Goal: Information Seeking & Learning: Learn about a topic

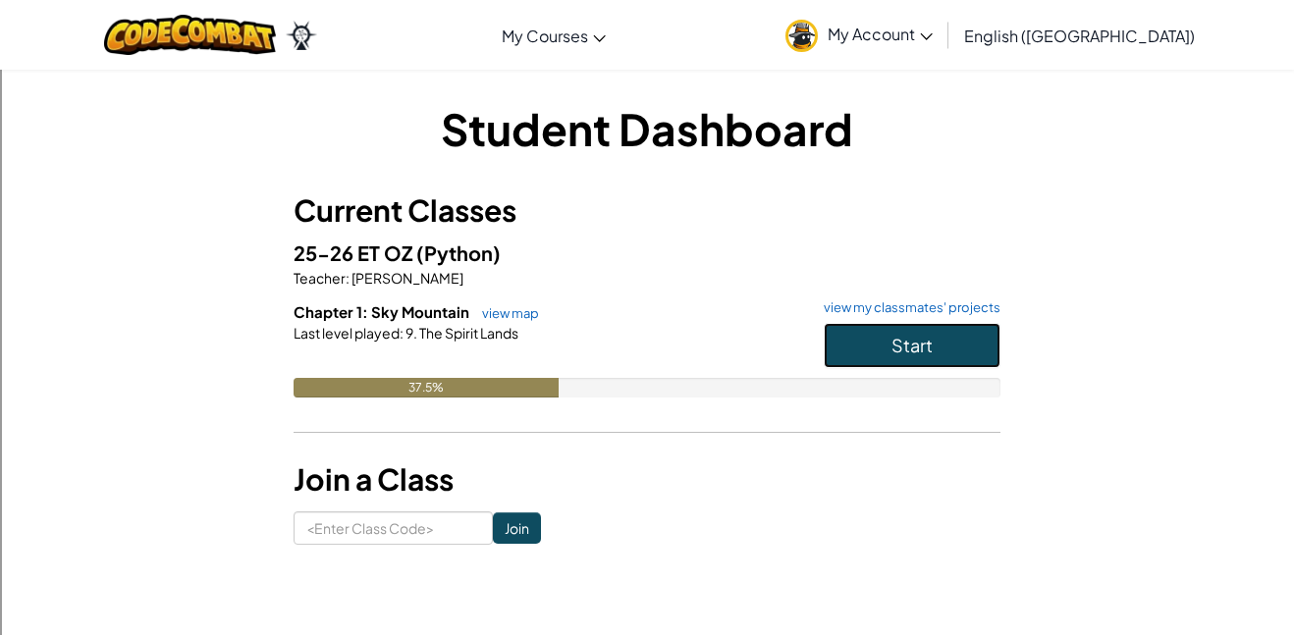
click at [899, 357] on button "Start" at bounding box center [912, 345] width 177 height 45
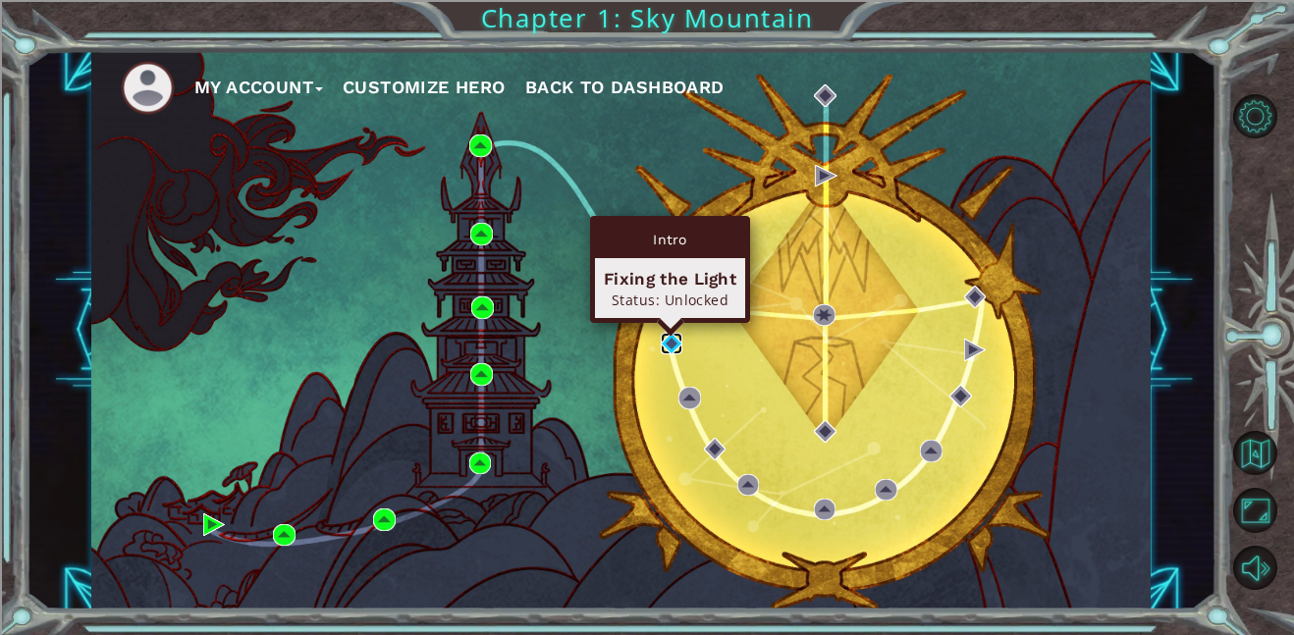
click at [673, 345] on img at bounding box center [672, 344] width 23 height 23
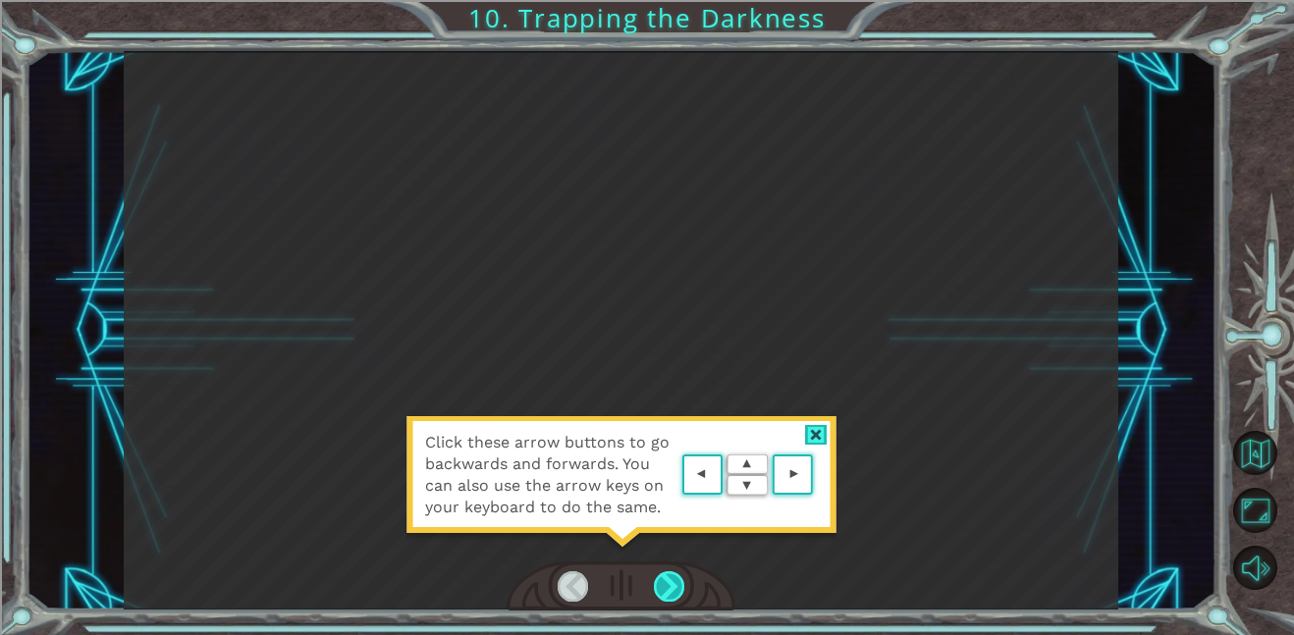
click at [677, 575] on div at bounding box center [669, 586] width 31 height 30
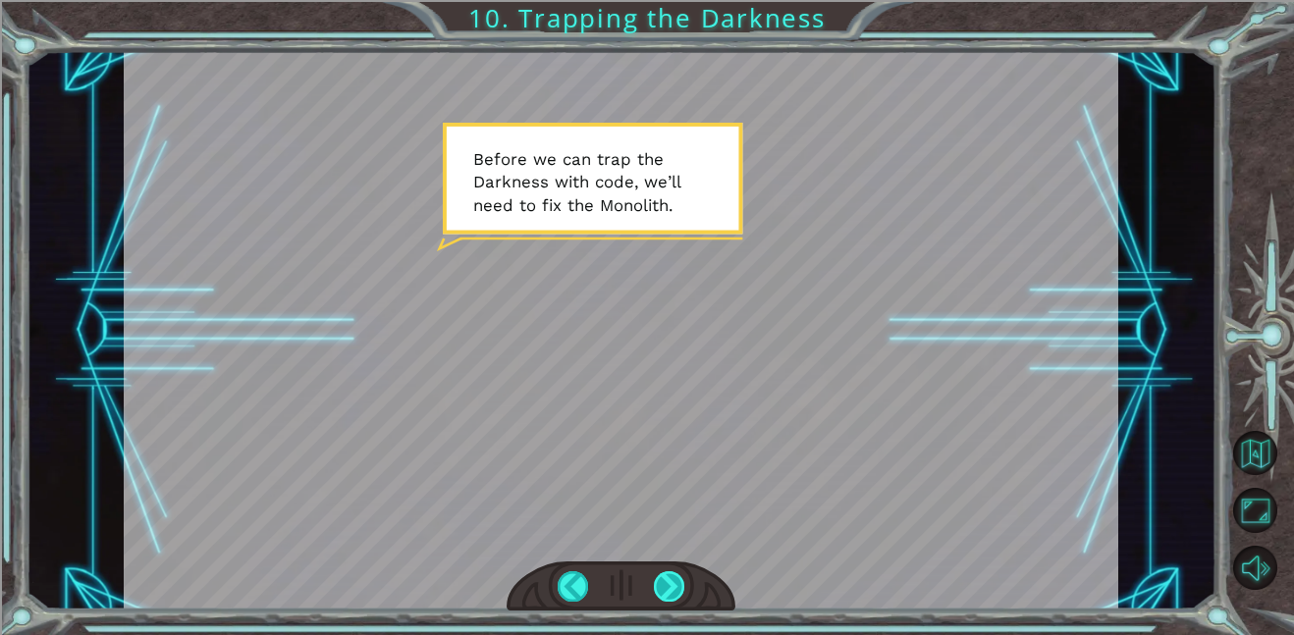
click at [677, 575] on div at bounding box center [669, 586] width 31 height 30
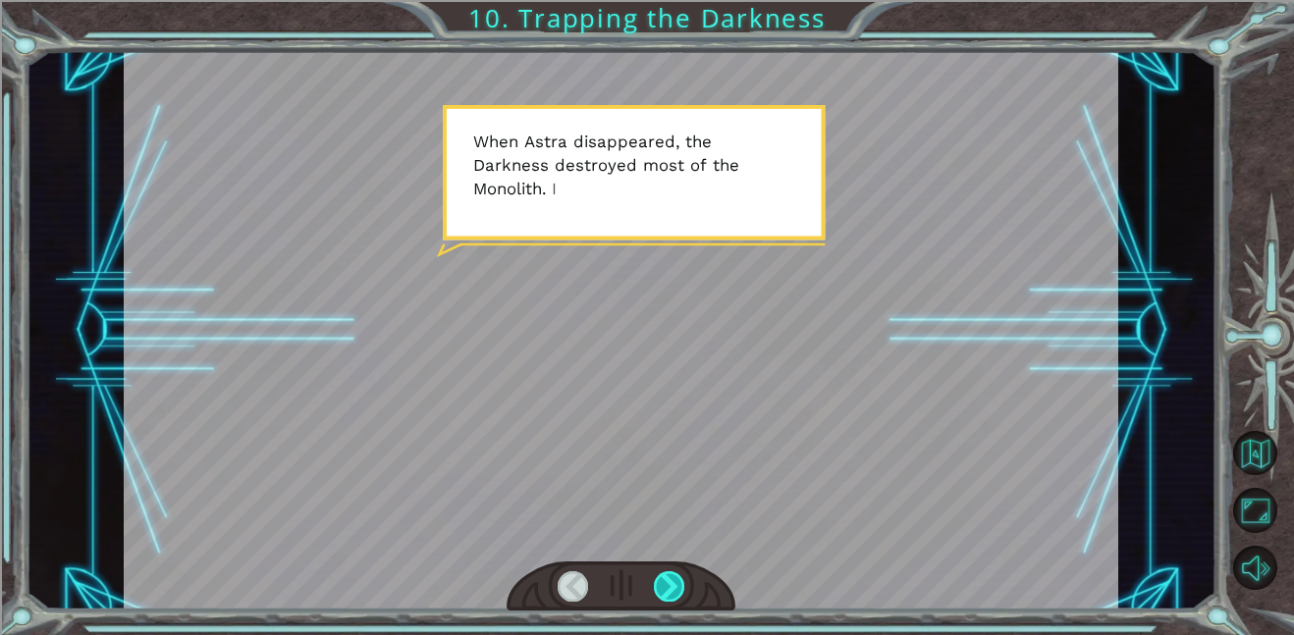
click at [677, 575] on div at bounding box center [669, 586] width 31 height 30
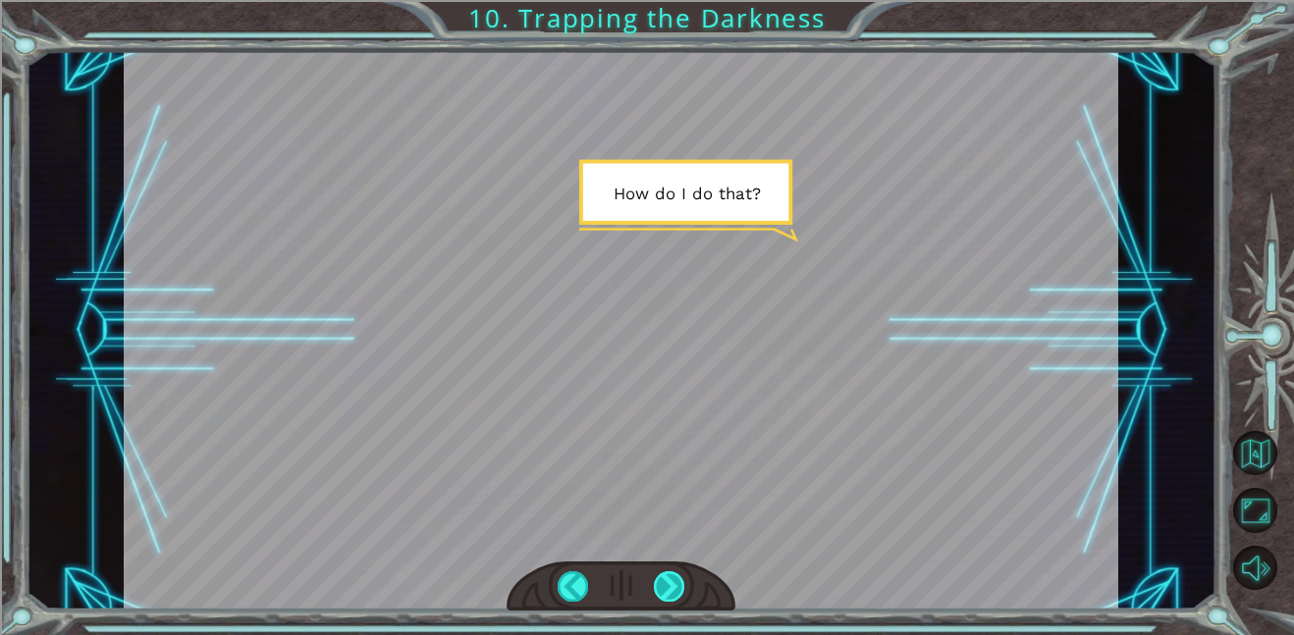
click at [677, 575] on div at bounding box center [669, 586] width 31 height 30
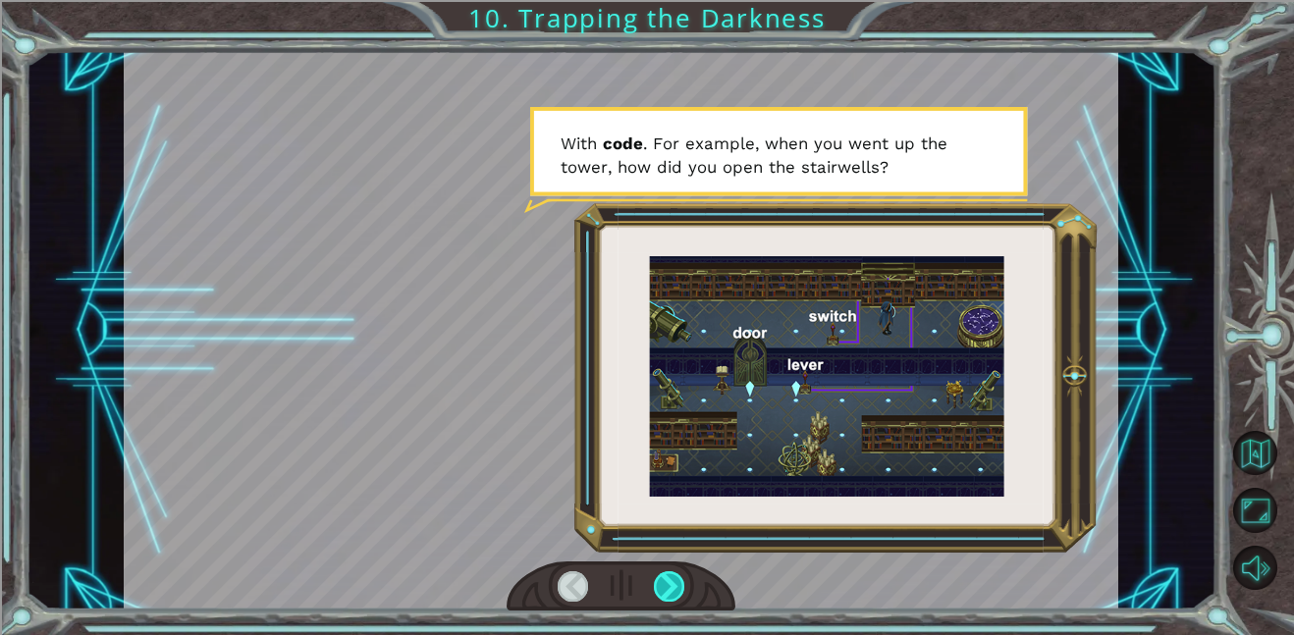
click at [677, 575] on div at bounding box center [669, 586] width 31 height 30
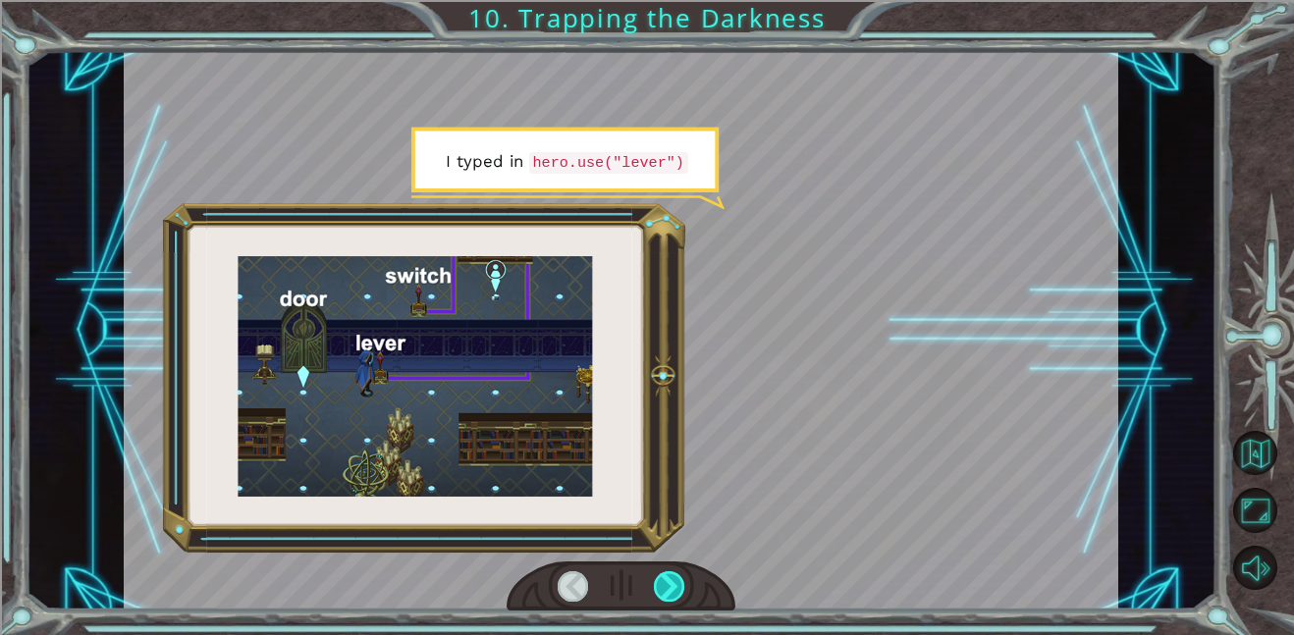
click at [677, 575] on div at bounding box center [669, 586] width 31 height 30
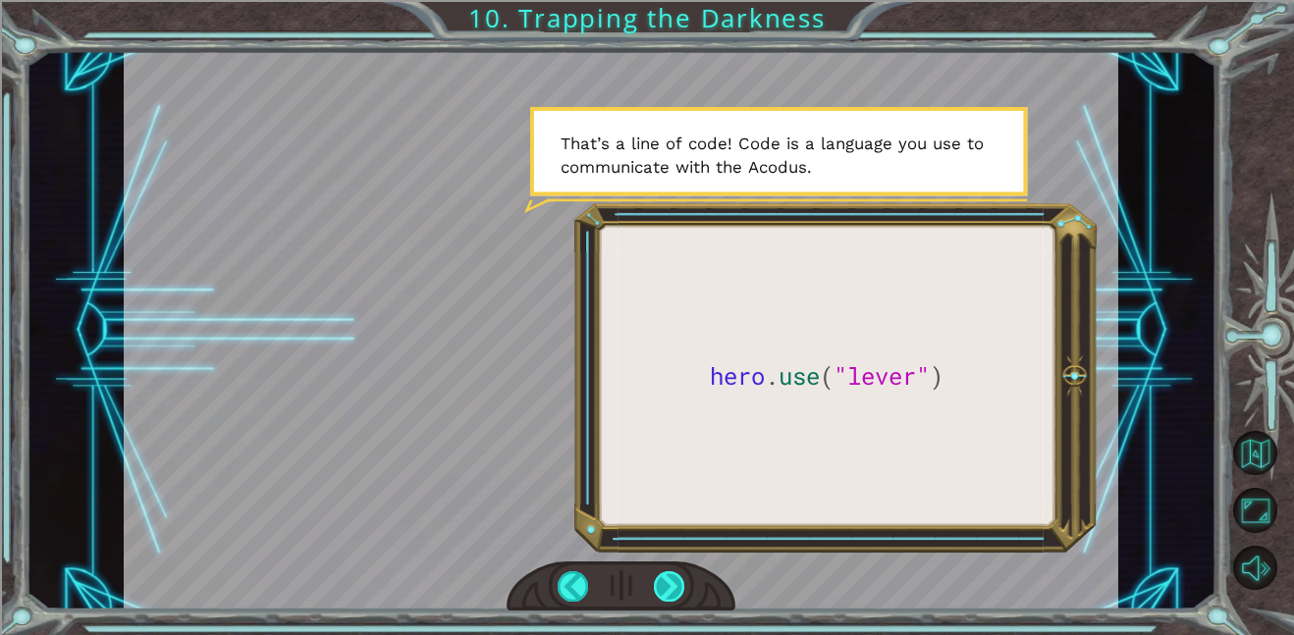
click at [677, 575] on div at bounding box center [669, 586] width 31 height 30
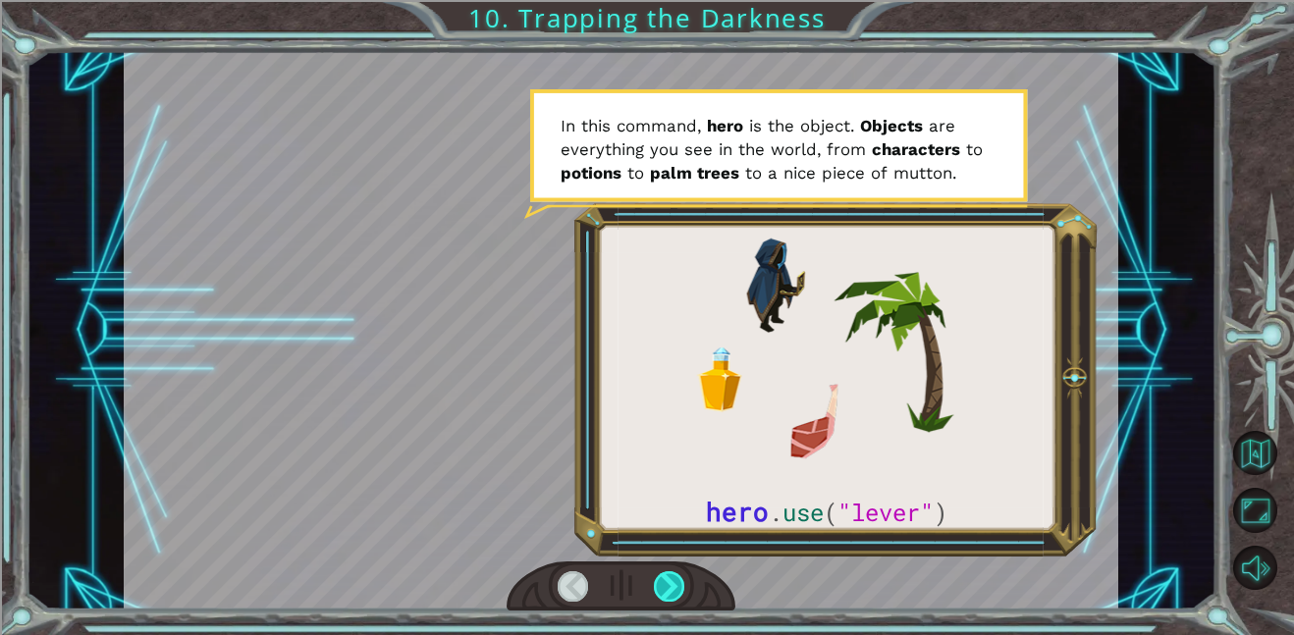
click at [677, 575] on div at bounding box center [669, 586] width 31 height 30
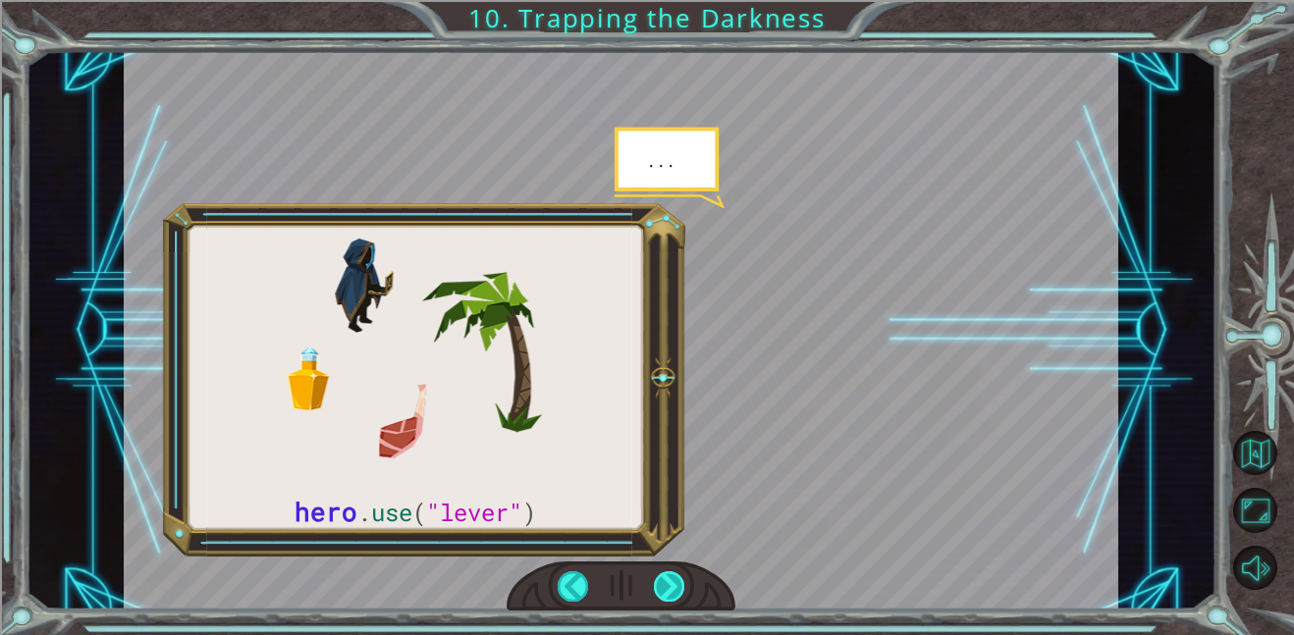
click at [672, 578] on div at bounding box center [669, 586] width 31 height 30
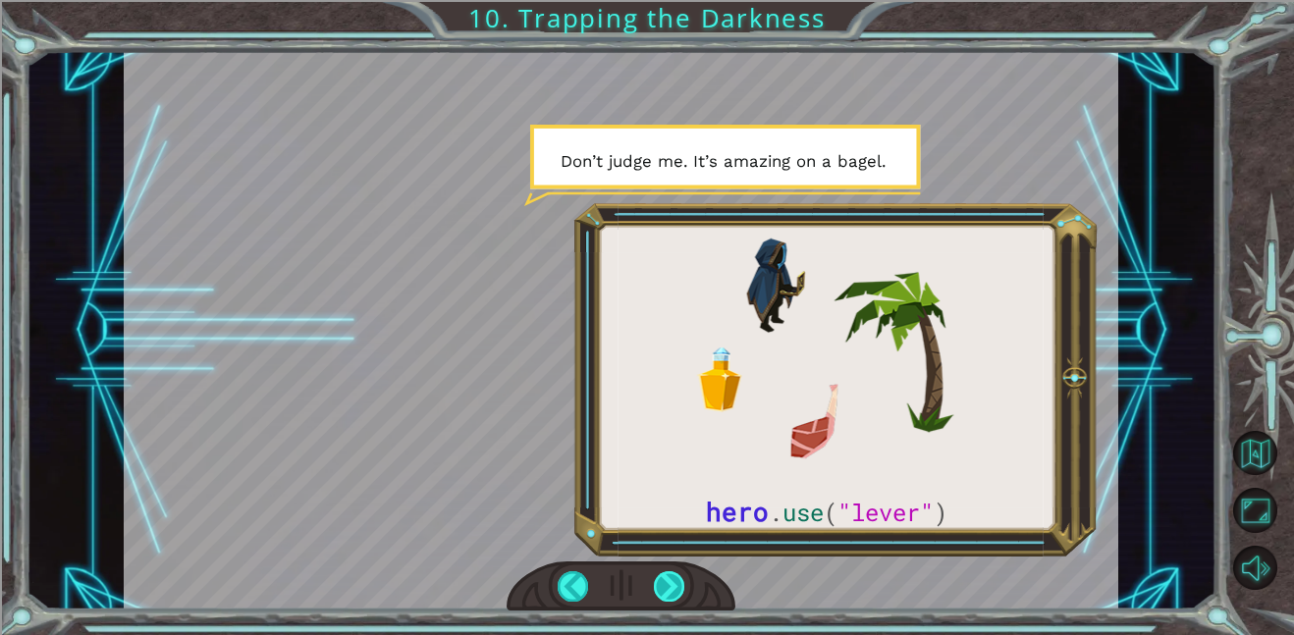
click at [677, 589] on div at bounding box center [669, 586] width 31 height 30
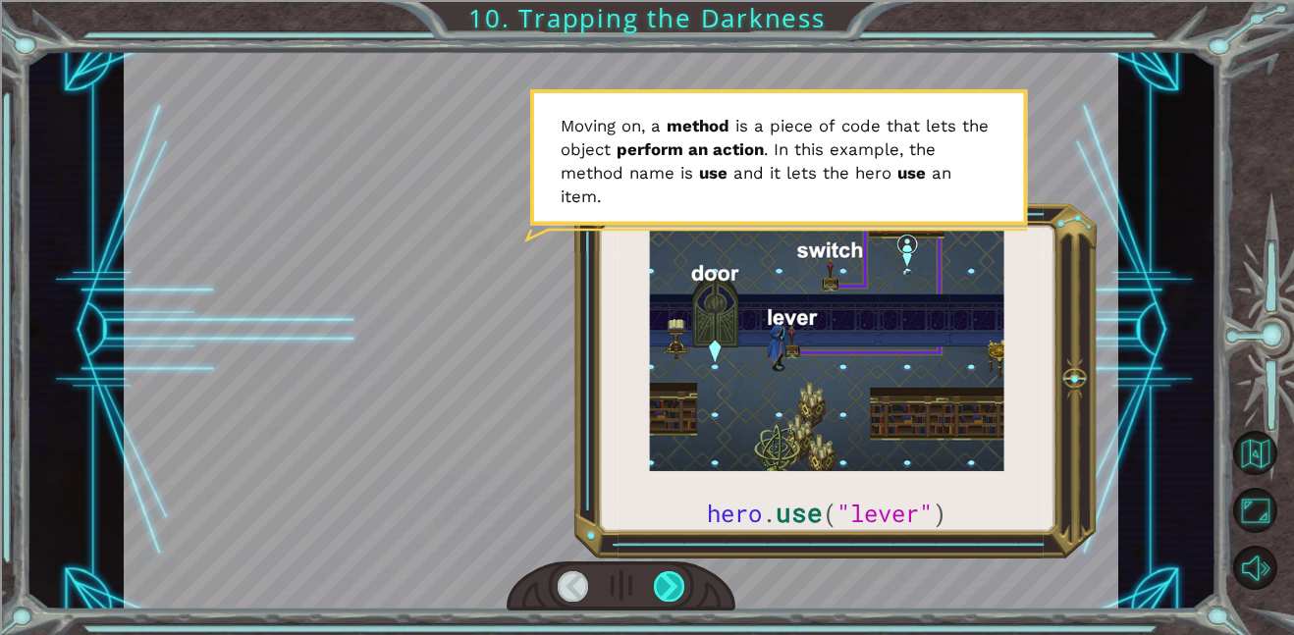
click at [679, 571] on div at bounding box center [669, 586] width 31 height 30
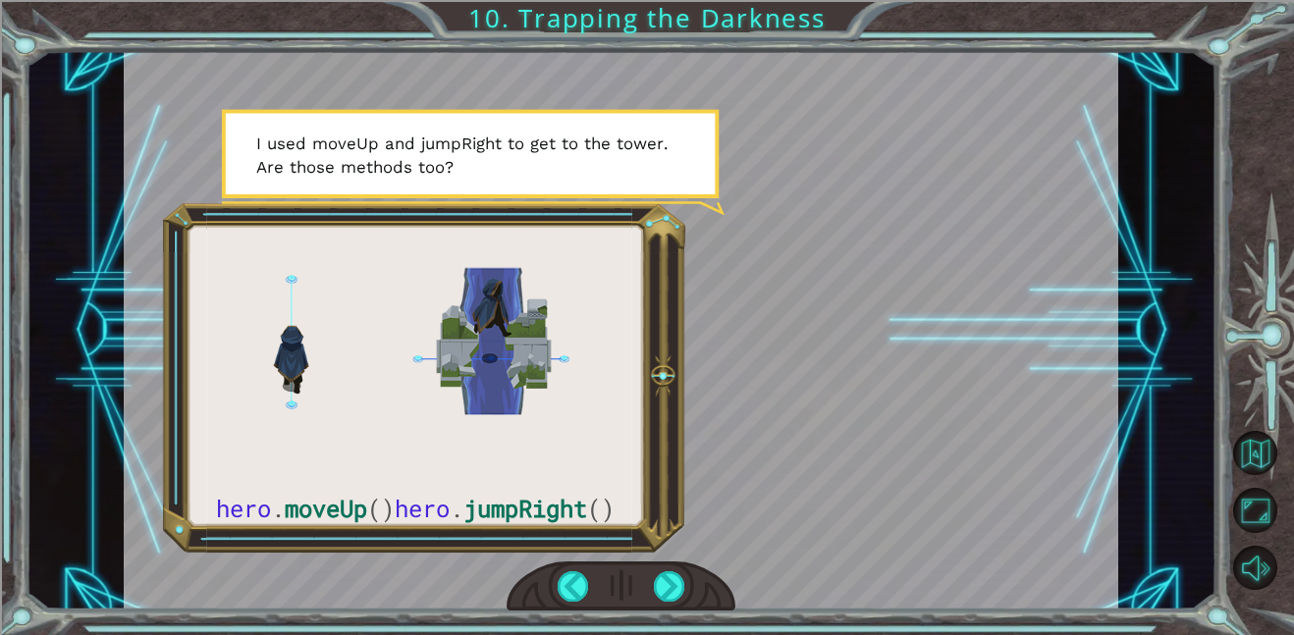
click at [450, 404] on div at bounding box center [621, 330] width 995 height 559
click at [669, 368] on div at bounding box center [621, 330] width 995 height 559
click at [659, 577] on div at bounding box center [669, 586] width 31 height 30
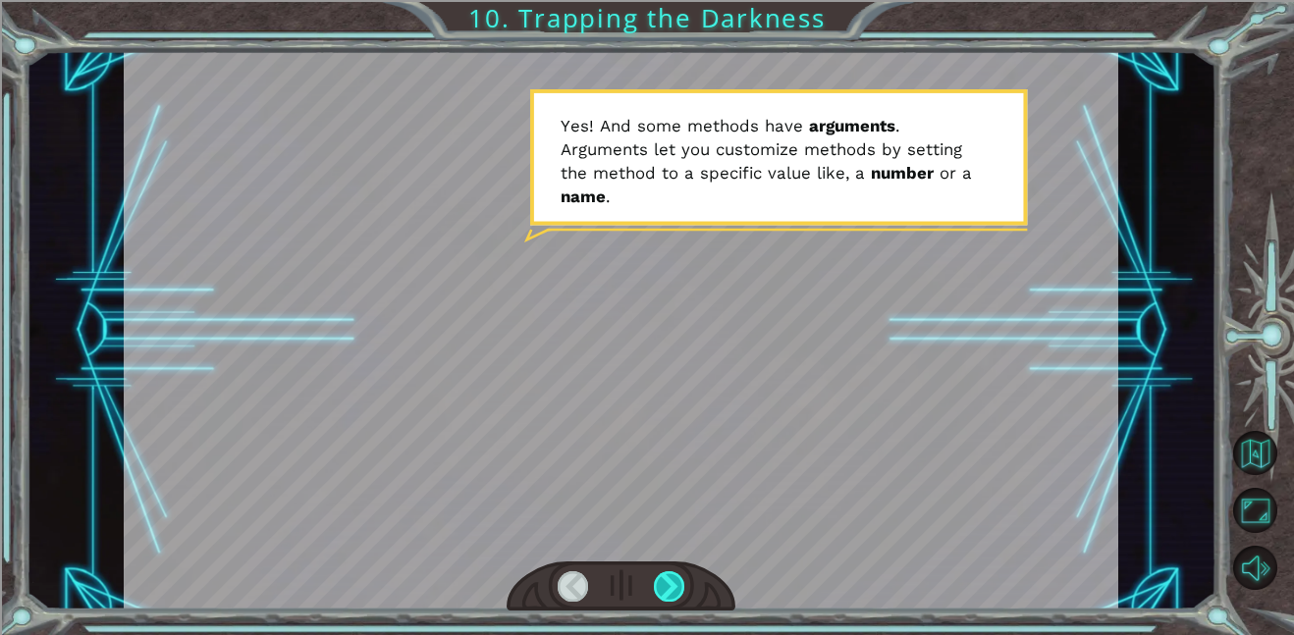
click at [669, 590] on div at bounding box center [669, 586] width 31 height 30
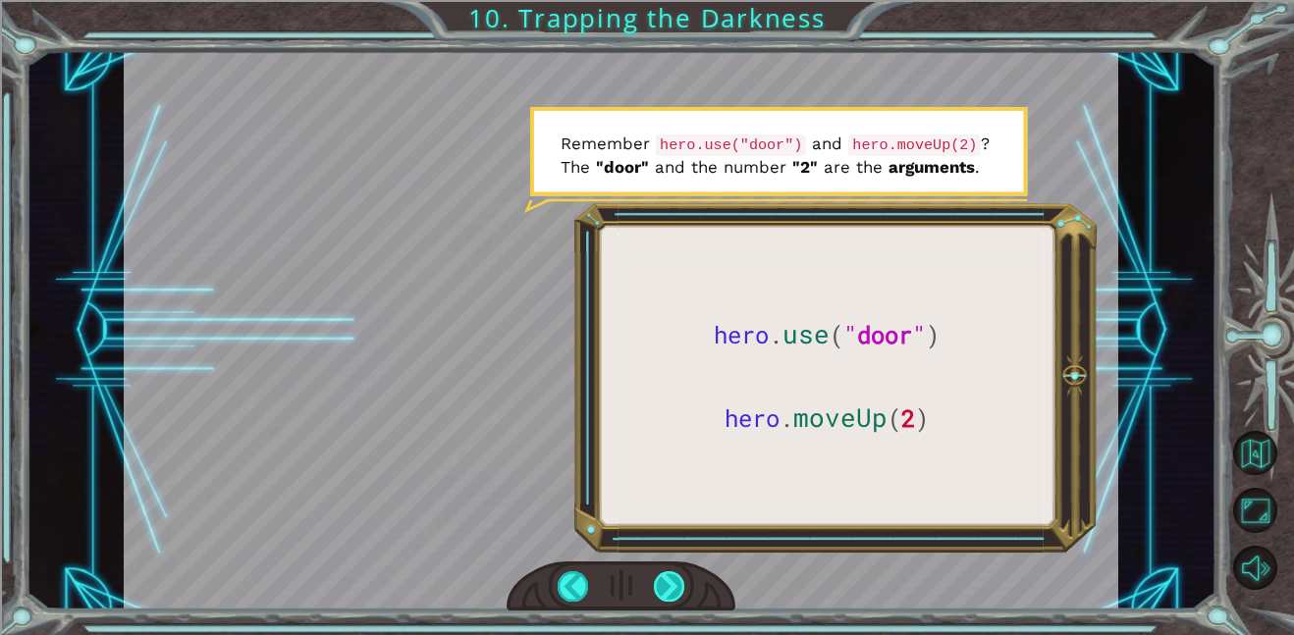
click at [673, 583] on div at bounding box center [669, 586] width 31 height 30
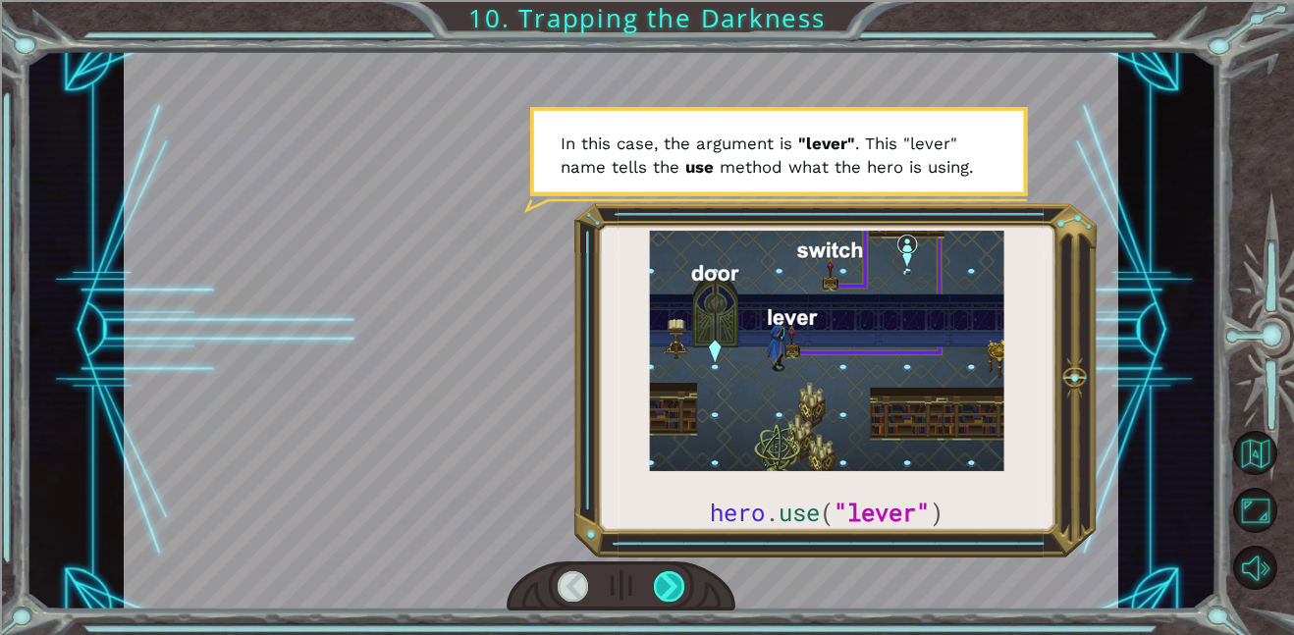
click at [671, 580] on div at bounding box center [669, 586] width 31 height 30
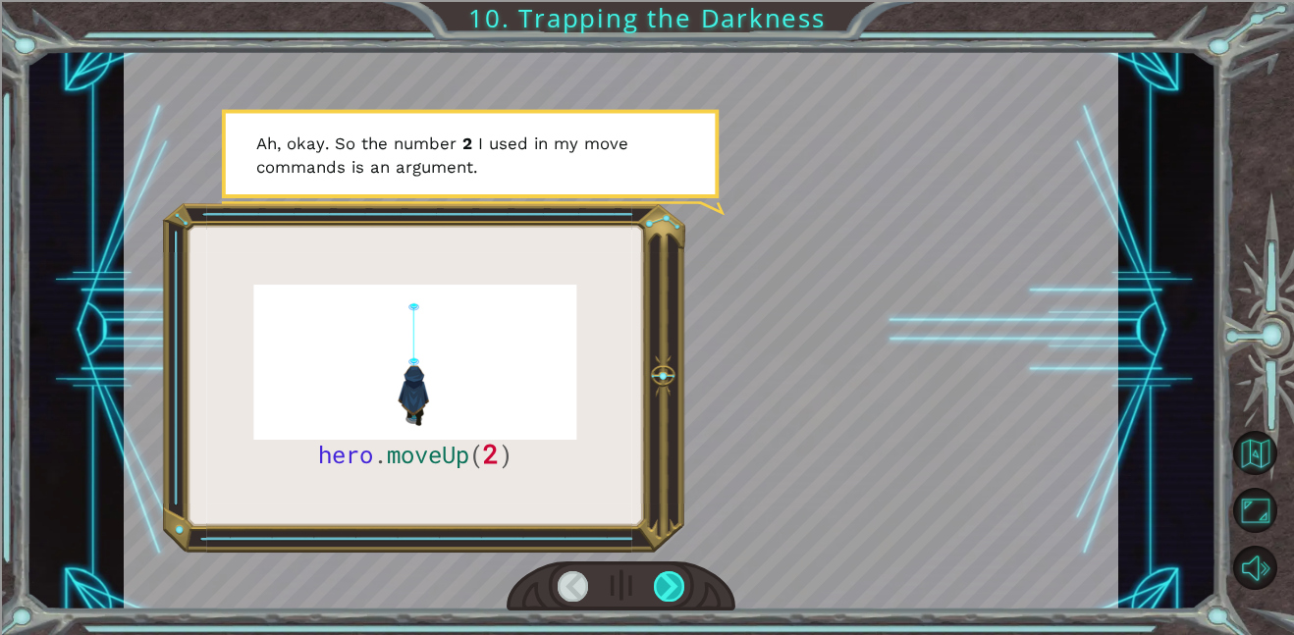
click at [675, 579] on div at bounding box center [669, 586] width 31 height 30
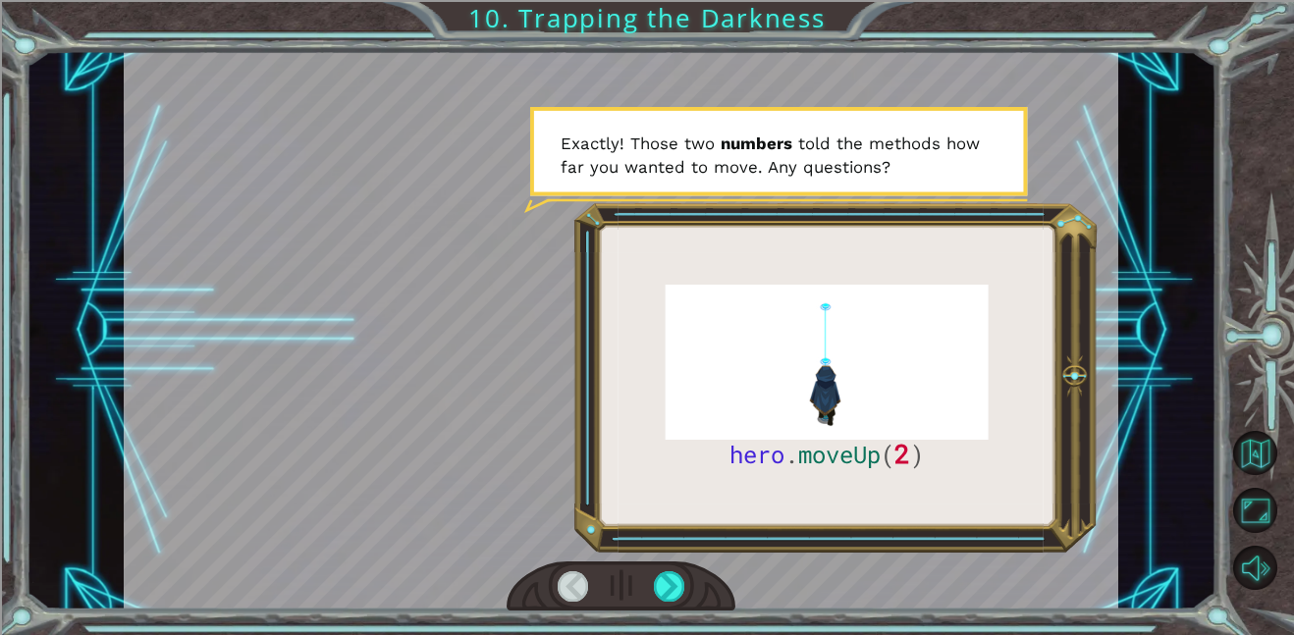
click at [685, 576] on div at bounding box center [621, 587] width 229 height 50
click at [677, 578] on div at bounding box center [669, 586] width 31 height 30
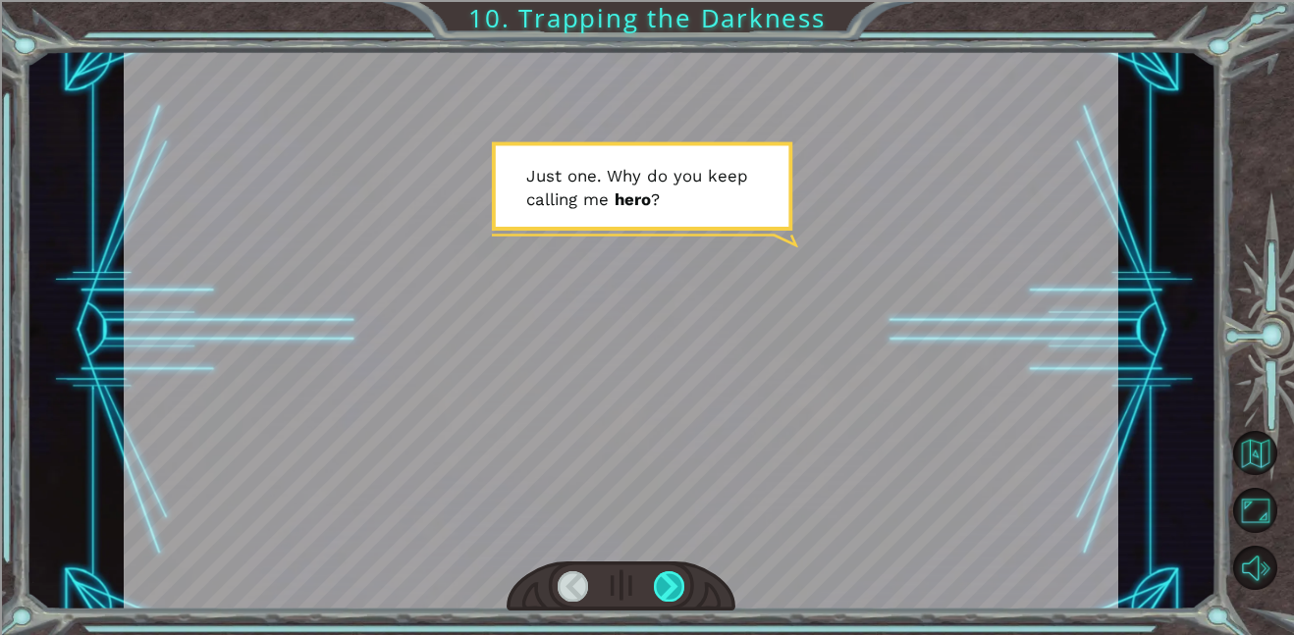
click at [677, 578] on div at bounding box center [669, 586] width 31 height 30
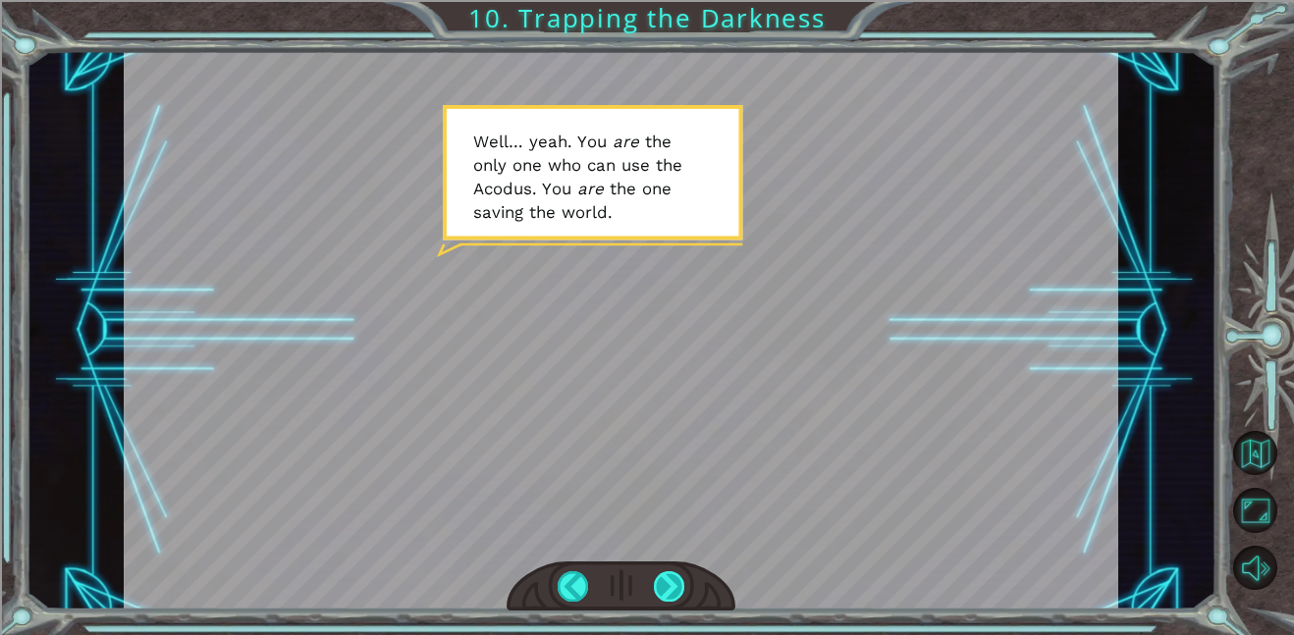
click at [677, 578] on div at bounding box center [669, 586] width 31 height 30
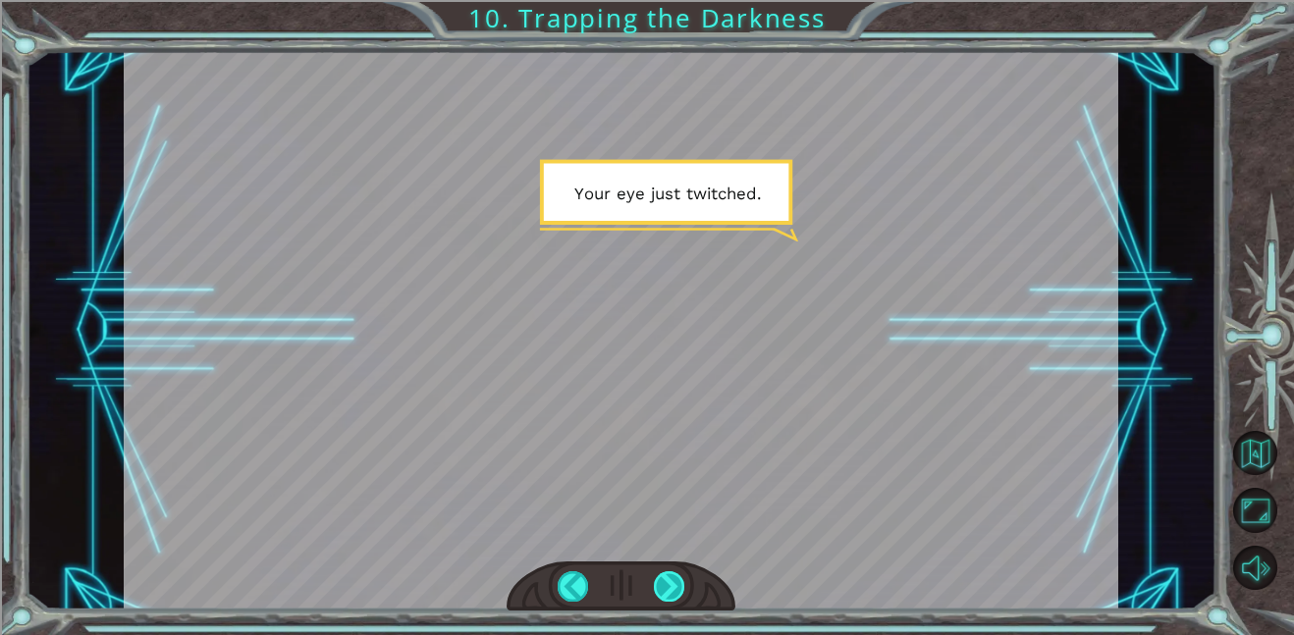
click at [677, 578] on div at bounding box center [669, 586] width 31 height 30
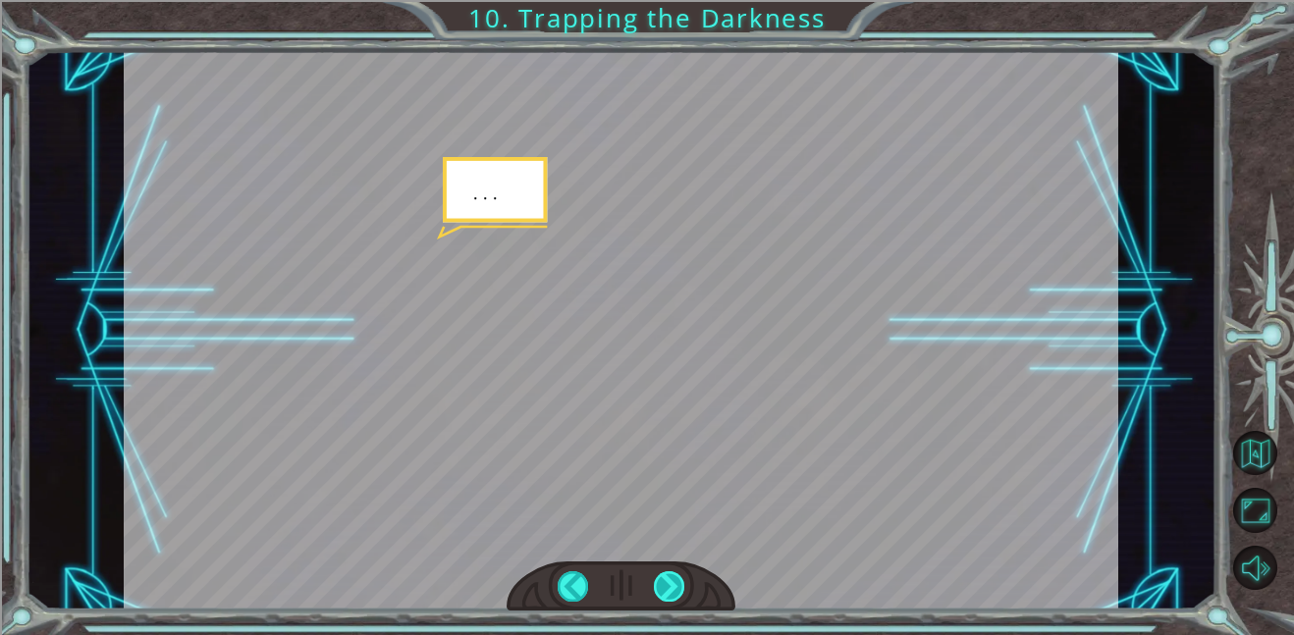
click at [677, 578] on div at bounding box center [669, 586] width 31 height 30
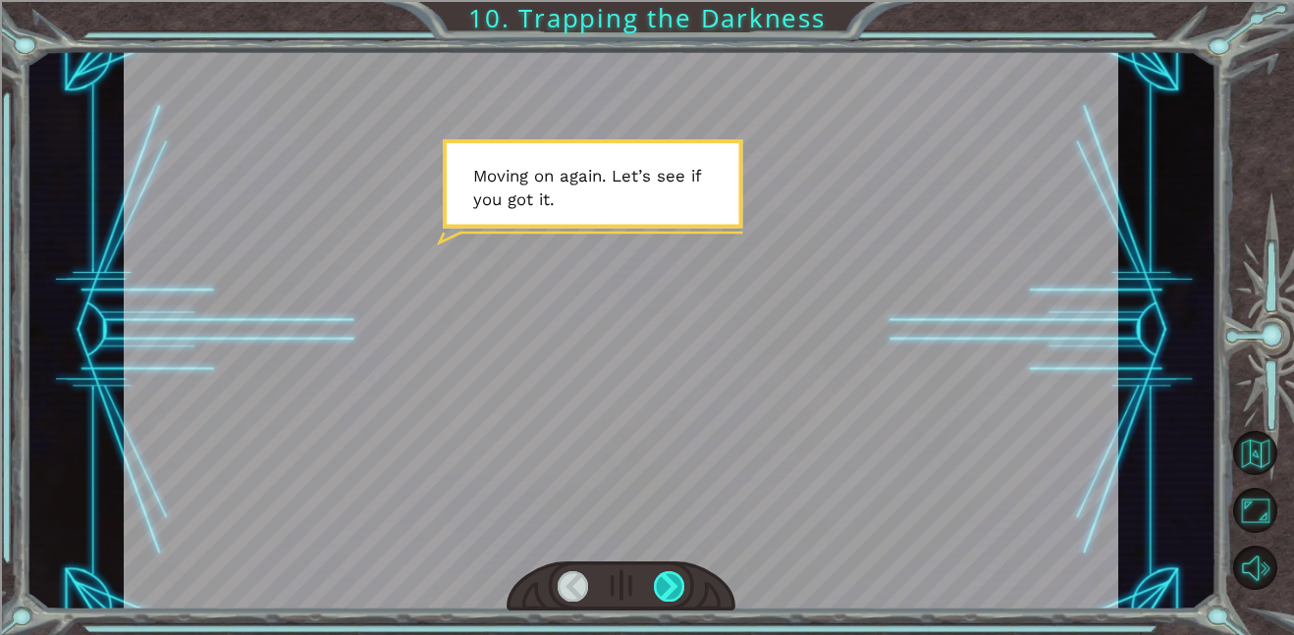
click at [677, 578] on div at bounding box center [669, 586] width 31 height 30
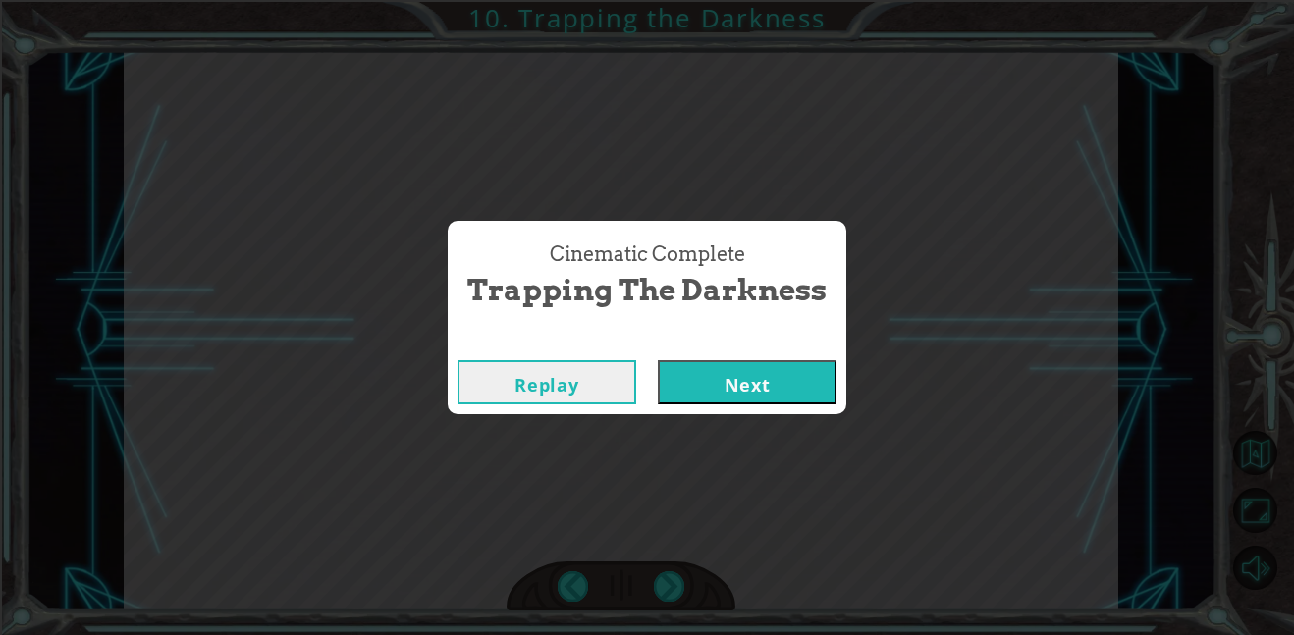
click at [734, 376] on button "Next" at bounding box center [747, 382] width 179 height 44
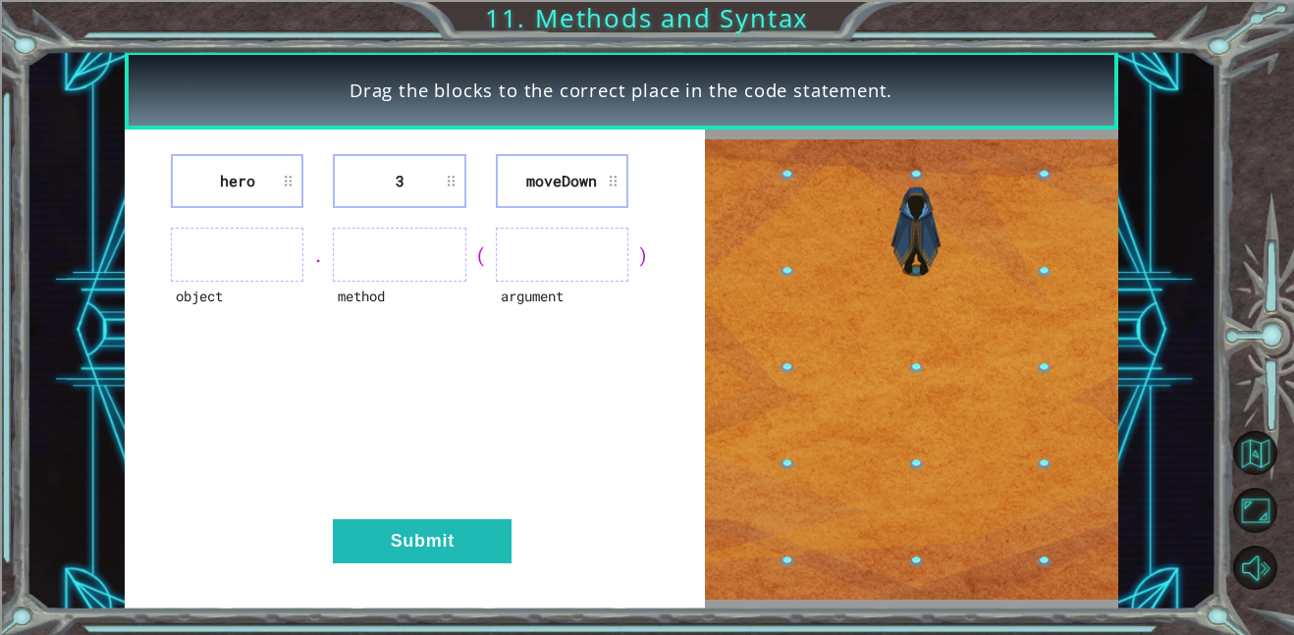
click at [288, 259] on ul at bounding box center [237, 255] width 133 height 54
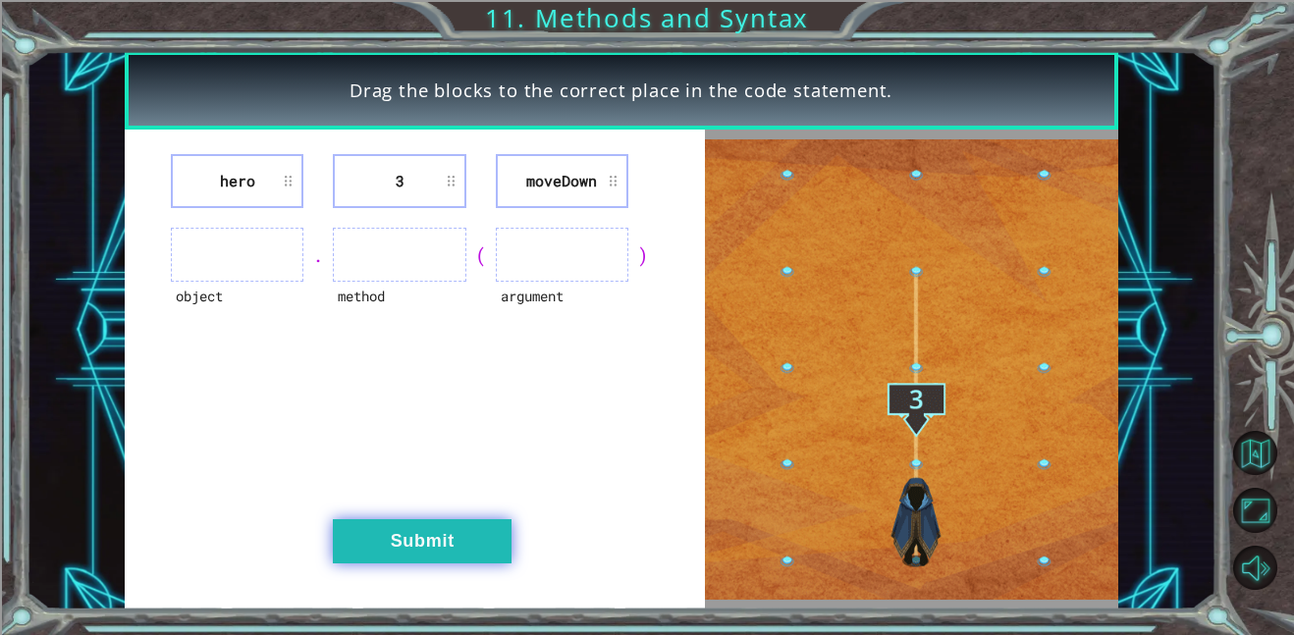
click at [470, 546] on button "Submit" at bounding box center [422, 541] width 179 height 44
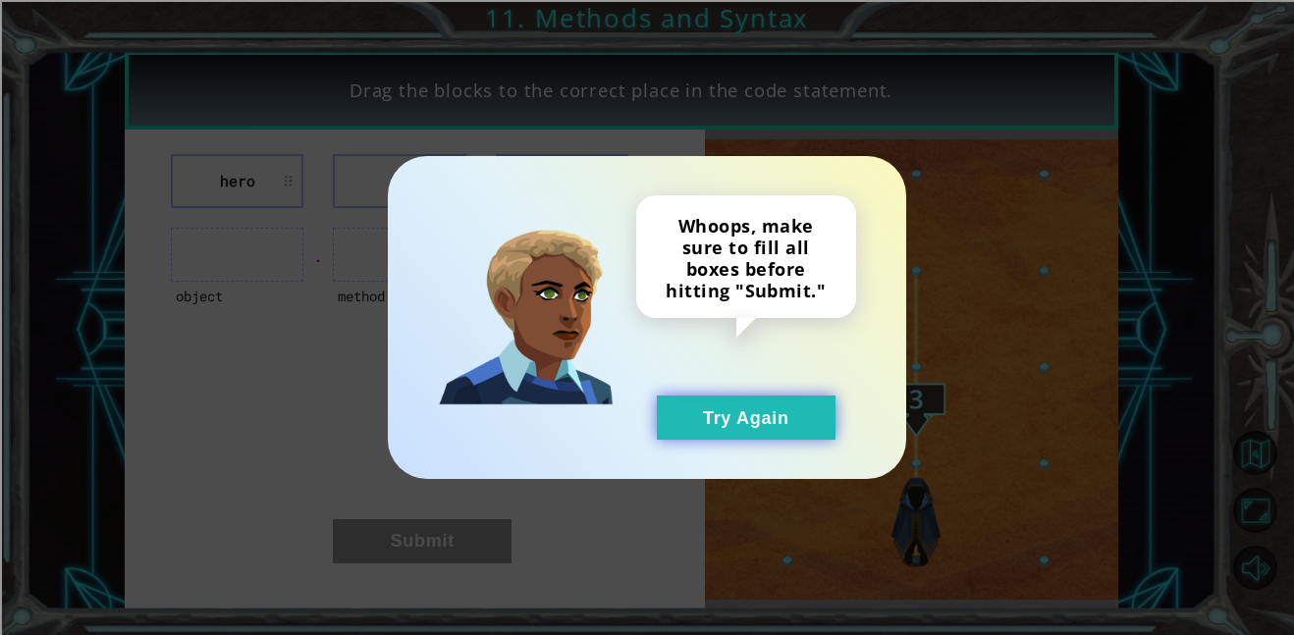
click at [732, 418] on button "Try Again" at bounding box center [746, 418] width 179 height 44
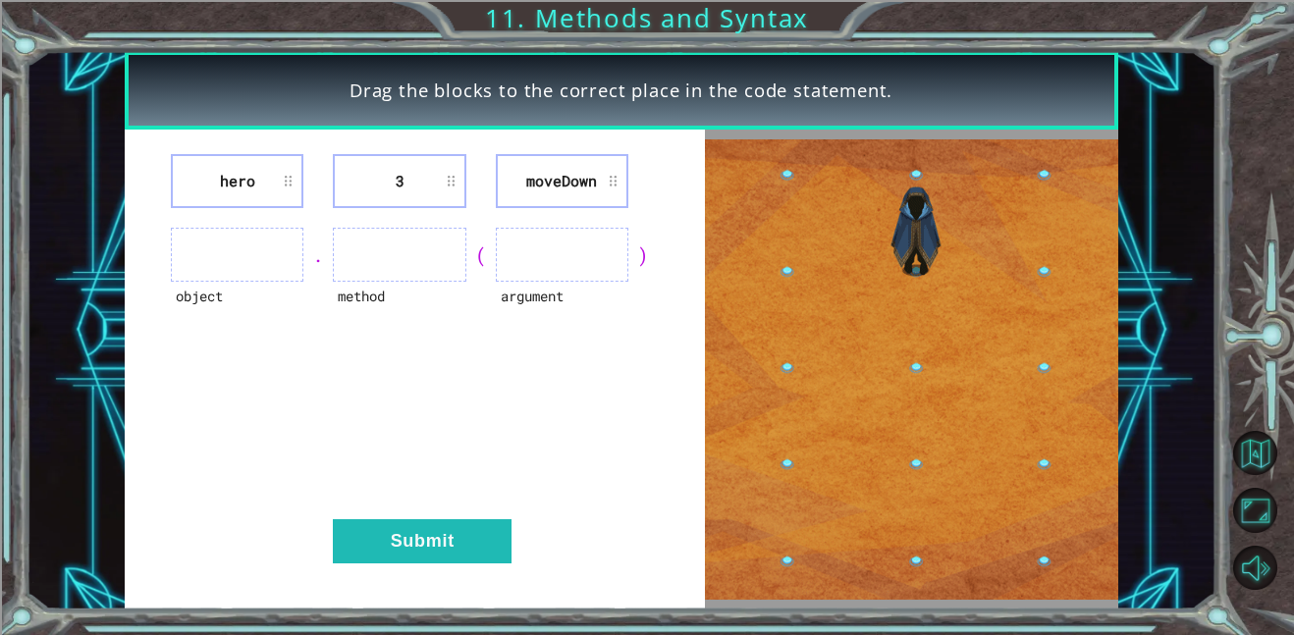
click at [248, 251] on ul at bounding box center [237, 255] width 133 height 54
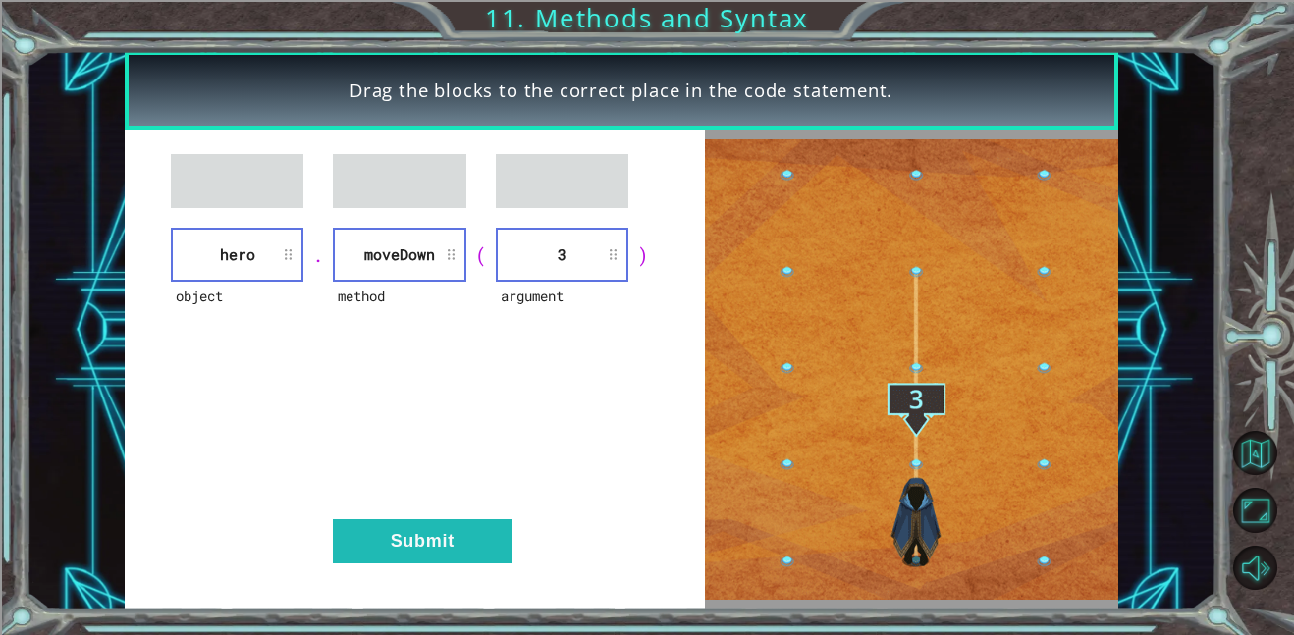
click at [544, 265] on li "3" at bounding box center [562, 255] width 133 height 54
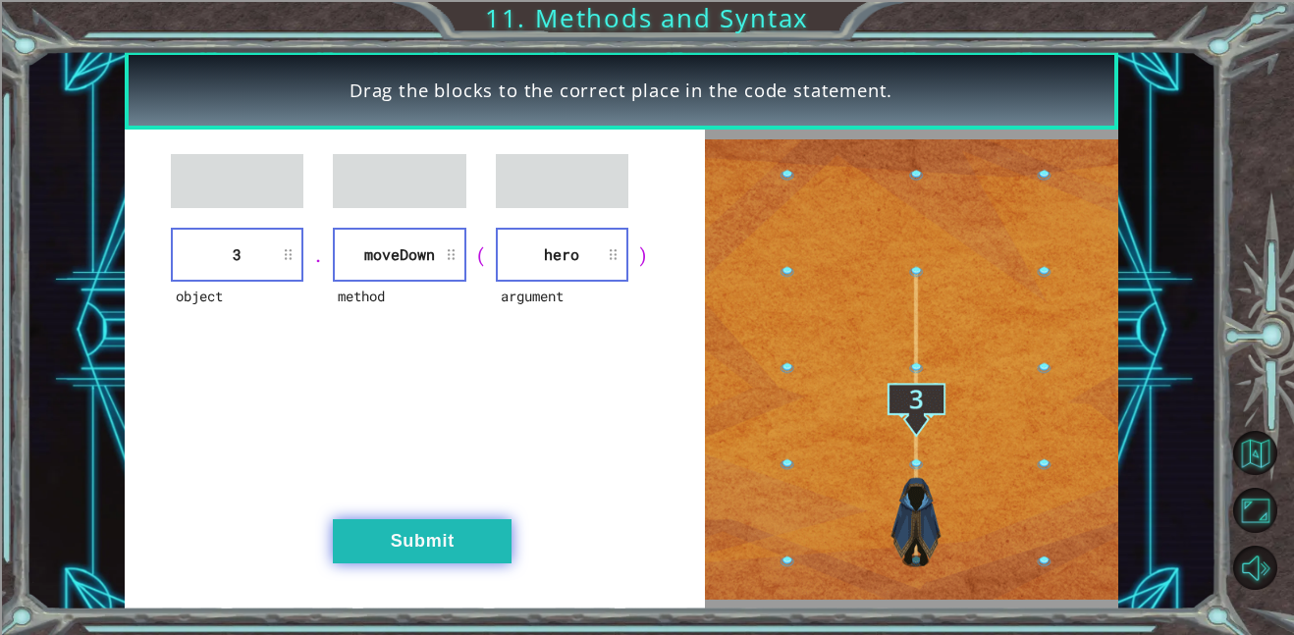
click at [446, 547] on button "Submit" at bounding box center [422, 541] width 179 height 44
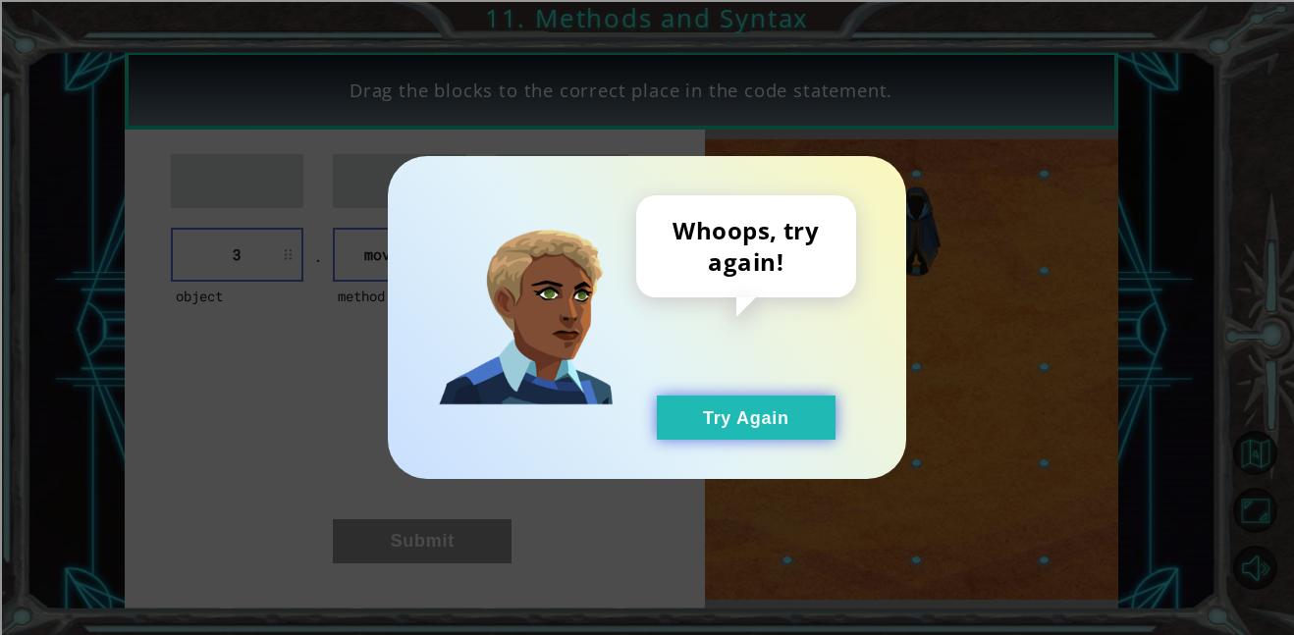
click at [706, 426] on button "Try Again" at bounding box center [746, 418] width 179 height 44
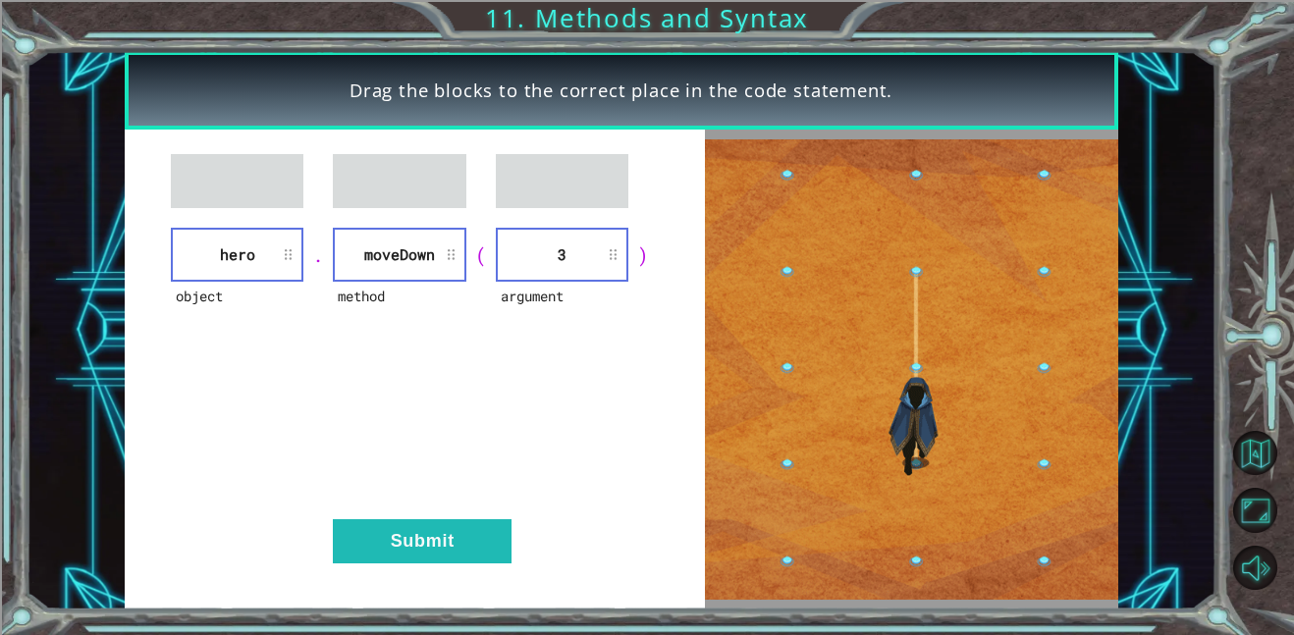
click at [504, 506] on div "object hero . method moveDown ( argument 3 ) Submit" at bounding box center [415, 370] width 580 height 480
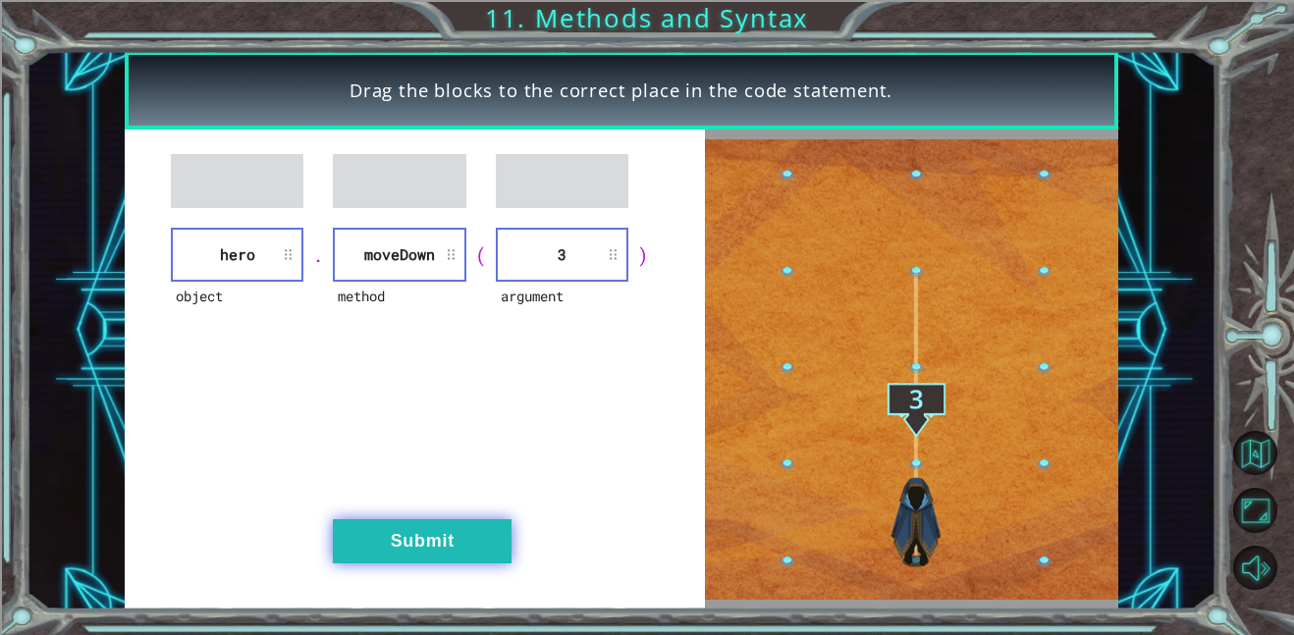
click at [457, 549] on button "Submit" at bounding box center [422, 541] width 179 height 44
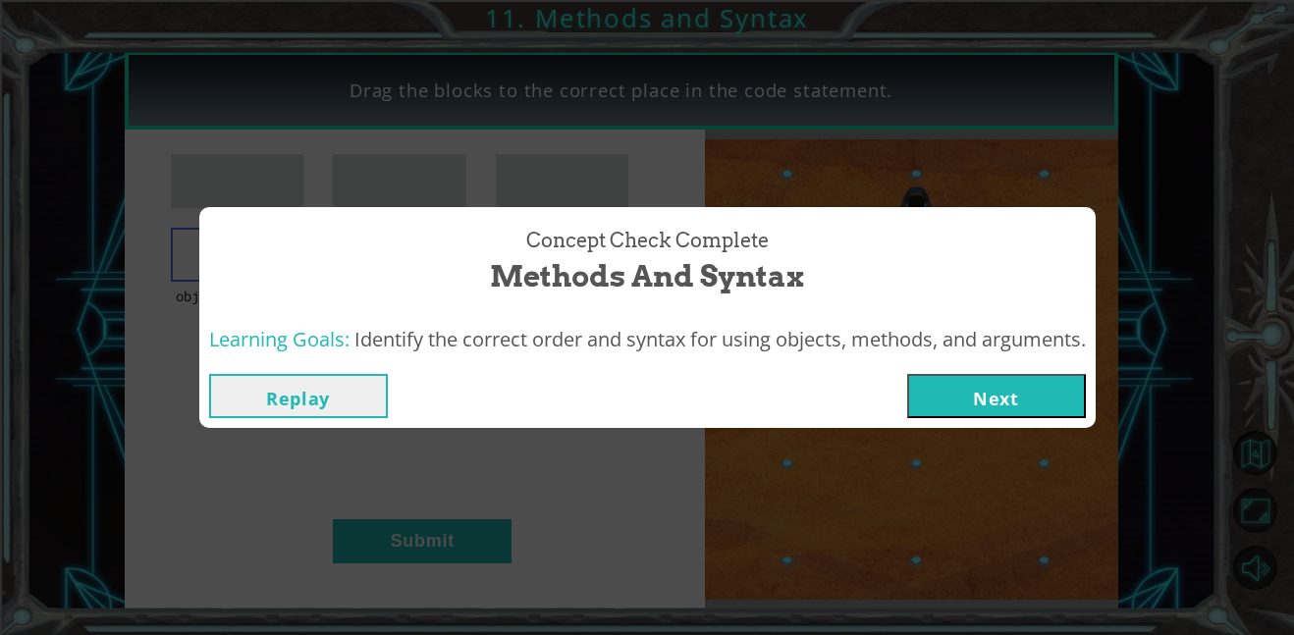
click at [992, 390] on button "Next" at bounding box center [996, 396] width 179 height 44
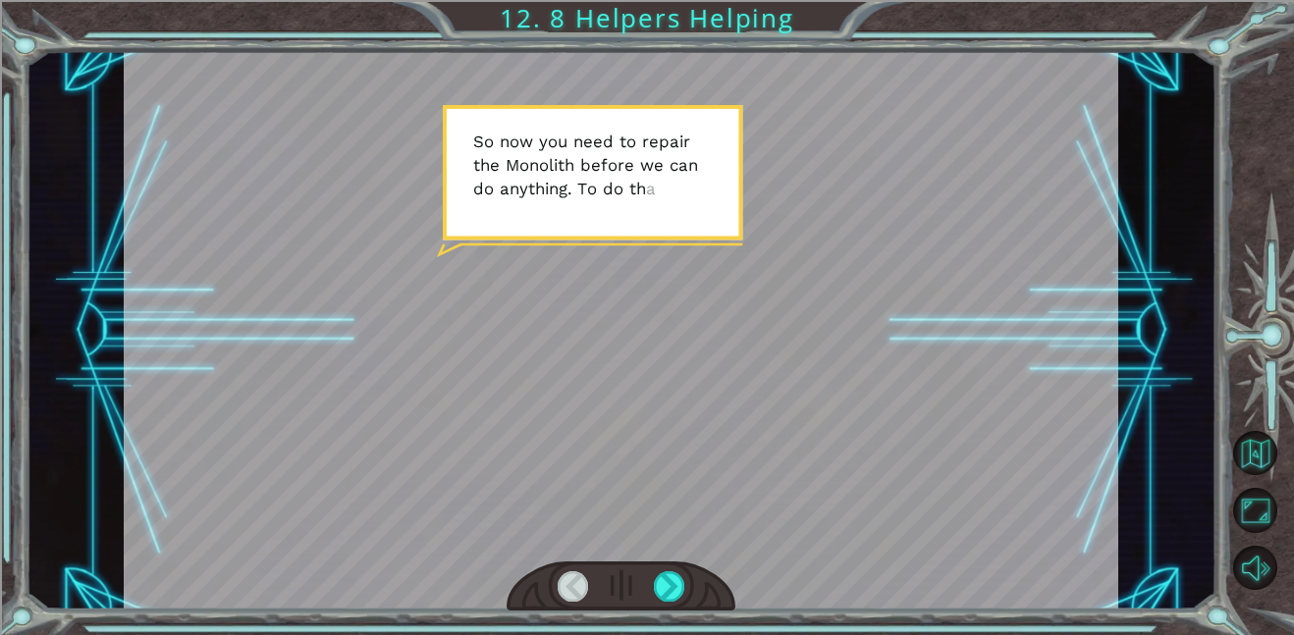
click at [804, 235] on div at bounding box center [621, 330] width 995 height 559
click at [716, 256] on div at bounding box center [621, 330] width 995 height 559
click at [671, 575] on div at bounding box center [669, 586] width 31 height 30
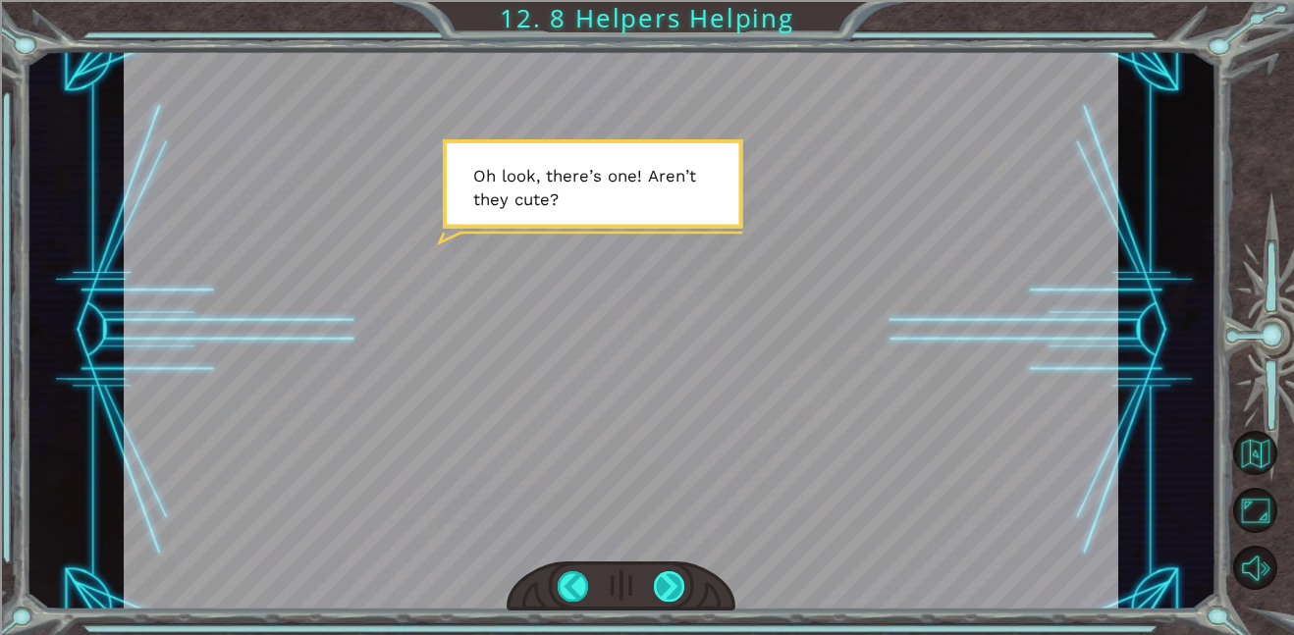
click at [670, 584] on div at bounding box center [669, 586] width 31 height 30
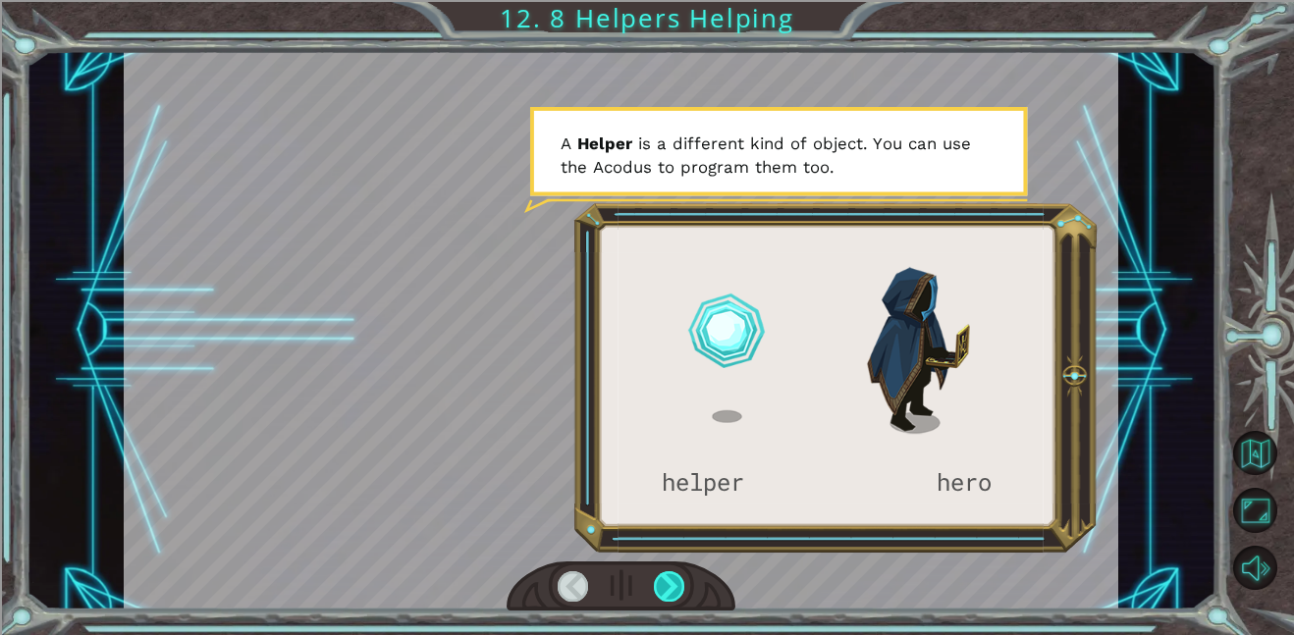
click at [673, 583] on div at bounding box center [669, 586] width 31 height 30
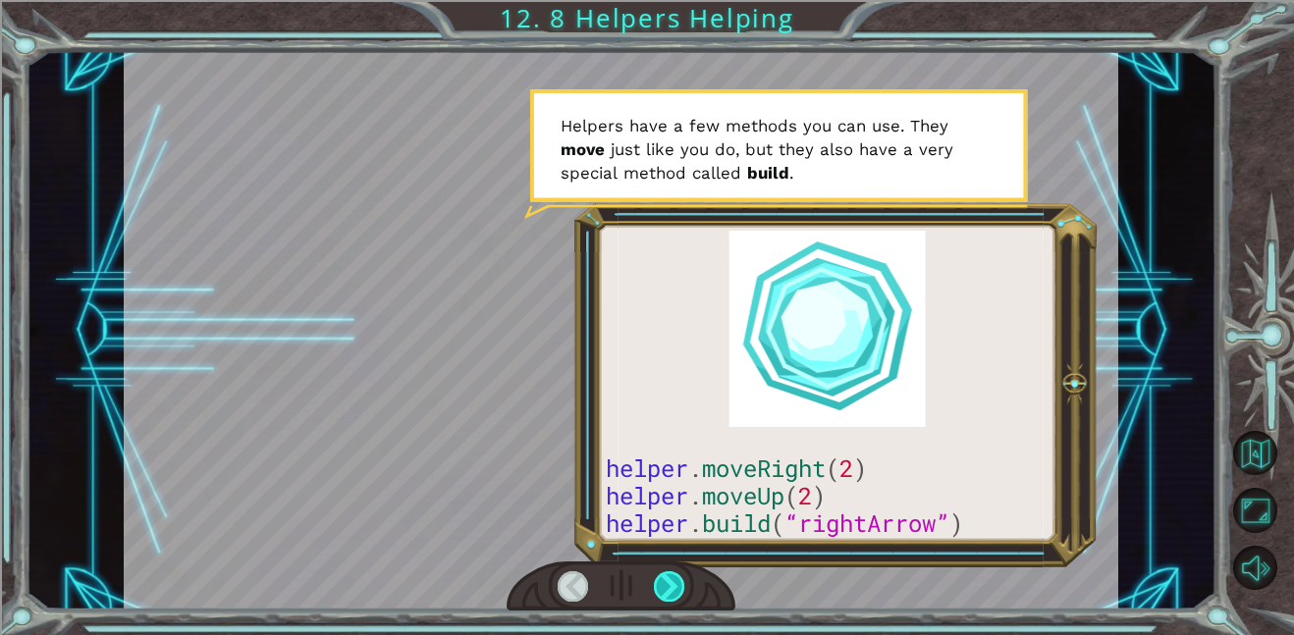
click at [673, 580] on div at bounding box center [669, 586] width 31 height 30
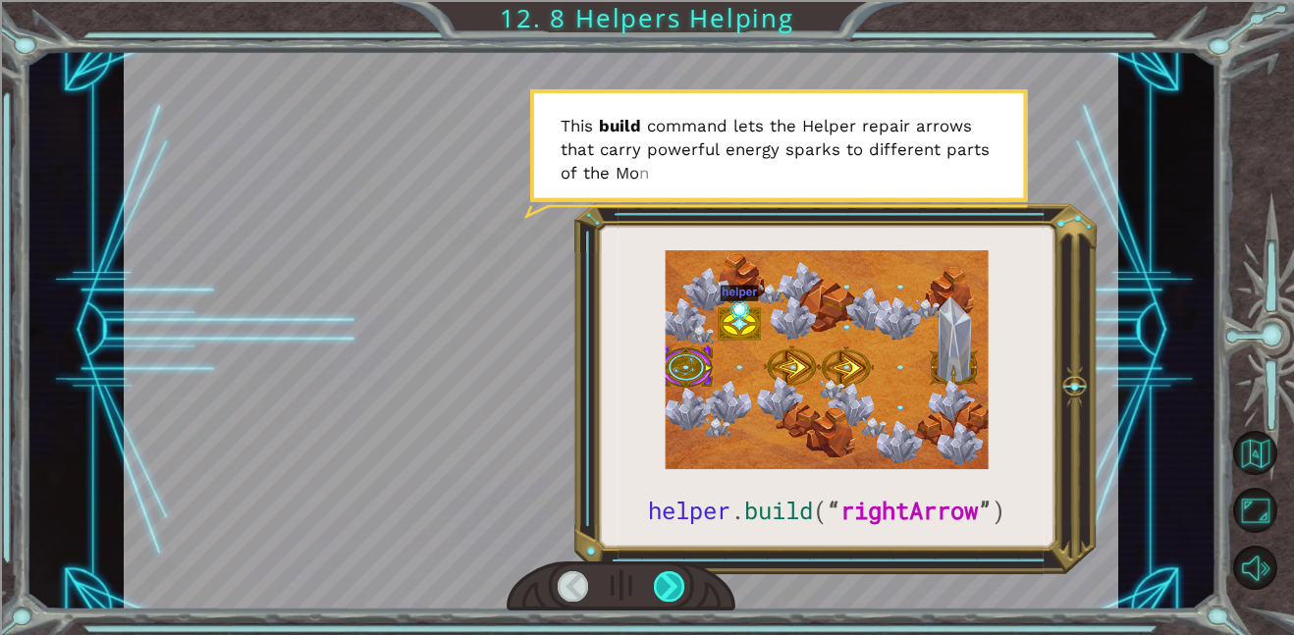
click at [673, 580] on div at bounding box center [669, 586] width 31 height 30
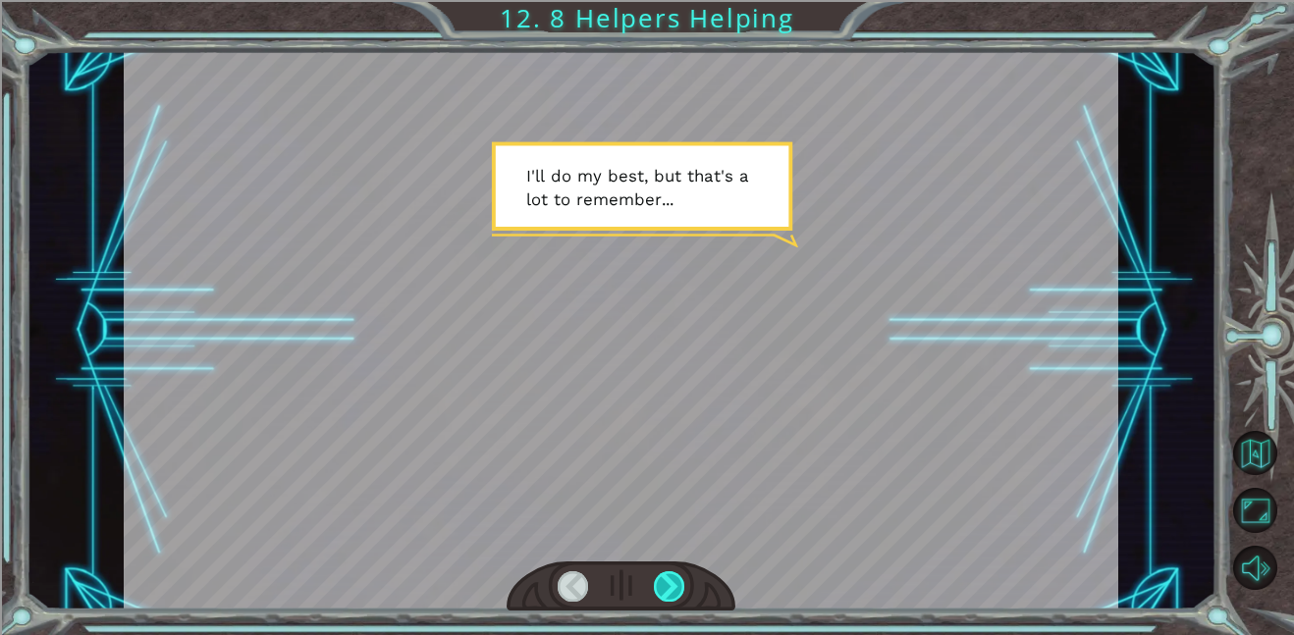
click at [673, 580] on div at bounding box center [669, 586] width 31 height 30
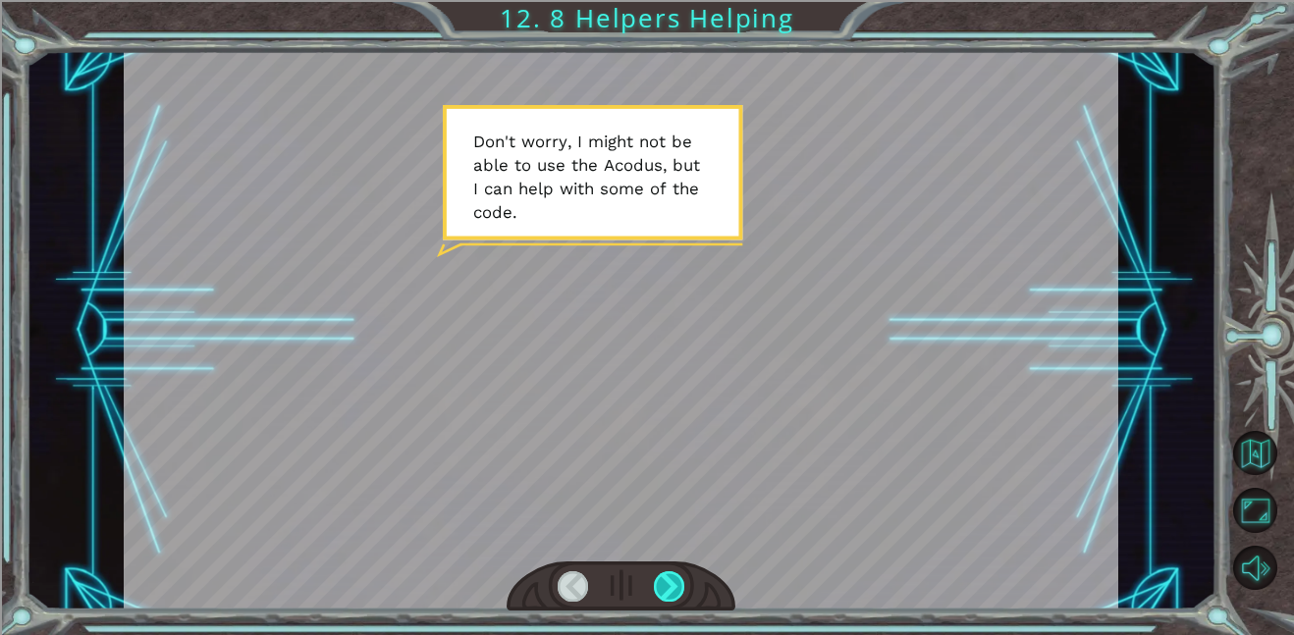
click at [673, 580] on div at bounding box center [669, 586] width 31 height 30
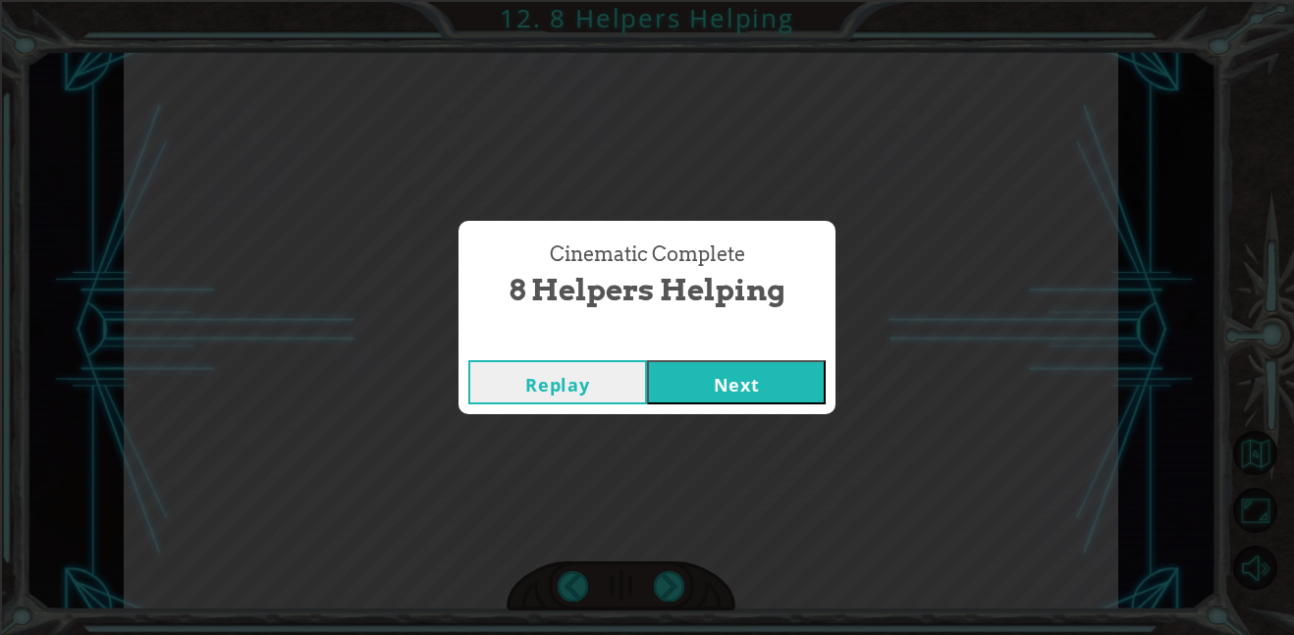
click at [732, 390] on button "Next" at bounding box center [736, 382] width 179 height 44
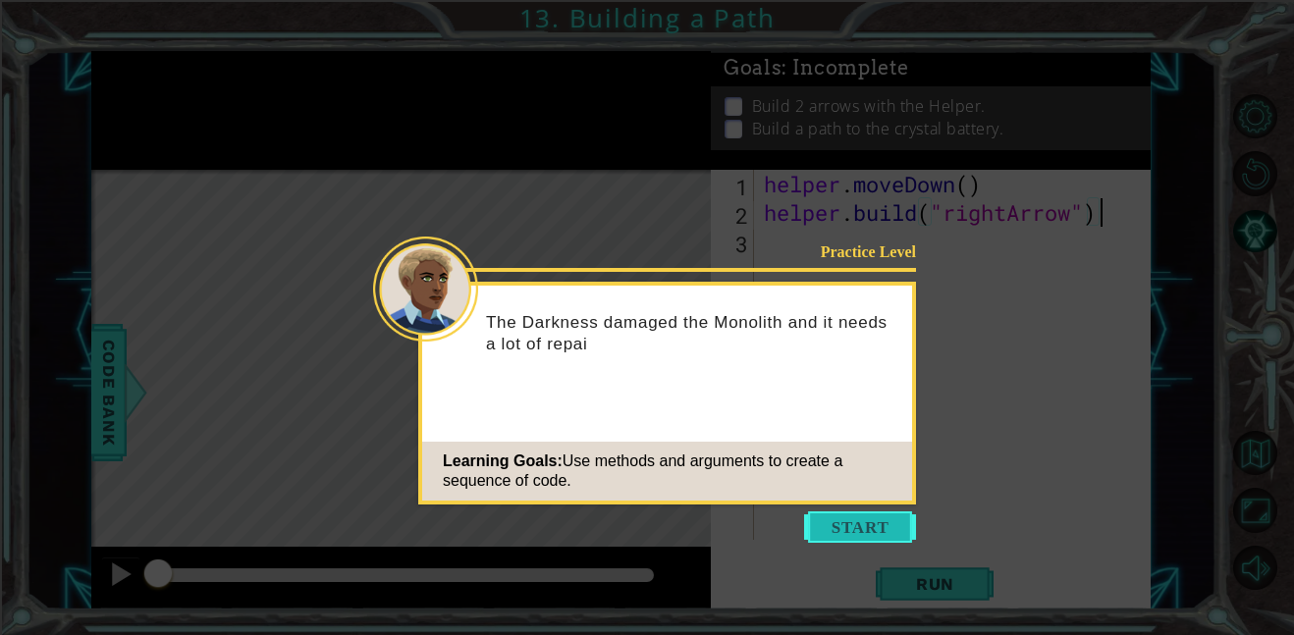
click at [835, 539] on button "Start" at bounding box center [860, 526] width 112 height 31
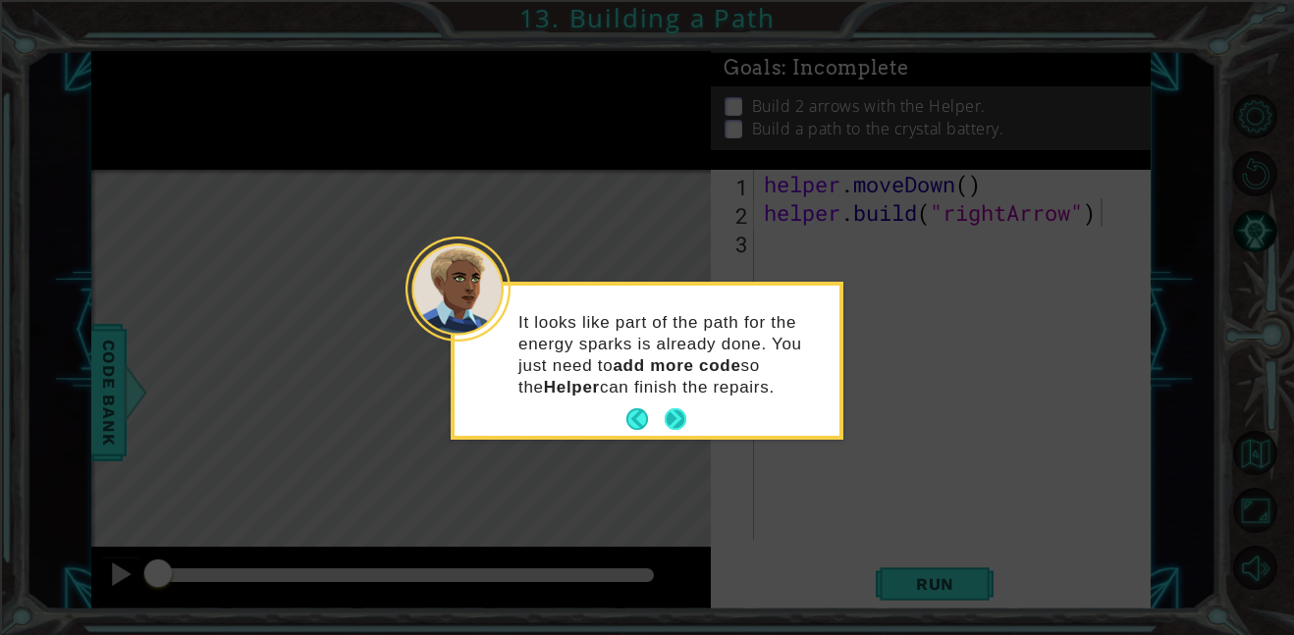
click at [678, 408] on button "Next" at bounding box center [676, 419] width 22 height 22
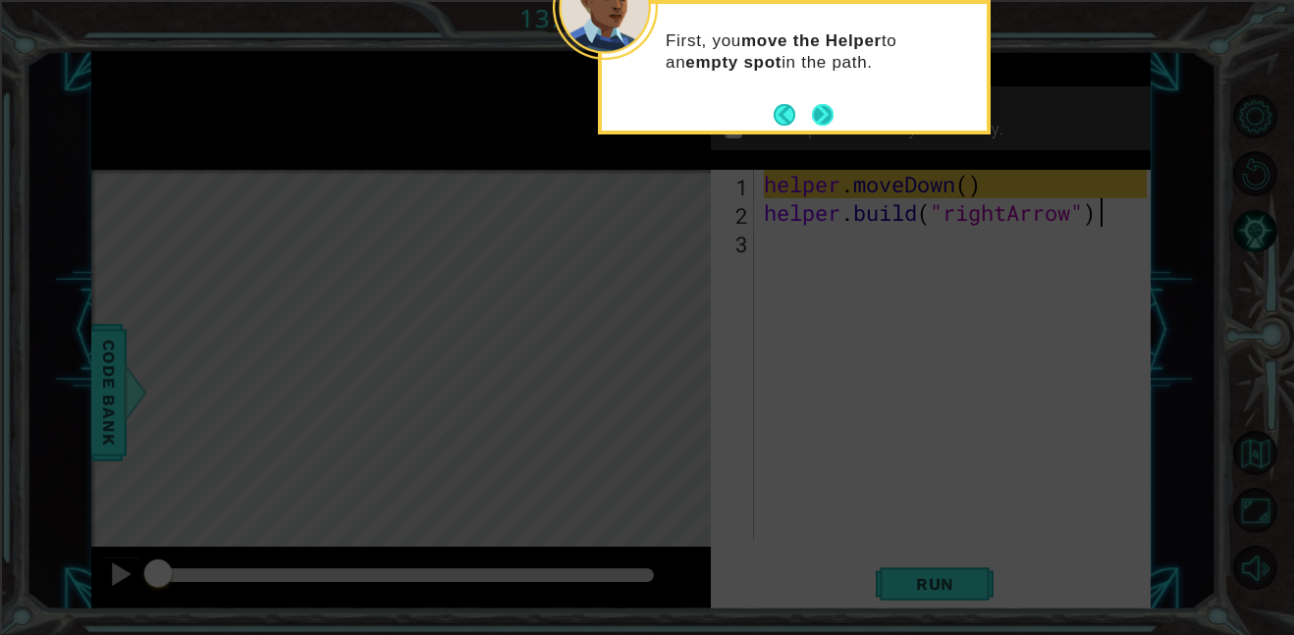
click at [820, 120] on button "Next" at bounding box center [823, 115] width 22 height 22
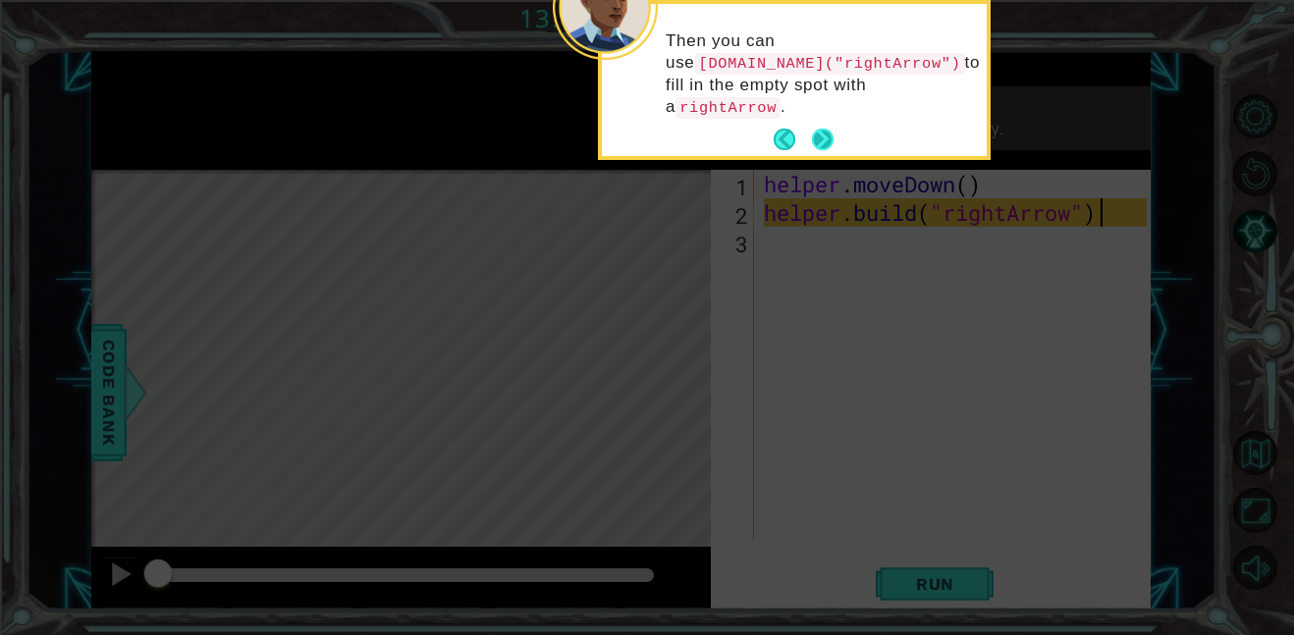
click at [822, 129] on button "Next" at bounding box center [823, 140] width 22 height 22
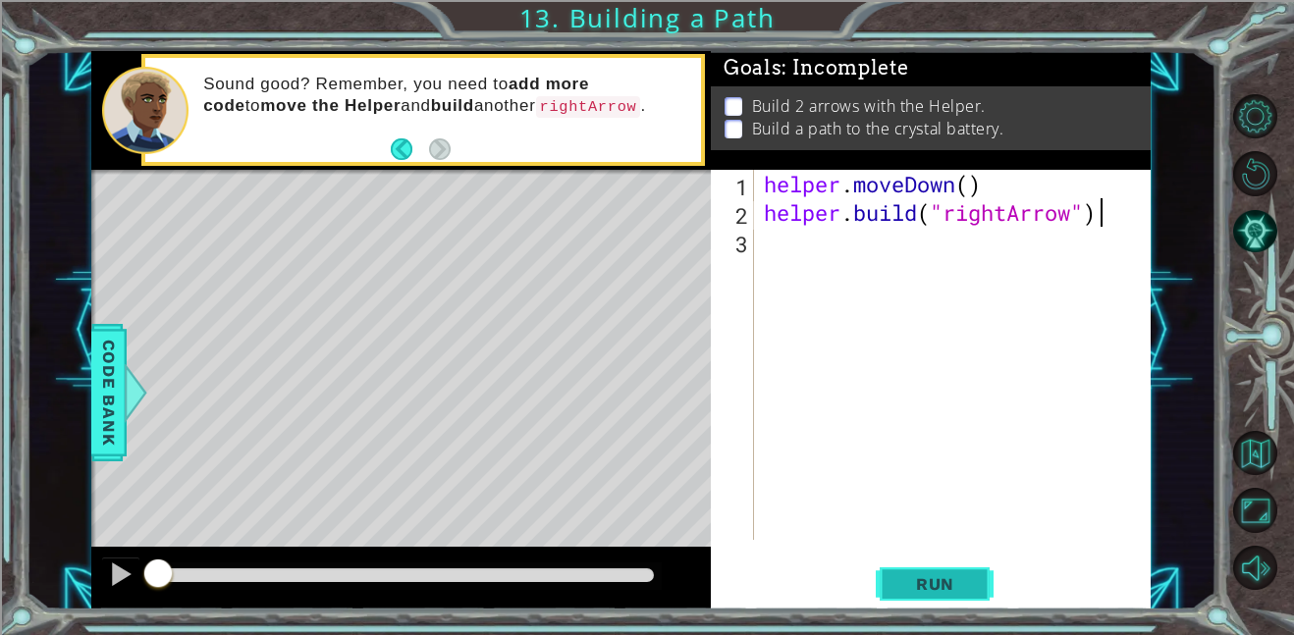
click at [932, 578] on span "Run" at bounding box center [935, 584] width 78 height 20
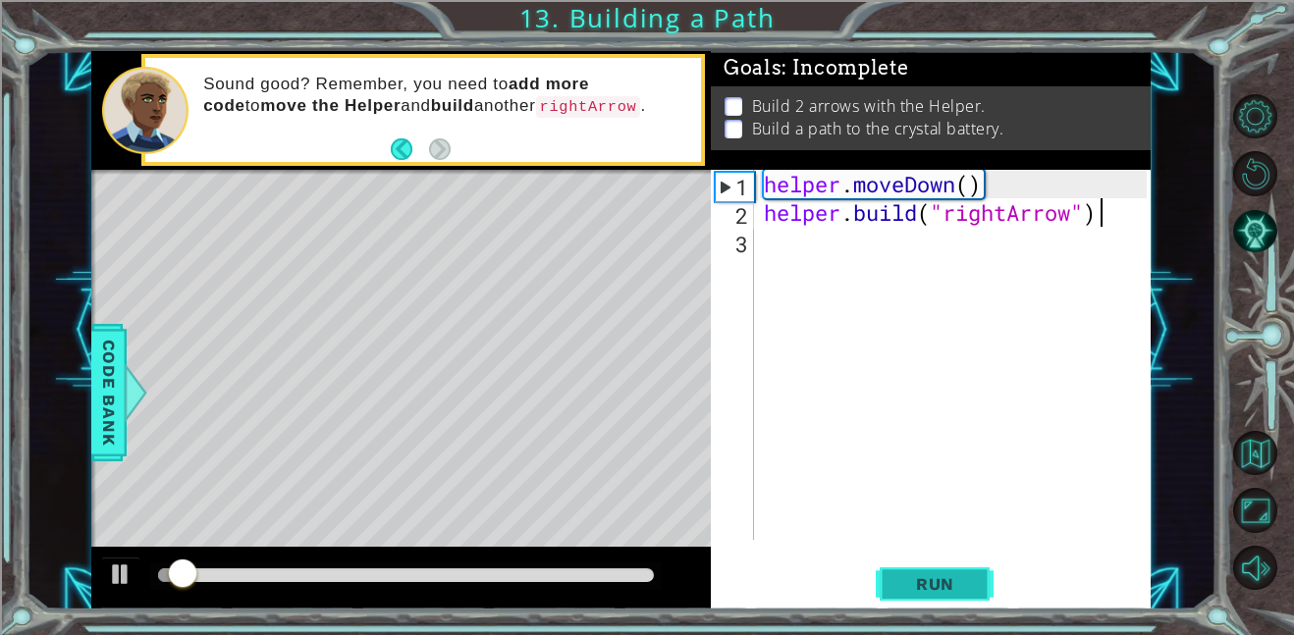
click at [932, 578] on span "Run" at bounding box center [935, 584] width 78 height 20
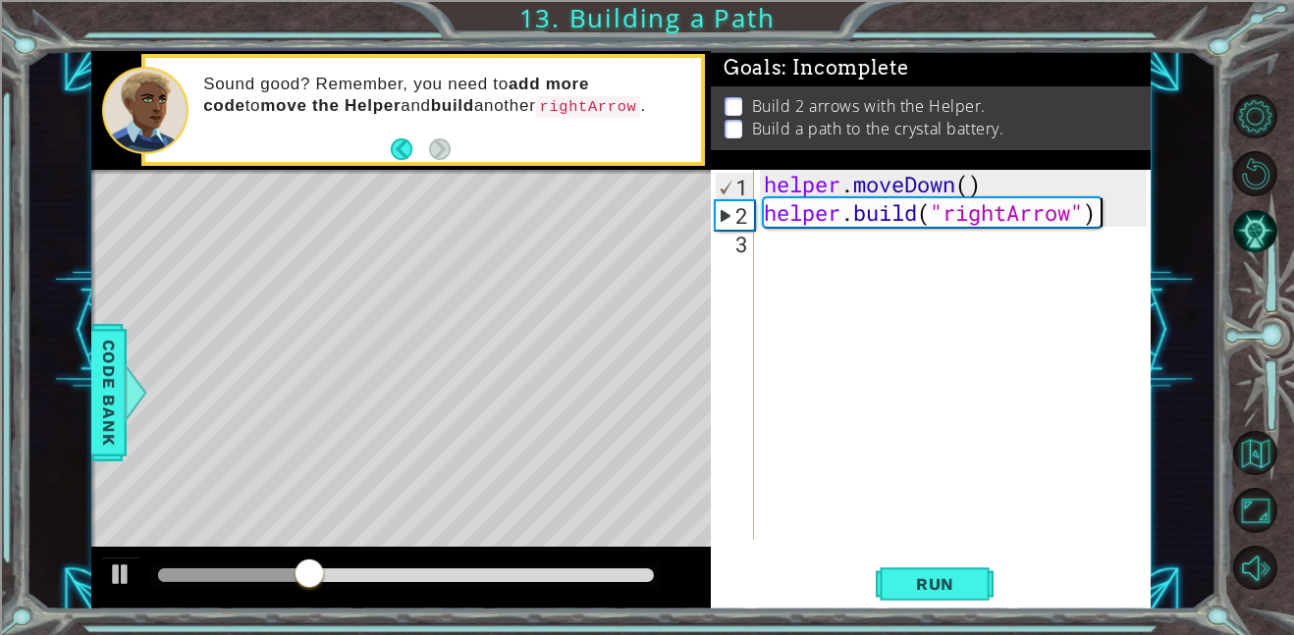
click at [819, 247] on div "helper . moveDown ( ) helper . build ( "rightArrow" )" at bounding box center [958, 383] width 397 height 427
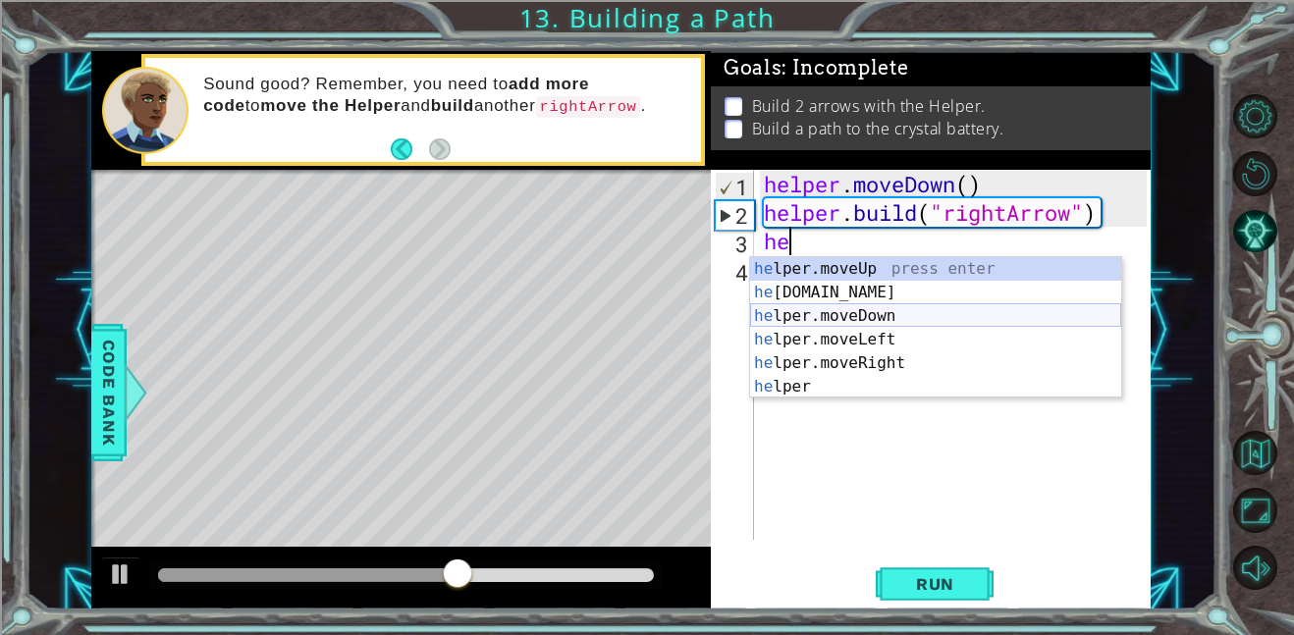
click at [924, 319] on div "he lper.moveUp press enter he lper.build press enter he lper.moveDown press ent…" at bounding box center [935, 351] width 371 height 188
type textarea "helper.moveDown(1)"
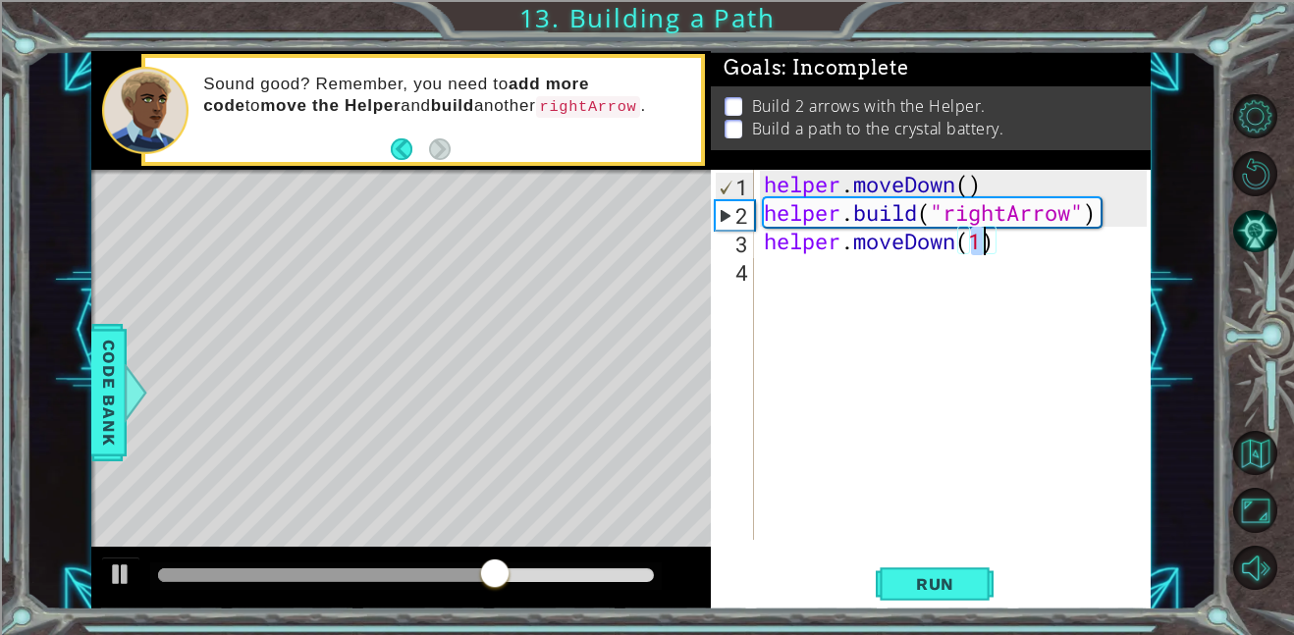
click at [1013, 255] on div "helper . moveDown ( ) helper . build ( "rightArrow" ) helper . moveDown ( 1 )" at bounding box center [958, 383] width 397 height 427
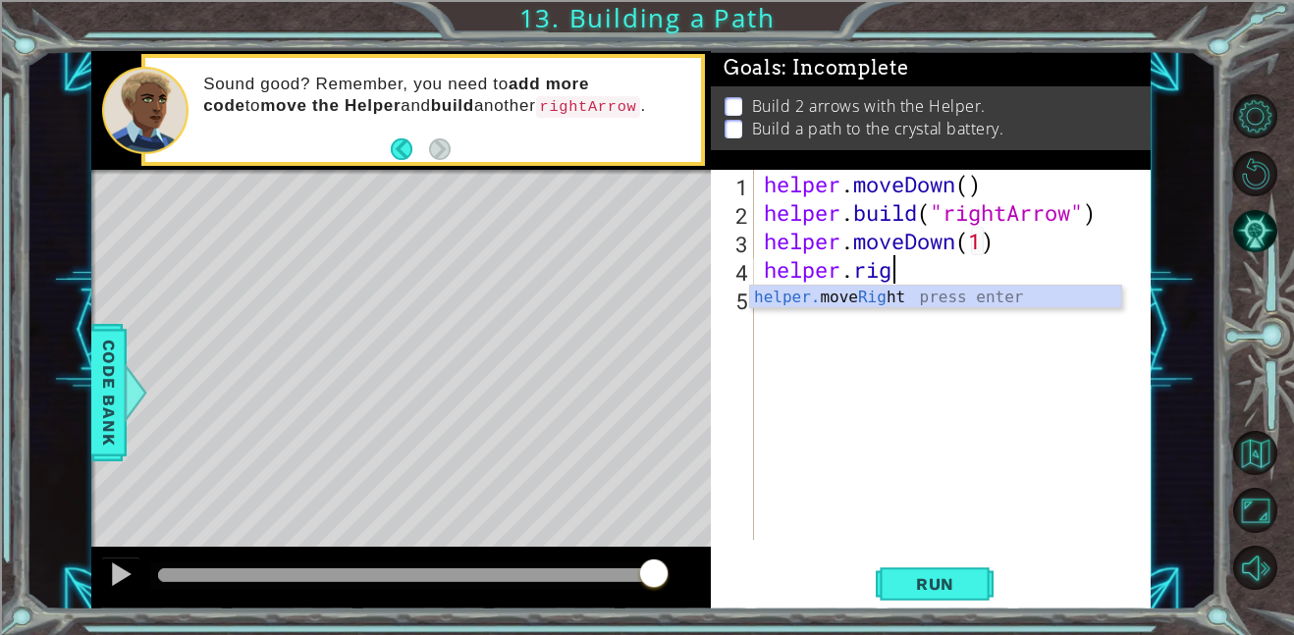
scroll to position [0, 5]
click at [1027, 294] on div "helper. move Rig ht press enter" at bounding box center [935, 321] width 371 height 71
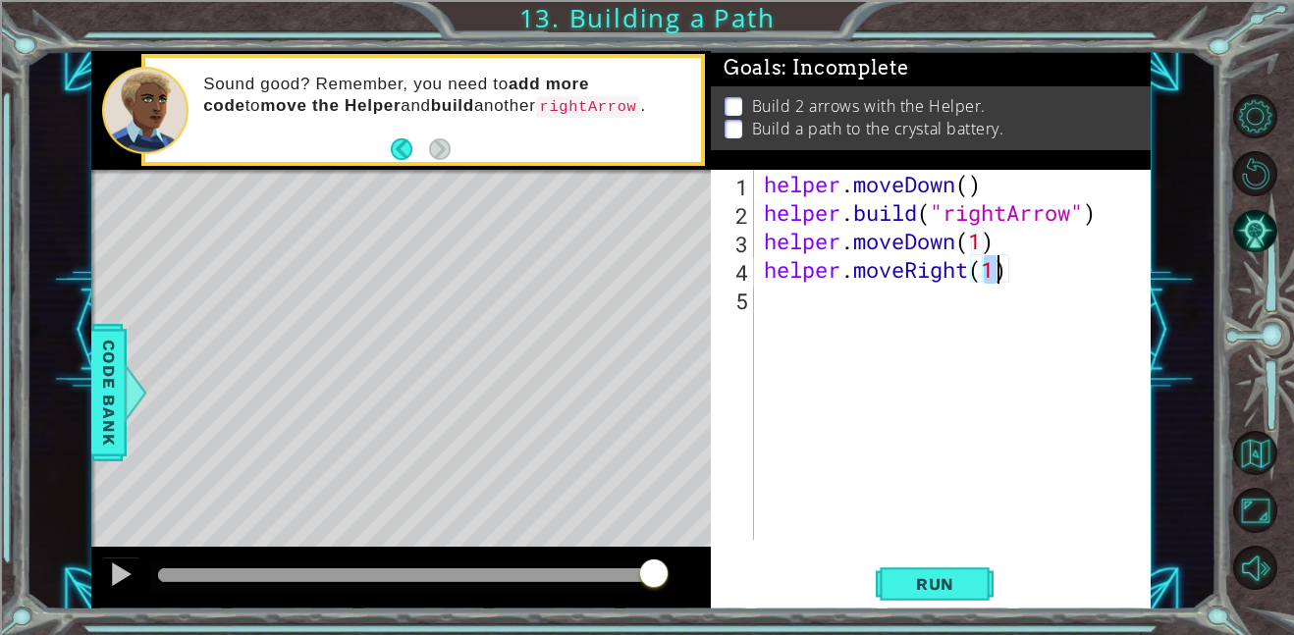
click at [996, 275] on div "helper . moveDown ( ) helper . build ( "rightArrow" ) helper . moveDown ( 1 ) h…" at bounding box center [953, 355] width 387 height 370
type textarea "helper.moveRight(3)"
click at [934, 581] on span "Run" at bounding box center [935, 584] width 78 height 20
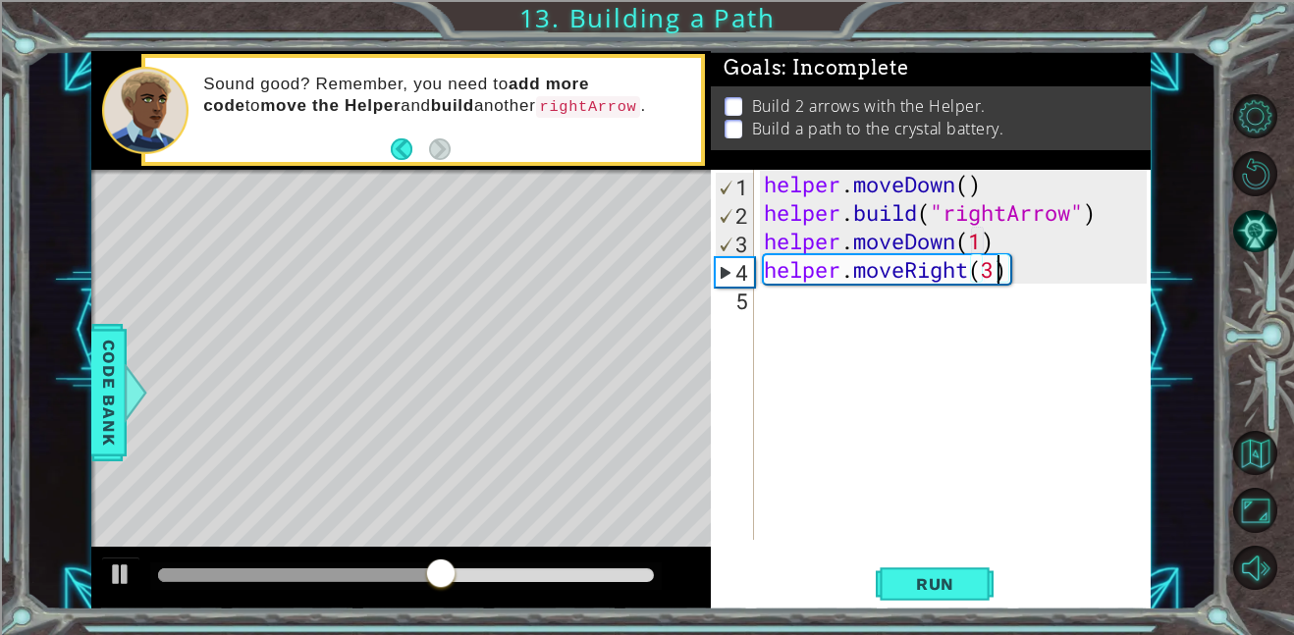
click at [919, 310] on div "helper . moveDown ( ) helper . build ( "rightArrow" ) helper . moveDown ( 1 ) h…" at bounding box center [958, 383] width 397 height 427
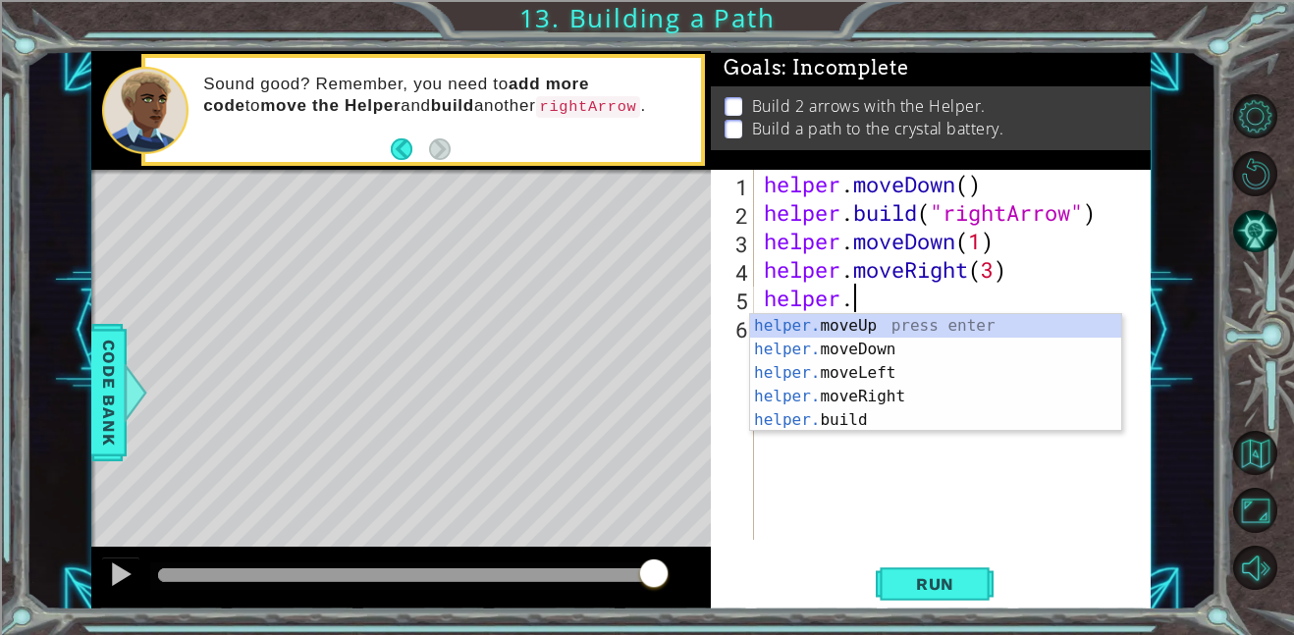
scroll to position [0, 3]
click at [916, 325] on div "helper. moveUp press enter helper. moveDown press enter helper. moveLeft press …" at bounding box center [935, 396] width 371 height 165
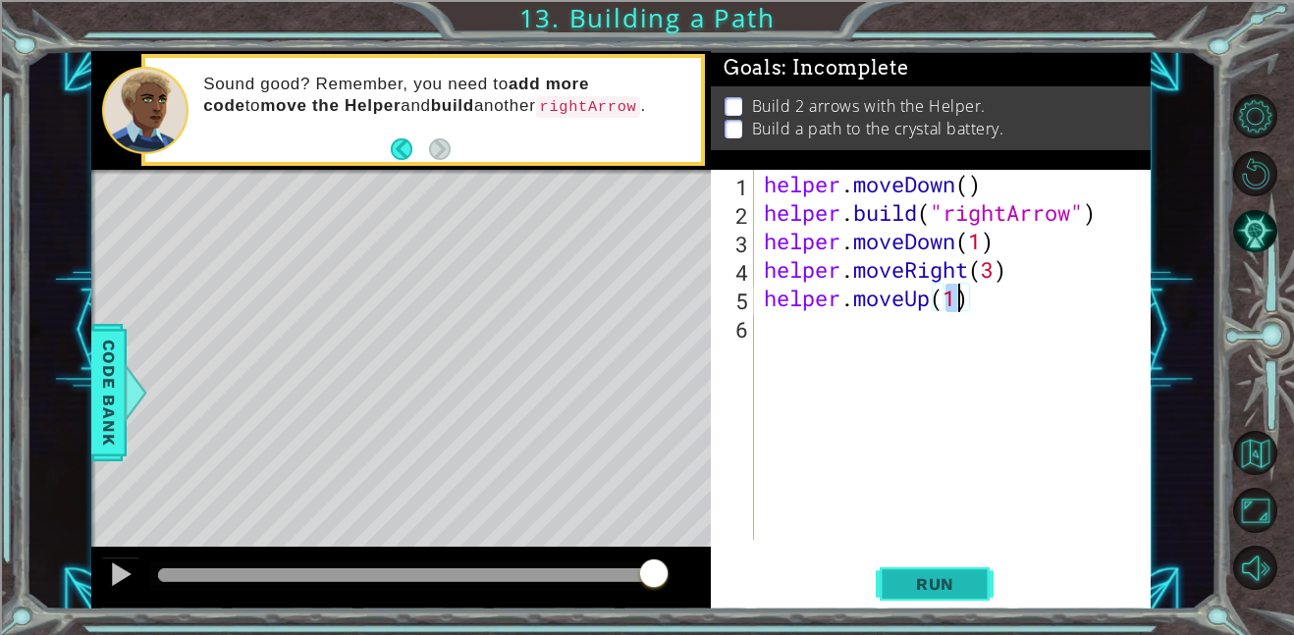
click at [924, 574] on span "Run" at bounding box center [935, 584] width 78 height 20
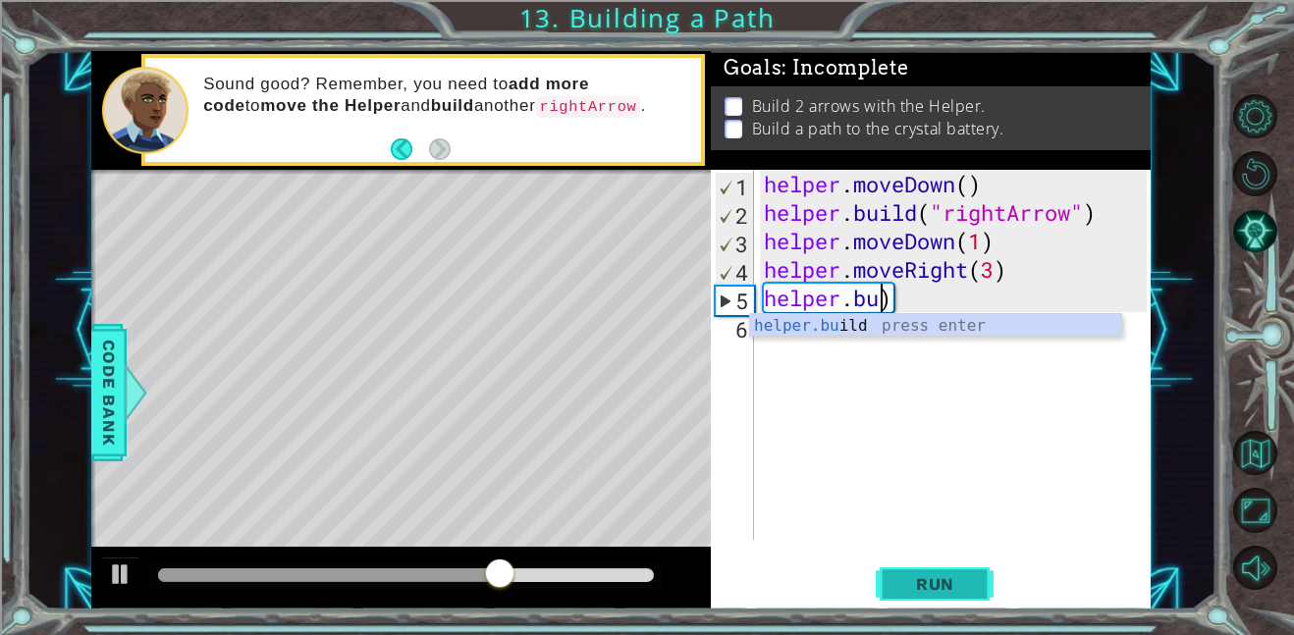
scroll to position [0, 5]
click at [935, 336] on body "1 ההההההההההההההההההההההההההההההההההההההההההההההההההההההההההההההההההההההההההההה…" at bounding box center [647, 317] width 1294 height 635
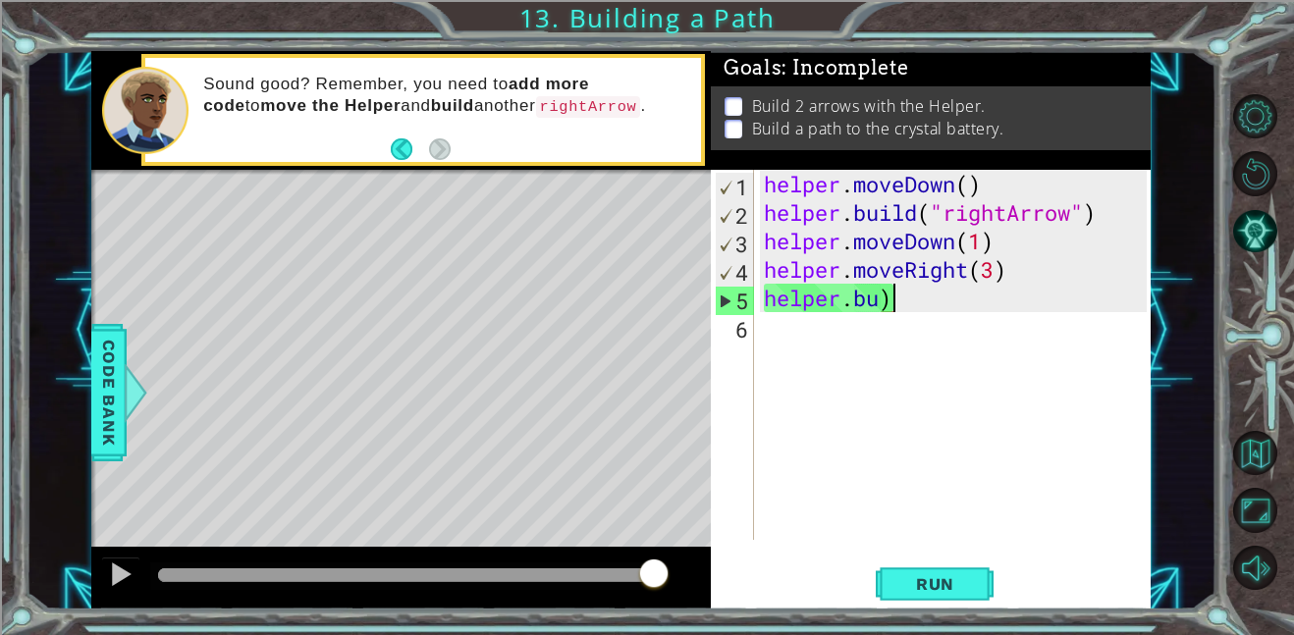
click at [894, 298] on div "helper . moveDown ( ) helper . build ( "rightArrow" ) helper . moveDown ( 1 ) h…" at bounding box center [958, 383] width 397 height 427
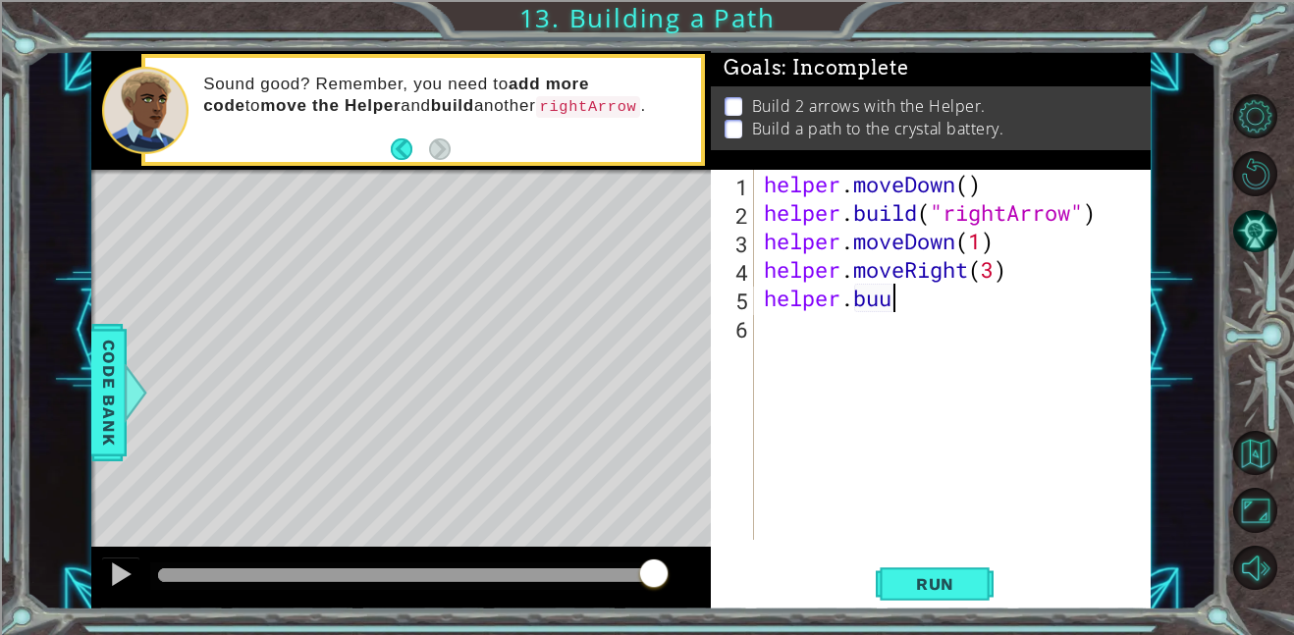
scroll to position [0, 4]
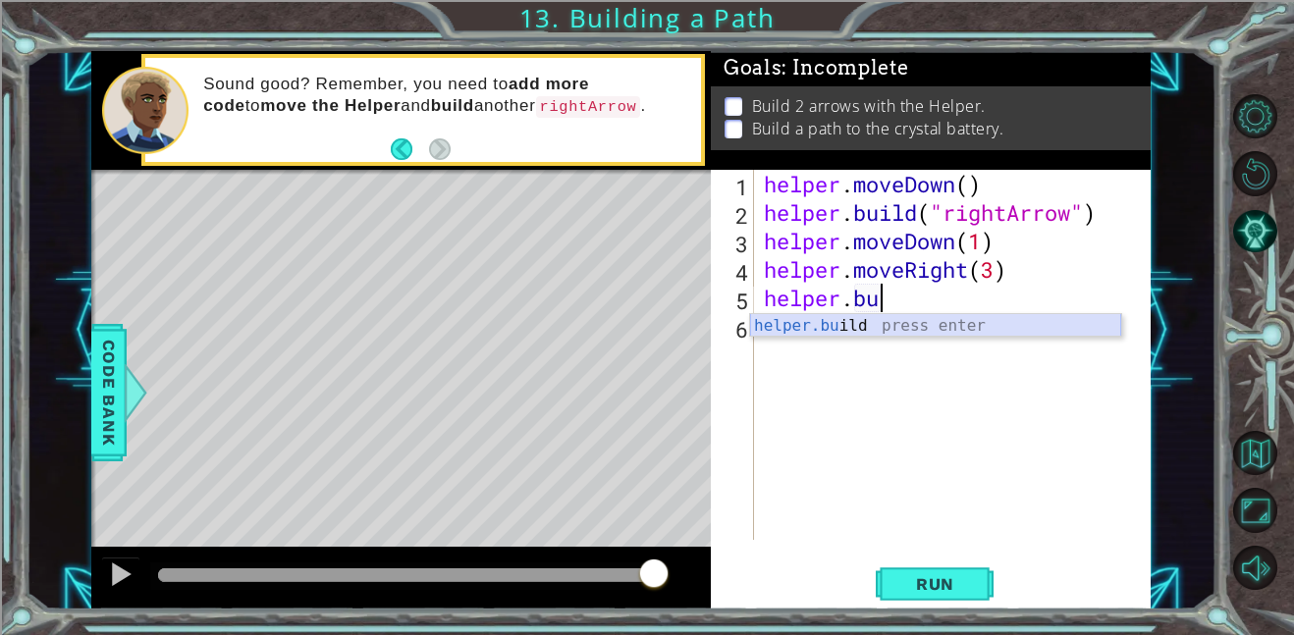
click at [912, 335] on div "helper.bu ild press enter" at bounding box center [935, 349] width 371 height 71
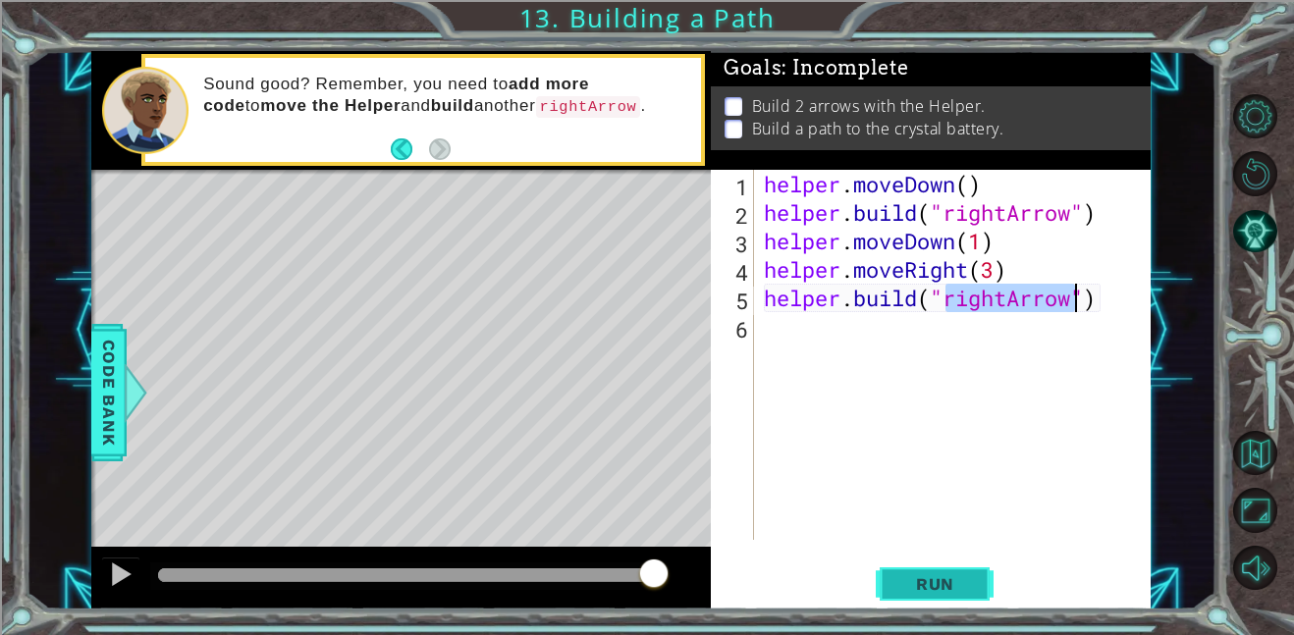
type textarea "helper.build("rightArrow")"
click at [924, 575] on span "Run" at bounding box center [935, 584] width 78 height 20
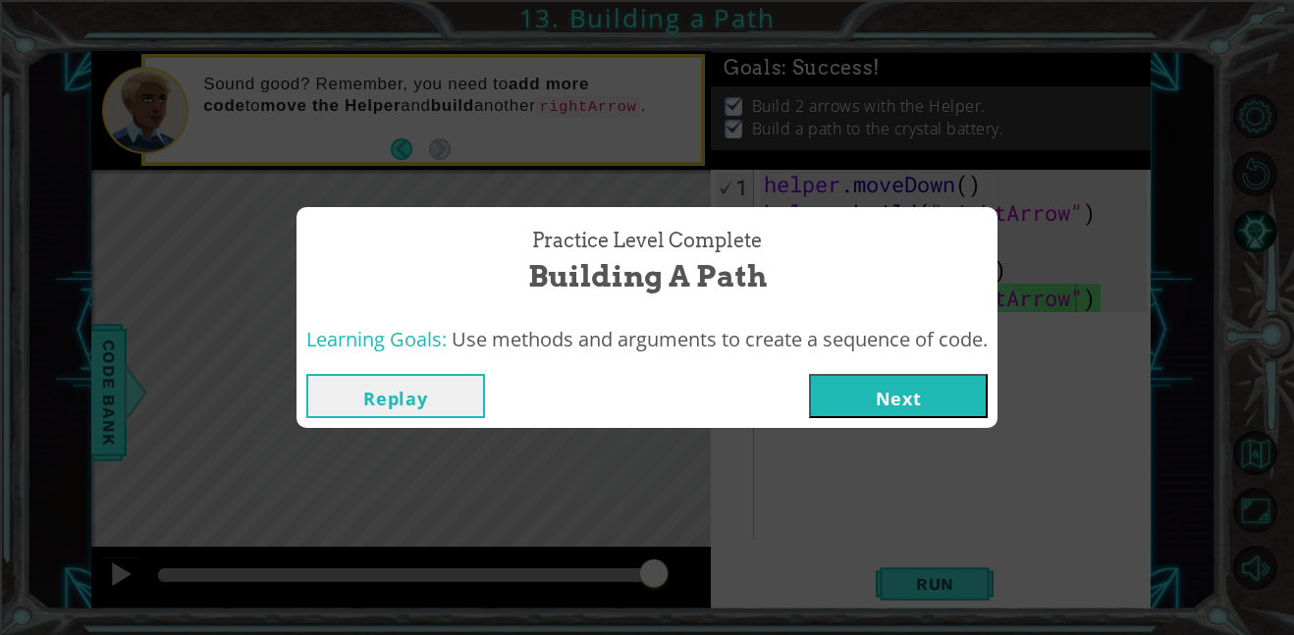
click at [890, 382] on button "Next" at bounding box center [898, 396] width 179 height 44
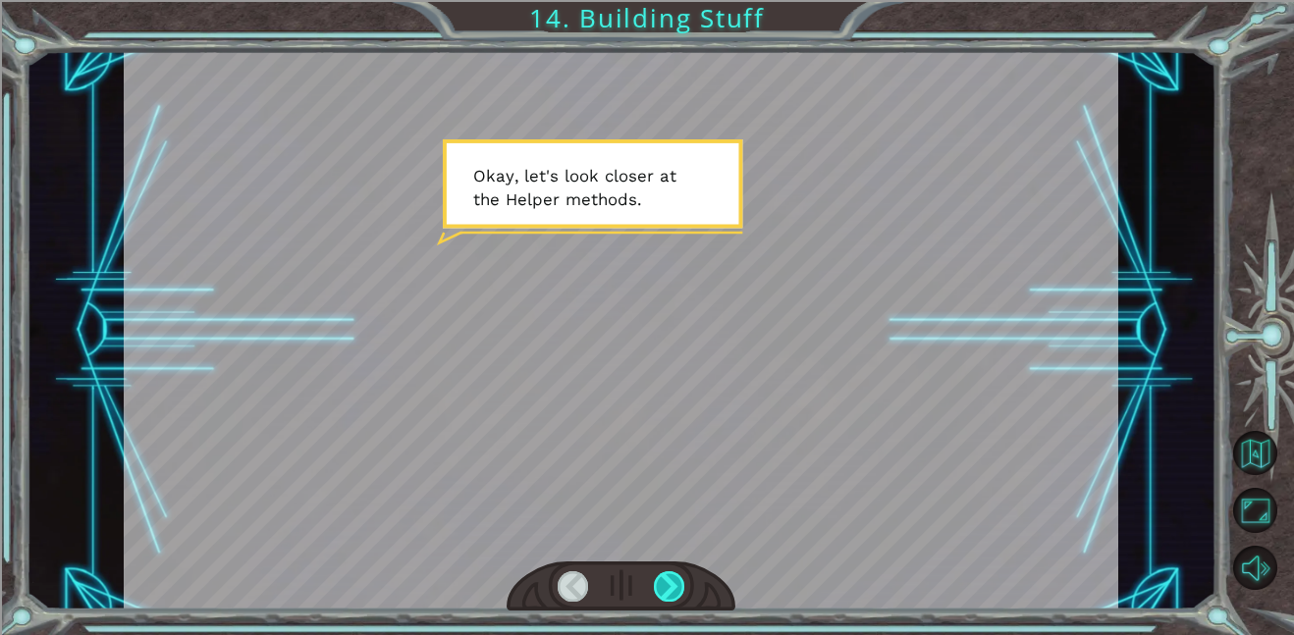
click at [654, 585] on div at bounding box center [669, 586] width 31 height 30
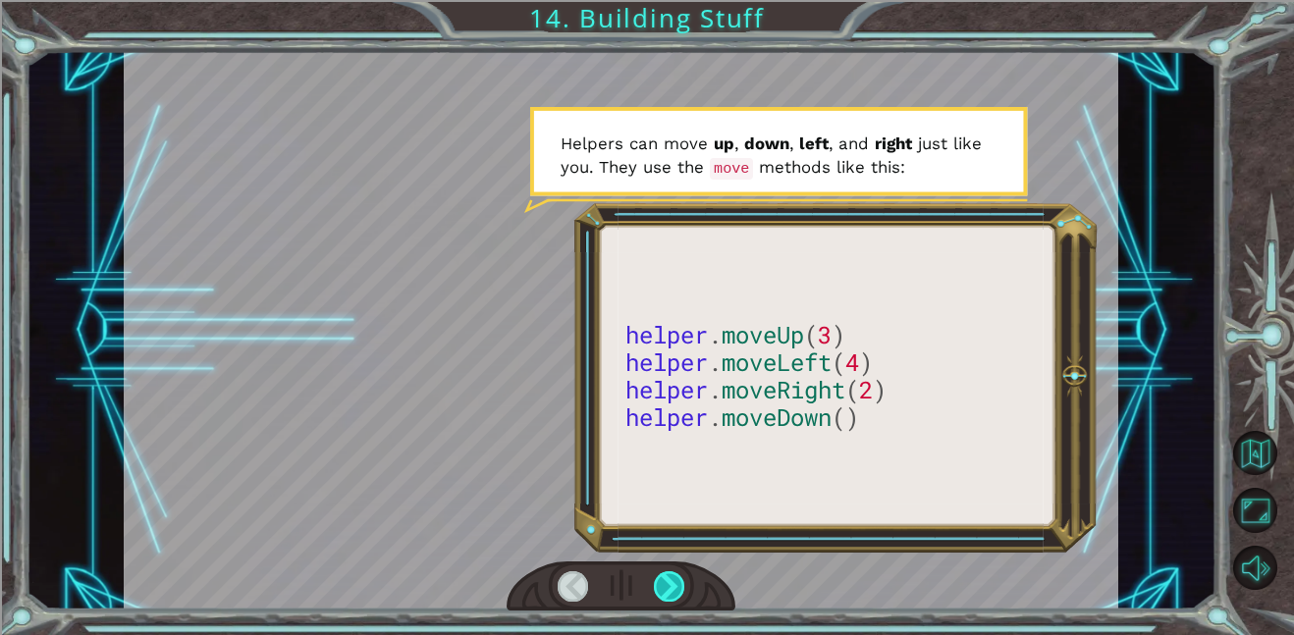
click at [654, 585] on div at bounding box center [669, 586] width 31 height 30
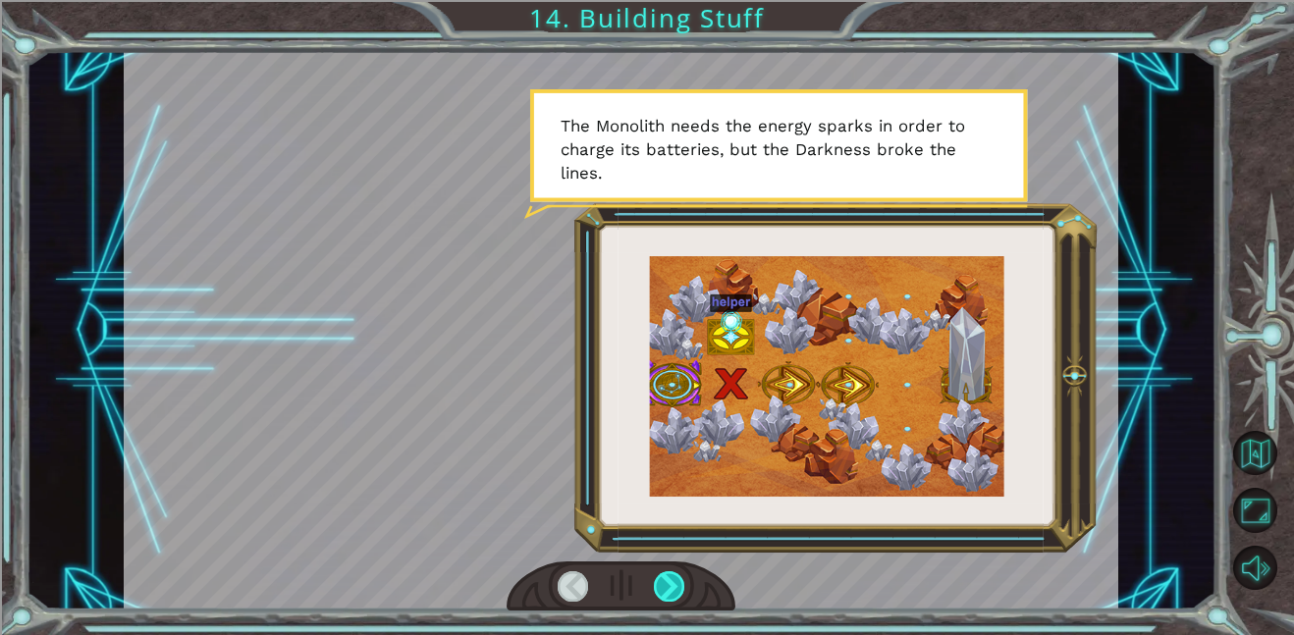
click at [654, 585] on div at bounding box center [669, 586] width 31 height 30
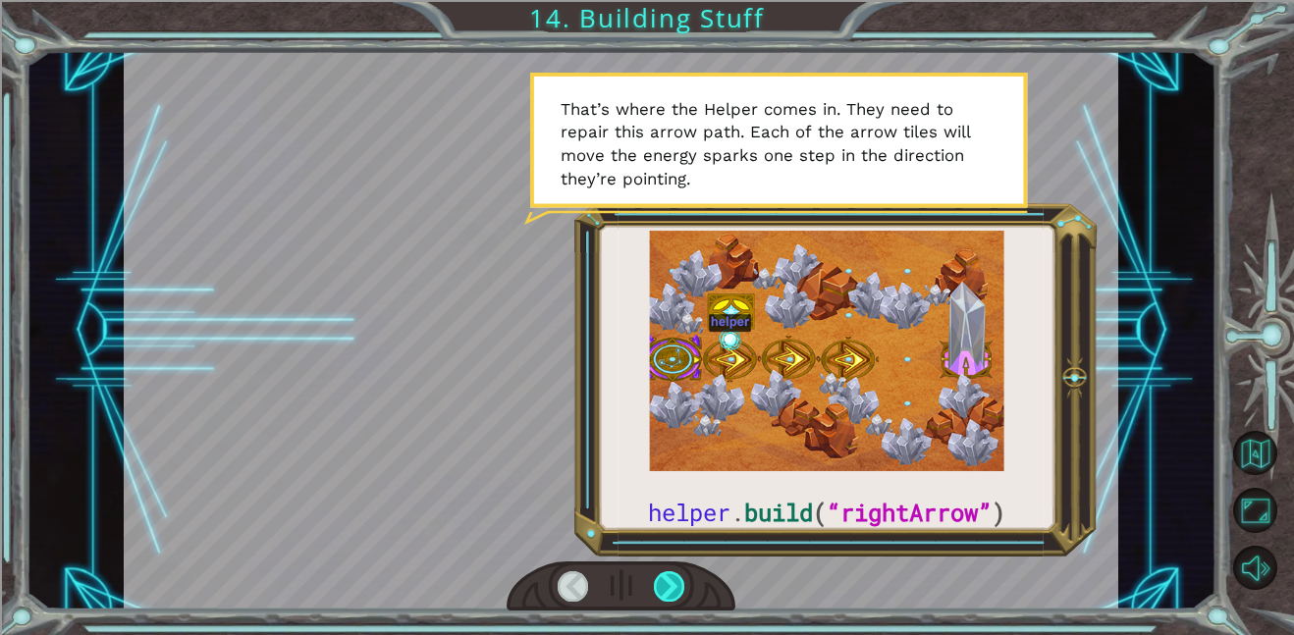
click at [654, 585] on div at bounding box center [669, 586] width 31 height 30
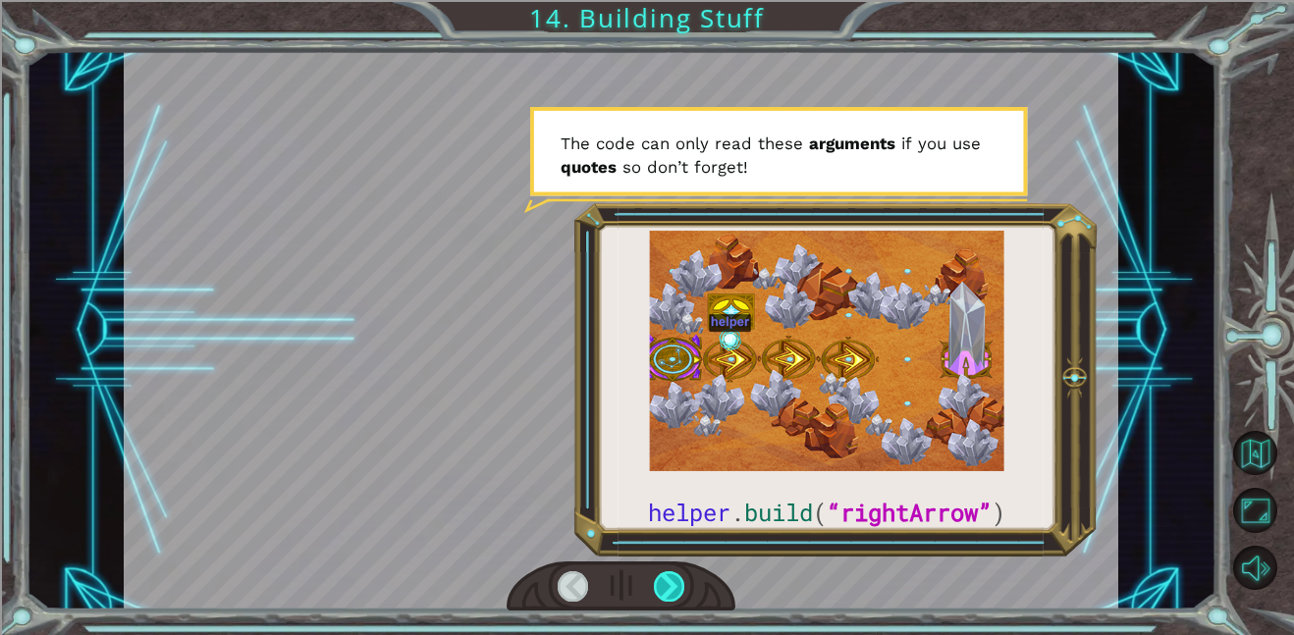
click at [681, 590] on div at bounding box center [669, 586] width 31 height 30
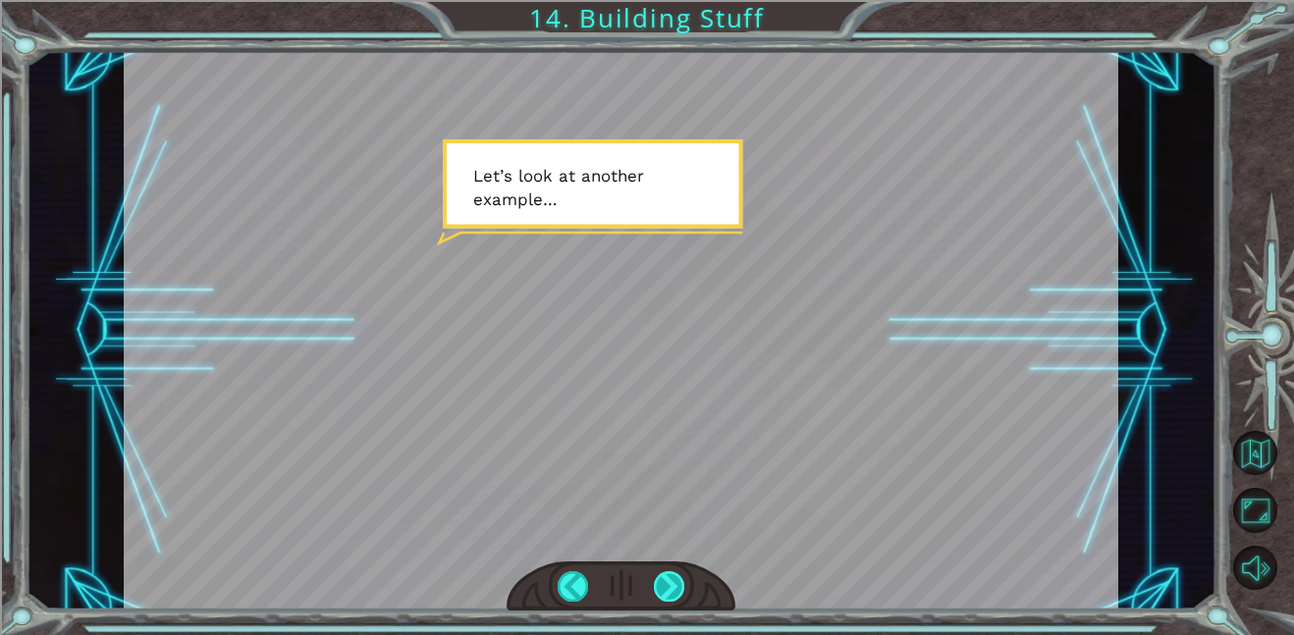
click at [681, 590] on div at bounding box center [669, 586] width 31 height 30
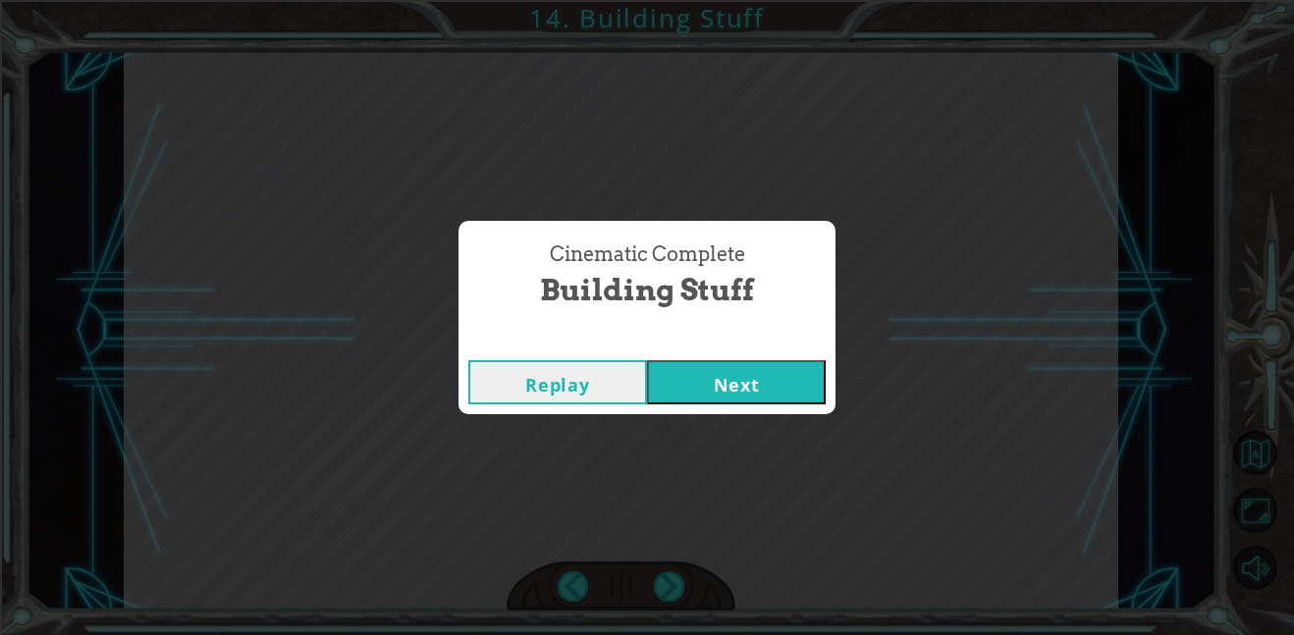
click at [759, 400] on button "Next" at bounding box center [736, 382] width 179 height 44
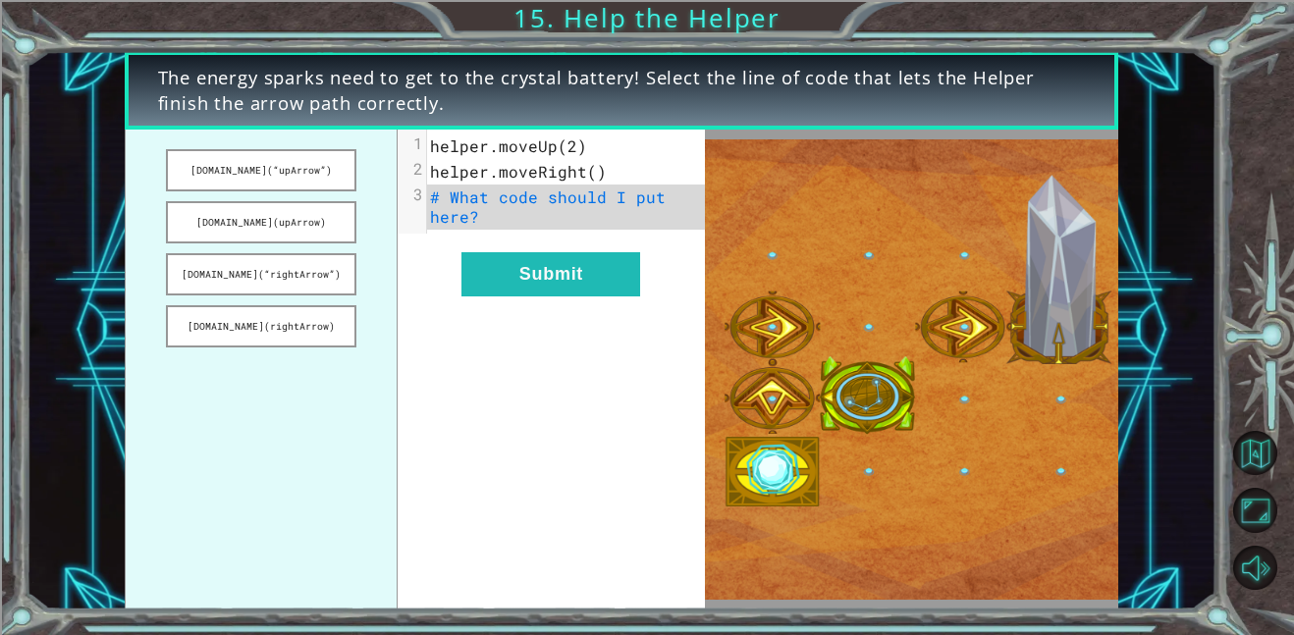
click at [612, 217] on pre "# What code should I put here?" at bounding box center [565, 207] width 277 height 45
drag, startPoint x: 289, startPoint y: 176, endPoint x: 489, endPoint y: 210, distance: 203.2
click at [489, 210] on div "helper.build(“upArrow”) helper.build(upArrow) helper.build(“rightArrow”) helper…" at bounding box center [415, 370] width 580 height 480
click at [337, 171] on button "helper.build(“upArrow”)" at bounding box center [261, 170] width 190 height 42
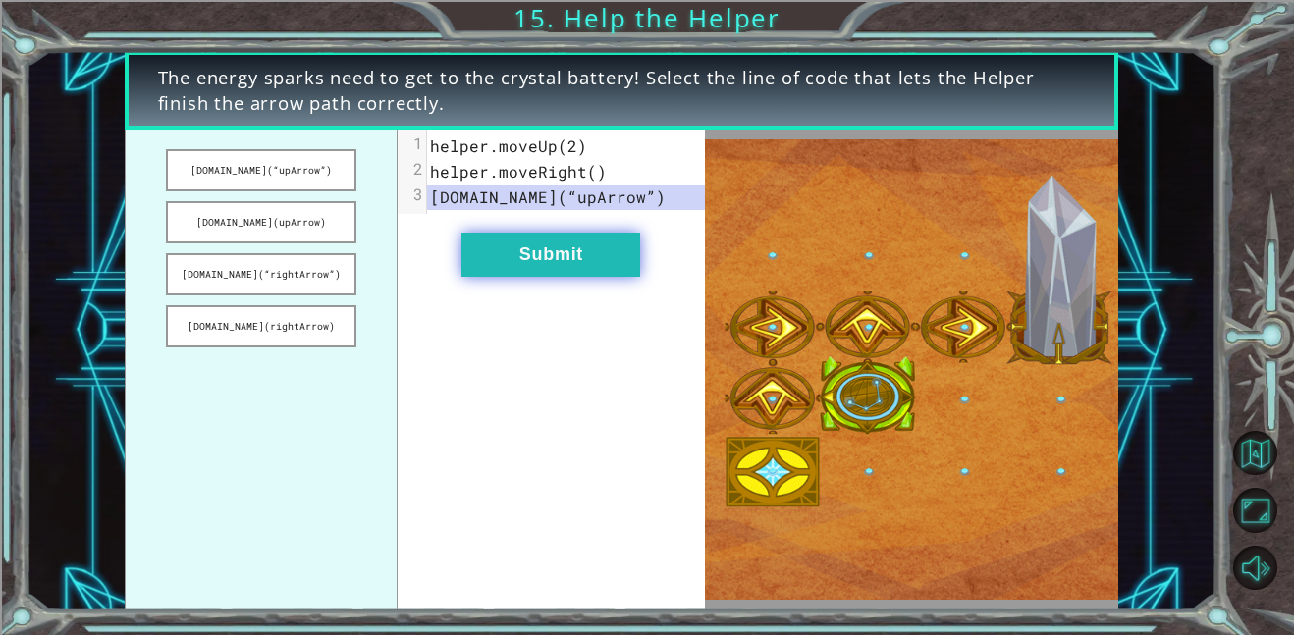
click at [600, 260] on button "Submit" at bounding box center [550, 255] width 179 height 44
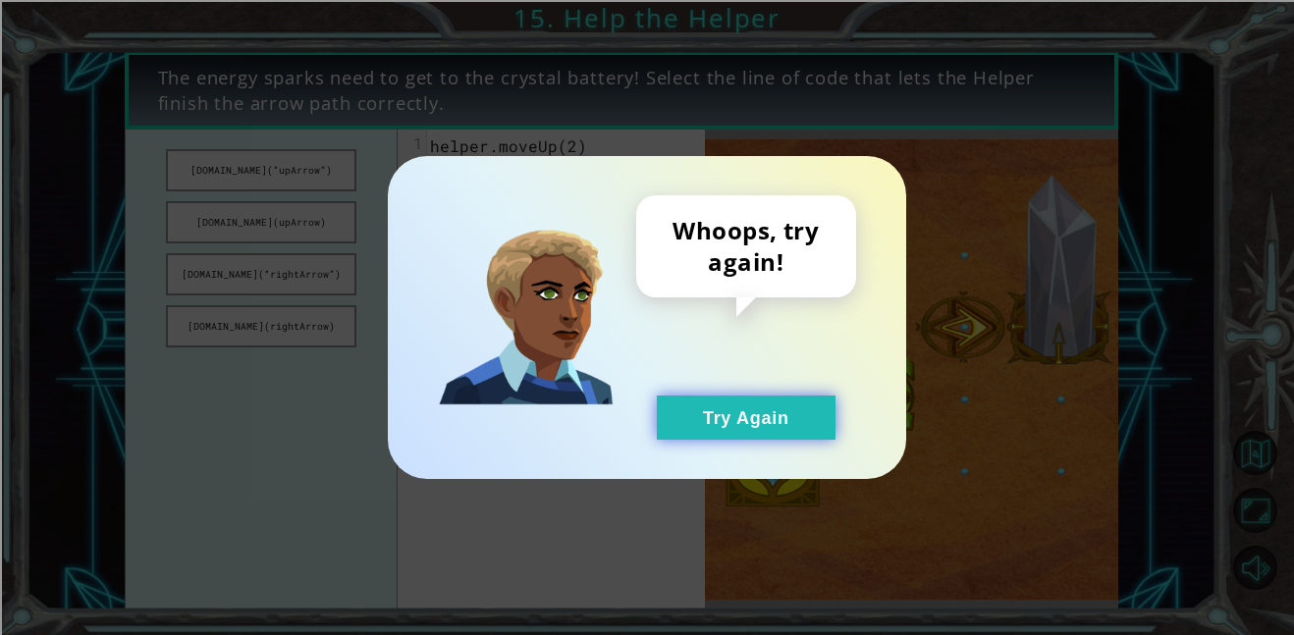
click at [726, 436] on button "Try Again" at bounding box center [746, 418] width 179 height 44
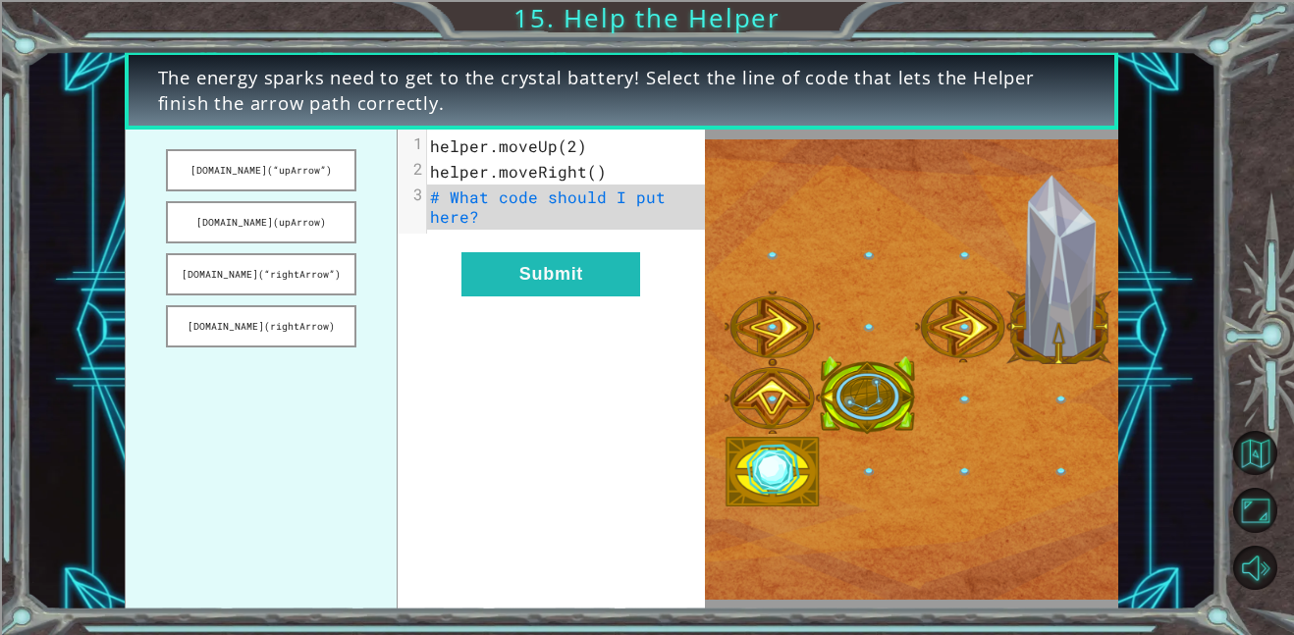
drag, startPoint x: 325, startPoint y: 213, endPoint x: 438, endPoint y: 227, distance: 113.7
click at [438, 227] on div "helper.build(“upArrow”) helper.build(upArrow) helper.build(“rightArrow”) helper…" at bounding box center [415, 370] width 580 height 480
click at [287, 228] on button "helper.build(upArrow)" at bounding box center [261, 222] width 190 height 42
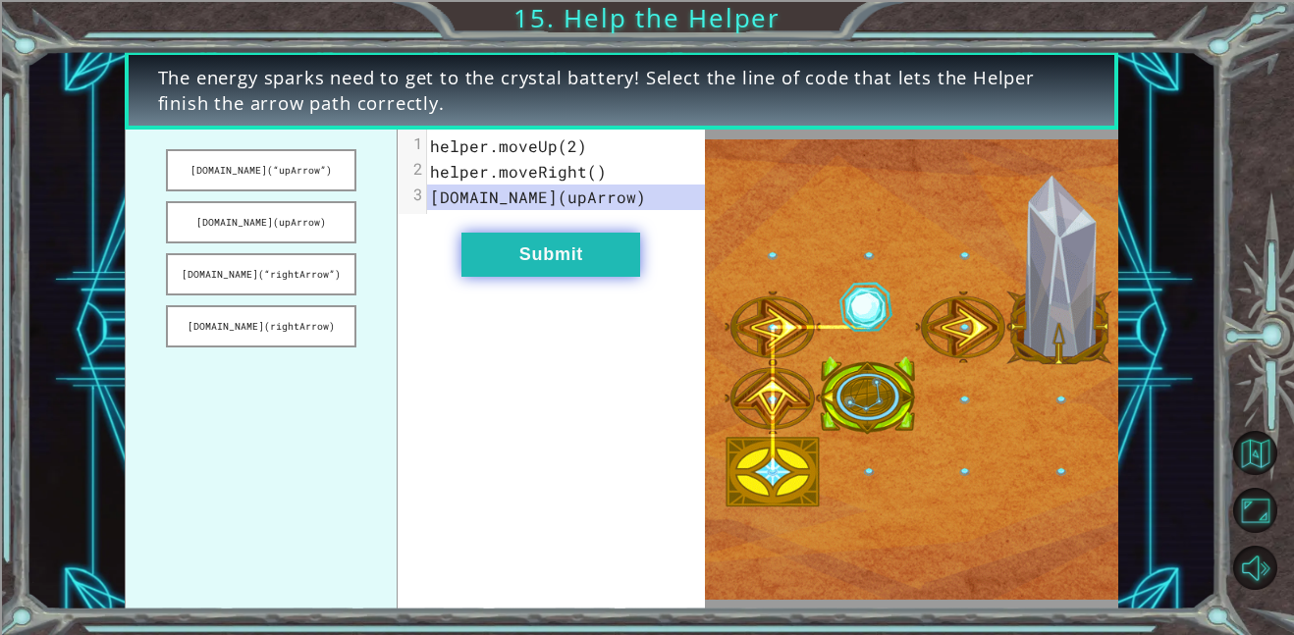
click at [543, 261] on button "Submit" at bounding box center [550, 255] width 179 height 44
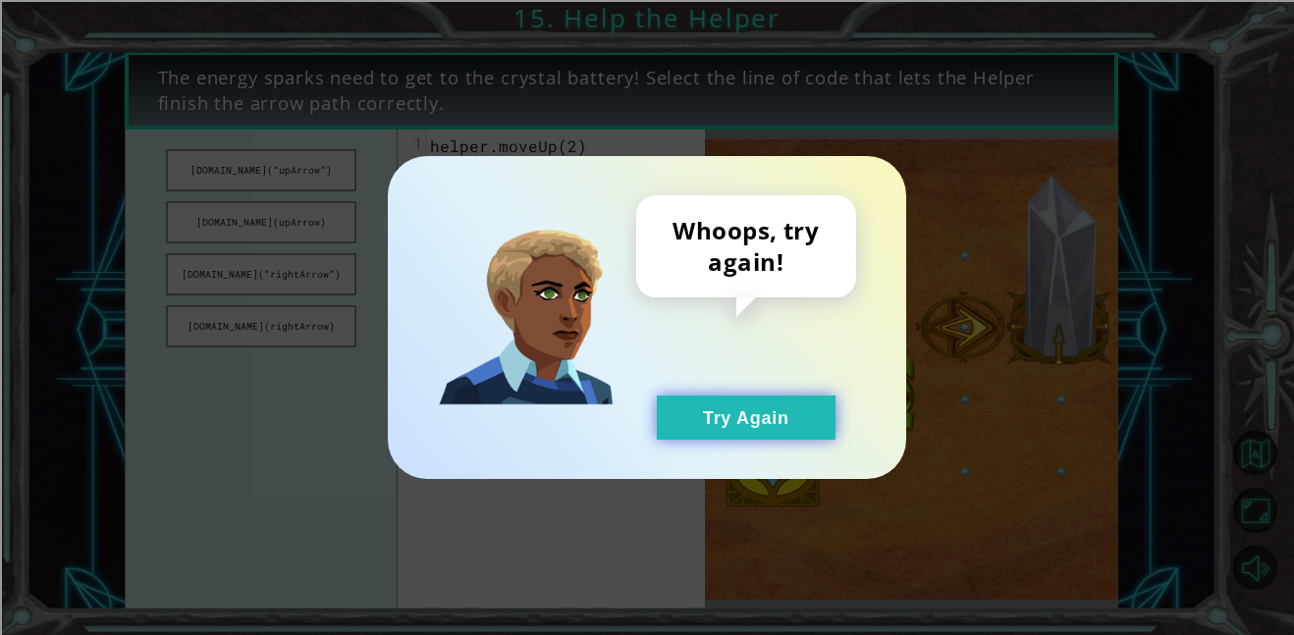
click at [675, 408] on button "Try Again" at bounding box center [746, 418] width 179 height 44
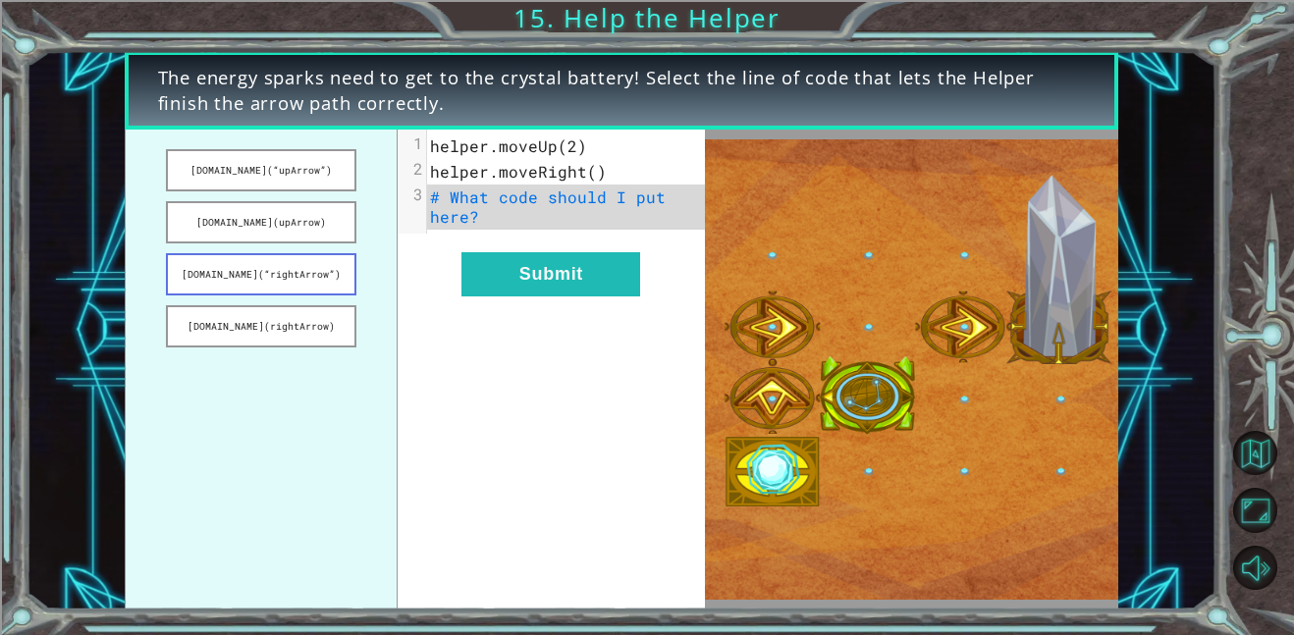
click at [257, 279] on button "helper.build(“rightArrow”)" at bounding box center [261, 274] width 190 height 42
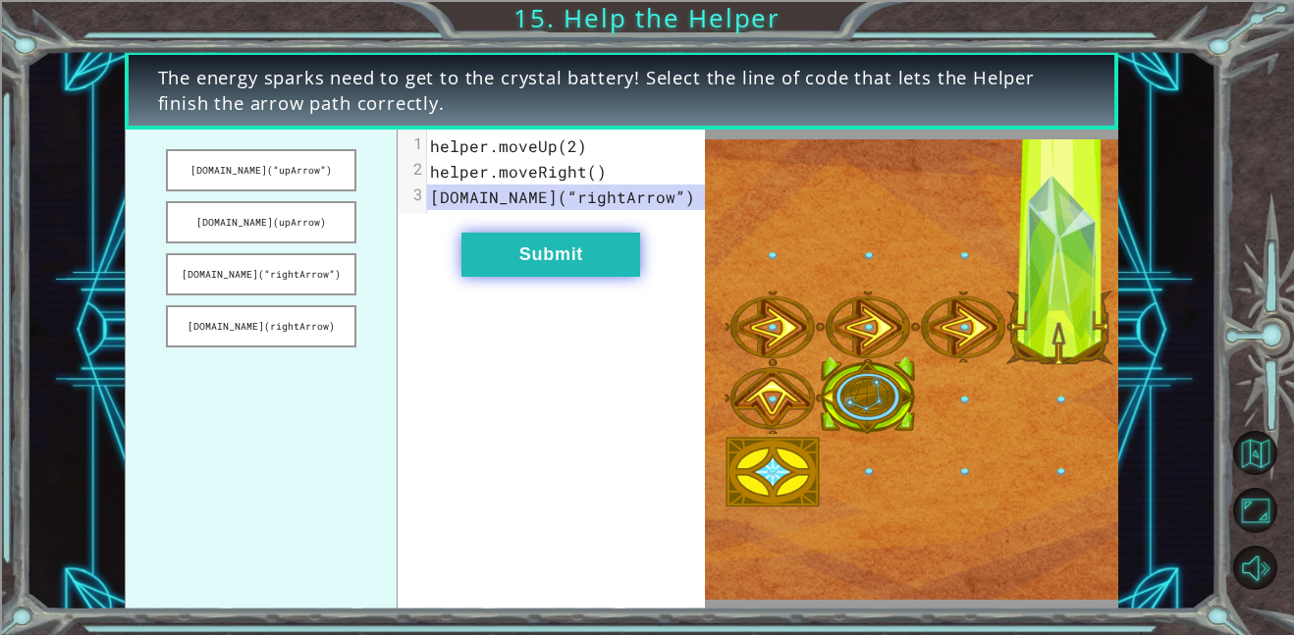
click at [493, 270] on button "Submit" at bounding box center [550, 255] width 179 height 44
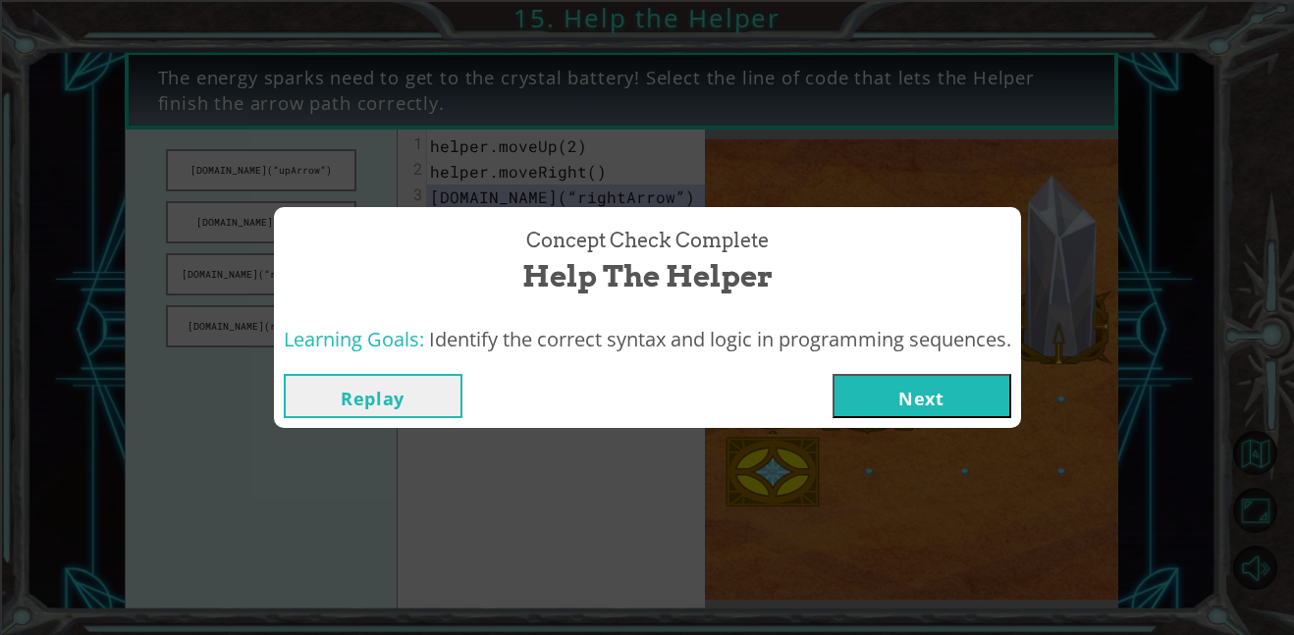
click at [921, 391] on button "Next" at bounding box center [922, 396] width 179 height 44
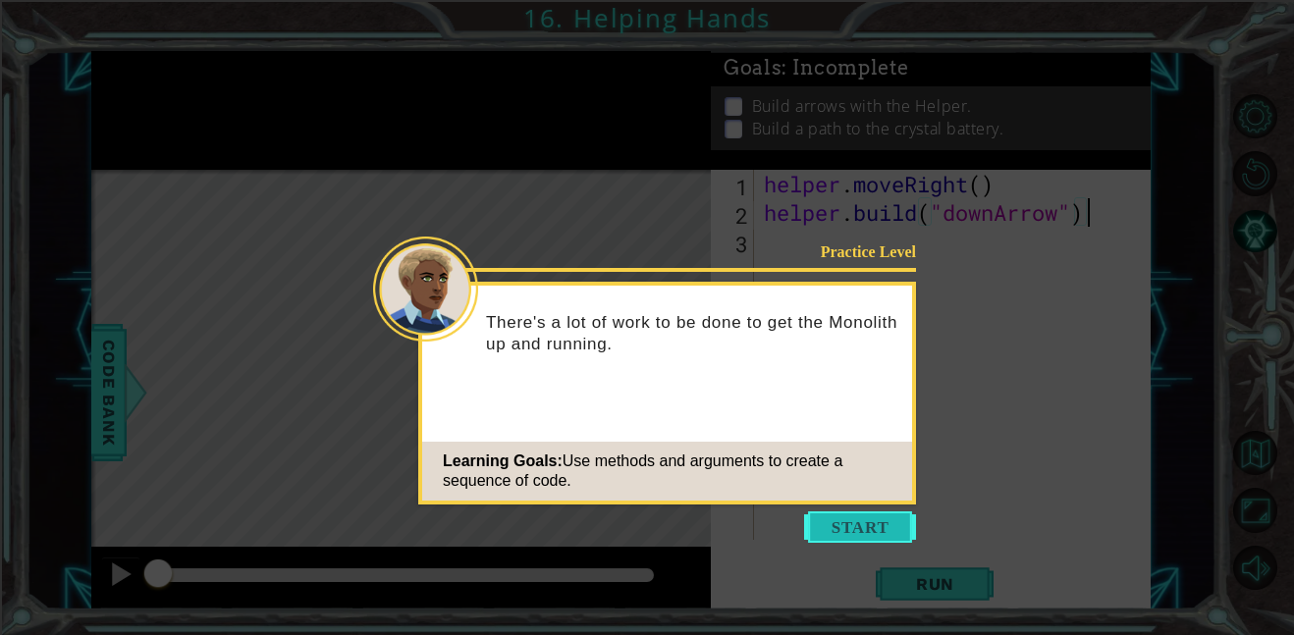
click at [853, 518] on button "Start" at bounding box center [860, 526] width 112 height 31
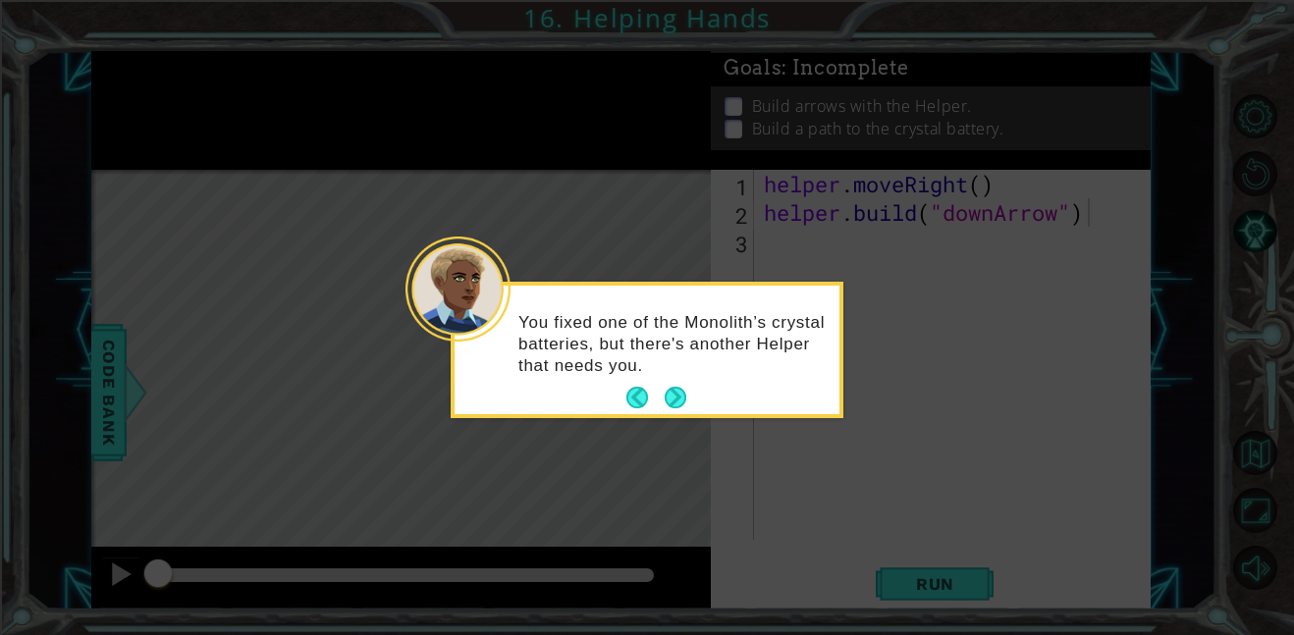
click at [659, 368] on p "You fixed one of the Monolith’s crystal batteries, but there's another Helper t…" at bounding box center [671, 344] width 307 height 65
click at [668, 388] on button "Next" at bounding box center [675, 398] width 23 height 23
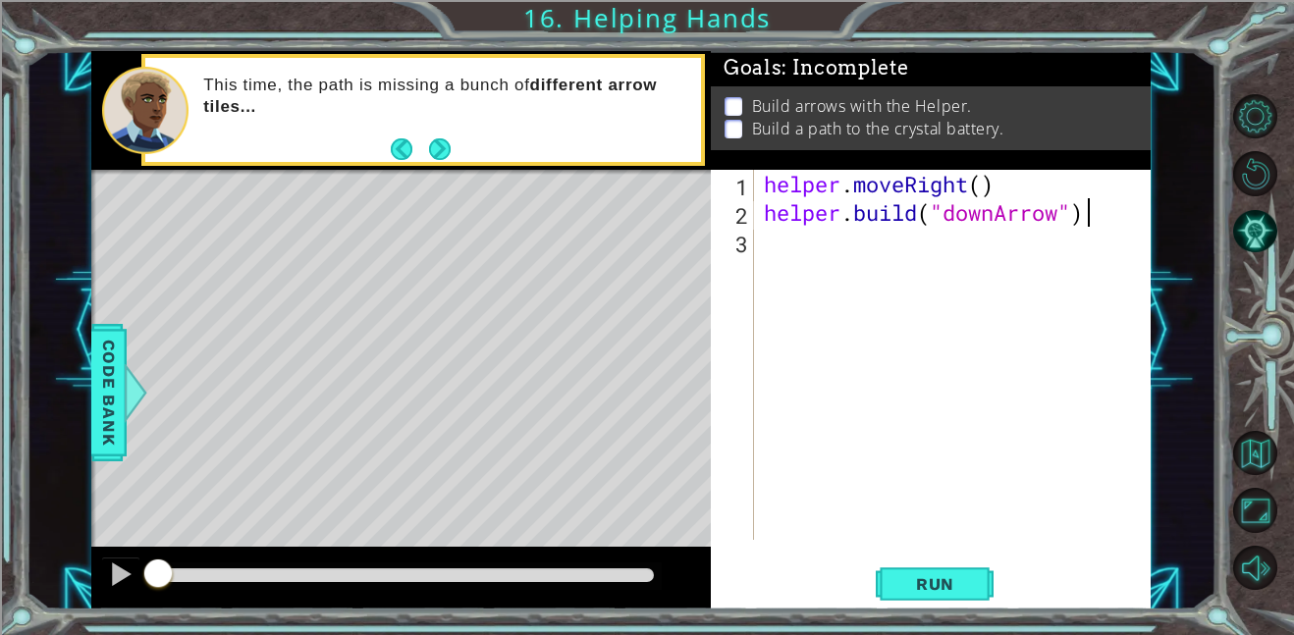
click at [778, 244] on div "helper . moveRight ( ) helper . build ( "downArrow" )" at bounding box center [958, 383] width 397 height 427
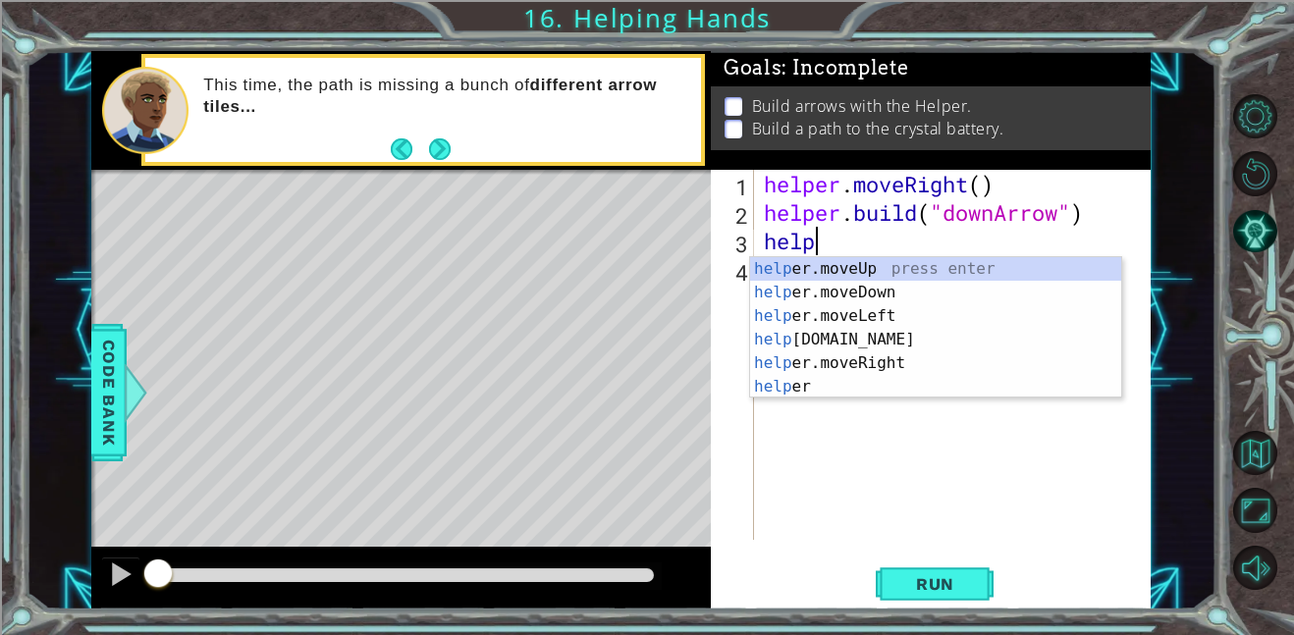
scroll to position [0, 1]
click at [882, 332] on div "help er.moveUp press enter help er.moveDown press enter help er.moveLeft press …" at bounding box center [935, 351] width 371 height 188
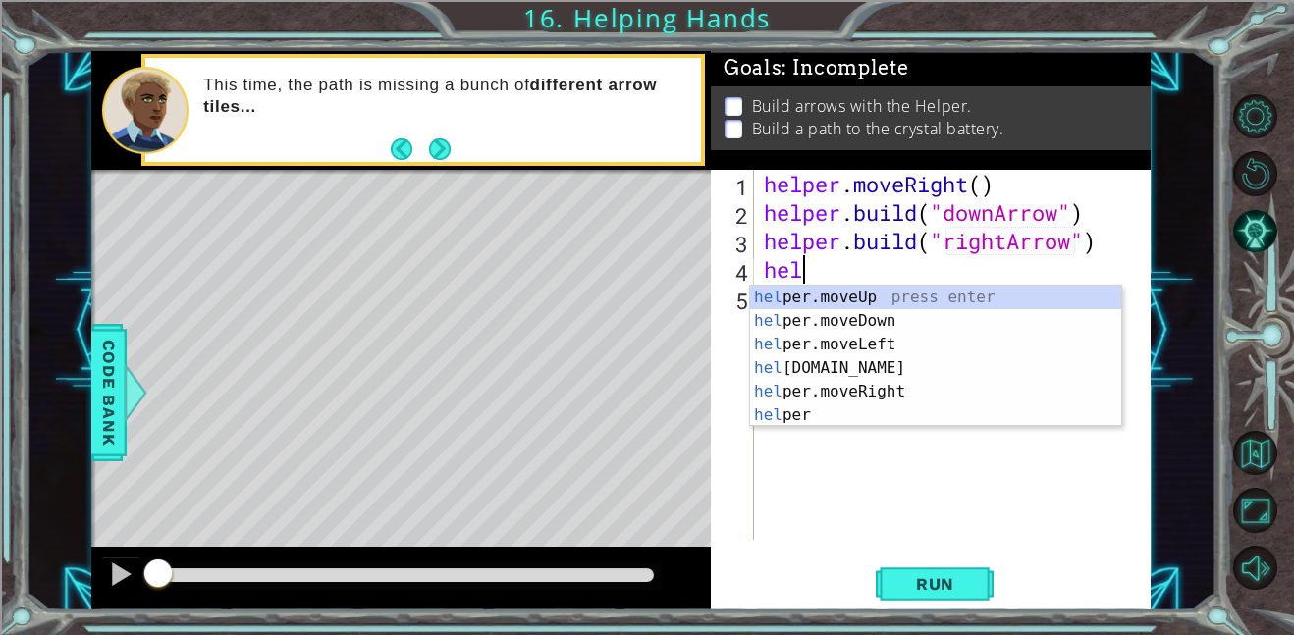
scroll to position [0, 17]
click at [923, 297] on div "help er.moveUp press enter help er.moveDown press enter help er.moveLeft press …" at bounding box center [935, 380] width 371 height 188
type textarea "helper.moveUp(1)"
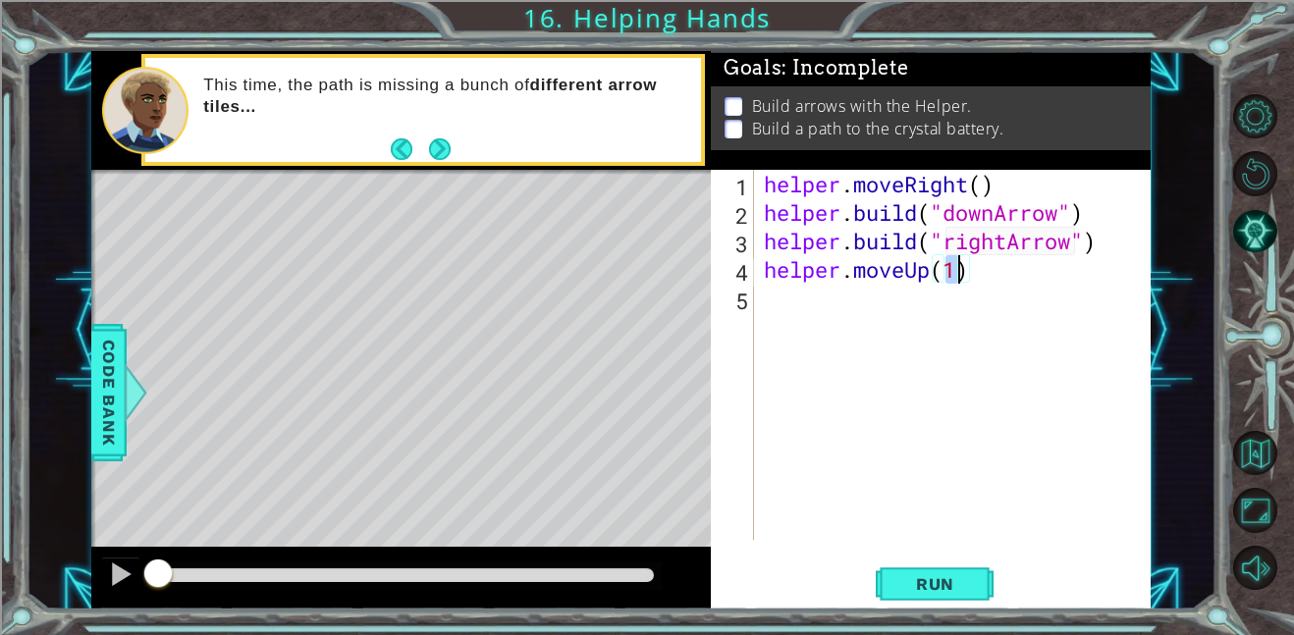
click at [985, 280] on div "helper . moveRight ( ) helper . build ( "downArrow" ) helper . build ( "rightAr…" at bounding box center [958, 383] width 397 height 427
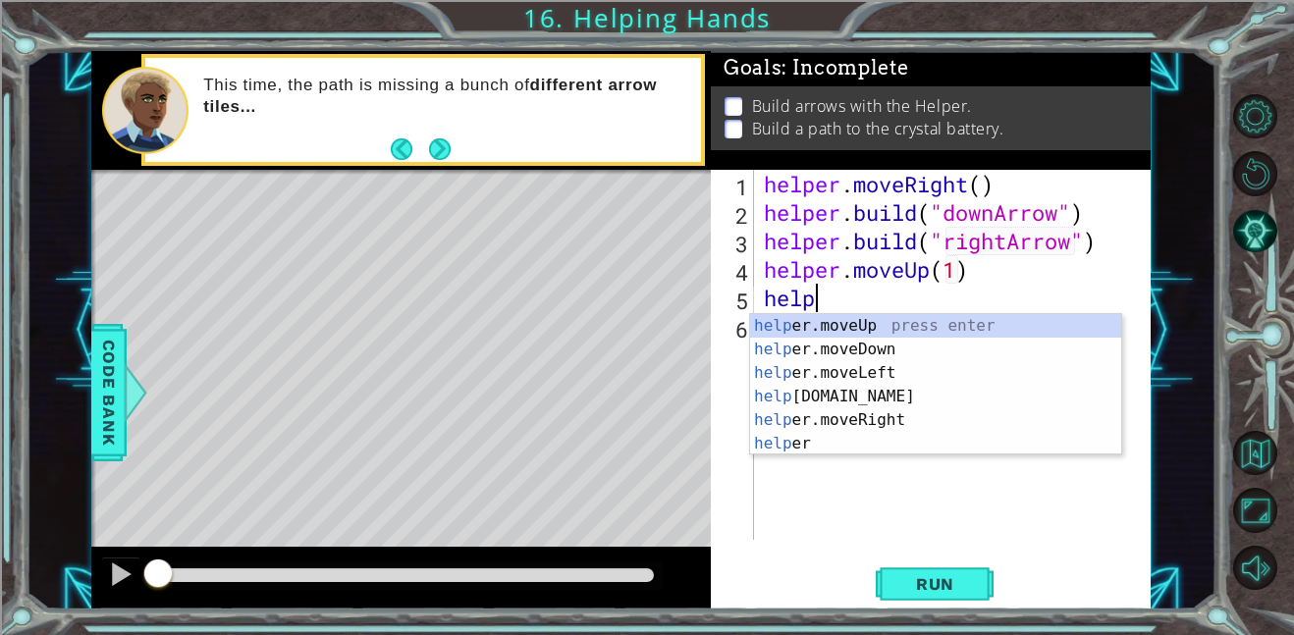
scroll to position [0, 2]
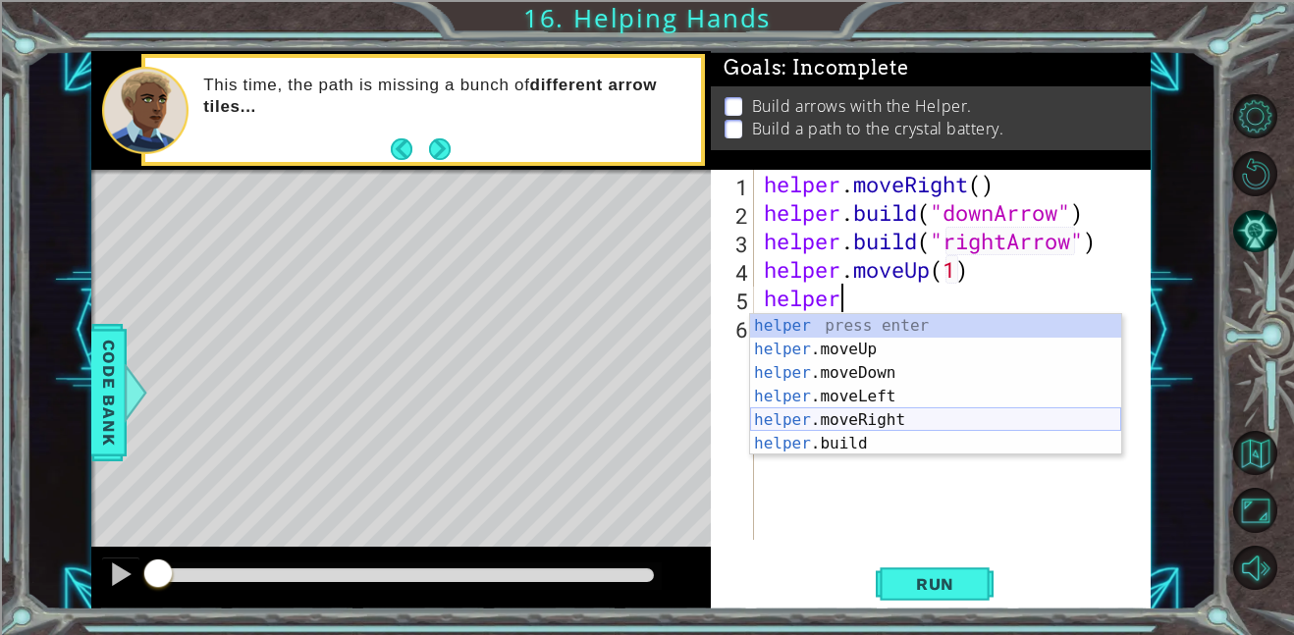
click at [918, 411] on div "helper press enter helper .moveUp press enter helper .moveDown press enter help…" at bounding box center [935, 408] width 371 height 188
type textarea "helper.moveRight(1)"
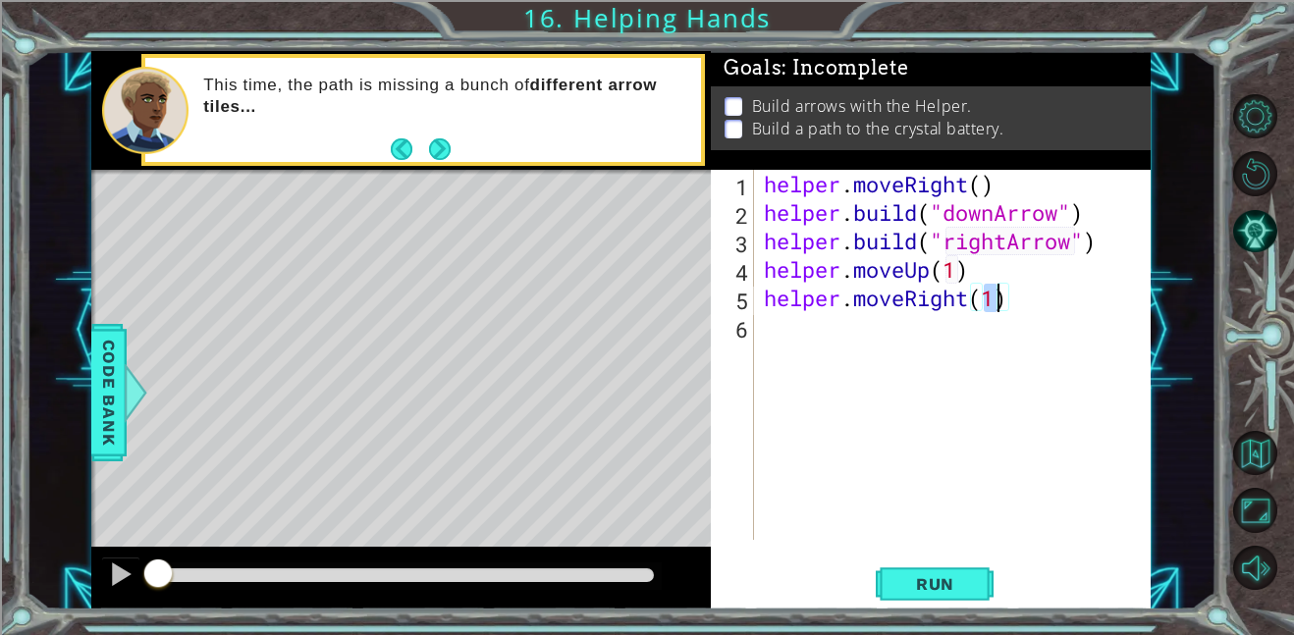
click at [787, 323] on div "helper . moveRight ( ) helper . build ( "downArrow" ) helper . build ( "rightAr…" at bounding box center [958, 383] width 397 height 427
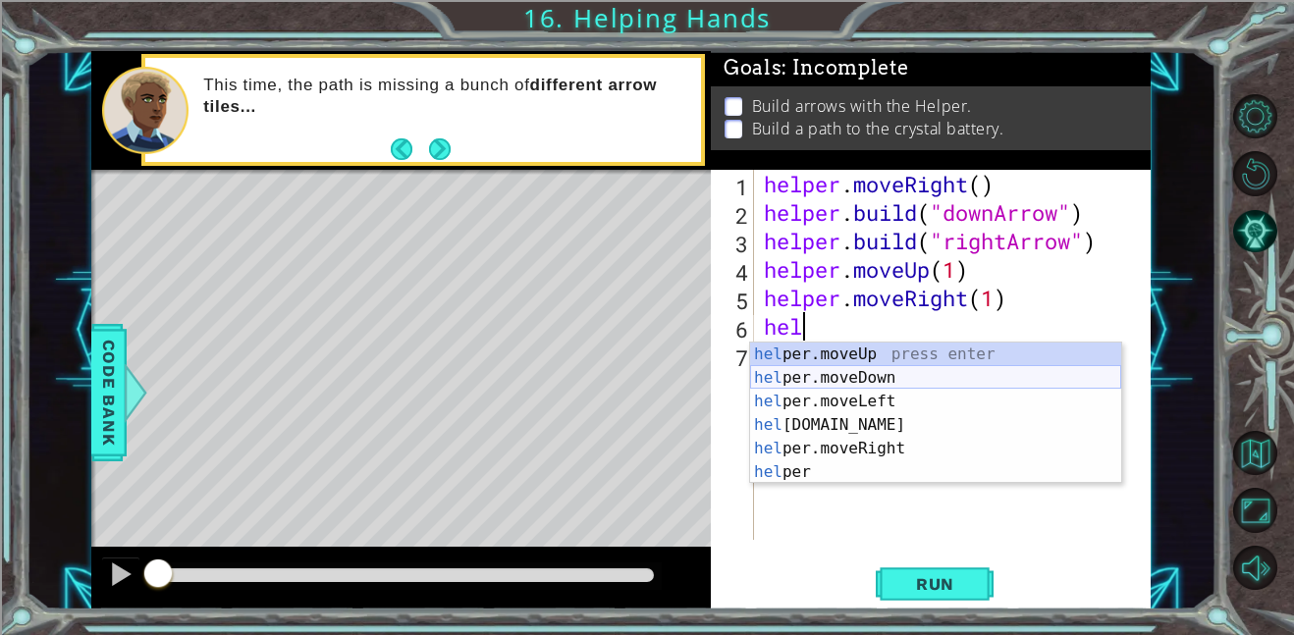
click at [895, 378] on div "hel per.moveUp press enter hel per.moveDown press enter hel per.moveLeft press …" at bounding box center [935, 437] width 371 height 188
type textarea "helper.moveDown(1)"
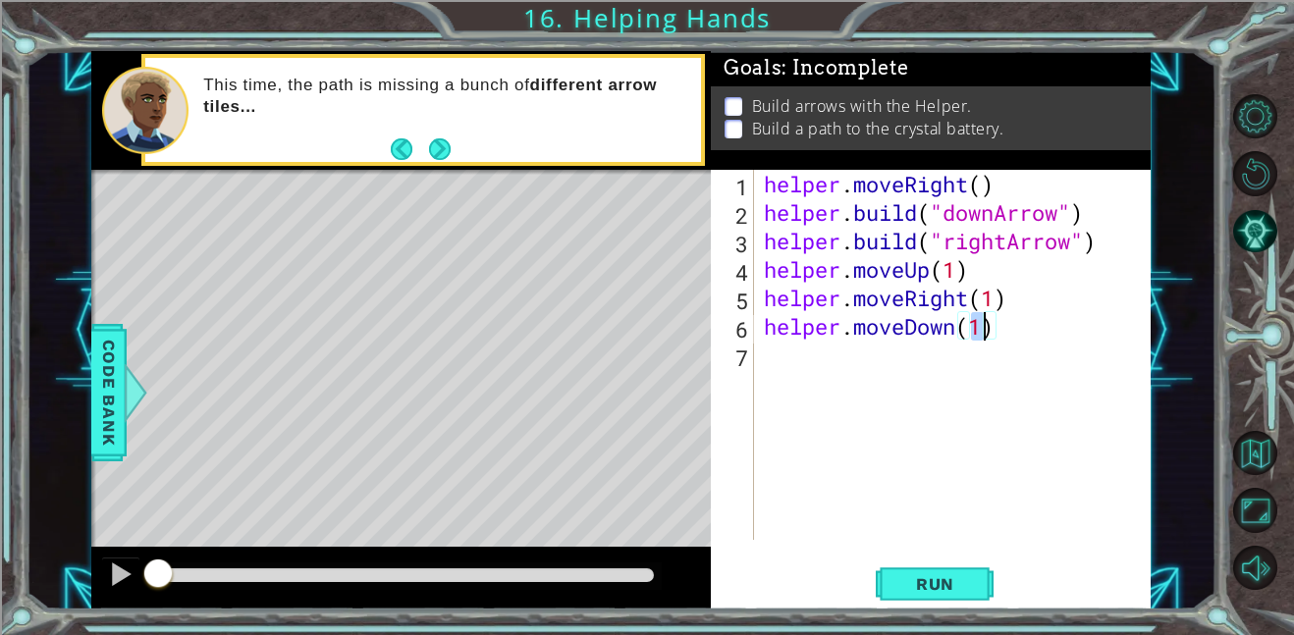
click at [930, 368] on div "helper . moveRight ( ) helper . build ( "downArrow" ) helper . build ( "rightAr…" at bounding box center [958, 383] width 397 height 427
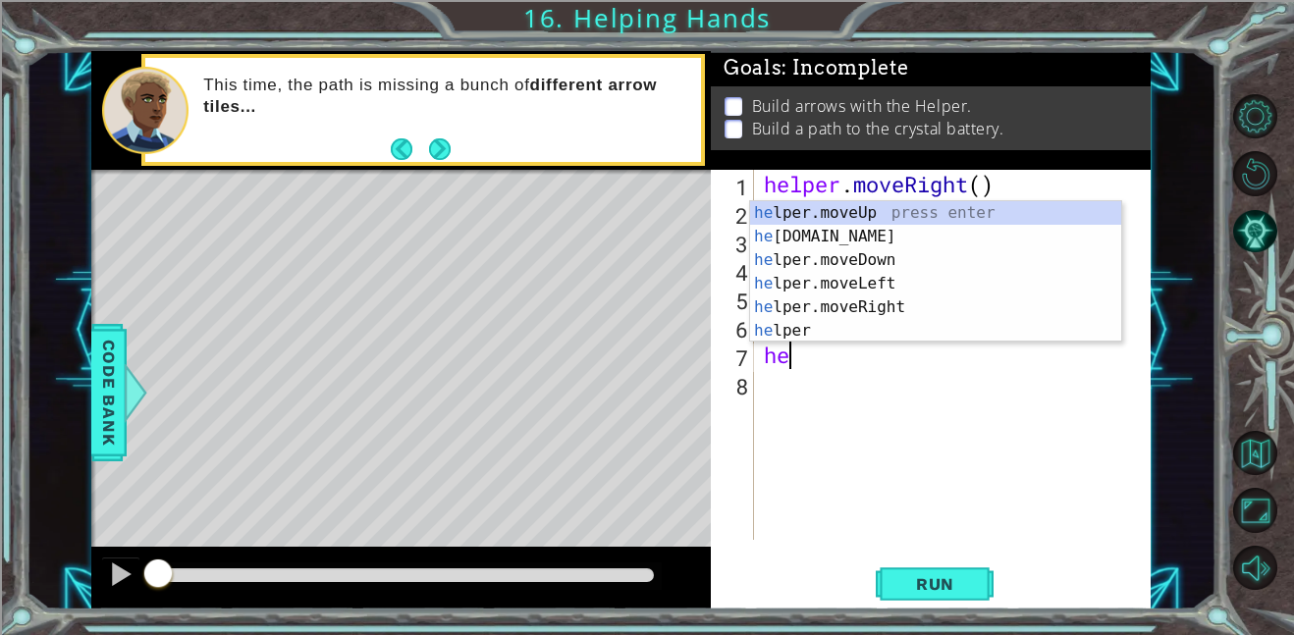
type textarea "h"
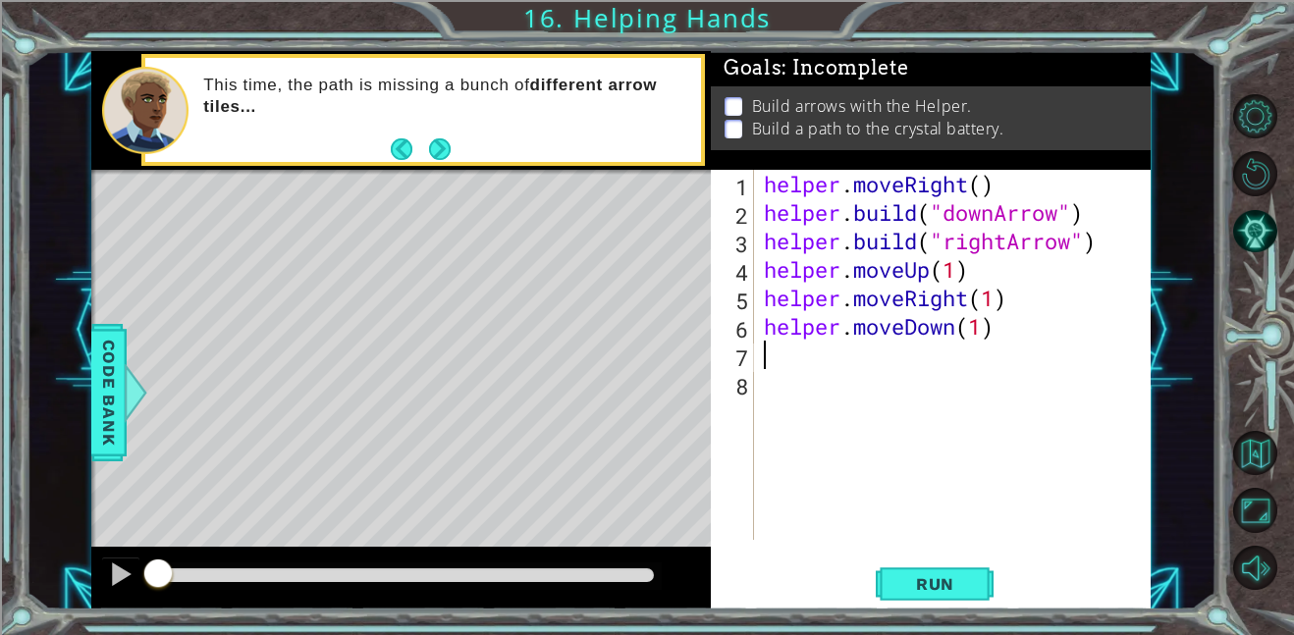
click at [982, 326] on div "helper . moveRight ( ) helper . build ( "downArrow" ) helper . build ( "rightAr…" at bounding box center [958, 383] width 397 height 427
type textarea "helper.moveDown(4)"
click at [837, 357] on div "helper . moveRight ( ) helper . build ( "downArrow" ) helper . build ( "rightAr…" at bounding box center [958, 383] width 397 height 427
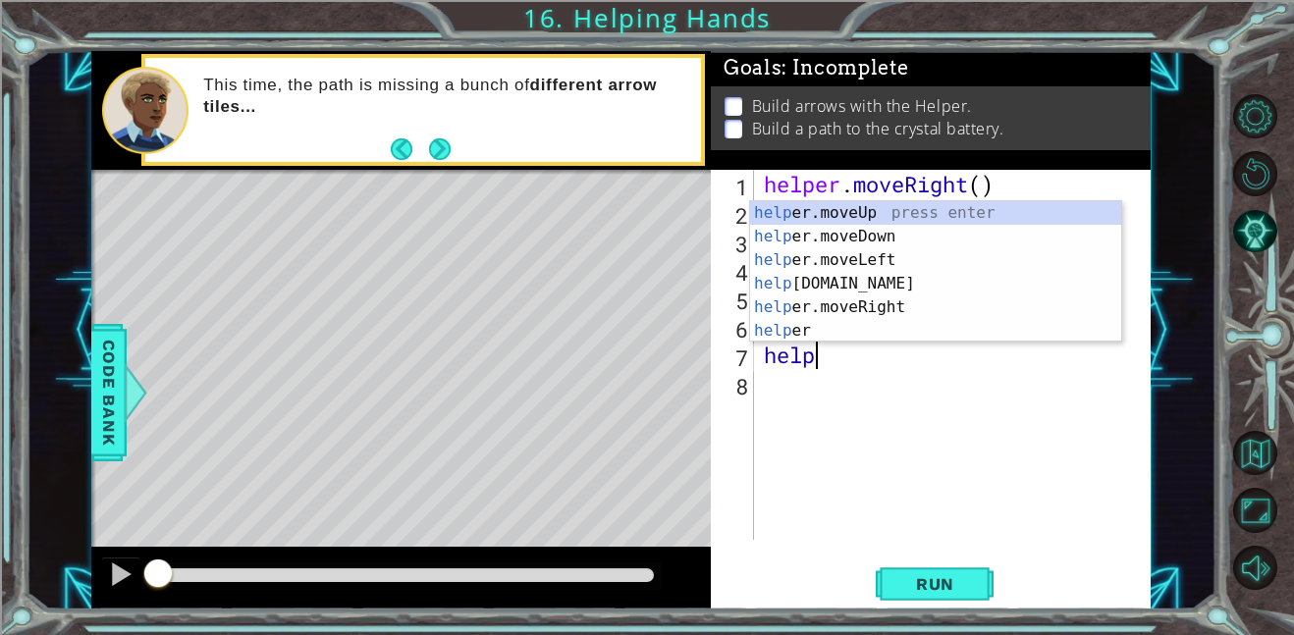
scroll to position [0, 2]
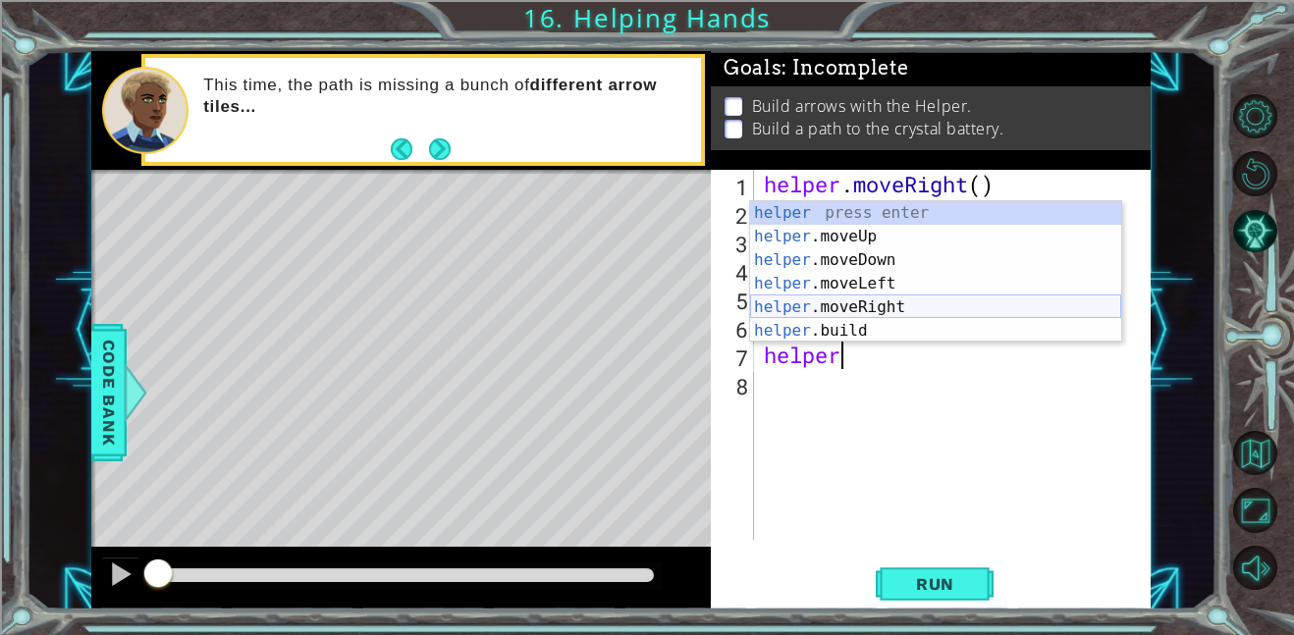
click at [904, 303] on div "helper press enter helper .moveUp press enter helper .moveDown press enter help…" at bounding box center [935, 295] width 371 height 188
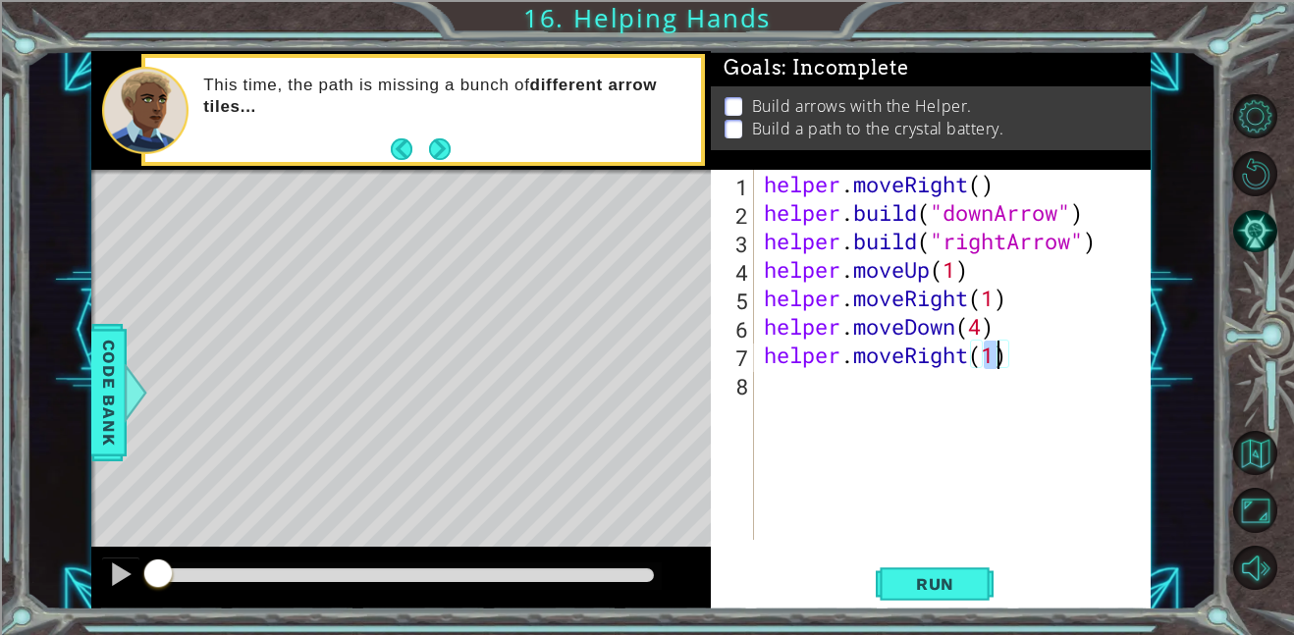
click at [1004, 364] on div "helper . moveRight ( ) helper . build ( "downArrow" ) helper . build ( "rightAr…" at bounding box center [958, 383] width 397 height 427
click at [999, 359] on div "helper . moveRight ( ) helper . build ( "downArrow" ) helper . build ( "rightAr…" at bounding box center [958, 383] width 397 height 427
type textarea "helper.moveRight(3)"
click at [953, 389] on div "helper . moveRight ( ) helper . build ( "downArrow" ) helper . build ( "rightAr…" at bounding box center [958, 383] width 397 height 427
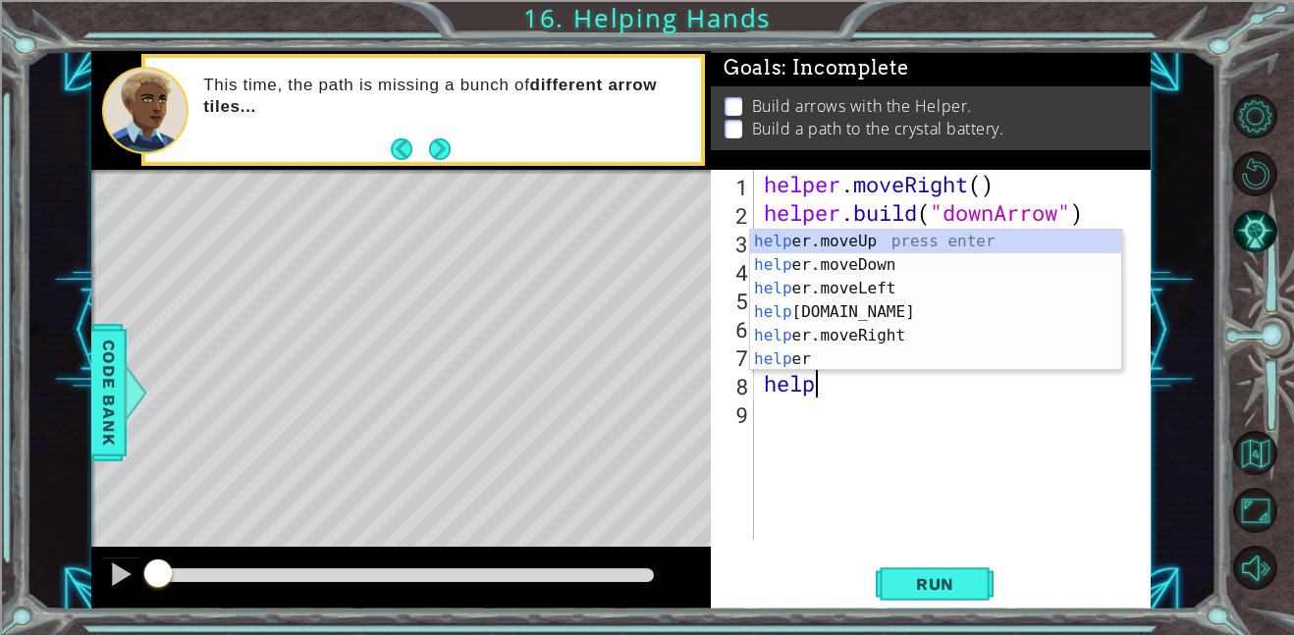
scroll to position [0, 2]
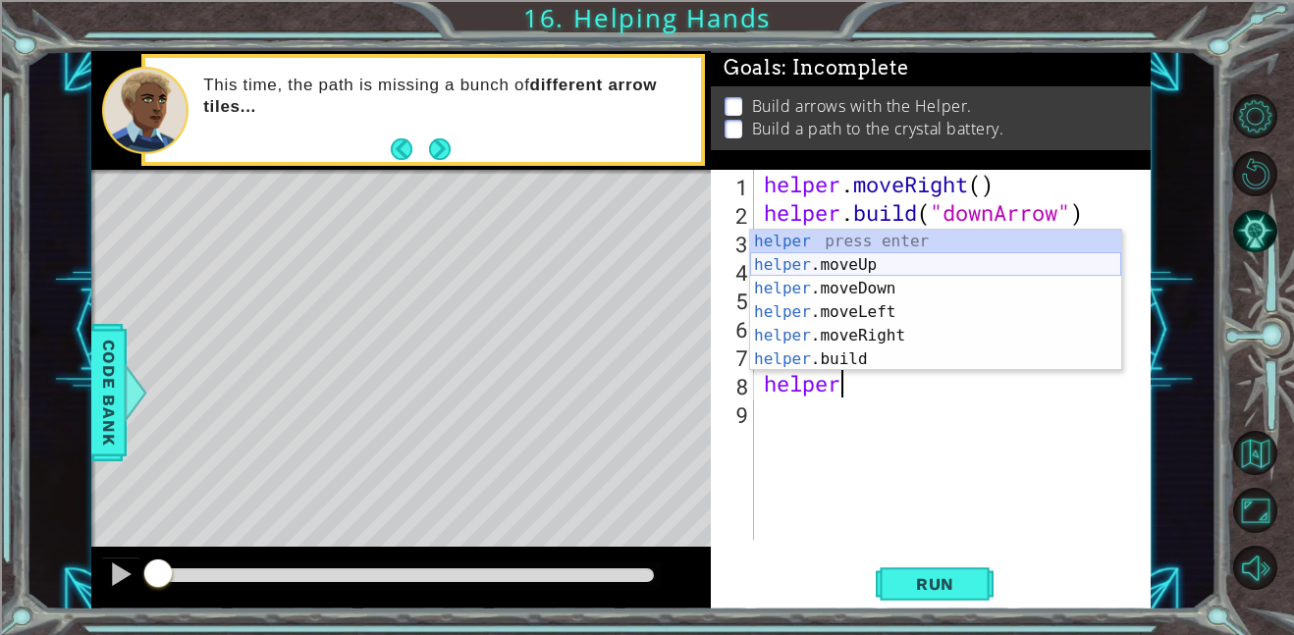
click at [928, 273] on div "helper press enter helper .moveUp press enter helper .moveDown press enter help…" at bounding box center [935, 324] width 371 height 188
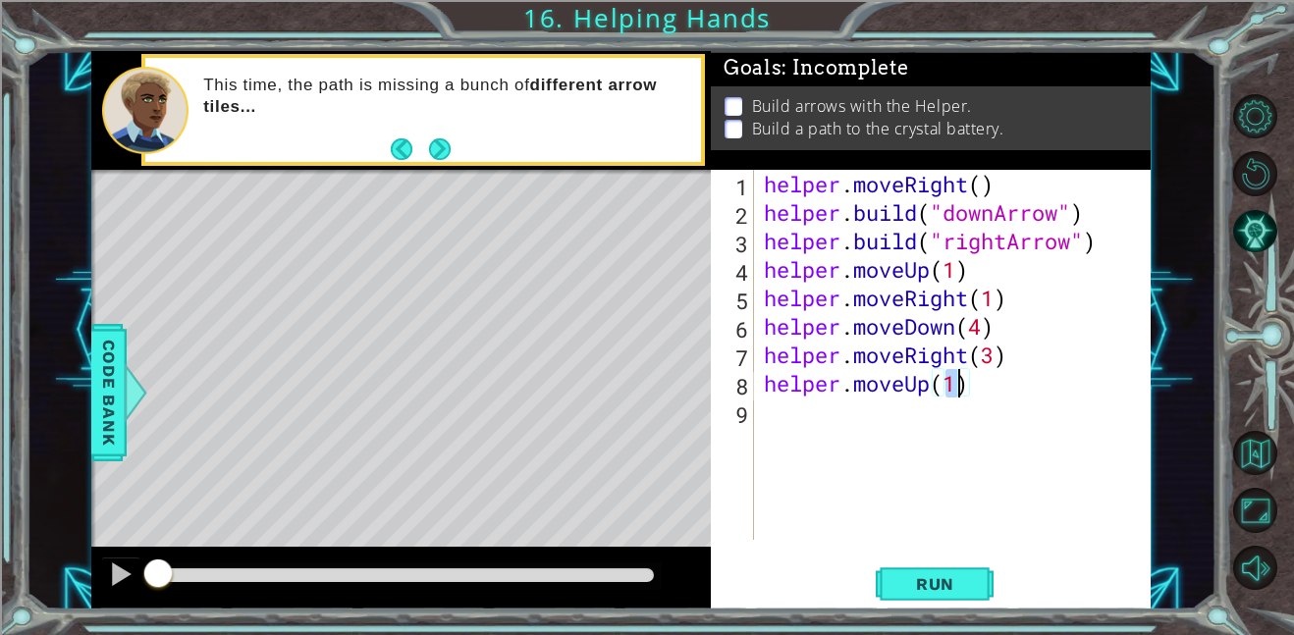
click at [956, 380] on div "helper . moveRight ( ) helper . build ( "downArrow" ) helper . build ( "rightAr…" at bounding box center [953, 355] width 387 height 370
type textarea "helper.moveUp(2)"
click at [885, 418] on div "helper . moveRight ( ) helper . build ( "downArrow" ) helper . build ( "rightAr…" at bounding box center [958, 383] width 397 height 427
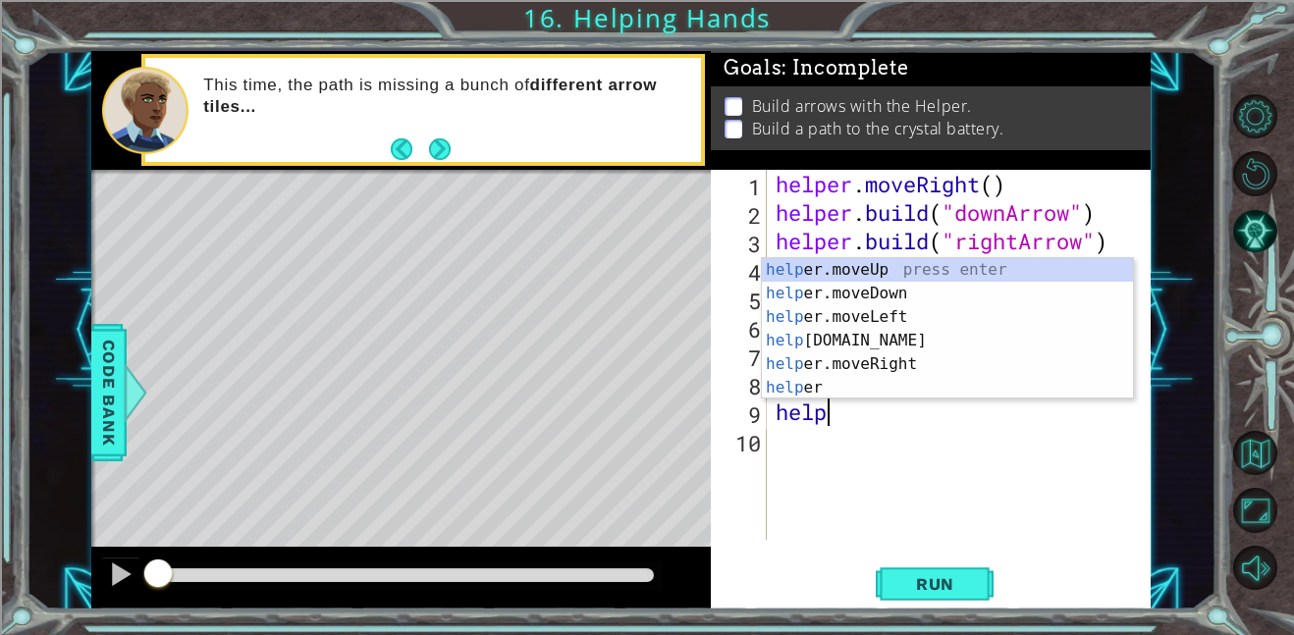
scroll to position [0, 2]
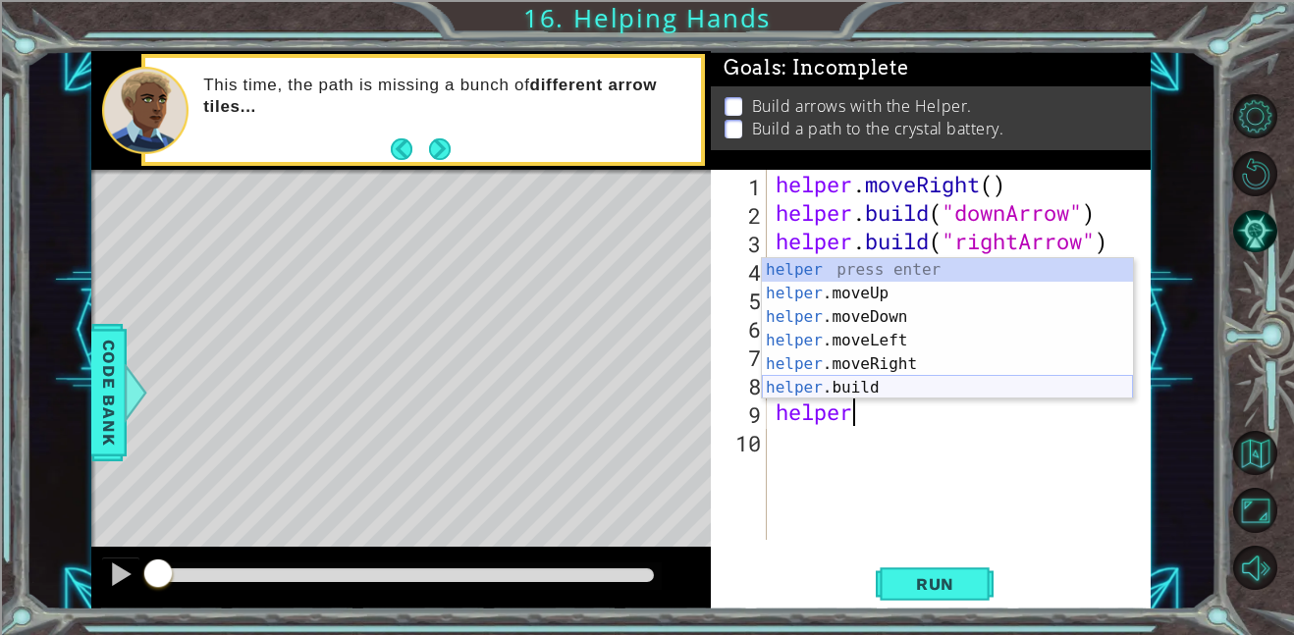
click at [909, 381] on div "helper press enter helper .moveUp press enter helper .moveDown press enter help…" at bounding box center [947, 352] width 371 height 188
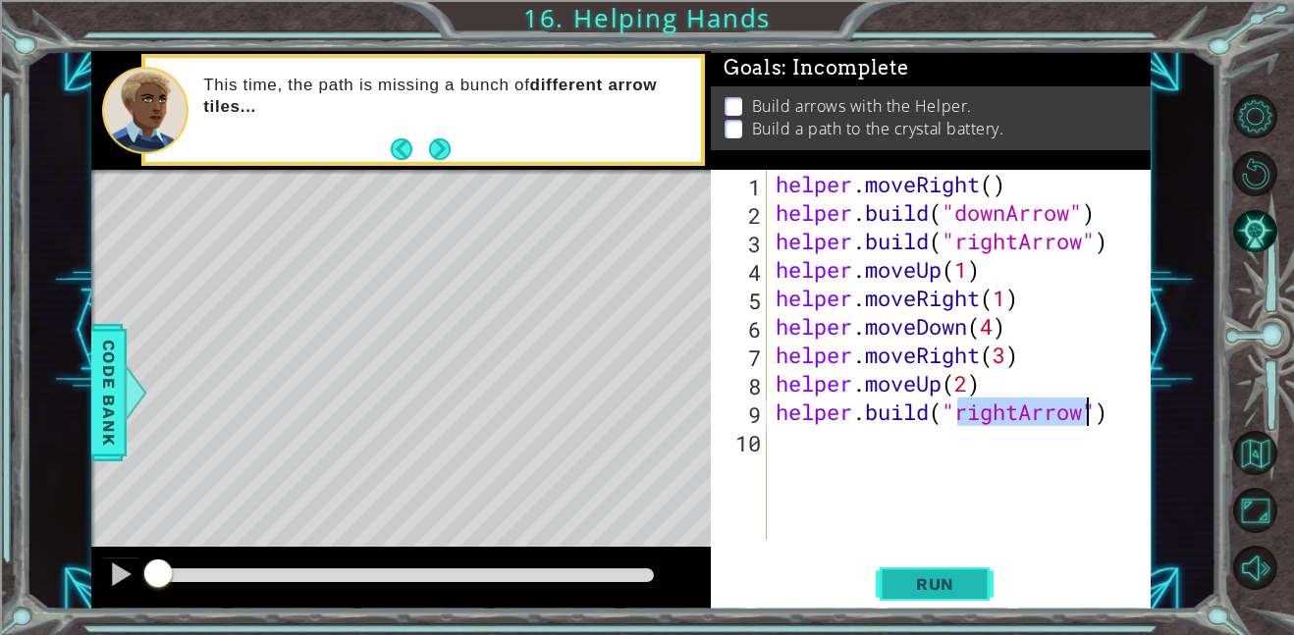
click at [947, 571] on button "Run" at bounding box center [935, 584] width 118 height 44
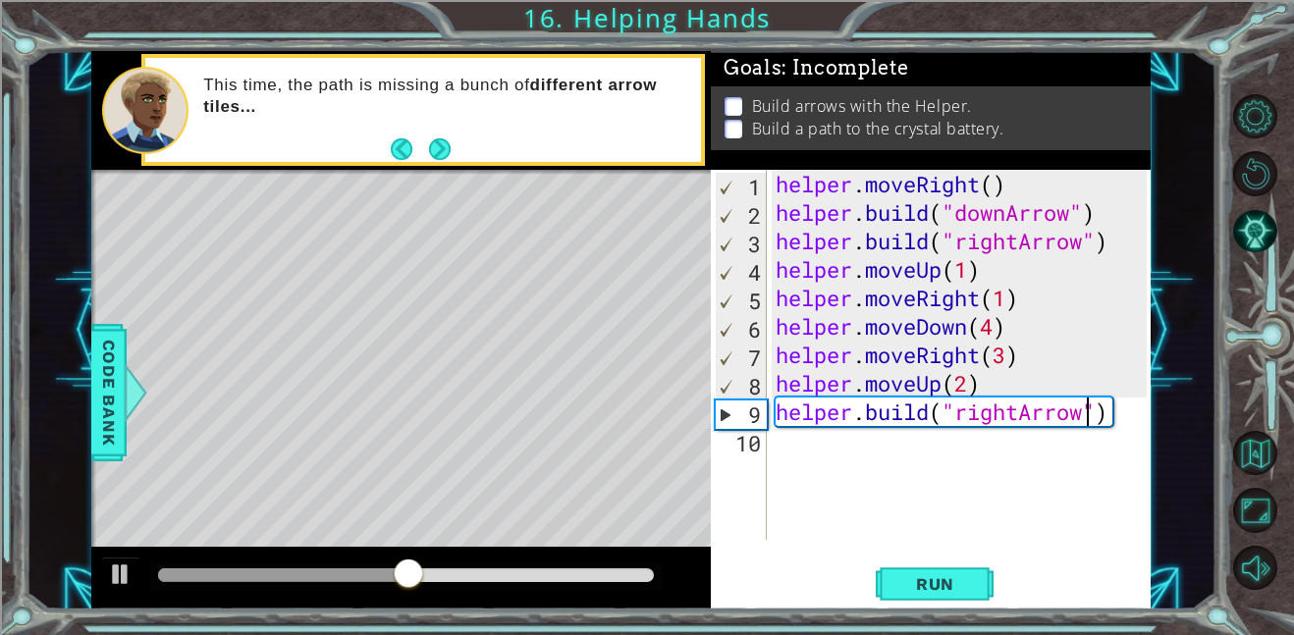
click at [1010, 355] on div "helper . moveRight ( ) helper . build ( "downArrow" ) helper . build ( "rightAr…" at bounding box center [964, 383] width 385 height 427
click at [952, 563] on button "Run" at bounding box center [935, 584] width 118 height 44
click at [1101, 412] on div "helper . moveRight ( ) helper . build ( "downArrow" ) helper . build ( "rightAr…" at bounding box center [964, 383] width 385 height 427
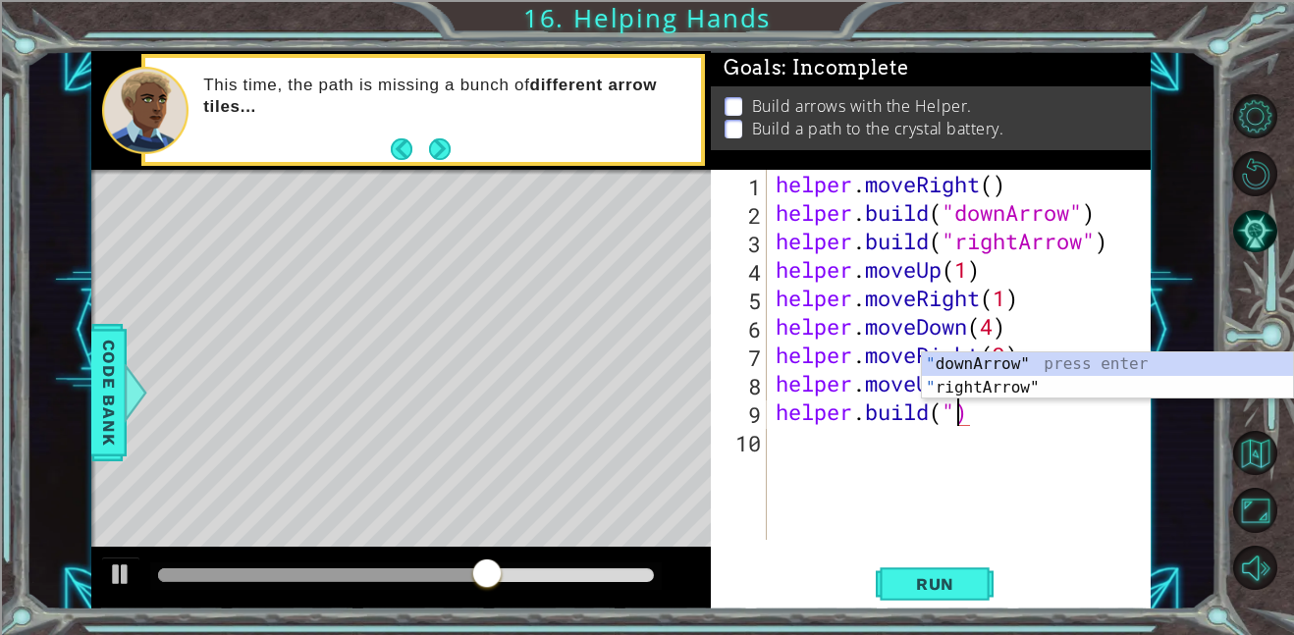
scroll to position [0, 7]
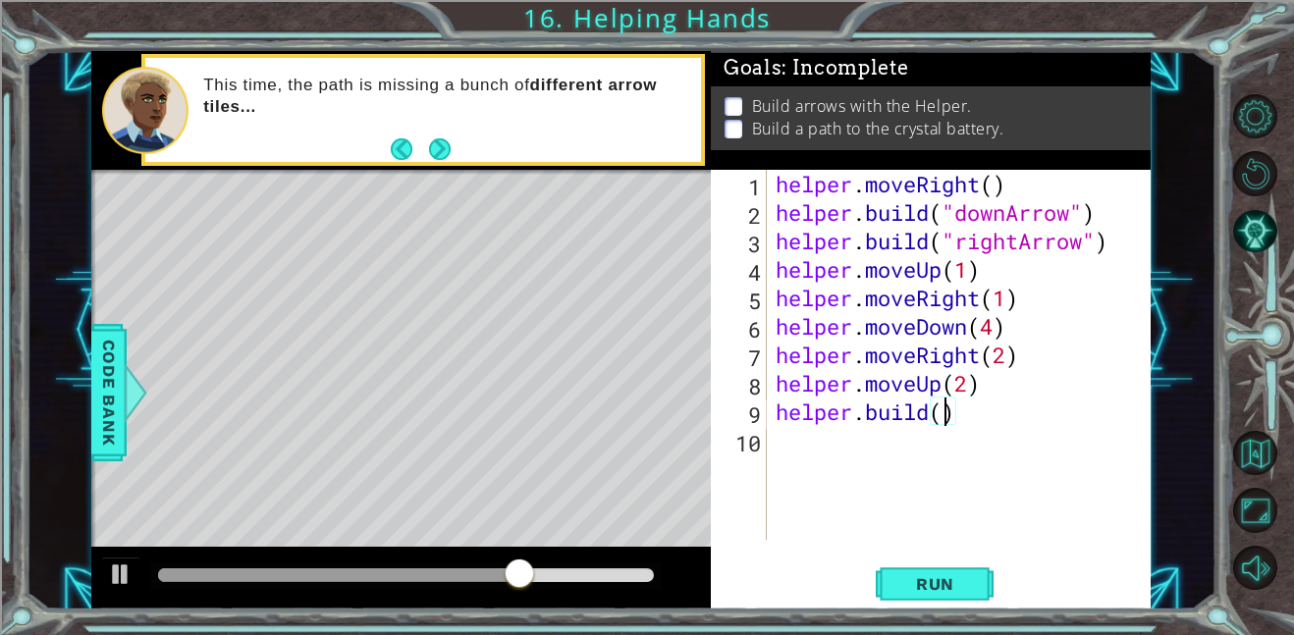
click at [1013, 417] on div "helper . moveRight ( ) helper . build ( "downArrow" ) helper . build ( "rightAr…" at bounding box center [964, 383] width 385 height 427
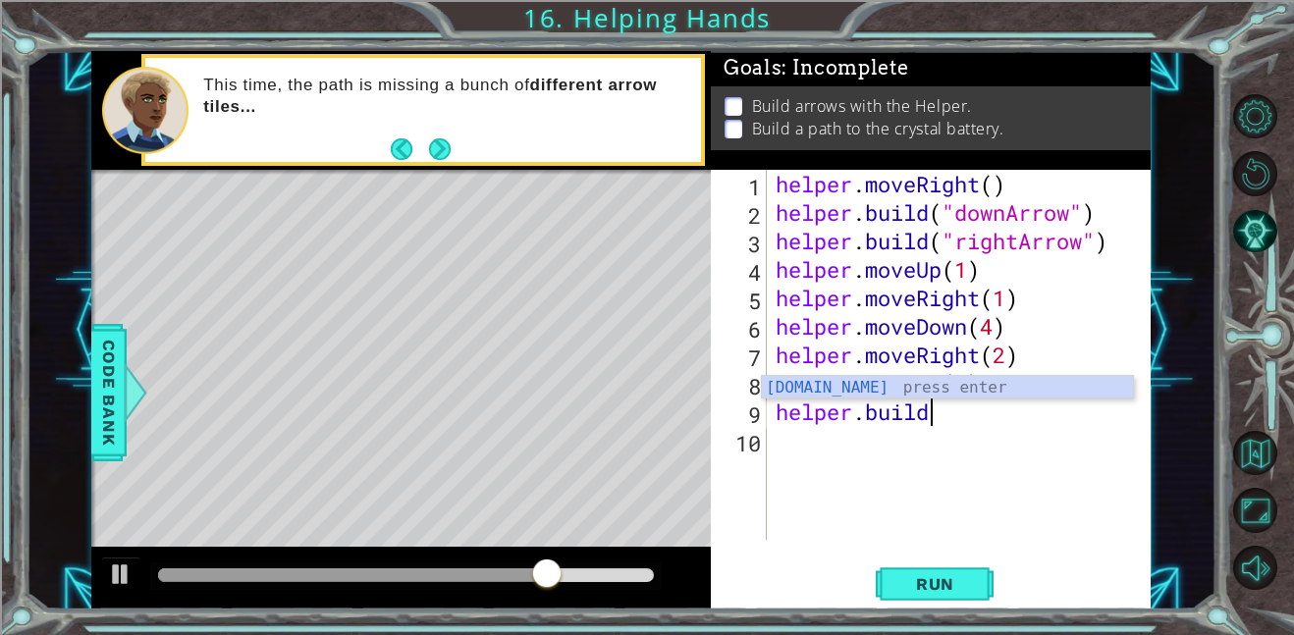
scroll to position [0, 6]
click at [954, 378] on div "helper.buil d press enter" at bounding box center [947, 411] width 371 height 71
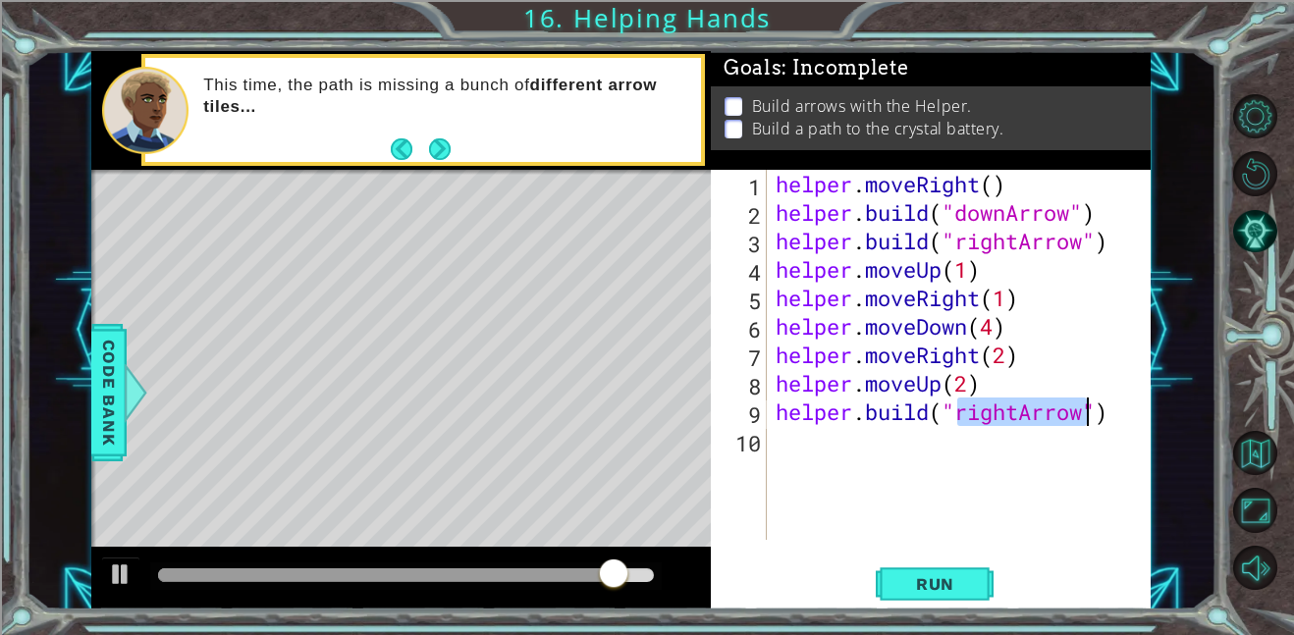
click at [1084, 411] on div "helper . moveRight ( ) helper . build ( "downArrow" ) helper . build ( "rightAr…" at bounding box center [959, 355] width 374 height 370
click at [1115, 421] on div "helper . moveRight ( ) helper . build ( "downArrow" ) helper . build ( "rightAr…" at bounding box center [964, 383] width 385 height 427
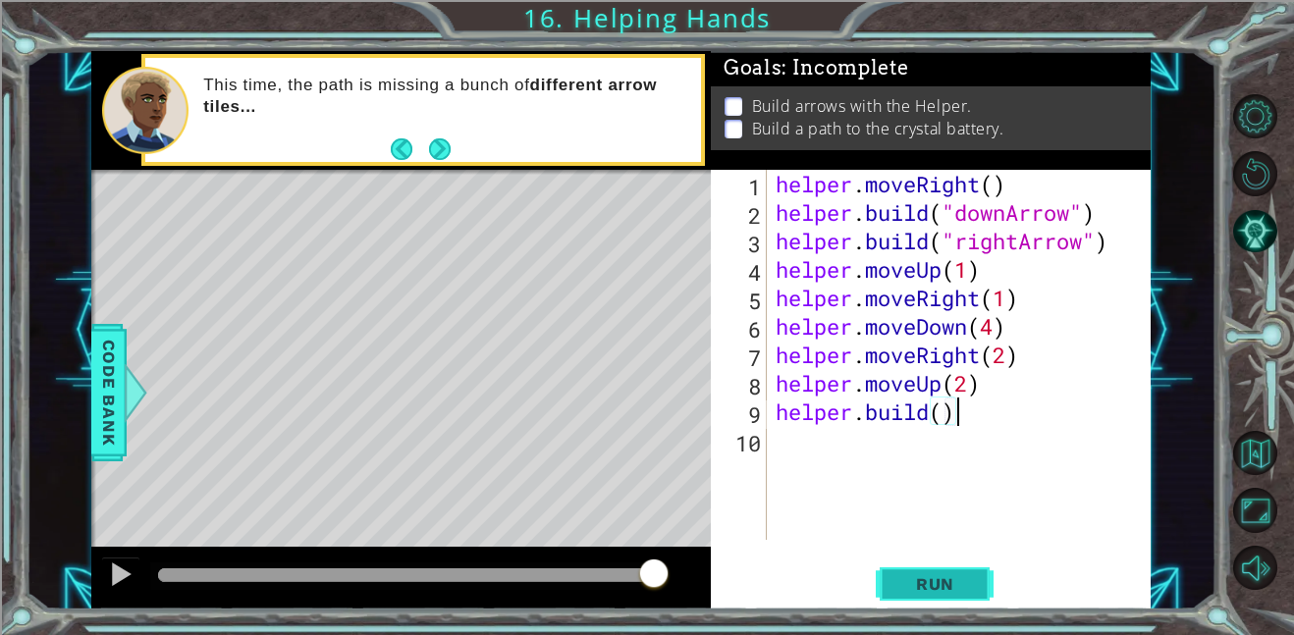
click at [920, 564] on button "Run" at bounding box center [935, 584] width 118 height 44
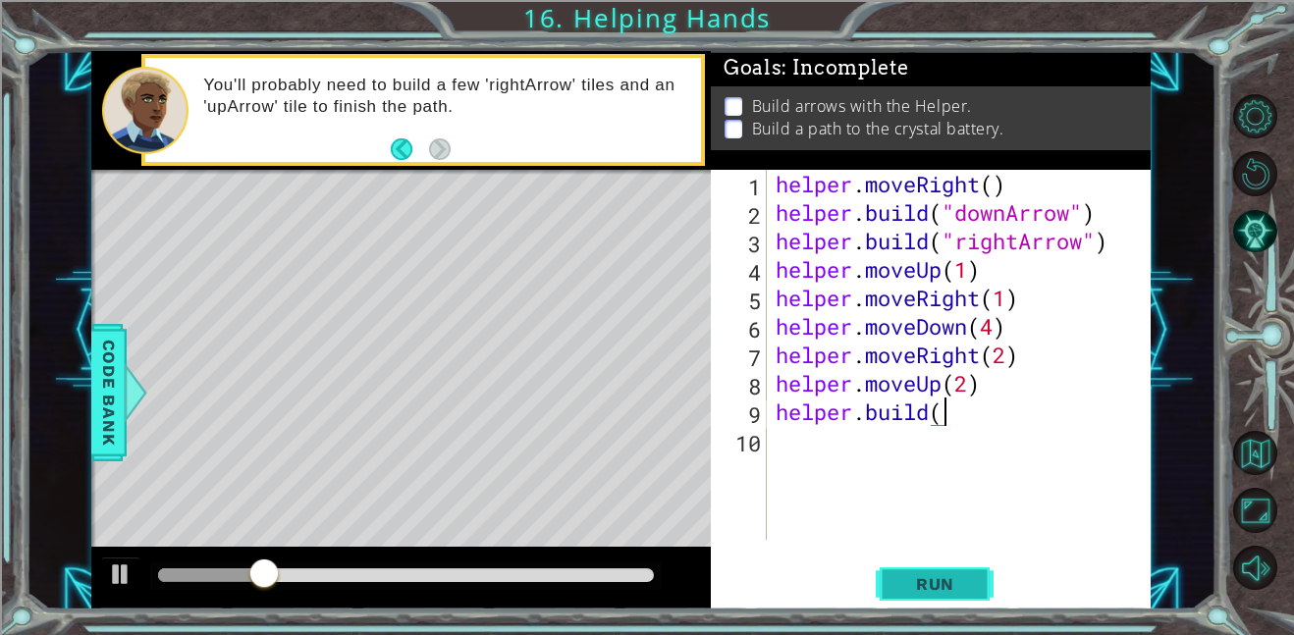
scroll to position [0, 6]
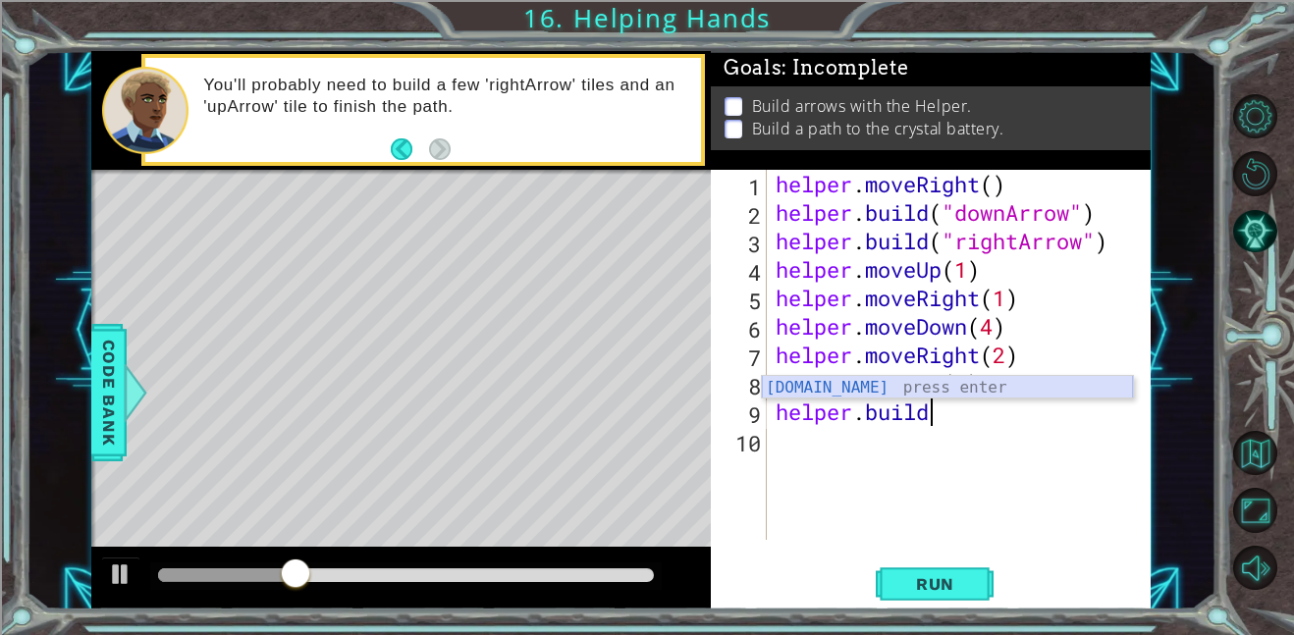
click at [922, 383] on div "helper.build press enter" at bounding box center [947, 411] width 371 height 71
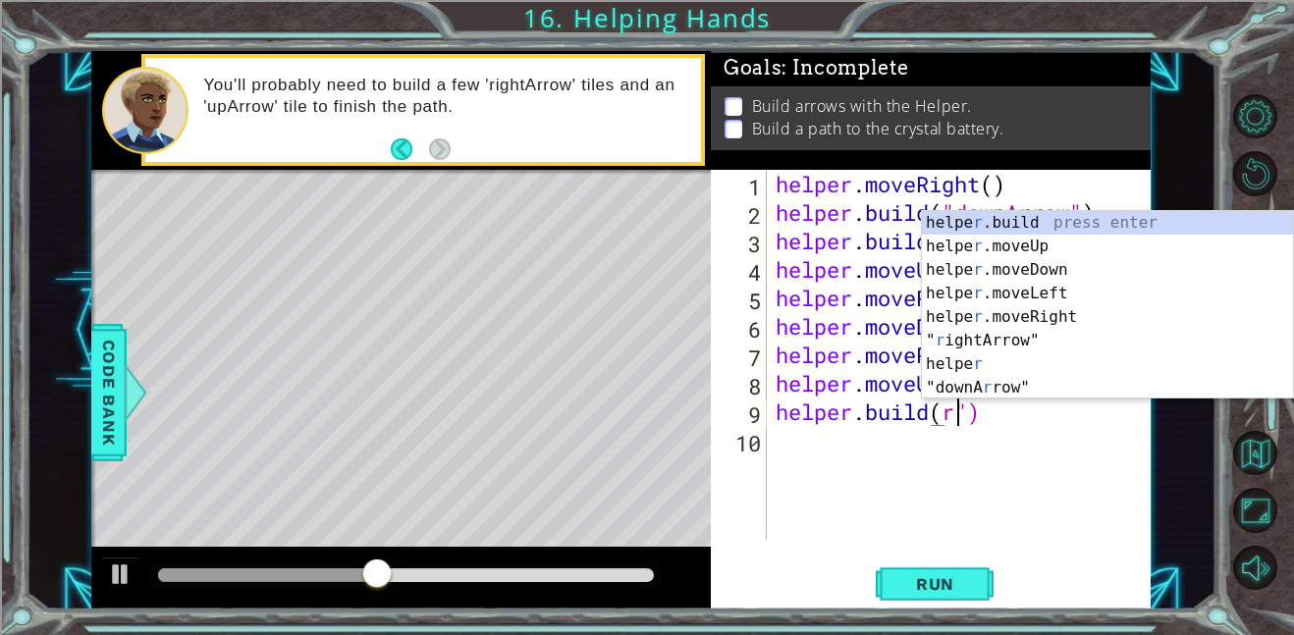
scroll to position [0, 8]
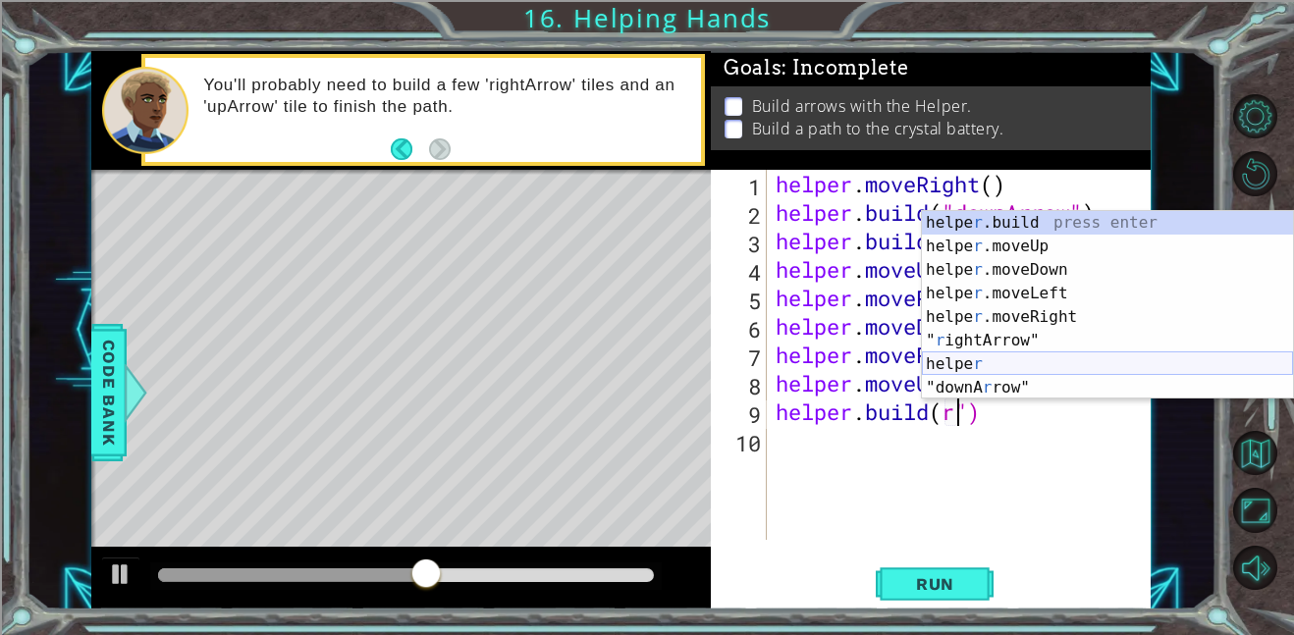
click at [1088, 369] on div "helpe r .build press enter helpe r .moveUp press enter helpe r .moveDown press …" at bounding box center [1107, 329] width 371 height 236
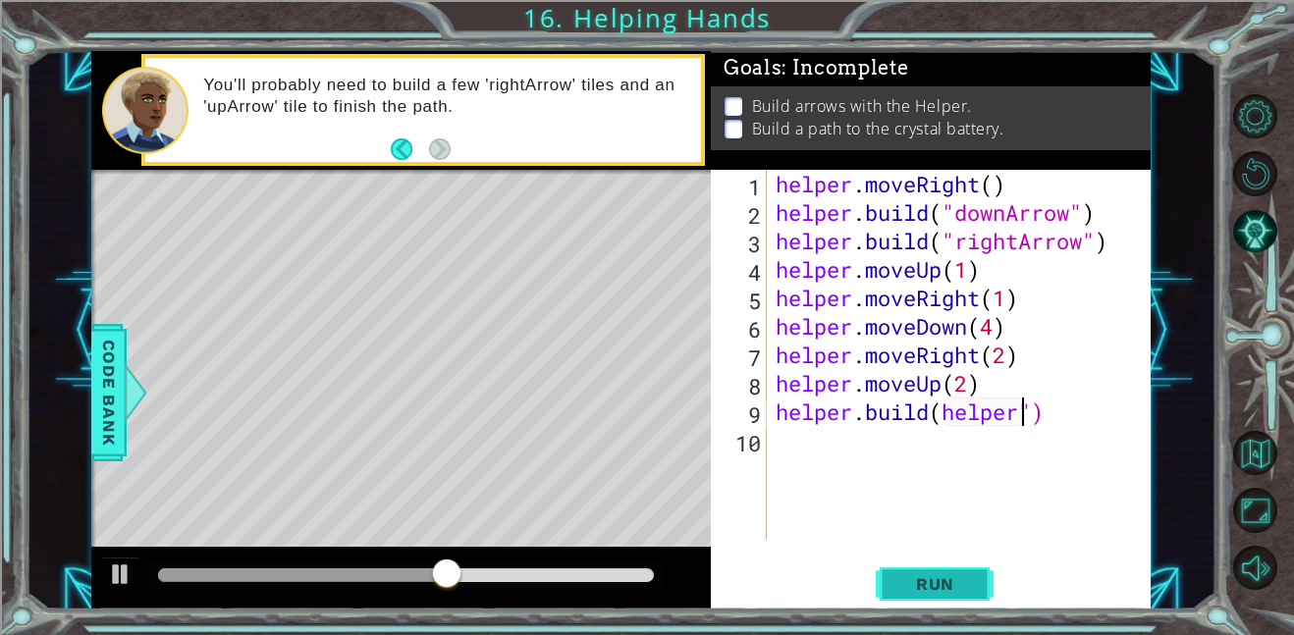
click at [949, 574] on span "Run" at bounding box center [935, 584] width 78 height 20
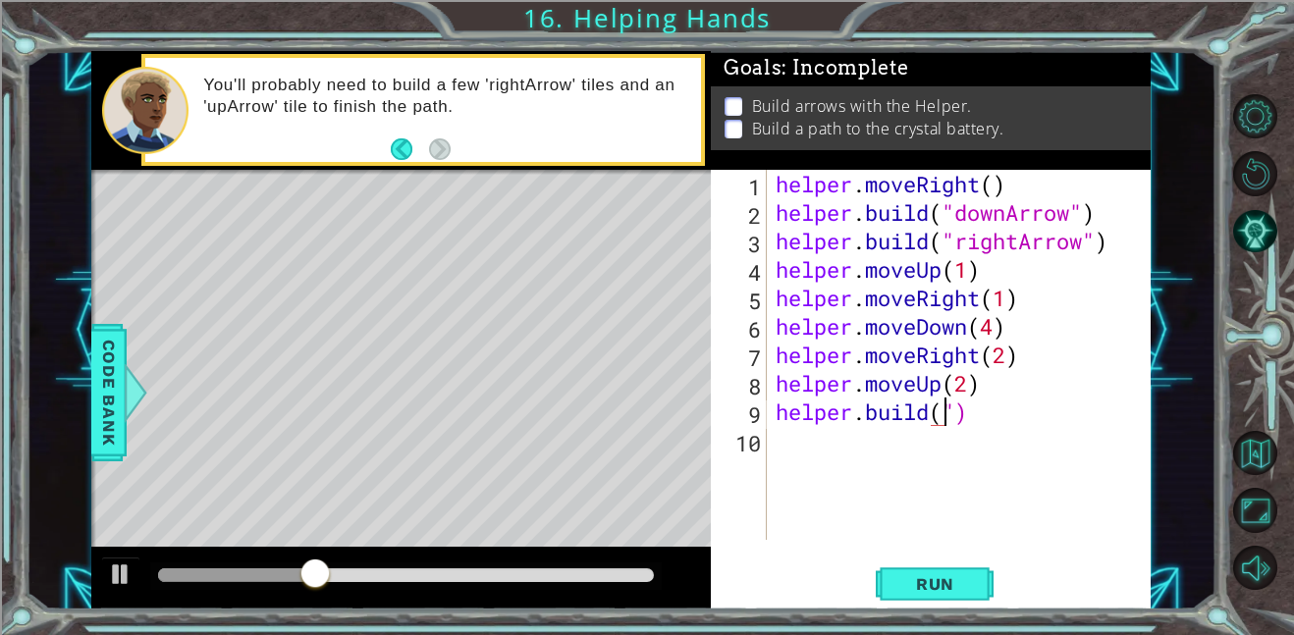
scroll to position [0, 7]
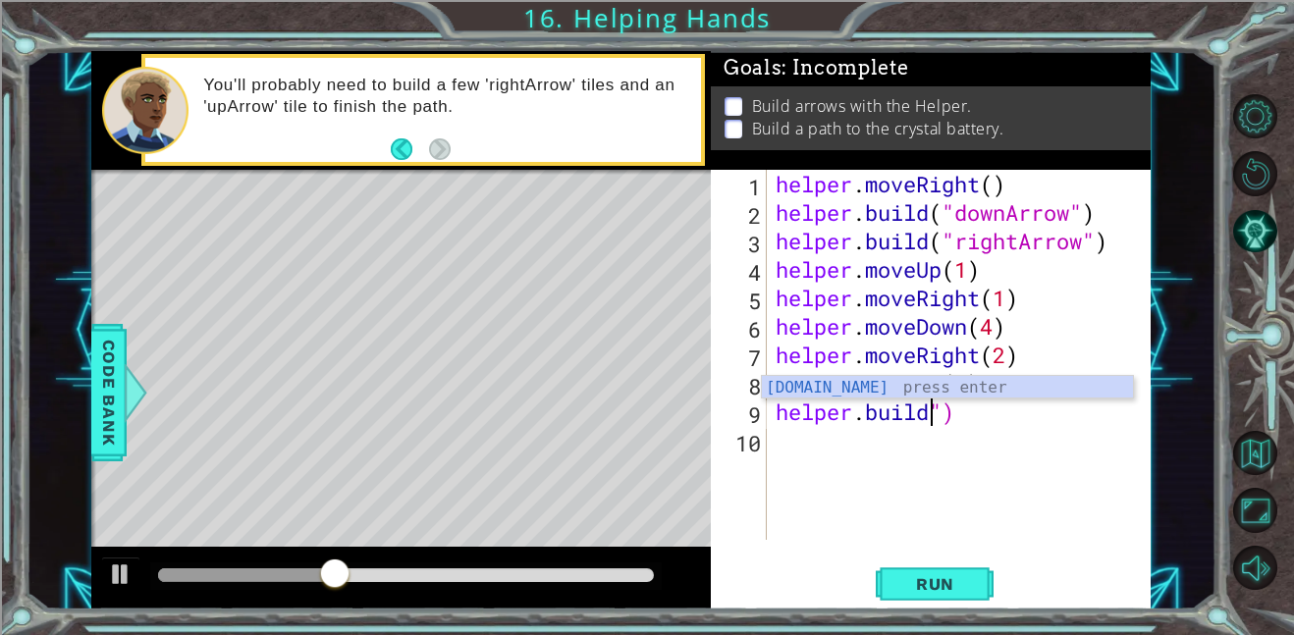
click at [999, 412] on div "helper . moveRight ( ) helper . build ( "downArrow" ) helper . build ( "rightAr…" at bounding box center [964, 383] width 385 height 427
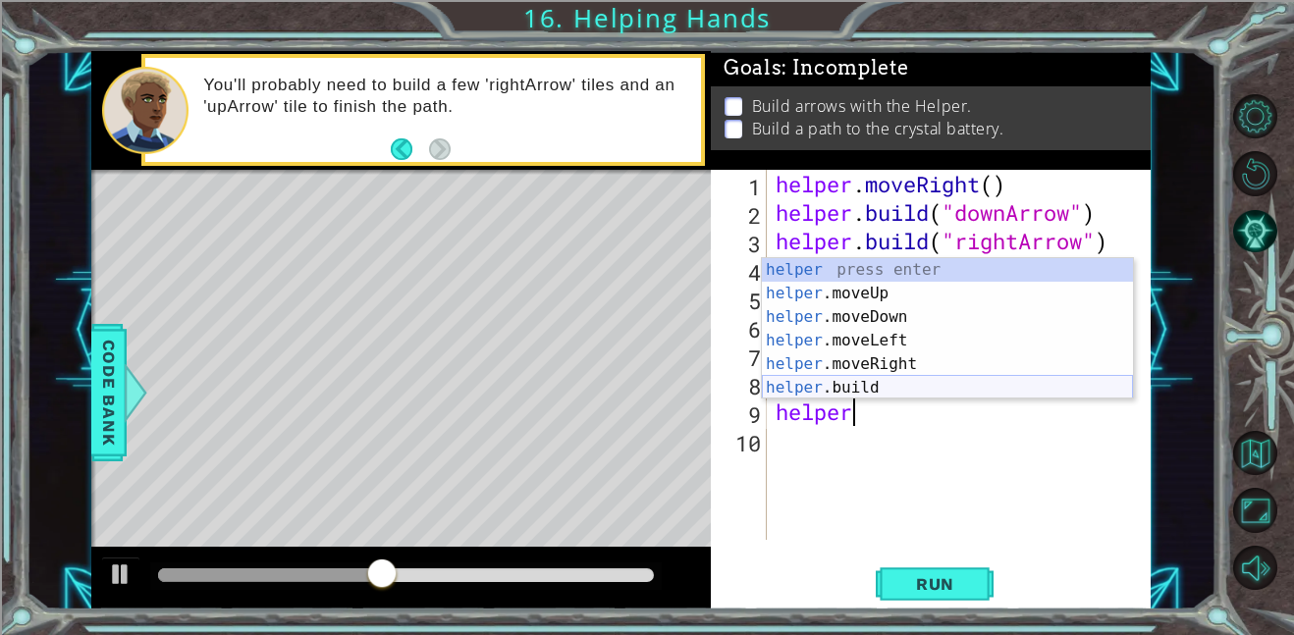
click at [939, 381] on div "helper press enter helper .moveUp press enter helper .moveDown press enter help…" at bounding box center [947, 352] width 371 height 188
type textarea "helper.build("rightArrow")"
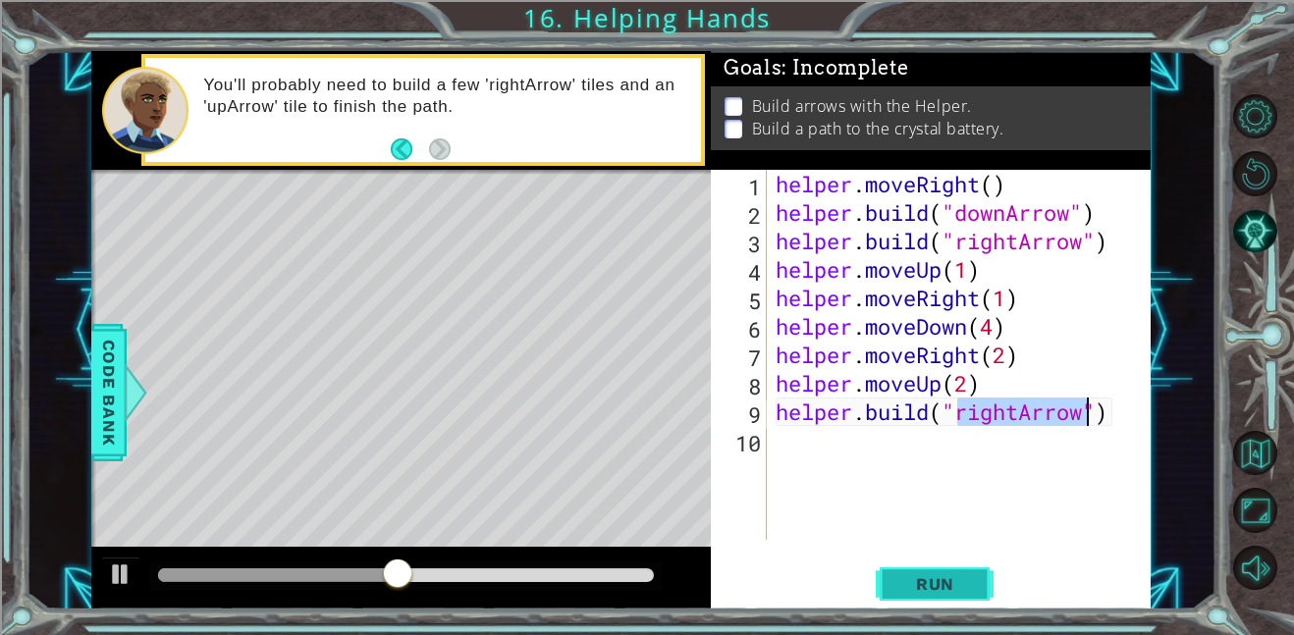
click at [940, 575] on span "Run" at bounding box center [935, 584] width 78 height 20
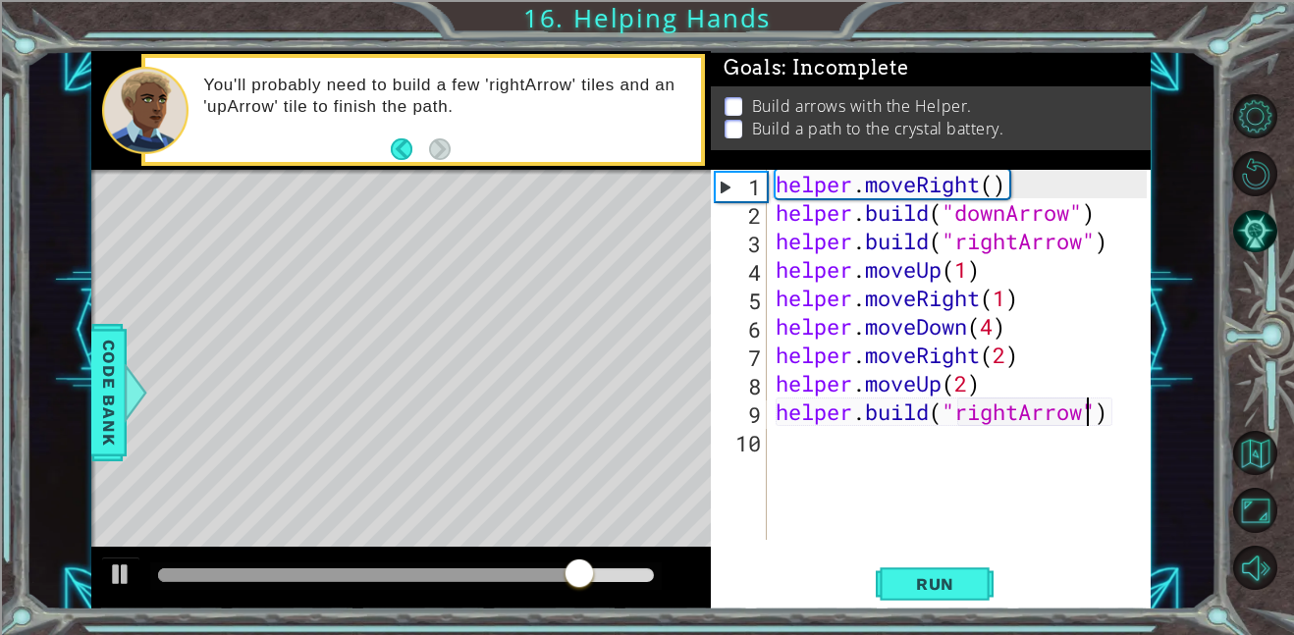
click at [793, 459] on div "helper . moveRight ( ) helper . build ( "downArrow" ) helper . build ( "rightAr…" at bounding box center [964, 383] width 385 height 427
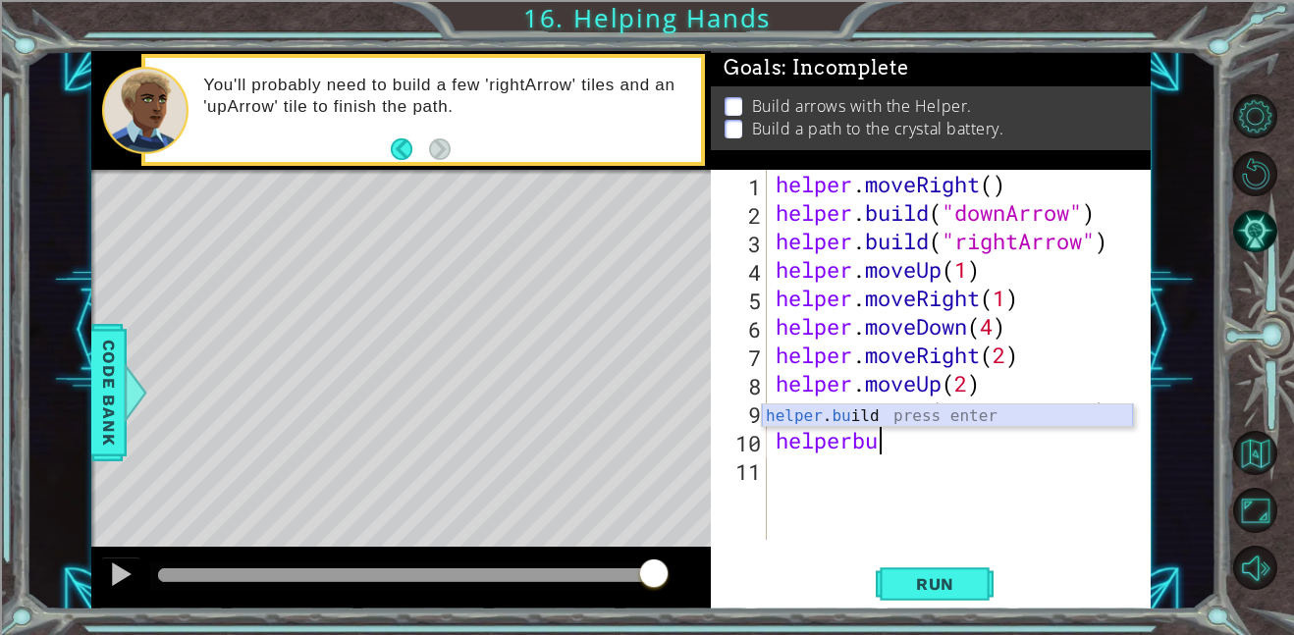
click at [948, 417] on div "helper . bu ild press enter" at bounding box center [947, 439] width 371 height 71
type textarea "helper.build("rightArrow")"
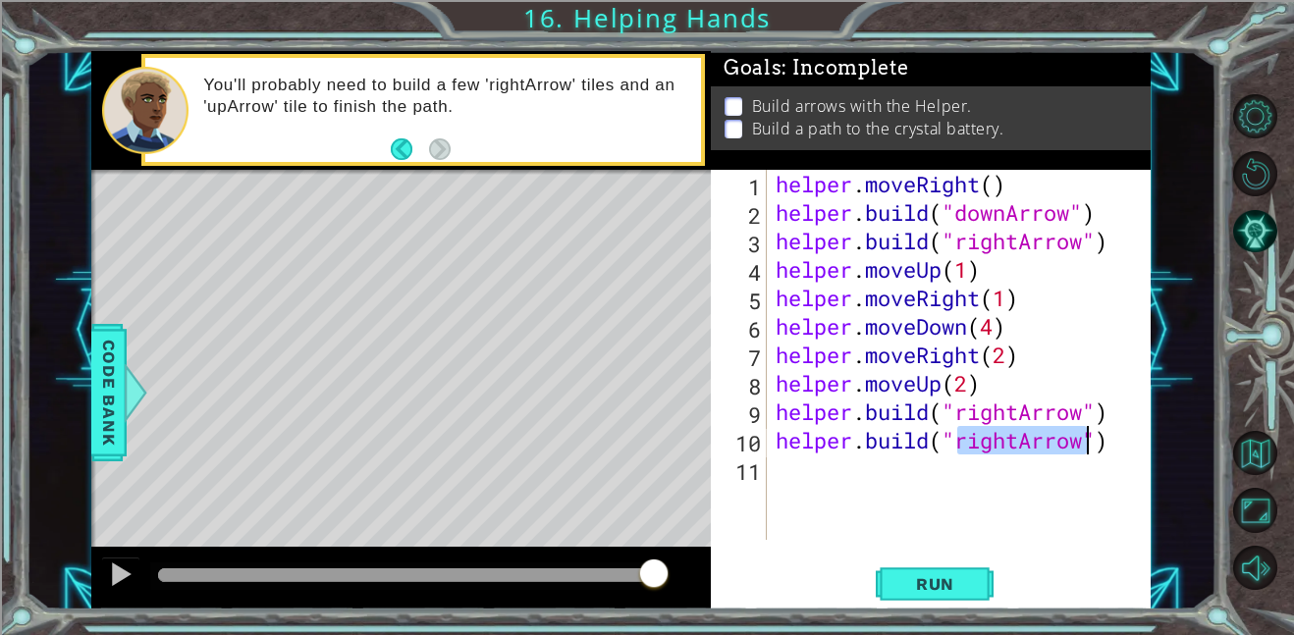
click at [863, 477] on div "helper . moveRight ( ) helper . build ( "downArrow" ) helper . build ( "rightAr…" at bounding box center [964, 383] width 385 height 427
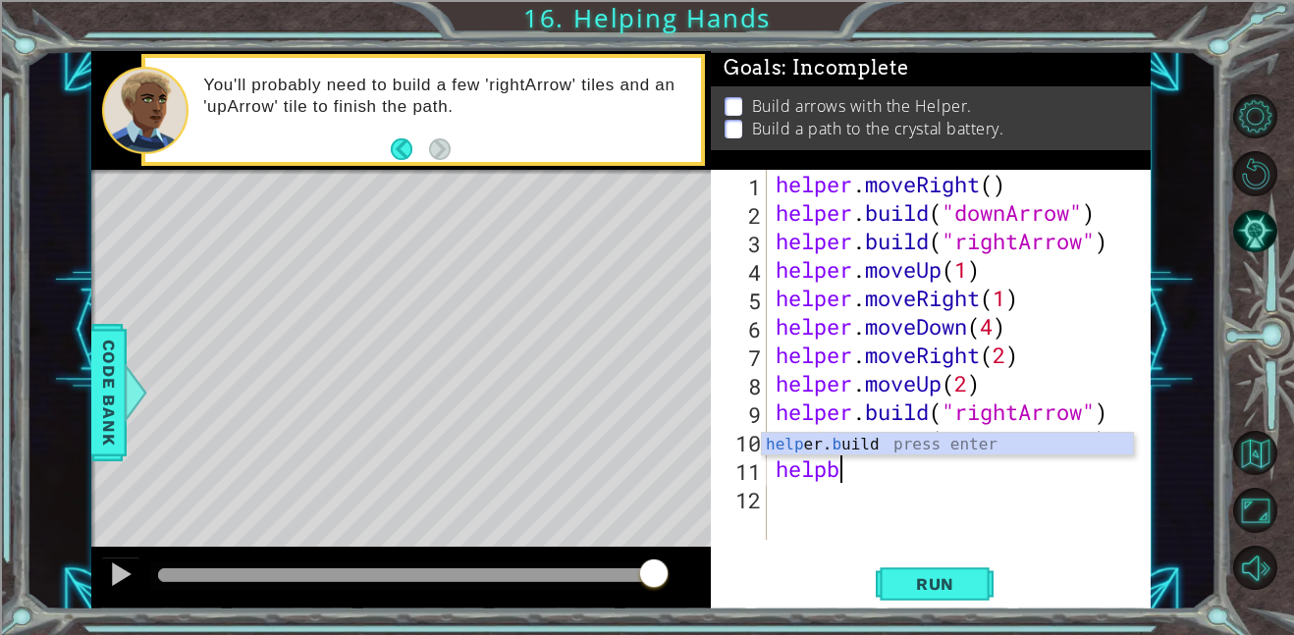
scroll to position [0, 2]
click at [988, 447] on div "help er. bu ild press enter" at bounding box center [947, 468] width 371 height 71
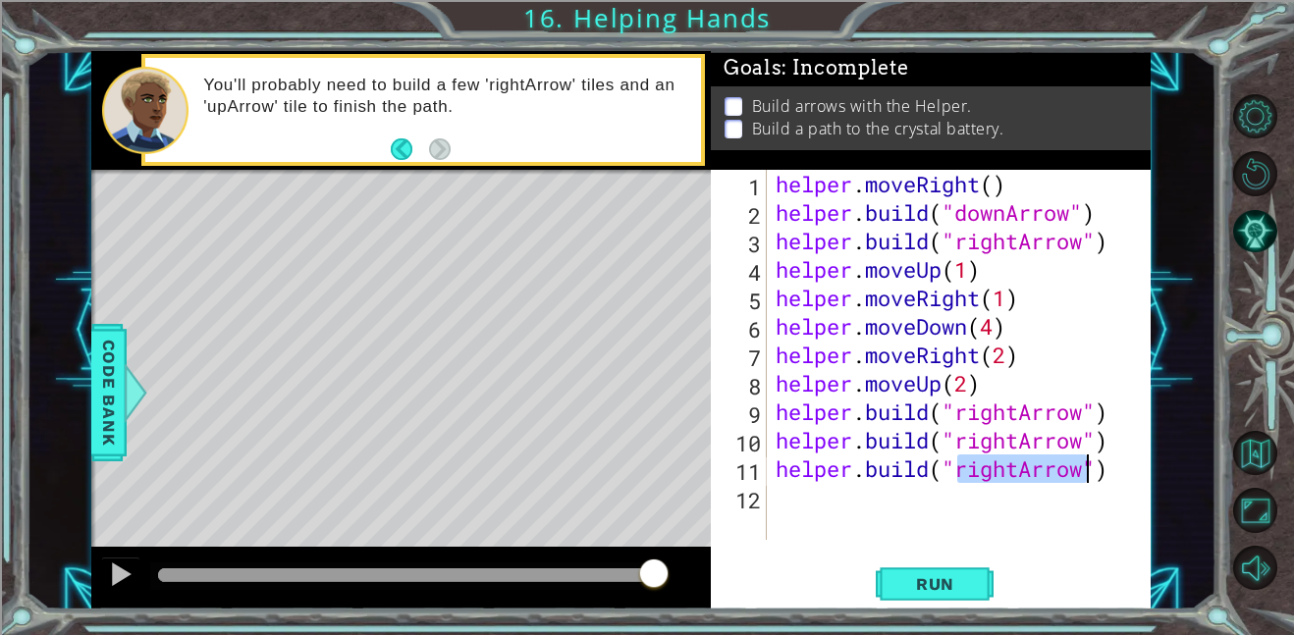
click at [1027, 467] on div "helper . moveRight ( ) helper . build ( "downArrow" ) helper . build ( "rightAr…" at bounding box center [959, 355] width 374 height 370
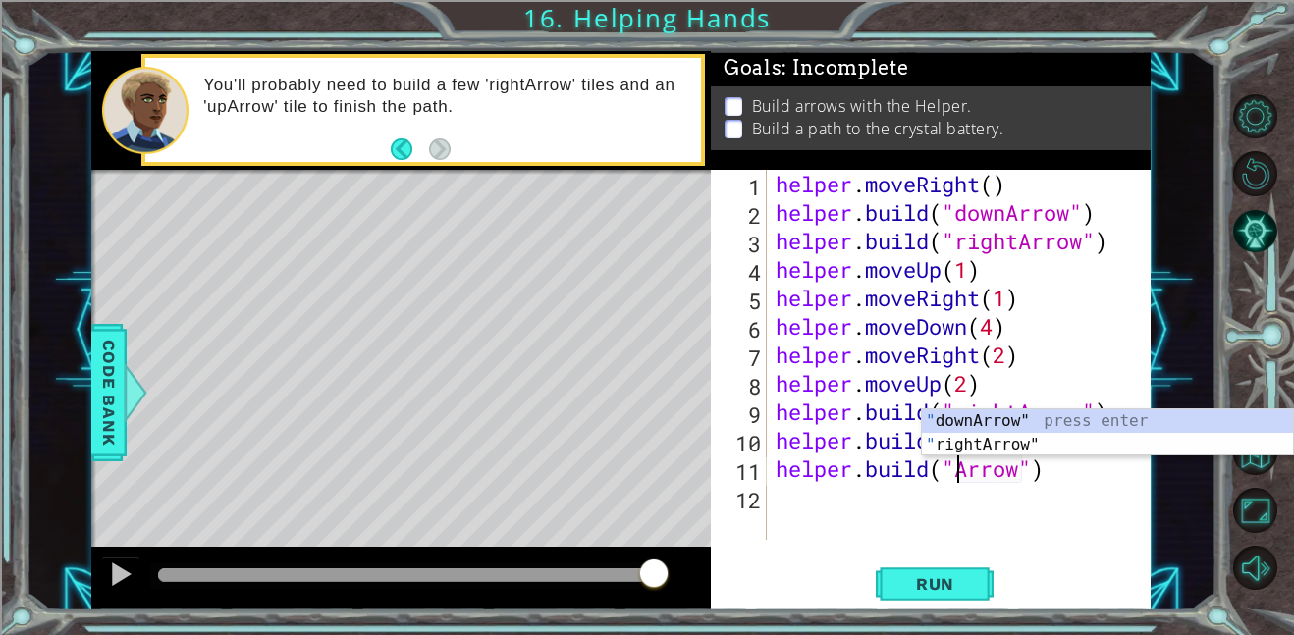
scroll to position [0, 9]
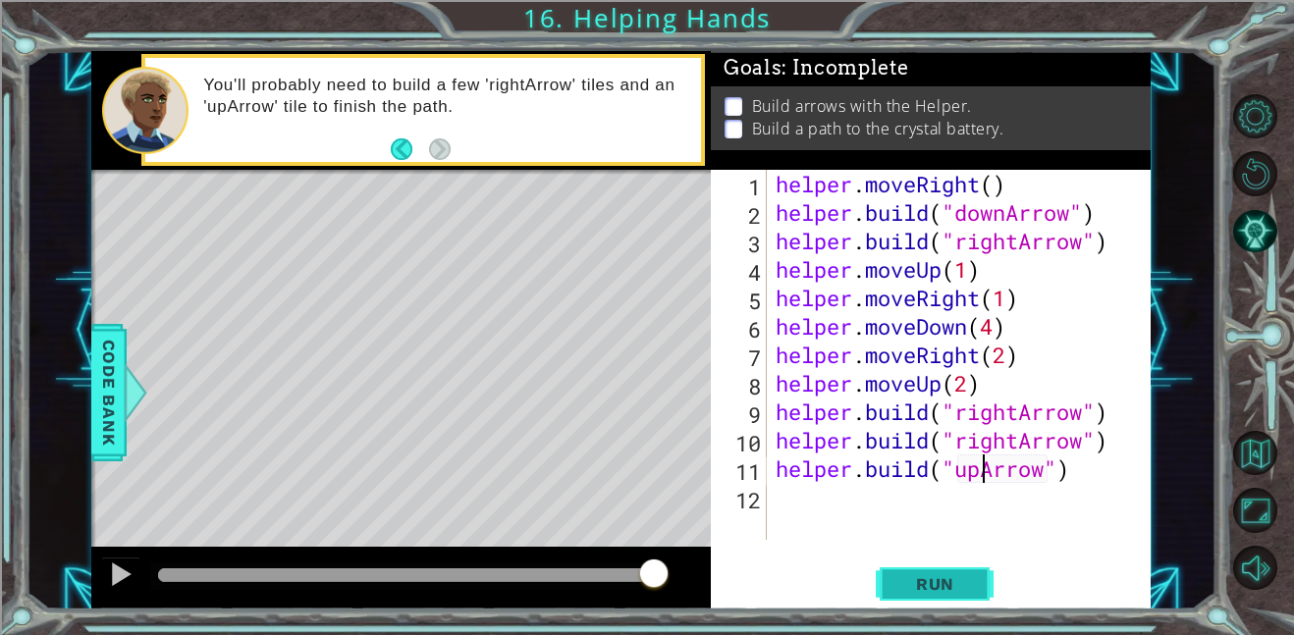
click at [968, 578] on span "Run" at bounding box center [935, 584] width 78 height 20
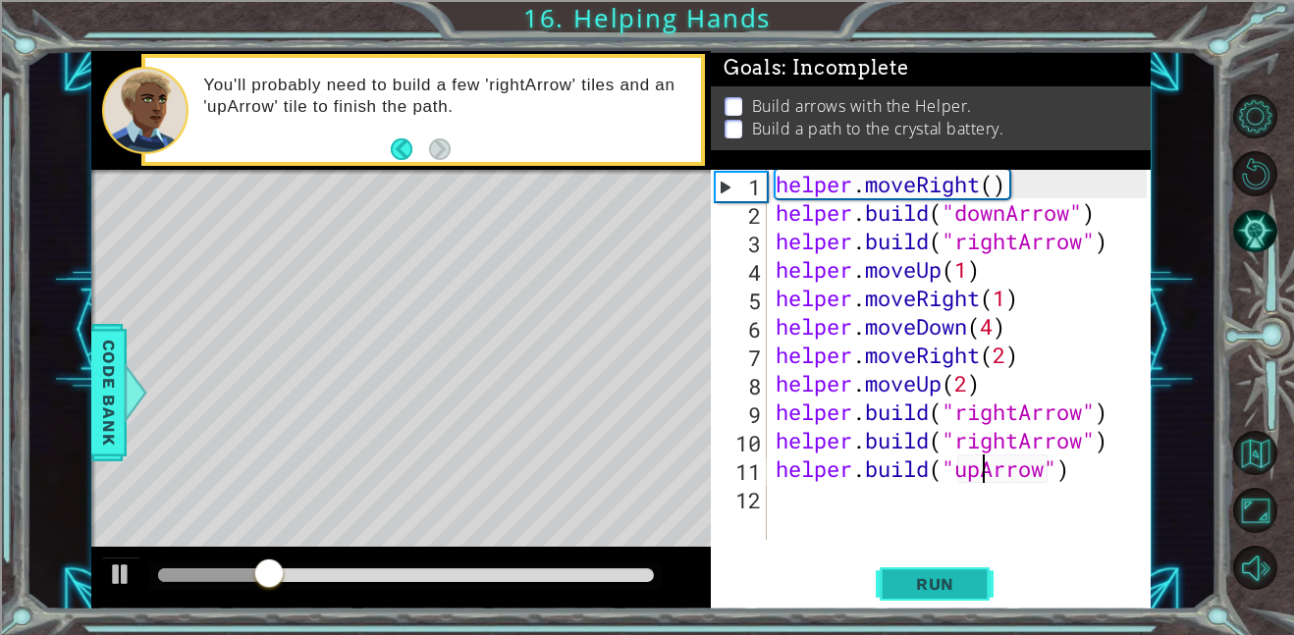
click at [968, 578] on span "Run" at bounding box center [935, 584] width 78 height 20
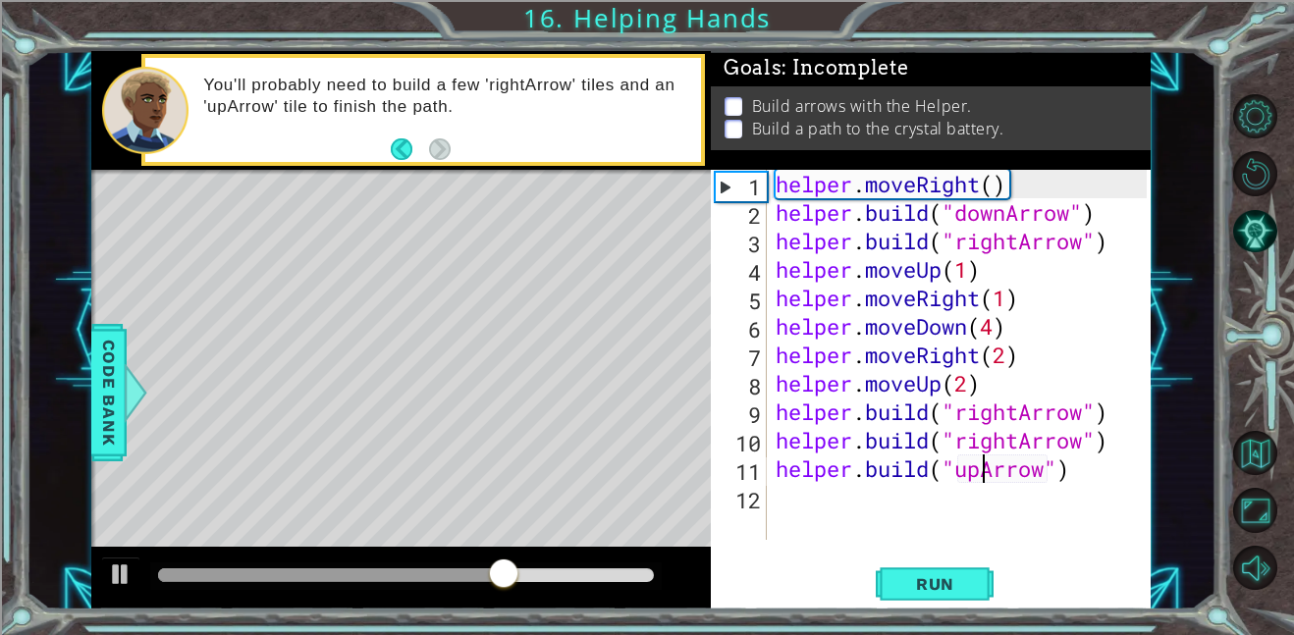
click at [643, 70] on div "You'll probably need to build a few 'rightArrow' tiles and an 'upArrow' tile to…" at bounding box center [444, 110] width 511 height 91
click at [91, 421] on div "Code Bank" at bounding box center [108, 392] width 35 height 137
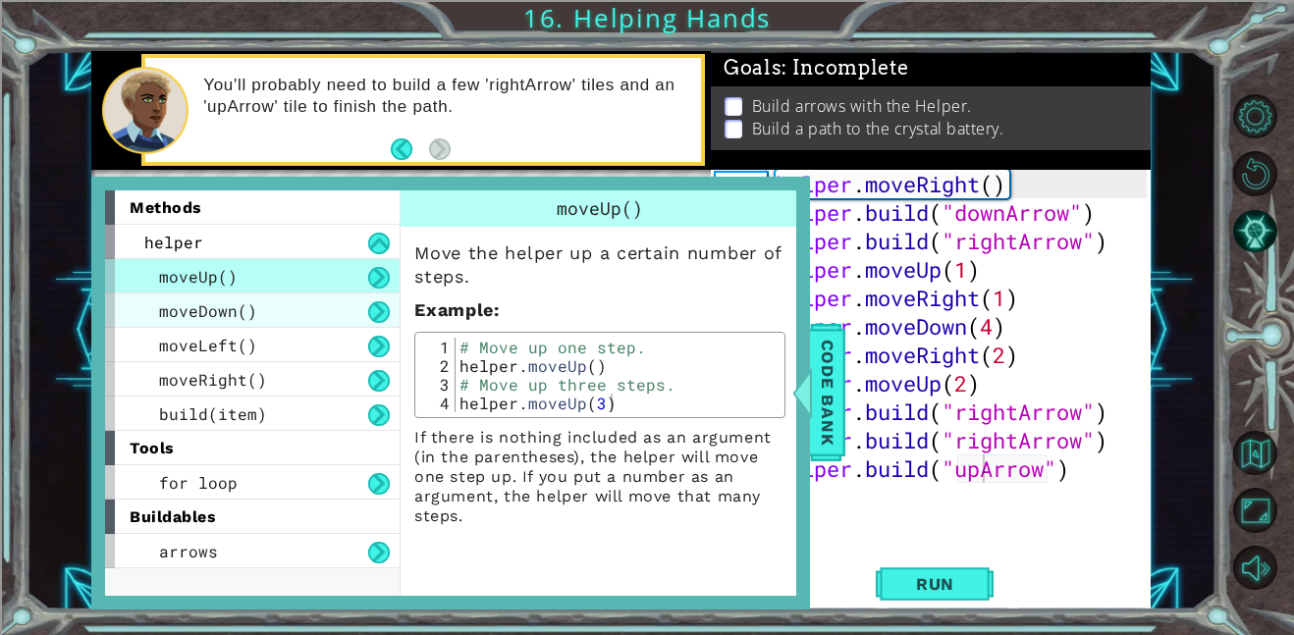
click at [219, 312] on span "moveDown()" at bounding box center [208, 310] width 98 height 21
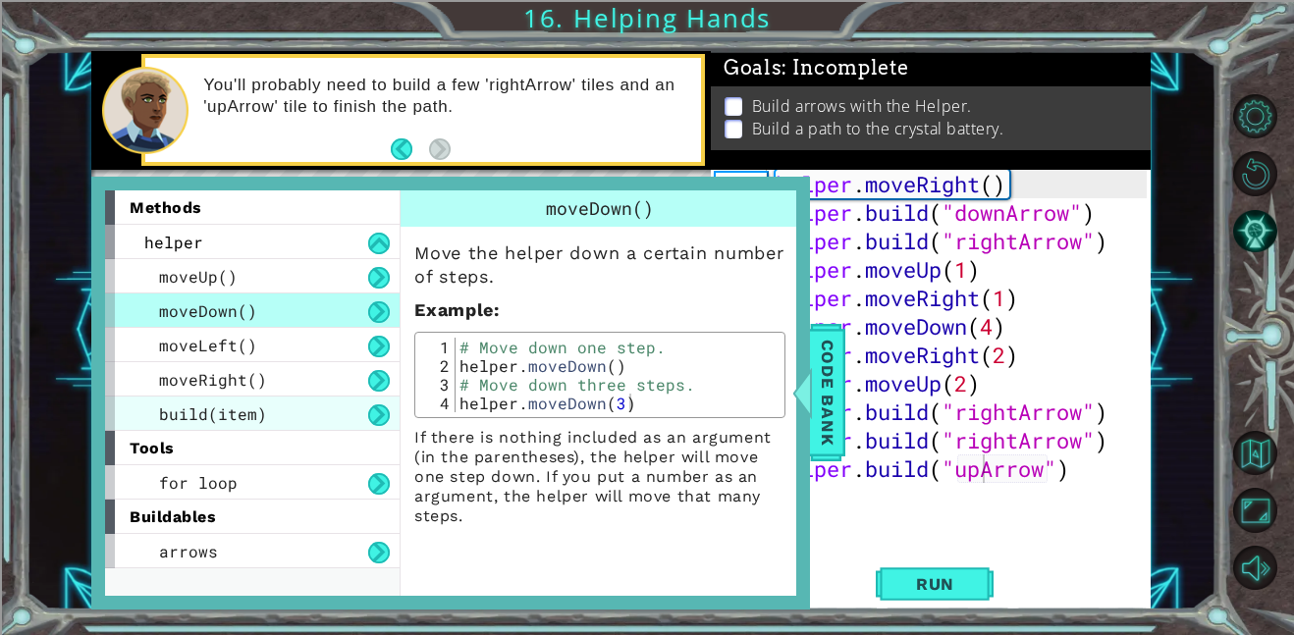
click at [234, 411] on span "build(item)" at bounding box center [213, 414] width 108 height 21
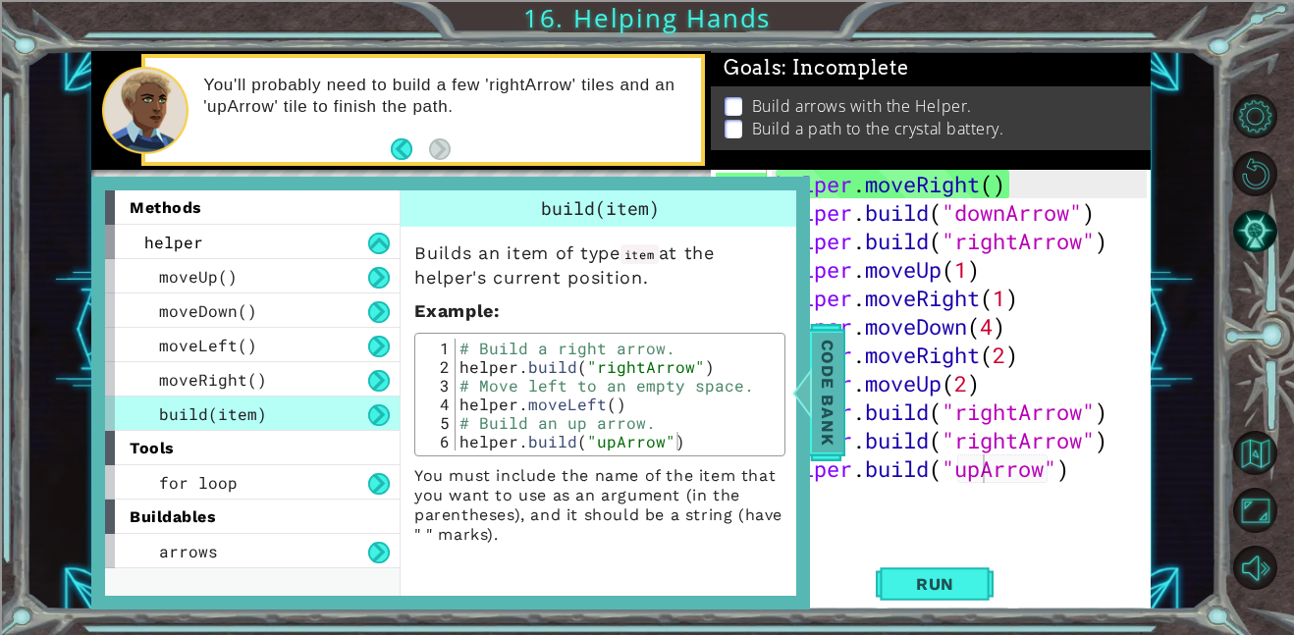
click at [824, 420] on span "Code Bank" at bounding box center [827, 393] width 31 height 120
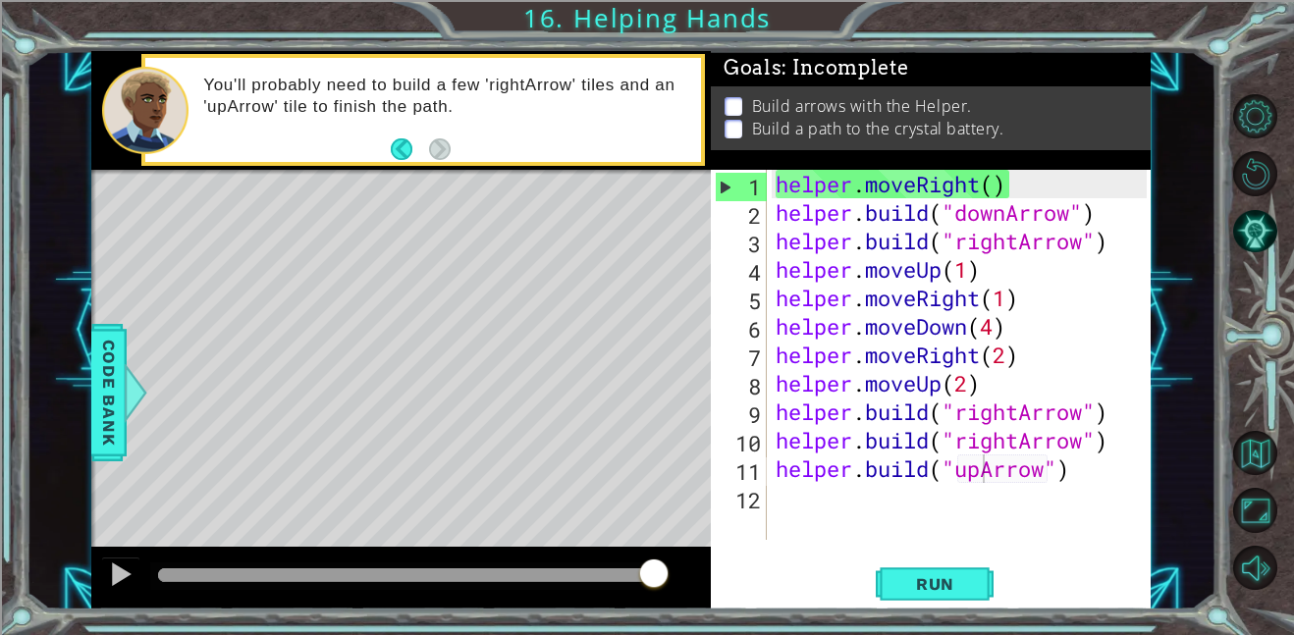
click at [1049, 481] on div "helper . moveRight ( ) helper . build ( "downArrow" ) helper . build ( "rightAr…" at bounding box center [964, 383] width 385 height 427
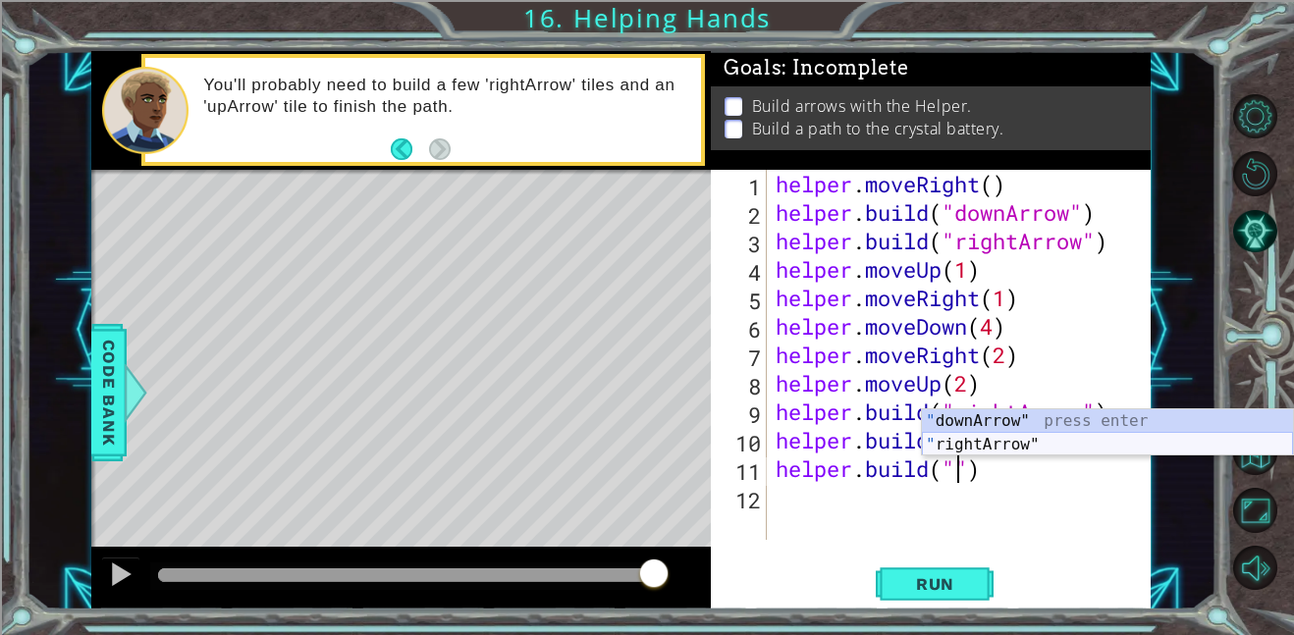
click at [1033, 445] on div "" downArrow" press enter " rightArrow" press enter" at bounding box center [1107, 456] width 371 height 94
type textarea "helper.build("rightArrow")"
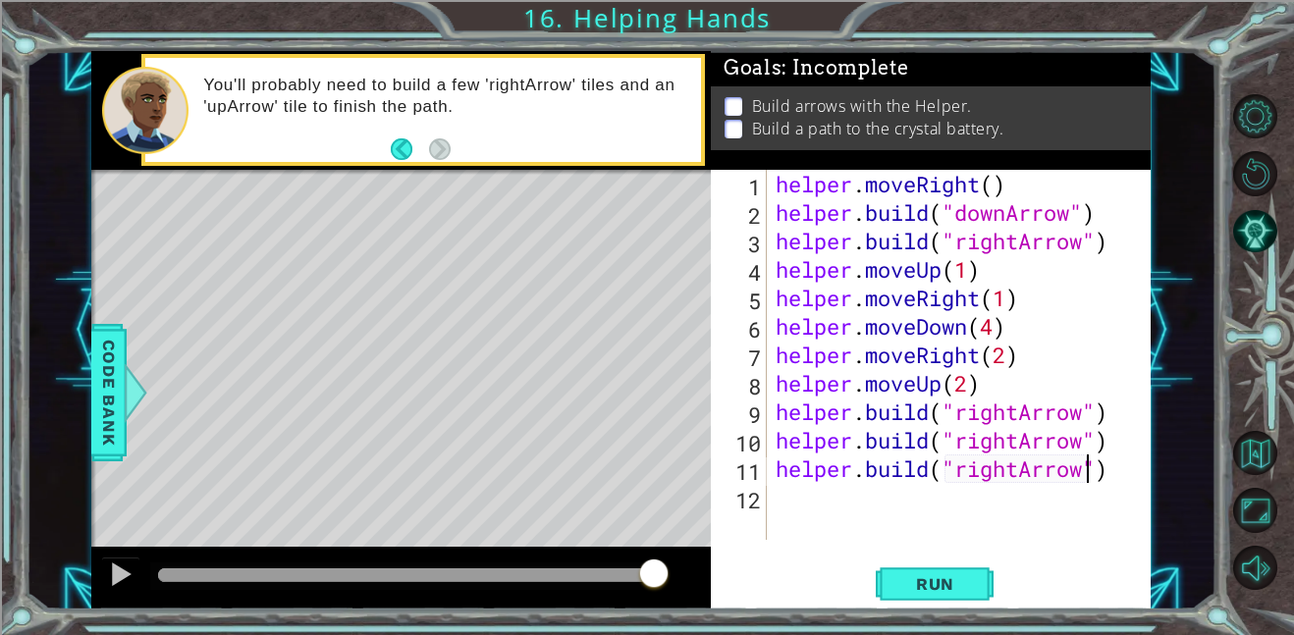
click at [1022, 469] on div "helper . moveRight ( ) helper . build ( "downArrow" ) helper . build ( "rightAr…" at bounding box center [964, 383] width 385 height 427
click at [973, 576] on button "Run" at bounding box center [935, 584] width 118 height 44
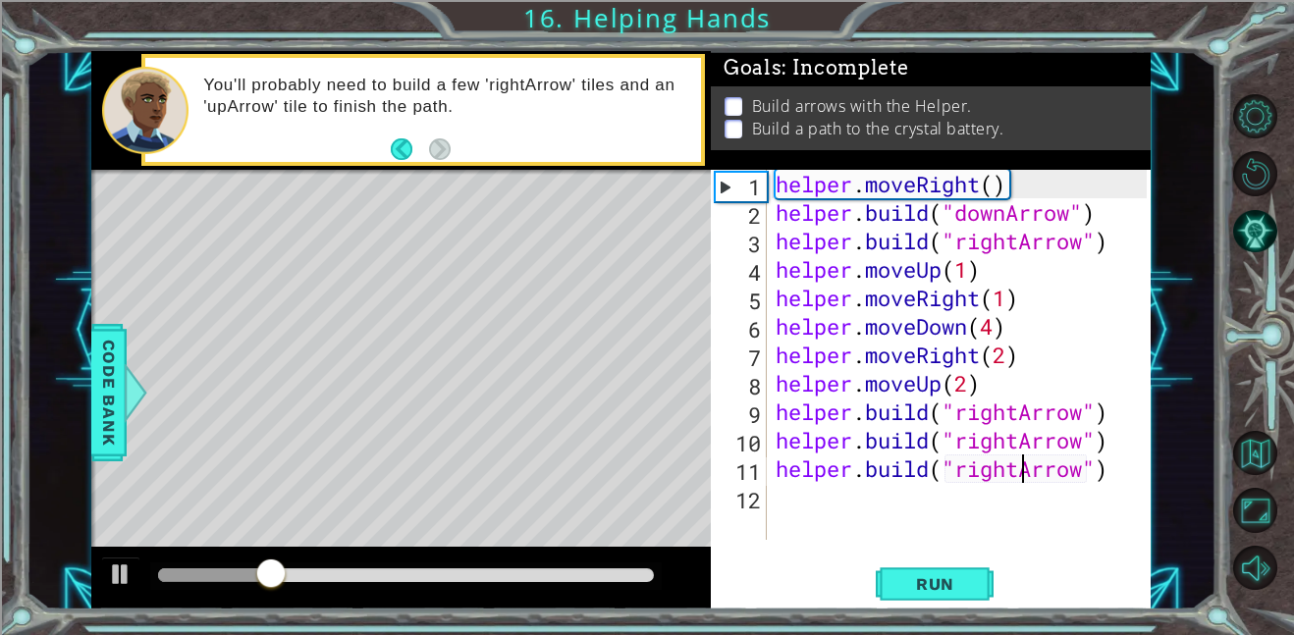
click at [860, 496] on div "helper . moveRight ( ) helper . build ( "downArrow" ) helper . build ( "rightAr…" at bounding box center [964, 383] width 385 height 427
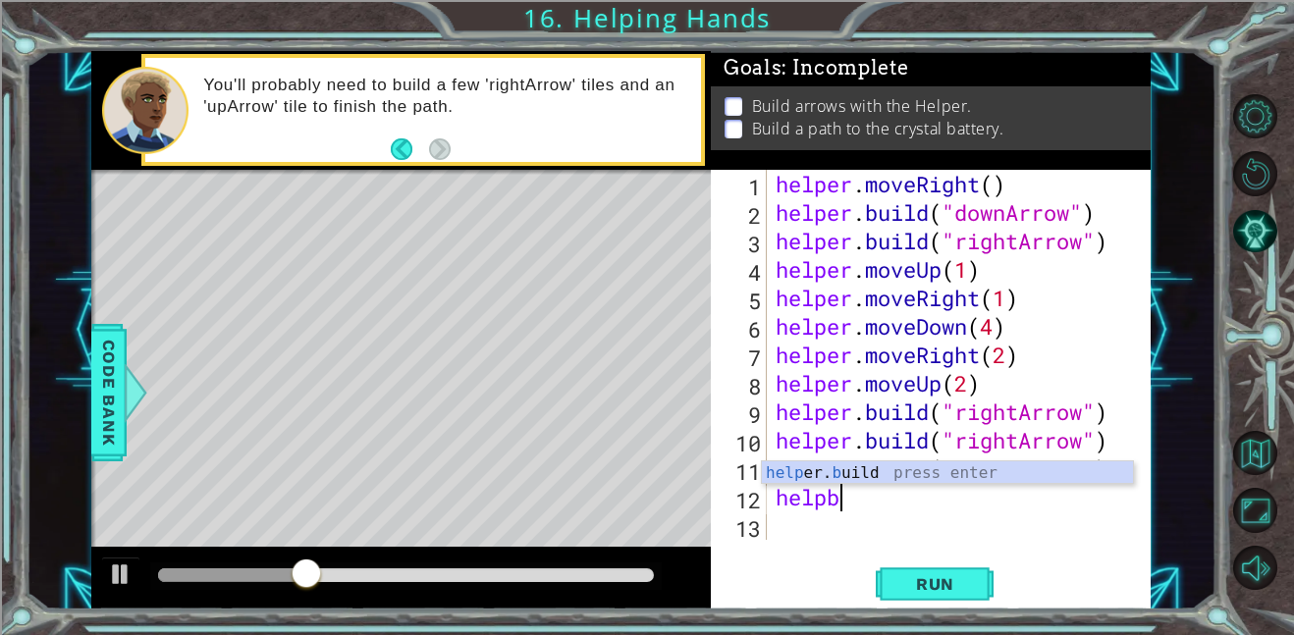
scroll to position [0, 2]
click at [914, 477] on div "help er. bu ild press enter" at bounding box center [947, 496] width 371 height 71
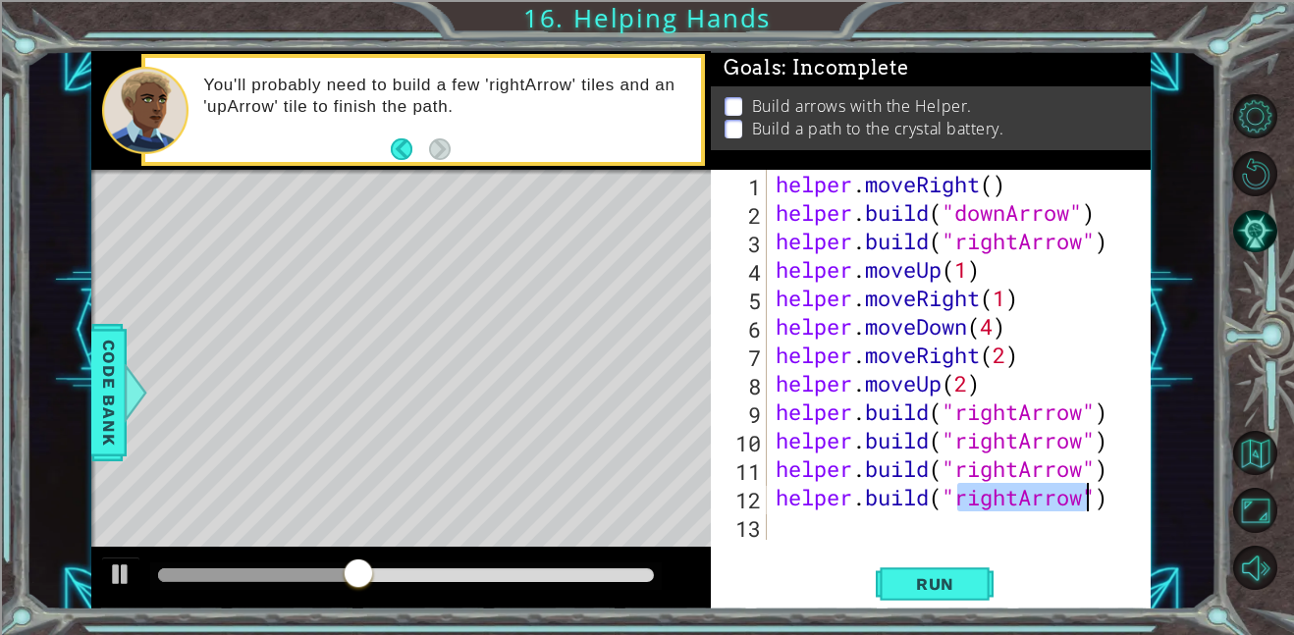
click at [1023, 499] on div "helper . moveRight ( ) helper . build ( "downArrow" ) helper . build ( "rightAr…" at bounding box center [959, 355] width 374 height 370
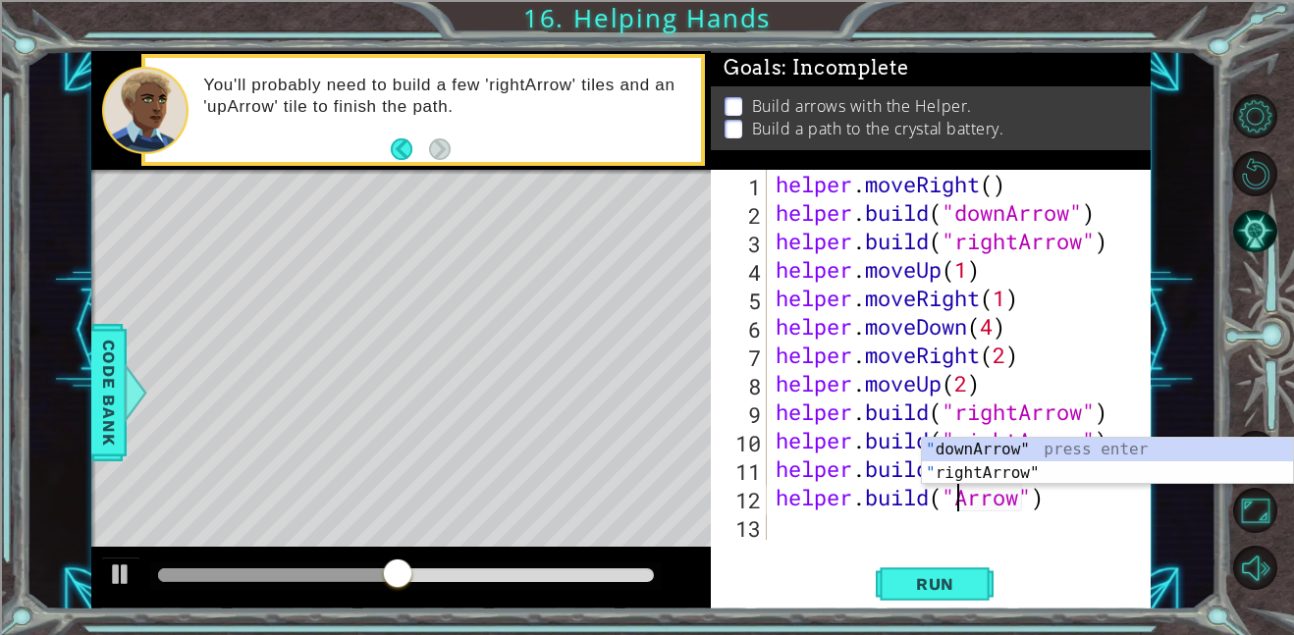
scroll to position [0, 9]
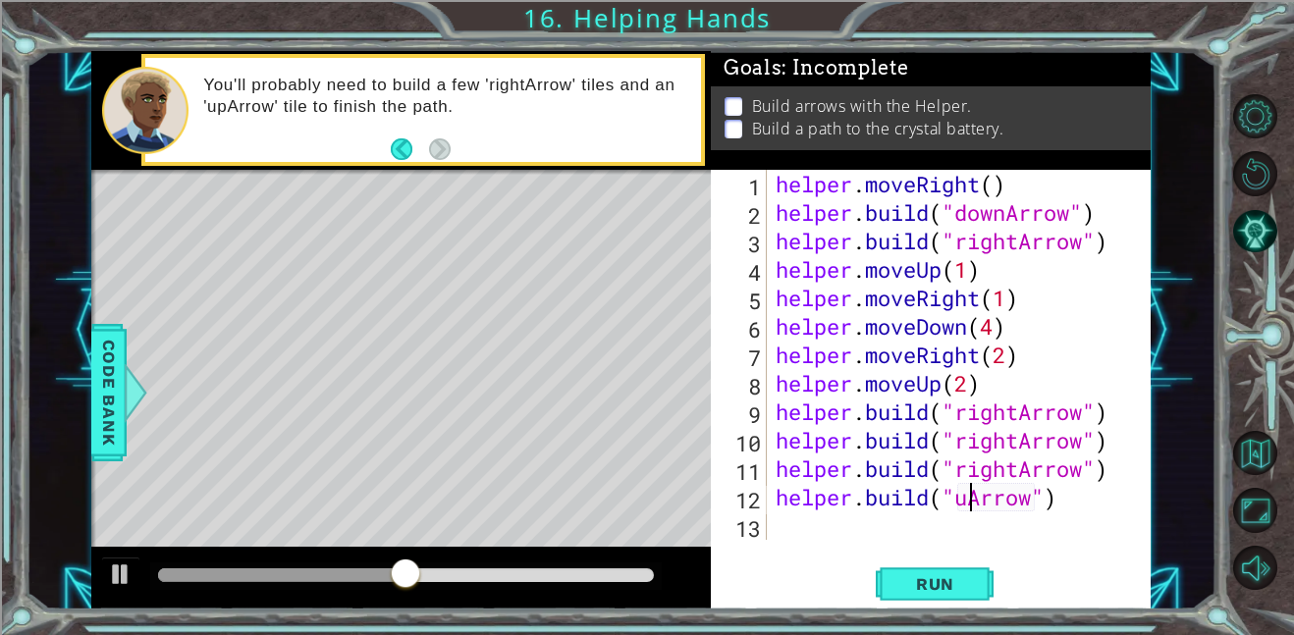
type textarea "helper.build("upArrow")"
click at [1075, 502] on div "helper . moveRight ( ) helper . build ( "downArrow" ) helper . build ( "rightAr…" at bounding box center [964, 383] width 385 height 427
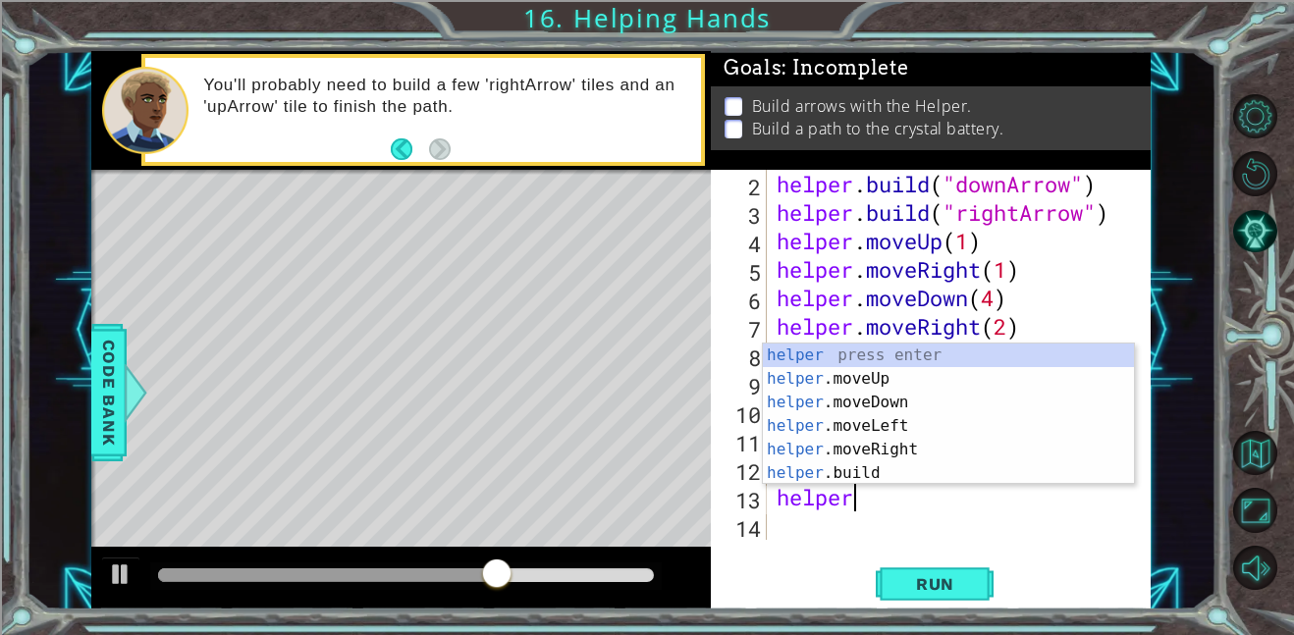
scroll to position [0, 3]
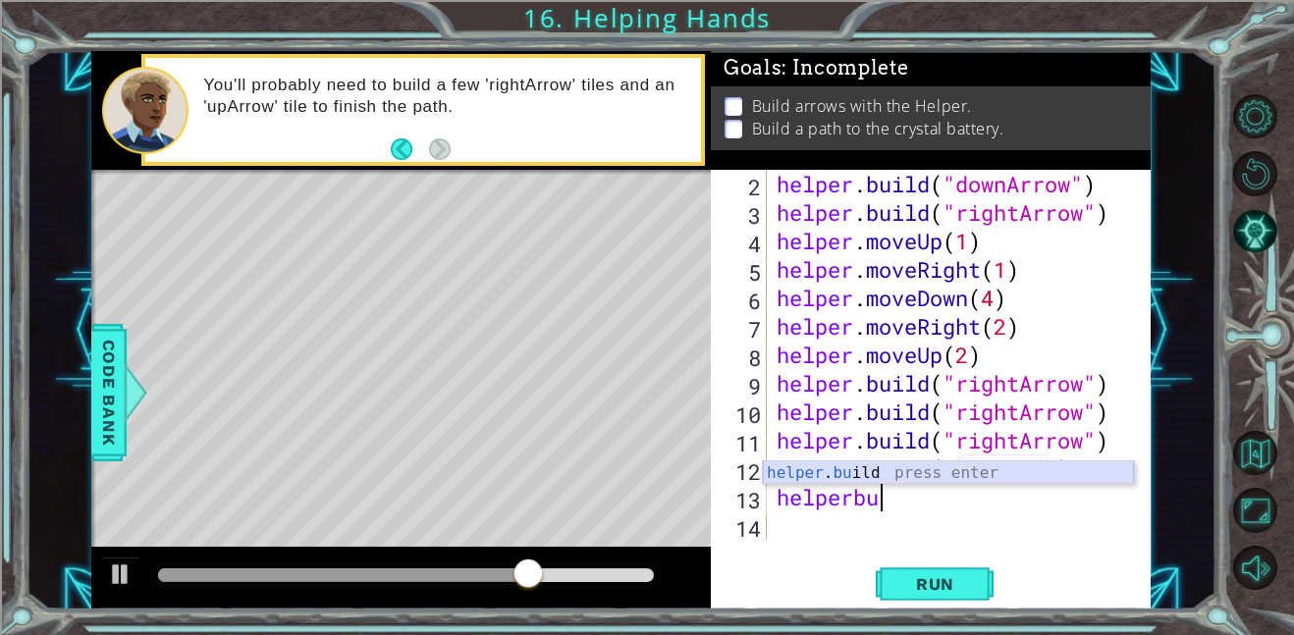
click at [1093, 470] on div "helper . bu ild press enter" at bounding box center [948, 496] width 371 height 71
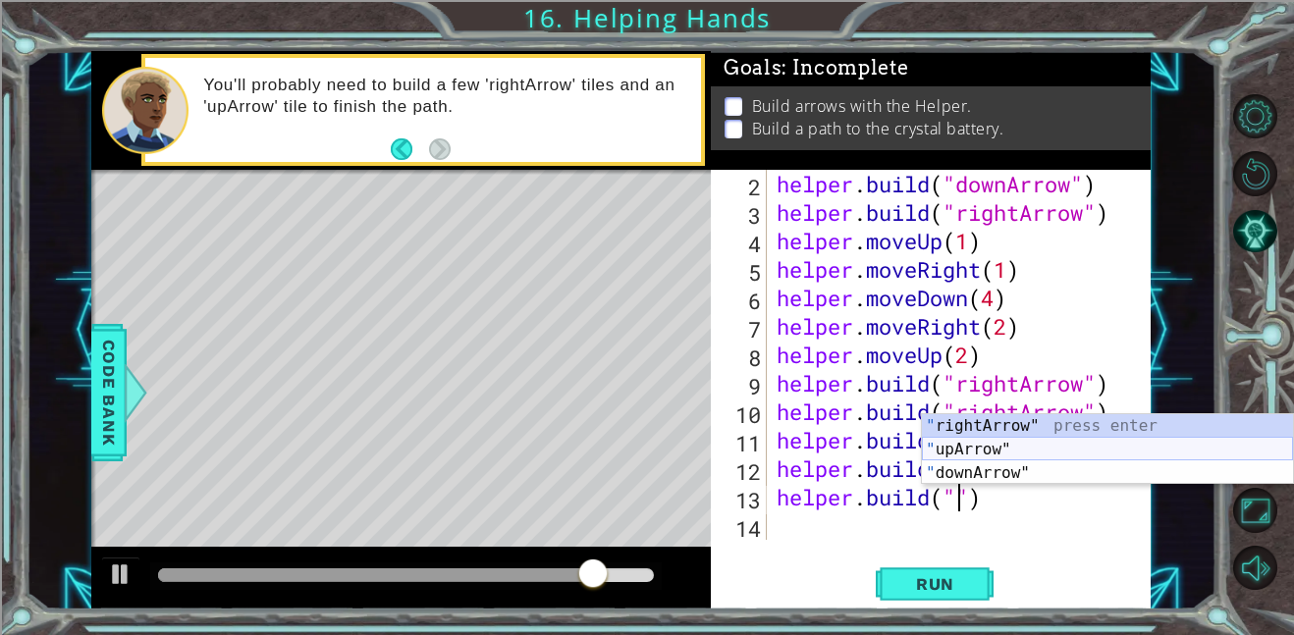
click at [1106, 457] on div "" rightArrow" press enter " upArrow" press enter " downArrow" press enter" at bounding box center [1107, 473] width 371 height 118
type textarea "helper.build("upArrow")"
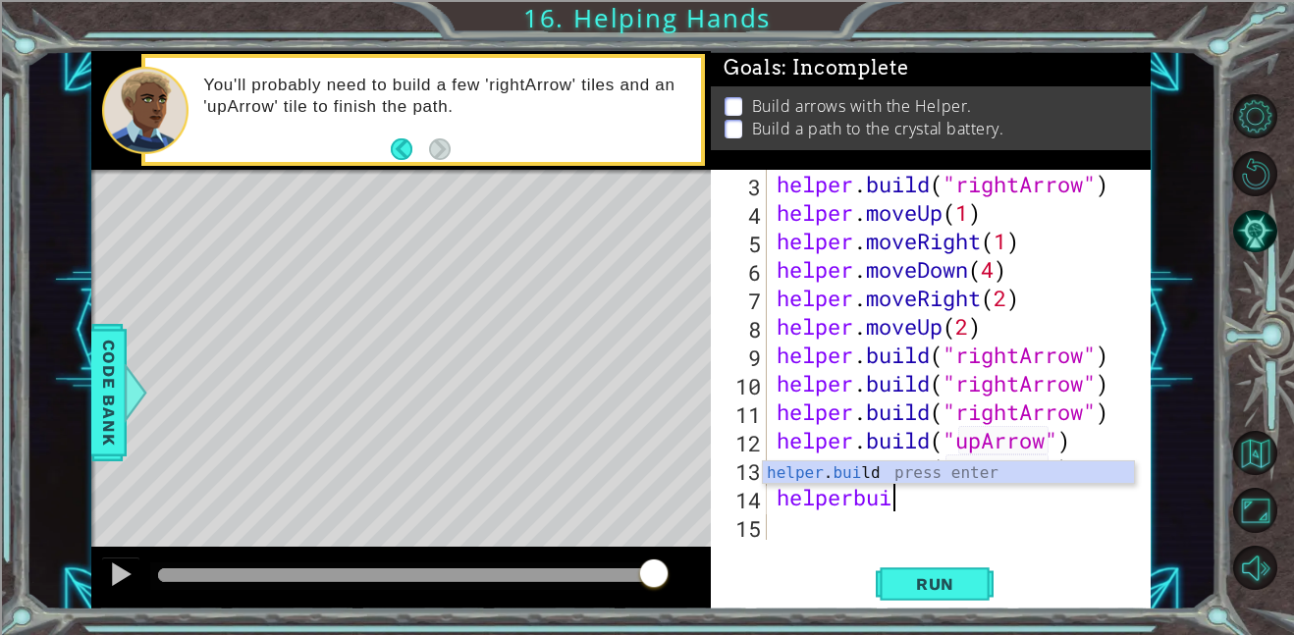
scroll to position [0, 5]
click at [1088, 476] on div "helper . build press enter" at bounding box center [948, 496] width 371 height 71
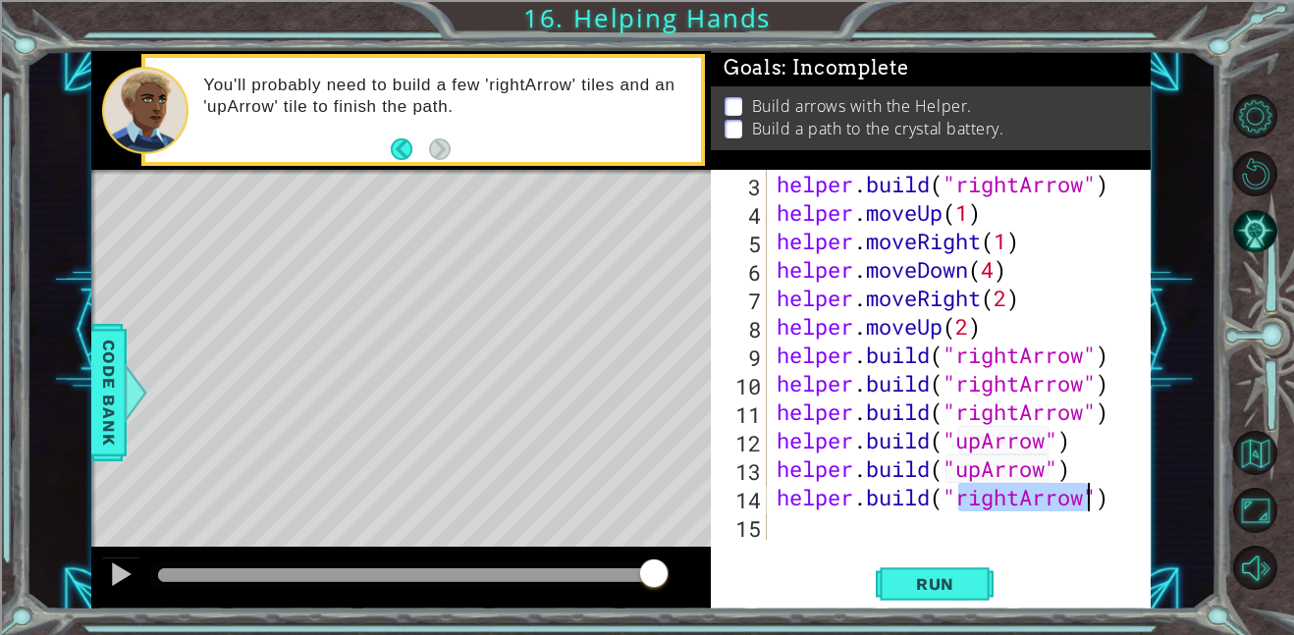
click at [1019, 496] on div "helper . build ( "rightArrow" ) helper . moveUp ( 1 ) helper . moveRight ( 1 ) …" at bounding box center [960, 355] width 374 height 370
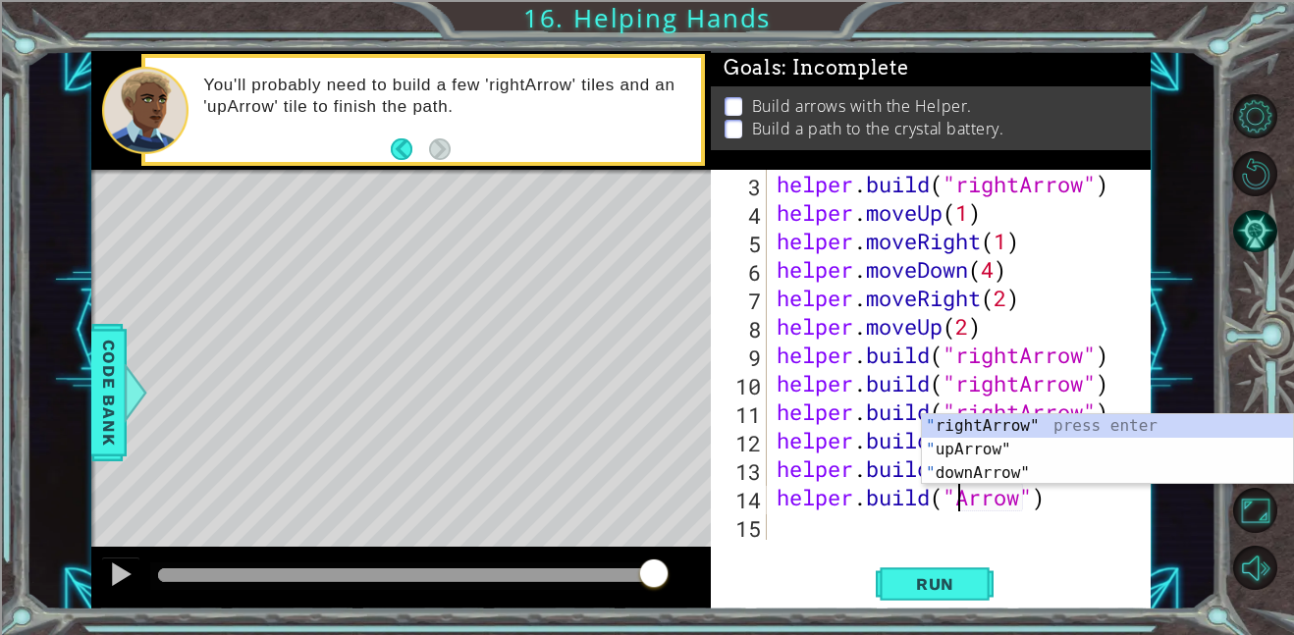
scroll to position [0, 9]
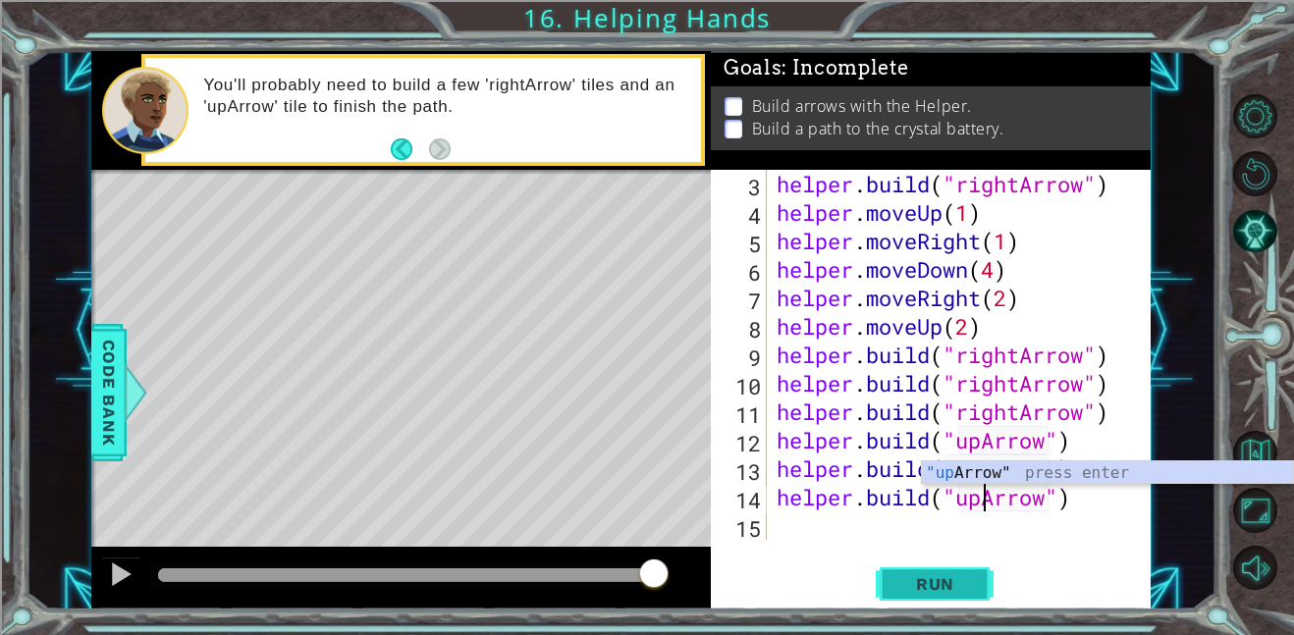
type textarea "helper.build("upArrow")"
click at [958, 592] on span "Run" at bounding box center [935, 584] width 78 height 20
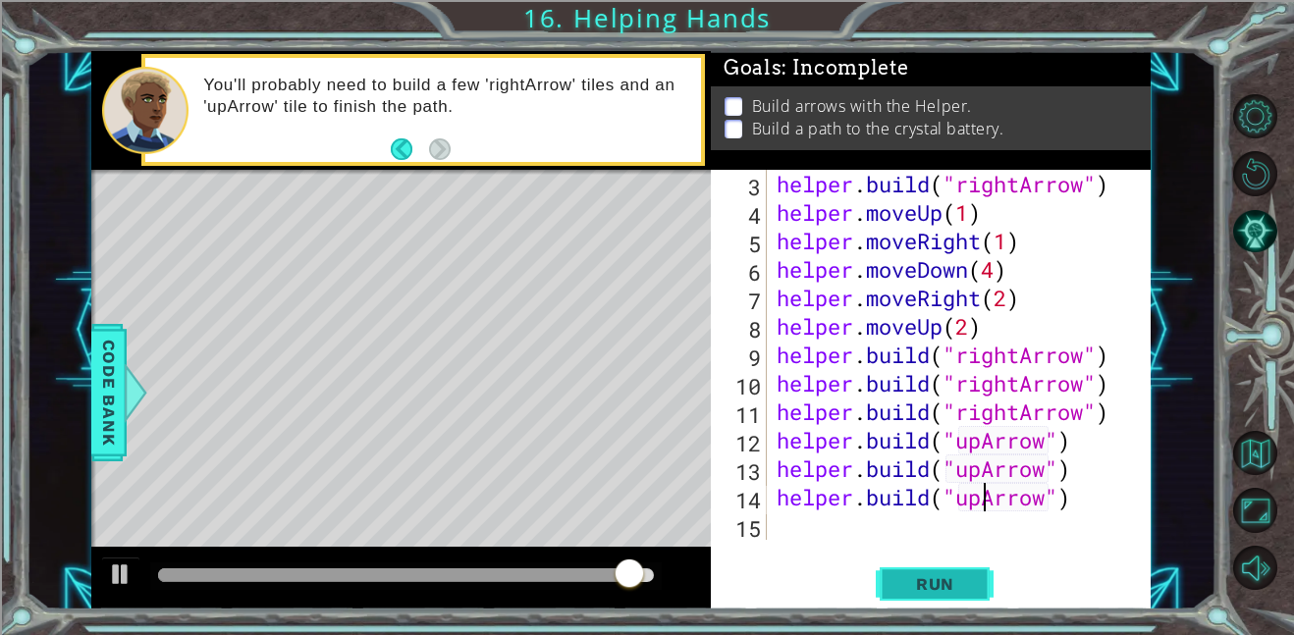
click at [958, 592] on span "Run" at bounding box center [935, 584] width 78 height 20
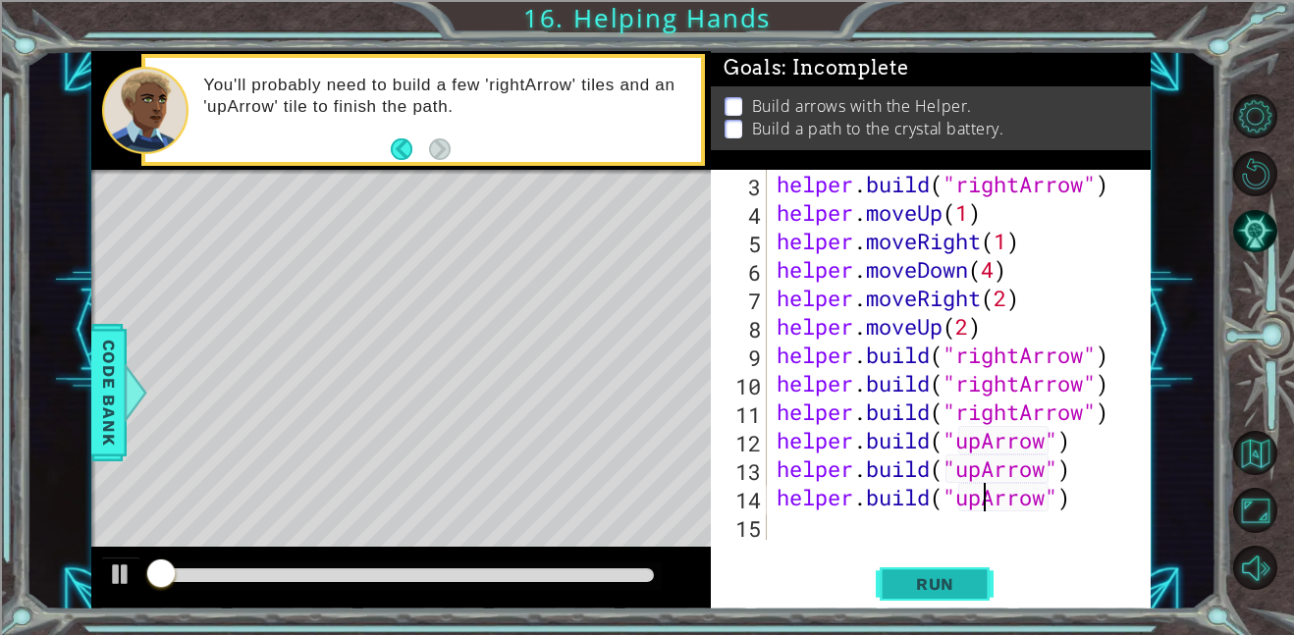
click at [958, 592] on span "Run" at bounding box center [935, 584] width 78 height 20
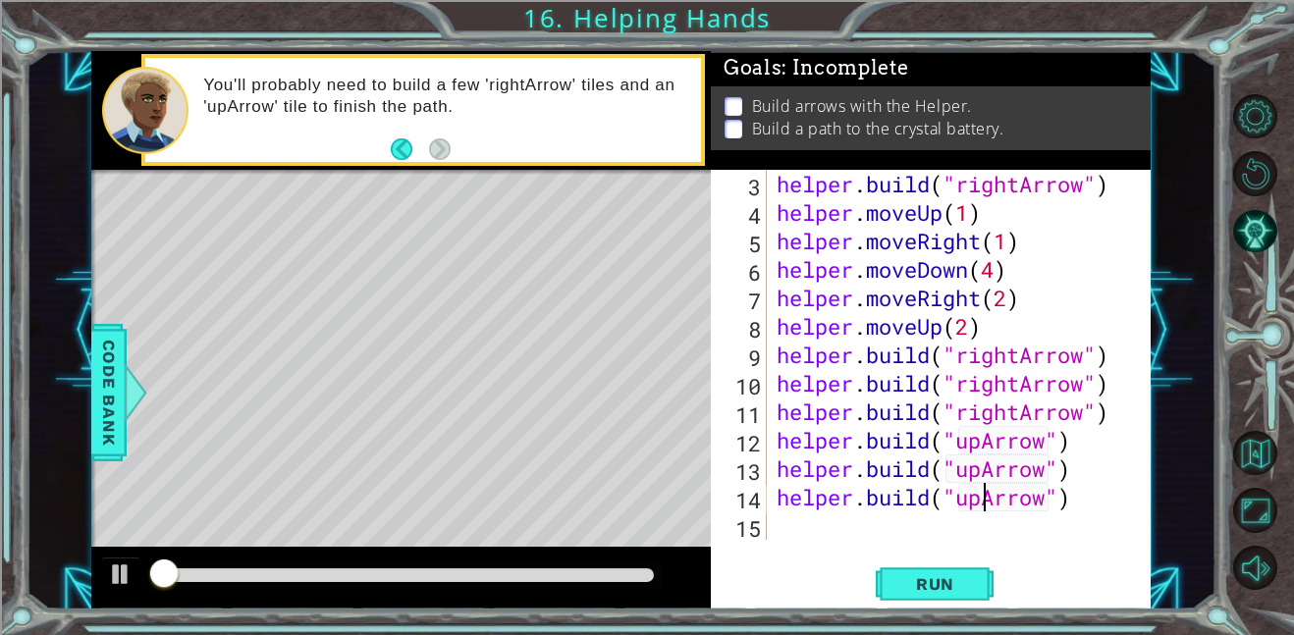
click at [867, 521] on div "helper . build ( "rightArrow" ) helper . moveUp ( 1 ) helper . moveRight ( 1 ) …" at bounding box center [965, 383] width 384 height 427
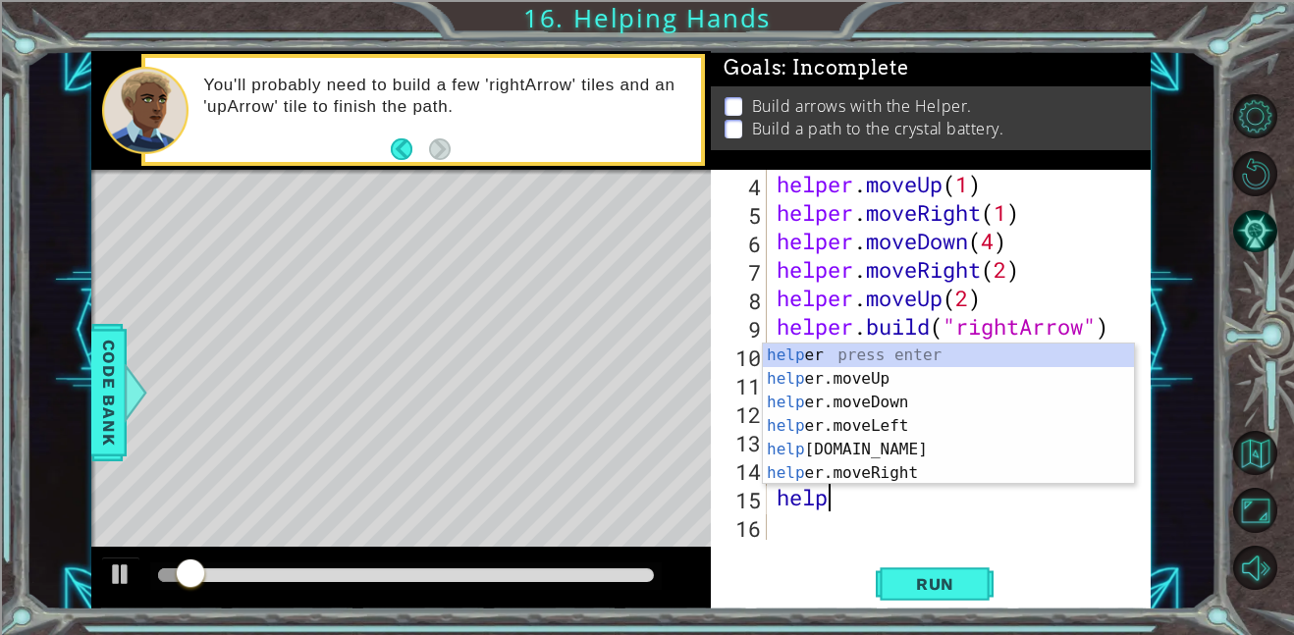
scroll to position [0, 2]
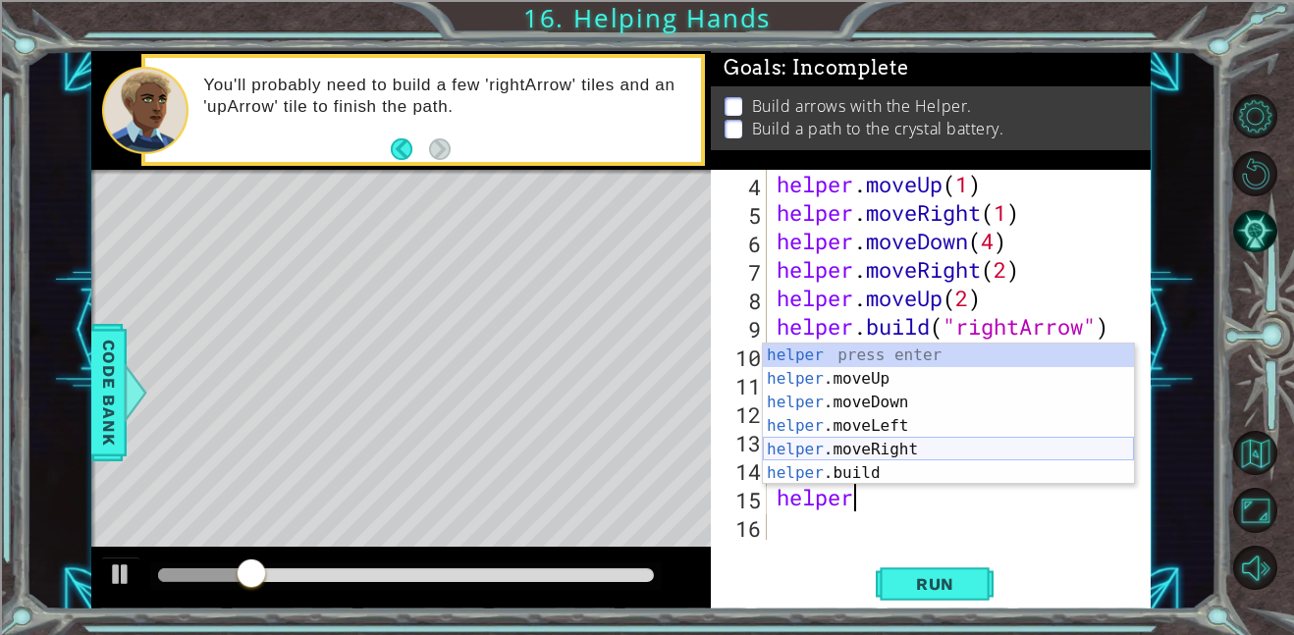
click at [916, 446] on div "helper press enter helper .moveUp press enter helper .moveDown press enter help…" at bounding box center [948, 438] width 371 height 188
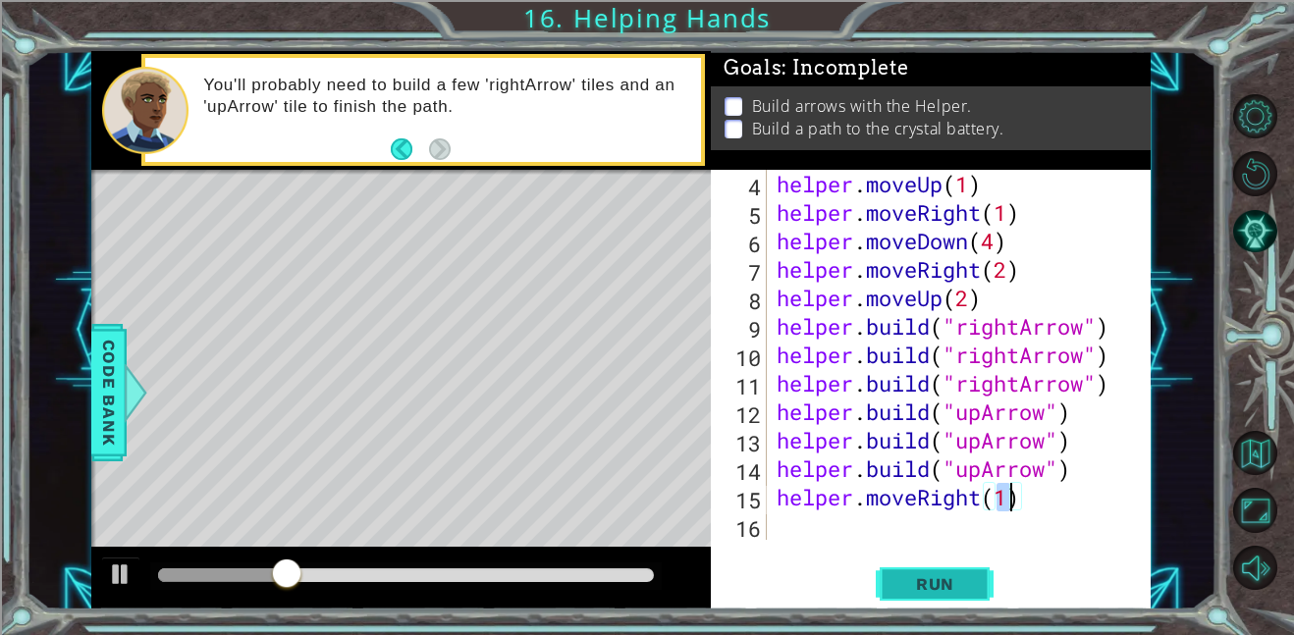
click at [922, 578] on span "Run" at bounding box center [935, 584] width 78 height 20
click at [1096, 335] on div "helper . moveUp ( 1 ) helper . moveRight ( 1 ) helper . moveDown ( 4 ) helper .…" at bounding box center [965, 383] width 384 height 427
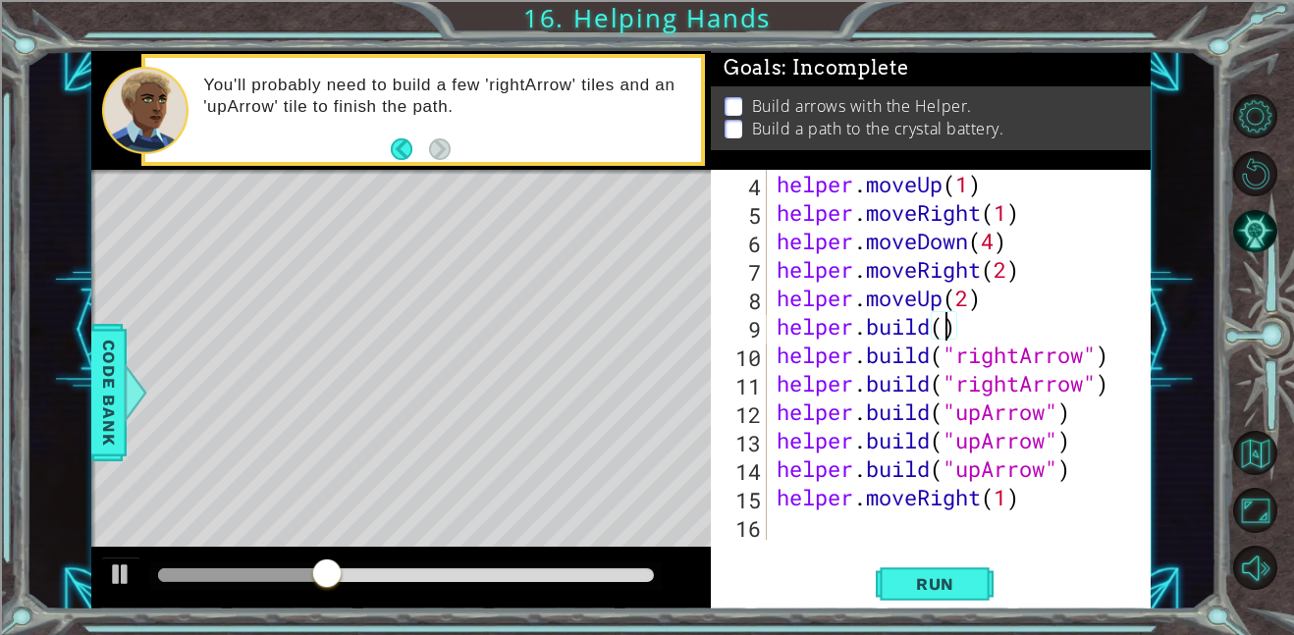
click at [1102, 509] on div "helper . moveUp ( 1 ) helper . moveRight ( 1 ) helper . moveDown ( 4 ) helper .…" at bounding box center [965, 383] width 384 height 427
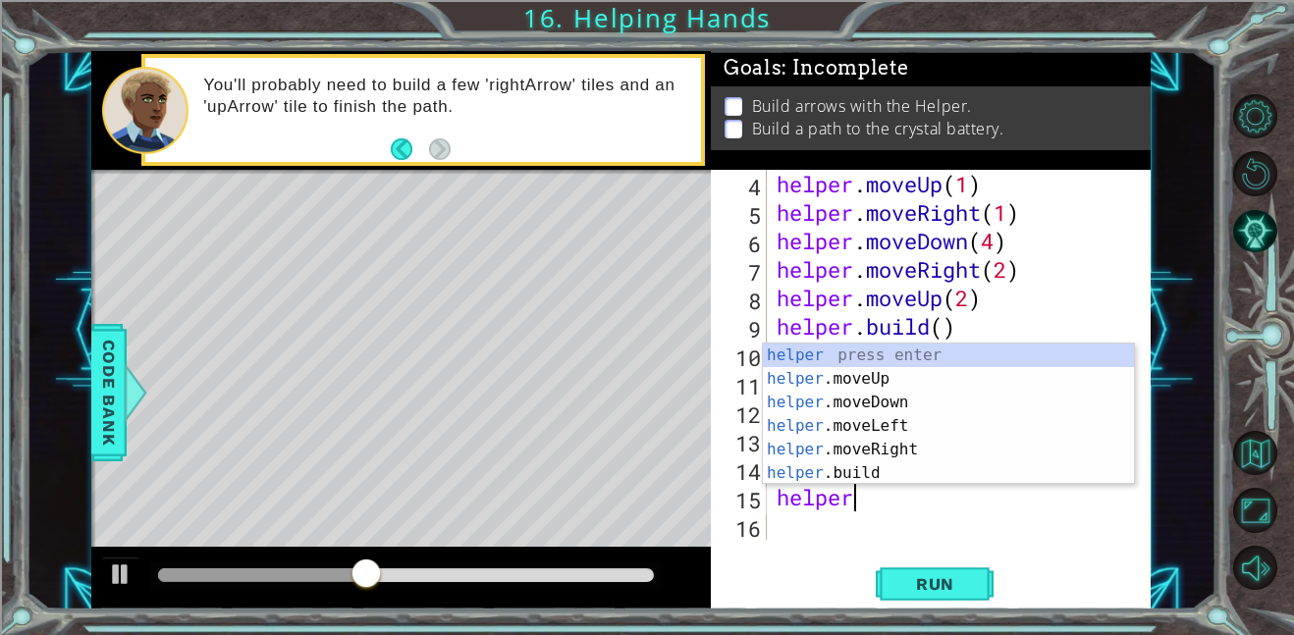
scroll to position [0, 0]
type textarea "h"
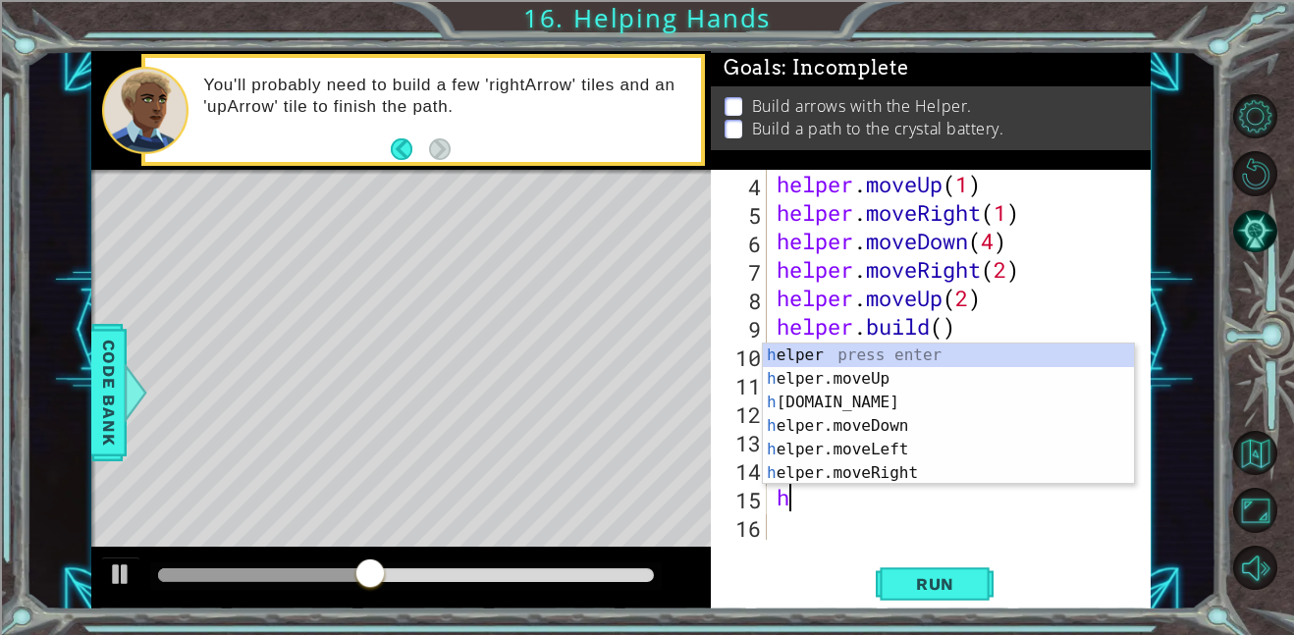
scroll to position [57, 0]
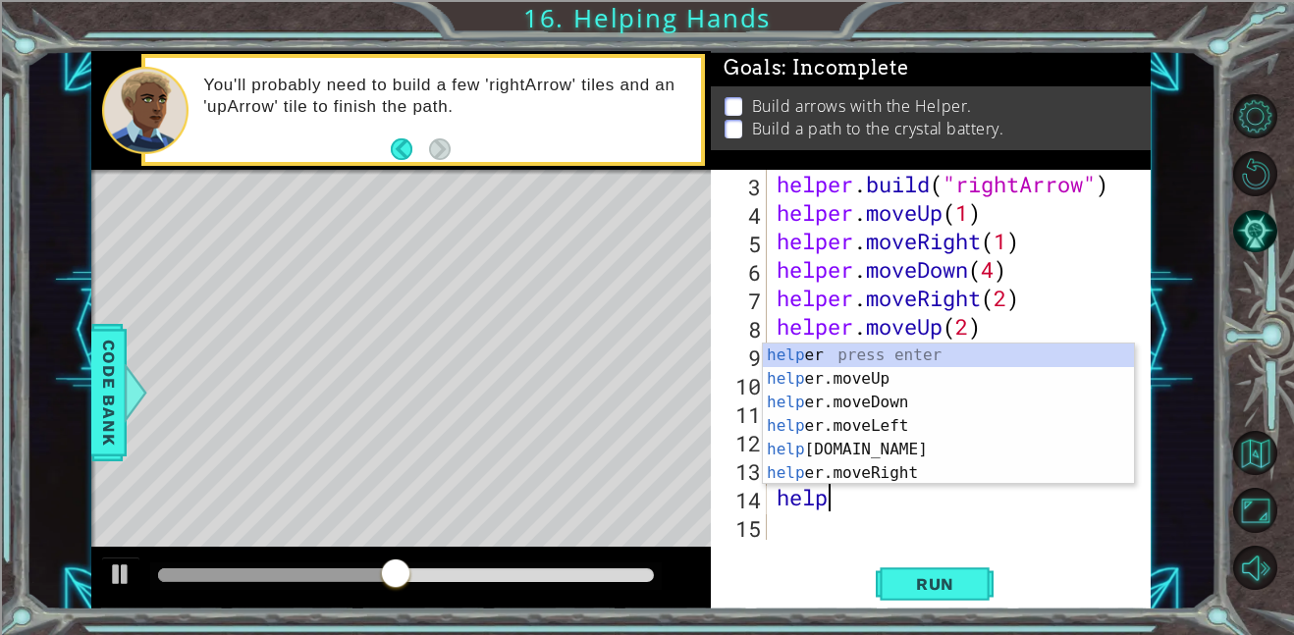
type textarea "h"
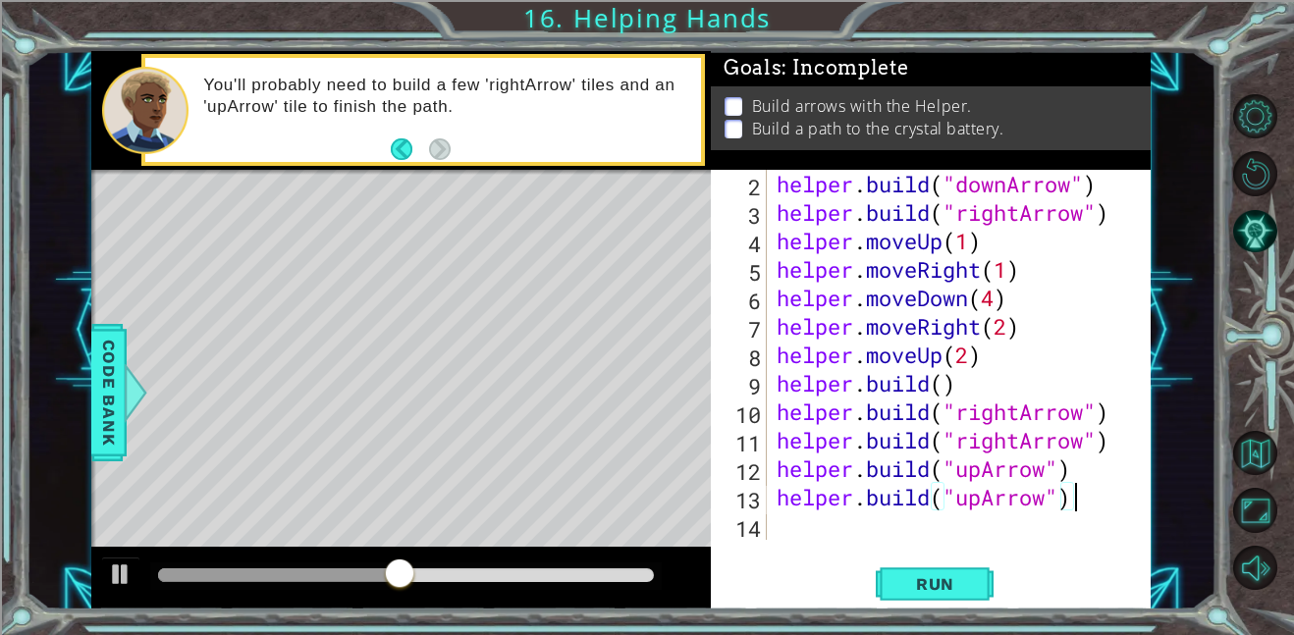
scroll to position [28, 0]
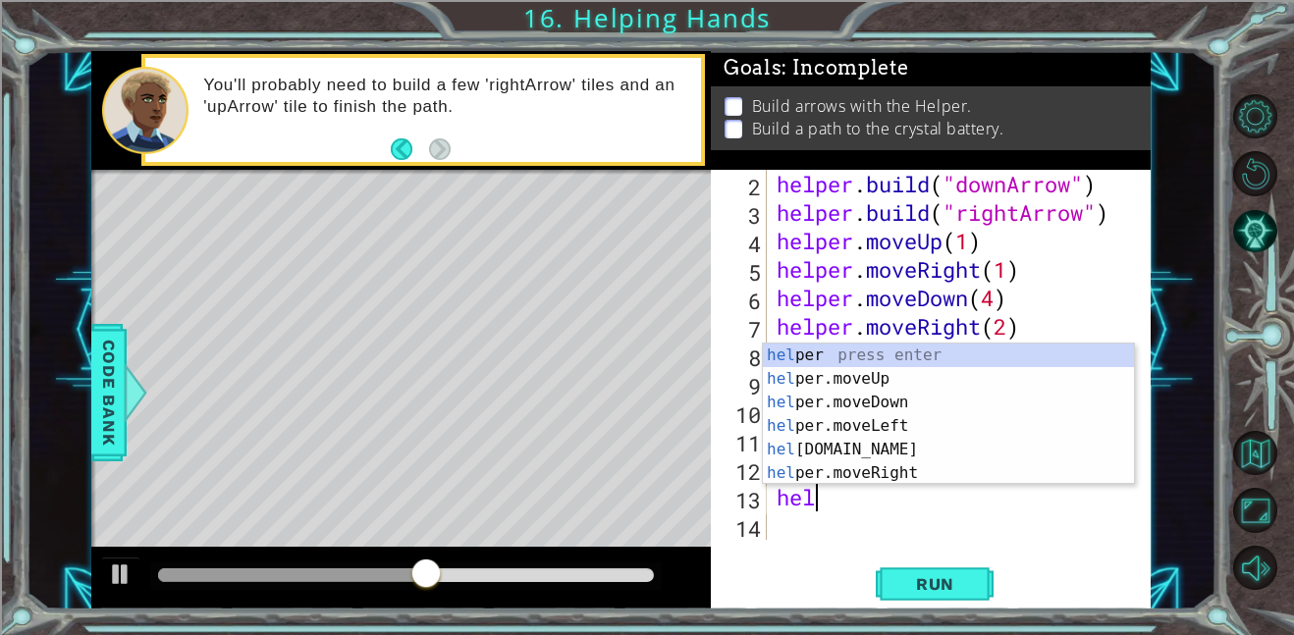
type textarea "h"
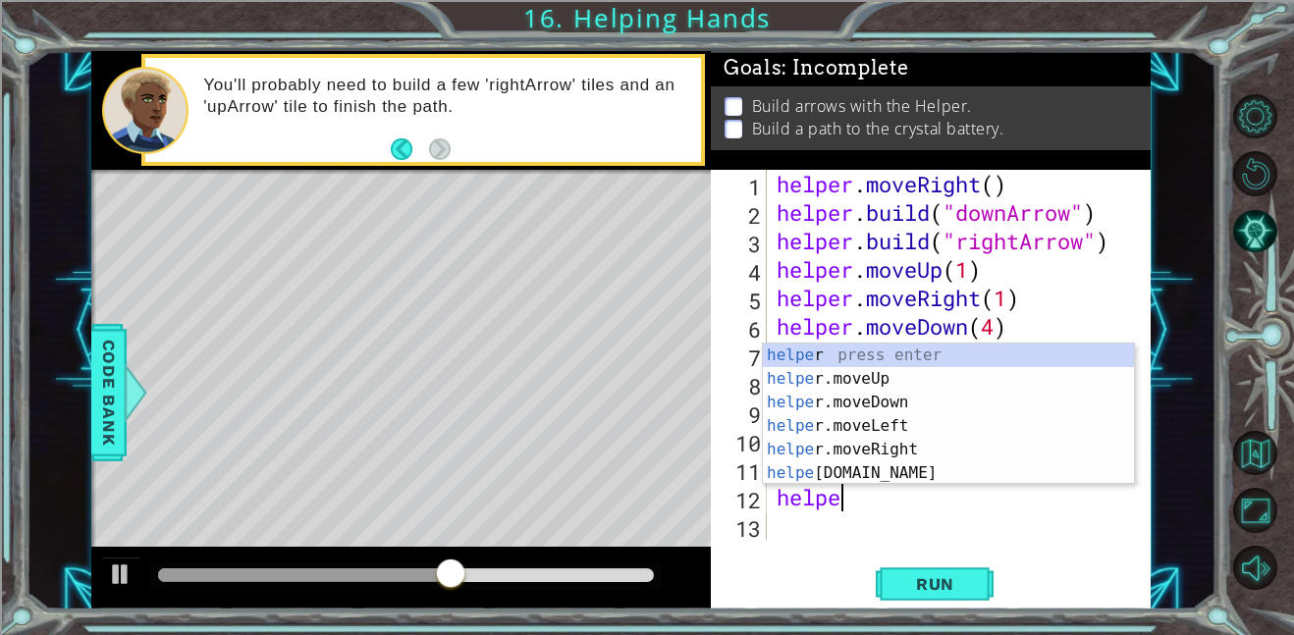
type textarea "h"
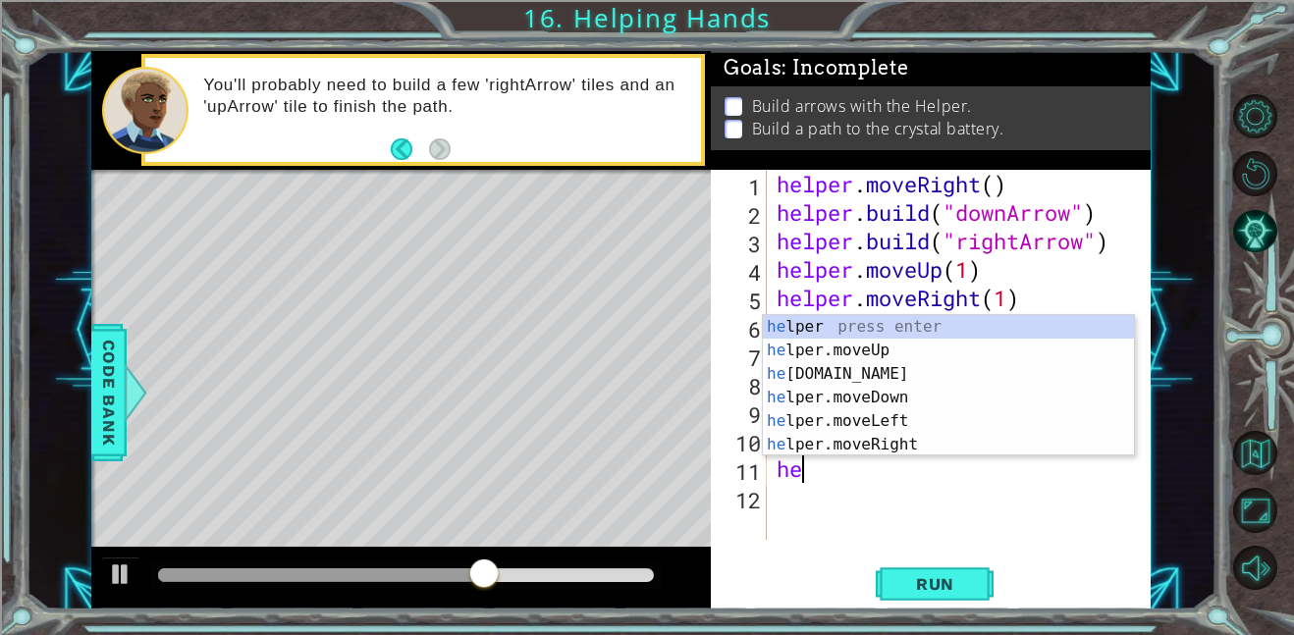
type textarea "h"
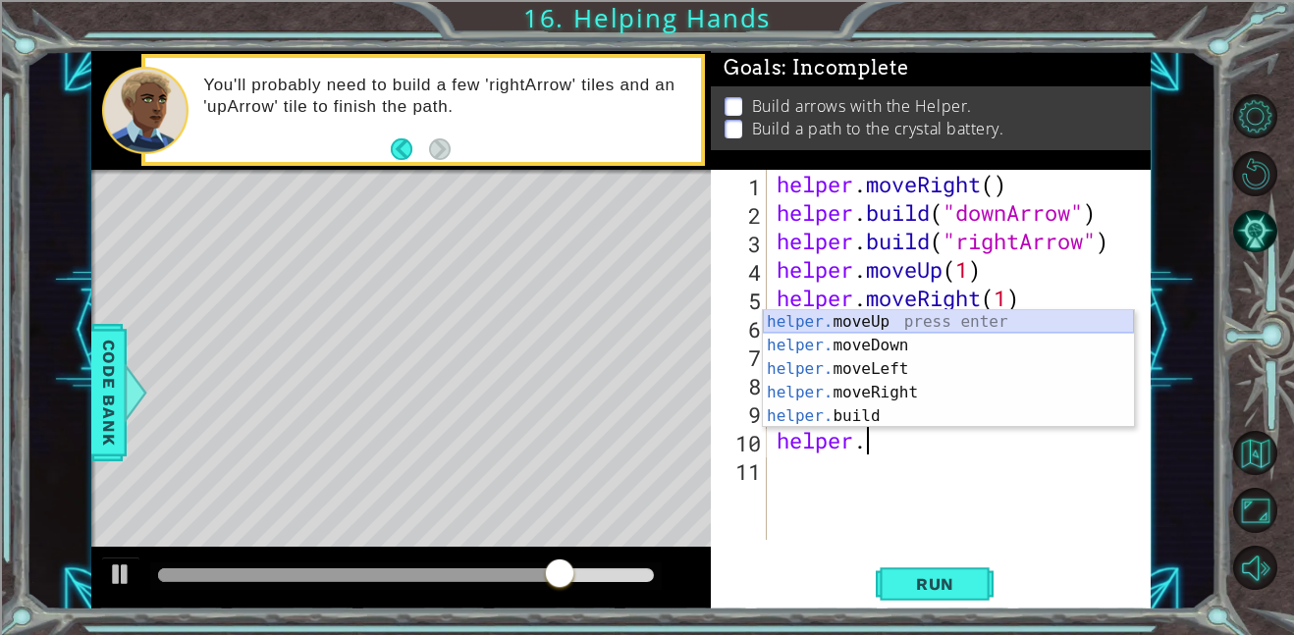
click at [1054, 318] on div "helper. moveUp press enter helper. moveDown press enter helper. moveLeft press …" at bounding box center [948, 392] width 371 height 165
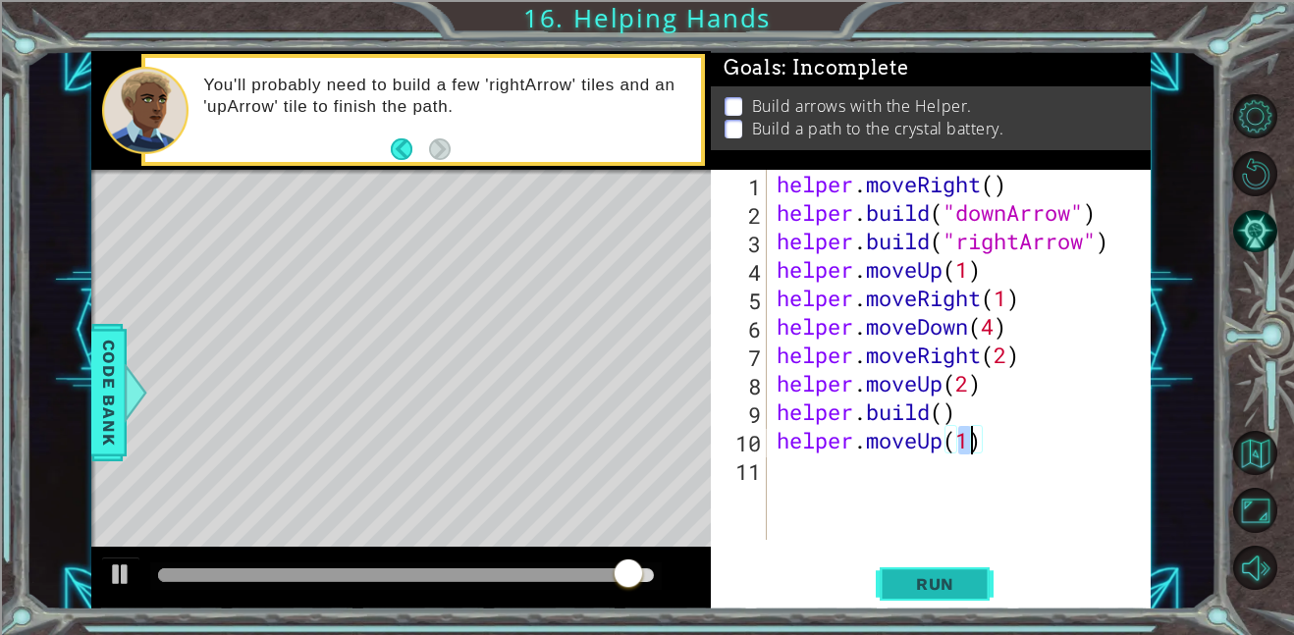
click at [945, 591] on span "Run" at bounding box center [935, 584] width 78 height 20
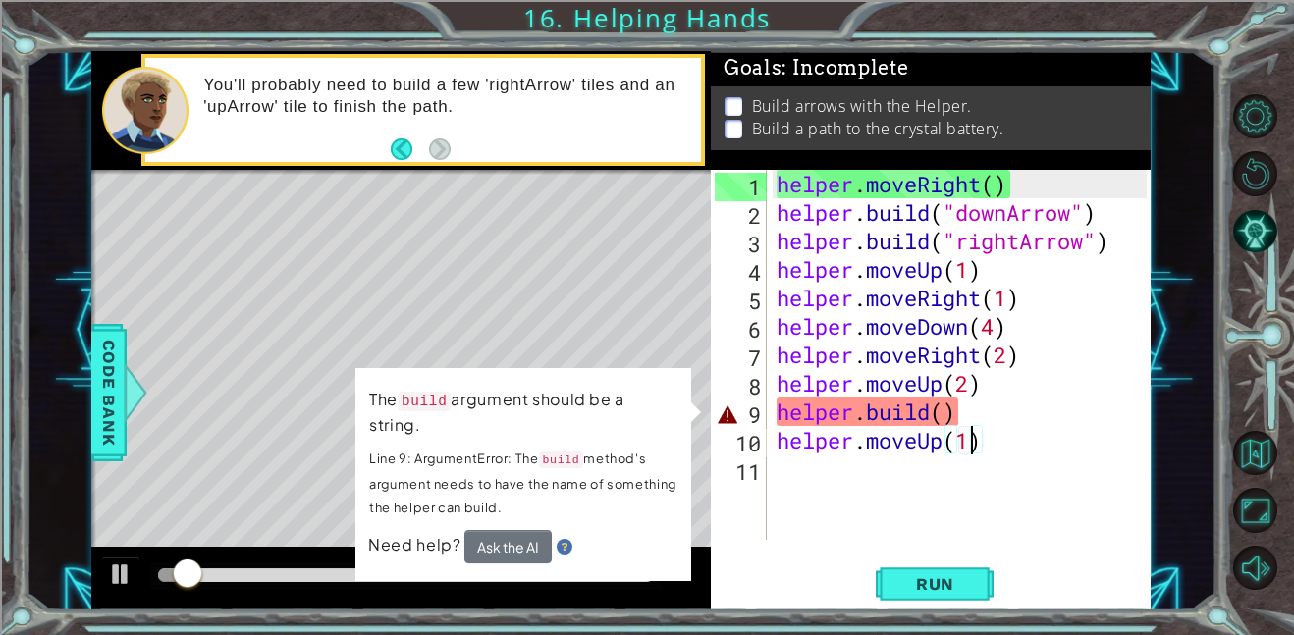
click at [987, 418] on div "helper . moveRight ( ) helper . build ( "downArrow" ) helper . build ( "rightAr…" at bounding box center [965, 383] width 384 height 427
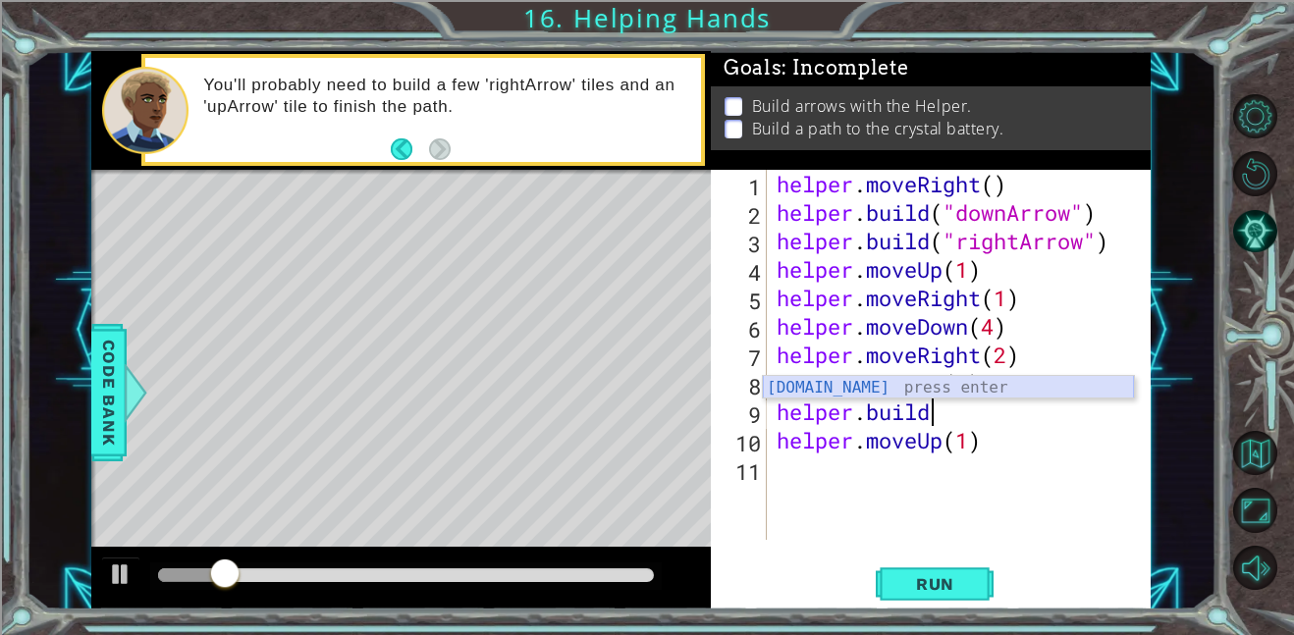
click at [927, 387] on div "helper.build press enter" at bounding box center [948, 411] width 371 height 71
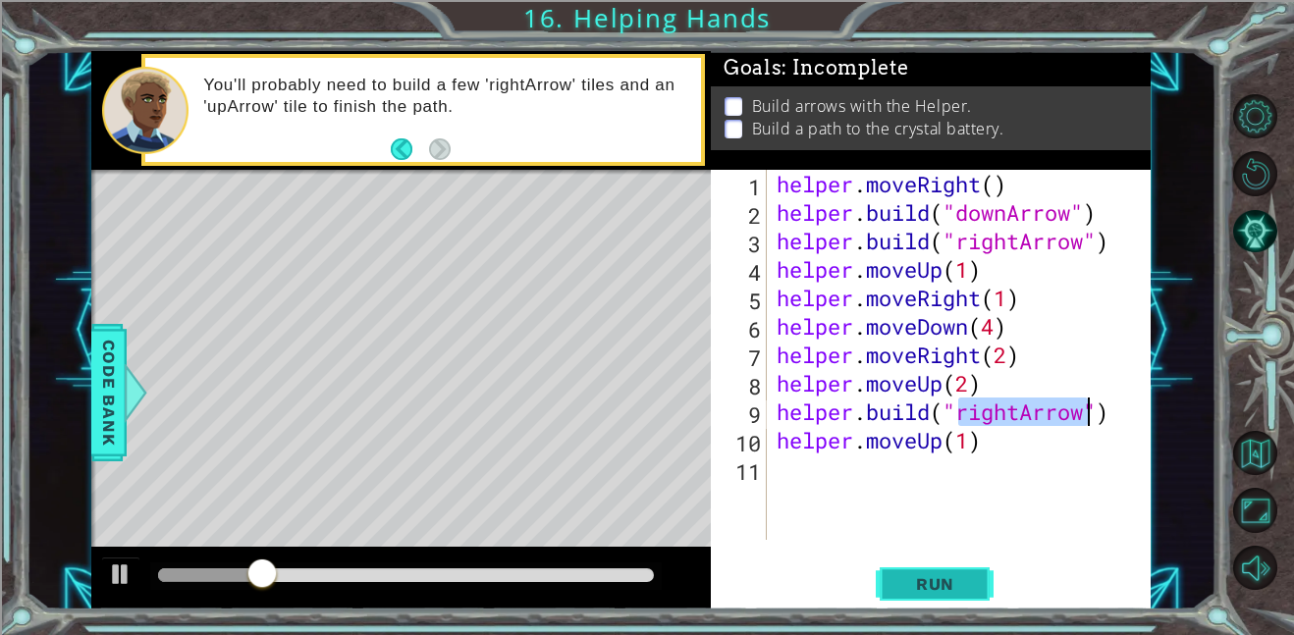
click at [948, 578] on span "Run" at bounding box center [935, 584] width 78 height 20
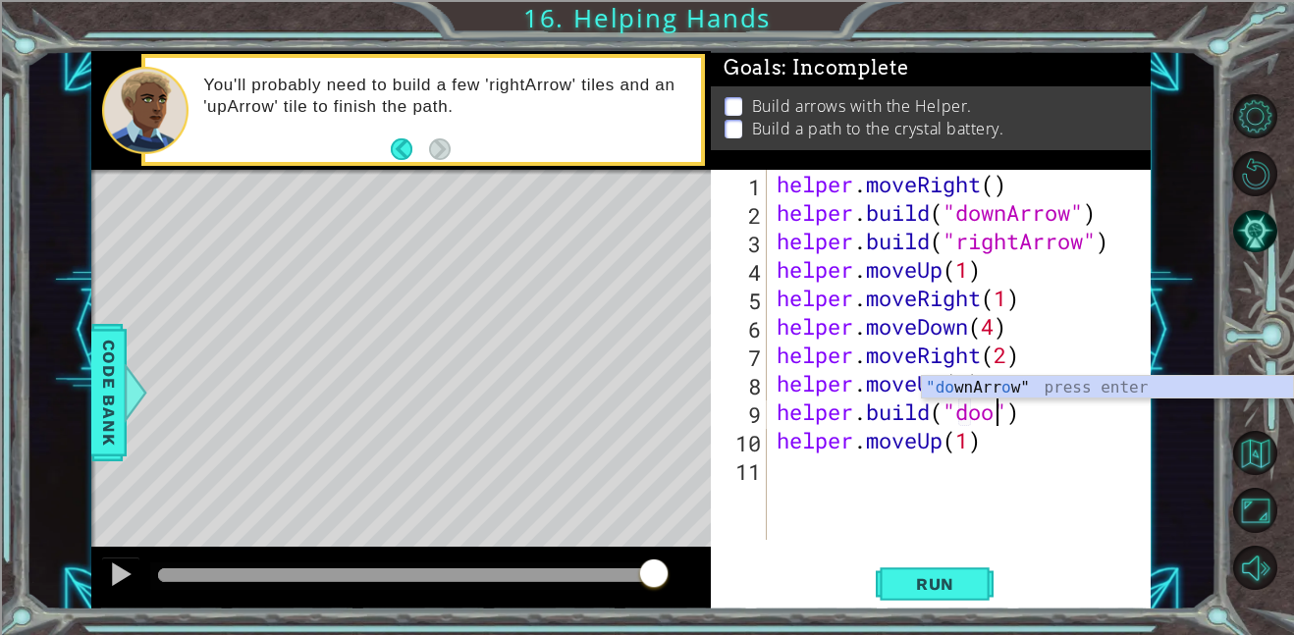
scroll to position [0, 10]
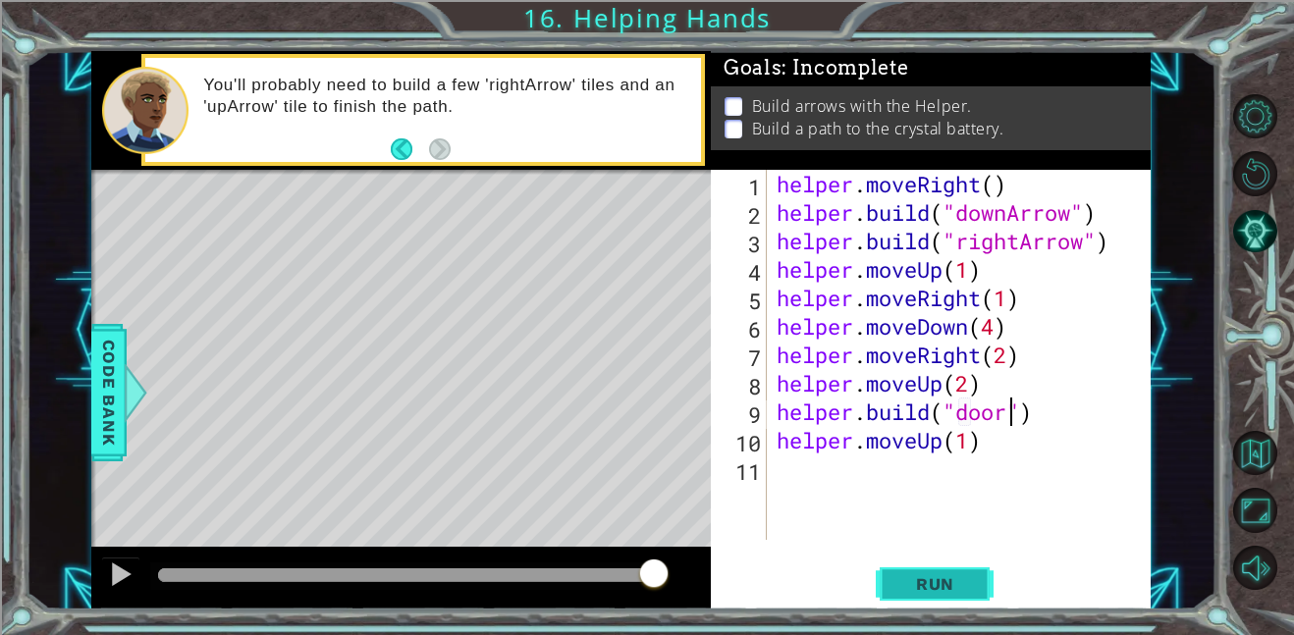
click at [938, 576] on span "Run" at bounding box center [935, 584] width 78 height 20
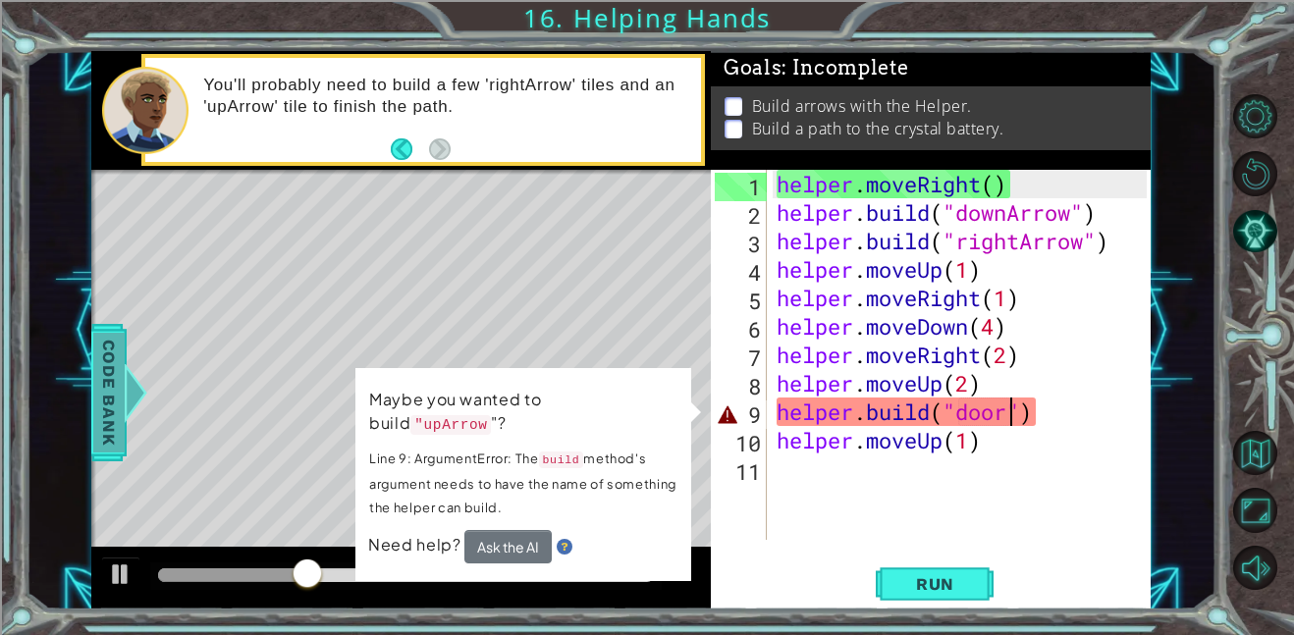
click at [106, 385] on span "Code Bank" at bounding box center [108, 393] width 31 height 120
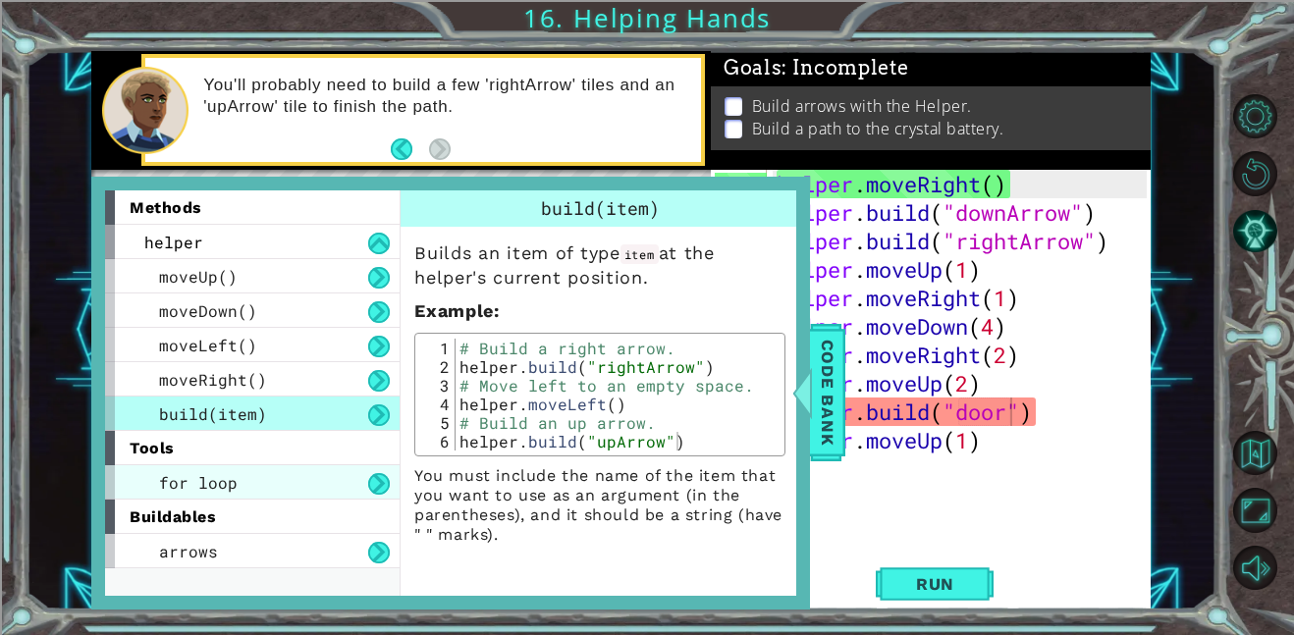
click at [269, 480] on div "for loop" at bounding box center [252, 482] width 295 height 34
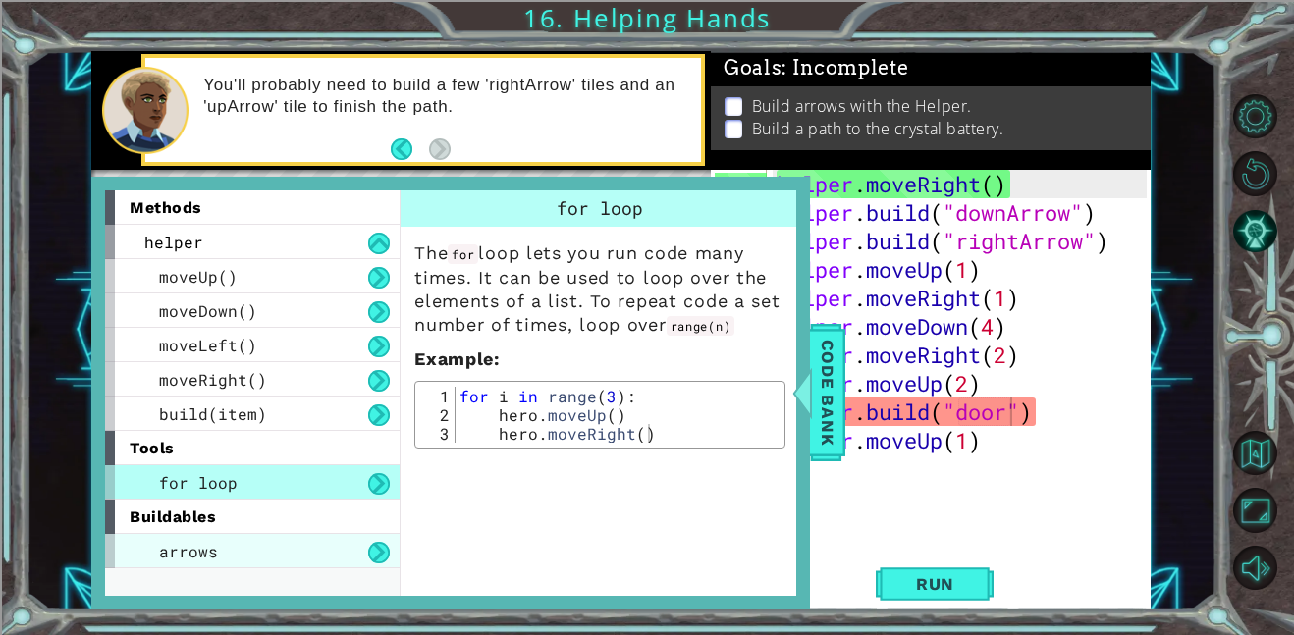
click at [263, 551] on div "arrows" at bounding box center [252, 551] width 295 height 34
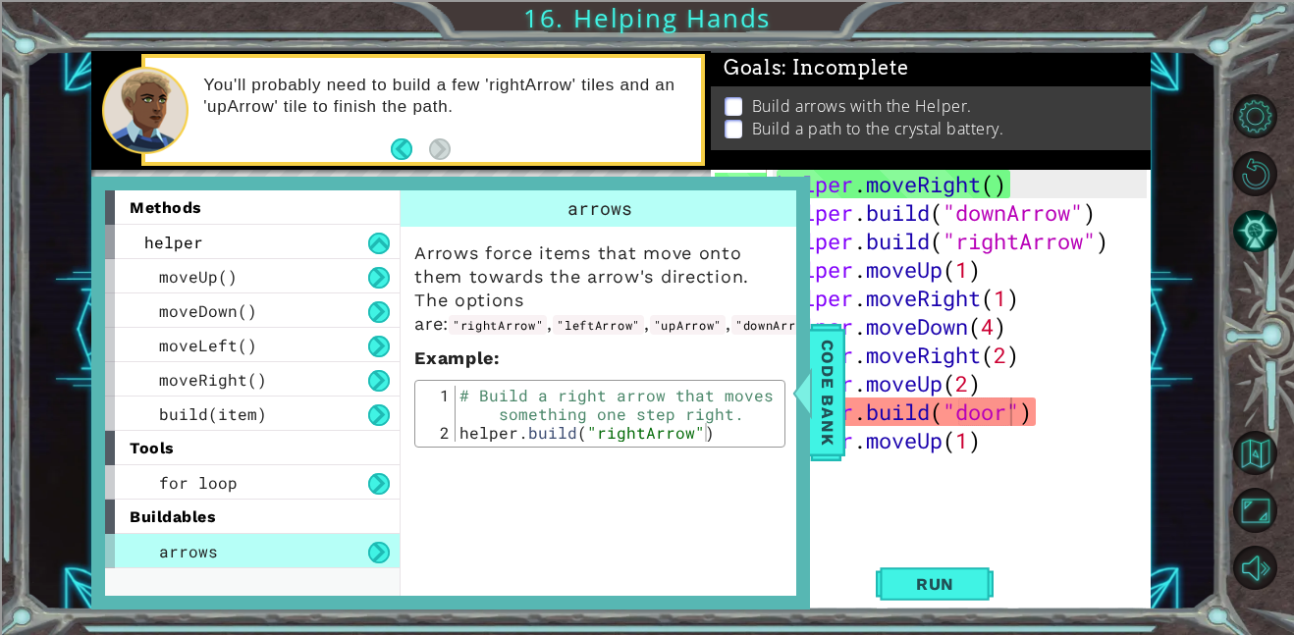
click at [1108, 175] on div "helper . moveRight ( ) helper . build ( "downArrow" ) helper . build ( "rightAr…" at bounding box center [965, 383] width 384 height 427
click at [834, 387] on span "Code Bank" at bounding box center [827, 393] width 31 height 120
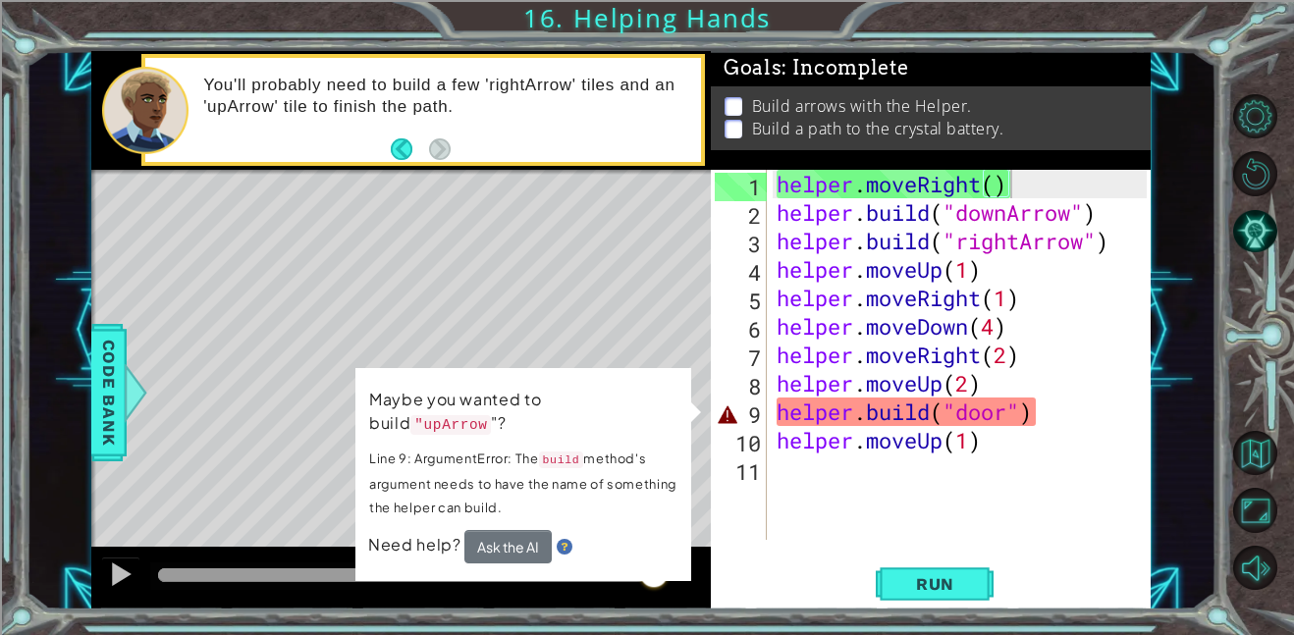
click at [1093, 403] on div "helper . moveRight ( ) helper . build ( "downArrow" ) helper . build ( "rightAr…" at bounding box center [965, 383] width 384 height 427
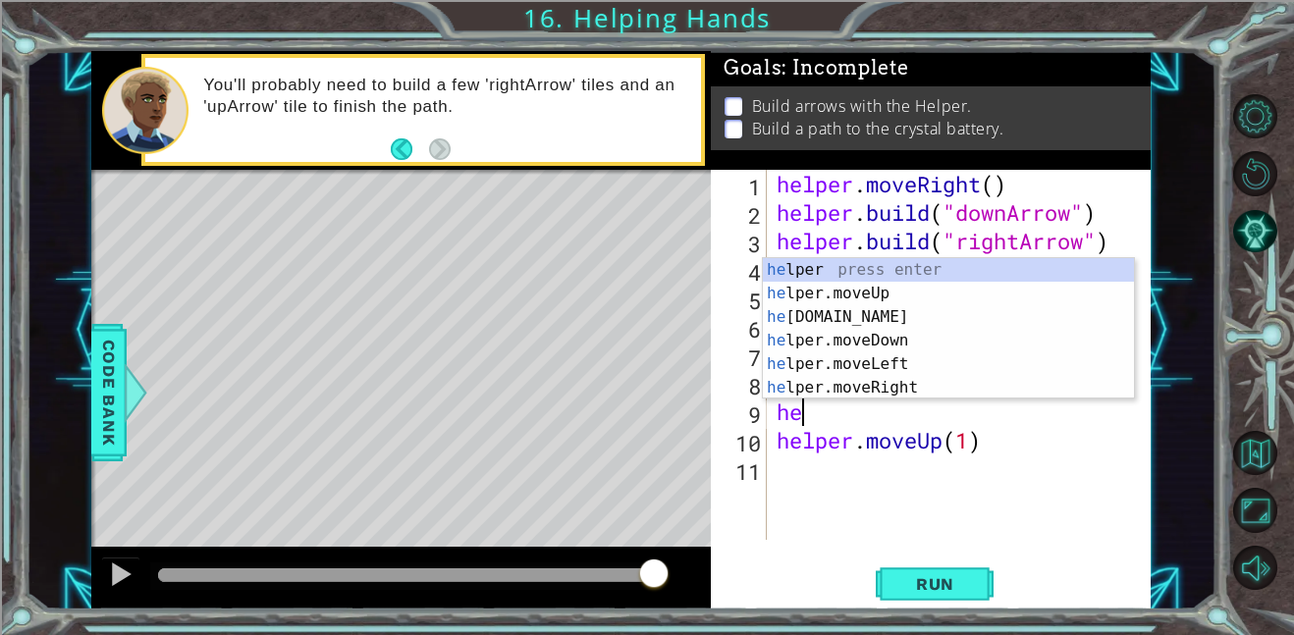
scroll to position [0, 0]
click at [1015, 296] on div "h elper press enter h elper.moveUp press enter h elper.build press enter h elpe…" at bounding box center [948, 352] width 371 height 188
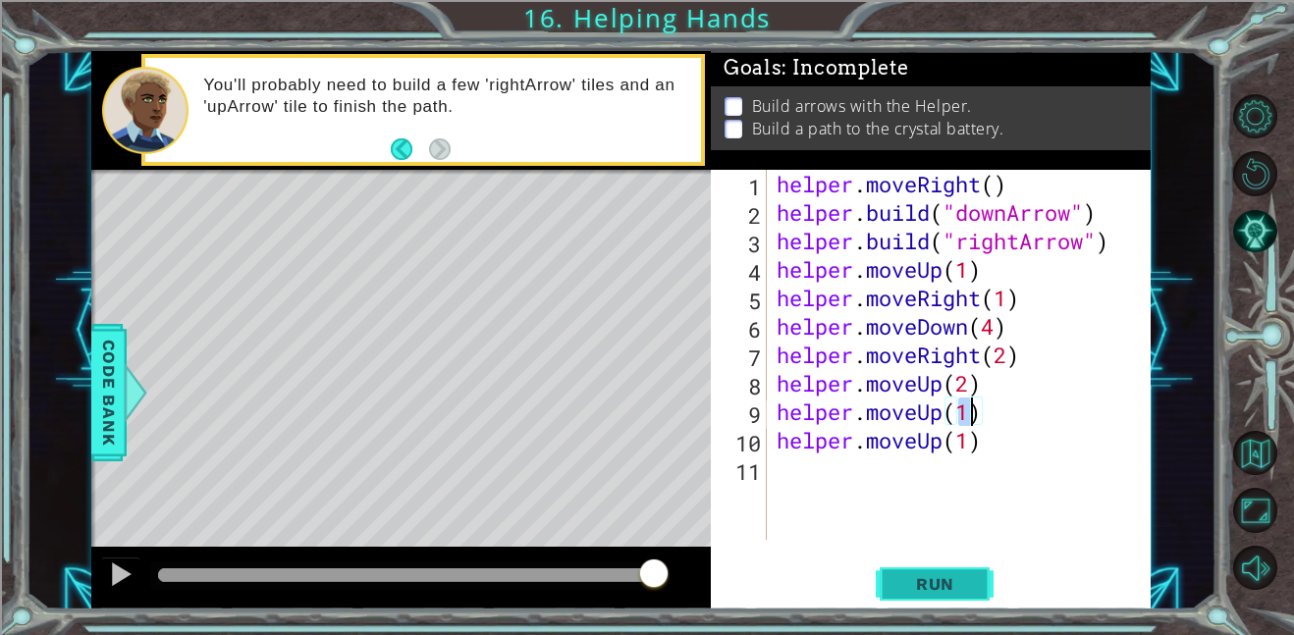
click at [935, 566] on button "Run" at bounding box center [935, 584] width 118 height 44
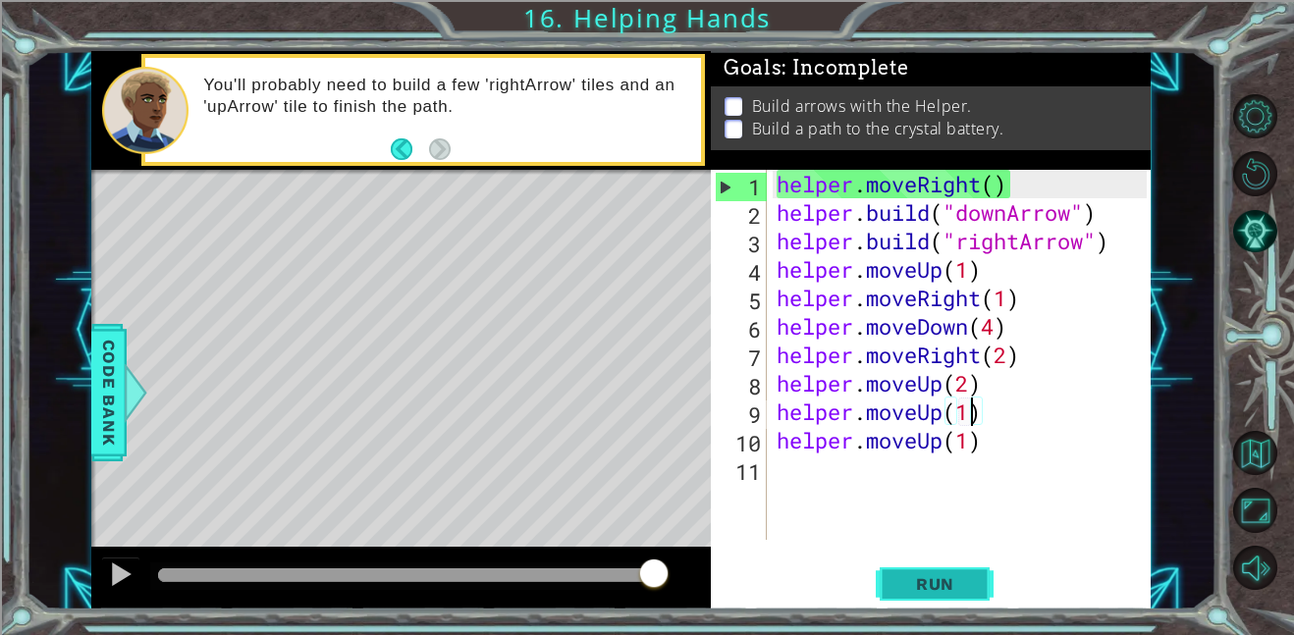
click at [943, 569] on button "Run" at bounding box center [935, 584] width 118 height 44
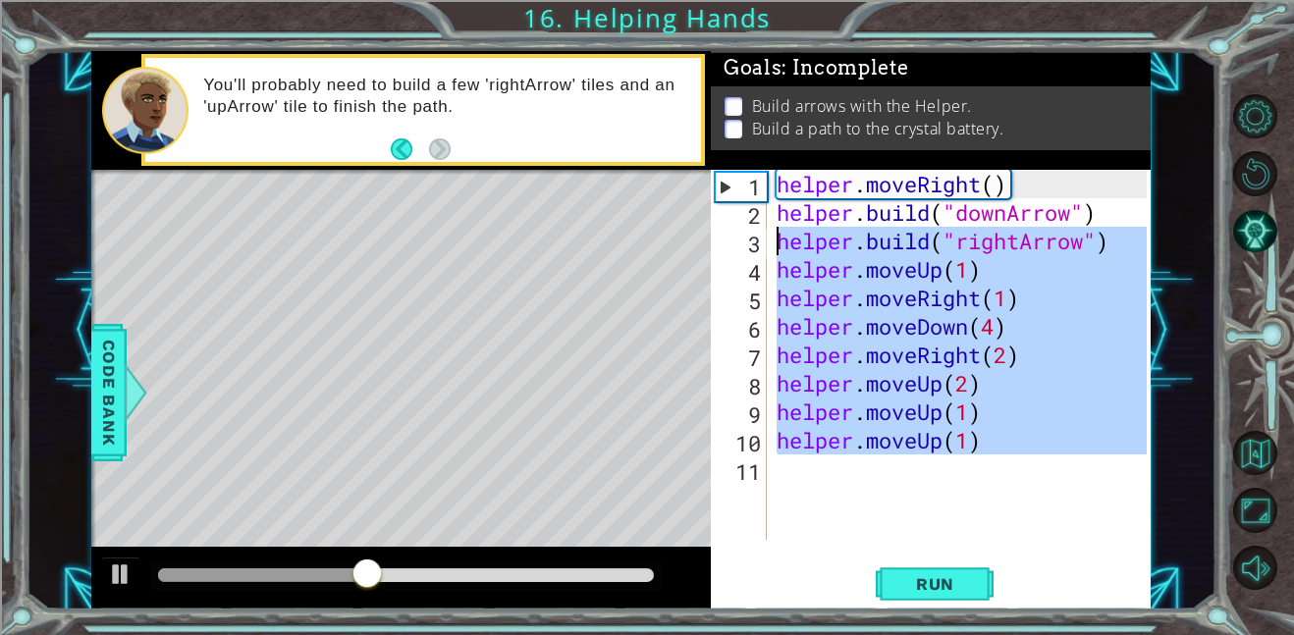
drag, startPoint x: 1020, startPoint y: 476, endPoint x: 780, endPoint y: 192, distance: 371.3
click at [780, 192] on div "helper . moveRight ( ) helper . build ( "downArrow" ) helper . build ( "rightAr…" at bounding box center [965, 383] width 384 height 427
type textarea "helper.moveRight() helper.build("downArrow")"
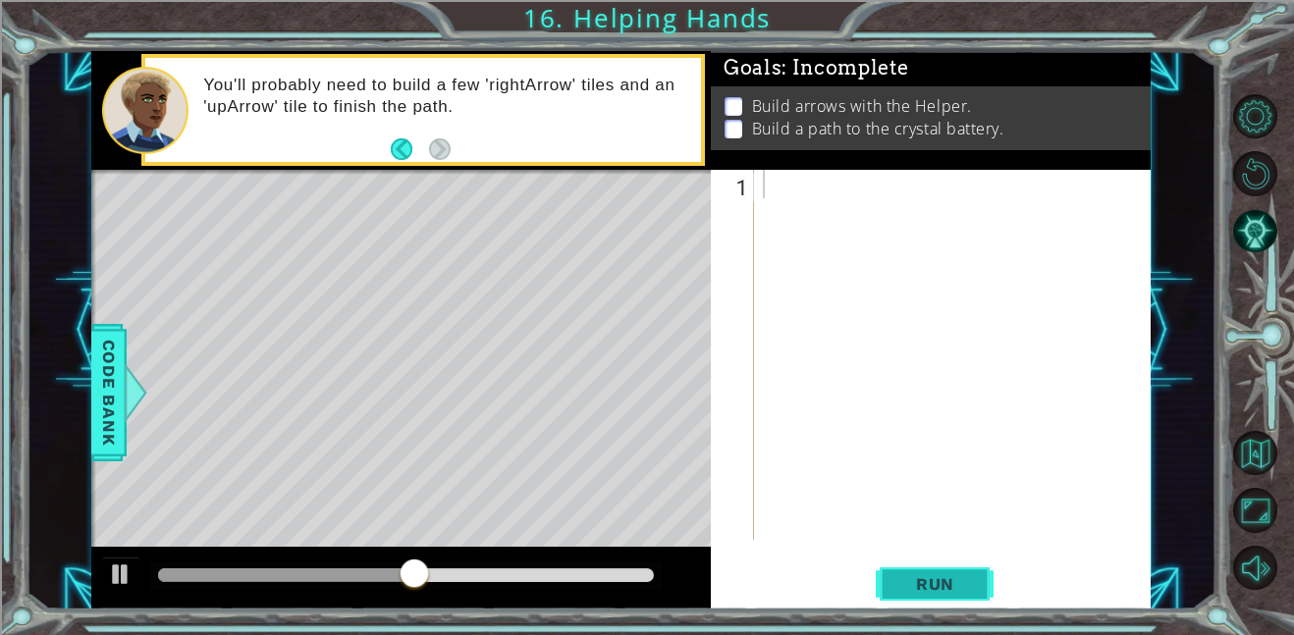
click at [927, 589] on span "Run" at bounding box center [935, 584] width 78 height 20
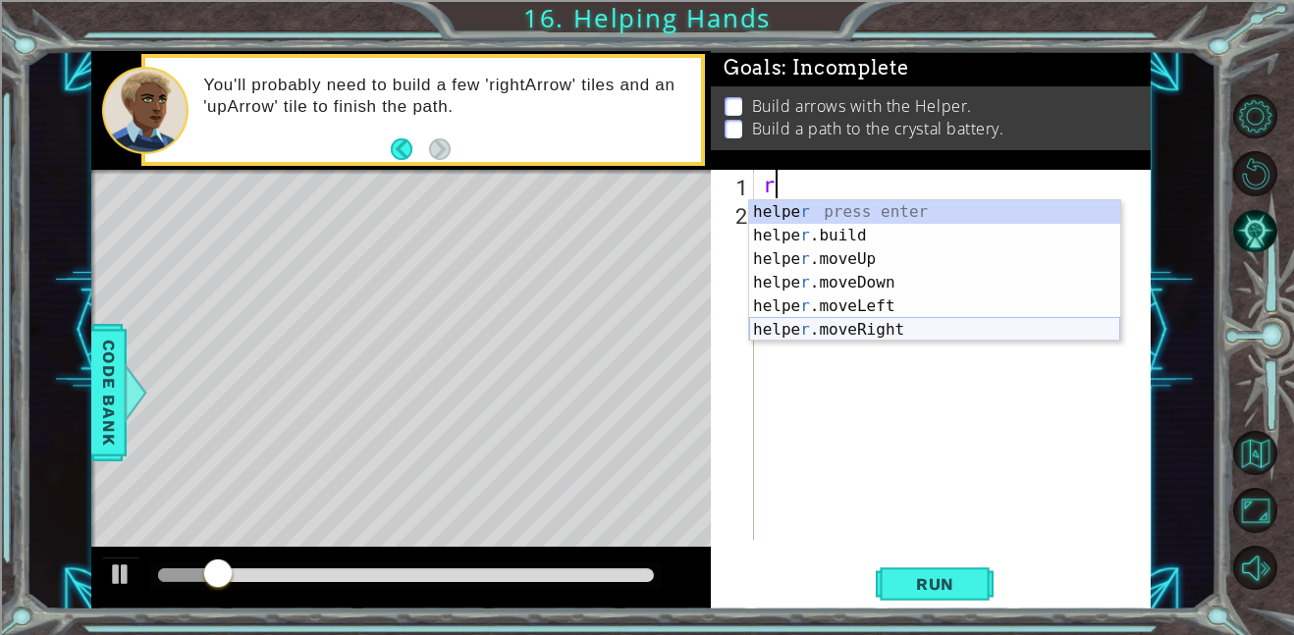
click at [908, 326] on div "helpe r press enter helpe r .build press enter helpe r .moveUp press enter help…" at bounding box center [934, 294] width 371 height 188
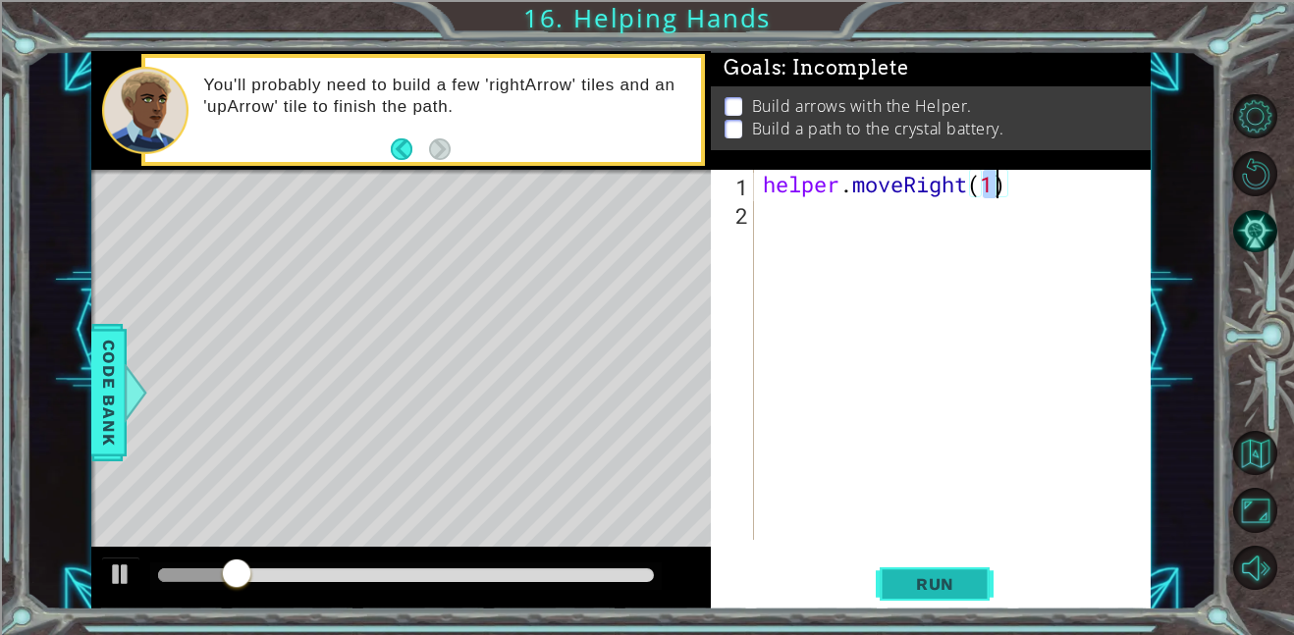
type textarea "helper.moveRight(1)"
click at [951, 595] on button "Run" at bounding box center [935, 584] width 118 height 44
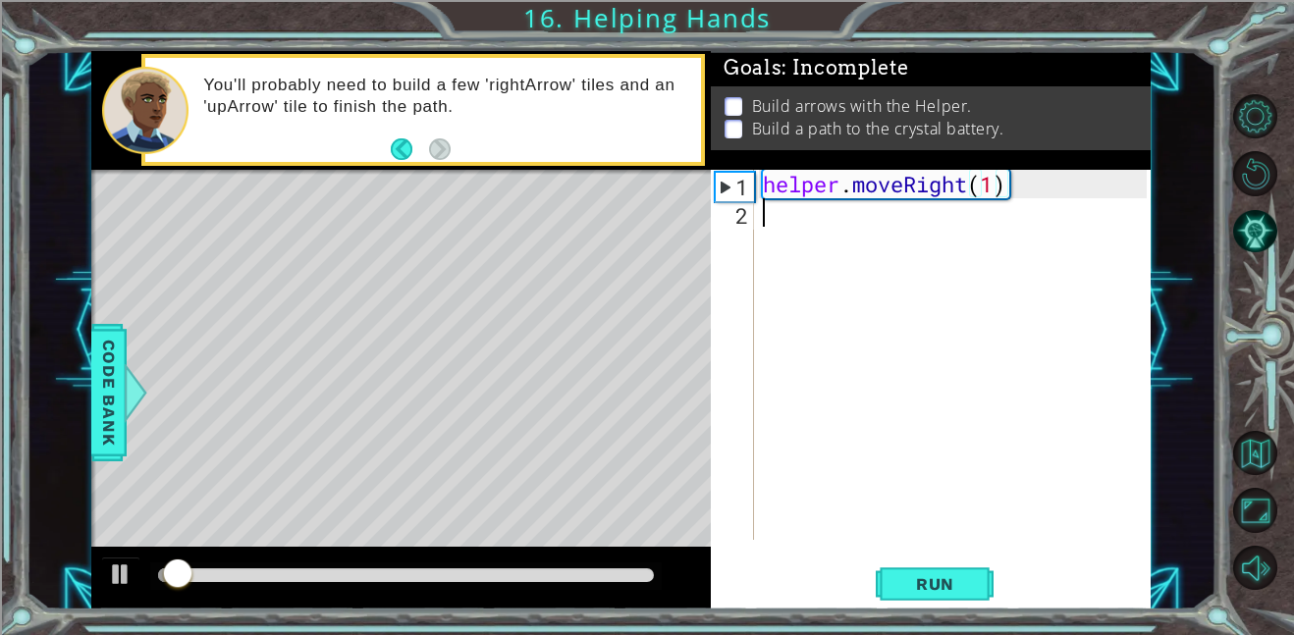
click at [802, 220] on div "helper . moveRight ( 1 )" at bounding box center [958, 383] width 398 height 427
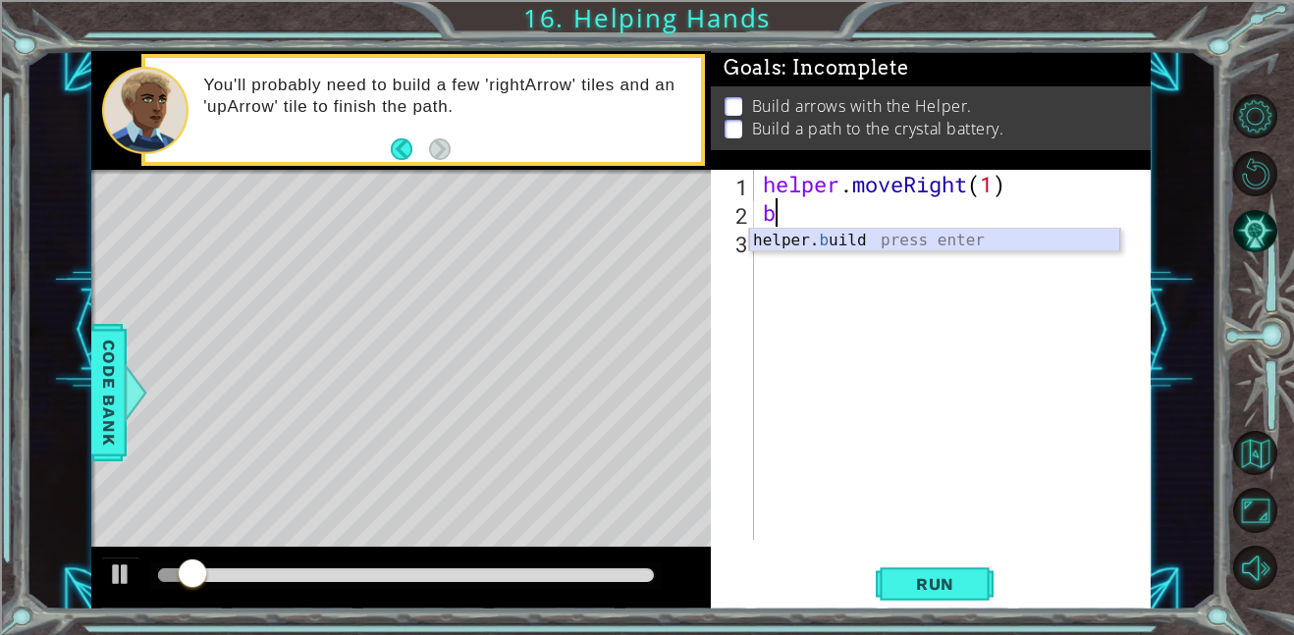
click at [843, 243] on div "helper. b uild press enter" at bounding box center [934, 264] width 371 height 71
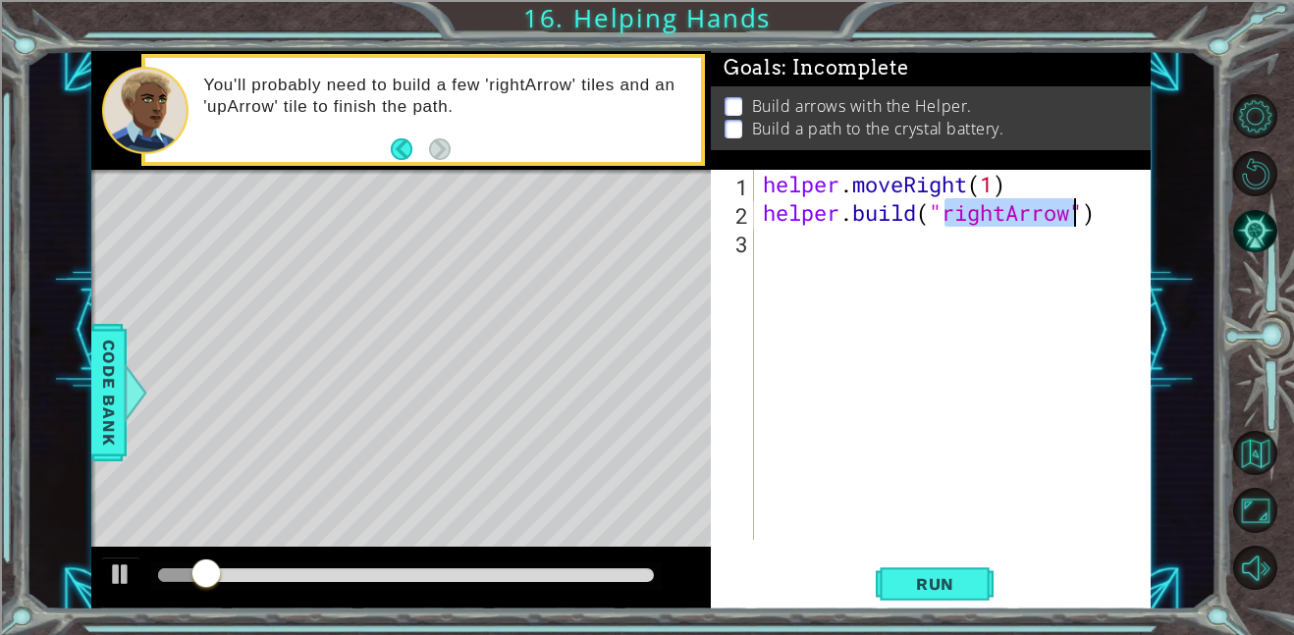
click at [1004, 212] on div "helper . moveRight ( 1 ) helper . build ( "rightArrow" )" at bounding box center [953, 355] width 388 height 370
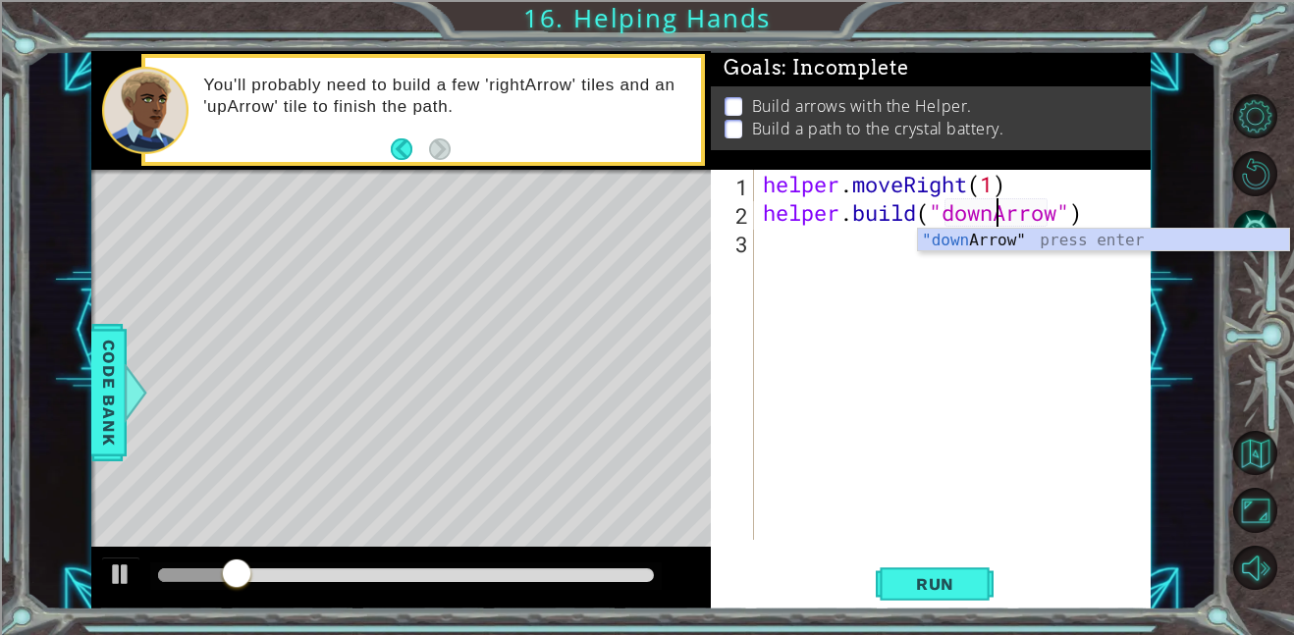
scroll to position [0, 10]
type textarea "helper.build("downArrow")"
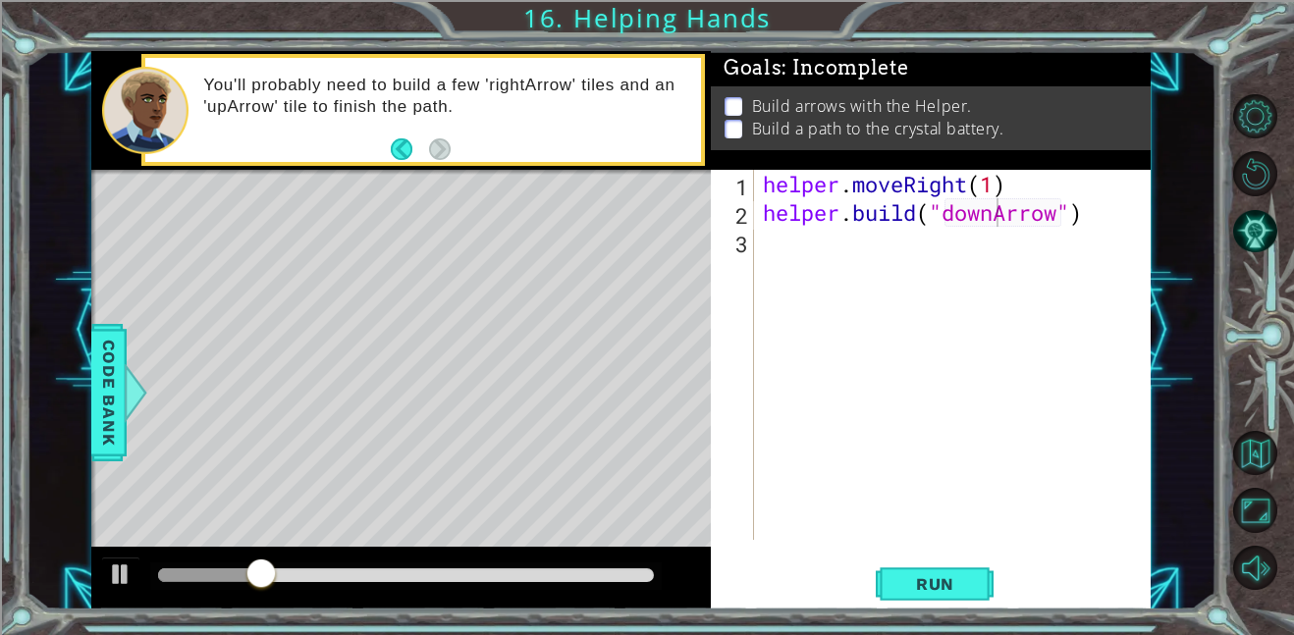
click at [952, 611] on div "1 ההההההההההההההההההההההההההההההההההההההההההההההההההההההההההההההההההההההההההההה…" at bounding box center [647, 317] width 1294 height 635
click at [943, 597] on button "Run" at bounding box center [935, 584] width 118 height 44
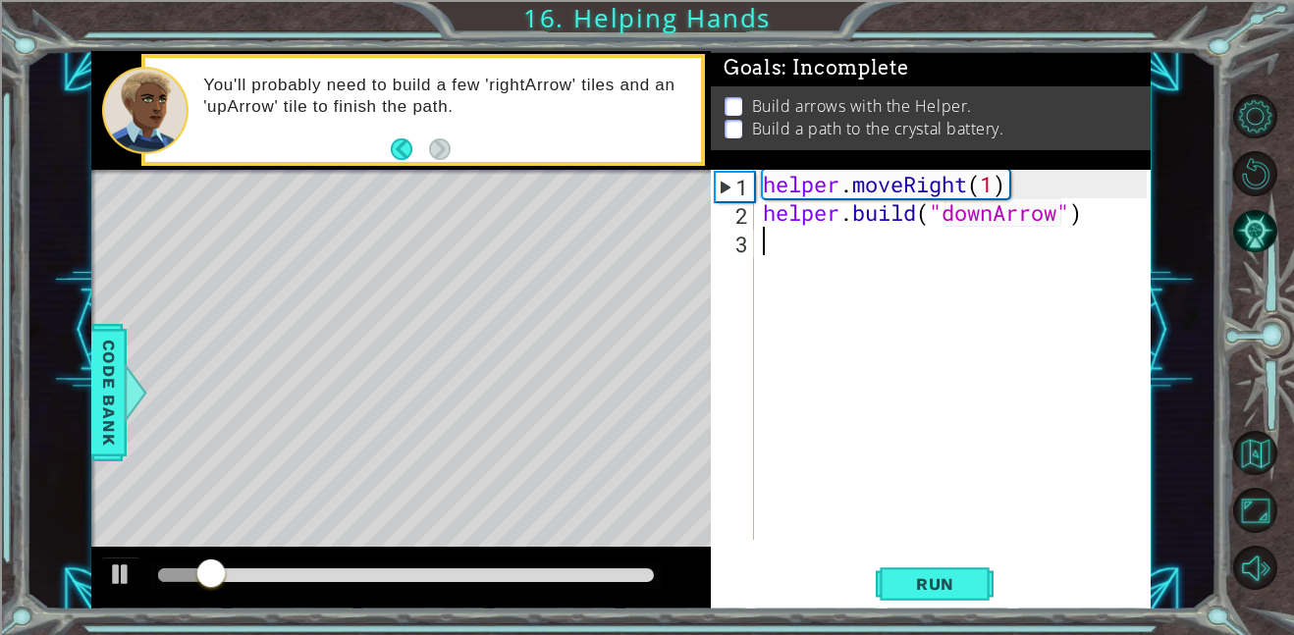
click at [806, 251] on div "helper . moveRight ( 1 ) helper . build ( "downArrow" )" at bounding box center [958, 383] width 398 height 427
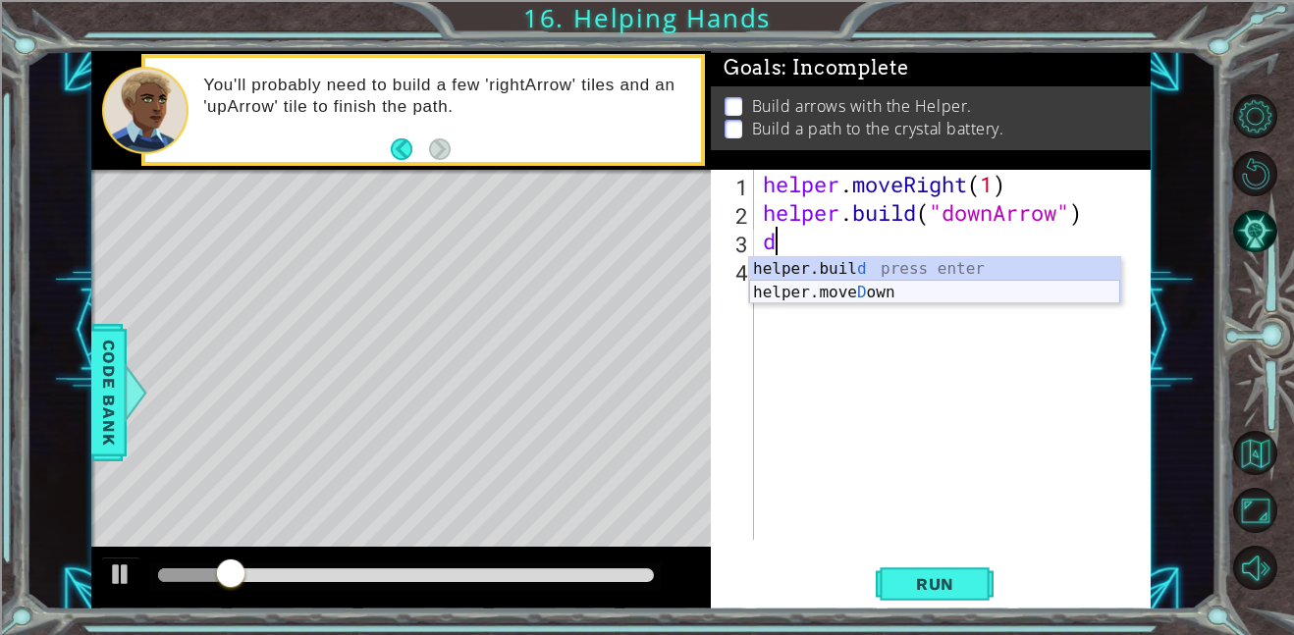
click at [848, 296] on div "helper.buil d press enter helper.move D own press enter" at bounding box center [934, 304] width 371 height 94
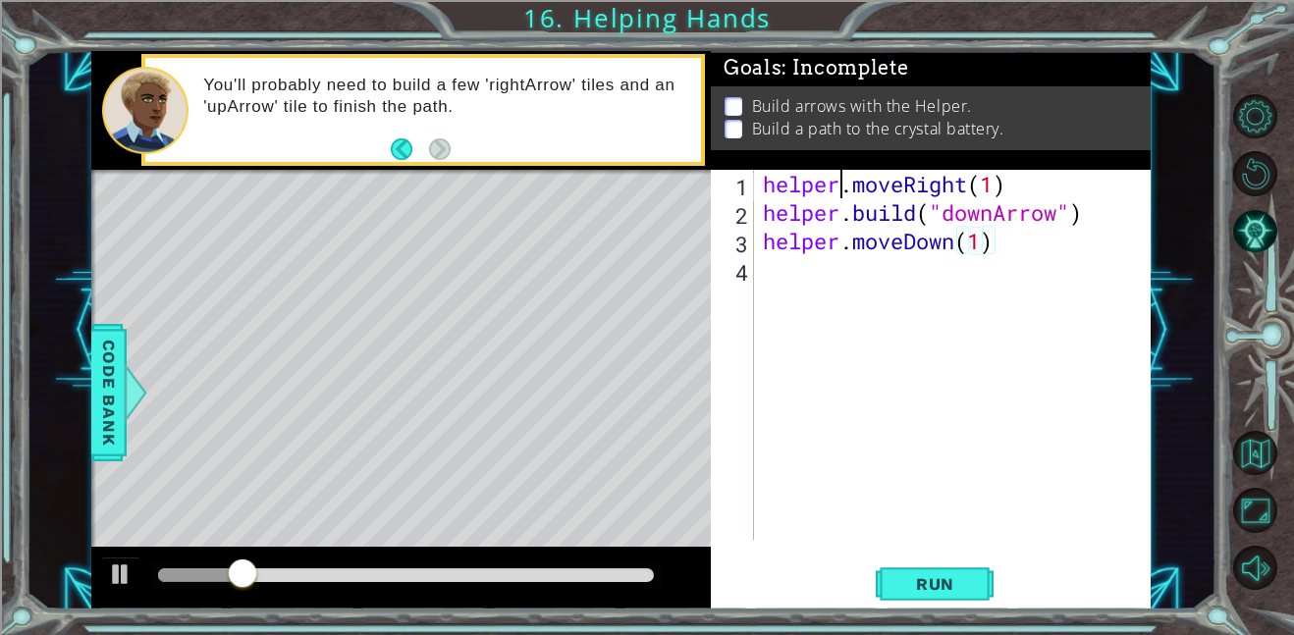
click at [836, 282] on div "helper . moveRight ( 1 ) helper . build ( "downArrow" ) helper . moveDown ( 1 )" at bounding box center [958, 383] width 398 height 427
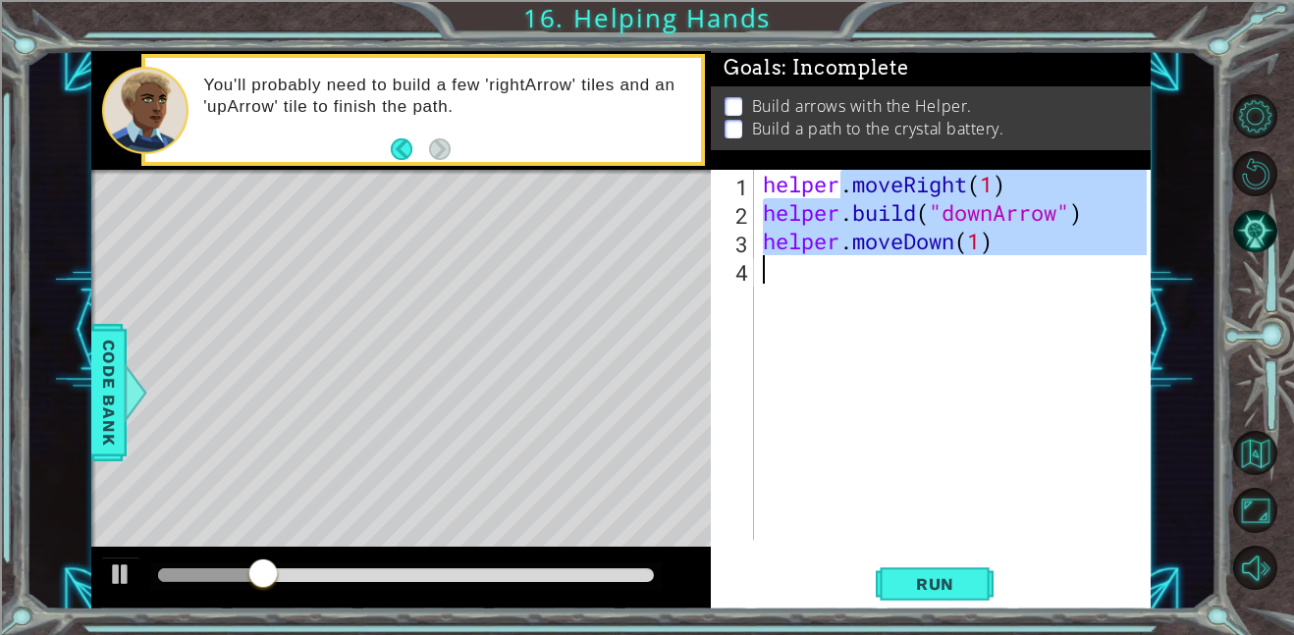
type textarea "helperb"
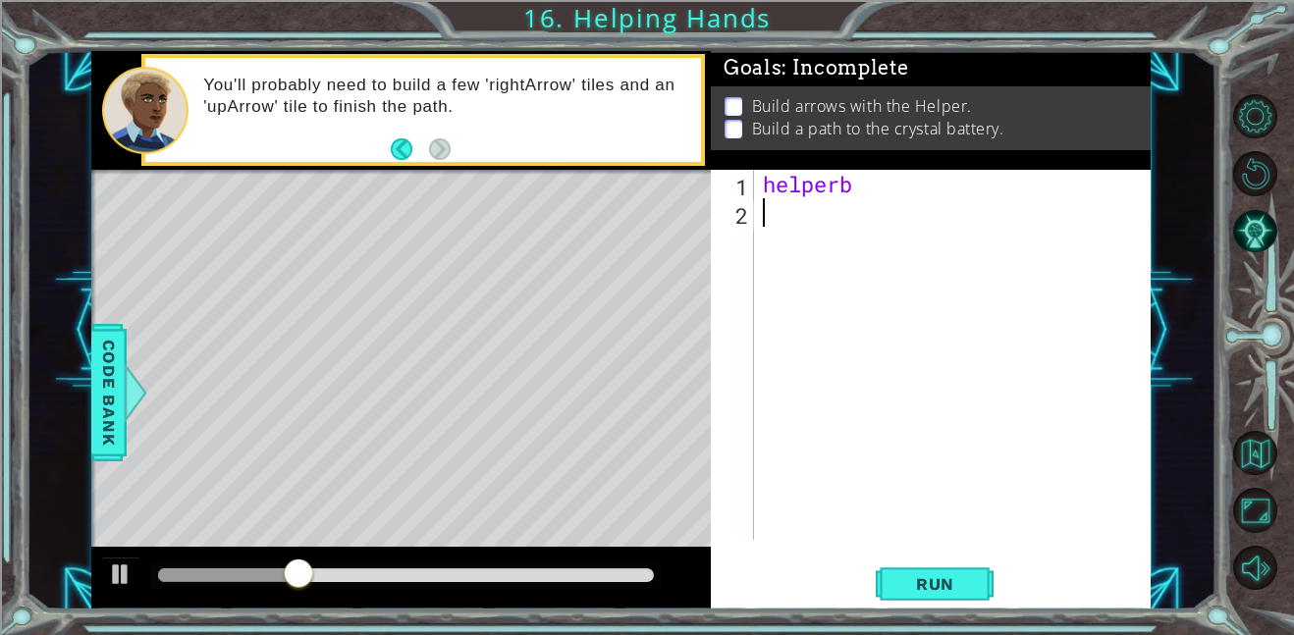
click at [837, 280] on div "helperb" at bounding box center [958, 383] width 398 height 427
click at [564, 201] on div "1 ההההההההההההההההההההההההההההההההההההההההההההההההההההההההההההההההההההההההההההה…" at bounding box center [620, 330] width 1059 height 559
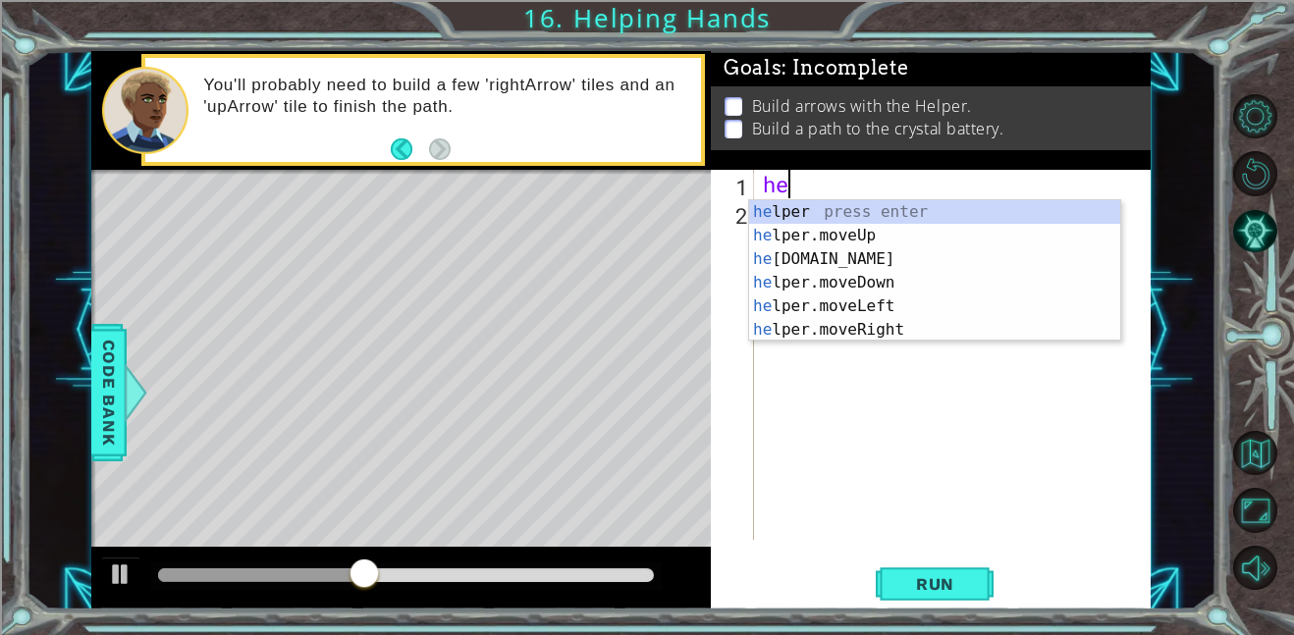
type textarea "h"
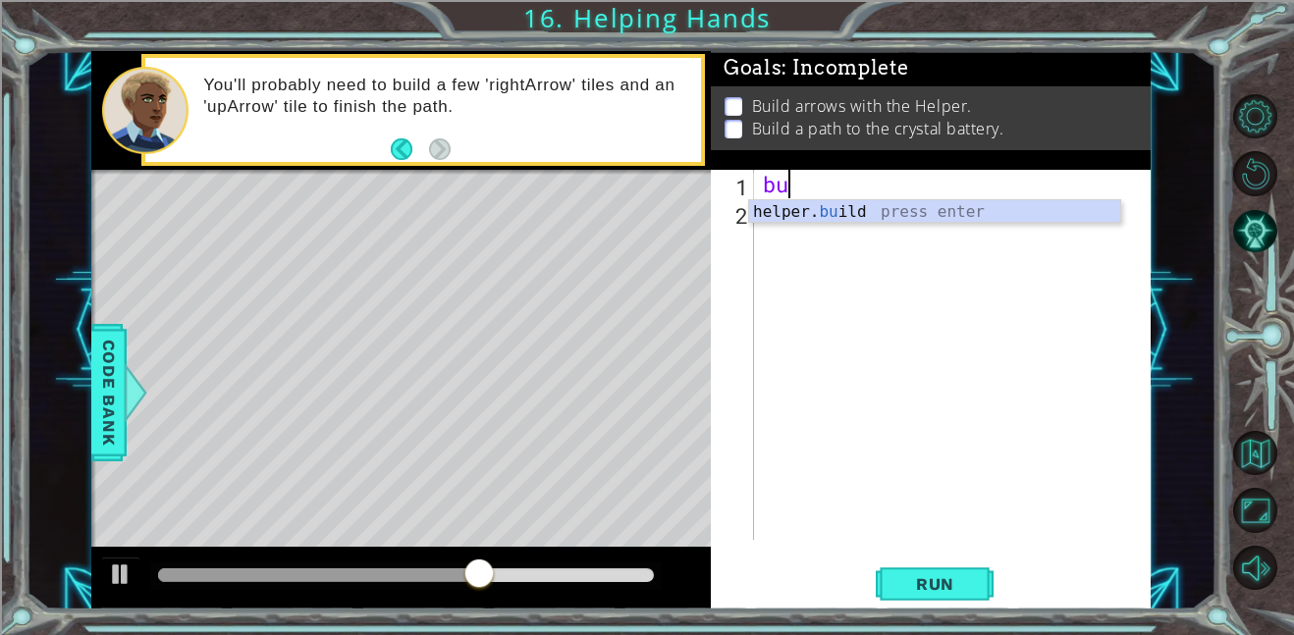
type textarea "b"
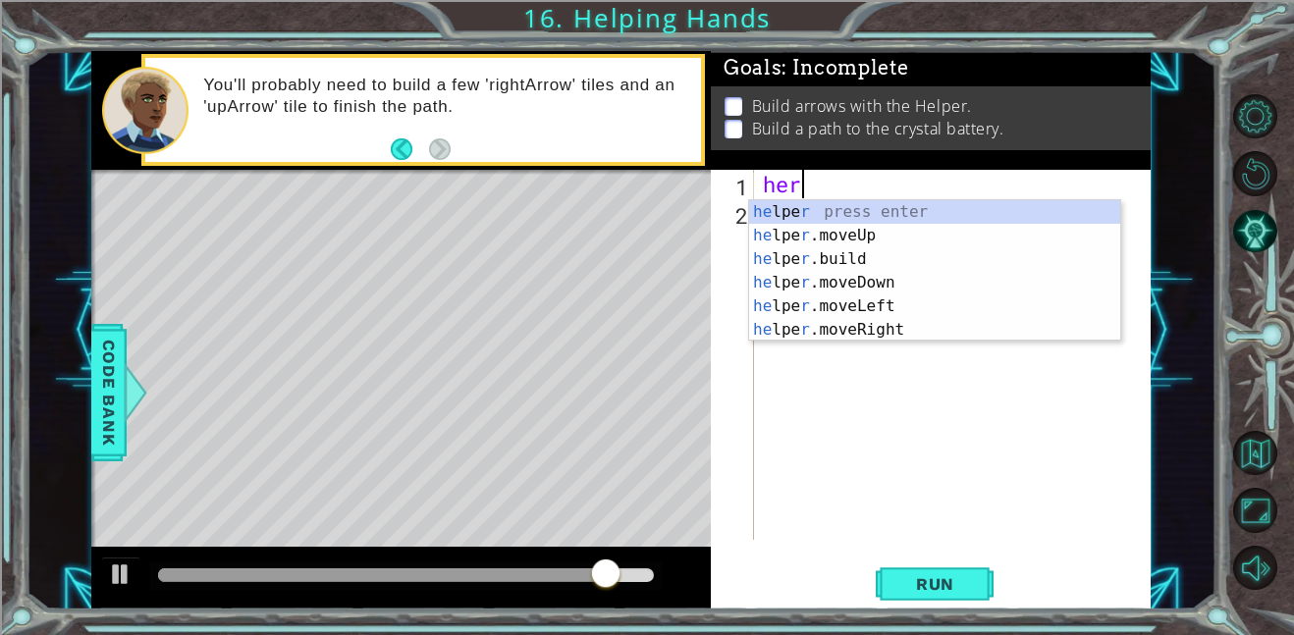
scroll to position [0, 1]
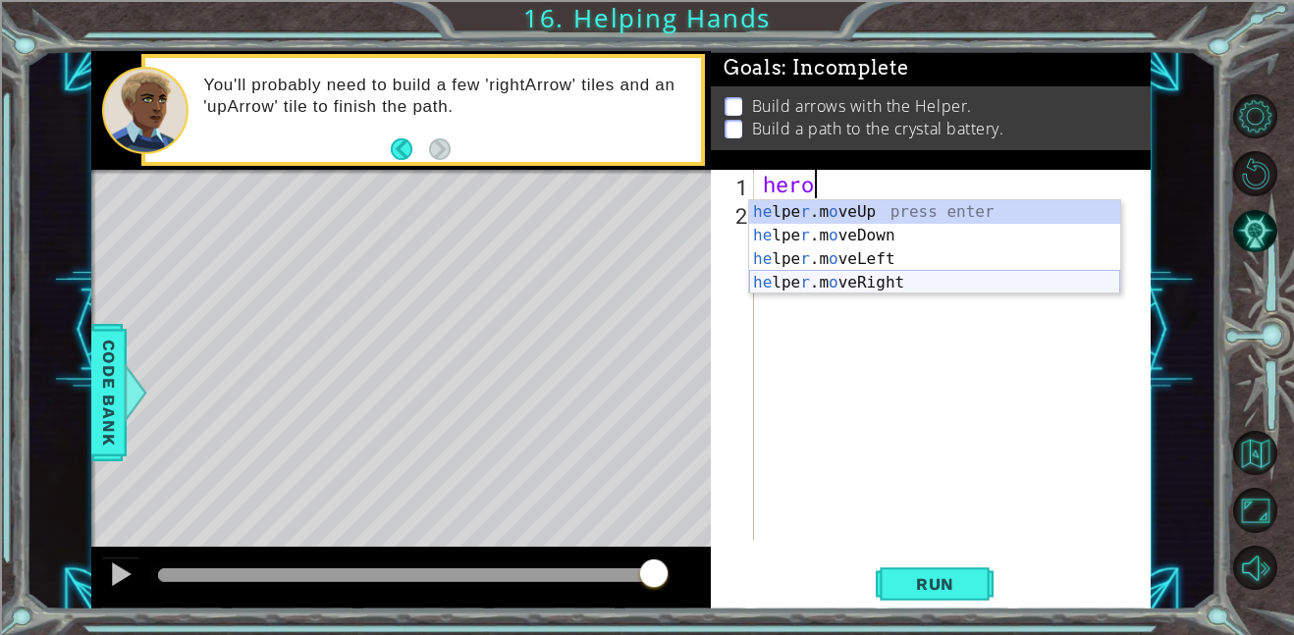
click at [833, 282] on div "he lpe r .m o veUp press enter he lpe r .m o veDown press enter he lpe r .m o v…" at bounding box center [934, 270] width 371 height 141
type textarea "helper.moveRight(1)"
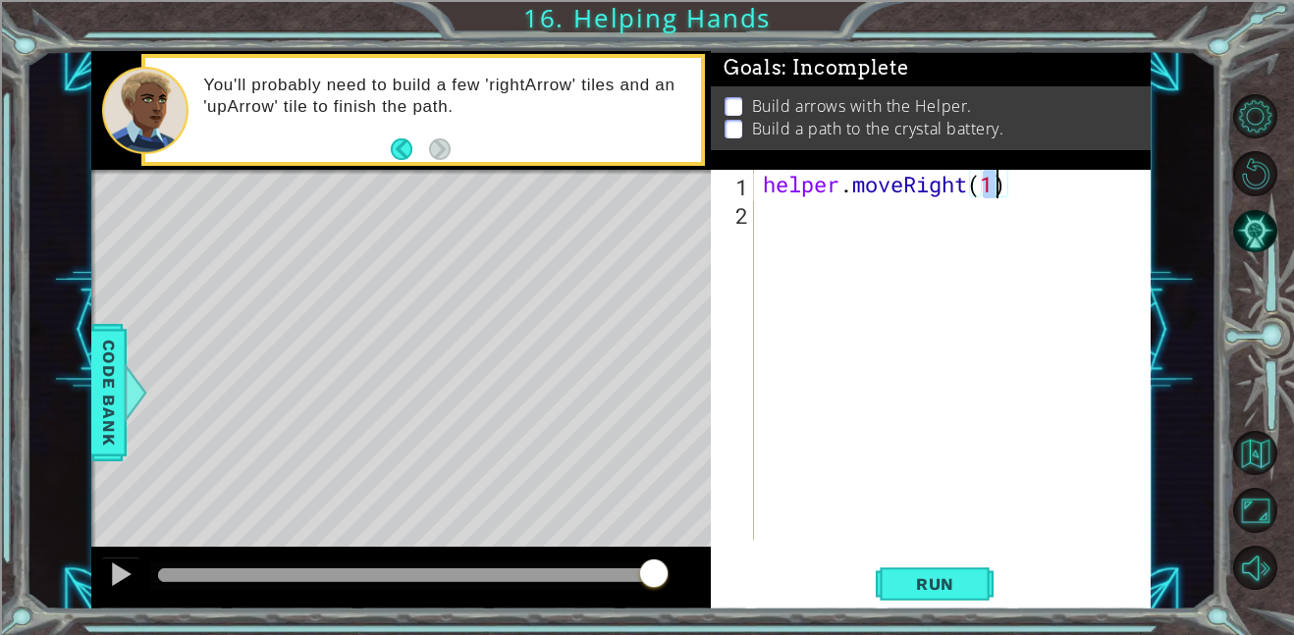
click at [1044, 195] on div "helper . moveRight ( 1 )" at bounding box center [958, 383] width 398 height 427
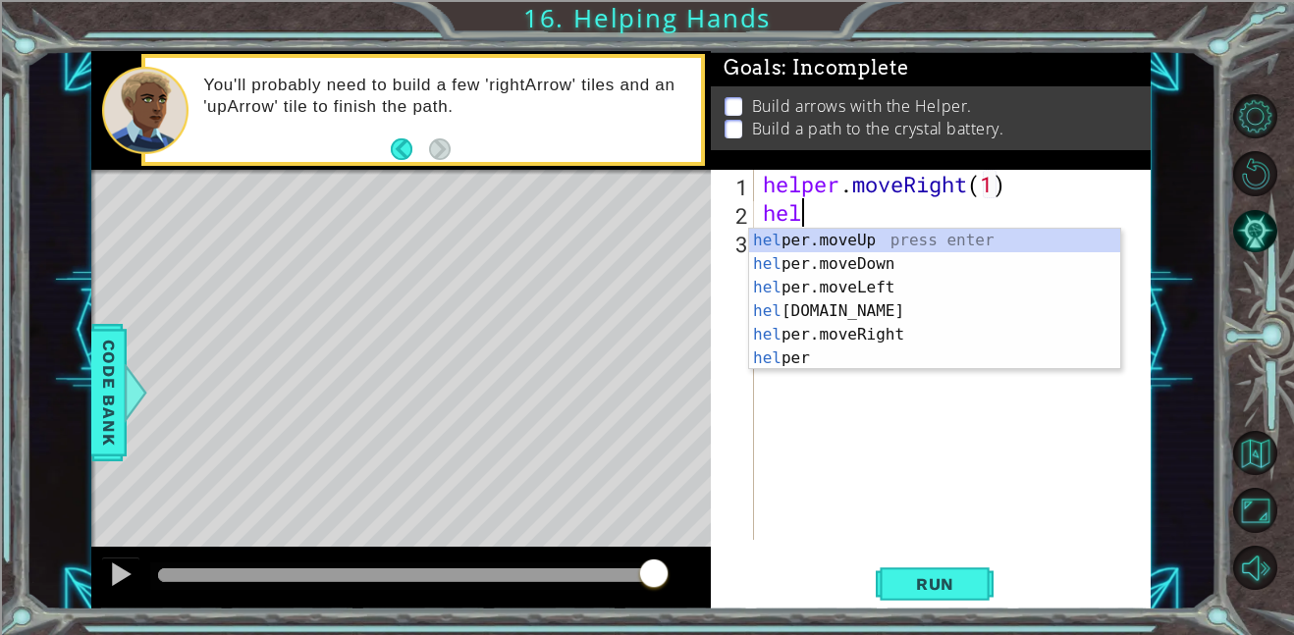
scroll to position [0, 2]
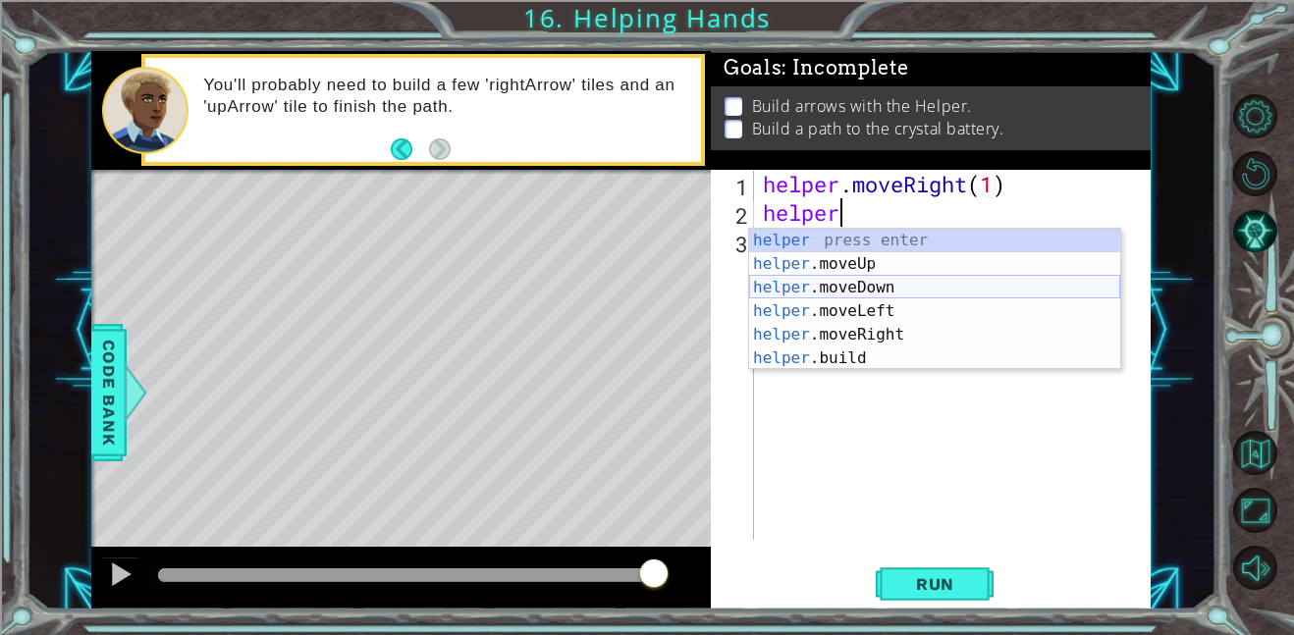
click at [1024, 294] on div "helper press enter helper .moveUp press enter helper .moveDown press enter help…" at bounding box center [934, 323] width 371 height 188
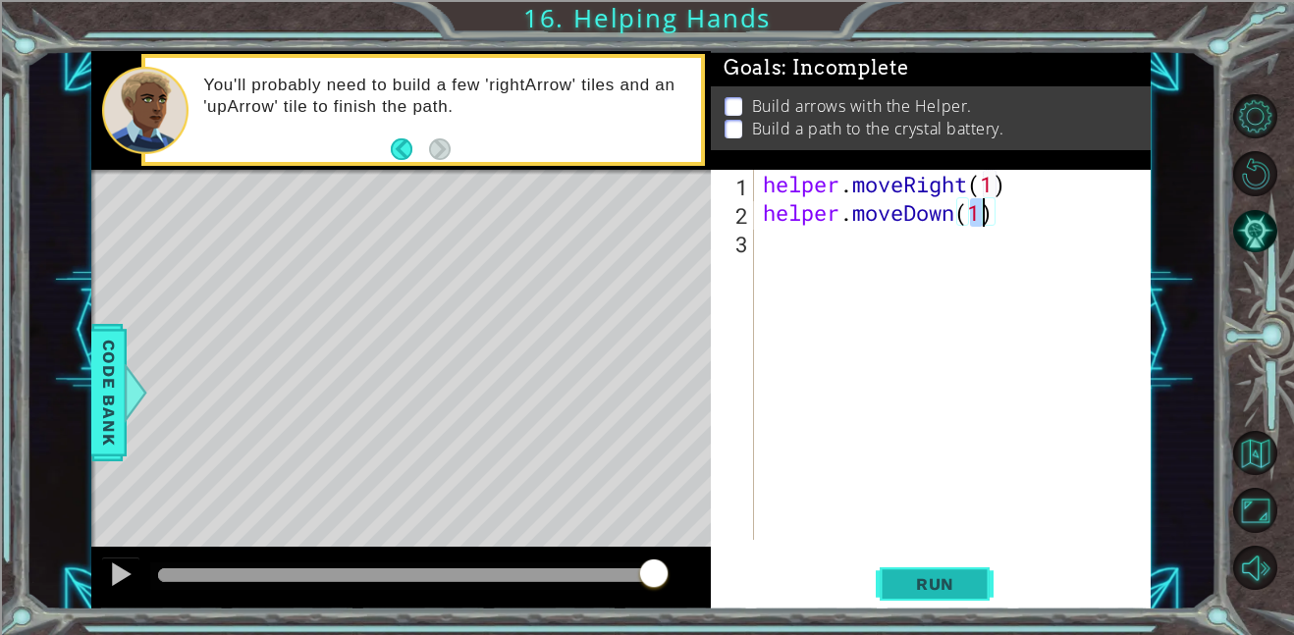
type textarea "helper.moveDown(1)"
click at [934, 569] on button "Run" at bounding box center [935, 584] width 118 height 44
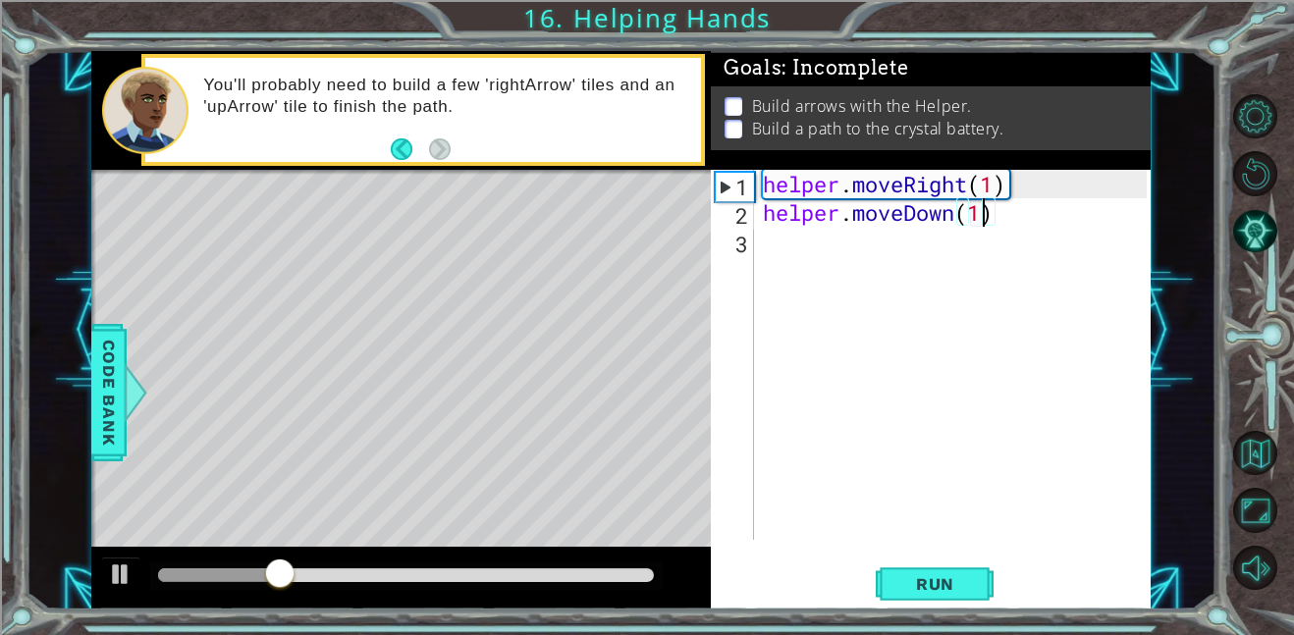
click at [766, 215] on div "helper . moveRight ( 1 ) helper . moveDown ( 1 )" at bounding box center [958, 383] width 398 height 427
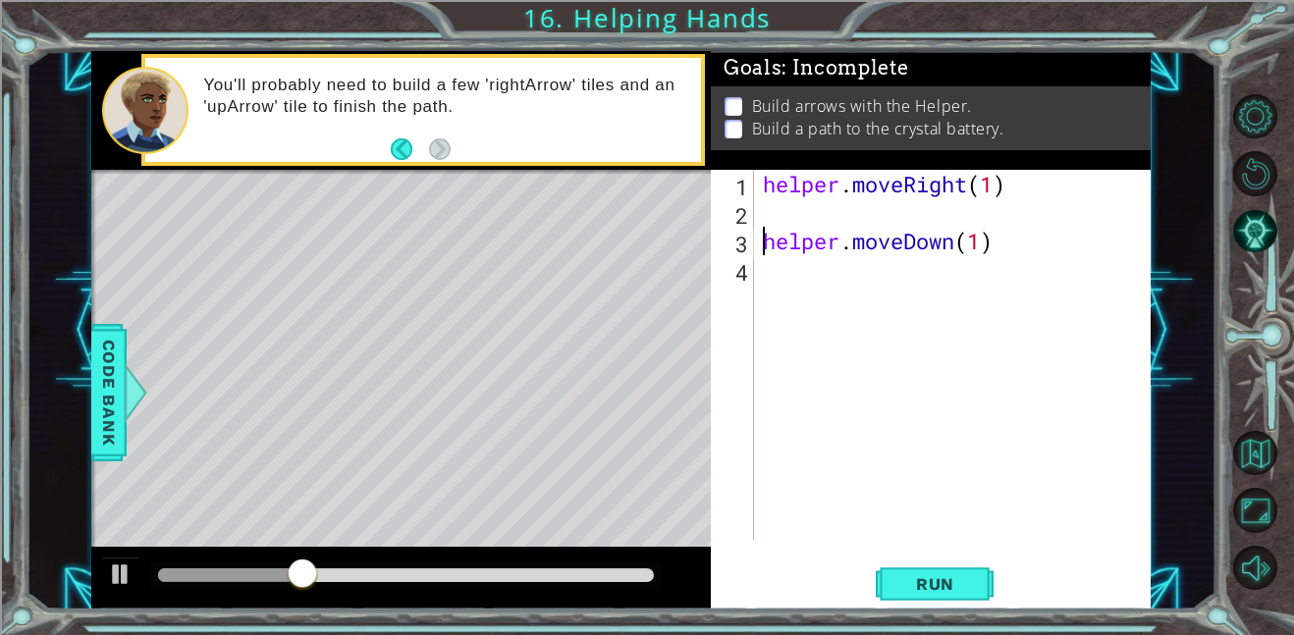
click at [772, 212] on div "helper . moveRight ( 1 ) helper . moveDown ( 1 )" at bounding box center [958, 383] width 398 height 427
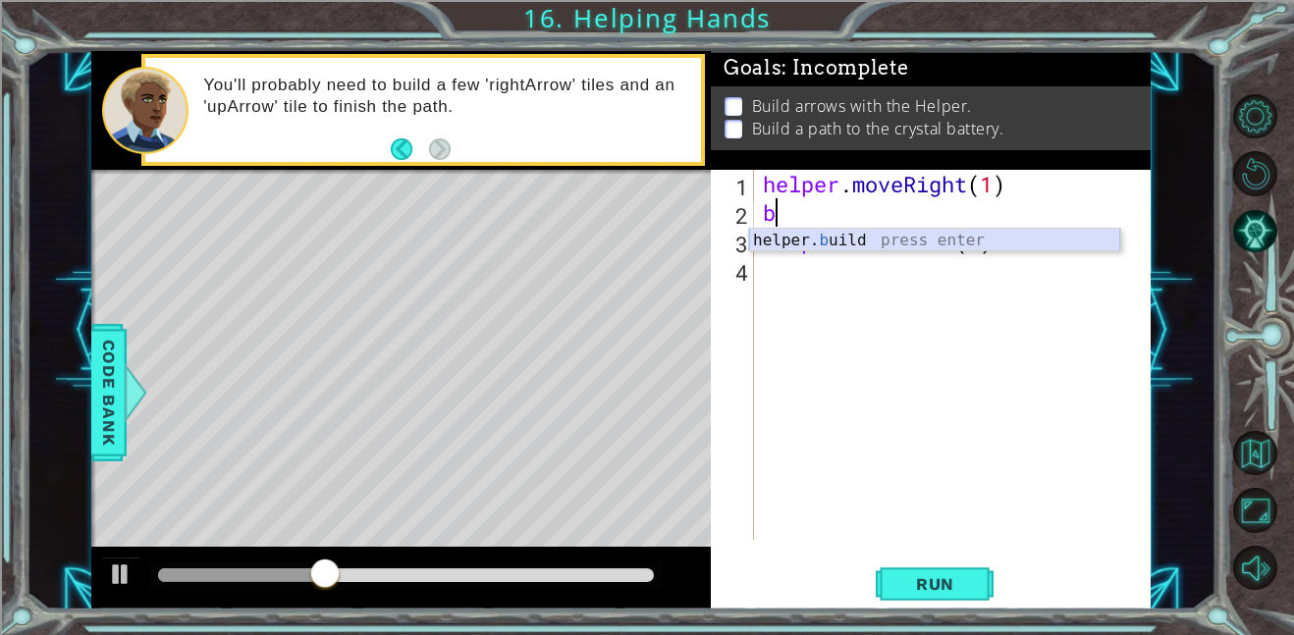
click at [817, 238] on div "helper. b uild press enter" at bounding box center [934, 264] width 371 height 71
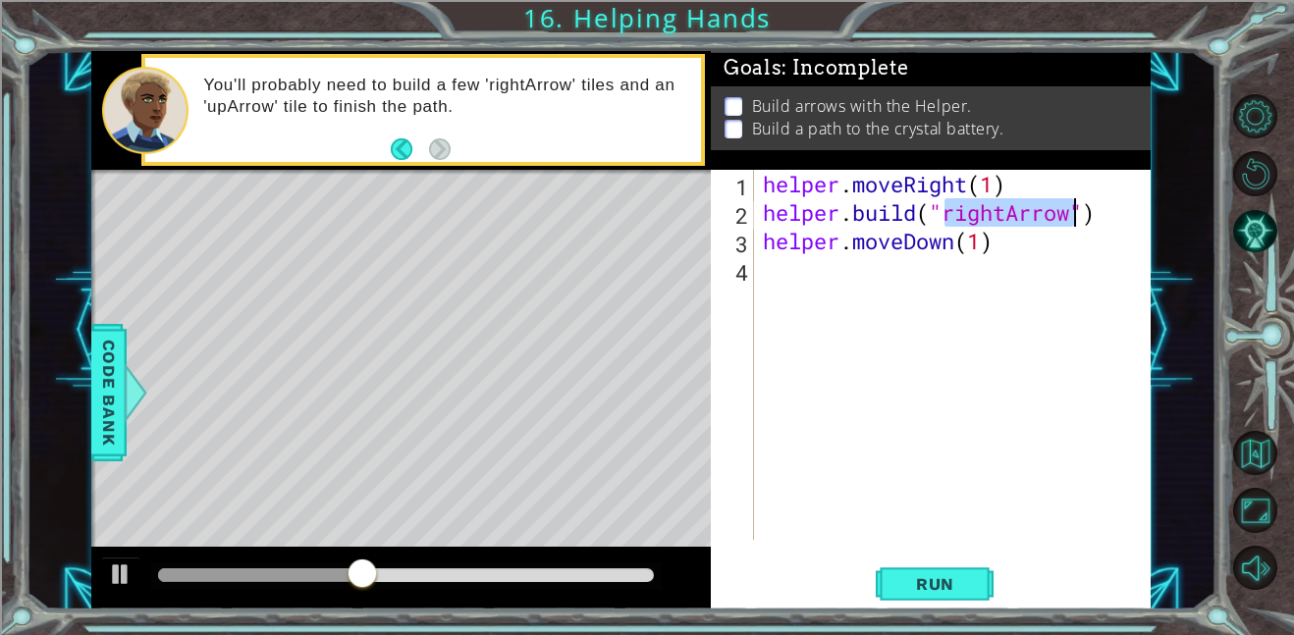
click at [1009, 216] on div "helper . moveRight ( 1 ) helper . build ( "rightArrow" ) helper . moveDown ( 1 )" at bounding box center [953, 355] width 388 height 370
type textarea "helper.build("downArrow")"
click at [978, 289] on div "helper . moveRight ( 1 ) helper . build ( "downArrow" ) helper . moveDown ( 1 )" at bounding box center [958, 383] width 398 height 427
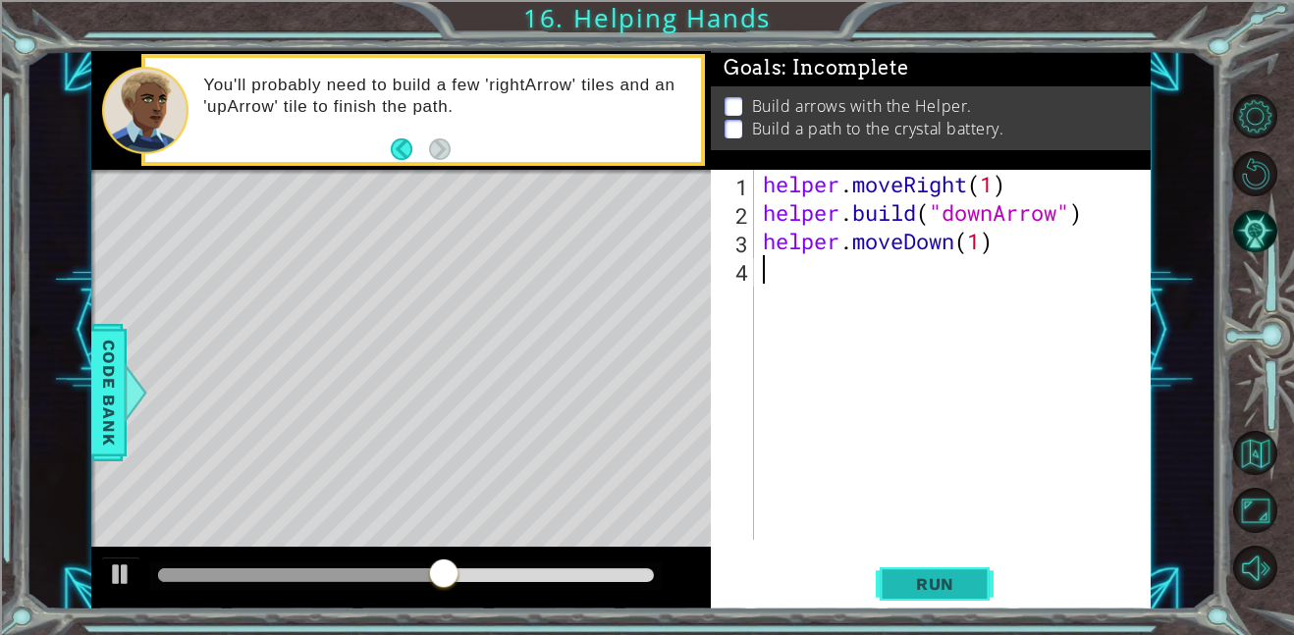
click at [976, 585] on button "Run" at bounding box center [935, 584] width 118 height 44
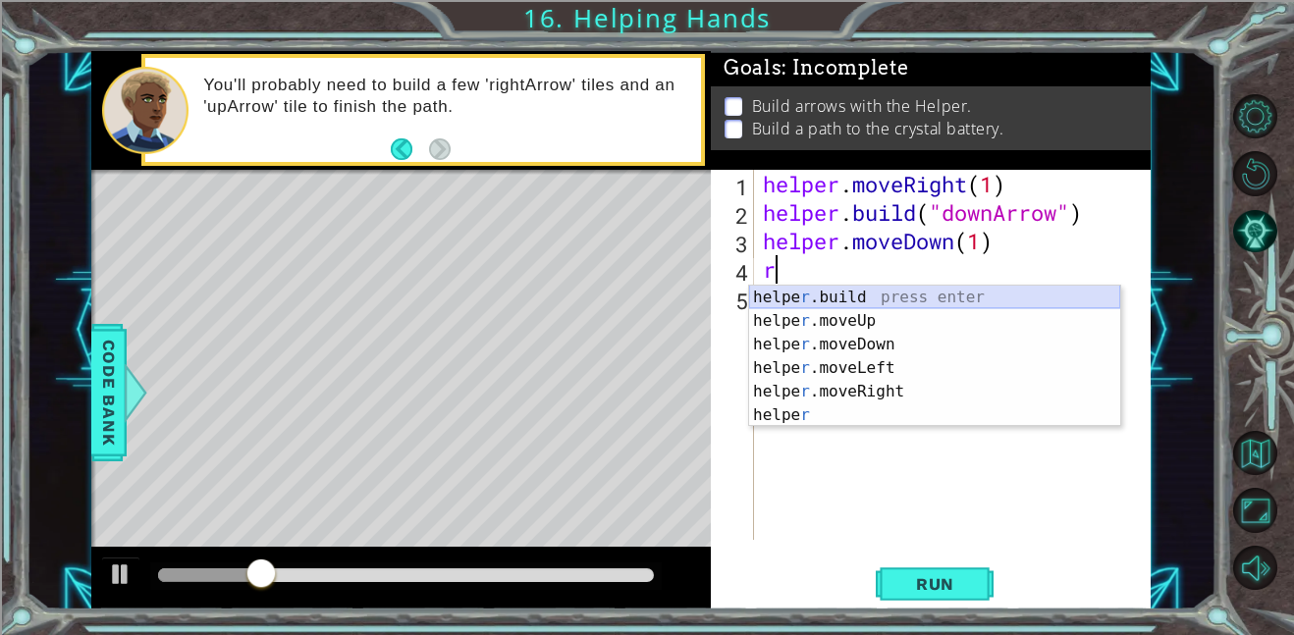
click at [915, 294] on div "helpe r .build press enter helpe r .moveUp press enter helpe r .moveDown press …" at bounding box center [934, 380] width 371 height 188
type textarea "helper.build("rightArrow")"
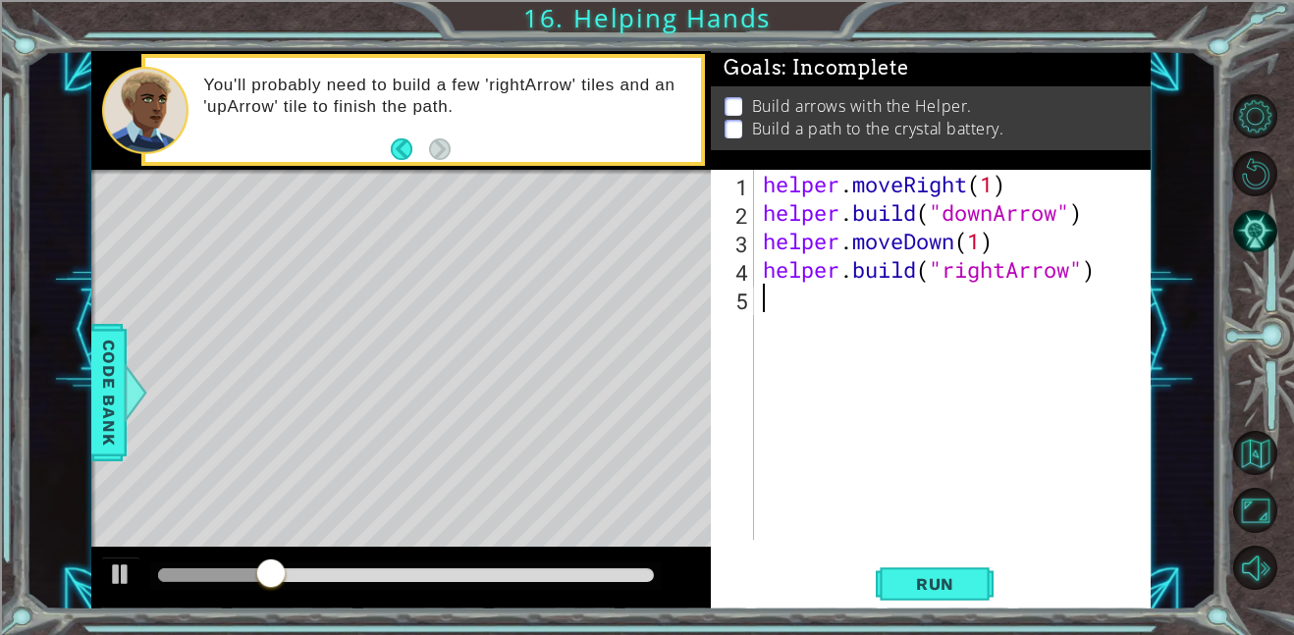
click at [911, 302] on div "helper . moveRight ( 1 ) helper . build ( "downArrow" ) helper . moveDown ( 1 )…" at bounding box center [958, 383] width 398 height 427
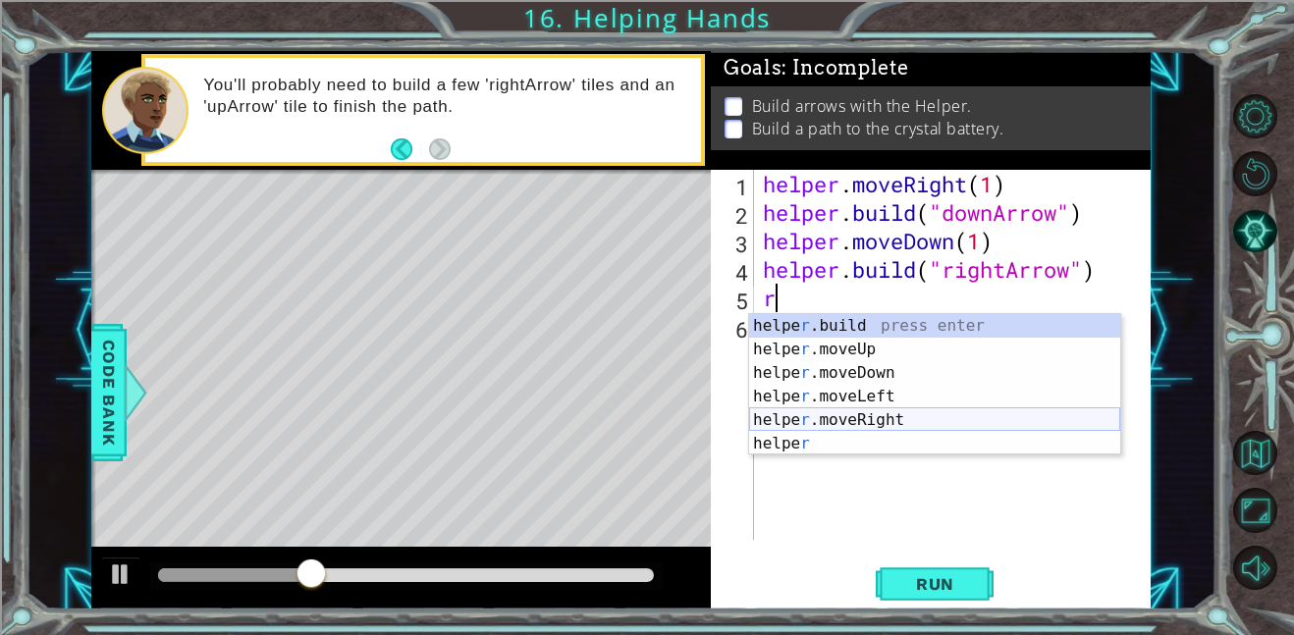
click at [949, 425] on div "helpe r .build press enter helpe r .moveUp press enter helpe r .moveDown press …" at bounding box center [934, 408] width 371 height 188
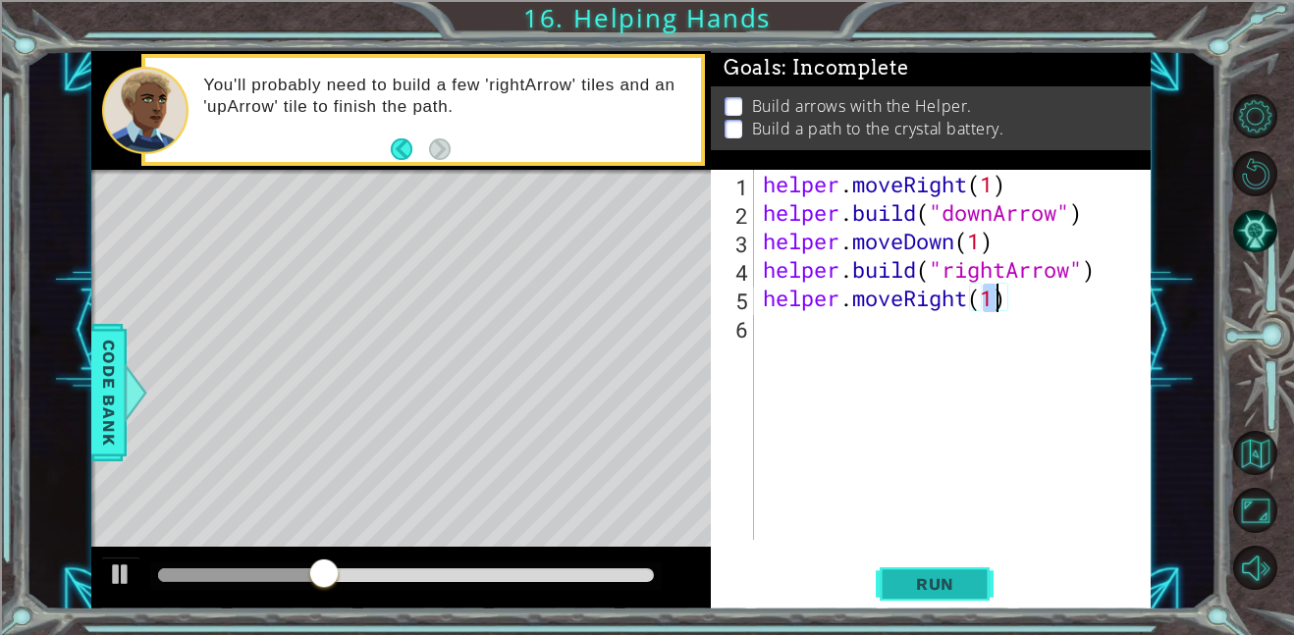
type textarea "helper.moveRight(1)"
click at [984, 580] on button "Run" at bounding box center [935, 584] width 118 height 44
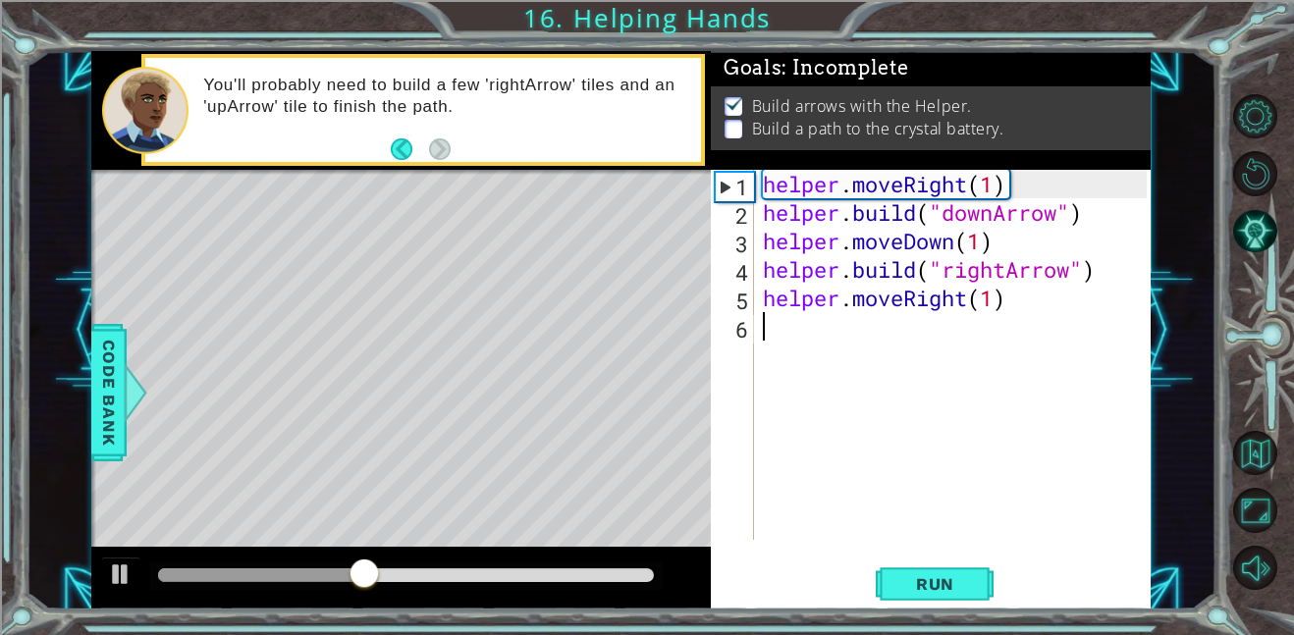
click at [851, 335] on div "helper . moveRight ( 1 ) helper . build ( "downArrow" ) helper . moveDown ( 1 )…" at bounding box center [958, 383] width 398 height 427
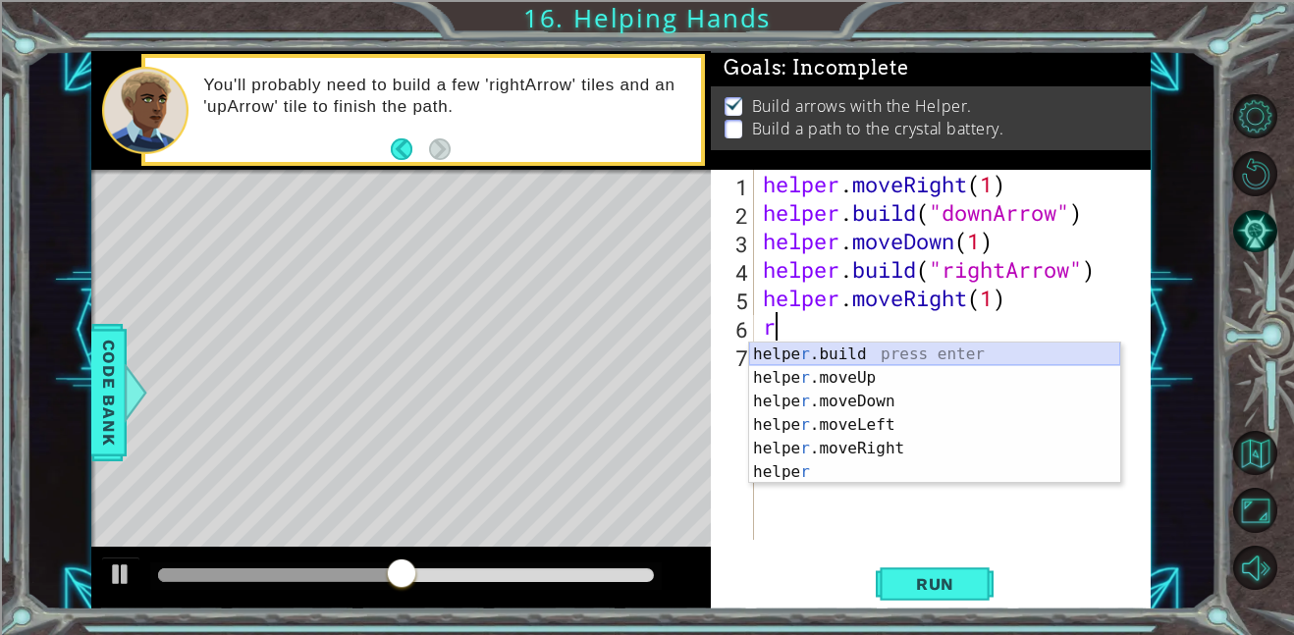
click at [874, 355] on div "helpe r .build press enter helpe r .moveUp press enter helpe r .moveDown press …" at bounding box center [934, 437] width 371 height 188
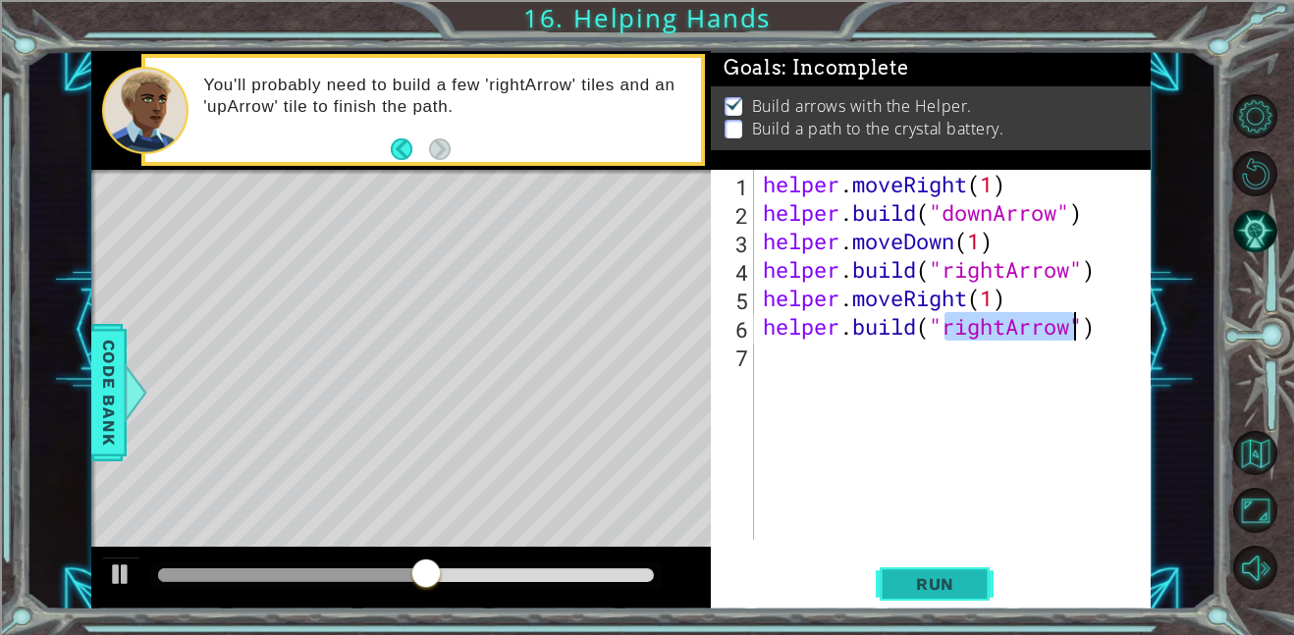
type textarea "helper.build("rightArrow")"
click at [945, 592] on span "Run" at bounding box center [935, 584] width 78 height 20
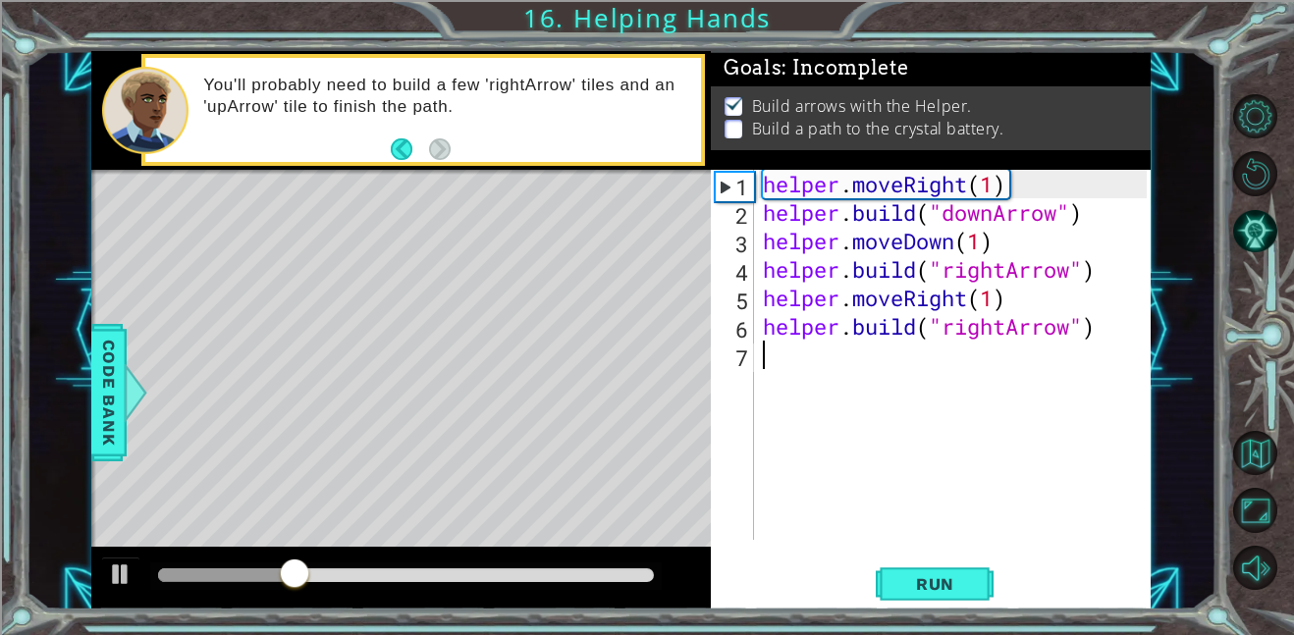
click at [848, 371] on div "helper . moveRight ( 1 ) helper . build ( "downArrow" ) helper . moveDown ( 1 )…" at bounding box center [958, 383] width 398 height 427
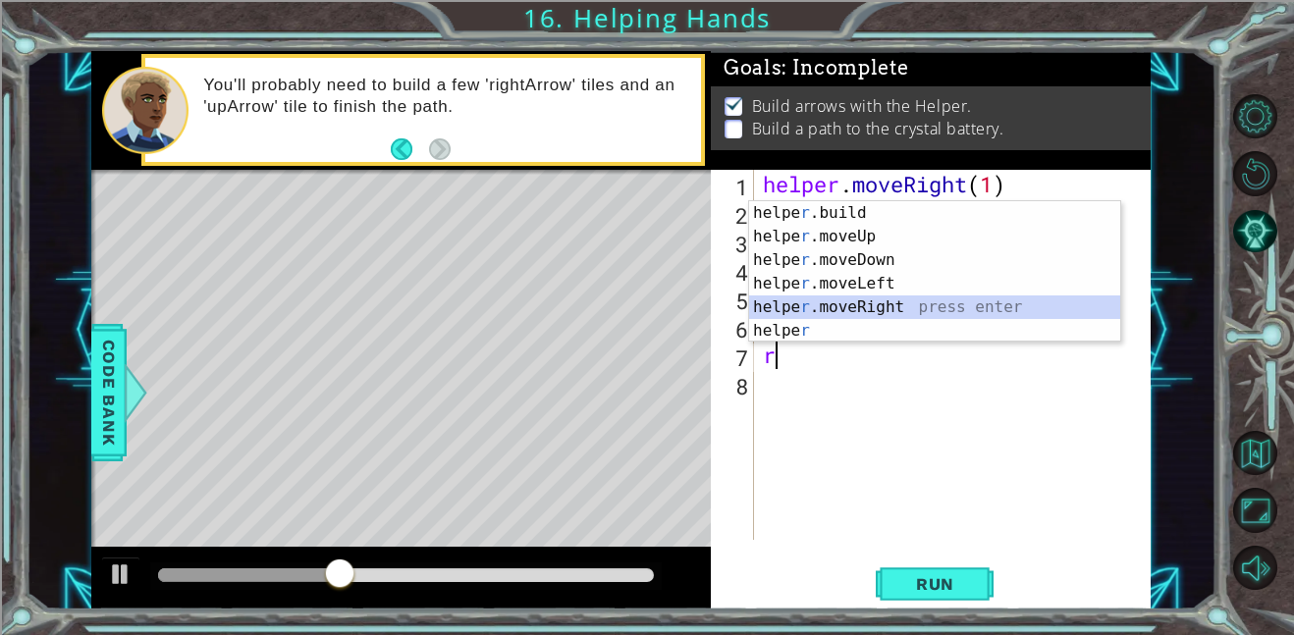
click at [854, 305] on div "helpe r .build press enter helpe r .moveUp press enter helpe r .moveDown press …" at bounding box center [934, 295] width 371 height 188
type textarea "helper.moveRight(1)"
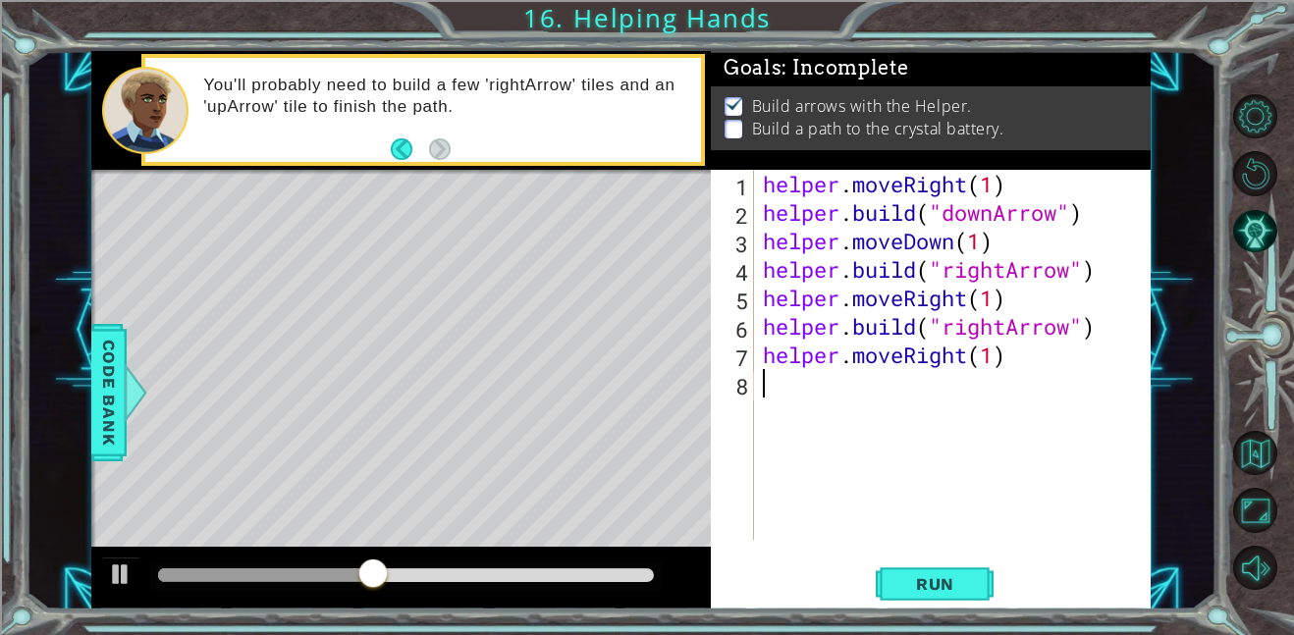
click at [861, 389] on div "helper . moveRight ( 1 ) helper . build ( "downArrow" ) helper . moveDown ( 1 )…" at bounding box center [958, 383] width 398 height 427
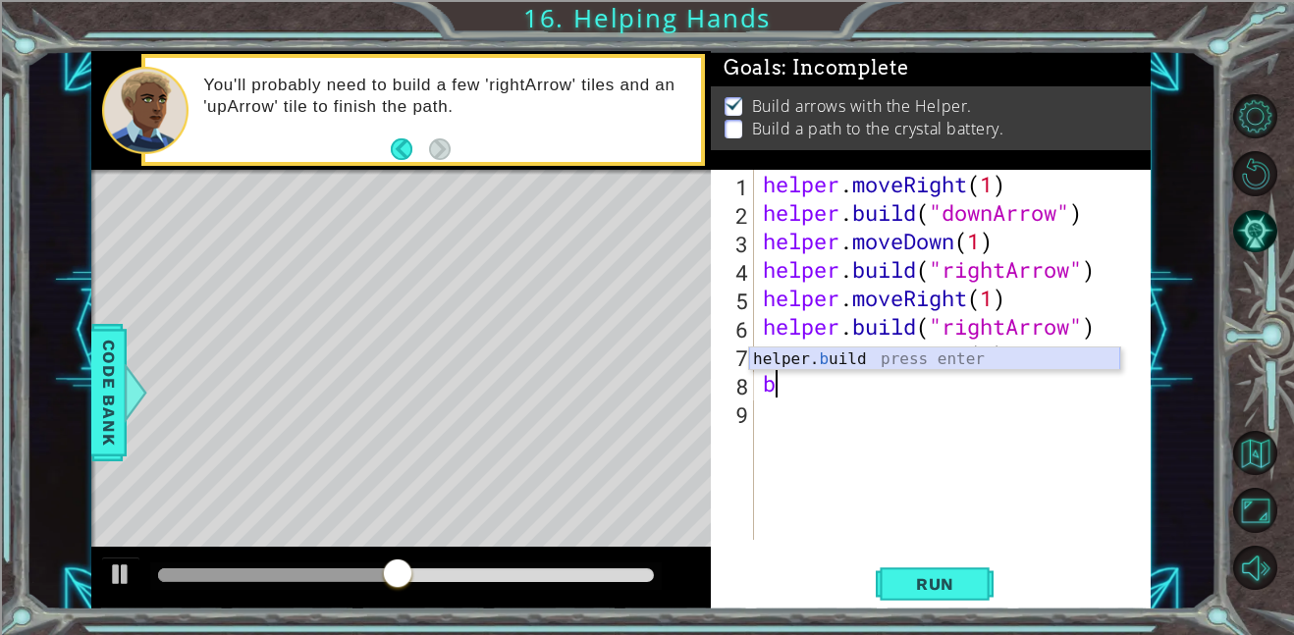
click at [861, 366] on div "helper. b uild press enter" at bounding box center [934, 383] width 371 height 71
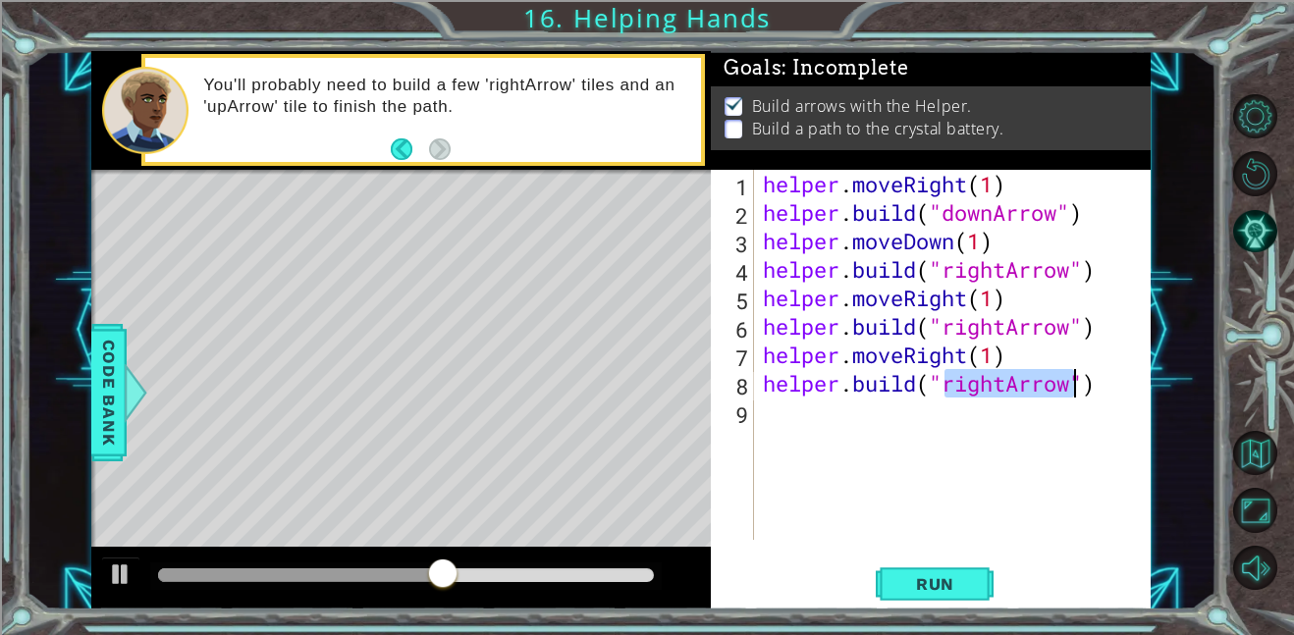
click at [1008, 385] on div "helper . moveRight ( 1 ) helper . build ( "downArrow" ) helper . moveDown ( 1 )…" at bounding box center [953, 355] width 388 height 370
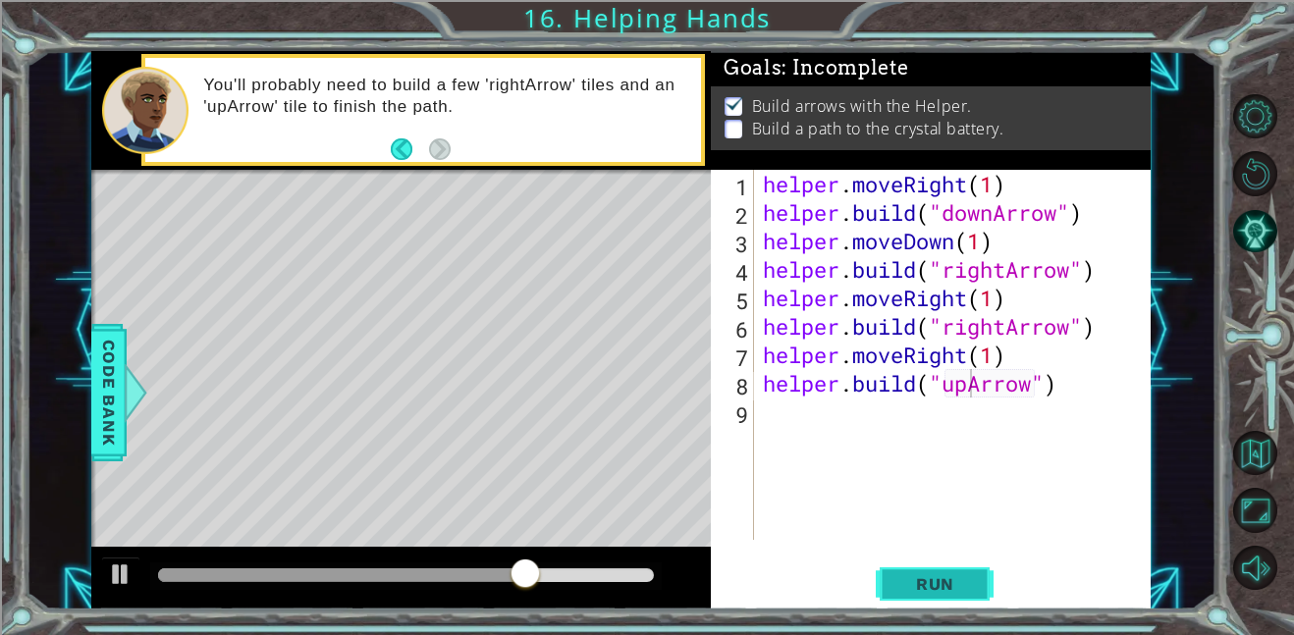
click at [966, 579] on span "Run" at bounding box center [935, 584] width 78 height 20
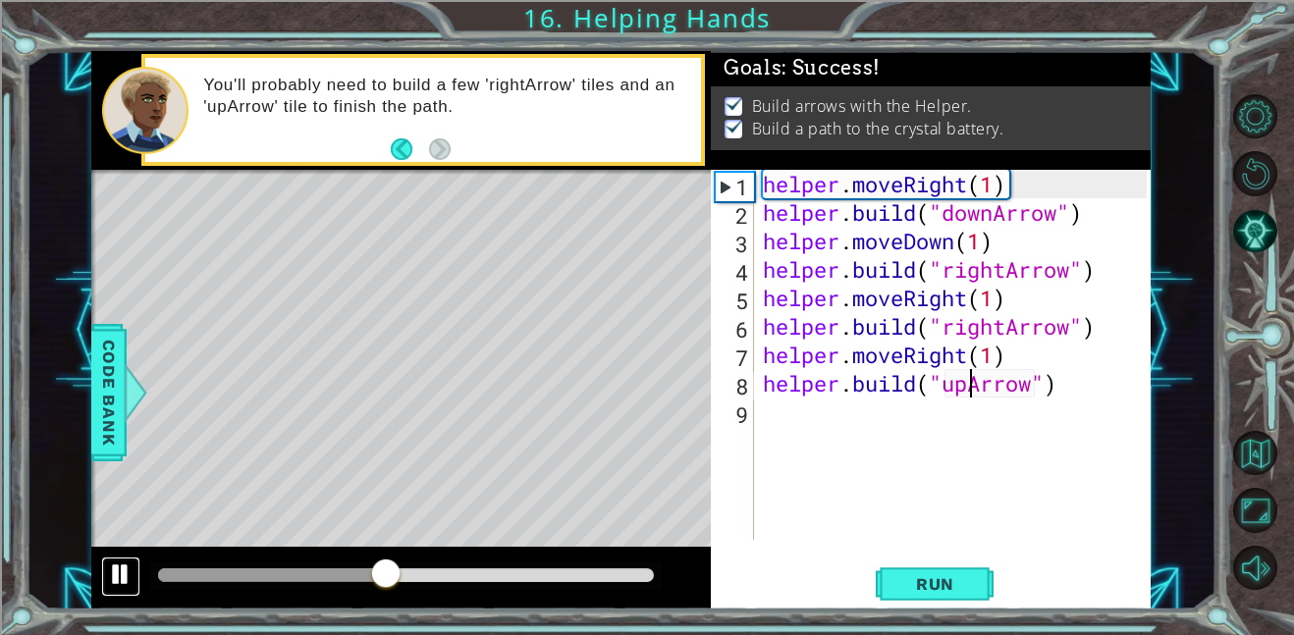
click at [115, 574] on div at bounding box center [121, 575] width 26 height 26
drag, startPoint x: 388, startPoint y: 579, endPoint x: -47, endPoint y: 595, distance: 435.2
click at [0, 595] on html "1 ההההההההההההההההההההההההההההההההההההההההההההההההההההההההההההההההההההההההההההה…" at bounding box center [647, 392] width 1294 height 784
click at [135, 570] on button at bounding box center [120, 577] width 39 height 40
click at [119, 576] on div at bounding box center [121, 575] width 26 height 26
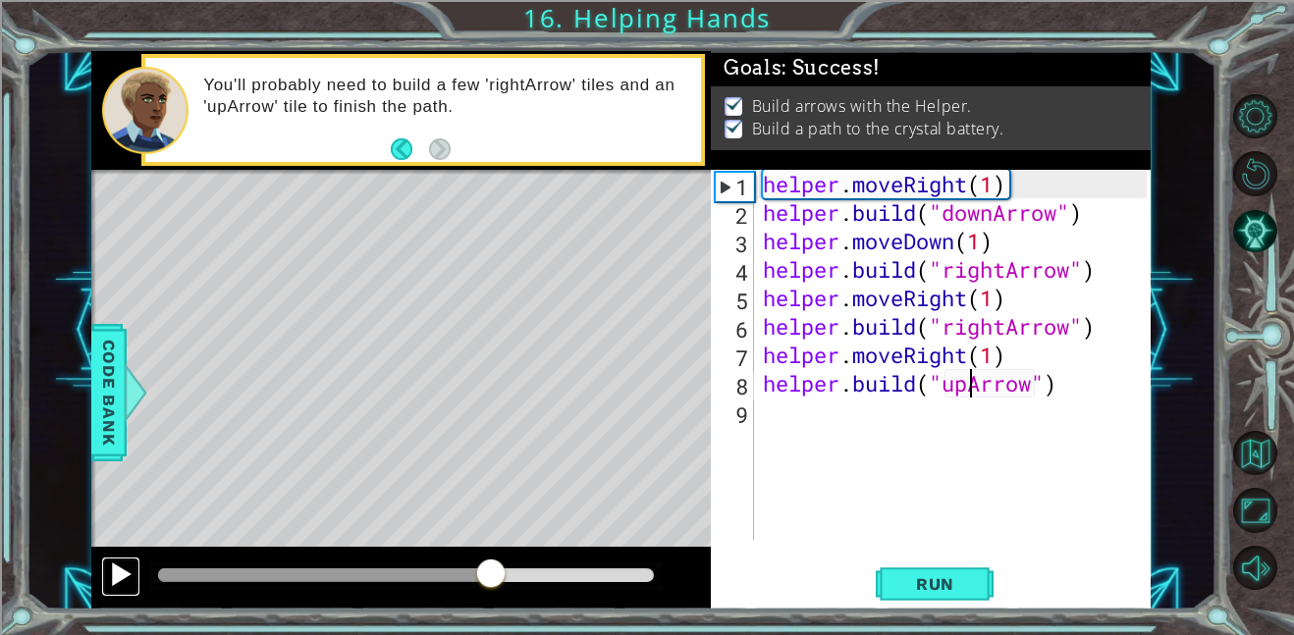
click at [119, 576] on div at bounding box center [121, 575] width 26 height 26
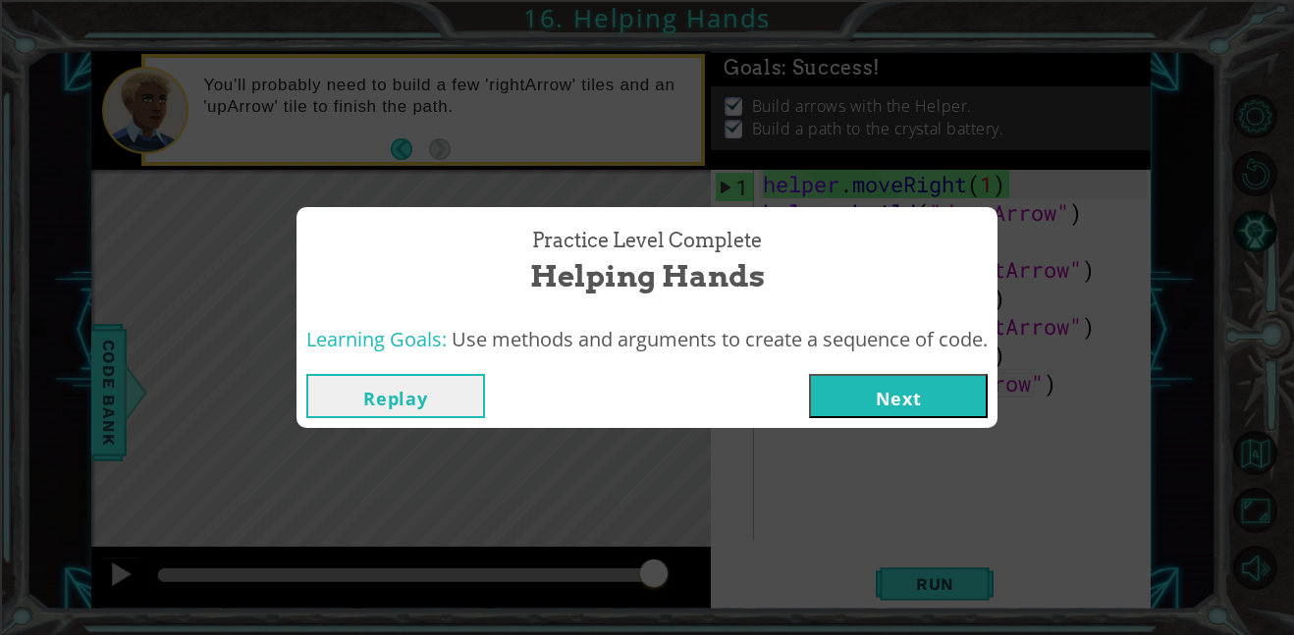
click at [412, 389] on button "Replay" at bounding box center [395, 396] width 179 height 44
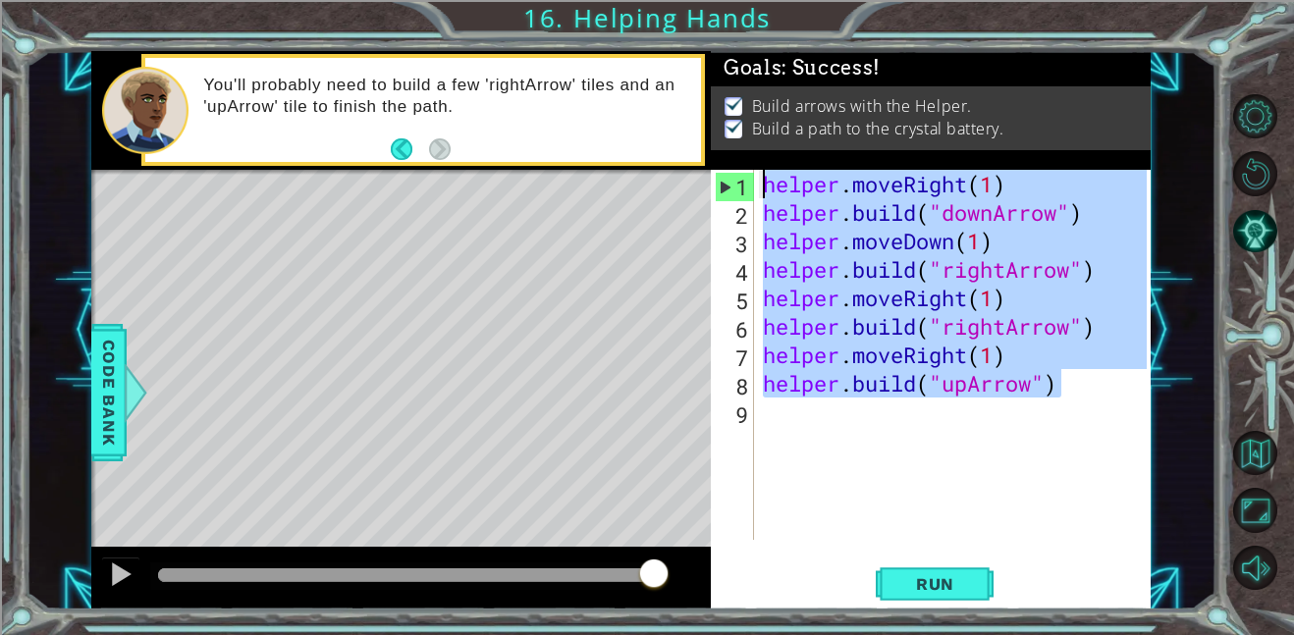
drag, startPoint x: 1058, startPoint y: 386, endPoint x: 681, endPoint y: 101, distance: 472.4
click at [681, 101] on div "1 ההההההההההההההההההההההההההההההההההההההההההההההההההההההההההההההההההההההההההההה…" at bounding box center [620, 330] width 1059 height 559
type textarea "helper.moveRight(1) helper.build("downArrow")"
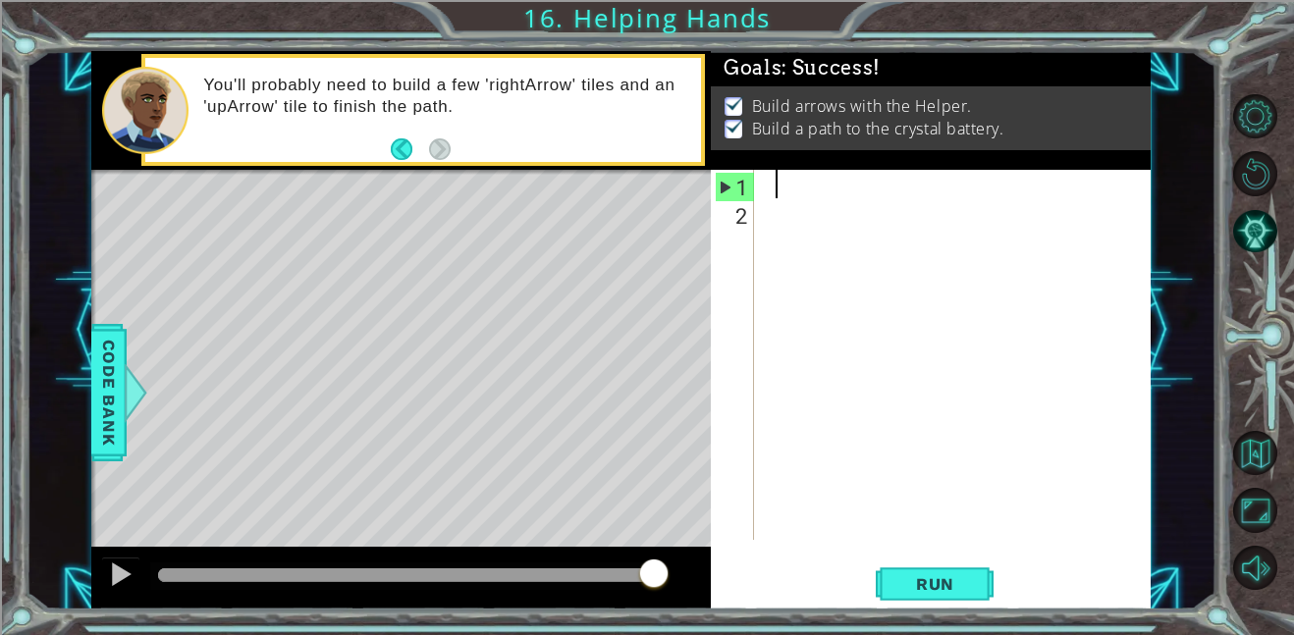
scroll to position [0, 0]
click at [122, 565] on div at bounding box center [121, 575] width 26 height 26
click at [0, 0] on div at bounding box center [0, 0] width 0 height 0
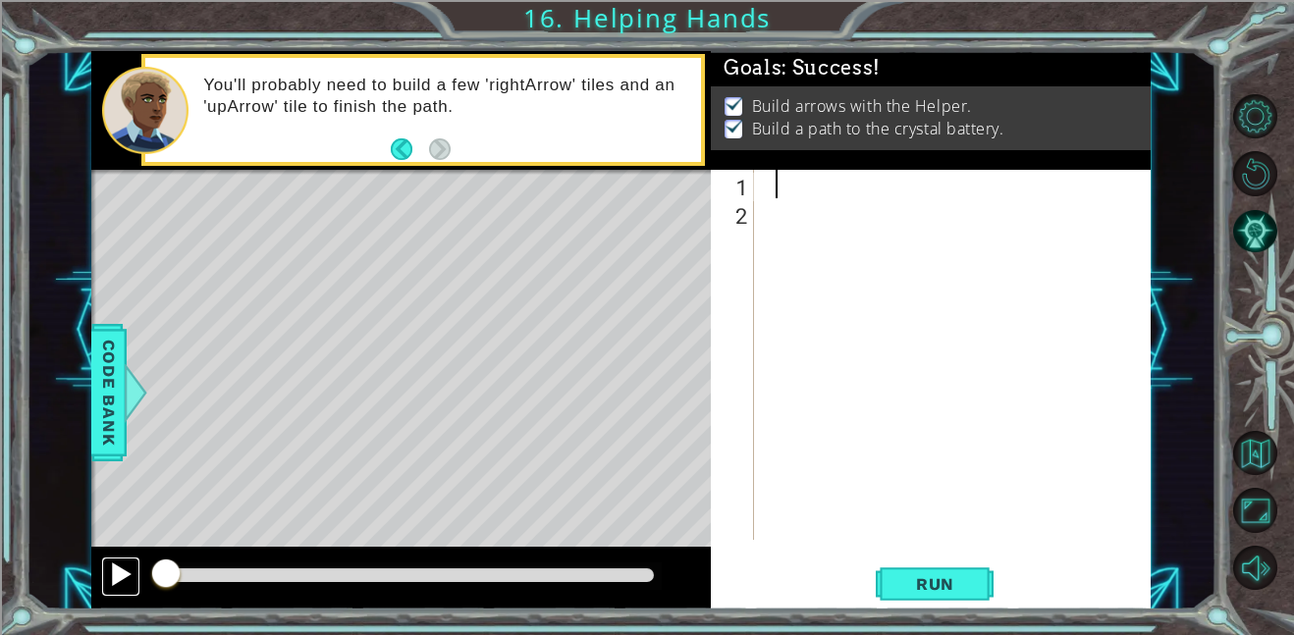
click at [122, 565] on div at bounding box center [121, 575] width 26 height 26
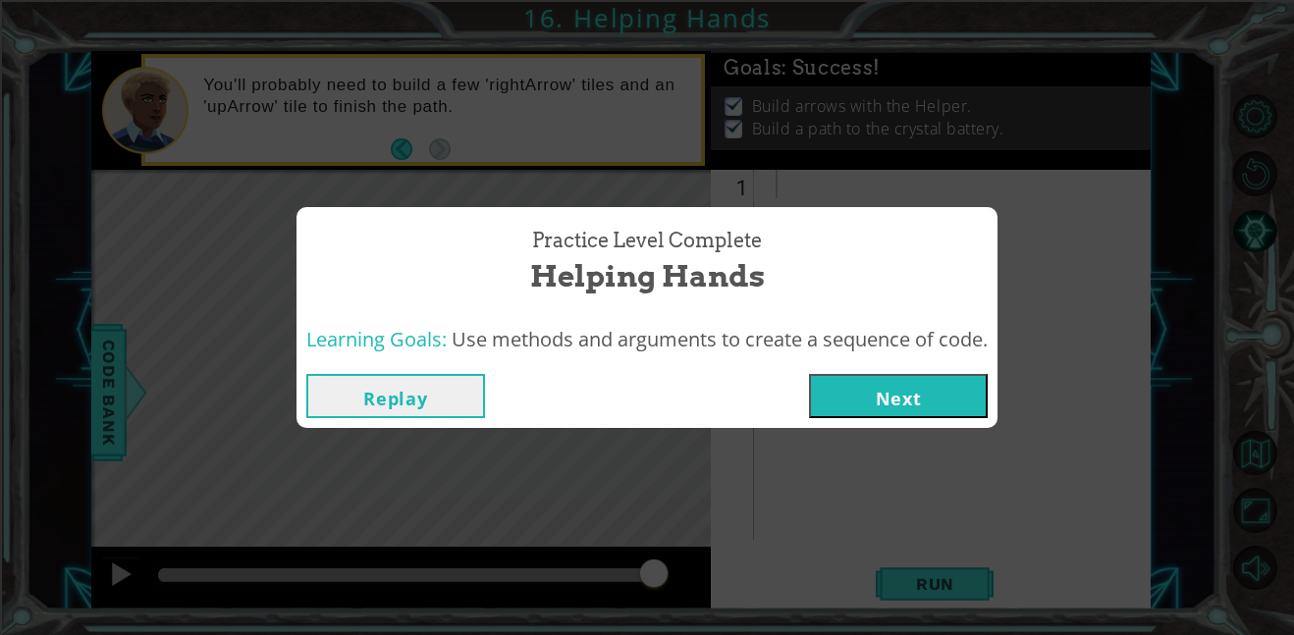
click at [852, 379] on button "Next" at bounding box center [898, 396] width 179 height 44
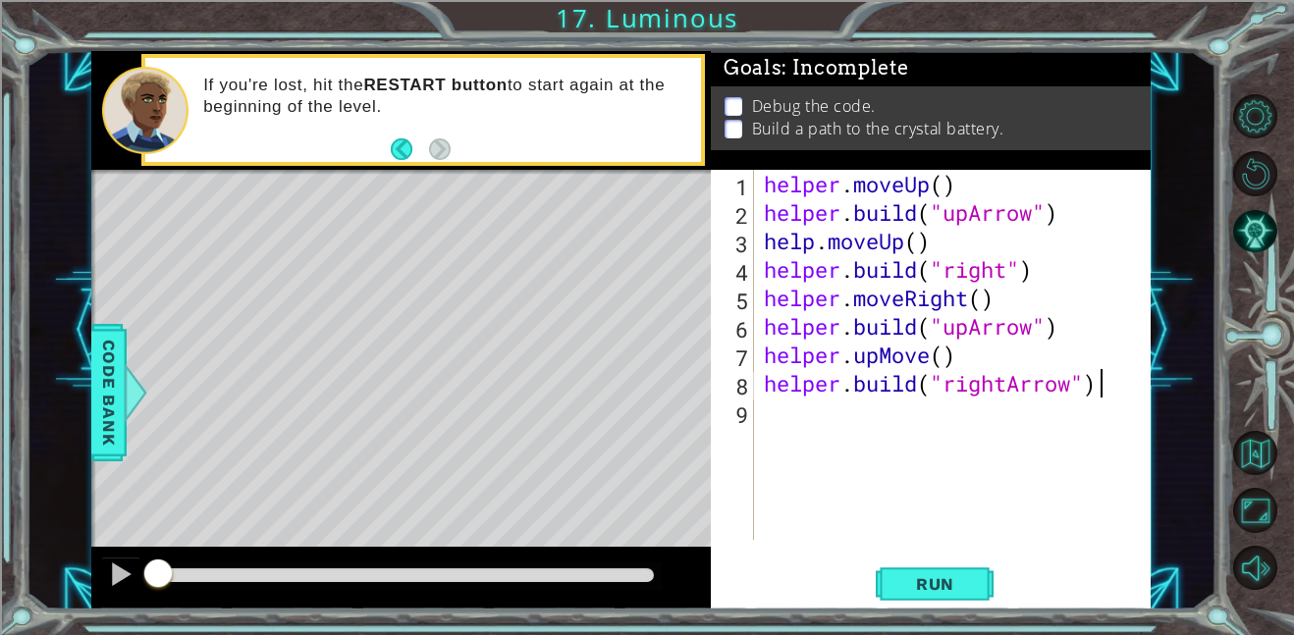
click at [977, 606] on div "helper.build("rightArrow") 1 2 3 4 5 6 7 8 9 helper . moveUp ( ) helper . build…" at bounding box center [931, 390] width 440 height 440
click at [960, 590] on span "Run" at bounding box center [935, 584] width 78 height 20
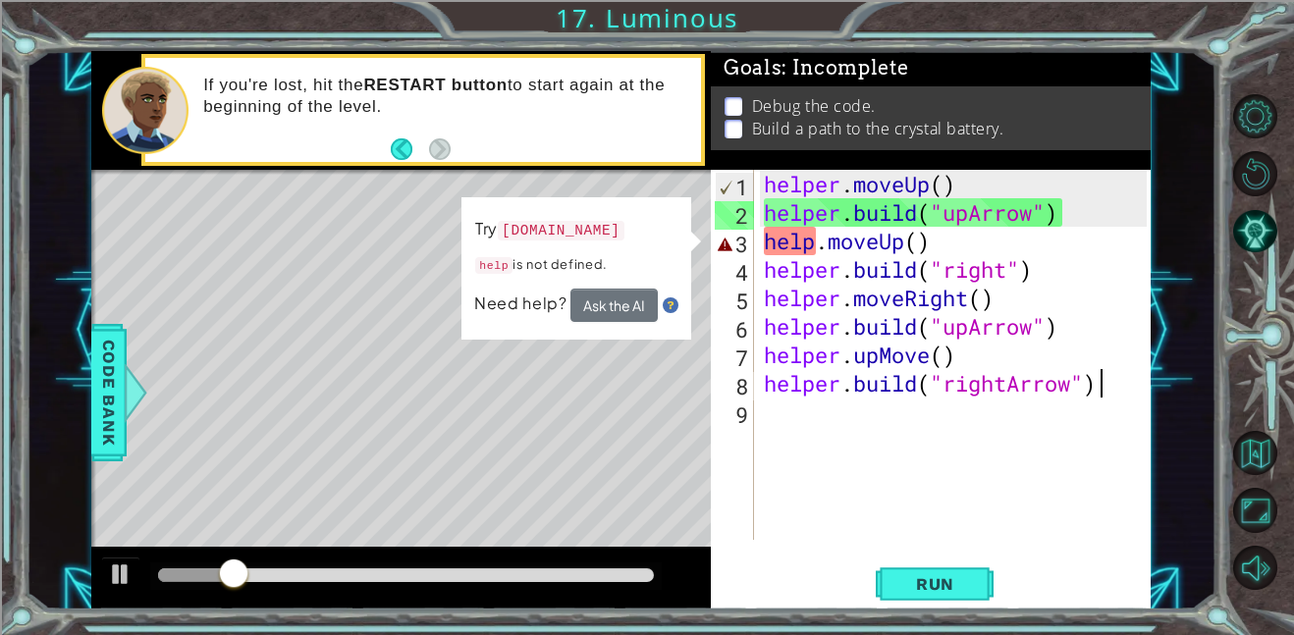
click at [906, 254] on div "helper . moveUp ( ) helper . build ( "upArrow" ) help . moveUp ( ) helper . bui…" at bounding box center [958, 383] width 397 height 427
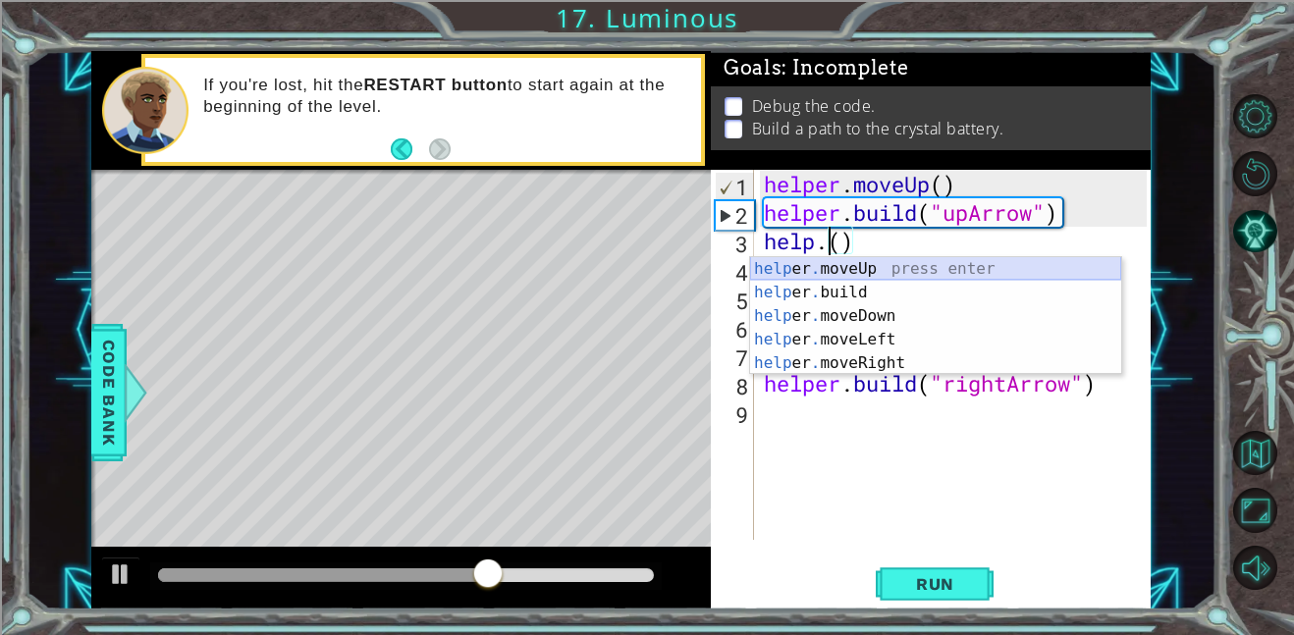
click at [925, 281] on div "help er . moveUp press enter help er . build press enter help er . moveDown pre…" at bounding box center [935, 339] width 371 height 165
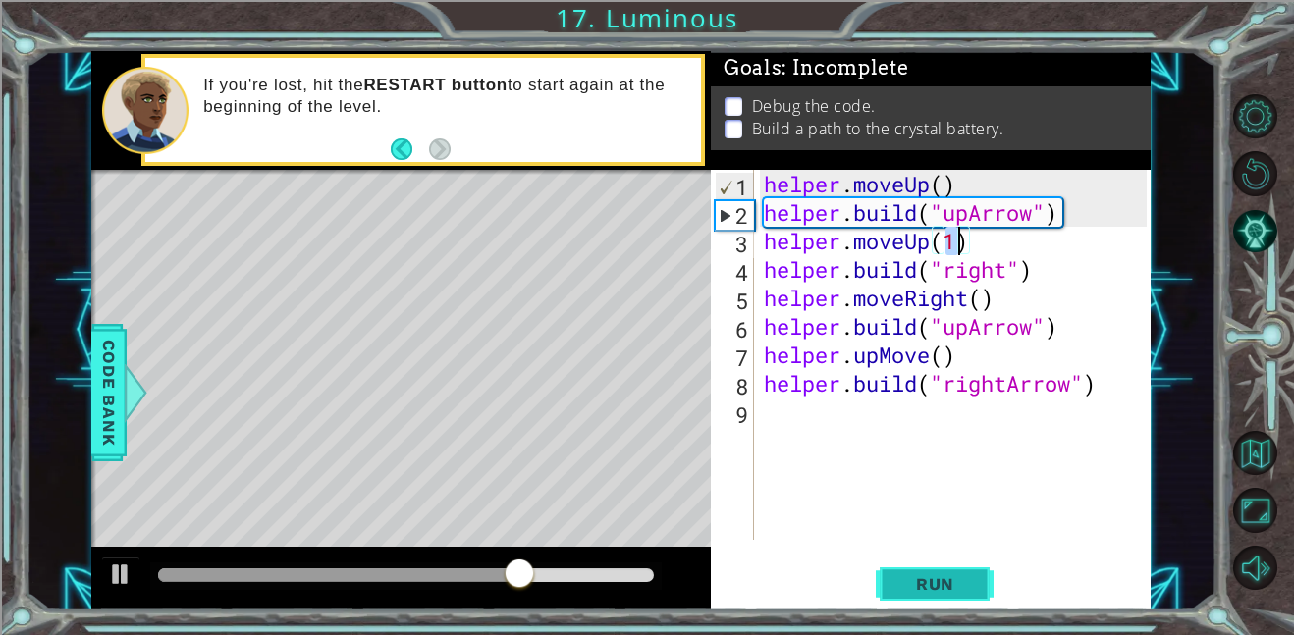
click at [926, 605] on button "Run" at bounding box center [935, 584] width 118 height 44
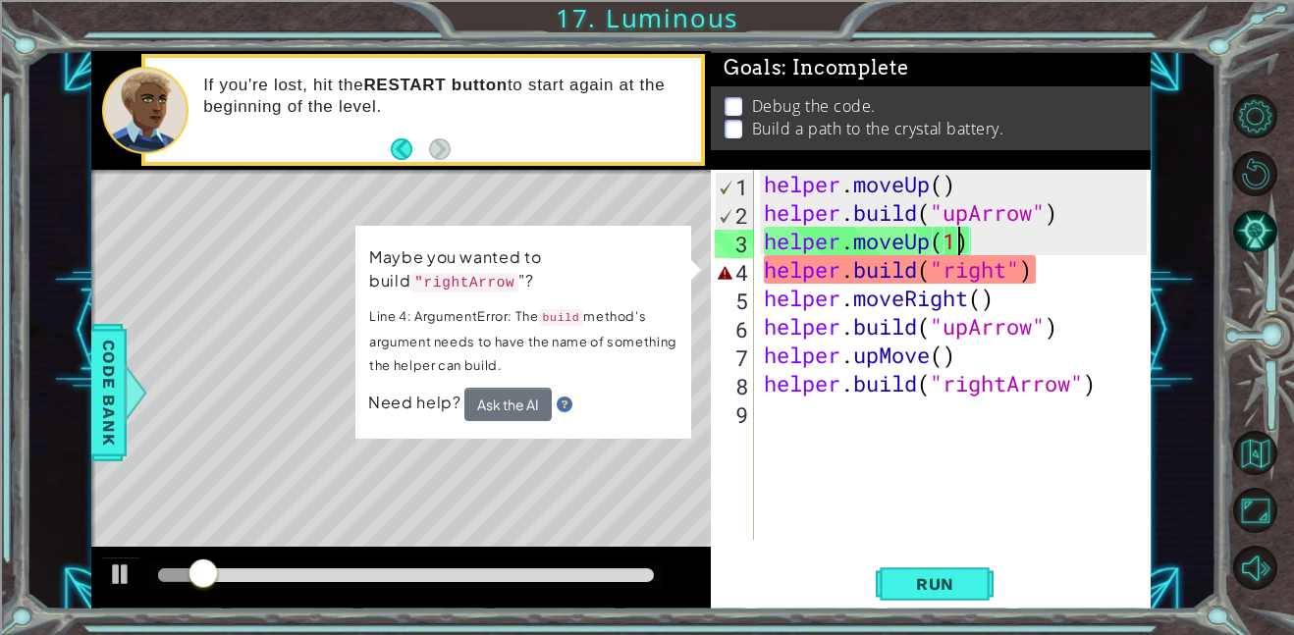
click at [1032, 272] on div "helper . moveUp ( ) helper . build ( "upArrow" ) helper . moveUp ( 1 ) helper .…" at bounding box center [958, 383] width 397 height 427
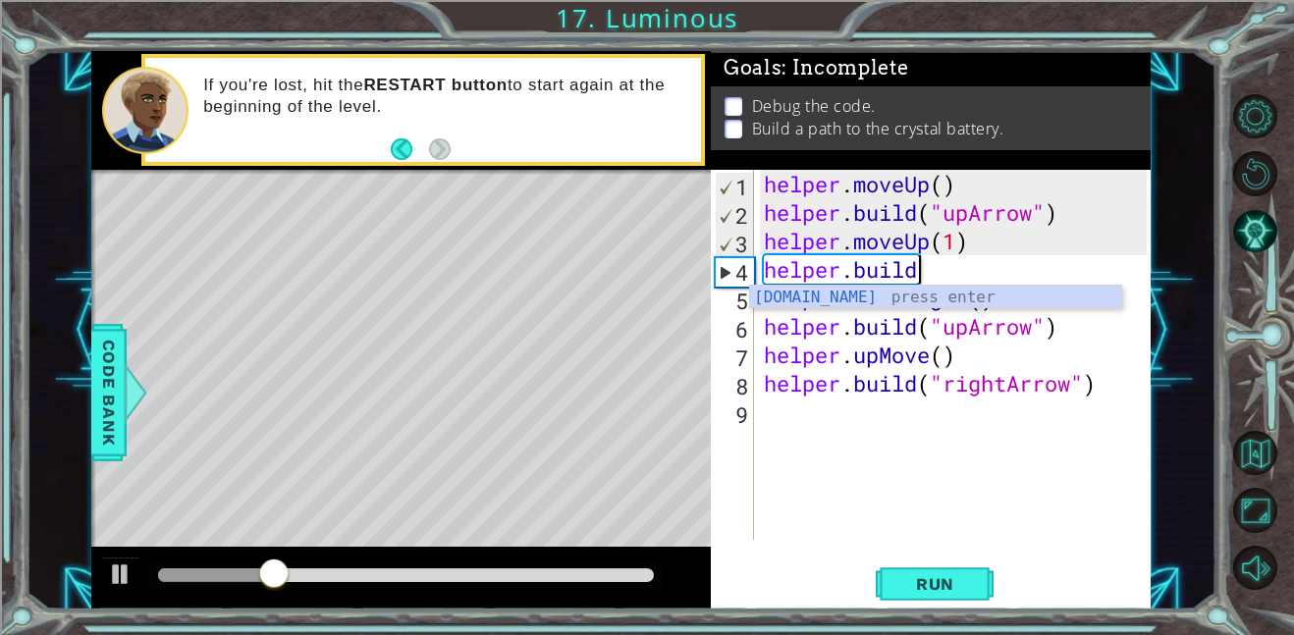
scroll to position [0, 6]
click at [986, 304] on div "helper.build press enter" at bounding box center [935, 321] width 371 height 71
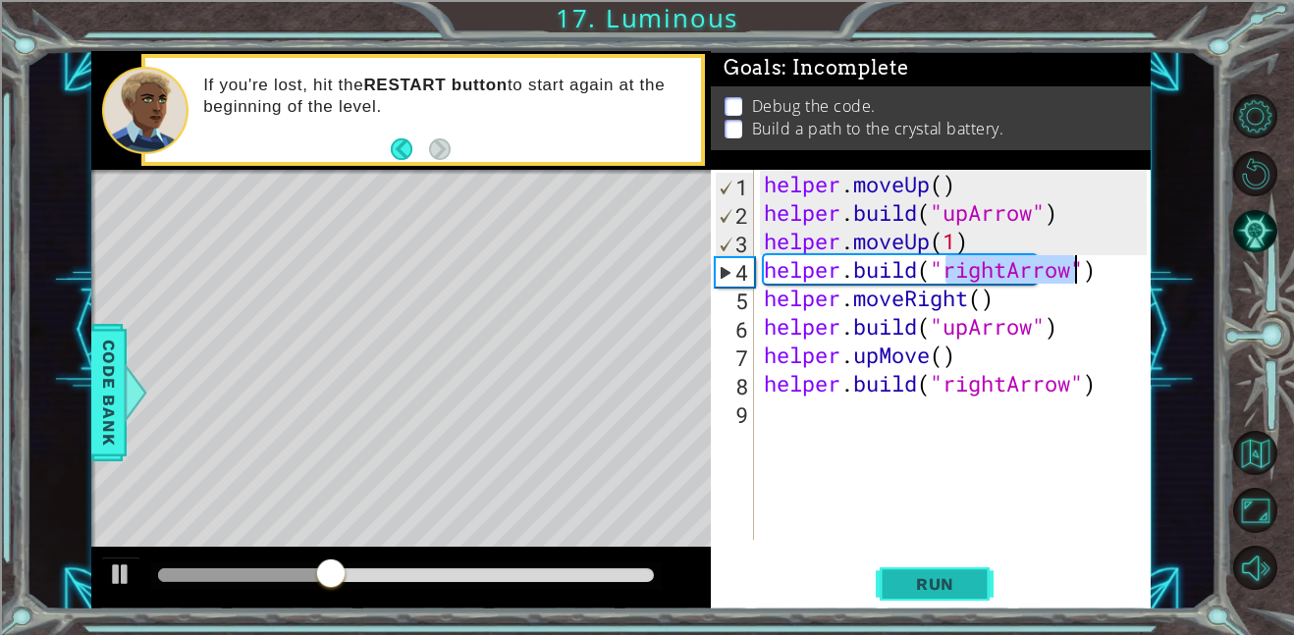
click at [911, 572] on button "Run" at bounding box center [935, 584] width 118 height 44
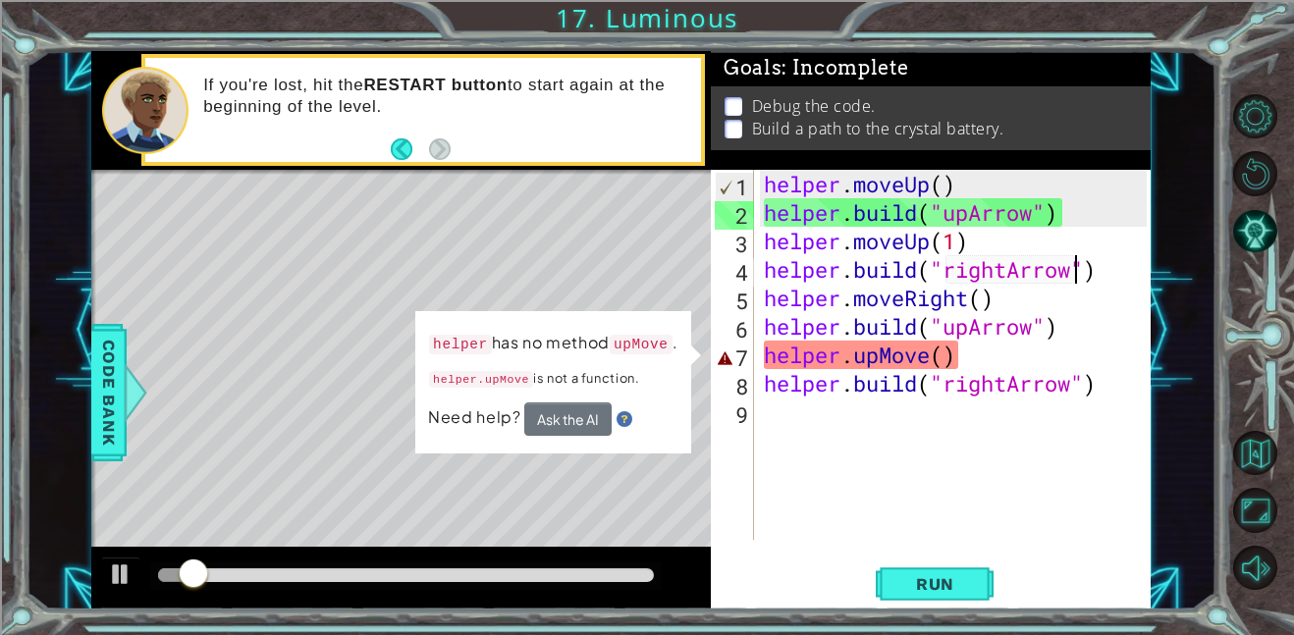
click at [938, 373] on div "helper . moveUp ( ) helper . build ( "upArrow" ) helper . moveUp ( 1 ) helper .…" at bounding box center [958, 383] width 397 height 427
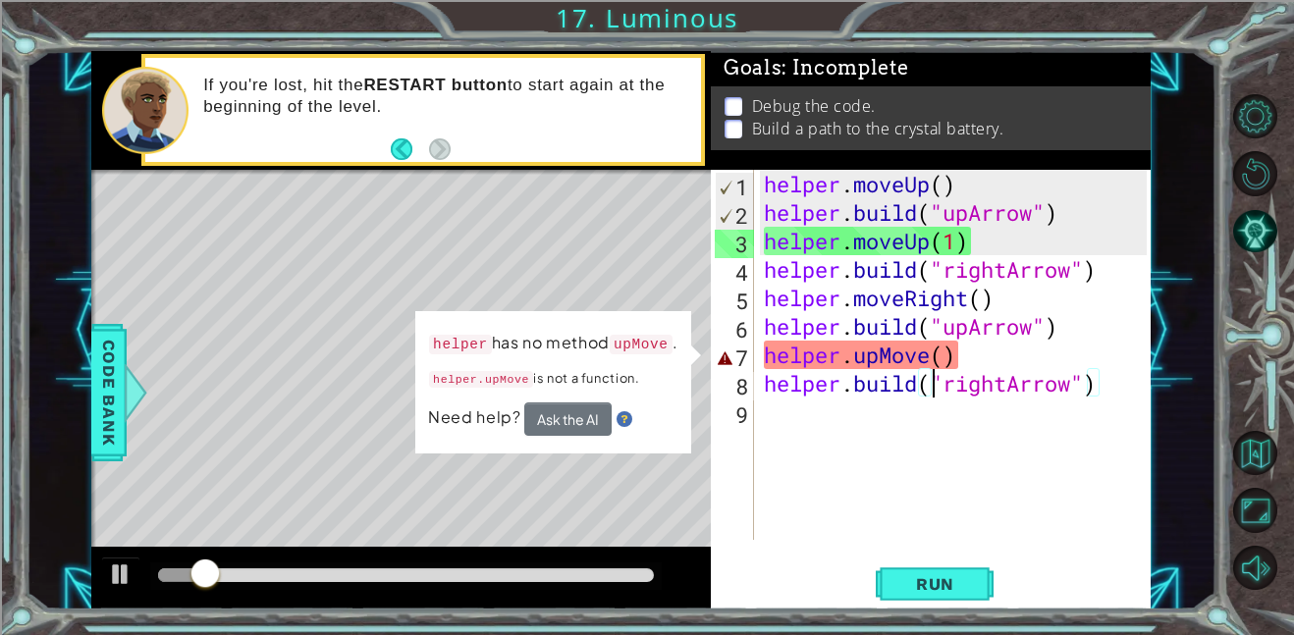
click at [934, 354] on div "helper . moveUp ( ) helper . build ( "upArrow" ) helper . moveUp ( 1 ) helper .…" at bounding box center [958, 383] width 397 height 427
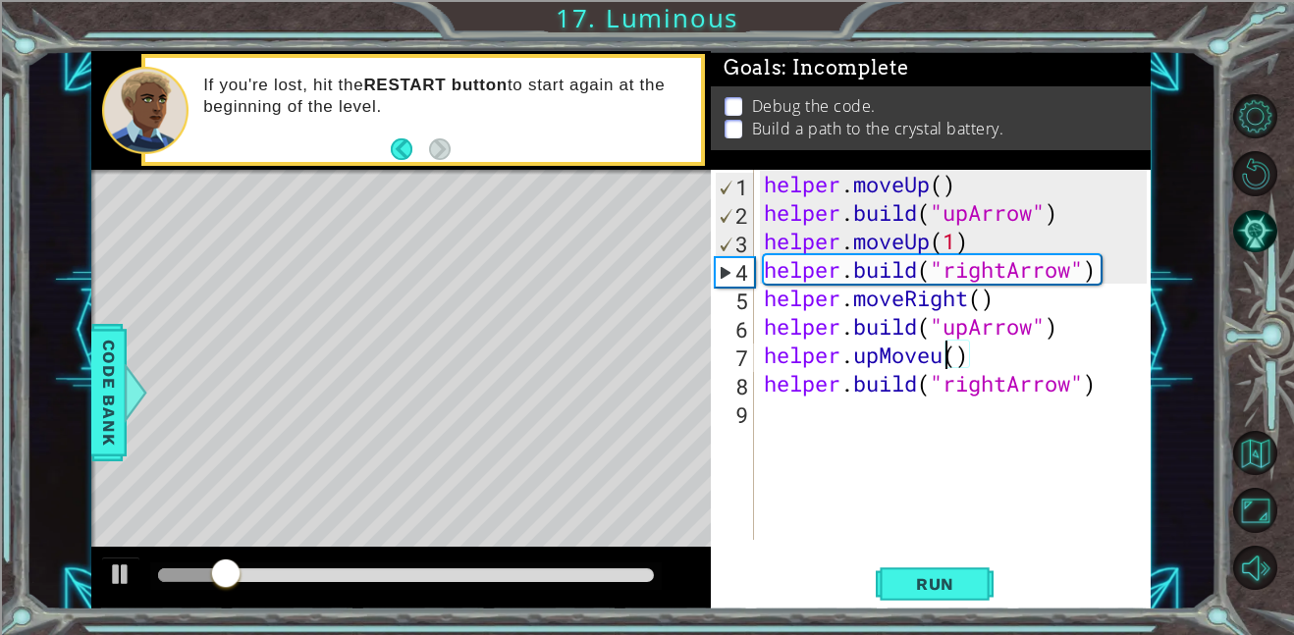
scroll to position [0, 8]
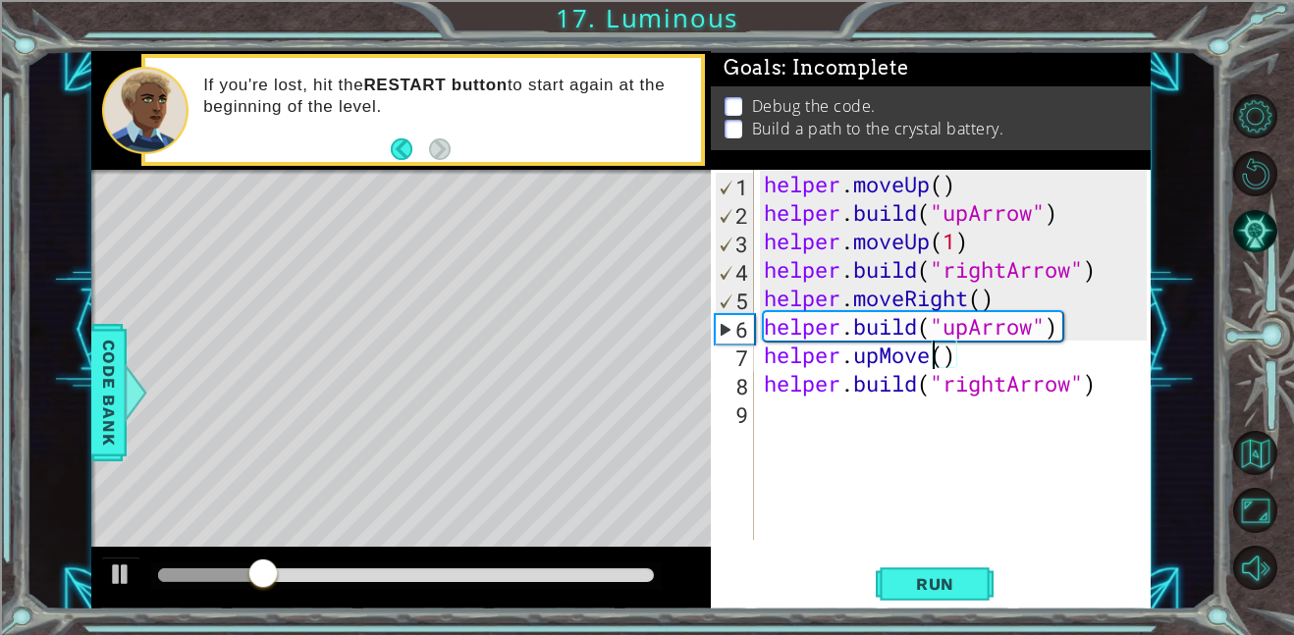
click at [970, 350] on div "helper . moveUp ( ) helper . build ( "upArrow" ) helper . moveUp ( 1 ) helper .…" at bounding box center [958, 383] width 397 height 427
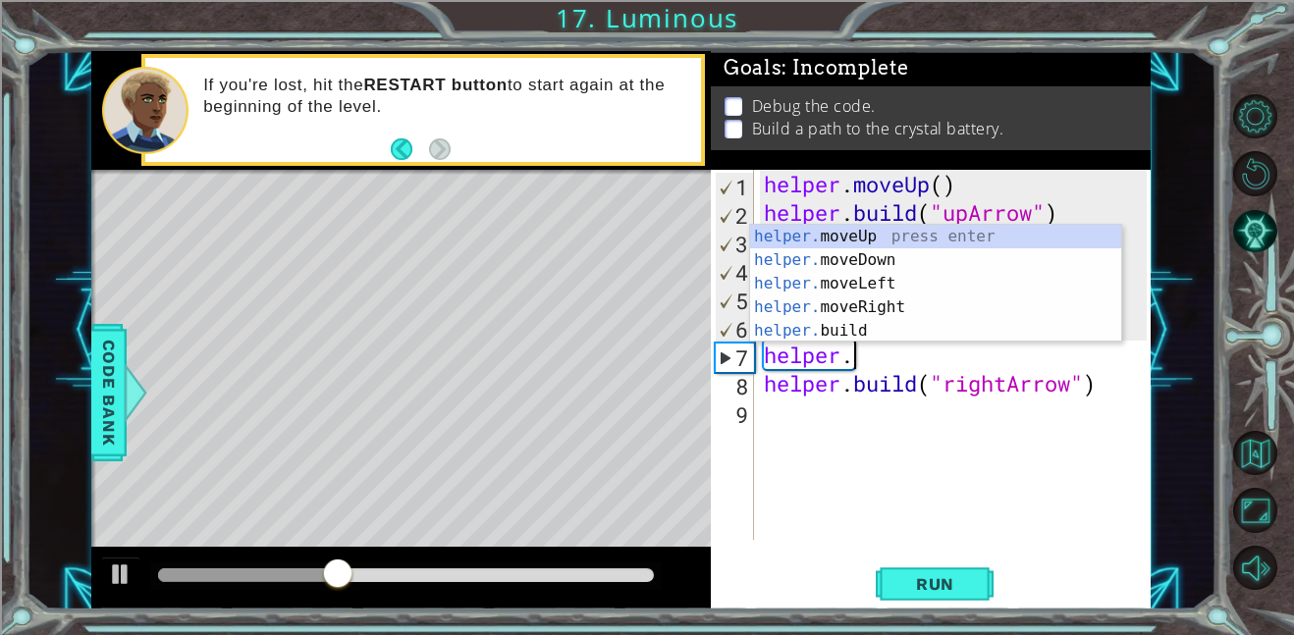
scroll to position [0, 3]
click at [909, 242] on div "helper. moveUp press enter helper. moveDown press enter helper. moveLeft press …" at bounding box center [935, 307] width 371 height 165
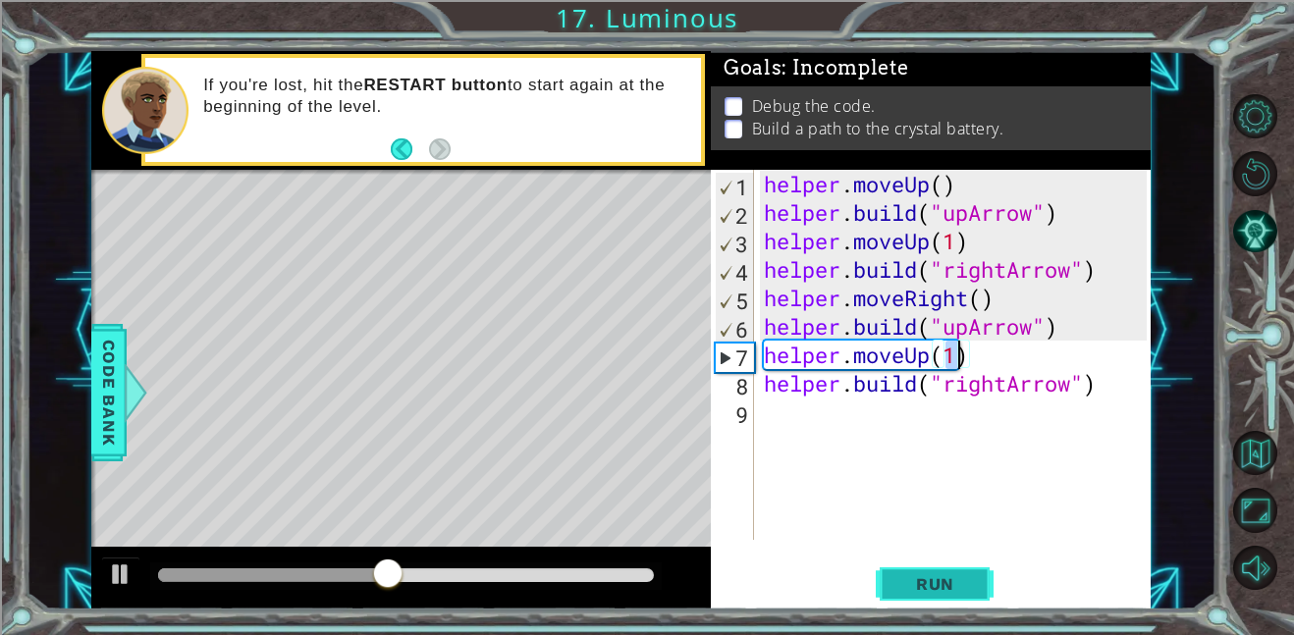
type textarea "helper.moveUp(1)"
click at [942, 578] on span "Run" at bounding box center [935, 584] width 78 height 20
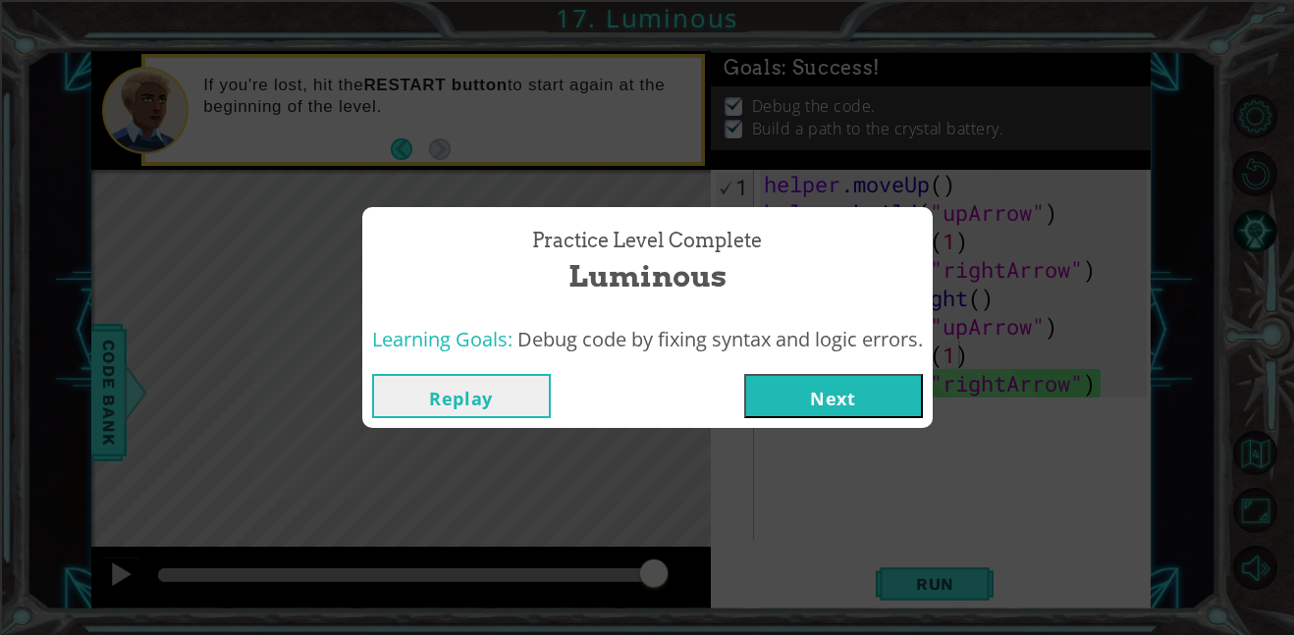
click at [902, 399] on button "Next" at bounding box center [833, 396] width 179 height 44
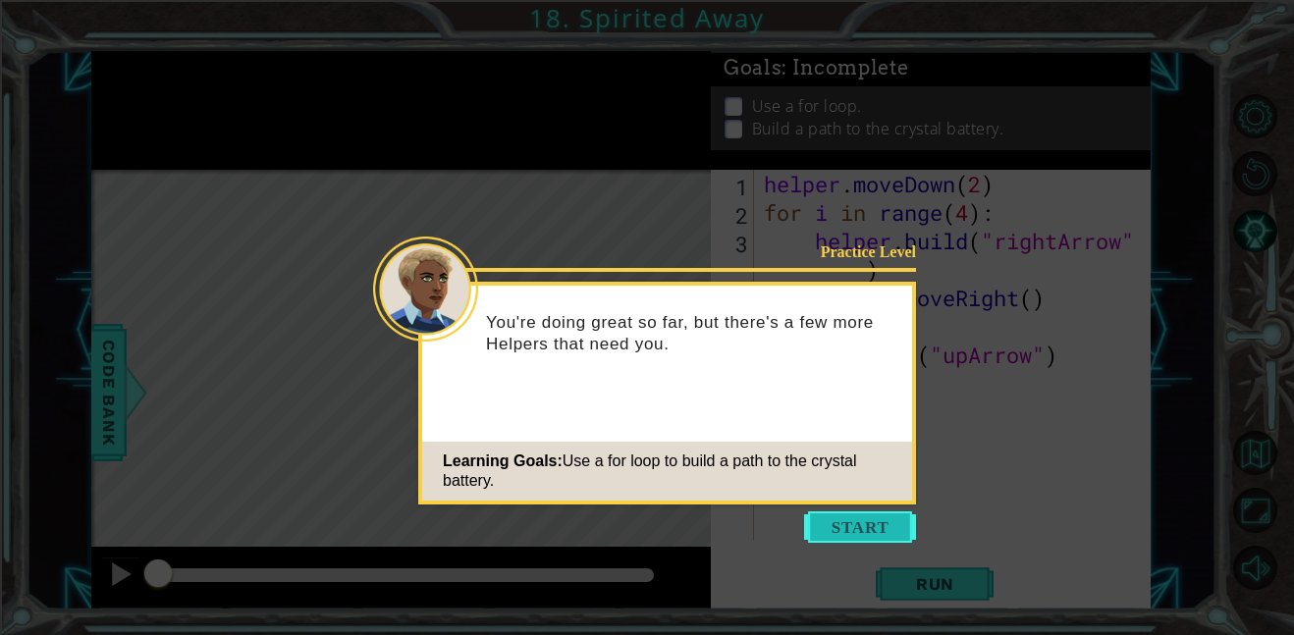
click at [859, 519] on button "Start" at bounding box center [860, 526] width 112 height 31
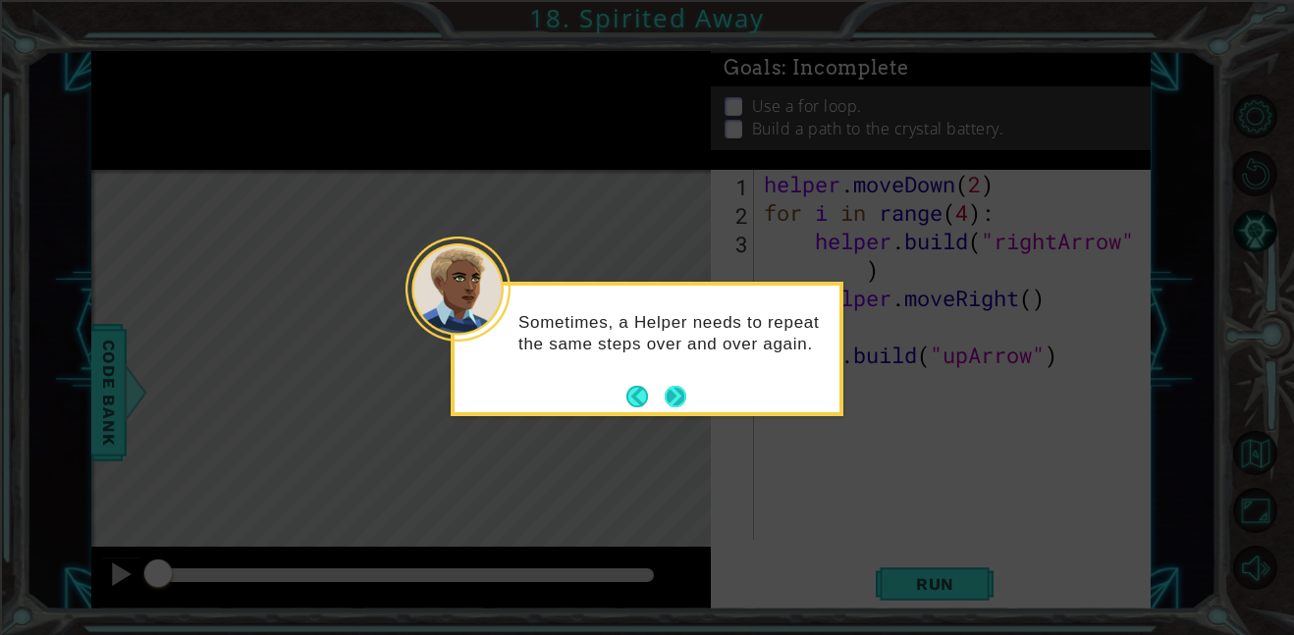
click at [676, 392] on button "Next" at bounding box center [676, 397] width 22 height 22
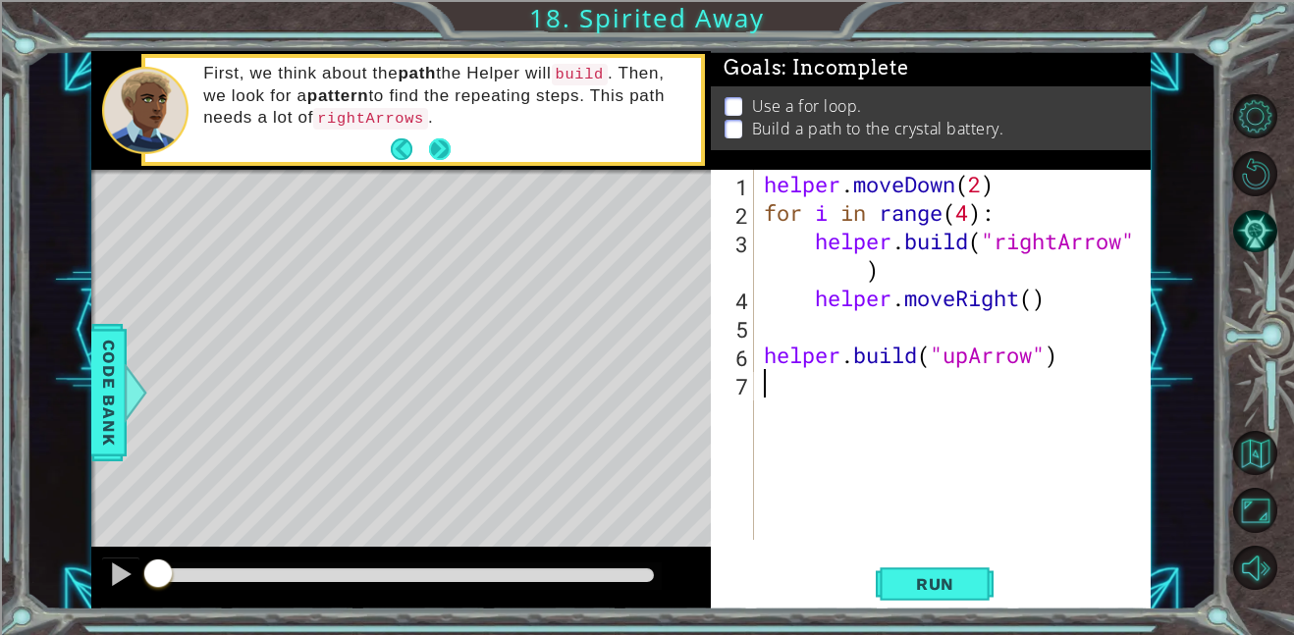
click at [428, 143] on button "Next" at bounding box center [440, 148] width 25 height 25
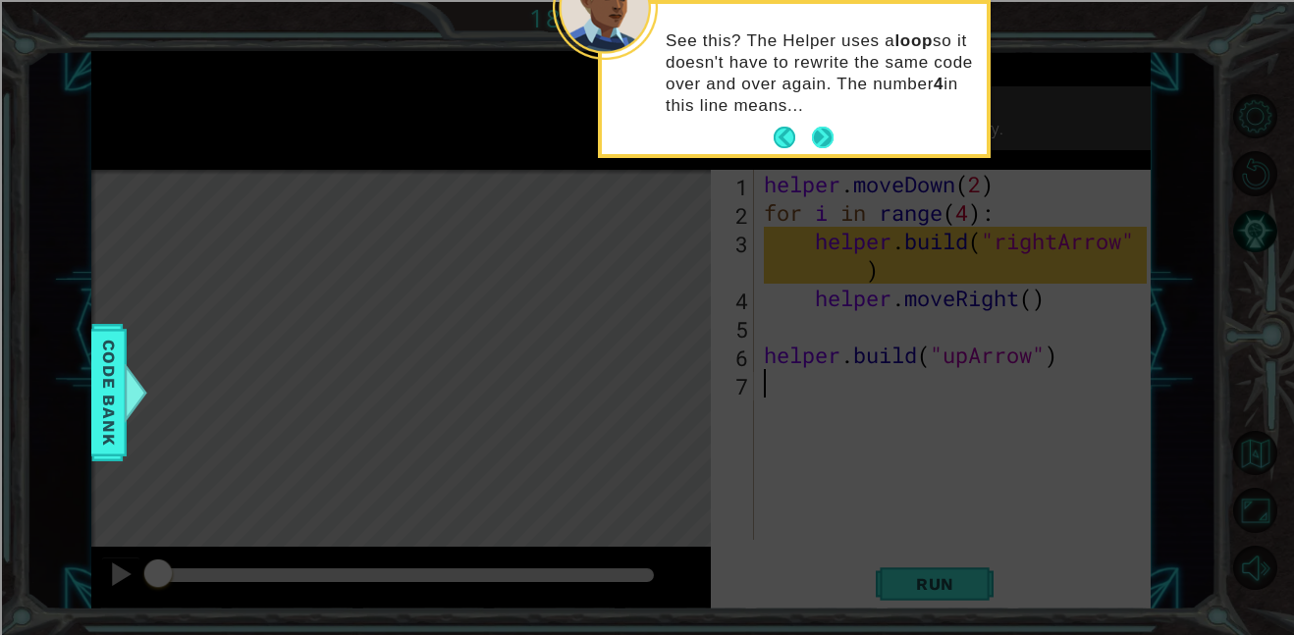
click at [824, 148] on button "Next" at bounding box center [822, 138] width 30 height 30
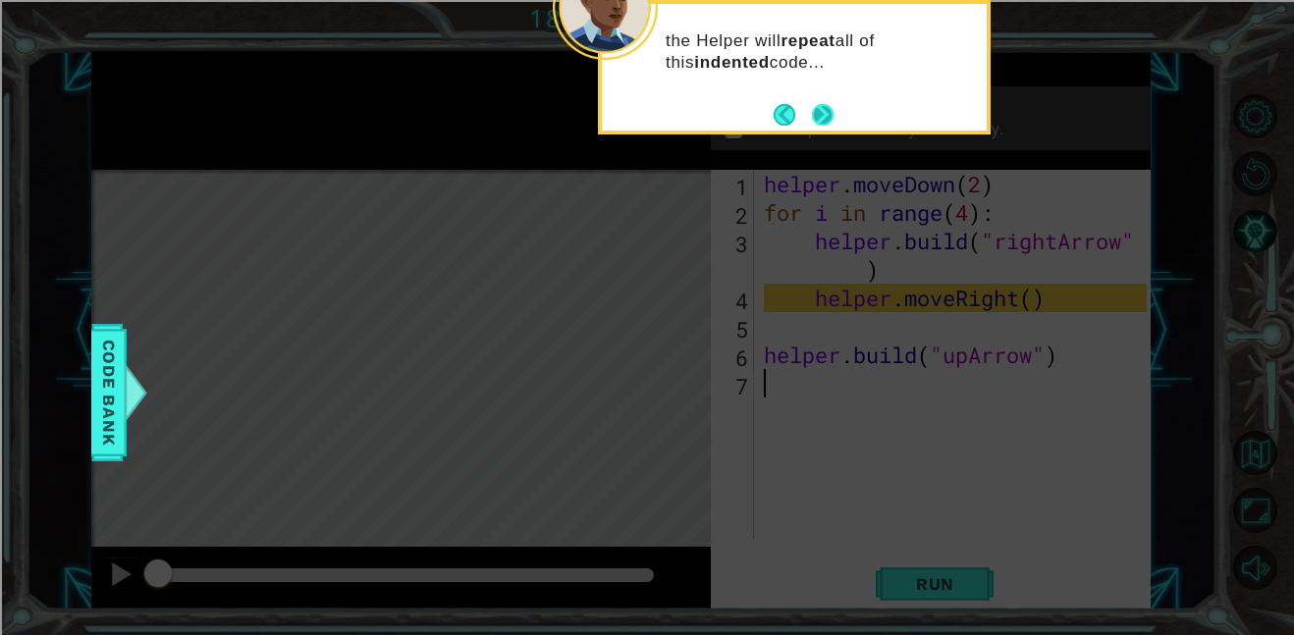
click at [829, 102] on footer at bounding box center [804, 114] width 60 height 29
click at [827, 102] on button "Next" at bounding box center [823, 115] width 26 height 26
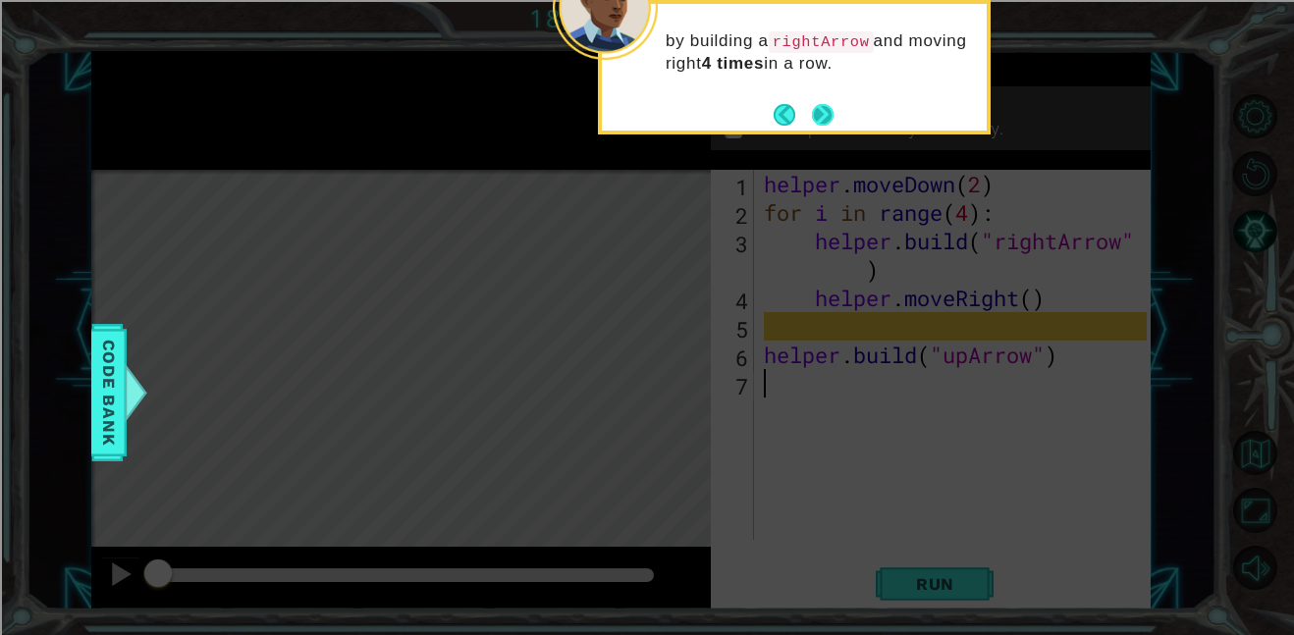
click at [824, 107] on button "Next" at bounding box center [823, 115] width 24 height 24
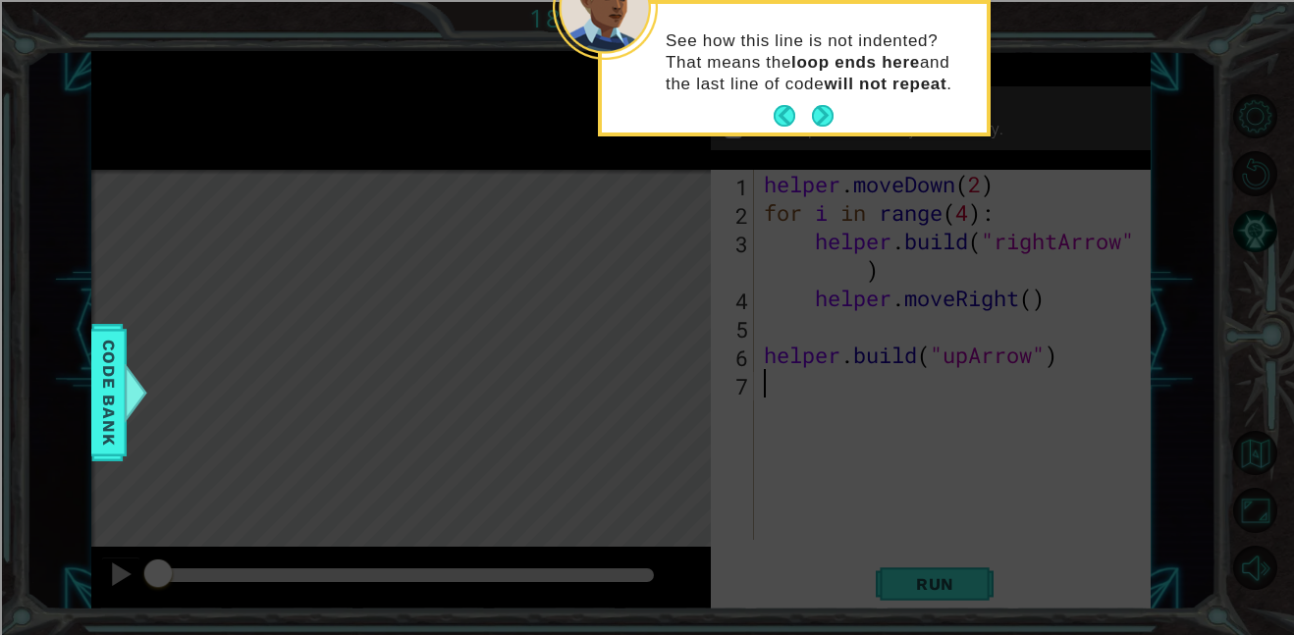
click at [824, 107] on button "Next" at bounding box center [823, 116] width 32 height 32
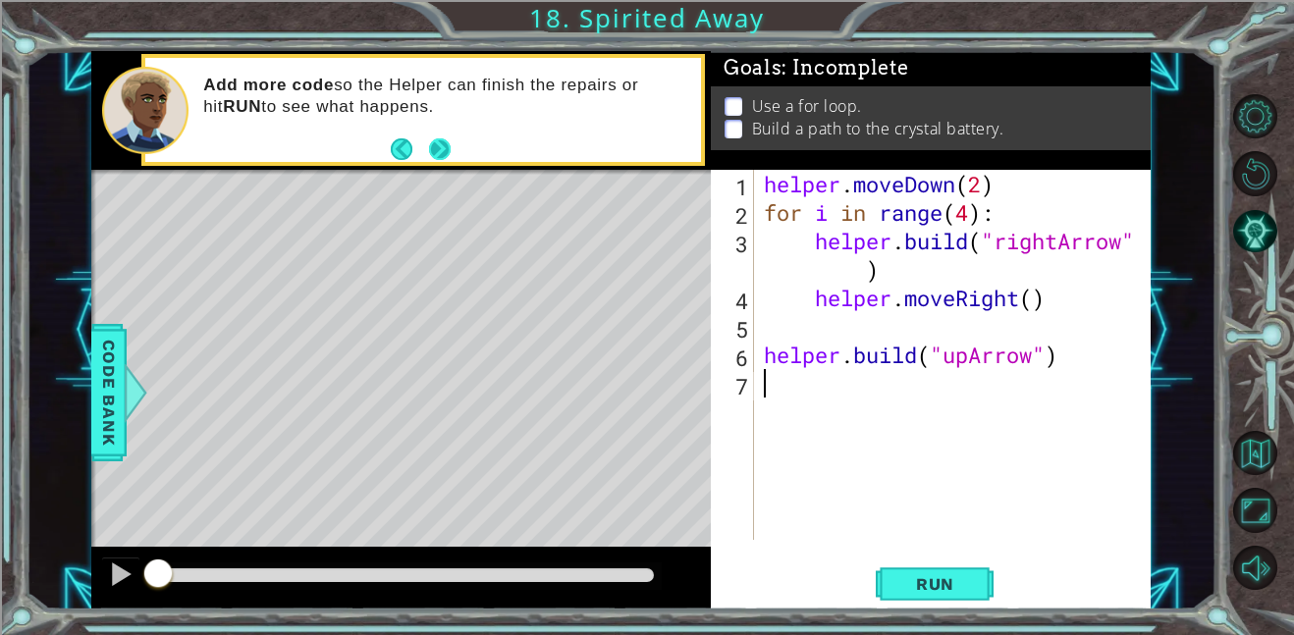
click at [441, 151] on button "Next" at bounding box center [440, 149] width 23 height 23
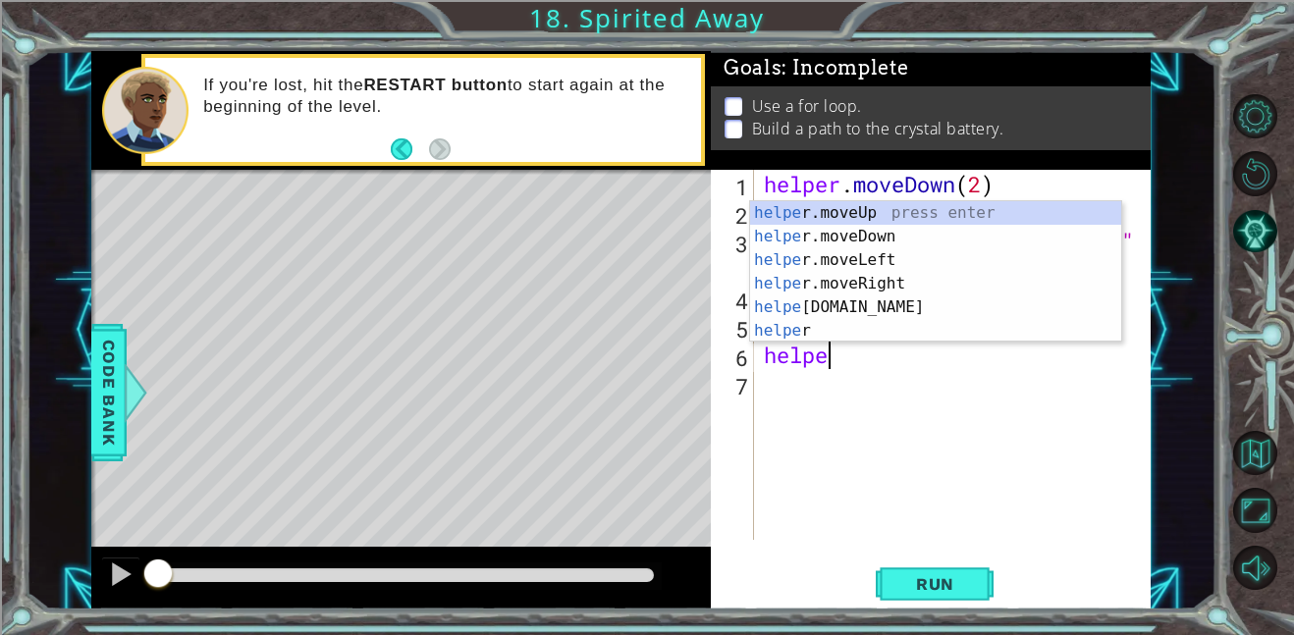
type textarea "h"
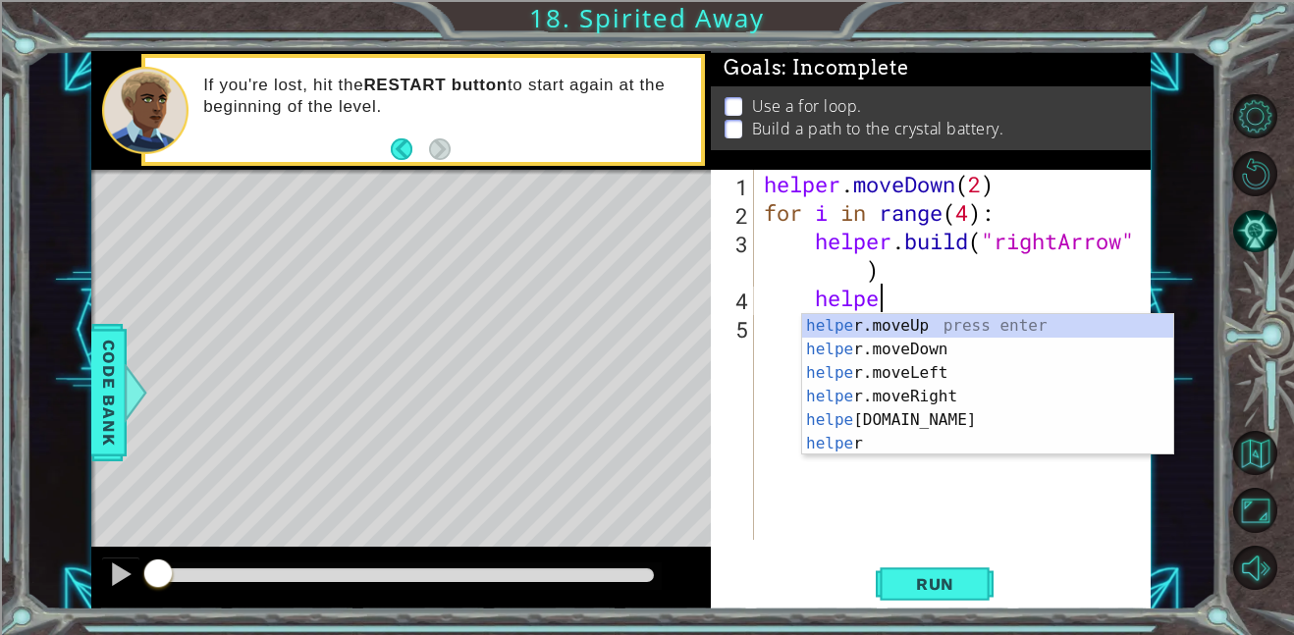
type textarea "h"
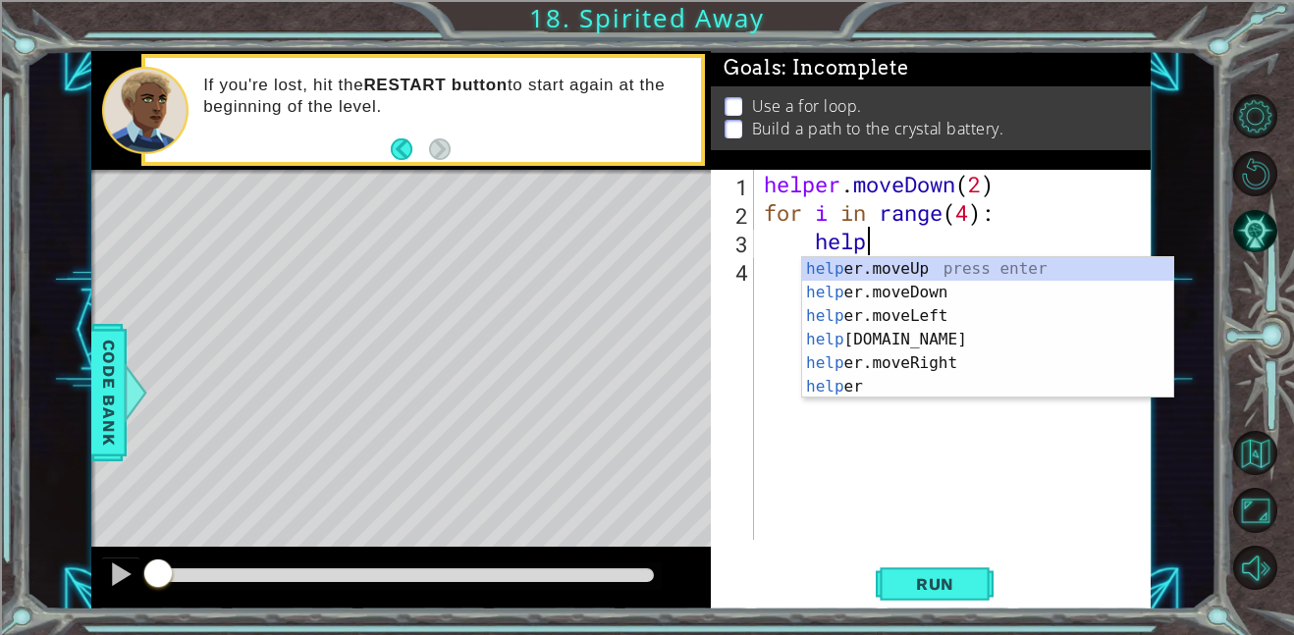
type textarea "h"
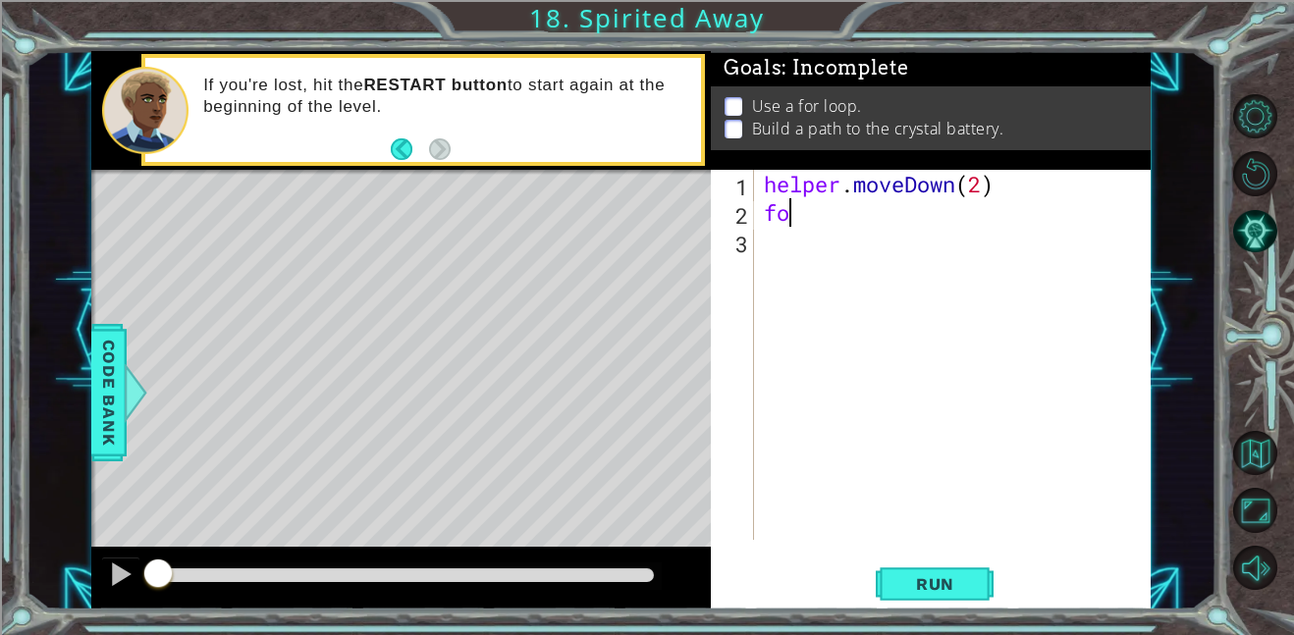
type textarea "f"
click at [988, 184] on div "helper . moveDown ( 2 )" at bounding box center [958, 383] width 397 height 427
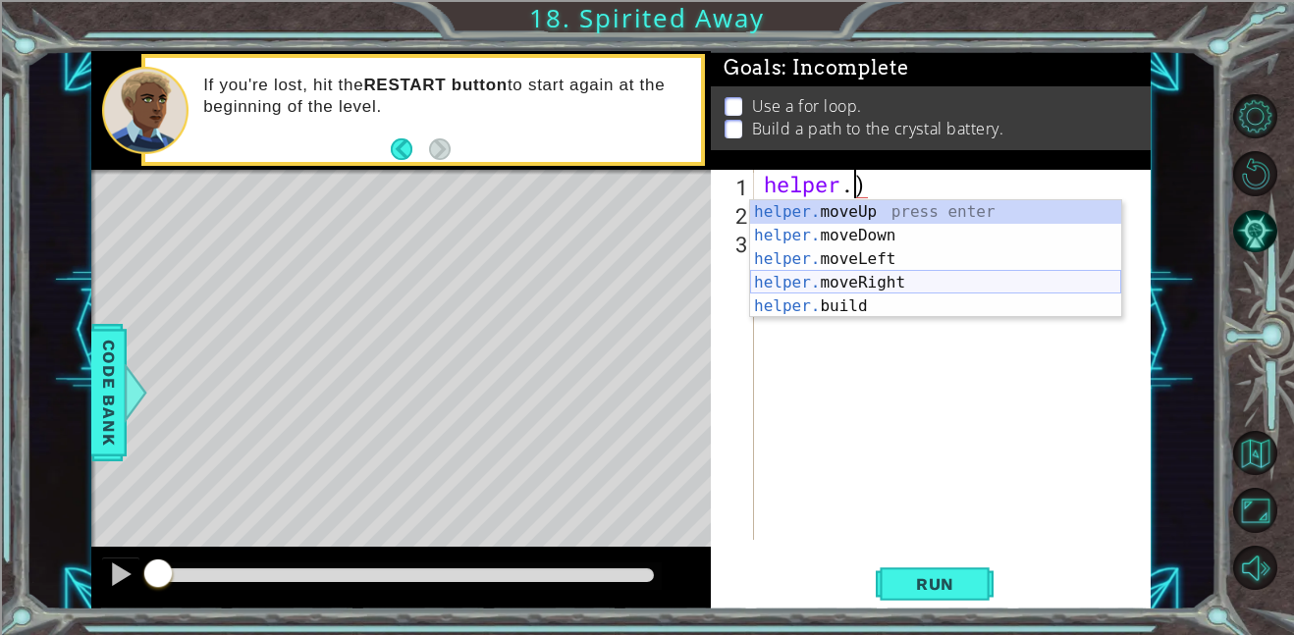
click at [907, 284] on div "helper. moveUp press enter helper. moveDown press enter helper. moveLeft press …" at bounding box center [935, 282] width 371 height 165
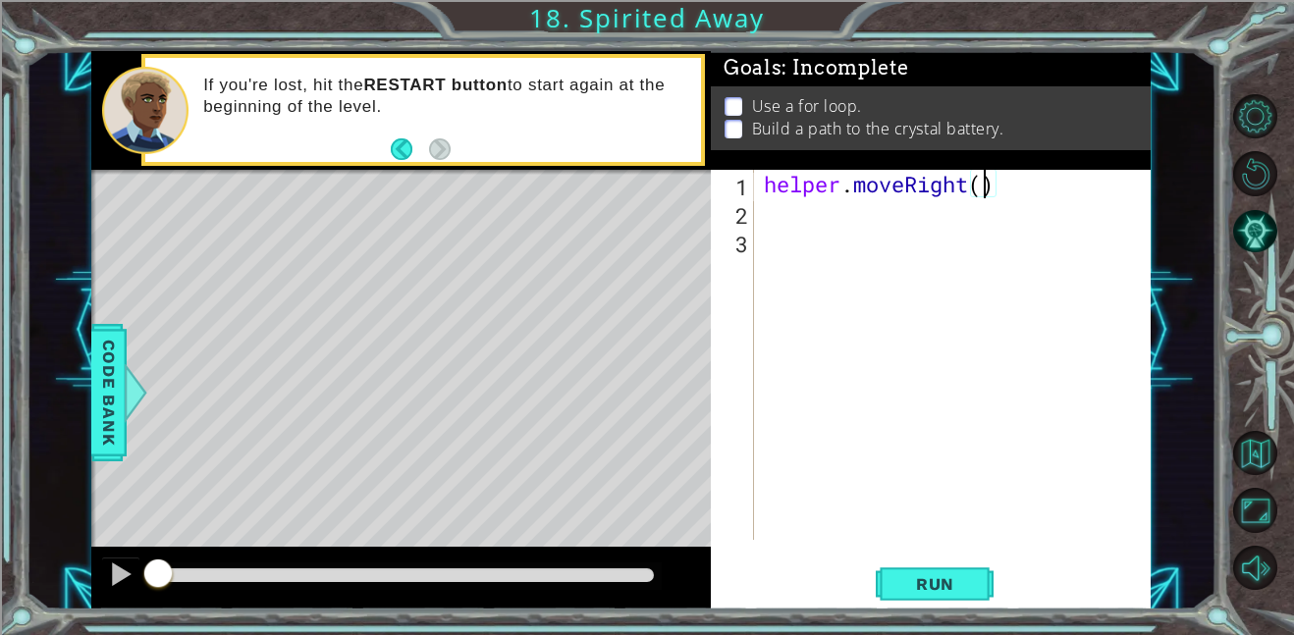
scroll to position [0, 10]
type textarea "helper.moveRight(3)"
click at [934, 584] on span "Run" at bounding box center [935, 584] width 78 height 20
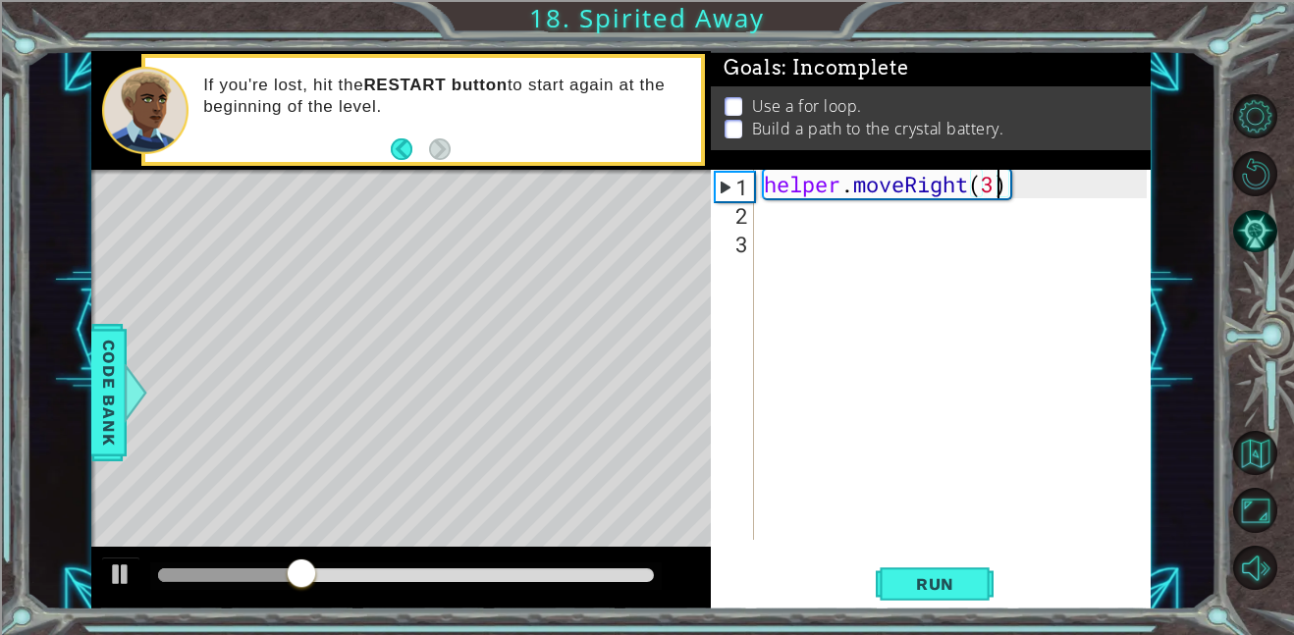
click at [829, 239] on div "helper . moveRight ( 3 )" at bounding box center [958, 383] width 397 height 427
click at [799, 212] on div "helper . moveRight ( 3 )" at bounding box center [958, 383] width 397 height 427
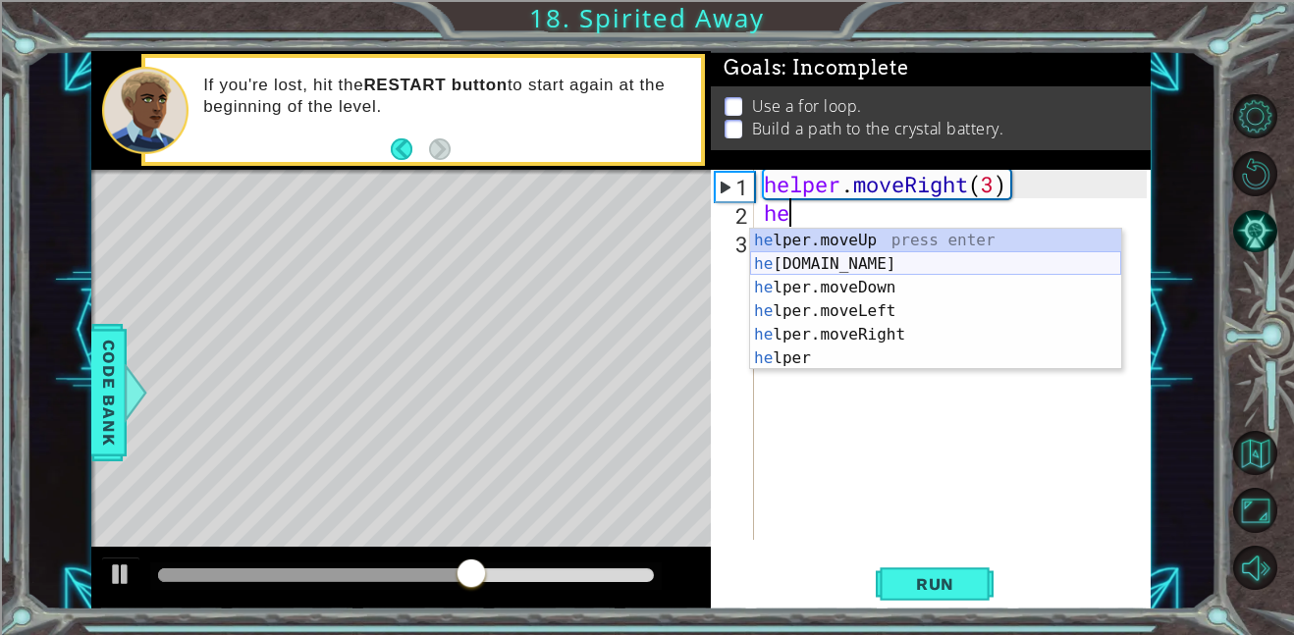
click at [786, 267] on div "he lper.moveUp press enter he lper.build press enter he lper.moveDown press ent…" at bounding box center [935, 323] width 371 height 188
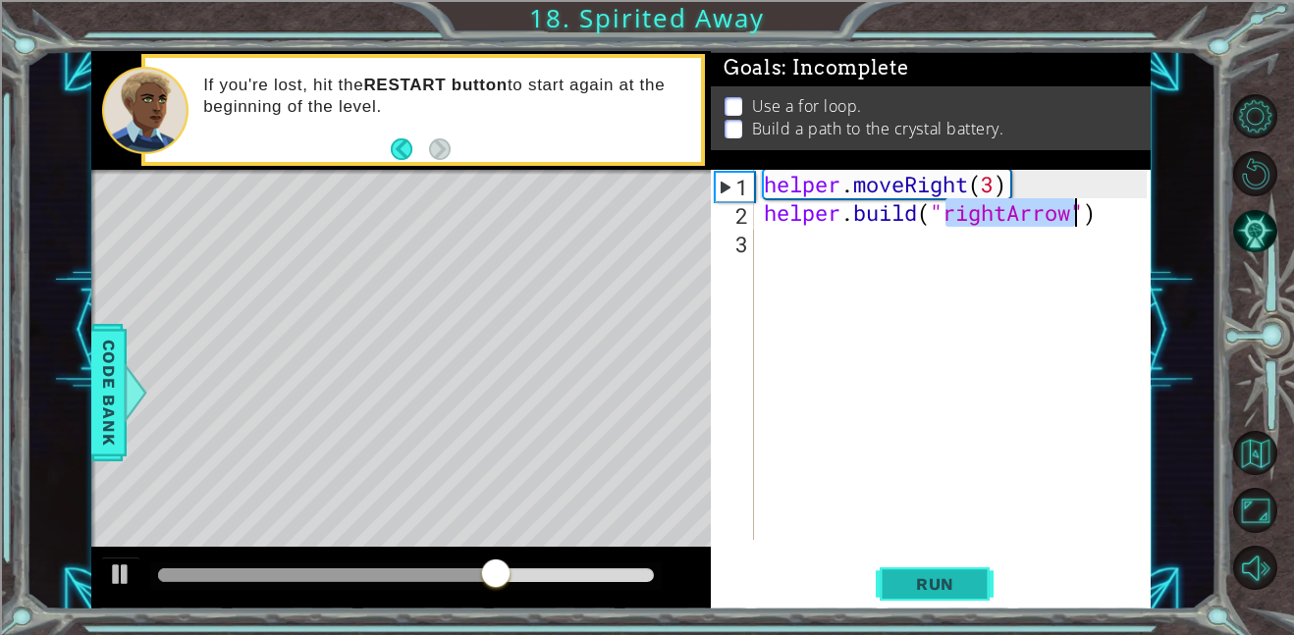
click at [940, 581] on span "Run" at bounding box center [935, 584] width 78 height 20
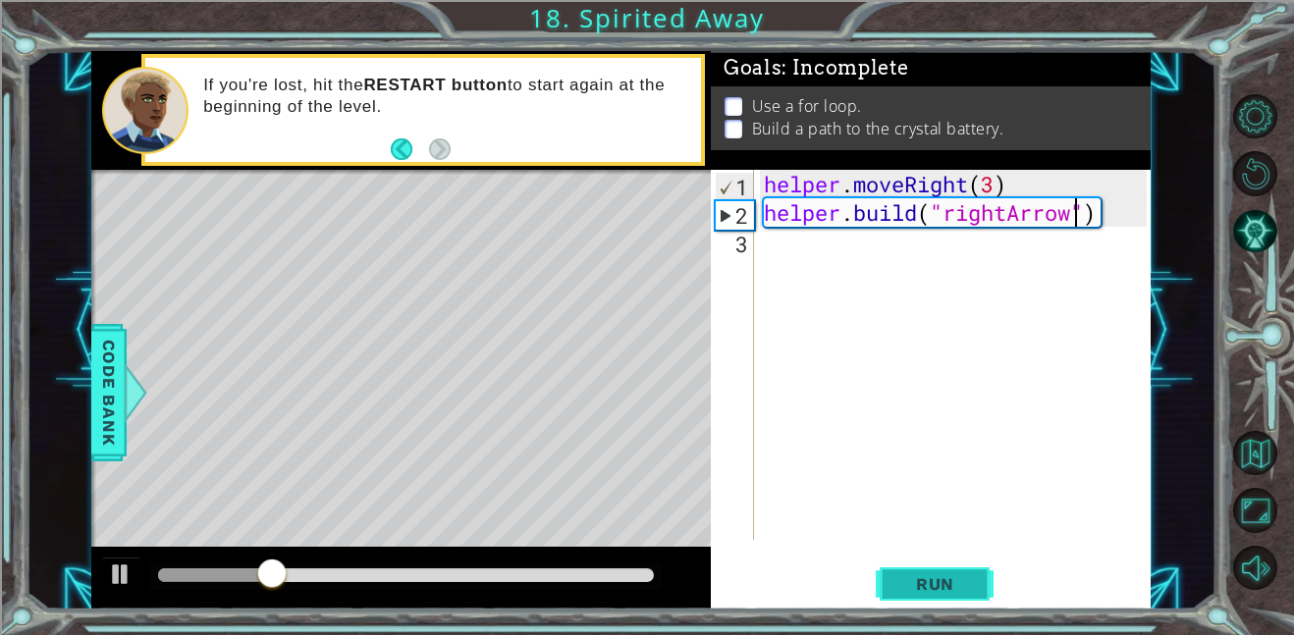
click at [942, 579] on span "Run" at bounding box center [935, 584] width 78 height 20
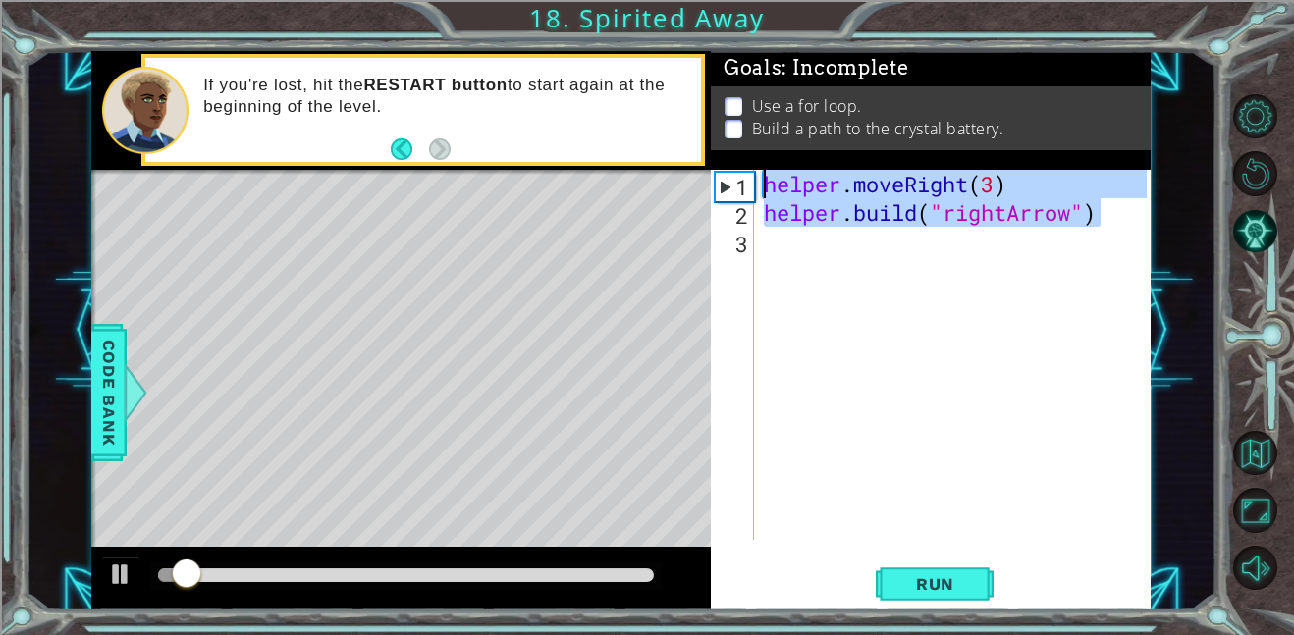
drag, startPoint x: 1101, startPoint y: 224, endPoint x: 395, endPoint y: 135, distance: 711.4
click at [395, 135] on div "1 ההההההההההההההההההההההההההההההההההההההההההההההההההההההההההההההההההההההההההההה…" at bounding box center [620, 330] width 1059 height 559
type textarea "helper.moveRight(3) helper.build("rightArrow")"
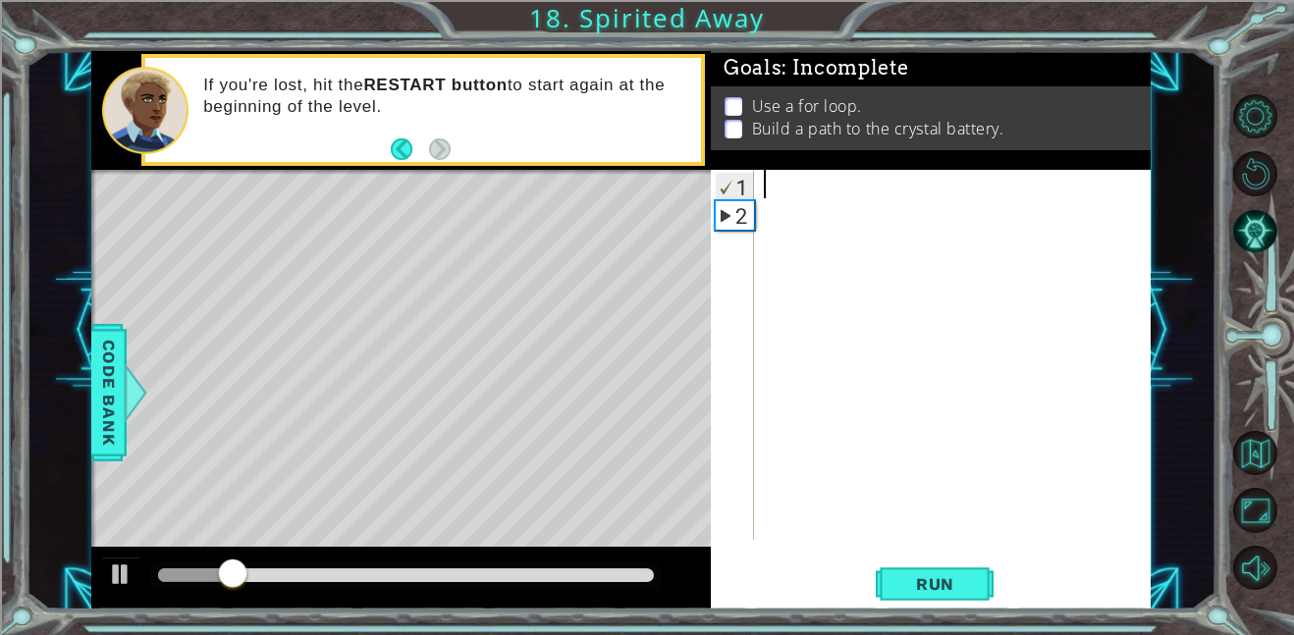
click at [395, 135] on footer at bounding box center [421, 149] width 60 height 29
click at [965, 575] on span "Run" at bounding box center [935, 584] width 78 height 20
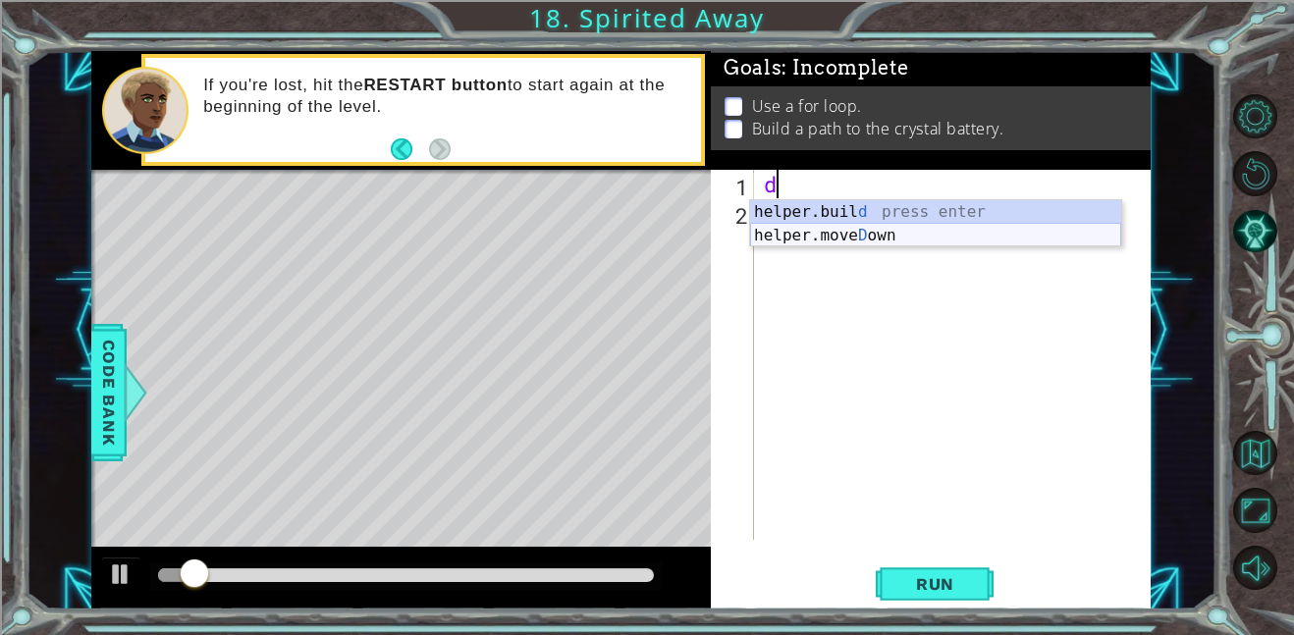
click at [823, 235] on div "helper.buil d press enter helper.move D own press enter" at bounding box center [935, 247] width 371 height 94
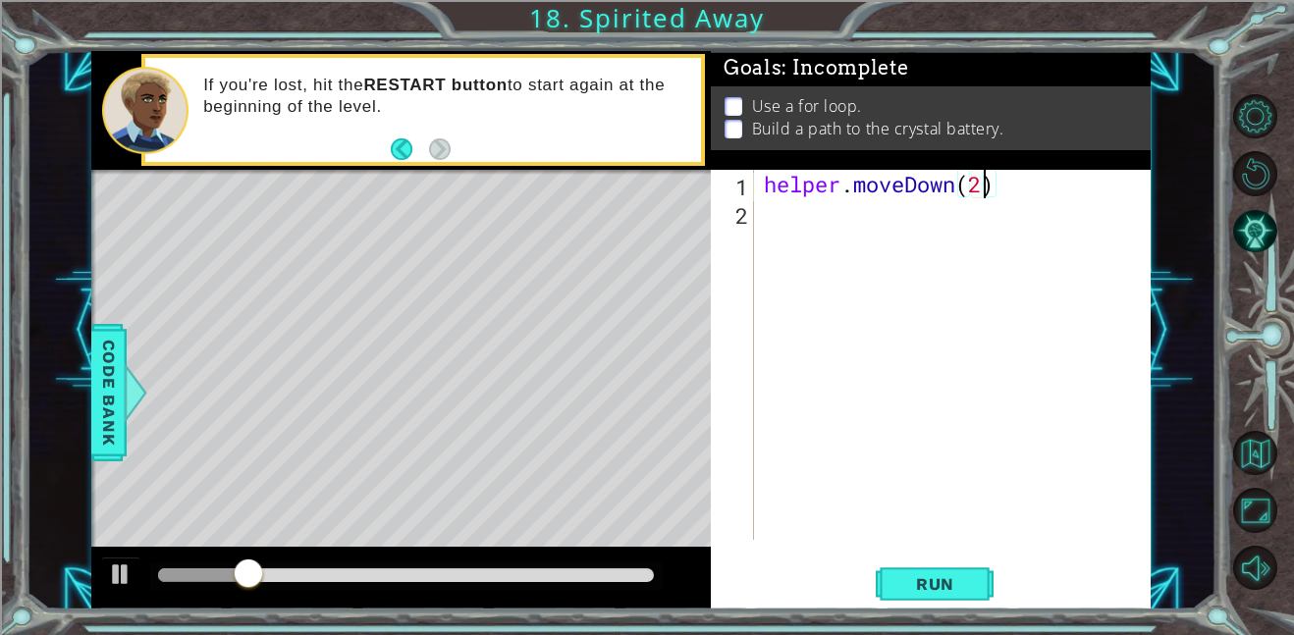
scroll to position [0, 9]
type textarea "helper.moveDown(2)"
click at [964, 569] on button "Run" at bounding box center [935, 584] width 118 height 44
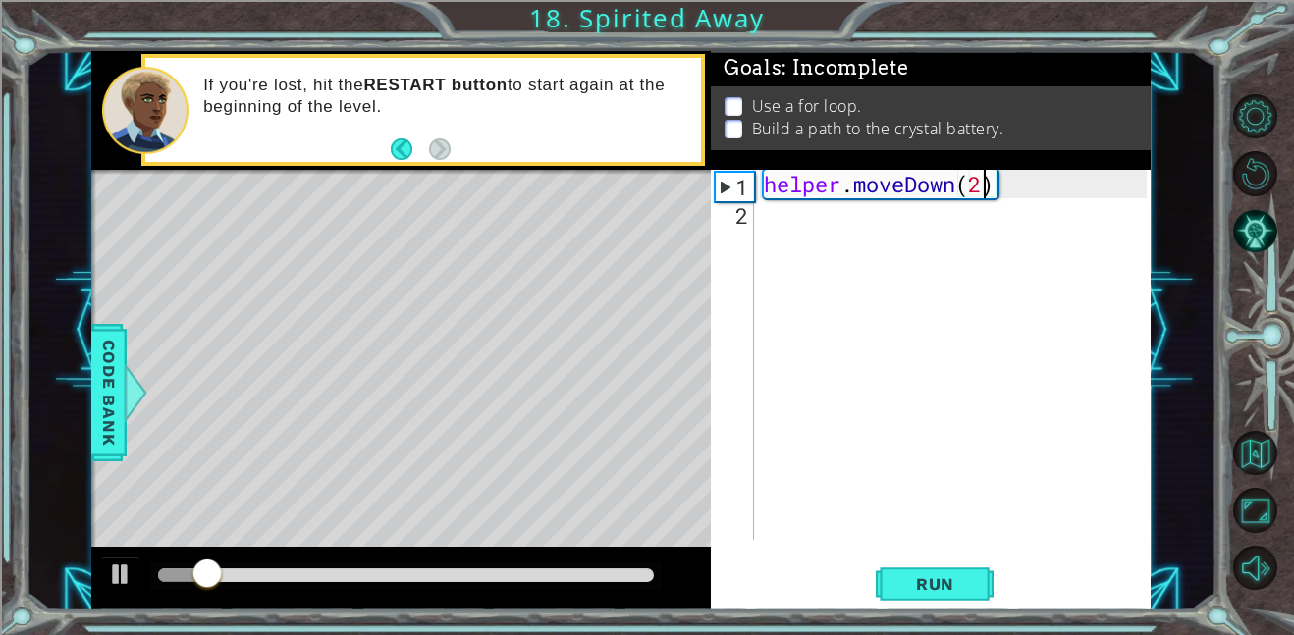
click at [961, 218] on div "helper . moveDown ( 2 )" at bounding box center [958, 383] width 397 height 427
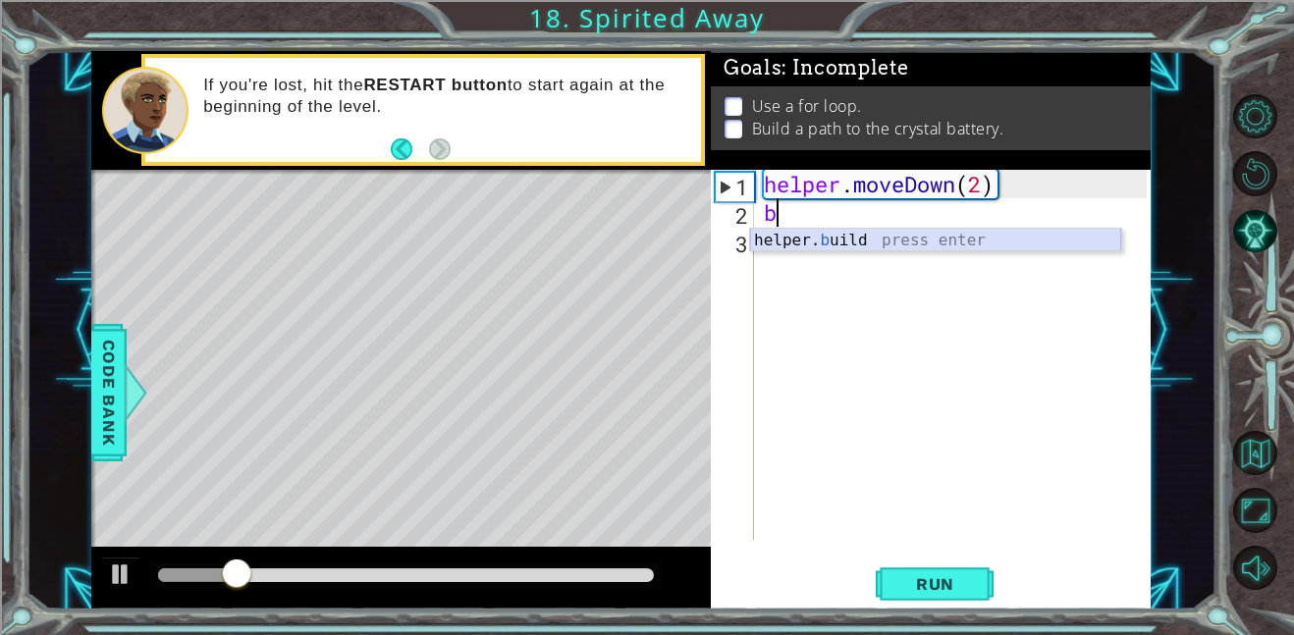
click at [965, 238] on div "helper. b uild press enter" at bounding box center [935, 264] width 371 height 71
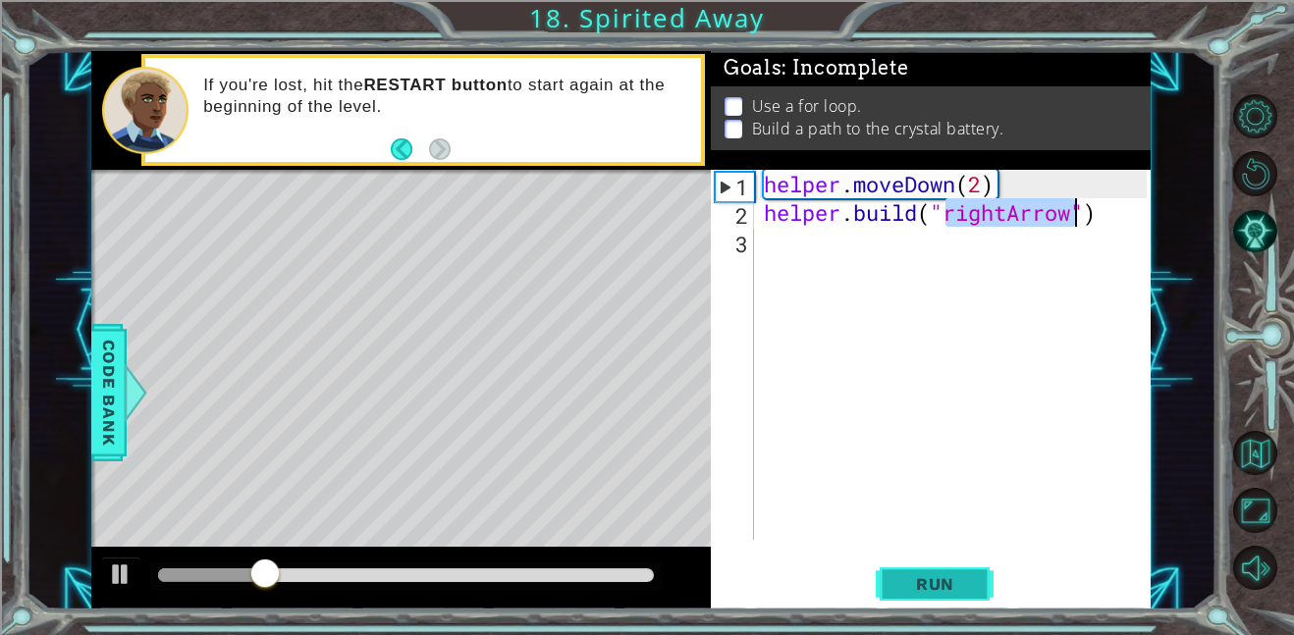
type textarea "helper.build("rightArrow")"
click at [939, 578] on span "Run" at bounding box center [935, 584] width 78 height 20
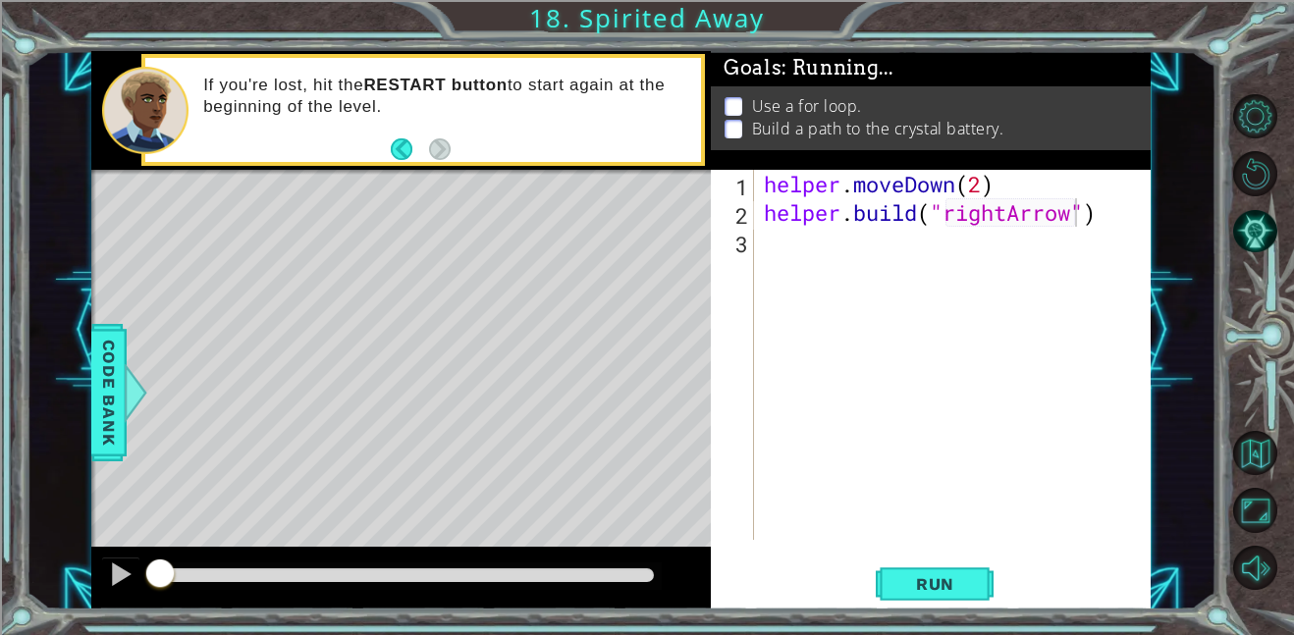
drag, startPoint x: 939, startPoint y: 578, endPoint x: 786, endPoint y: 542, distance: 156.4
click at [786, 542] on div "helper.build("rightArrow") 1 2 3 helper . moveDown ( 2 ) helper . build ( "righ…" at bounding box center [931, 390] width 440 height 440
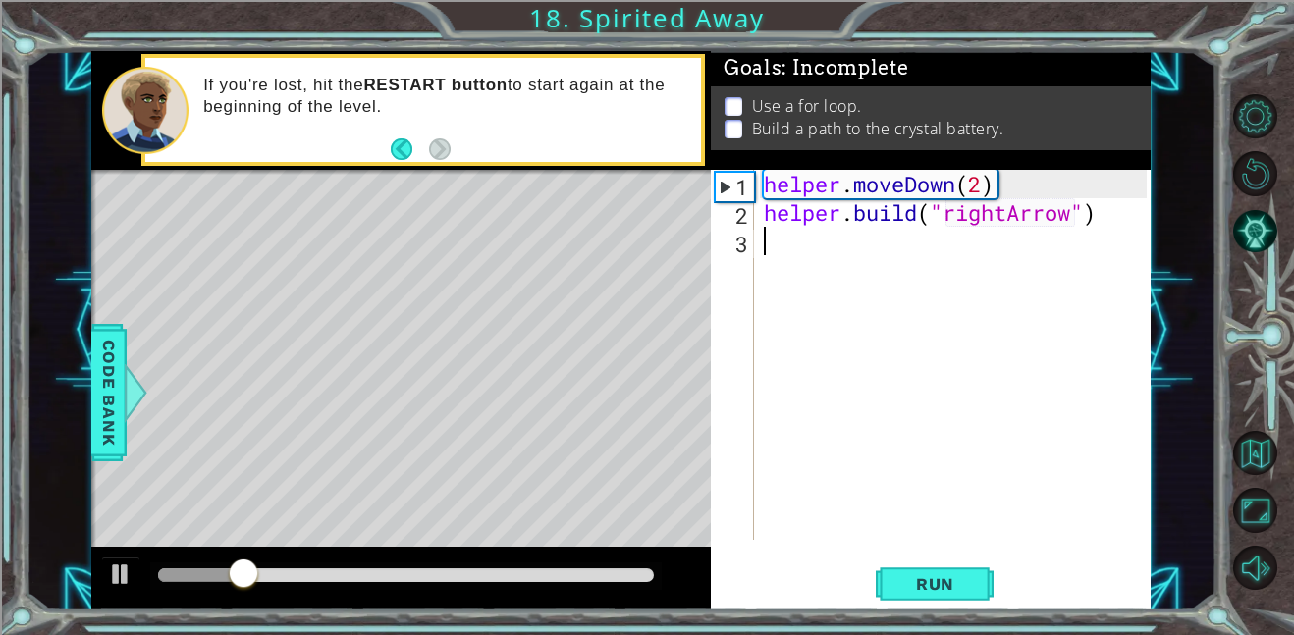
click at [842, 241] on div "helper . moveDown ( 2 ) helper . build ( "rightArrow" )" at bounding box center [958, 383] width 397 height 427
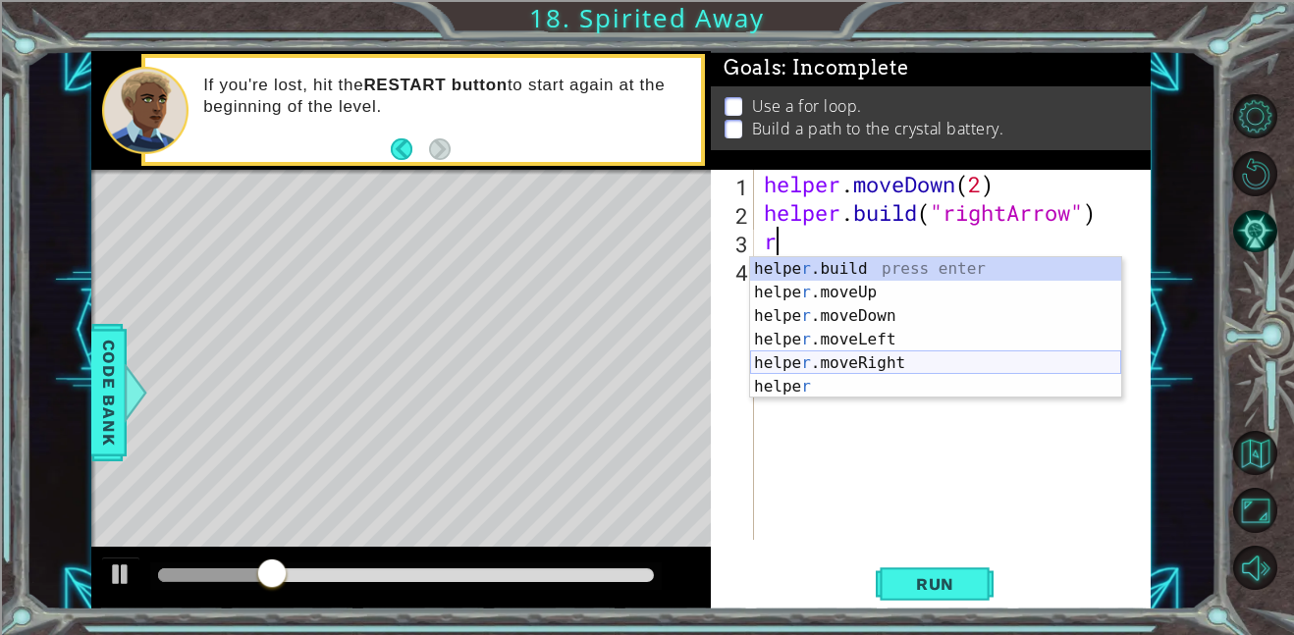
click at [892, 365] on div "helpe r .build press enter helpe r .moveUp press enter helpe r .moveDown press …" at bounding box center [935, 351] width 371 height 188
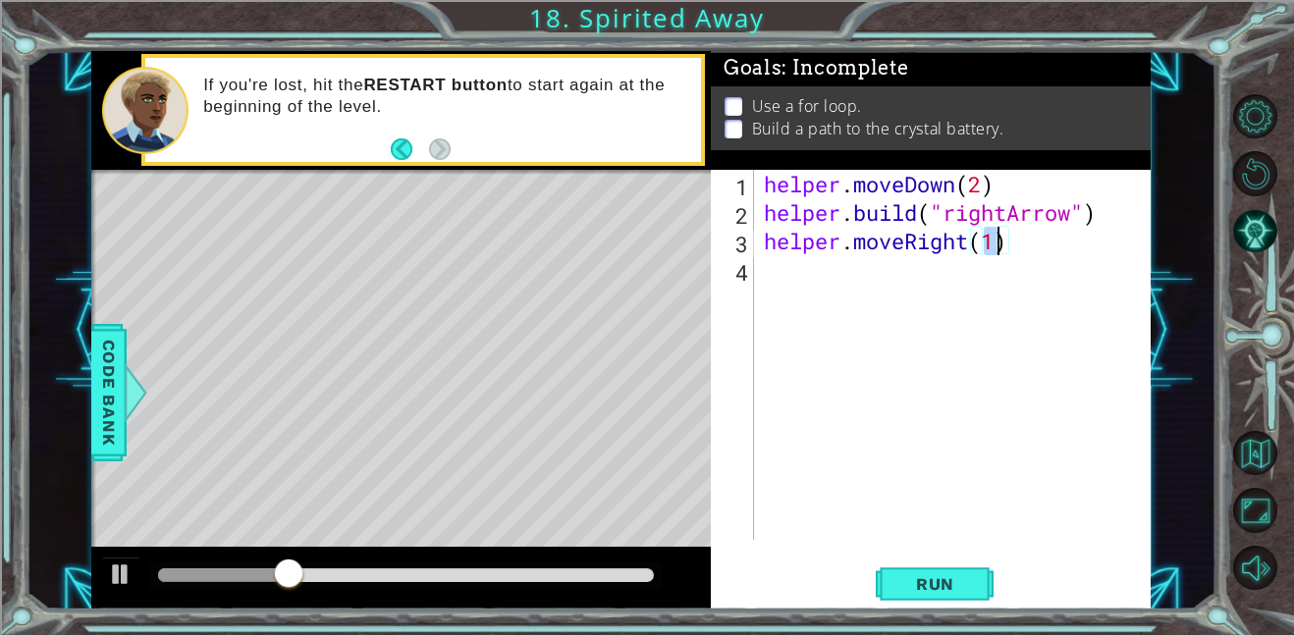
scroll to position [0, 10]
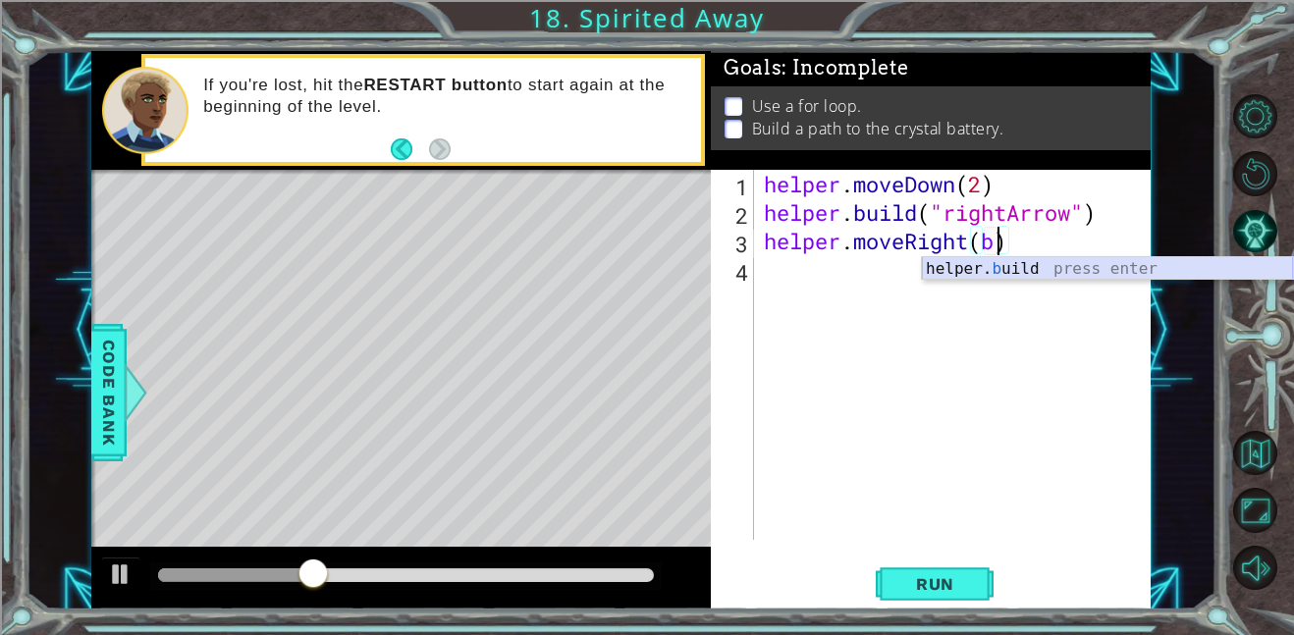
click at [967, 274] on div "helper. b uild press enter" at bounding box center [1107, 292] width 371 height 71
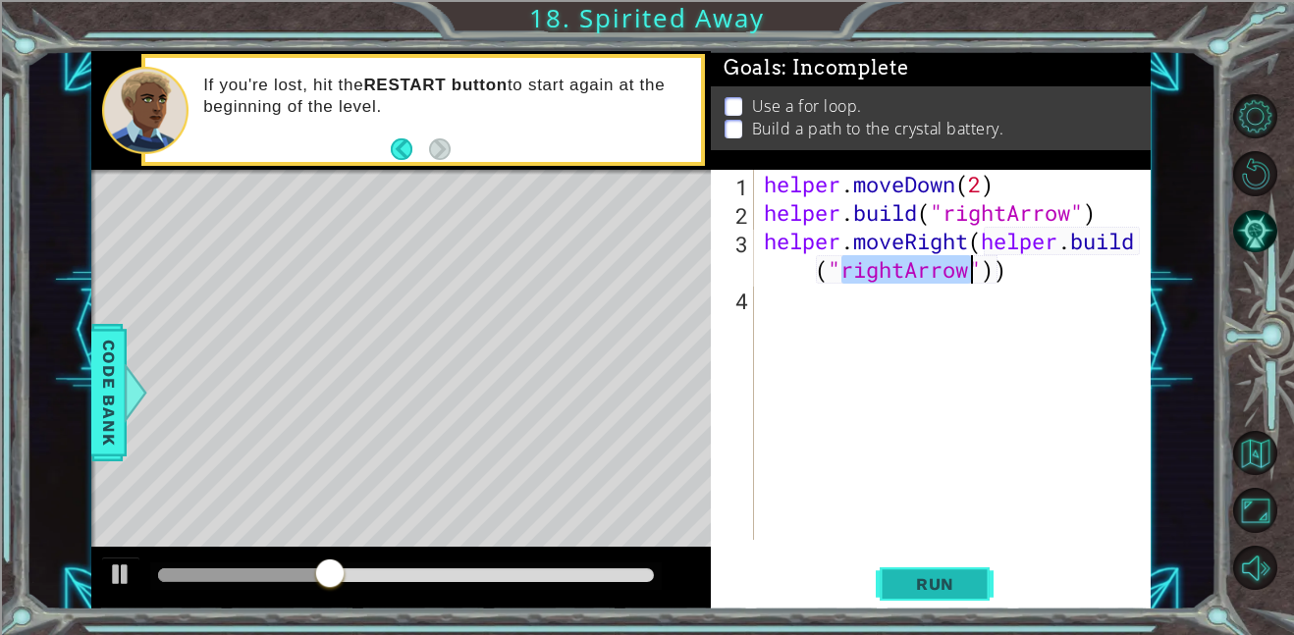
click at [976, 570] on button "Run" at bounding box center [935, 584] width 118 height 44
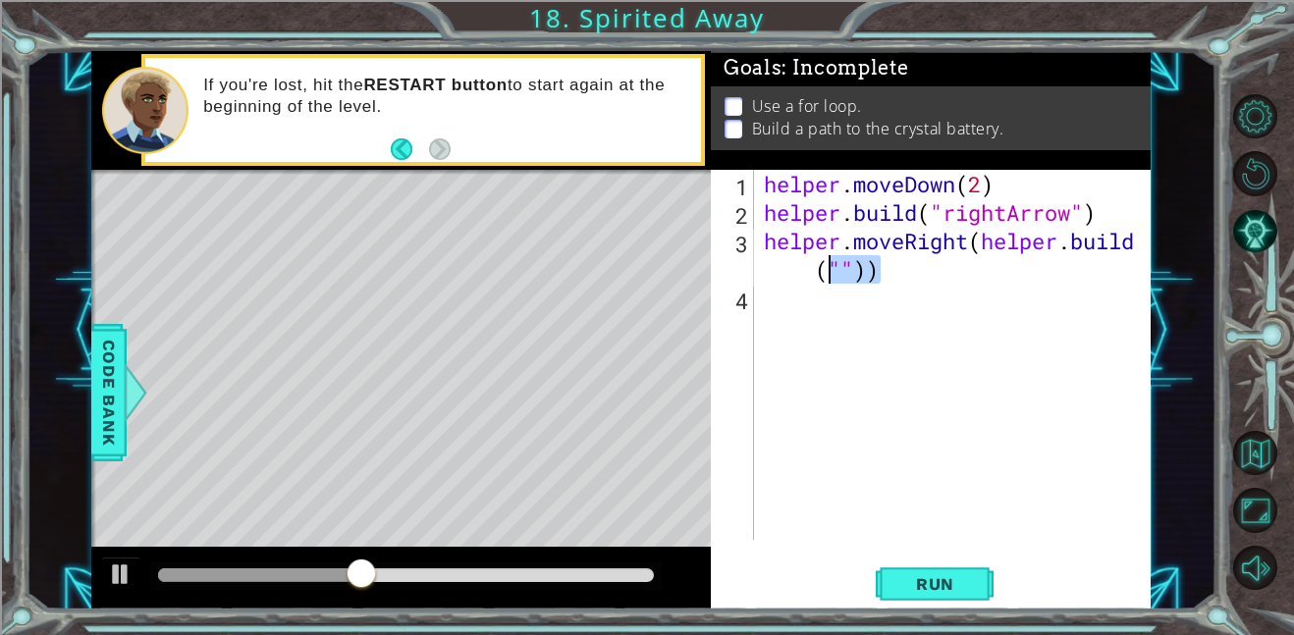
drag, startPoint x: 877, startPoint y: 282, endPoint x: 810, endPoint y: 277, distance: 66.9
click at [810, 277] on div "helper . moveDown ( 2 ) helper . build ( "rightArrow" ) helper . moveRight ( he…" at bounding box center [958, 383] width 397 height 427
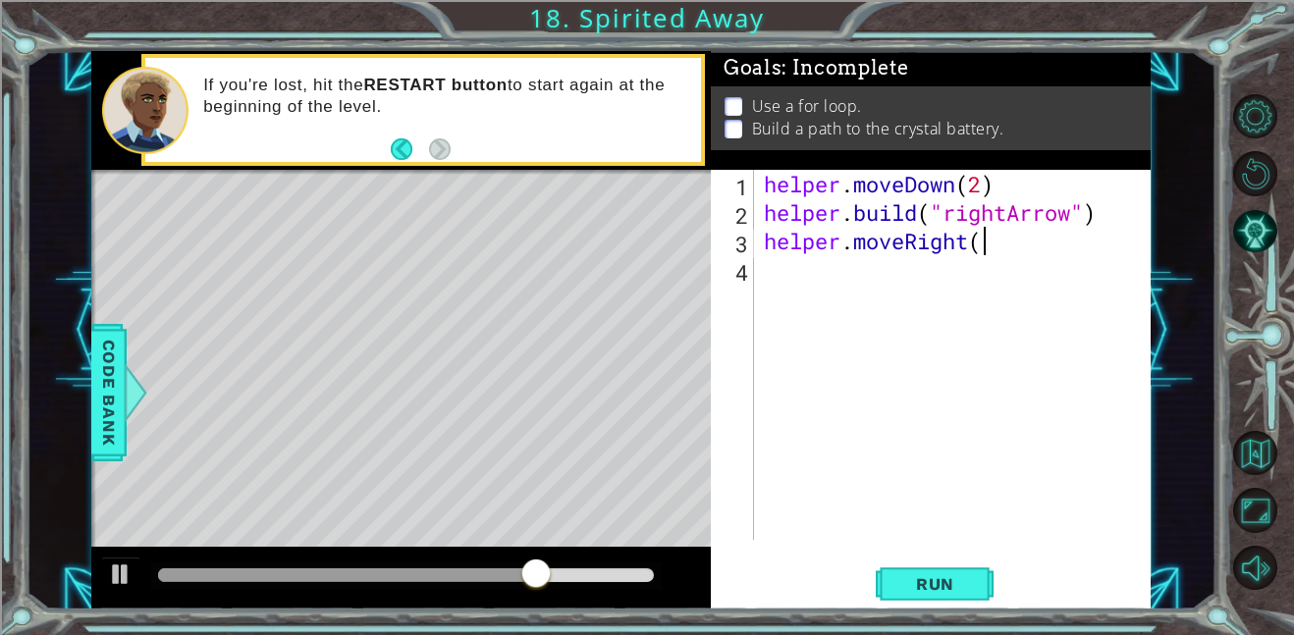
scroll to position [0, 9]
type textarea "helper.moveRight()"
click at [820, 283] on div "helper . moveDown ( 2 ) helper . build ( "rightArrow" ) helper . moveRight ( )" at bounding box center [958, 383] width 397 height 427
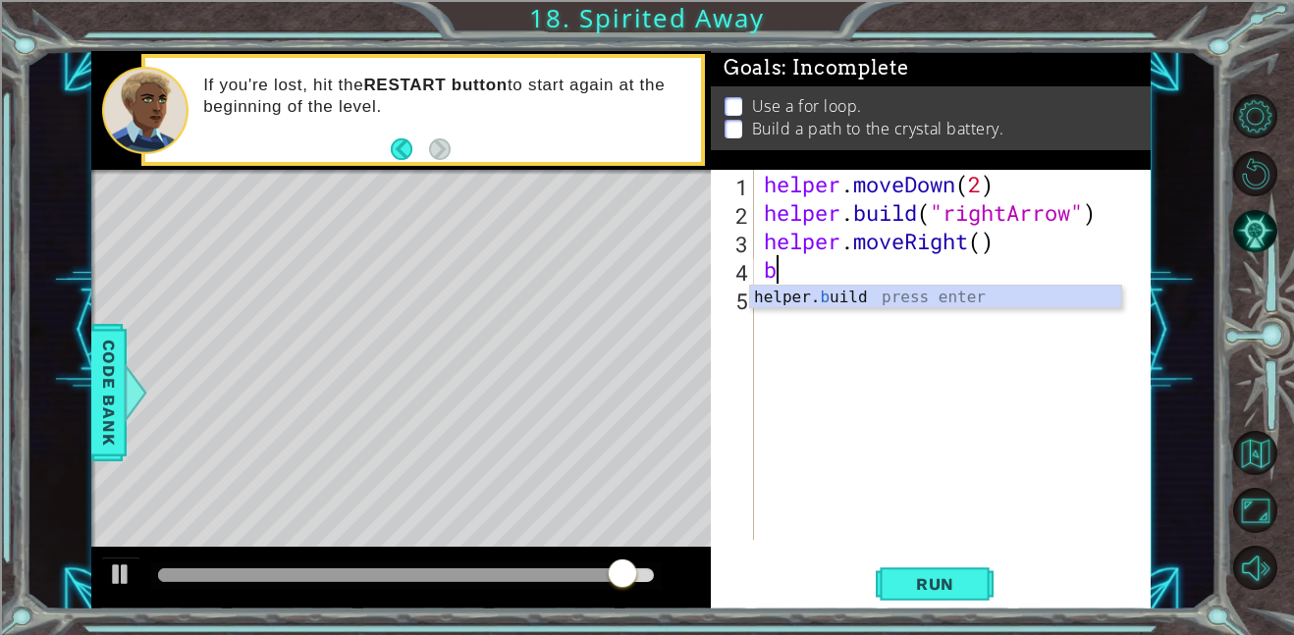
click at [831, 302] on div "helper. b uild press enter" at bounding box center [935, 321] width 371 height 71
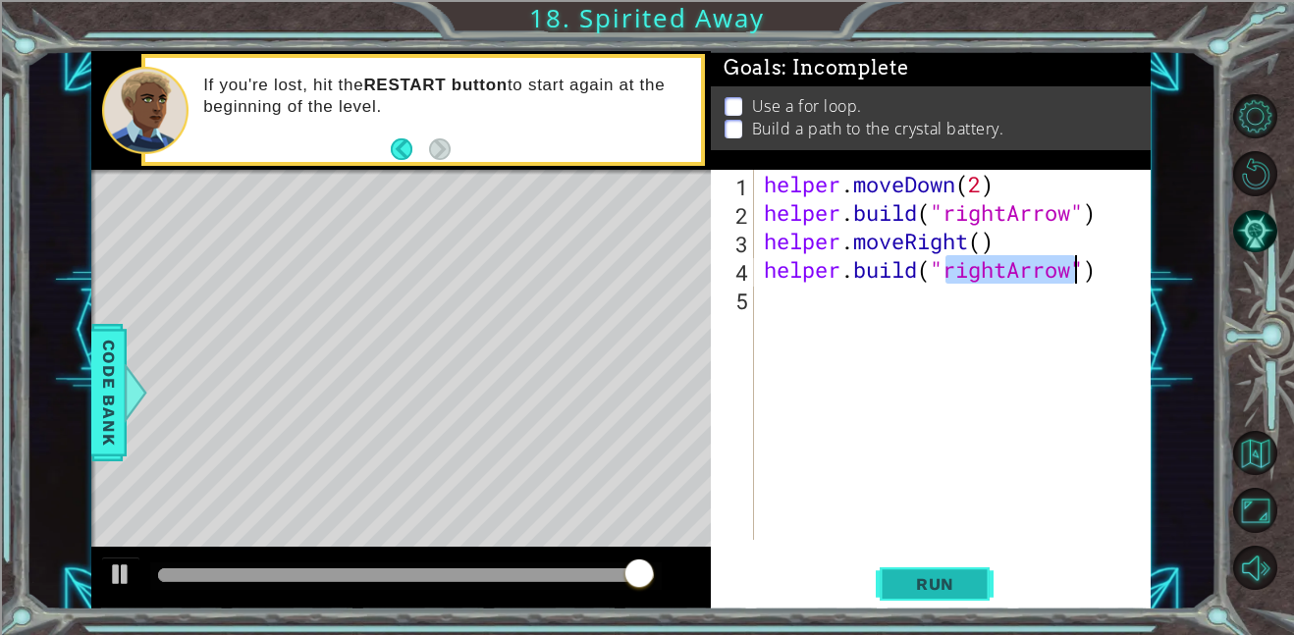
type textarea "helper.build("rightArrow")"
click at [945, 579] on span "Run" at bounding box center [935, 584] width 78 height 20
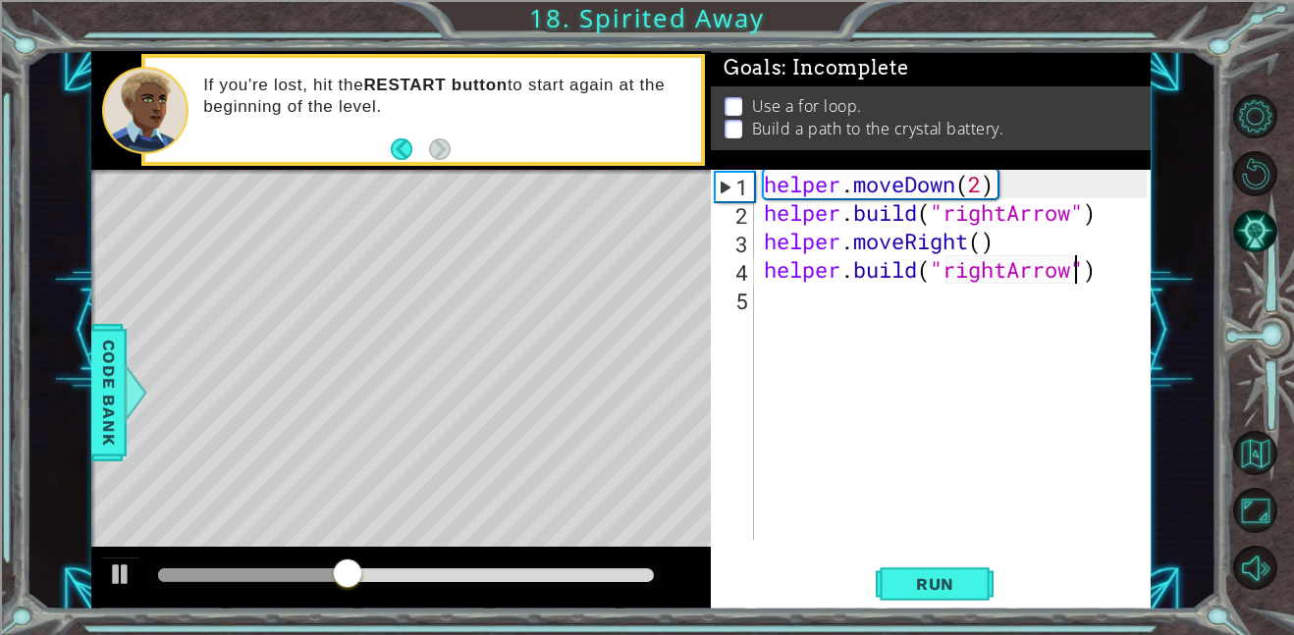
click at [856, 288] on div "helper . moveDown ( 2 ) helper . build ( "rightArrow" ) helper . moveRight ( ) …" at bounding box center [958, 383] width 397 height 427
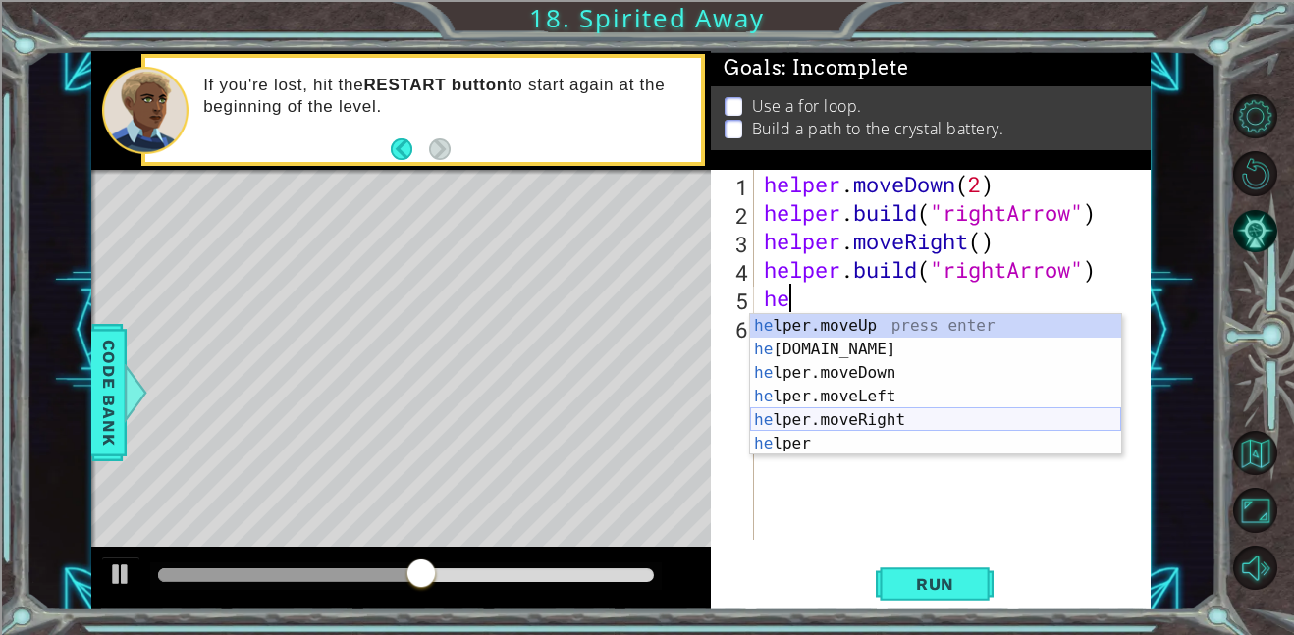
click at [938, 415] on div "he lper.moveUp press enter he lper.build press enter he lper.moveDown press ent…" at bounding box center [935, 408] width 371 height 188
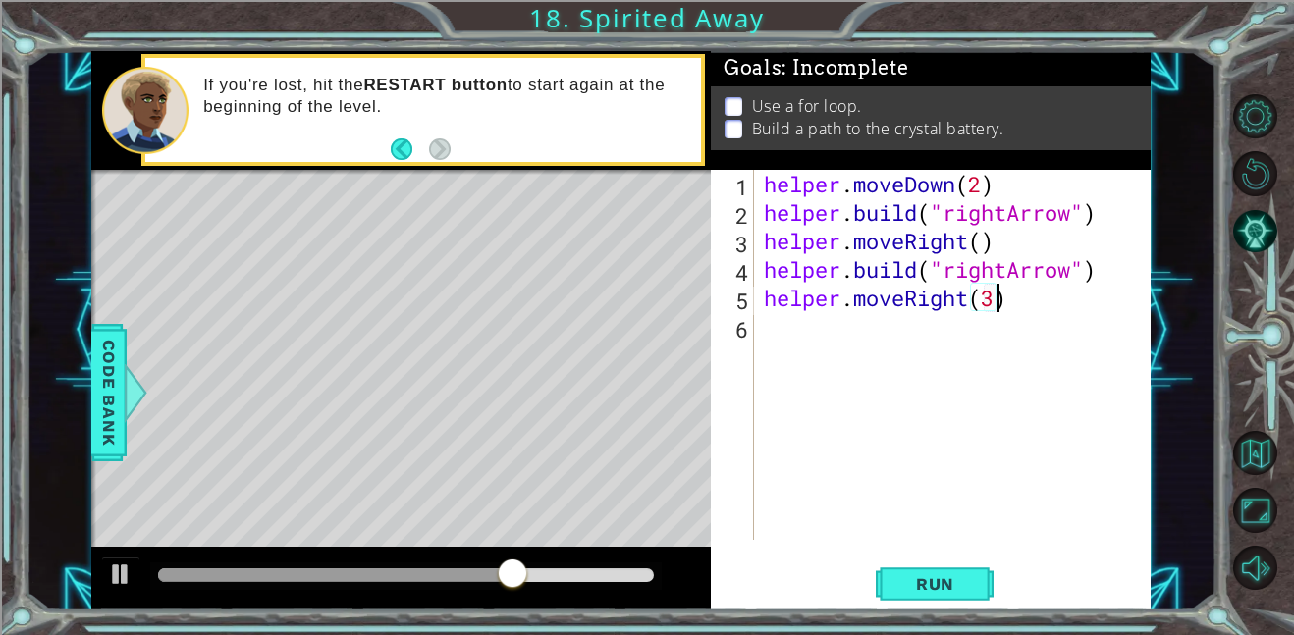
scroll to position [0, 10]
type textarea "helper.moveRight(3)"
click at [962, 571] on button "Run" at bounding box center [935, 584] width 118 height 44
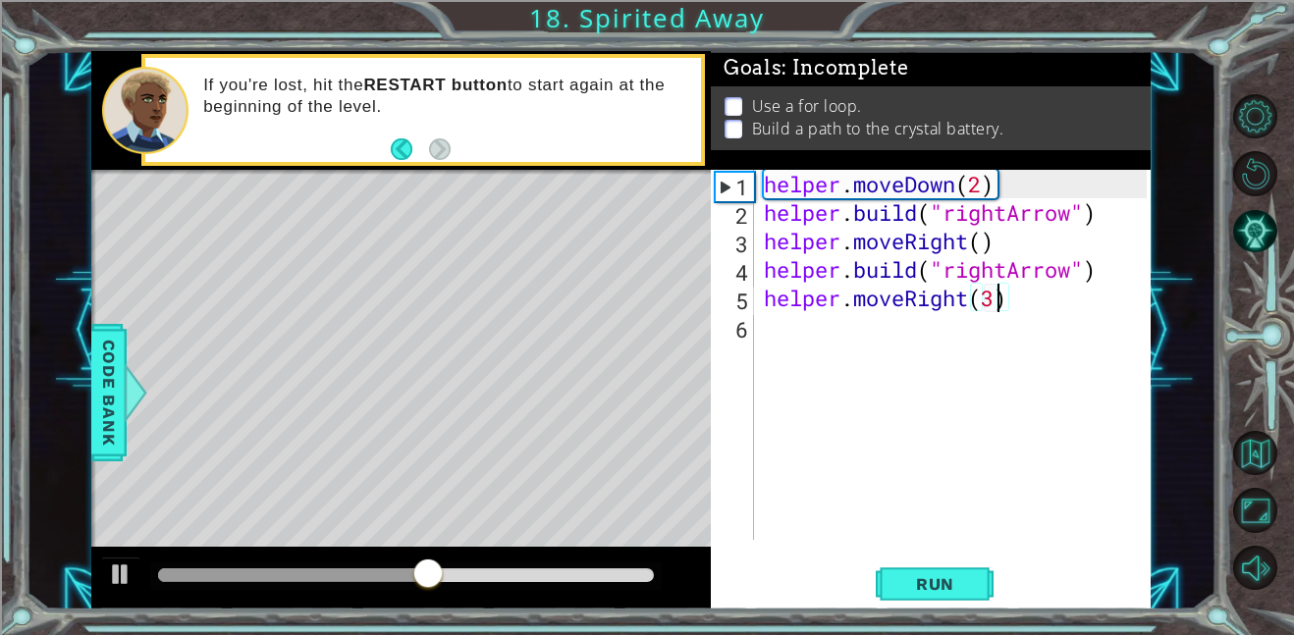
click at [789, 340] on div "helper . moveDown ( 2 ) helper . build ( "rightArrow" ) helper . moveRight ( ) …" at bounding box center [958, 383] width 397 height 427
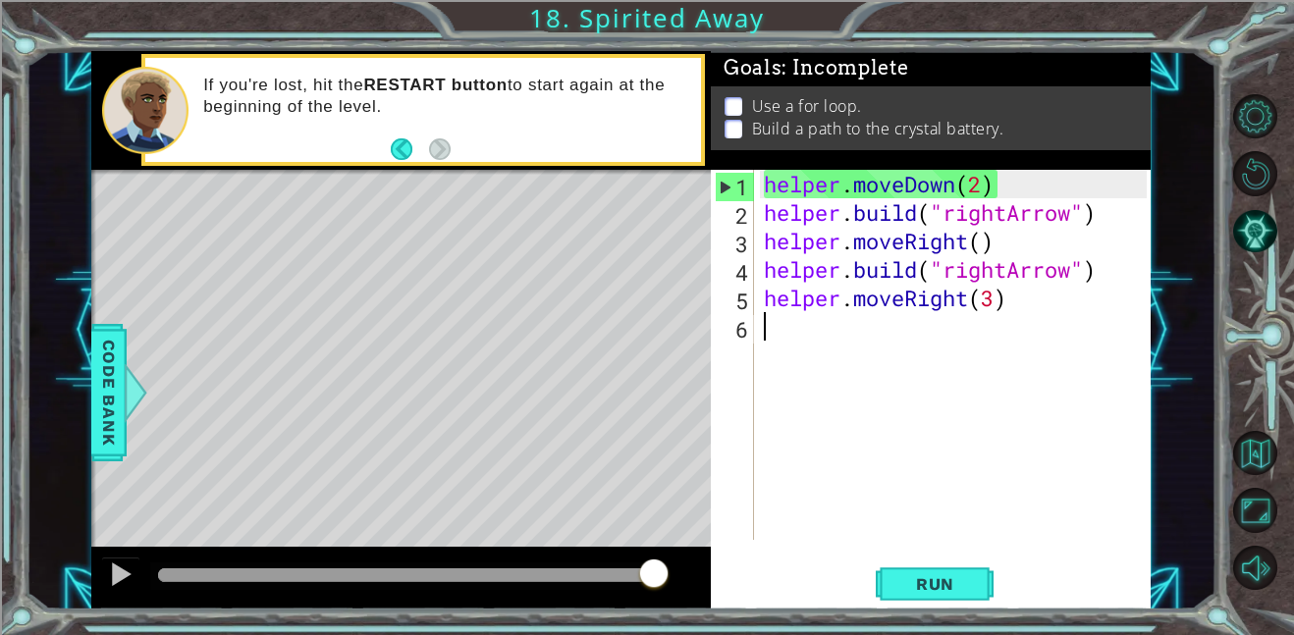
click at [1008, 301] on div "helper . moveDown ( 2 ) helper . build ( "rightArrow" ) helper . moveRight ( ) …" at bounding box center [958, 383] width 397 height 427
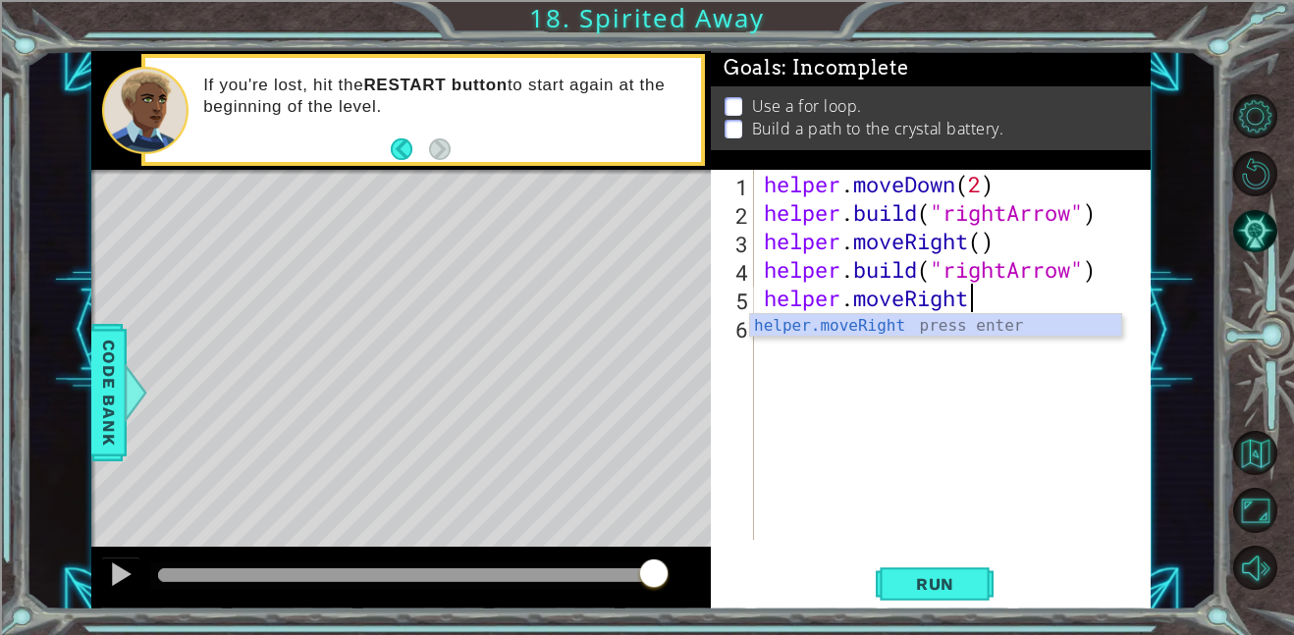
scroll to position [0, 9]
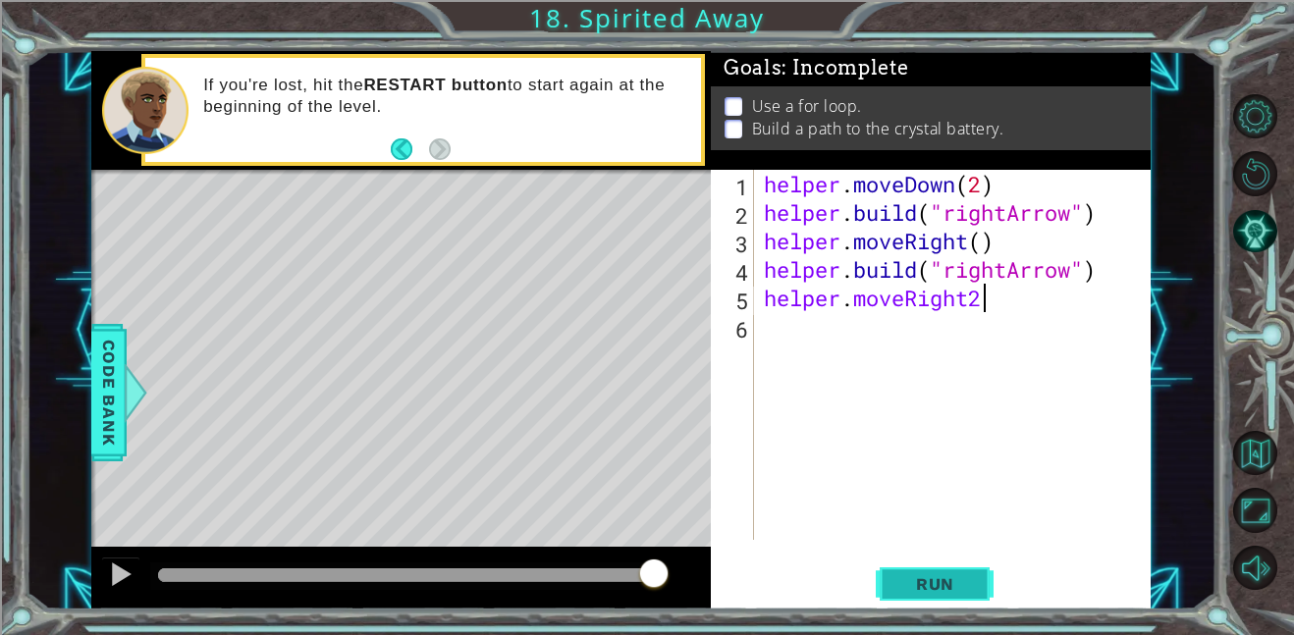
click at [937, 564] on button "Run" at bounding box center [935, 584] width 118 height 44
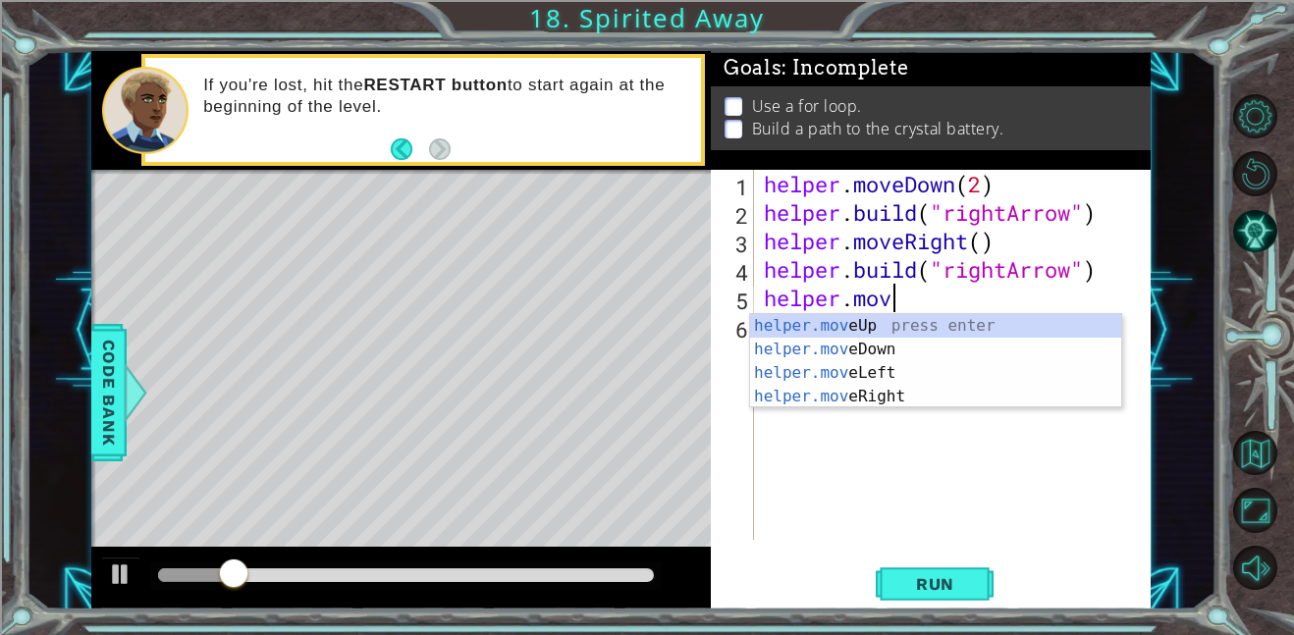
scroll to position [0, 5]
click at [904, 398] on div "helper.mov eUp press enter helper.mov eDown press enter helper.mov eLeft press …" at bounding box center [935, 384] width 371 height 141
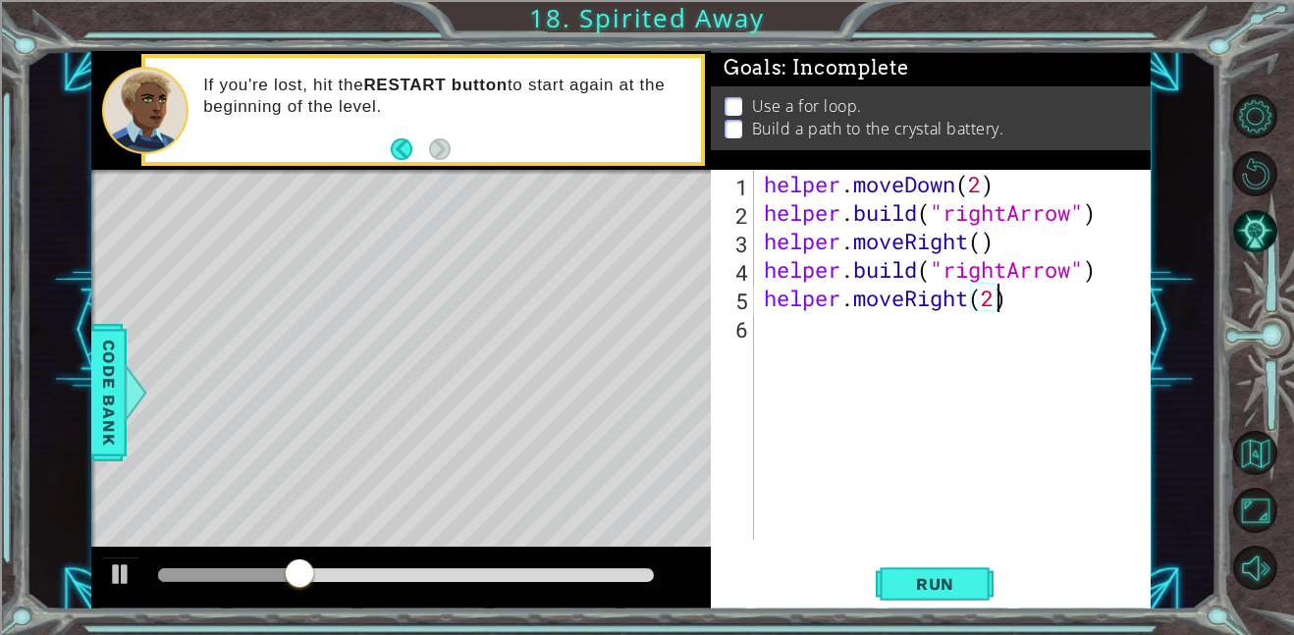
scroll to position [0, 10]
click at [923, 566] on button "Run" at bounding box center [935, 584] width 118 height 44
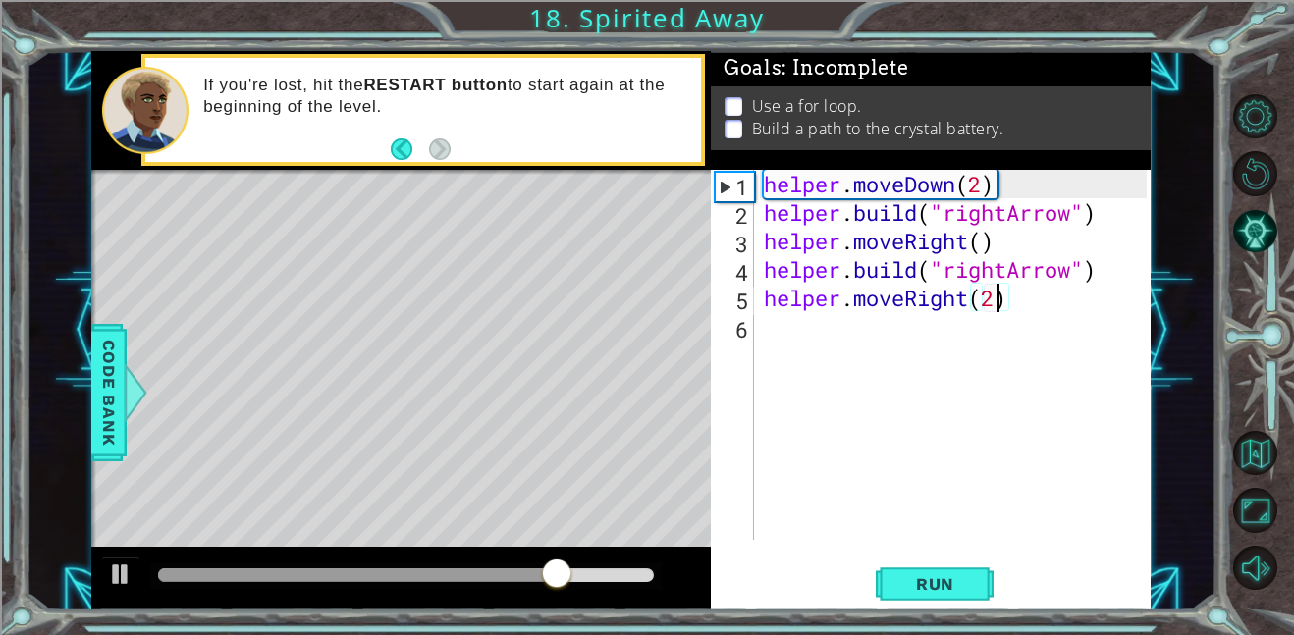
type textarea "helper.moveRight()"
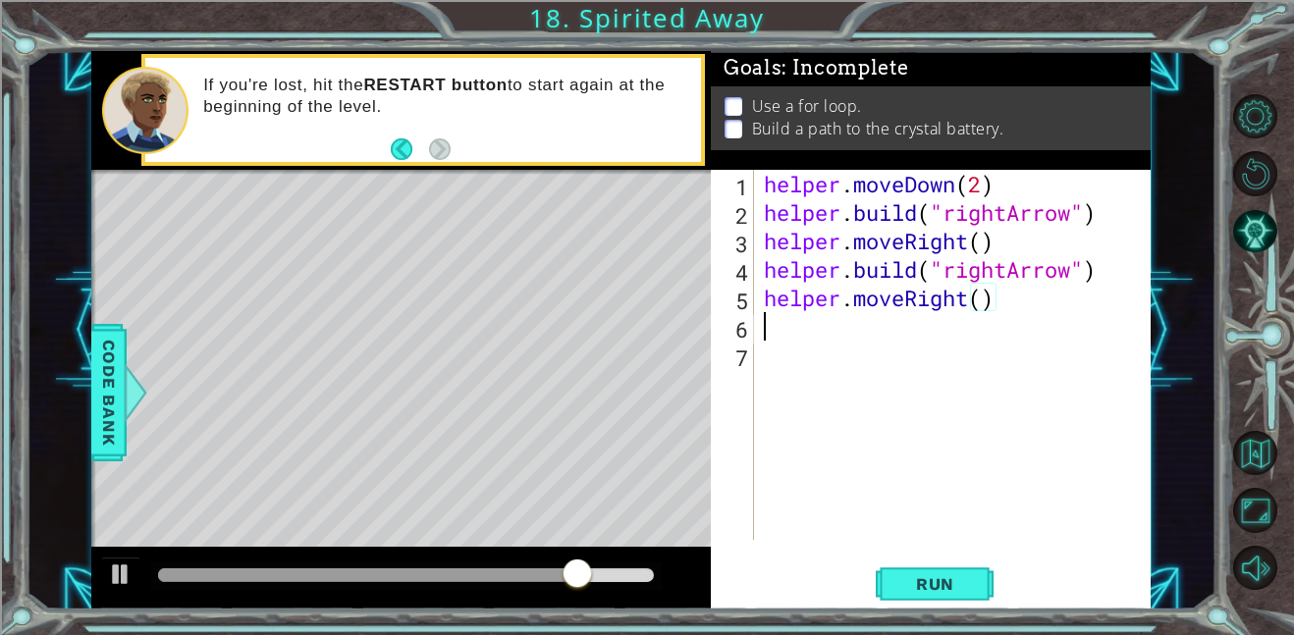
scroll to position [0, 0]
click at [905, 587] on span "Run" at bounding box center [935, 584] width 78 height 20
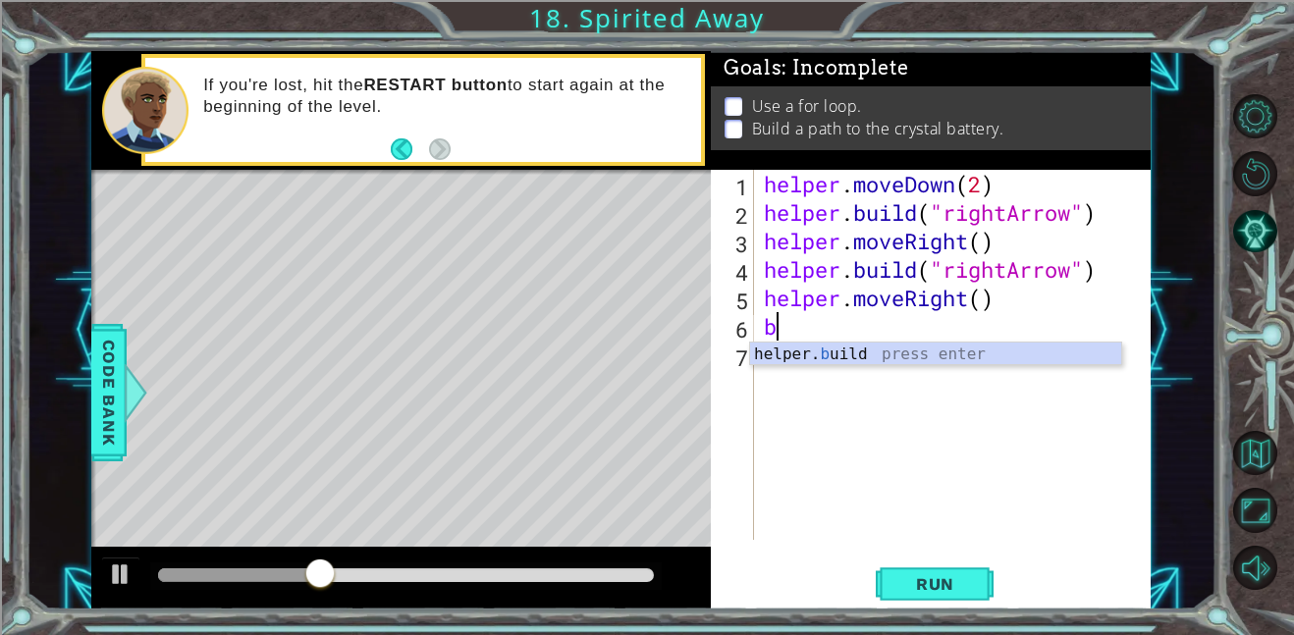
type textarea "b"
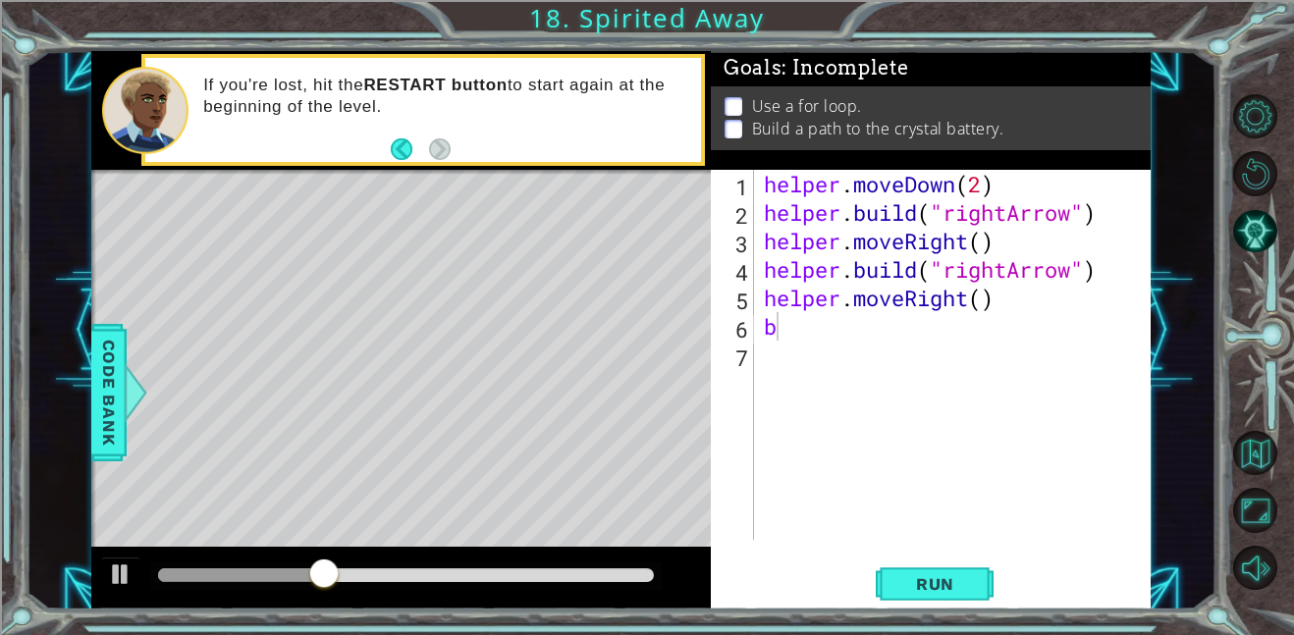
click at [915, 364] on body "1 ההההההההההההההההההההההההההההההההההההההההההההההההההההההההההההההההההההההההההההה…" at bounding box center [647, 317] width 1294 height 635
click at [824, 339] on div "helper . moveDown ( 2 ) helper . build ( "rightArrow" ) helper . moveRight ( ) …" at bounding box center [958, 383] width 397 height 427
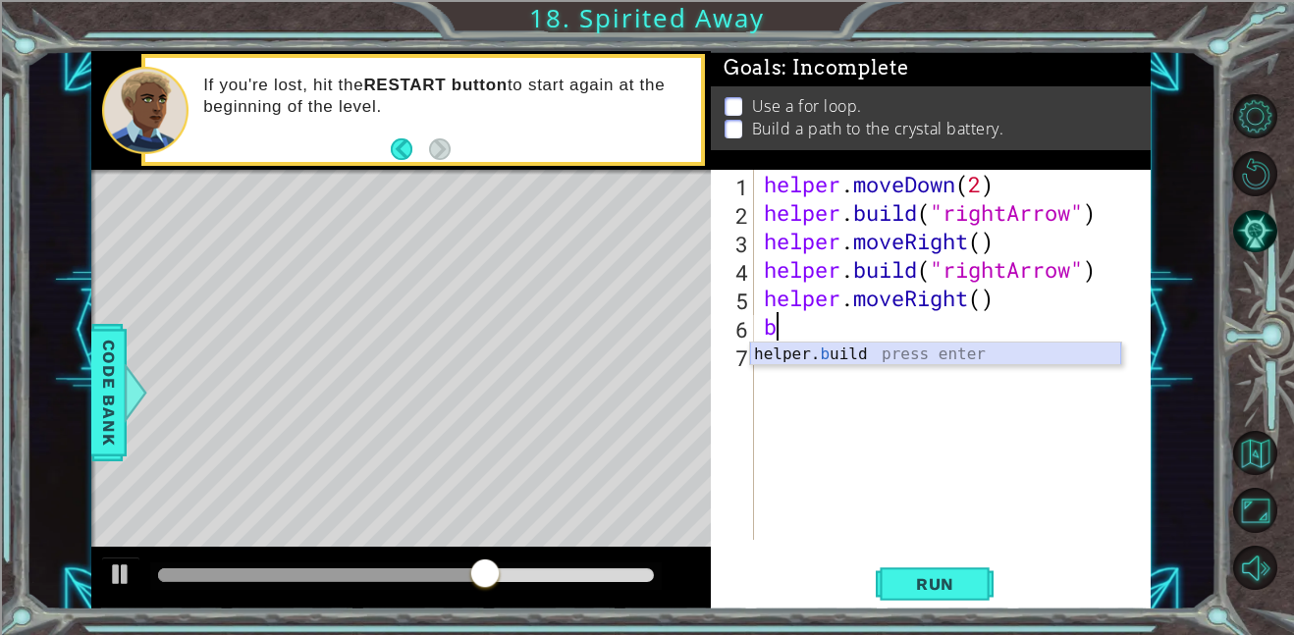
click at [841, 356] on div "helper. b uild press enter" at bounding box center [935, 378] width 371 height 71
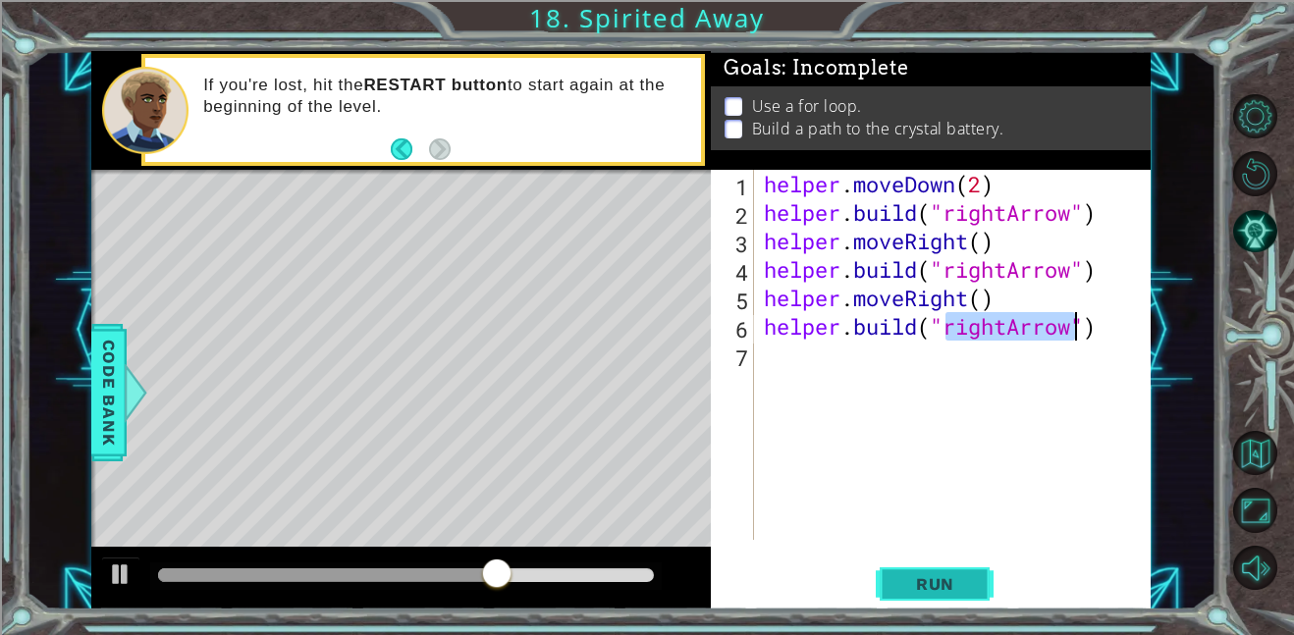
type textarea "helper.build("rightArrow")"
click at [942, 571] on button "Run" at bounding box center [935, 584] width 118 height 44
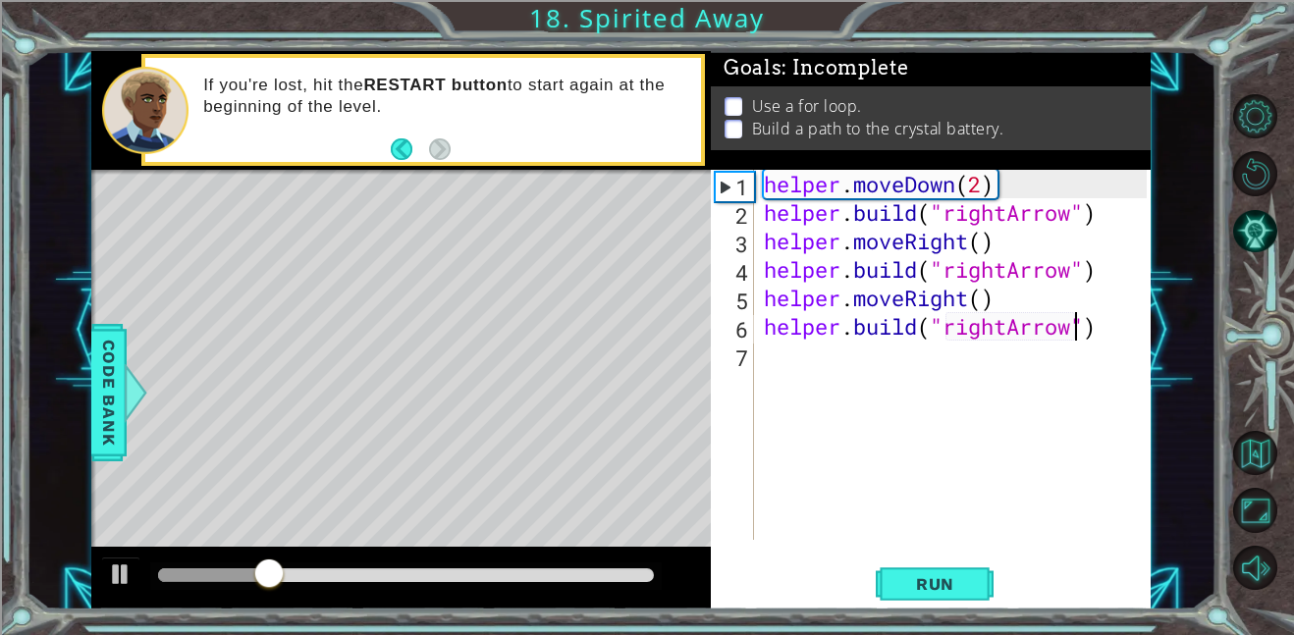
click at [778, 363] on div "helper . moveDown ( 2 ) helper . build ( "rightArrow" ) helper . moveRight ( ) …" at bounding box center [958, 383] width 397 height 427
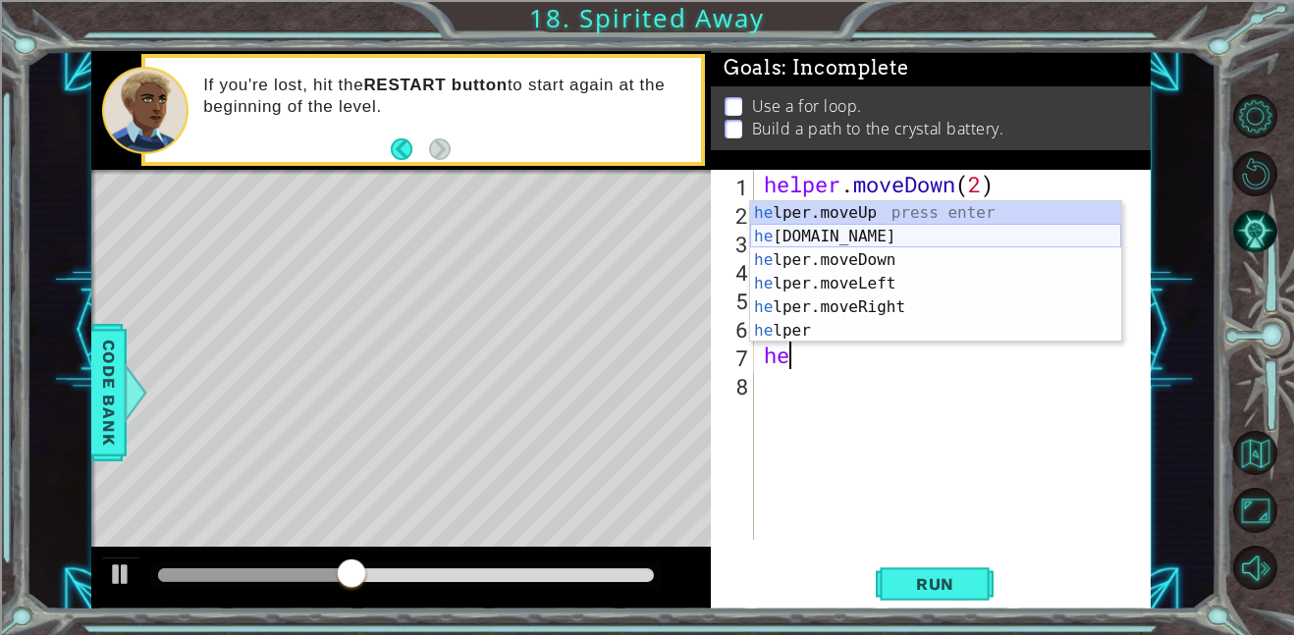
click at [862, 231] on div "he lper.moveUp press enter he lper.build press enter he lper.moveDown press ent…" at bounding box center [935, 295] width 371 height 188
type textarea "helper.build("rightArrow")"
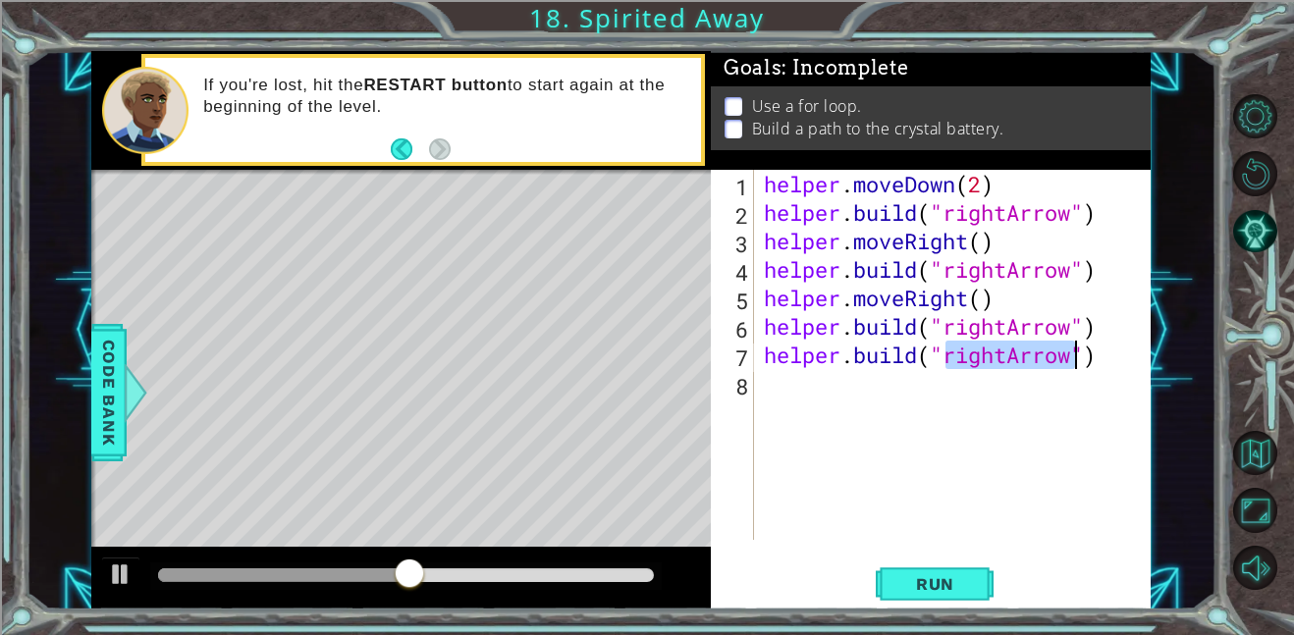
click at [831, 388] on div "helper . moveDown ( 2 ) helper . build ( "rightArrow" ) helper . moveRight ( ) …" at bounding box center [958, 383] width 397 height 427
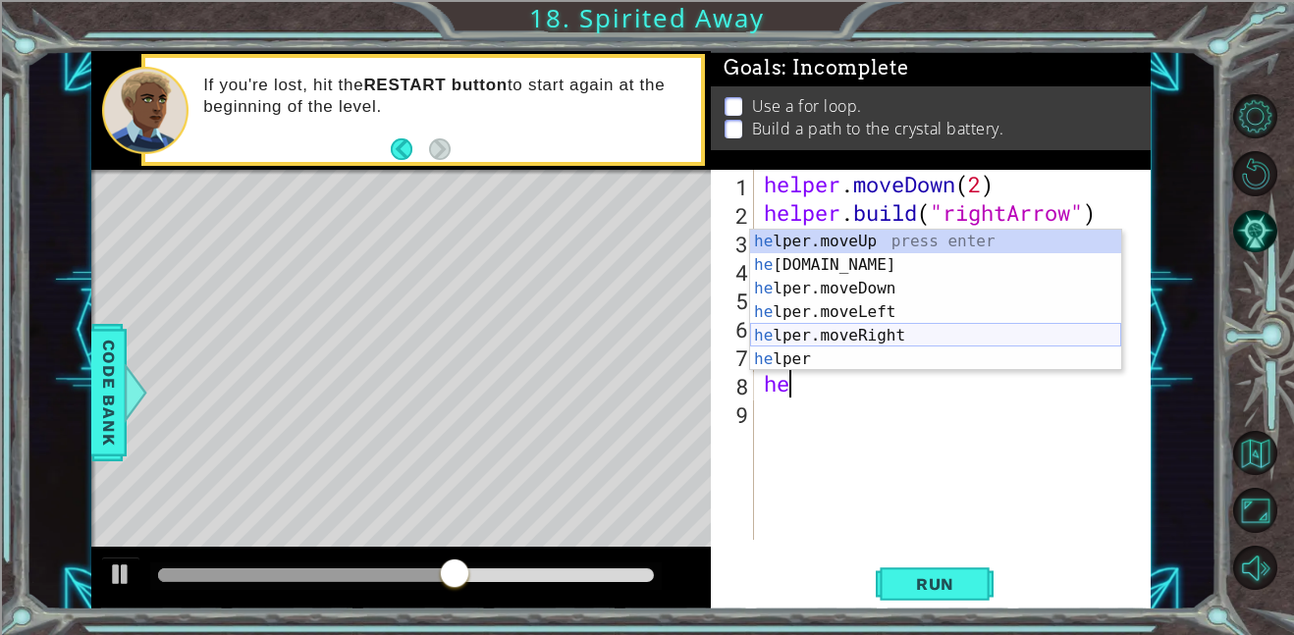
click at [867, 331] on div "he lper.moveUp press enter he lper.build press enter he lper.moveDown press ent…" at bounding box center [935, 324] width 371 height 188
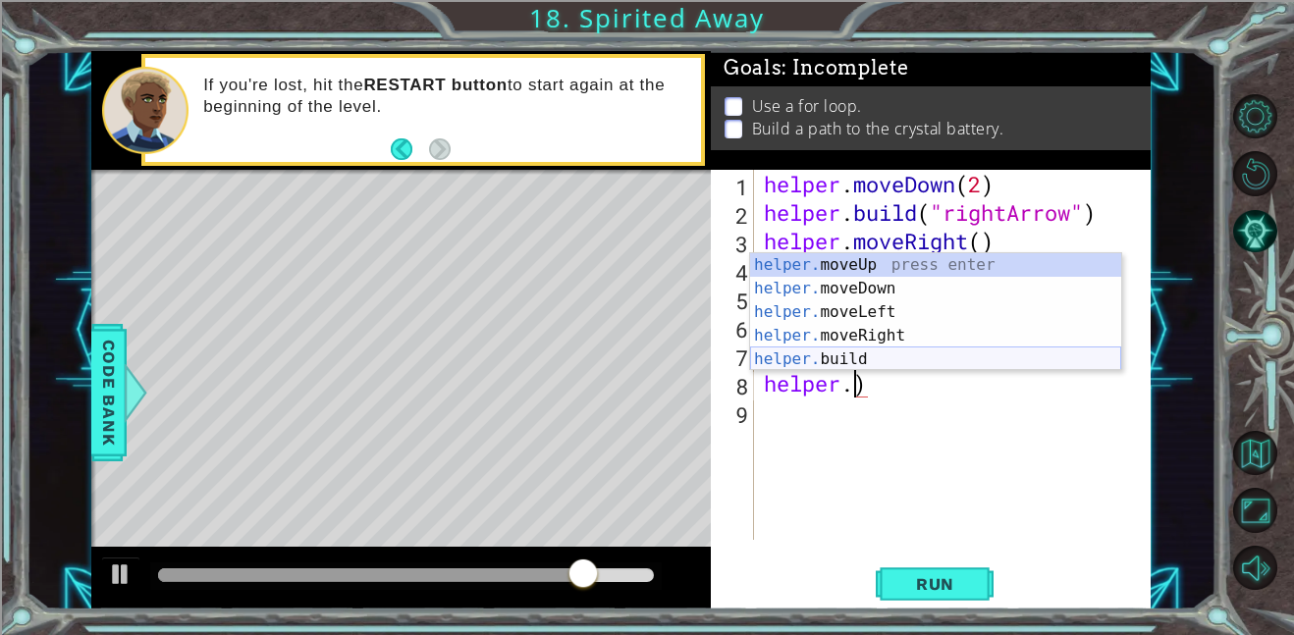
click at [892, 355] on div "helper. moveUp press enter helper. moveDown press enter helper. moveLeft press …" at bounding box center [935, 335] width 371 height 165
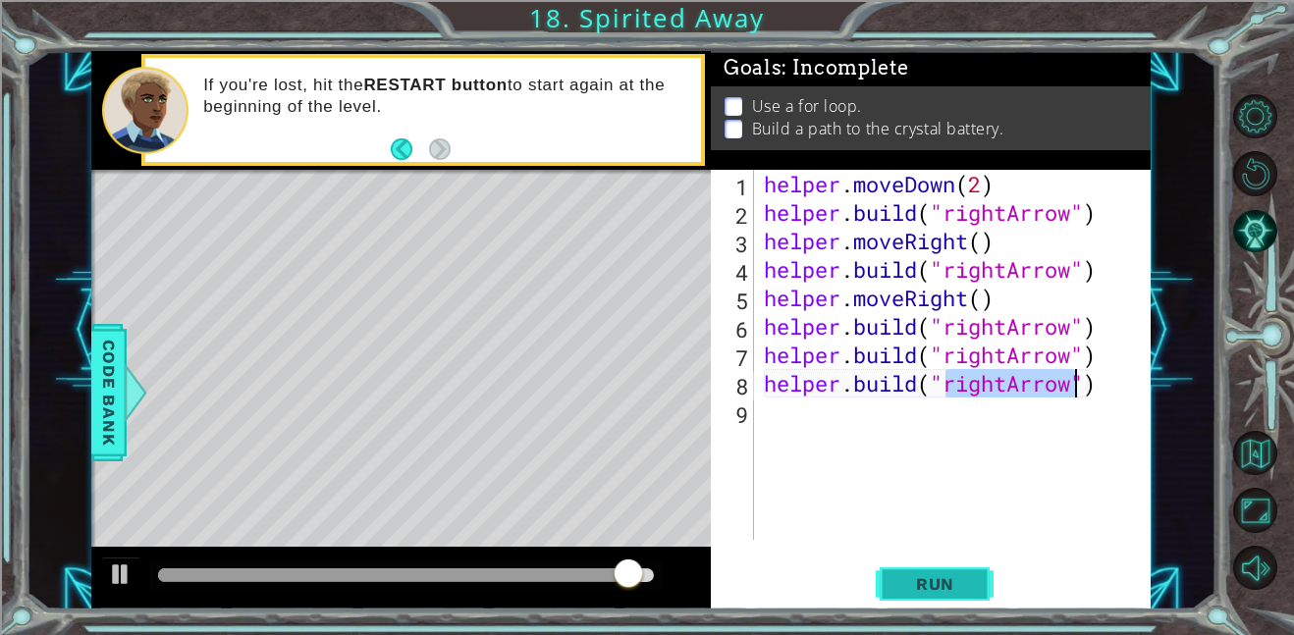
click at [939, 575] on span "Run" at bounding box center [935, 584] width 78 height 20
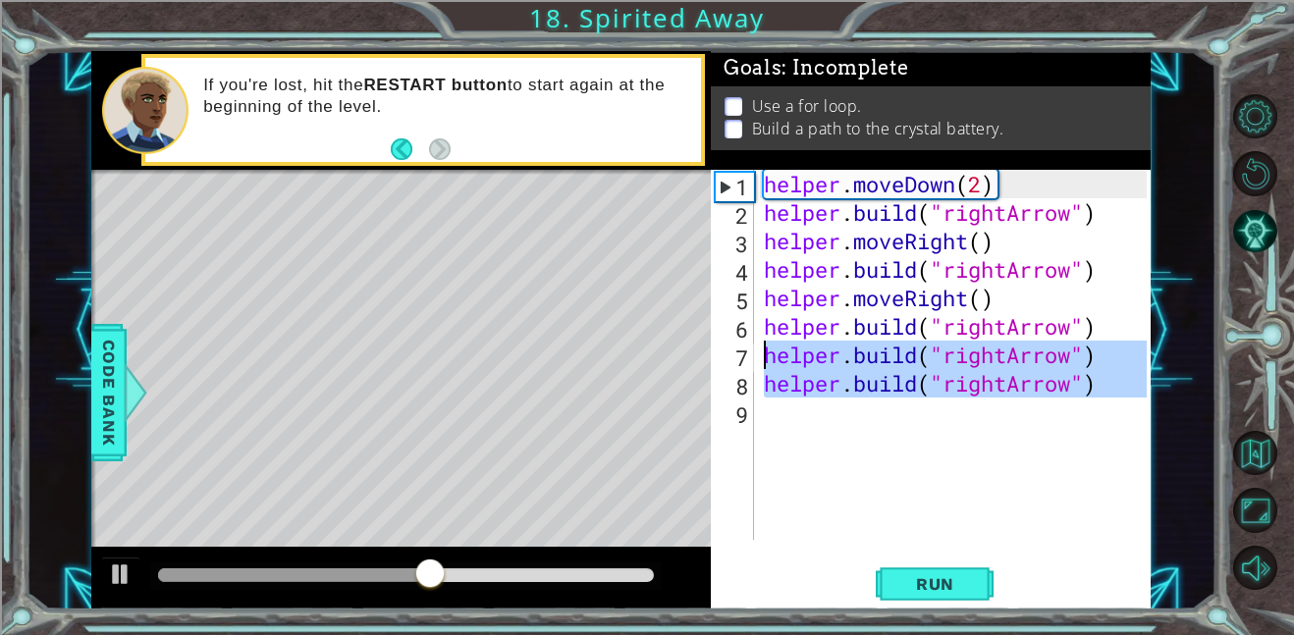
drag, startPoint x: 1098, startPoint y: 399, endPoint x: 756, endPoint y: 350, distance: 345.2
click at [756, 350] on div "helper.build("rightArrow") 1 2 3 4 5 6 7 8 9 helper . moveDown ( 2 ) helper . b…" at bounding box center [929, 355] width 436 height 370
type textarea "helper.build("rightArrow") helper.build("rightArrow")"
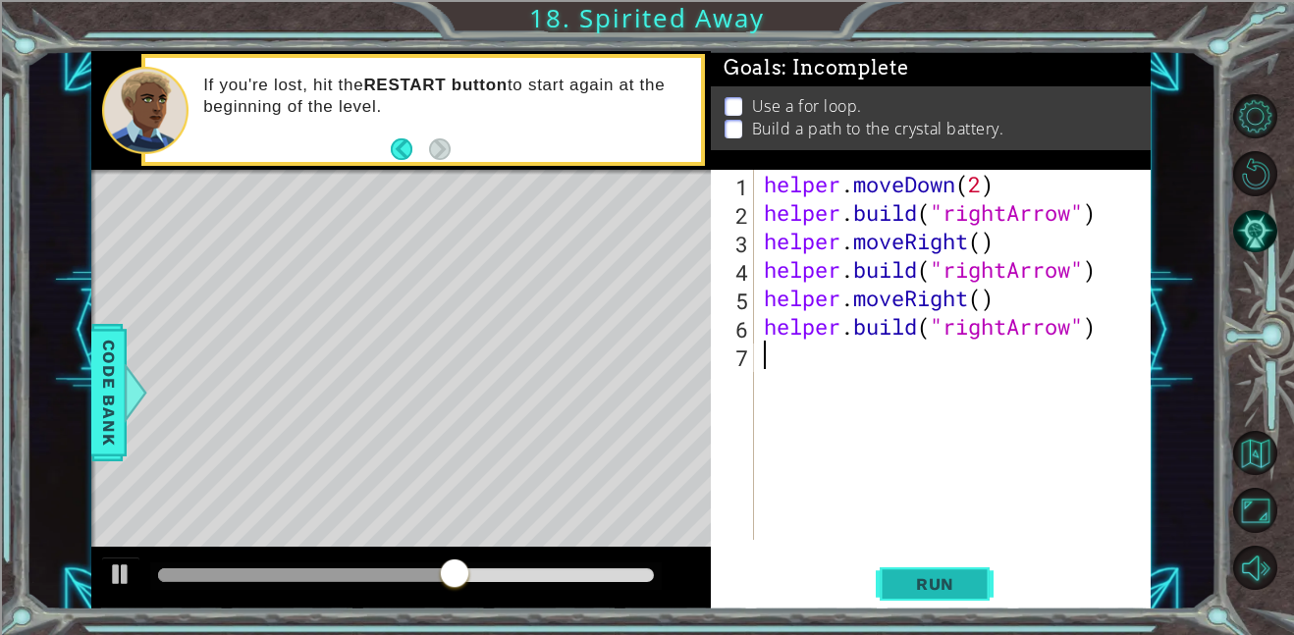
click at [957, 574] on span "Run" at bounding box center [935, 584] width 78 height 20
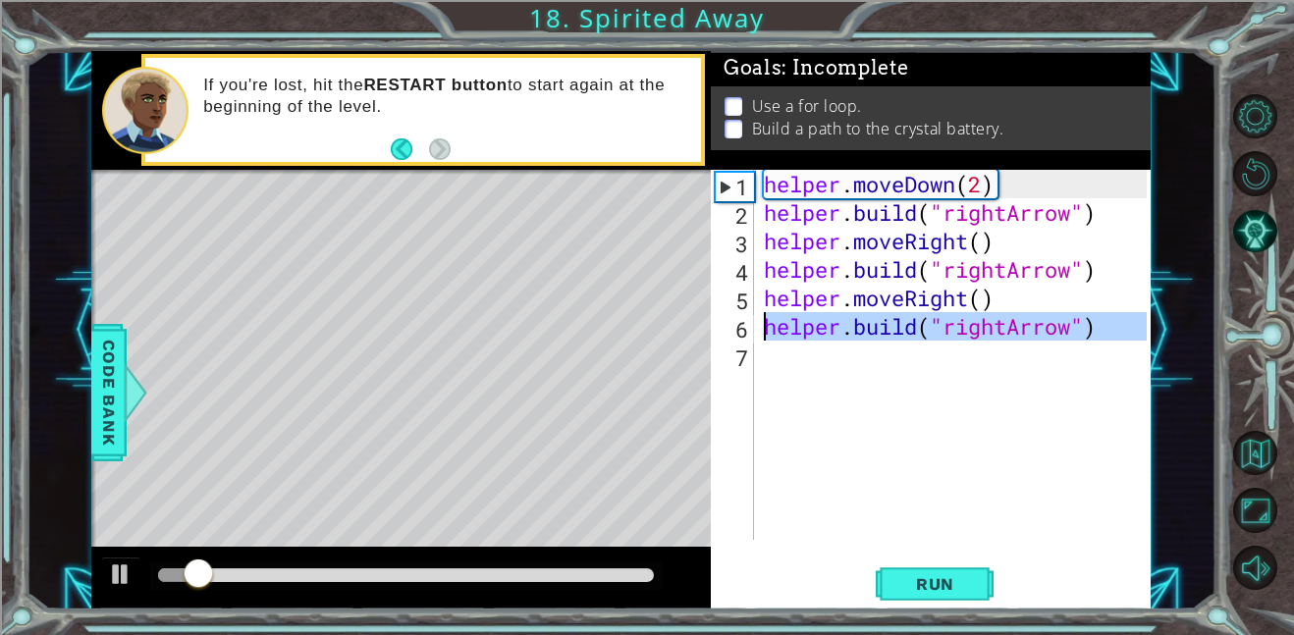
drag, startPoint x: 1115, startPoint y: 362, endPoint x: 766, endPoint y: 333, distance: 350.7
click at [766, 333] on div "helper . moveDown ( 2 ) helper . build ( "rightArrow" ) helper . moveRight ( ) …" at bounding box center [958, 383] width 397 height 427
type textarea "helper.build("rightArrow")"
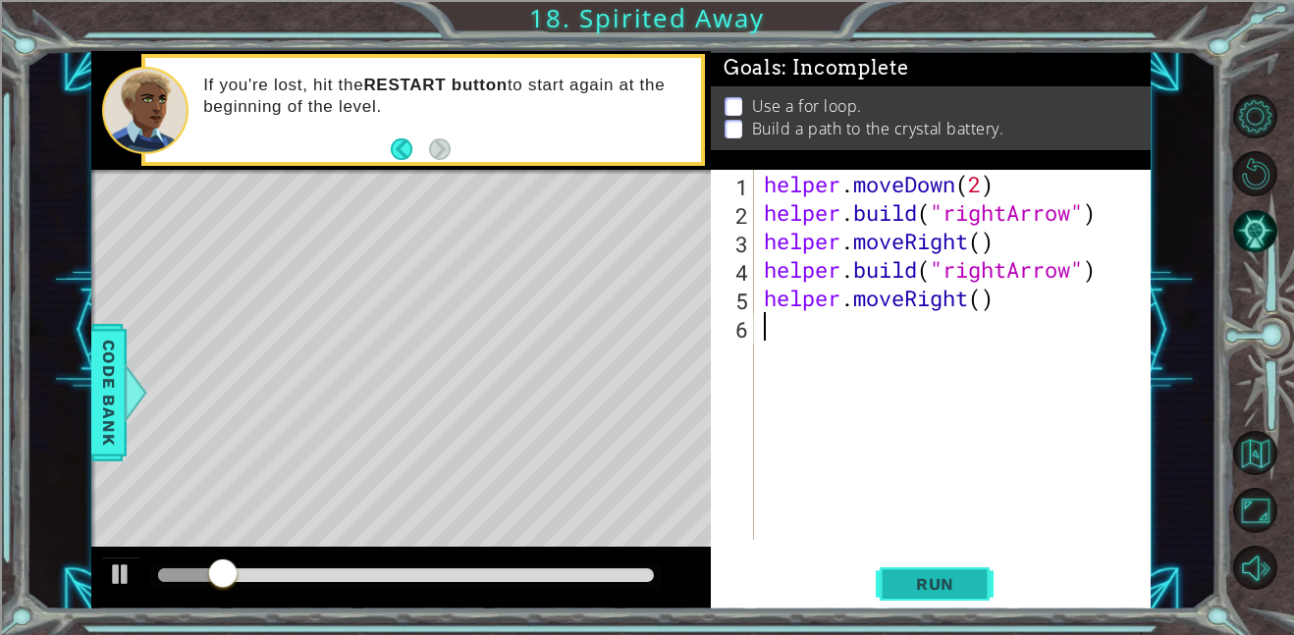
click at [935, 574] on span "Run" at bounding box center [935, 584] width 78 height 20
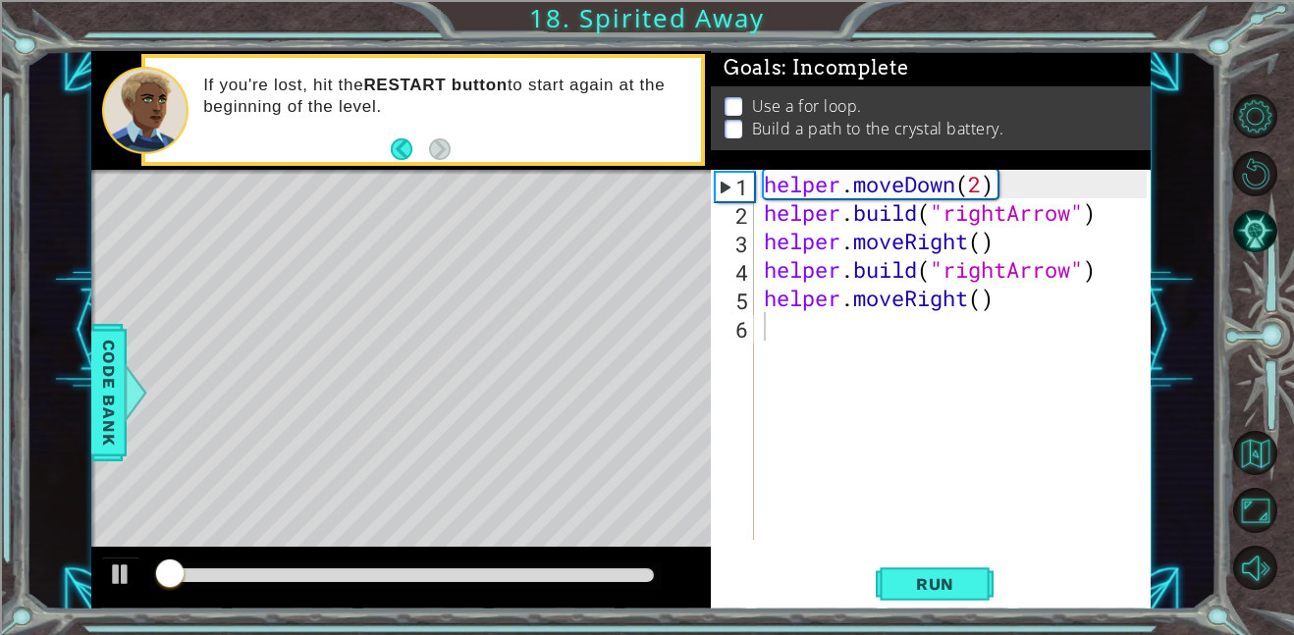
click at [376, 587] on div at bounding box center [405, 576] width 511 height 27
click at [376, 579] on div at bounding box center [406, 575] width 496 height 14
drag, startPoint x: 376, startPoint y: 579, endPoint x: 425, endPoint y: 557, distance: 54.0
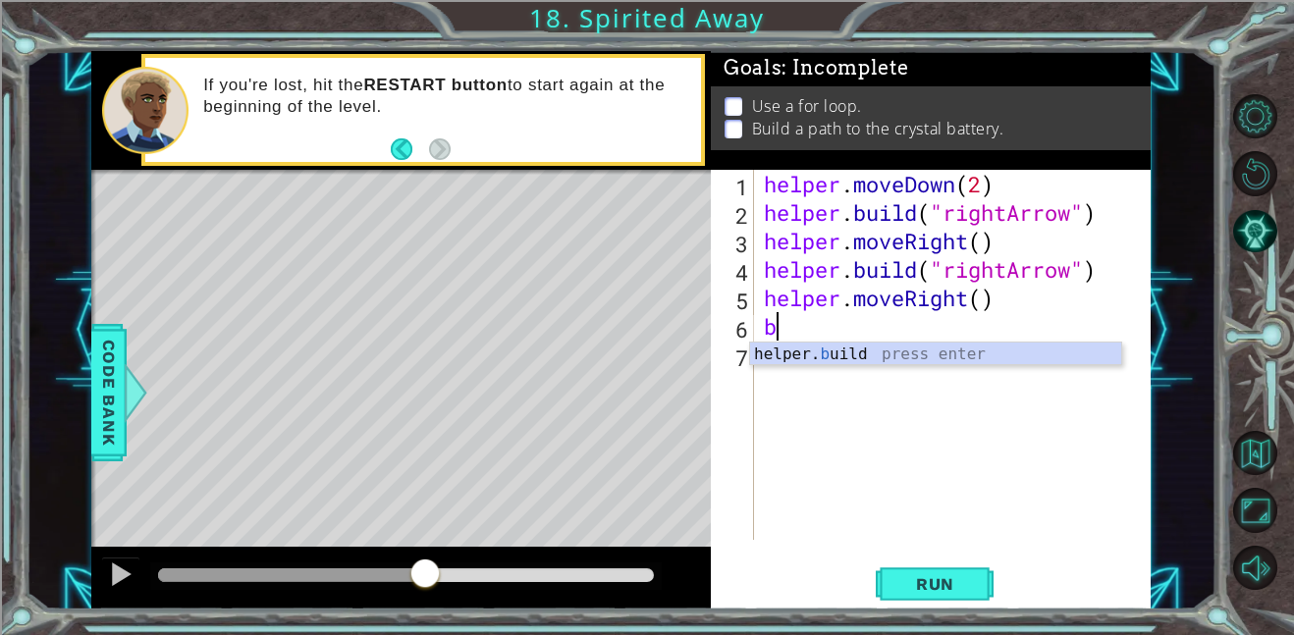
click at [813, 361] on div "helper. b uild press enter" at bounding box center [935, 378] width 371 height 71
type textarea "helper.build("rightArrow")"
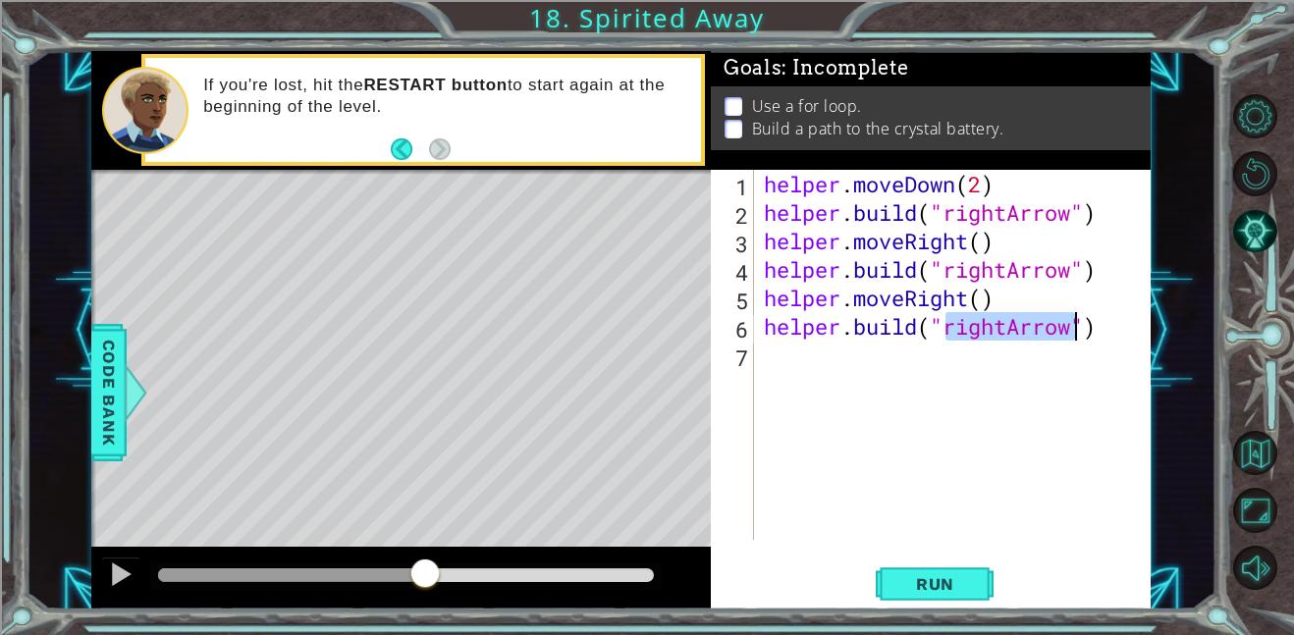
click at [813, 361] on div "helper . moveDown ( 2 ) helper . build ( "rightArrow" ) helper . moveRight ( ) …" at bounding box center [958, 383] width 397 height 427
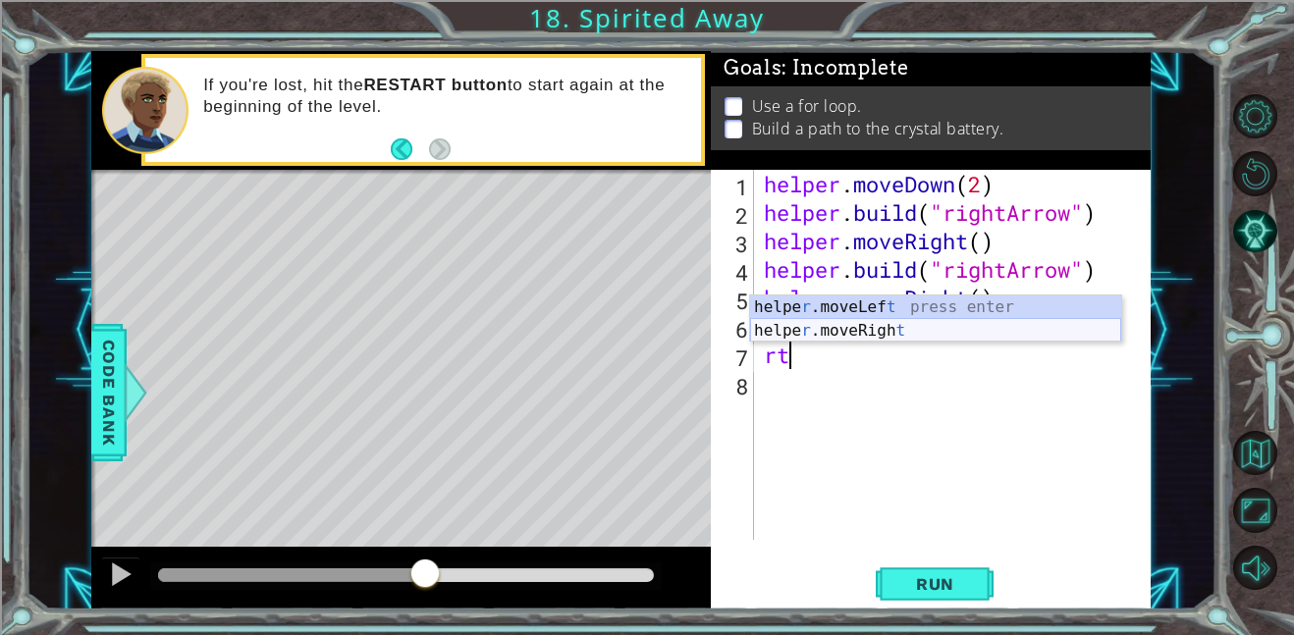
click at [892, 333] on div "helpe r .moveLef t press enter helpe r .moveRigh t press enter" at bounding box center [935, 343] width 371 height 94
type textarea "helper.moveRight(1)"
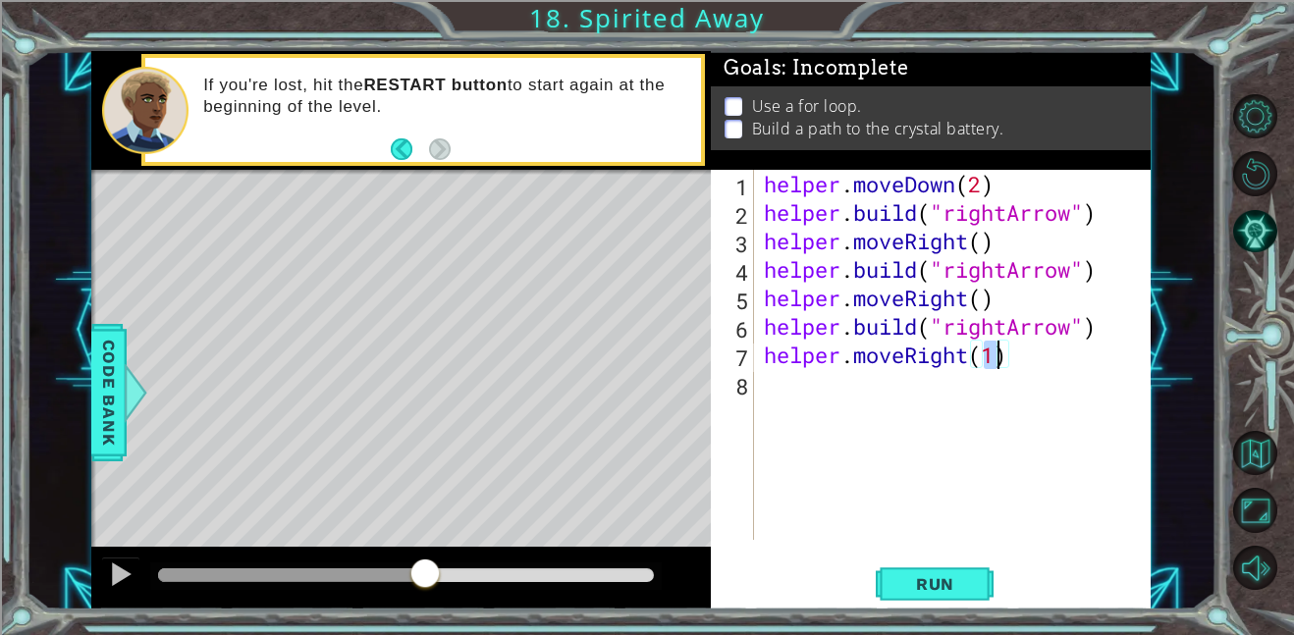
click at [984, 394] on div "helper . moveDown ( 2 ) helper . build ( "rightArrow" ) helper . moveRight ( ) …" at bounding box center [958, 383] width 397 height 427
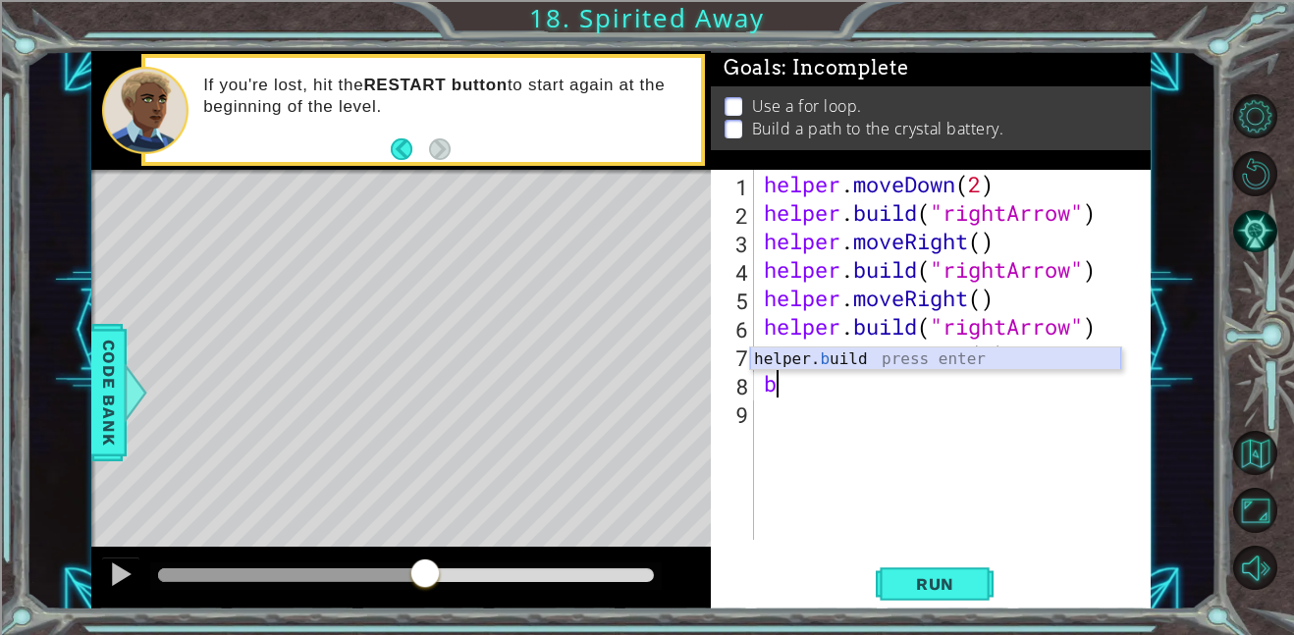
click at [972, 362] on div "helper. b uild press enter" at bounding box center [935, 383] width 371 height 71
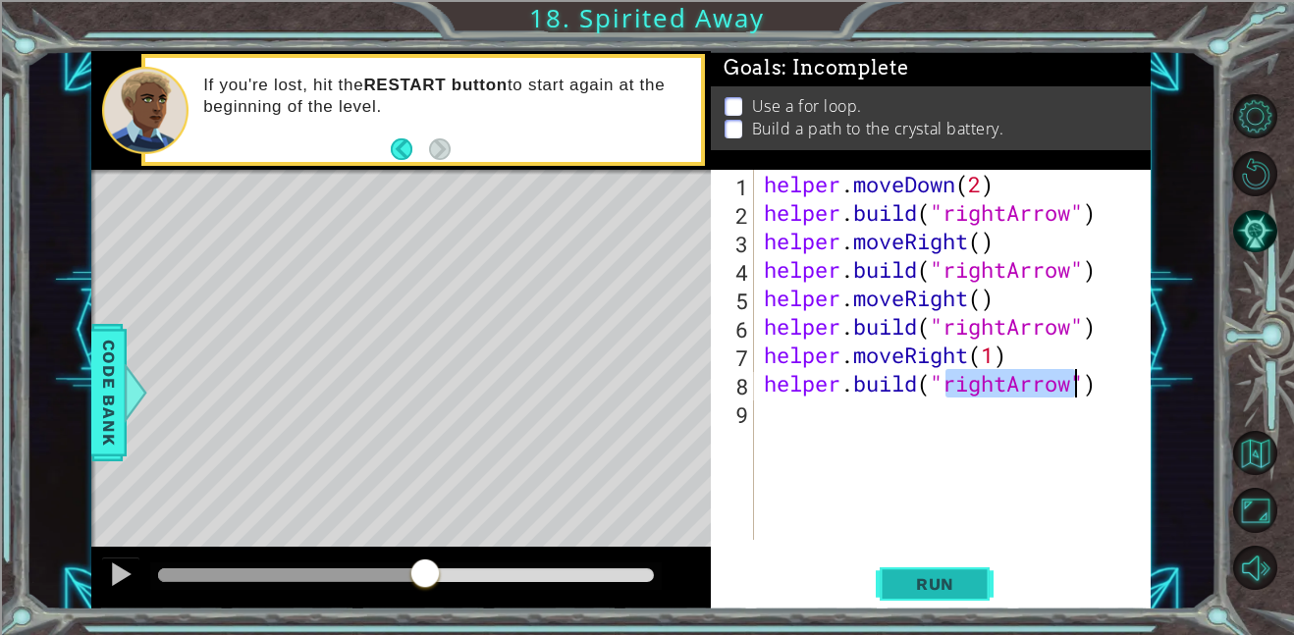
type textarea "helper.build("rightArrow")"
click at [986, 577] on button "Run" at bounding box center [935, 584] width 118 height 44
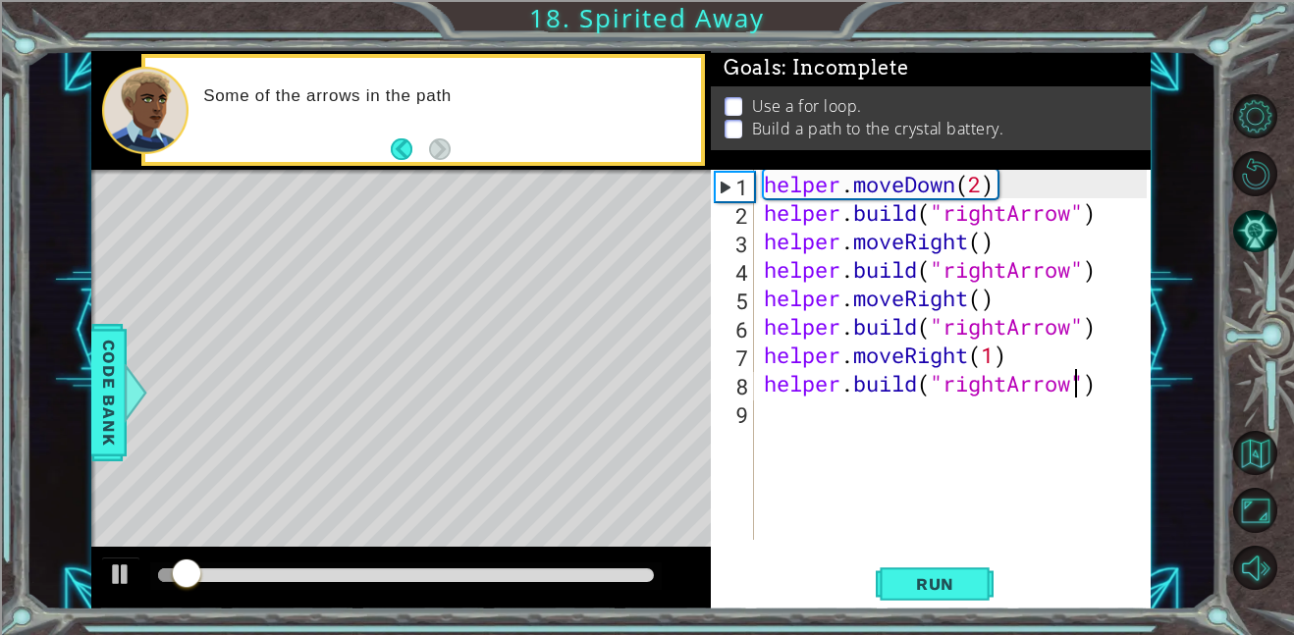
click at [799, 417] on div "helper . moveDown ( 2 ) helper . build ( "rightArrow" ) helper . moveRight ( ) …" at bounding box center [958, 383] width 397 height 427
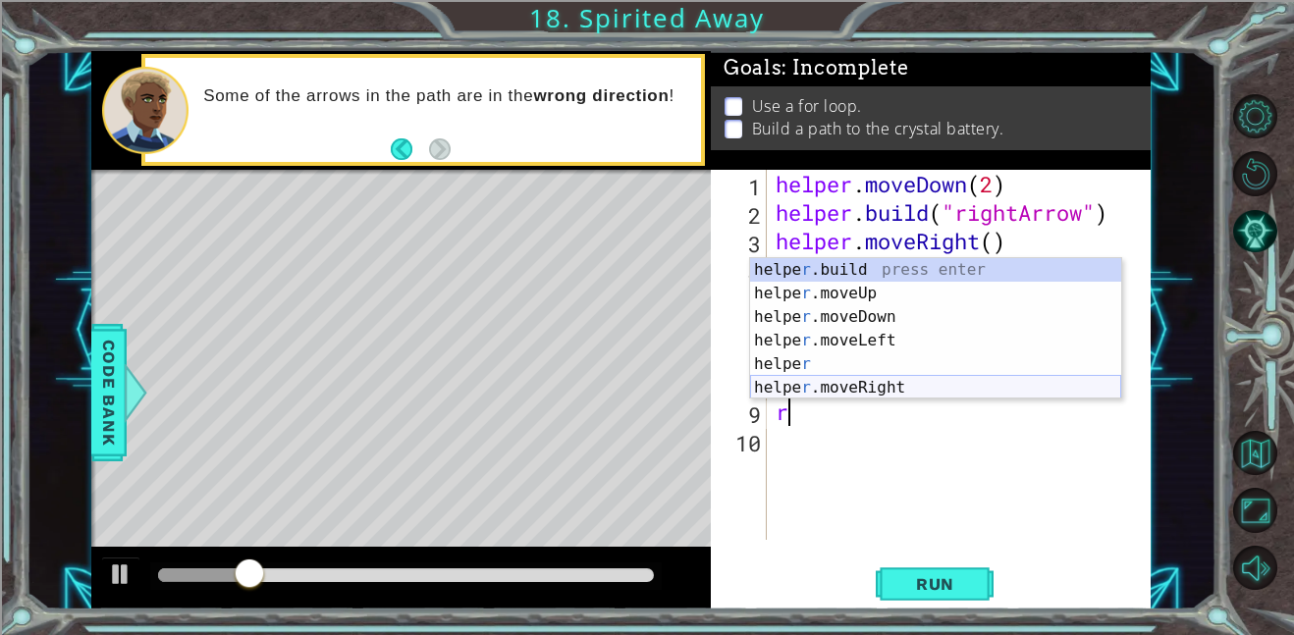
click at [890, 392] on div "helpe r .build press enter helpe r .moveUp press enter helpe r .moveDown press …" at bounding box center [935, 352] width 371 height 188
type textarea "helper.moveRight(1)"
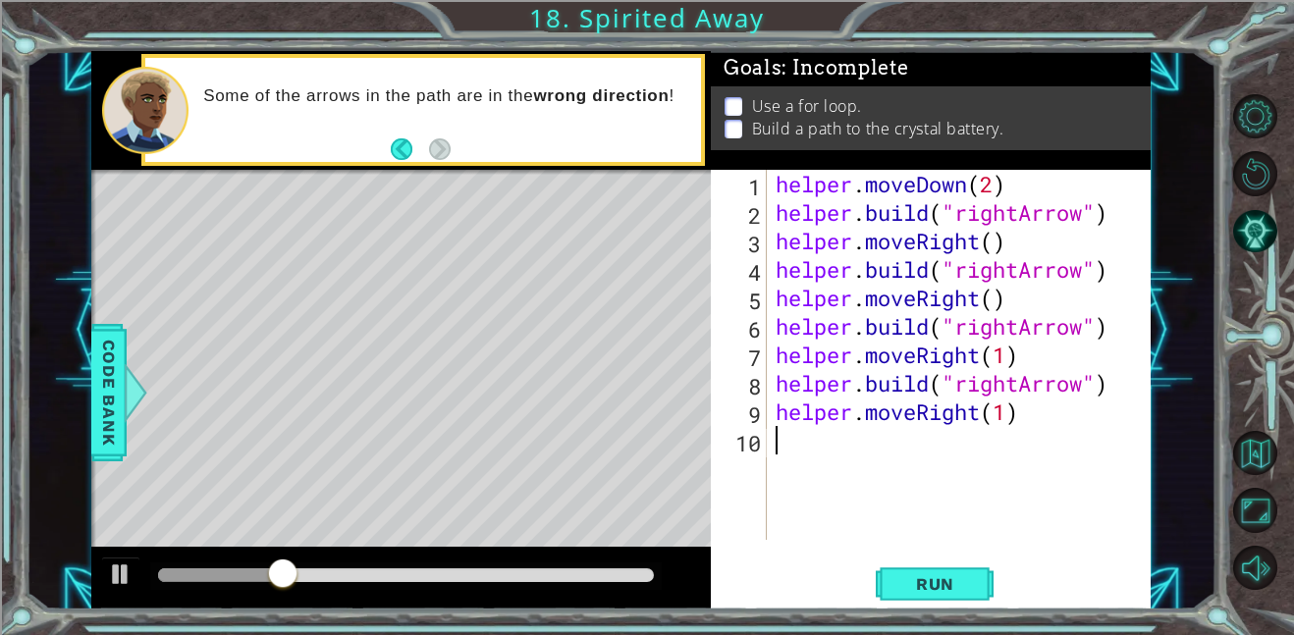
click at [922, 451] on div "helper . moveDown ( 2 ) helper . build ( "rightArrow" ) helper . moveRight ( ) …" at bounding box center [964, 383] width 385 height 427
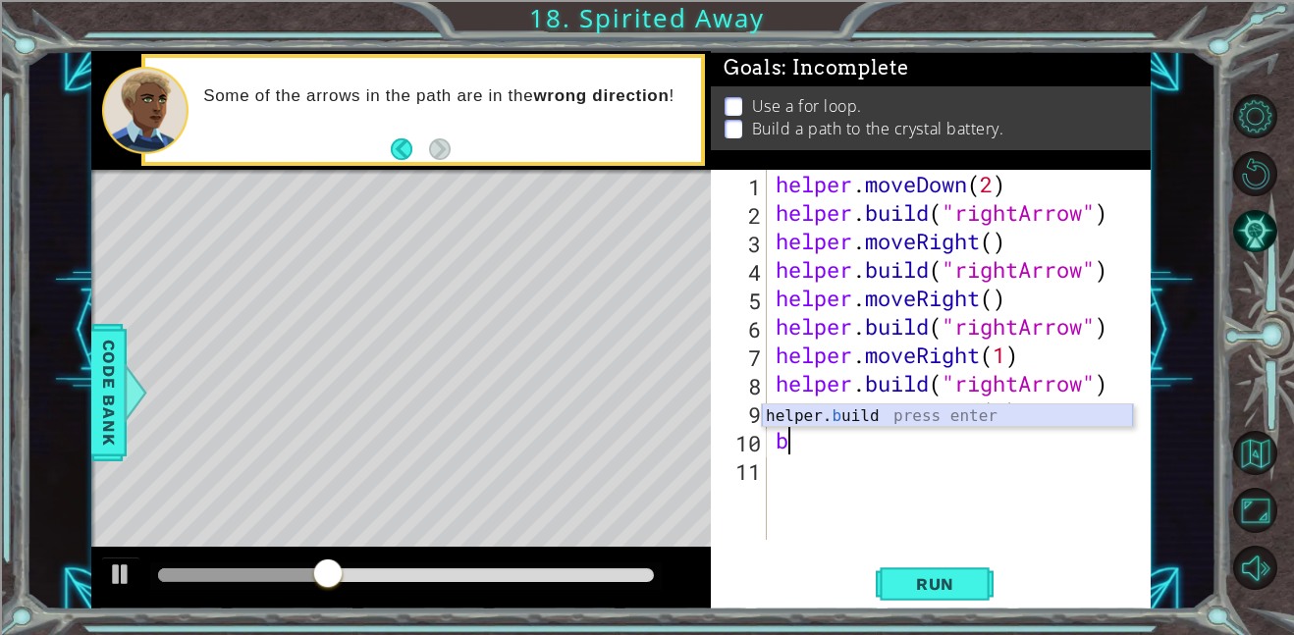
click at [882, 412] on div "helper. b uild press enter" at bounding box center [947, 439] width 371 height 71
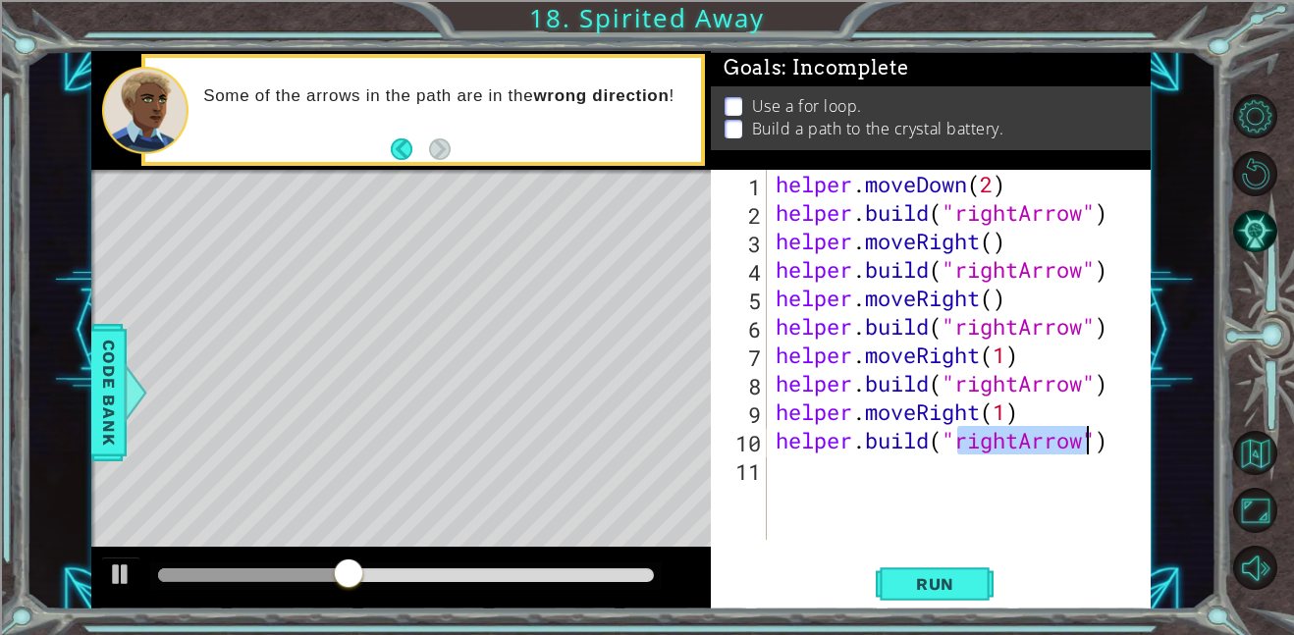
click at [1022, 435] on div "helper . moveDown ( 2 ) helper . build ( "rightArrow" ) helper . moveRight ( ) …" at bounding box center [959, 355] width 374 height 370
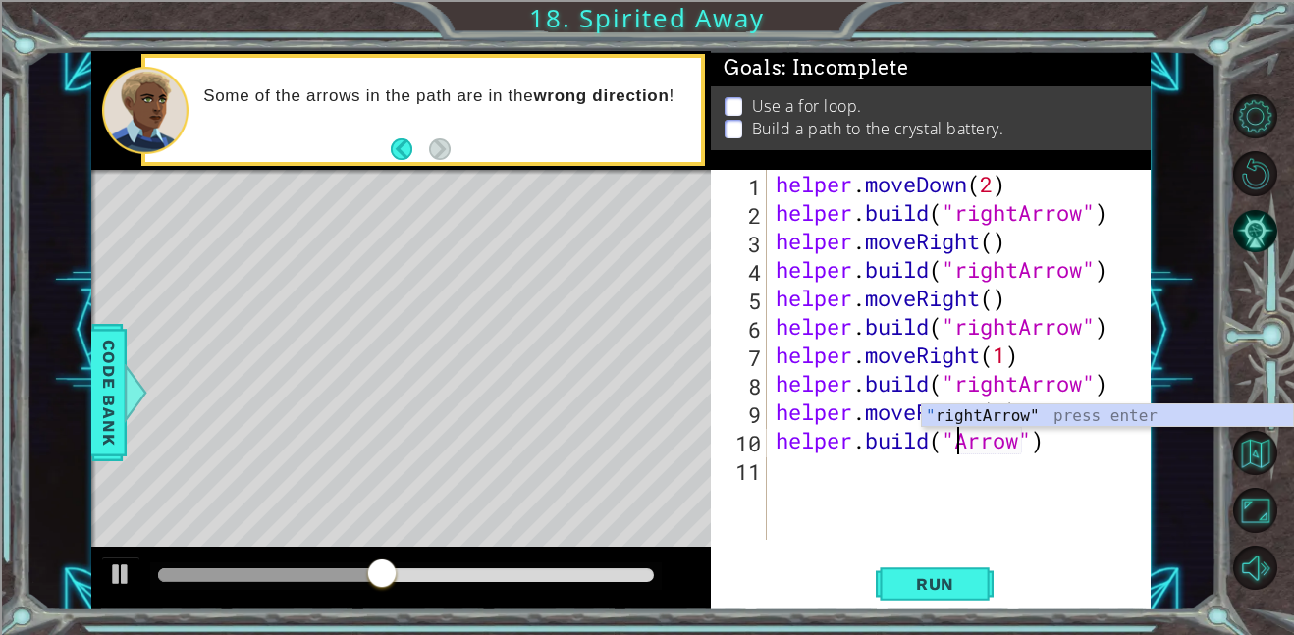
scroll to position [0, 9]
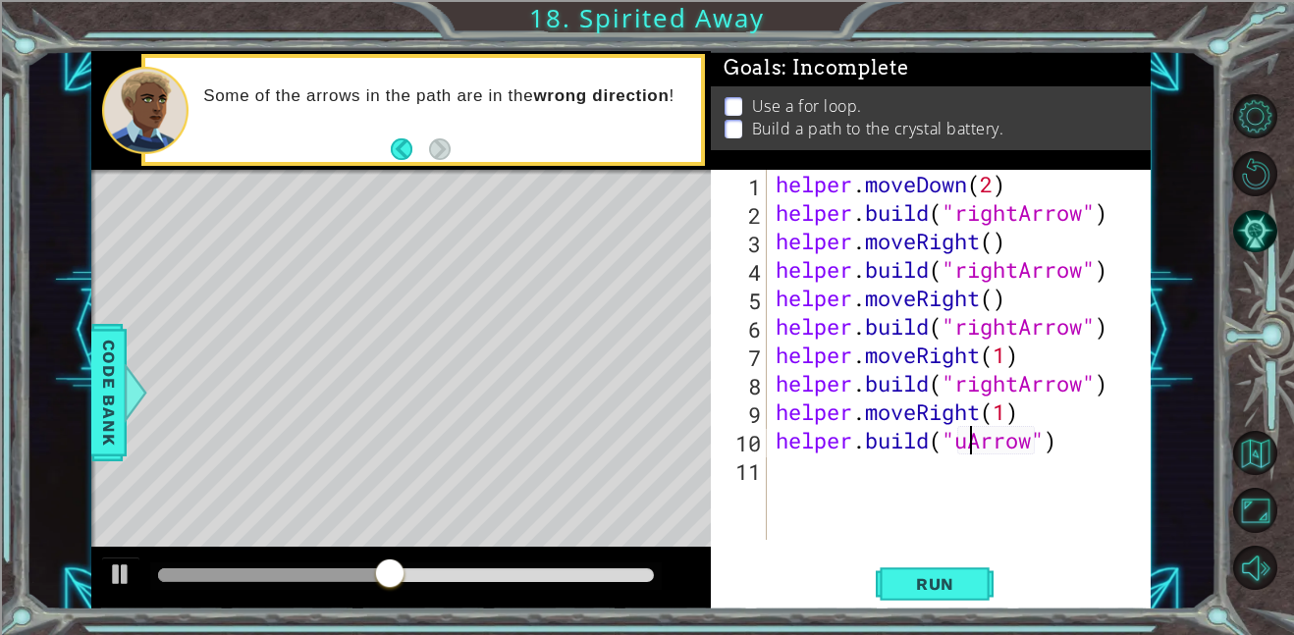
type textarea "helper.build("upArrow")"
click at [1021, 472] on div "helper . moveDown ( 2 ) helper . build ( "rightArrow" ) helper . moveRight ( ) …" at bounding box center [964, 383] width 385 height 427
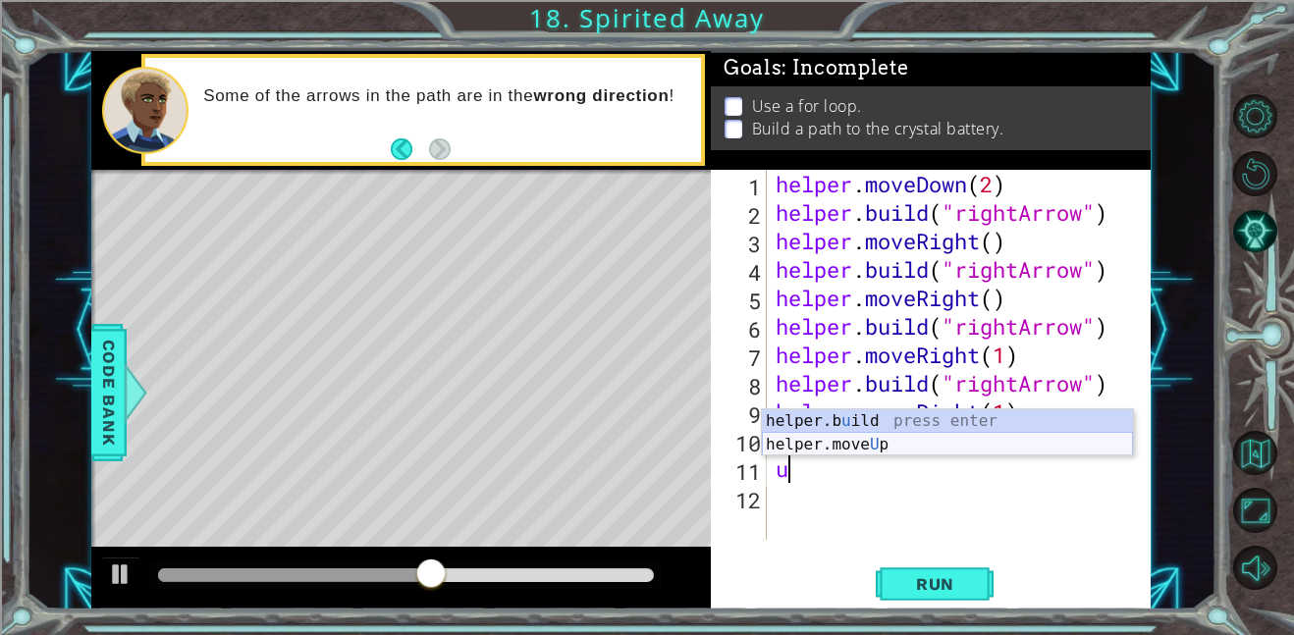
click at [1015, 440] on div "helper.b u ild press enter helper.move U p press enter" at bounding box center [947, 456] width 371 height 94
type textarea "helper.moveUp(1)"
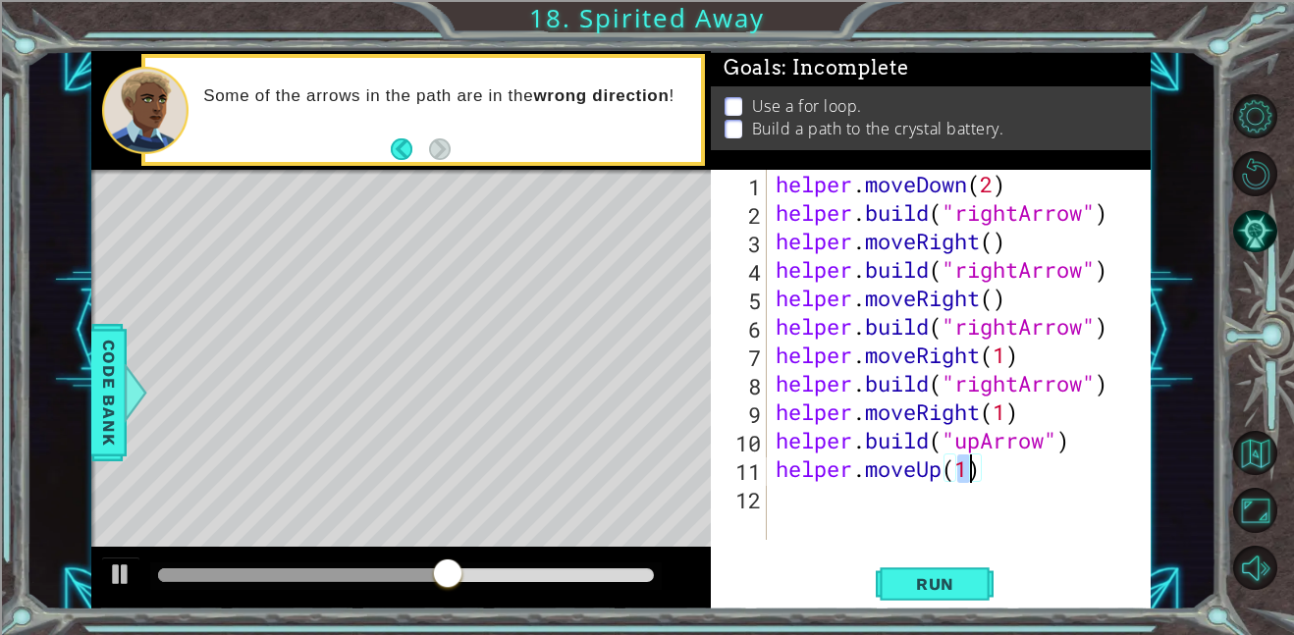
click at [947, 494] on div "helper . moveDown ( 2 ) helper . build ( "rightArrow" ) helper . moveRight ( ) …" at bounding box center [964, 383] width 385 height 427
click at [956, 584] on span "Run" at bounding box center [935, 584] width 78 height 20
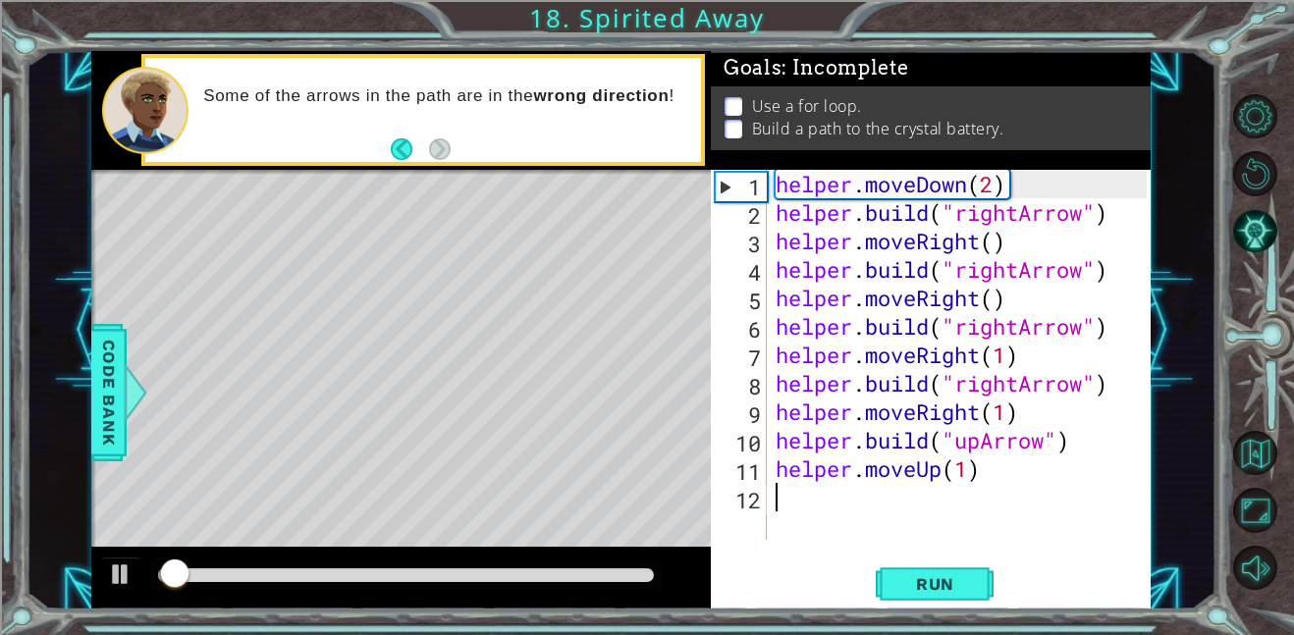
click at [464, 573] on div at bounding box center [406, 575] width 496 height 14
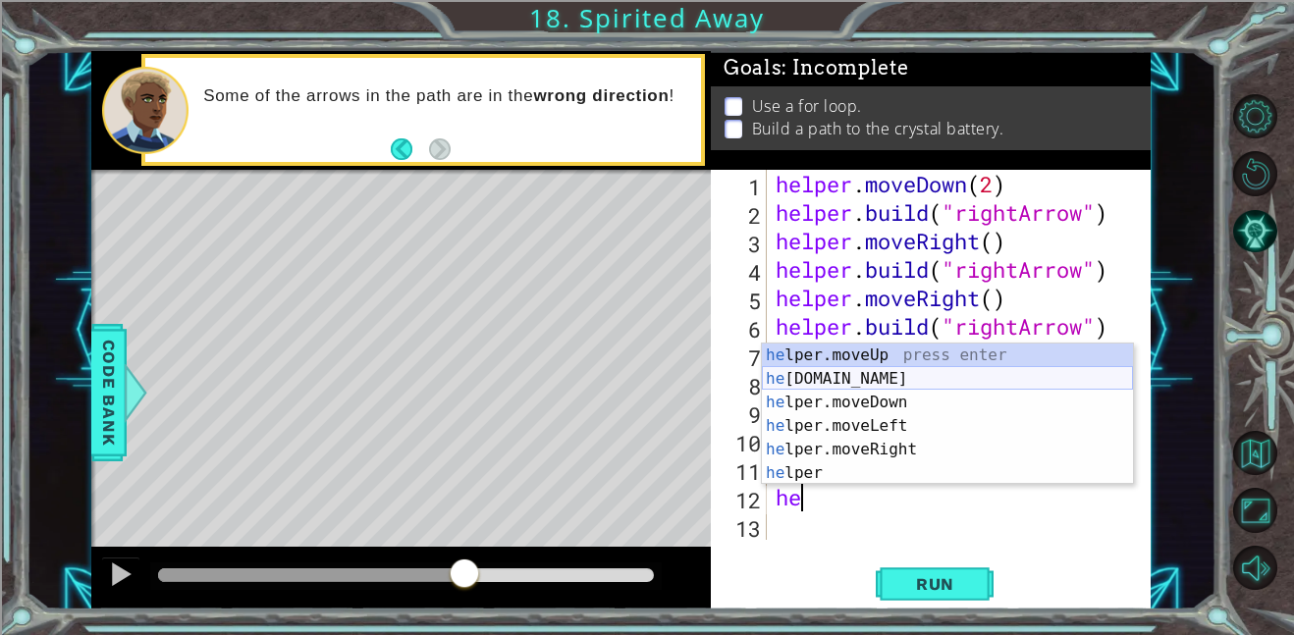
click at [897, 381] on div "he lper.moveUp press enter he lper.build press enter he lper.moveDown press ent…" at bounding box center [947, 438] width 371 height 188
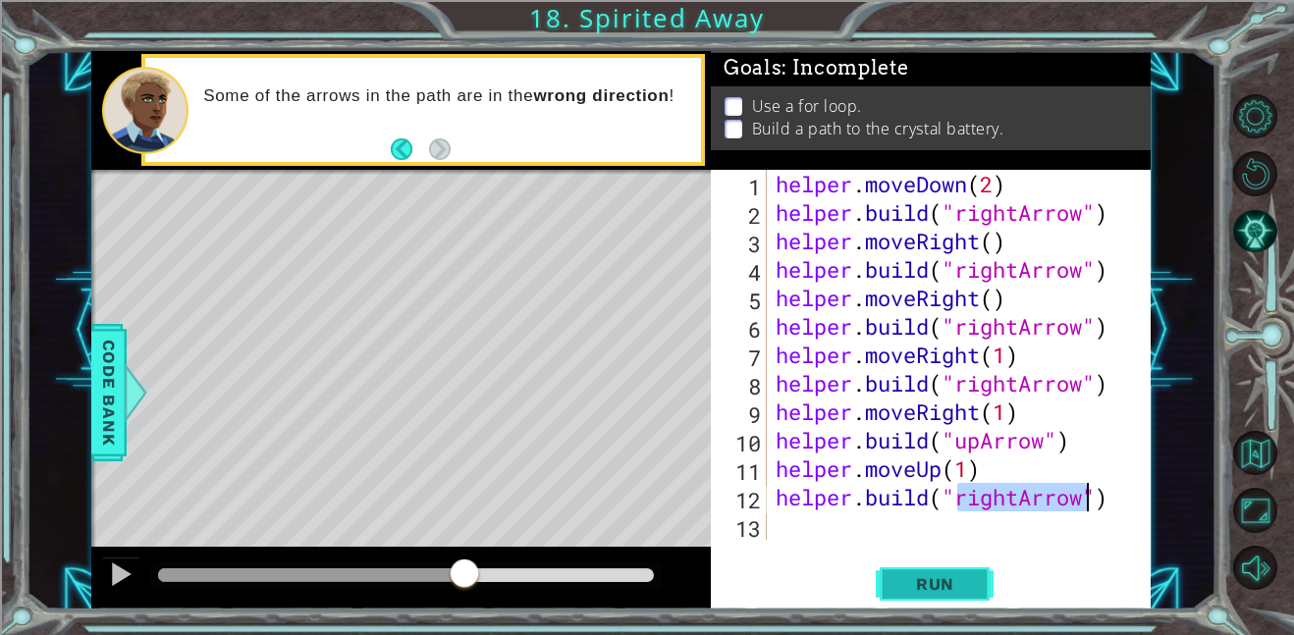
click at [907, 596] on button "Run" at bounding box center [935, 584] width 118 height 44
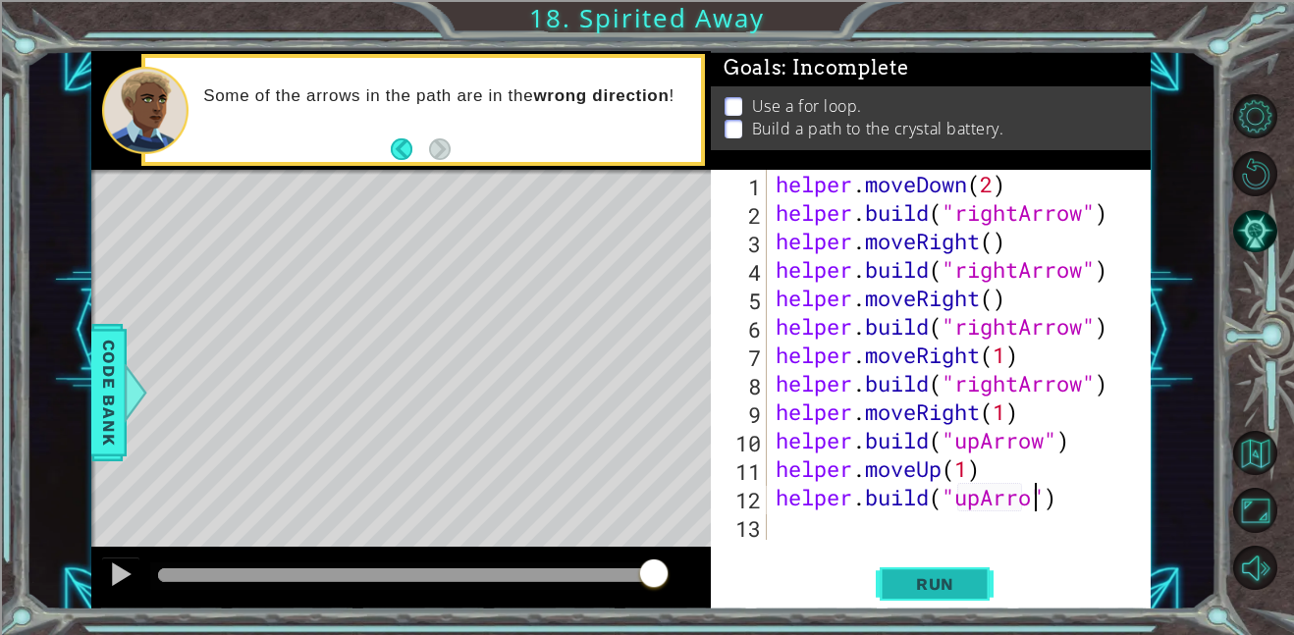
scroll to position [0, 12]
click at [946, 568] on button "Run" at bounding box center [935, 584] width 118 height 44
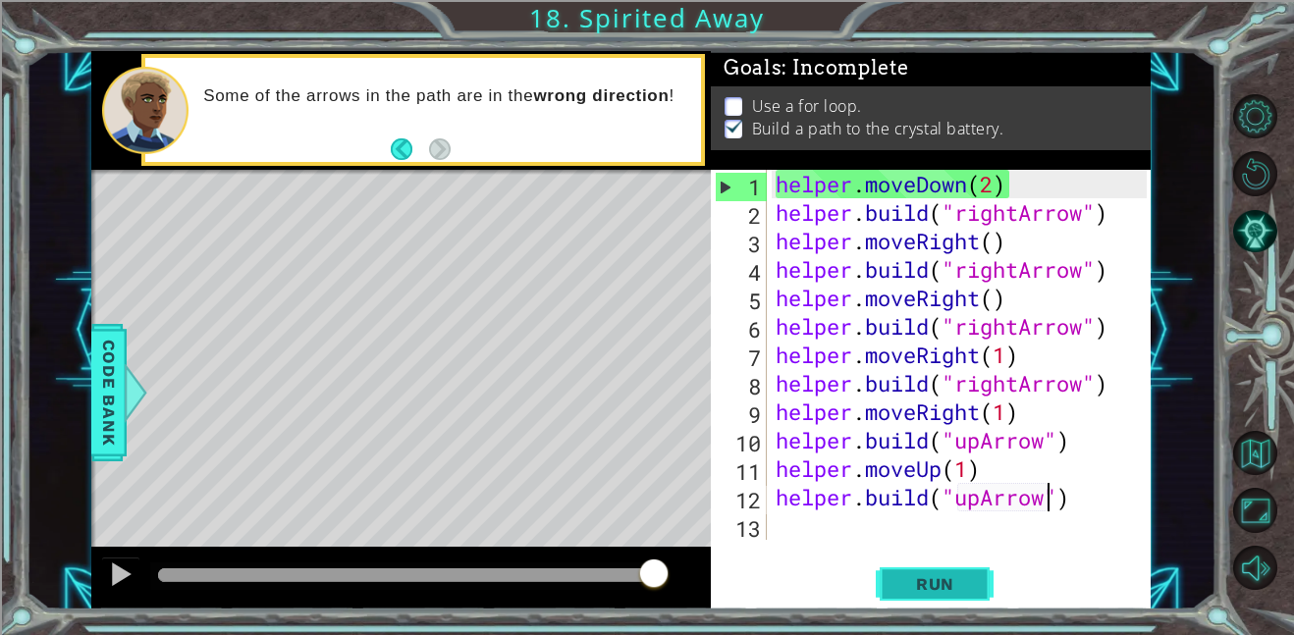
click at [946, 568] on button "Run" at bounding box center [935, 584] width 118 height 44
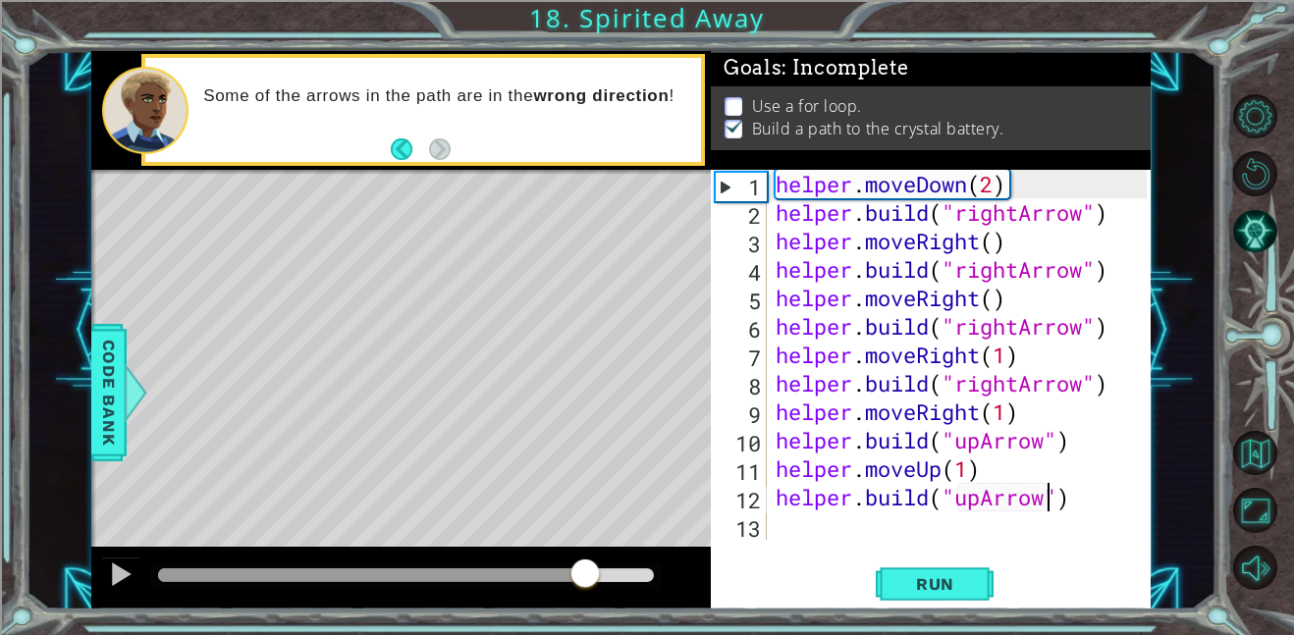
drag, startPoint x: 477, startPoint y: 577, endPoint x: 591, endPoint y: 564, distance: 114.7
click at [591, 568] on div at bounding box center [406, 575] width 496 height 14
click at [591, 564] on div at bounding box center [592, 572] width 35 height 35
click at [115, 570] on div at bounding box center [121, 575] width 26 height 26
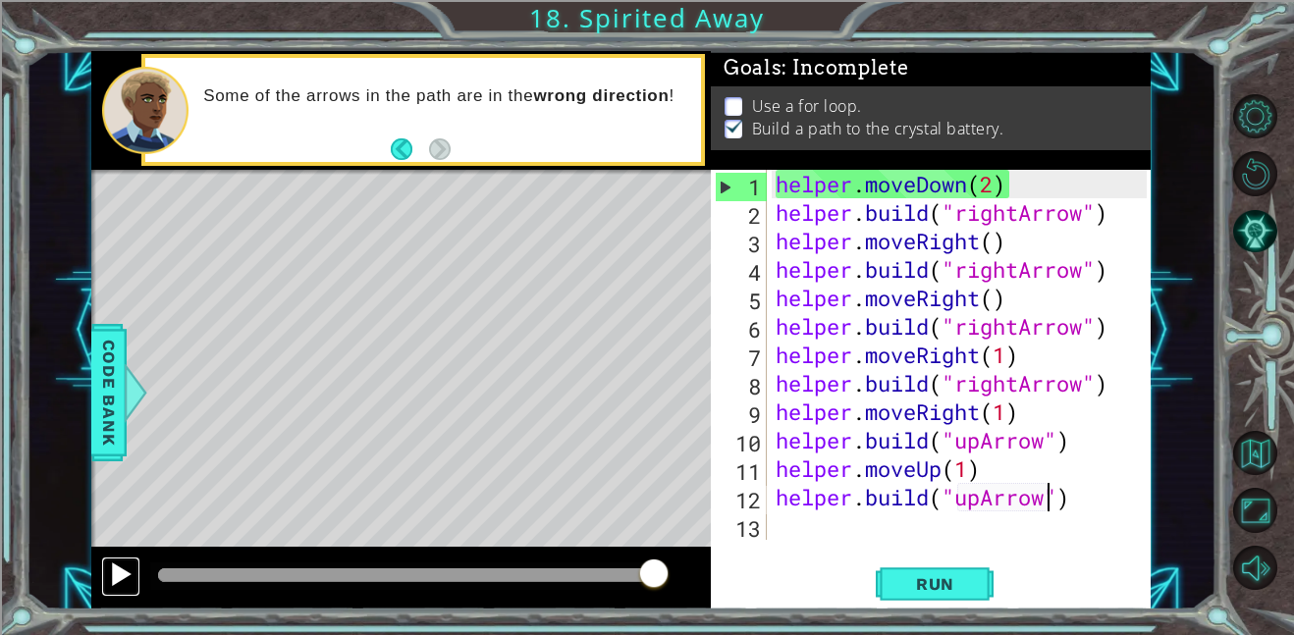
click at [115, 570] on div at bounding box center [121, 575] width 26 height 26
click at [394, 150] on button "Back" at bounding box center [410, 149] width 38 height 22
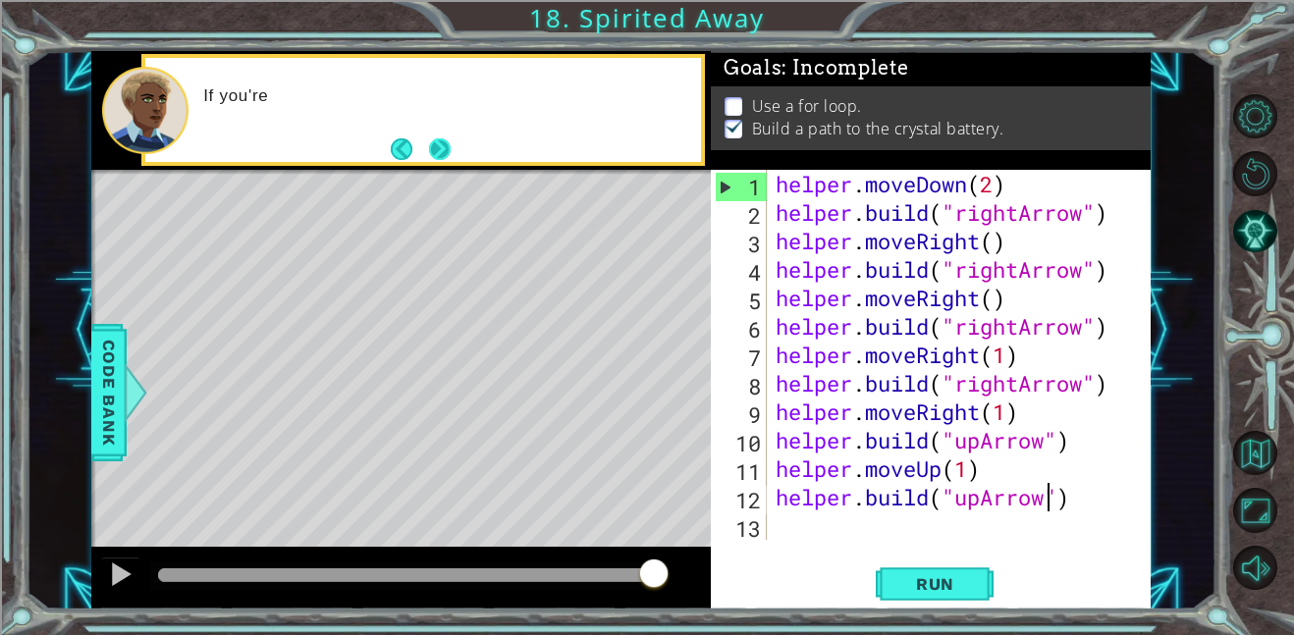
click at [448, 141] on button "Next" at bounding box center [440, 148] width 23 height 23
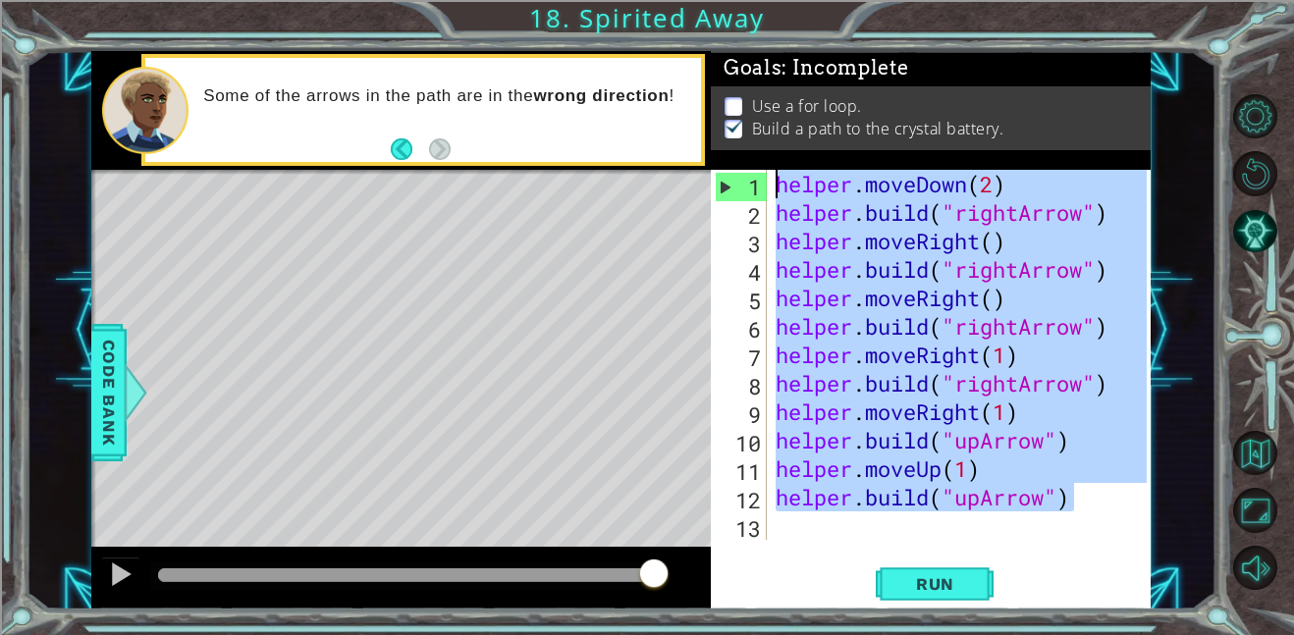
drag, startPoint x: 1072, startPoint y: 498, endPoint x: 118, endPoint y: -109, distance: 1130.8
click at [118, 0] on html "1 ההההההההההההההההההההההההההההההההההההההההההההההההההההההההההההההההההההההההההההה…" at bounding box center [647, 392] width 1294 height 784
type textarea "helper.moveDown(2) helper.build("rightArrow")"
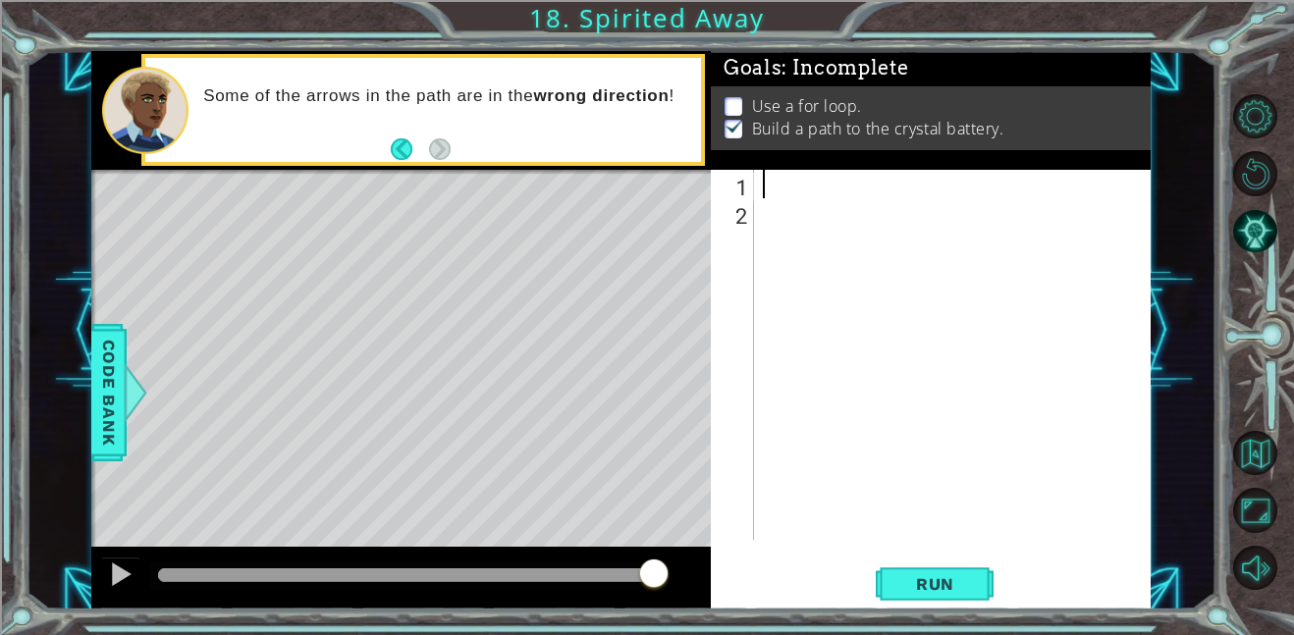
scroll to position [0, 0]
click at [953, 576] on span "Run" at bounding box center [935, 584] width 78 height 20
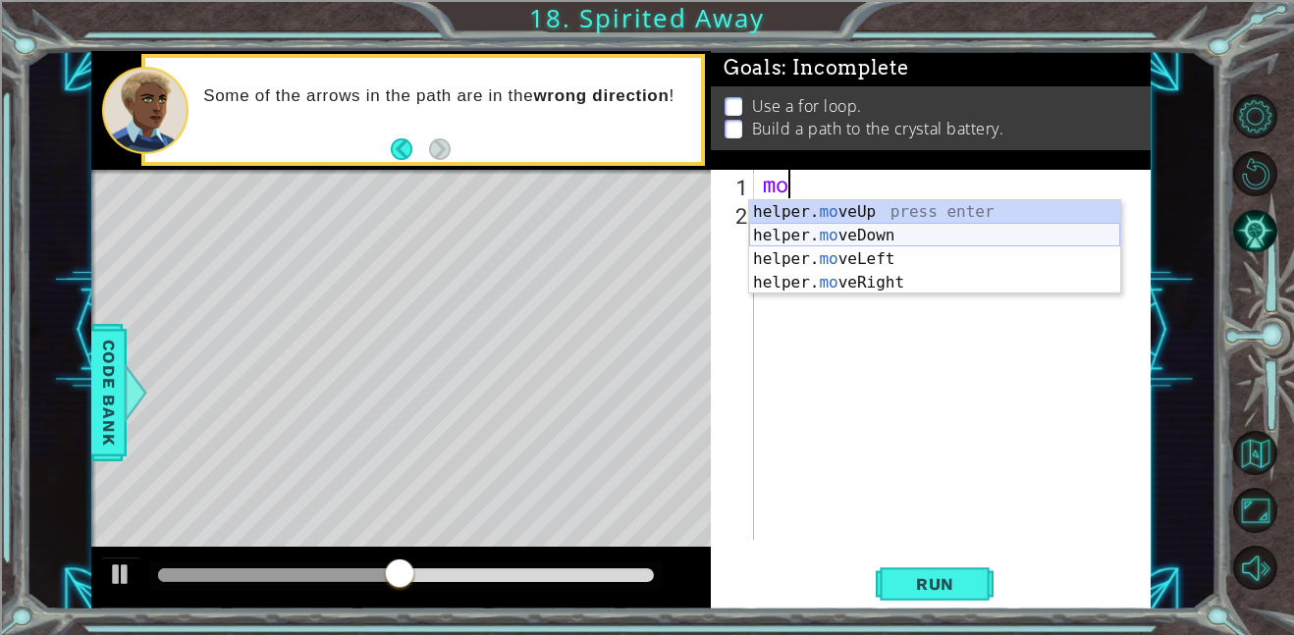
click at [919, 239] on div "helper. mo veUp press enter helper. mo veDown press enter helper. mo veLeft pre…" at bounding box center [934, 270] width 371 height 141
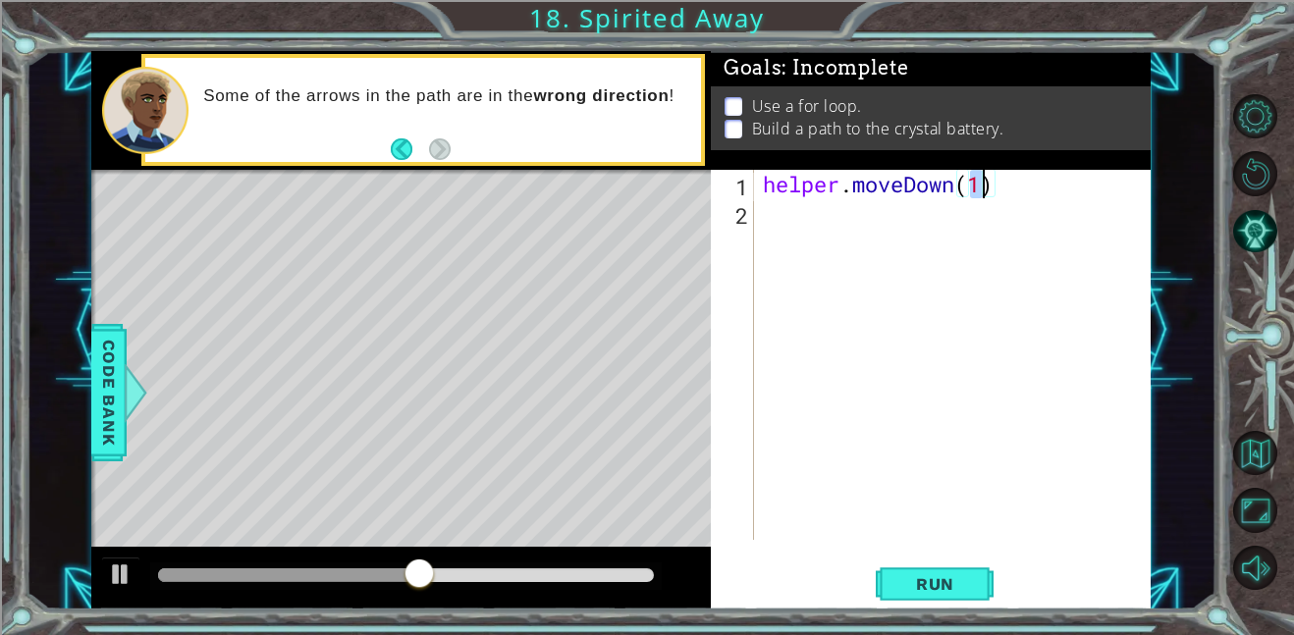
click at [1027, 195] on div "helper . moveDown ( 1 )" at bounding box center [958, 383] width 398 height 427
click at [991, 190] on div "helper . moveDown ( 1 )" at bounding box center [958, 383] width 398 height 427
click at [987, 190] on div "helper . moveDown ( 1 )" at bounding box center [958, 383] width 398 height 427
type textarea "helper.moveDown(2)"
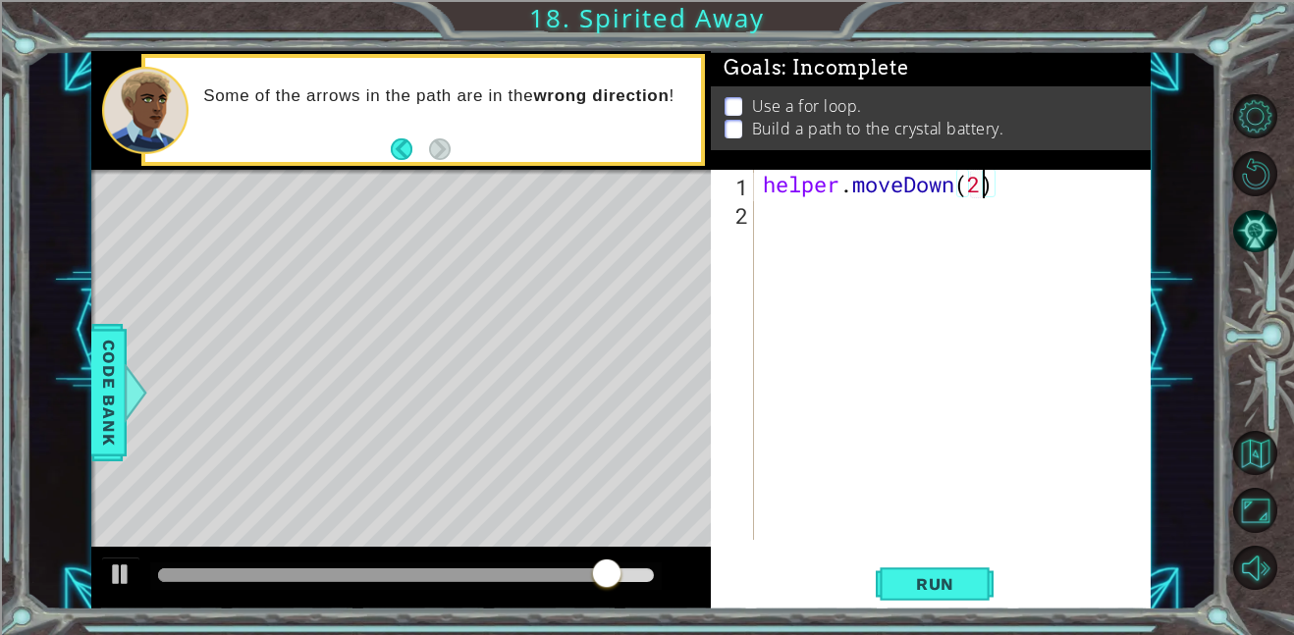
click at [738, 103] on p at bounding box center [734, 106] width 18 height 19
click at [935, 585] on span "Run" at bounding box center [935, 584] width 78 height 20
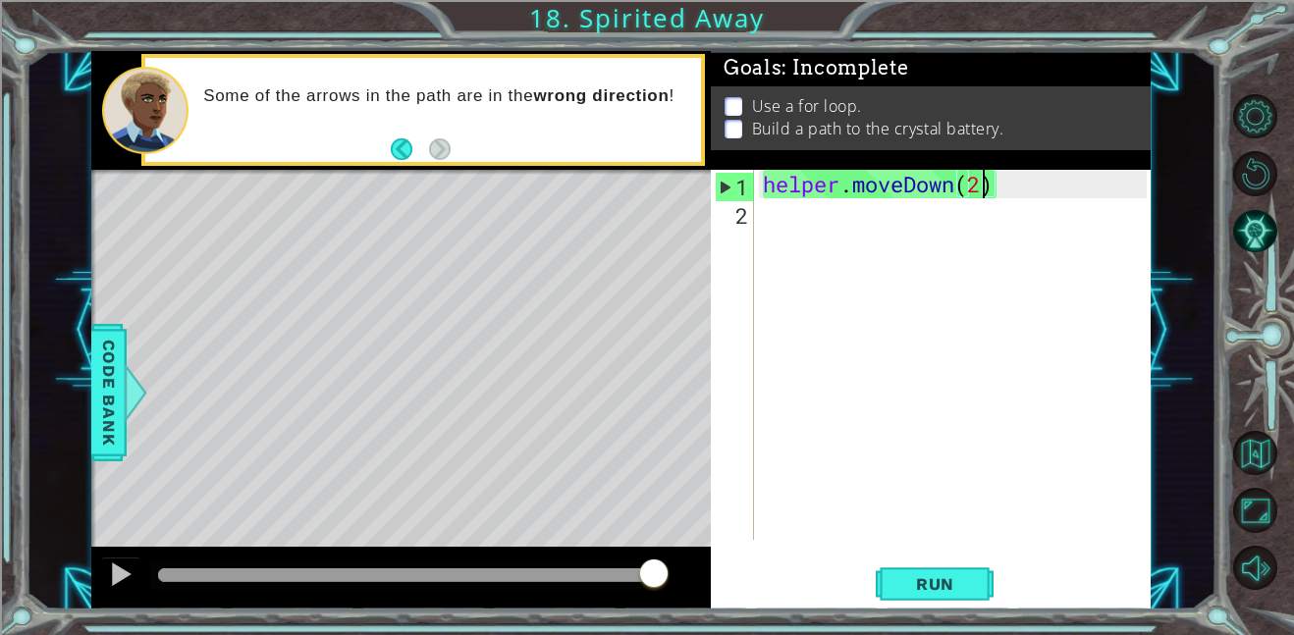
click at [785, 223] on div "helper . moveDown ( 2 )" at bounding box center [958, 383] width 398 height 427
click at [1258, 457] on button "Back to Map" at bounding box center [1255, 453] width 44 height 44
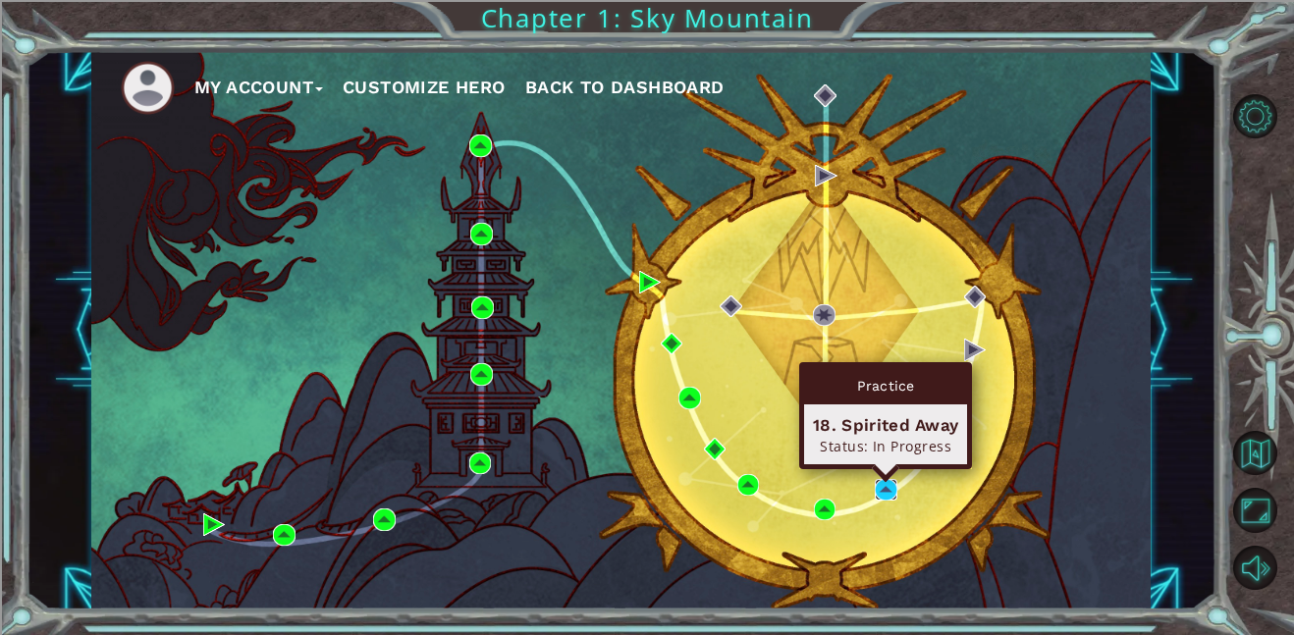
click at [883, 486] on img at bounding box center [886, 490] width 23 height 23
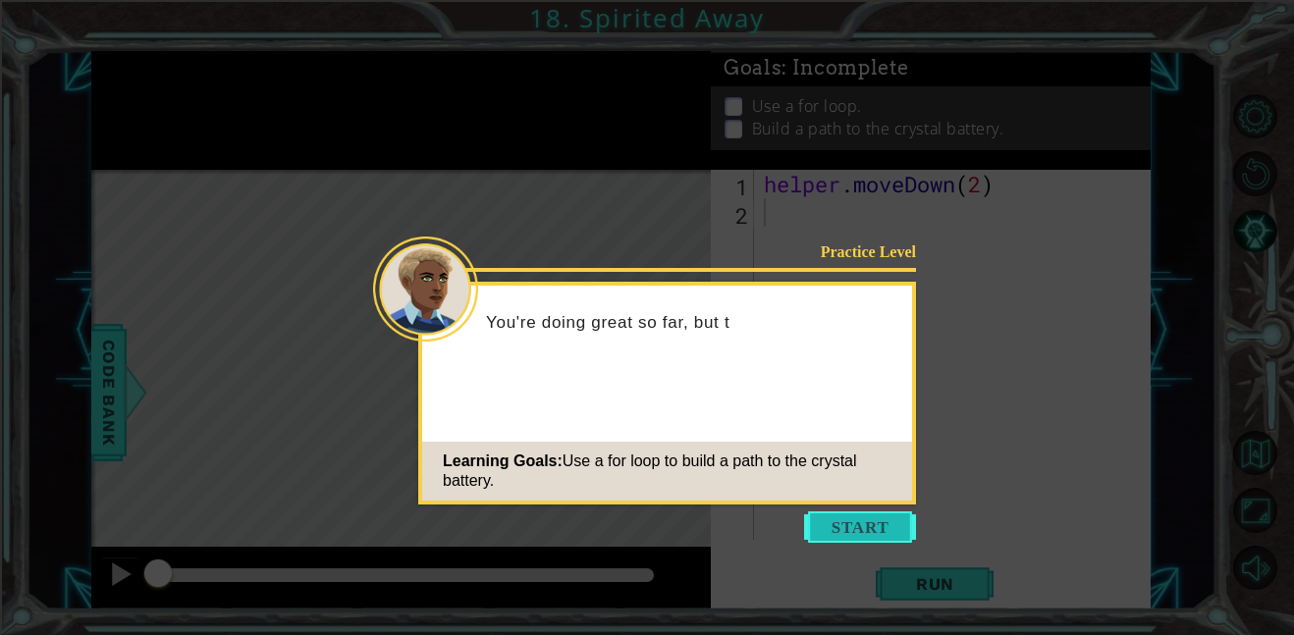
click at [875, 518] on button "Start" at bounding box center [860, 526] width 112 height 31
click at [875, 518] on icon at bounding box center [647, 317] width 1294 height 635
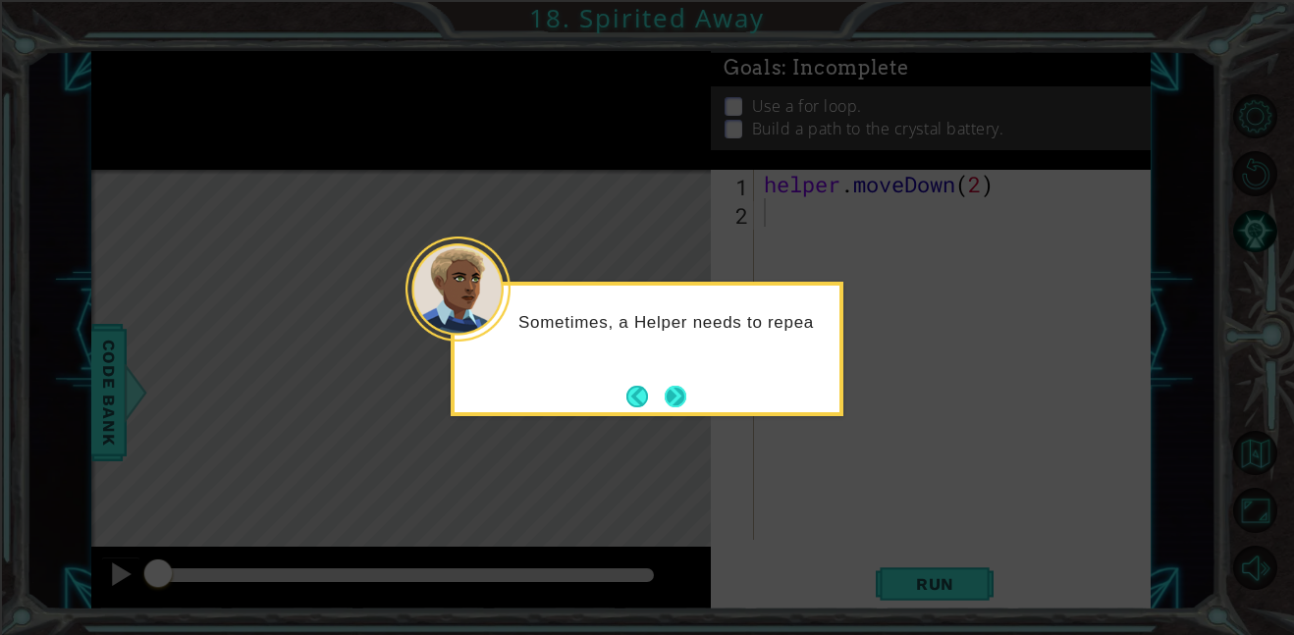
click at [681, 389] on button "Next" at bounding box center [676, 397] width 24 height 24
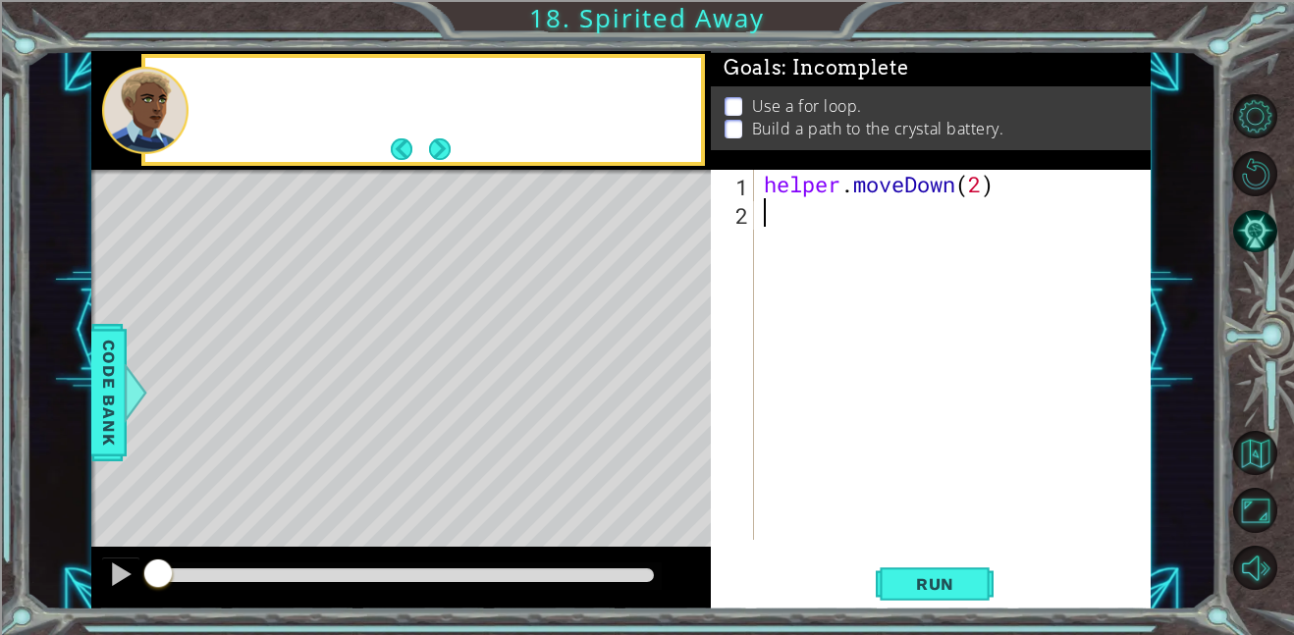
click at [681, 389] on div "Level Map" at bounding box center [544, 459] width 907 height 578
click at [1276, 177] on button "Restart Level" at bounding box center [1255, 173] width 44 height 44
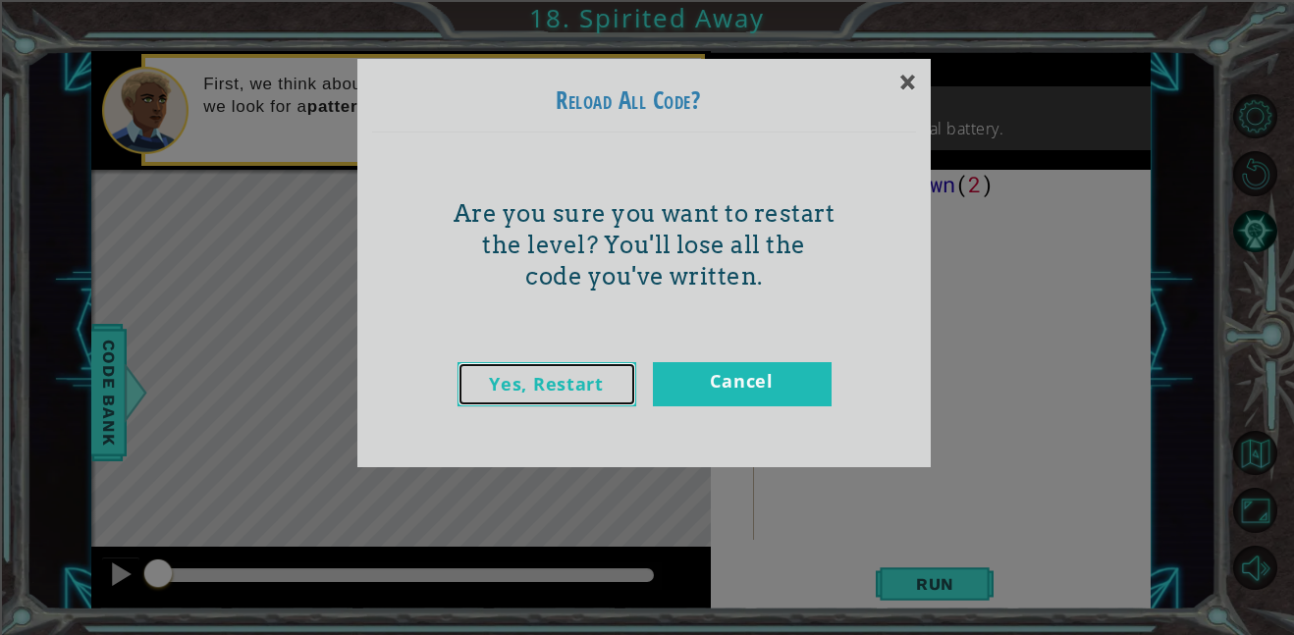
click at [615, 381] on link "Yes, Restart" at bounding box center [546, 384] width 179 height 44
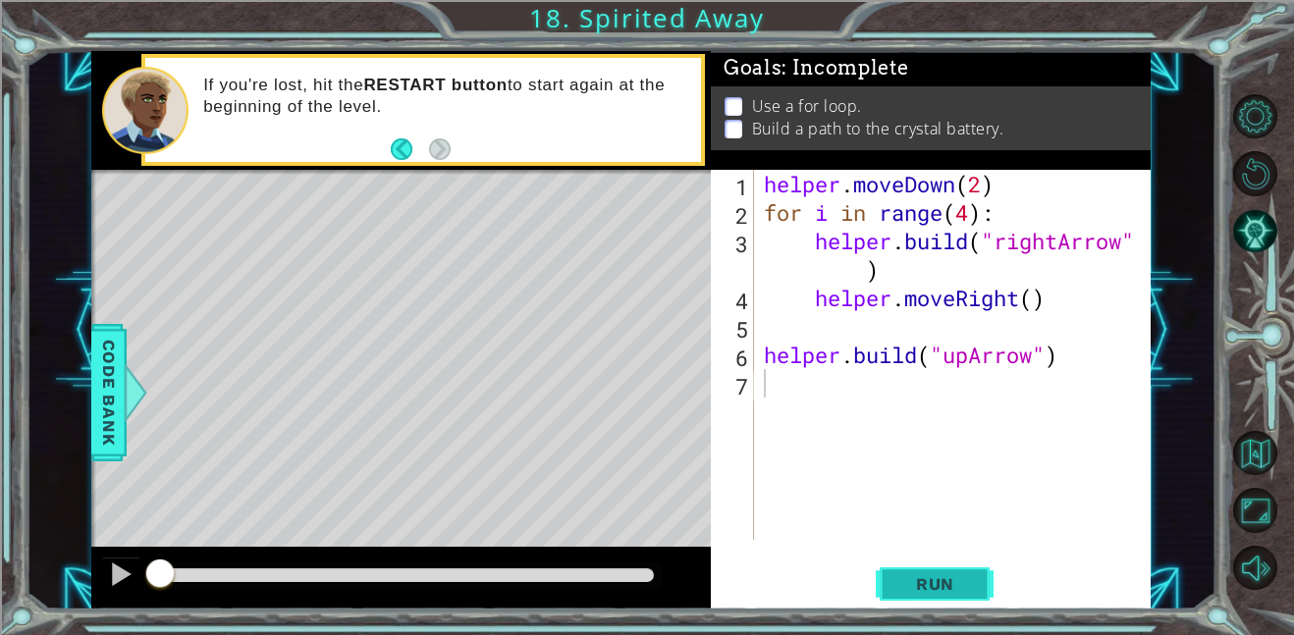
click at [932, 564] on button "Run" at bounding box center [935, 584] width 118 height 44
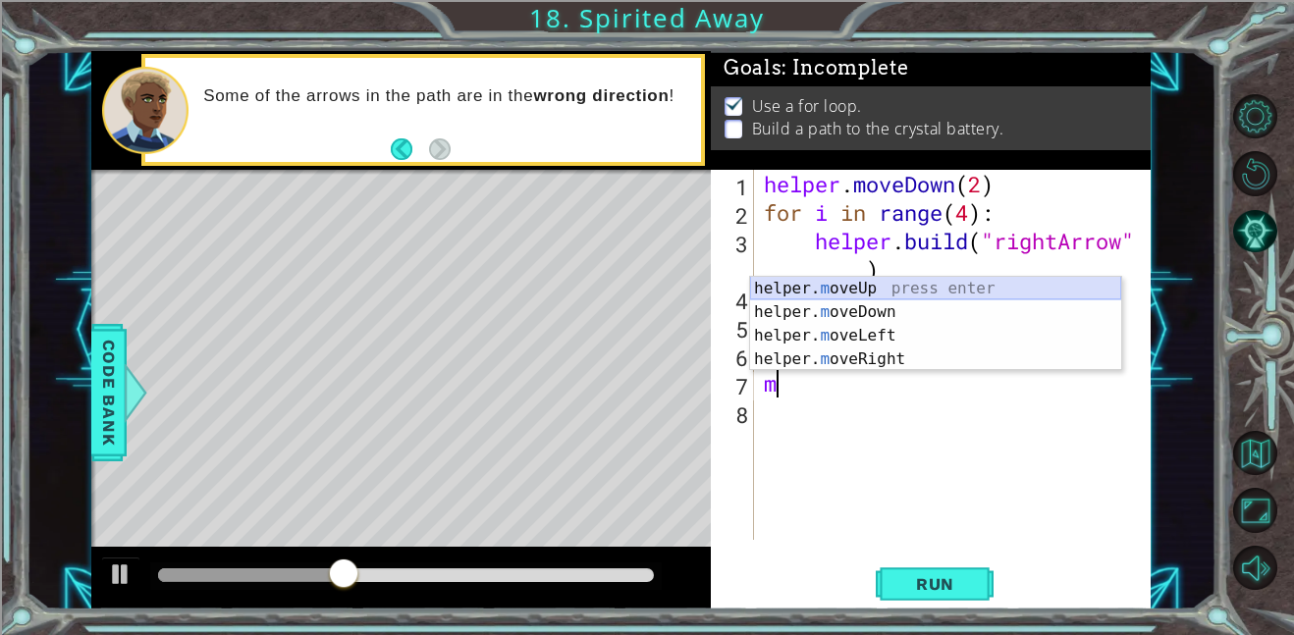
click at [818, 292] on div "helper. m oveUp press enter helper. m oveDown press enter helper. m oveLeft pre…" at bounding box center [935, 347] width 371 height 141
type textarea "helper.moveUp(1)"
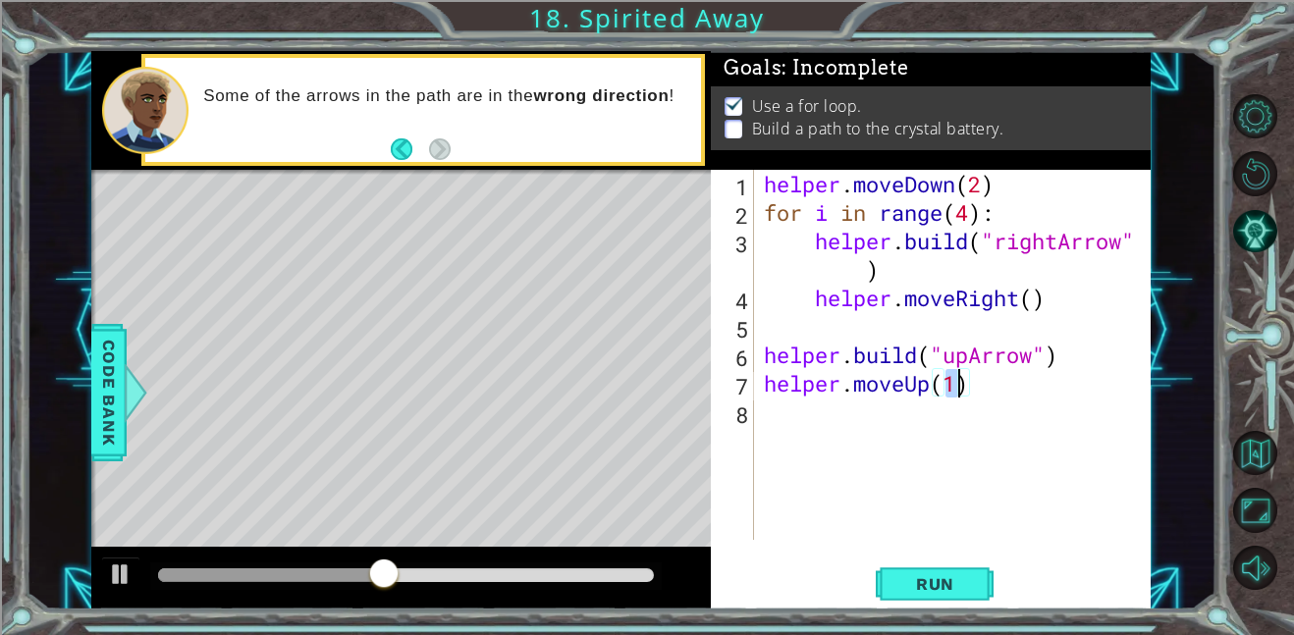
click at [819, 415] on div "helper . moveDown ( 2 ) for i in range ( 4 ) : helper . build ( "rightArrow" ) …" at bounding box center [958, 383] width 397 height 427
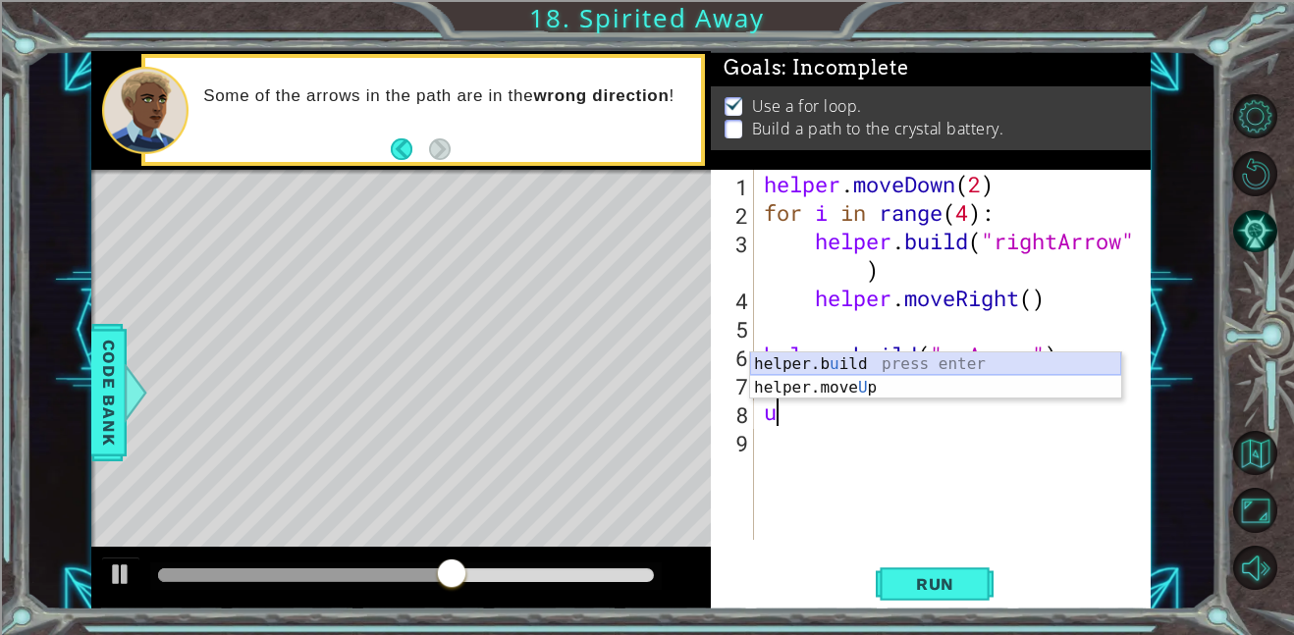
click at [844, 370] on div "helper.b u ild press enter helper.move U p press enter" at bounding box center [935, 399] width 371 height 94
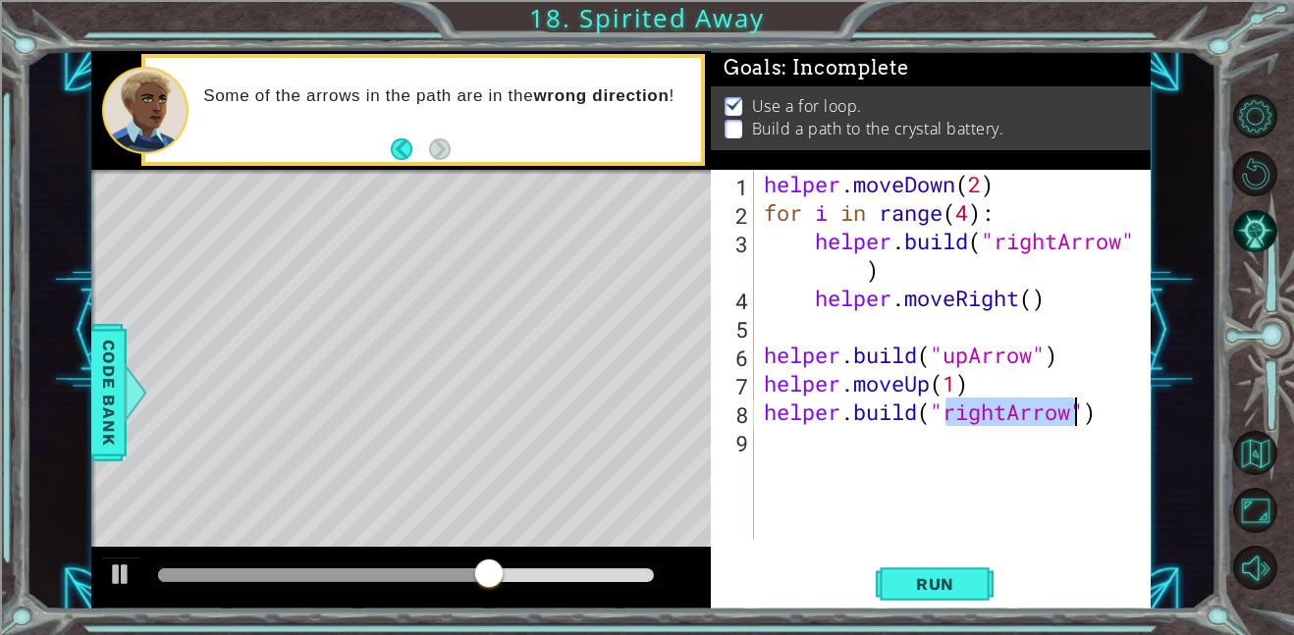
click at [1009, 413] on div "helper . moveDown ( 2 ) for i in range ( 4 ) : helper . build ( "rightArrow" ) …" at bounding box center [953, 355] width 387 height 370
click at [1009, 413] on div "helper . moveDown ( 2 ) for i in range ( 4 ) : helper . build ( "rightArrow" ) …" at bounding box center [958, 383] width 397 height 427
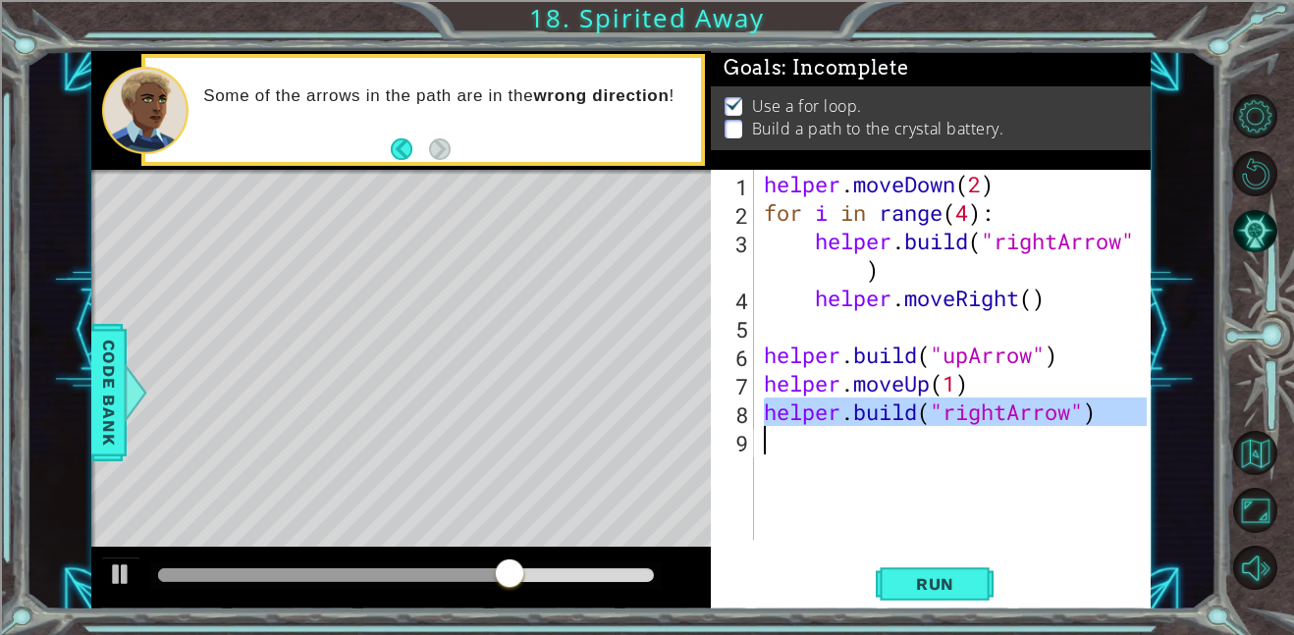
click at [1009, 413] on div "helper . moveDown ( 2 ) for i in range ( 4 ) : helper . build ( "rightArrow" ) …" at bounding box center [953, 355] width 387 height 370
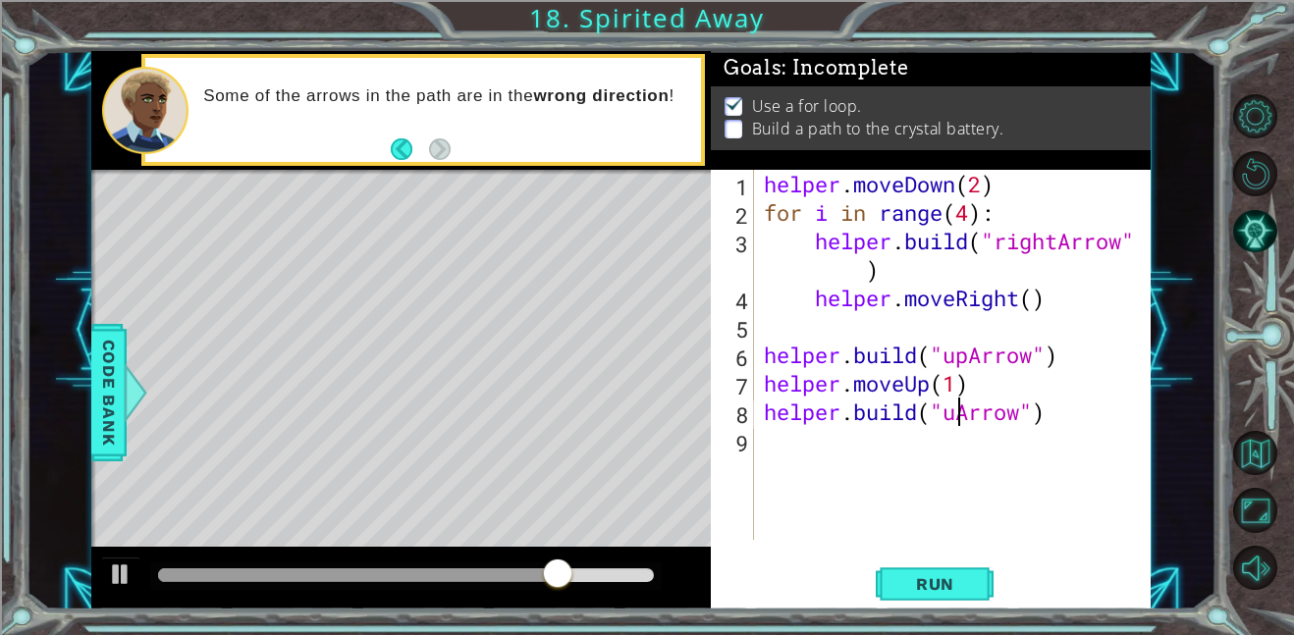
scroll to position [0, 9]
type textarea "helper.build("upArrow")"
click at [965, 567] on button "Run" at bounding box center [935, 584] width 118 height 44
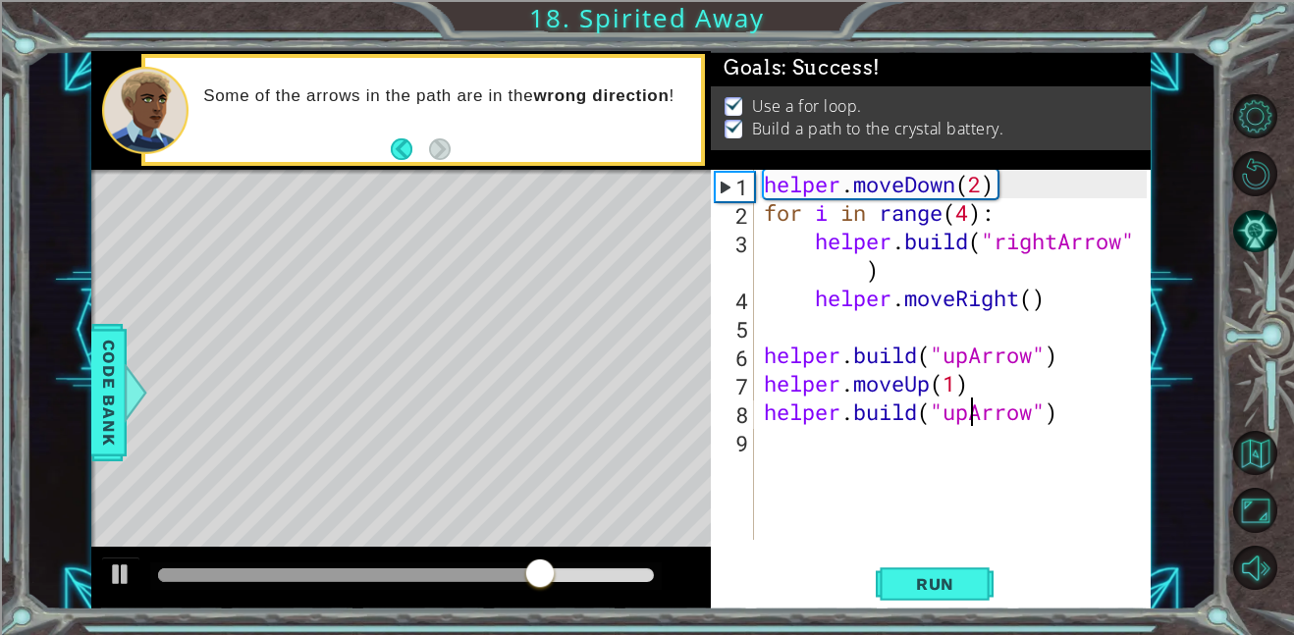
click at [650, 578] on div at bounding box center [406, 575] width 496 height 14
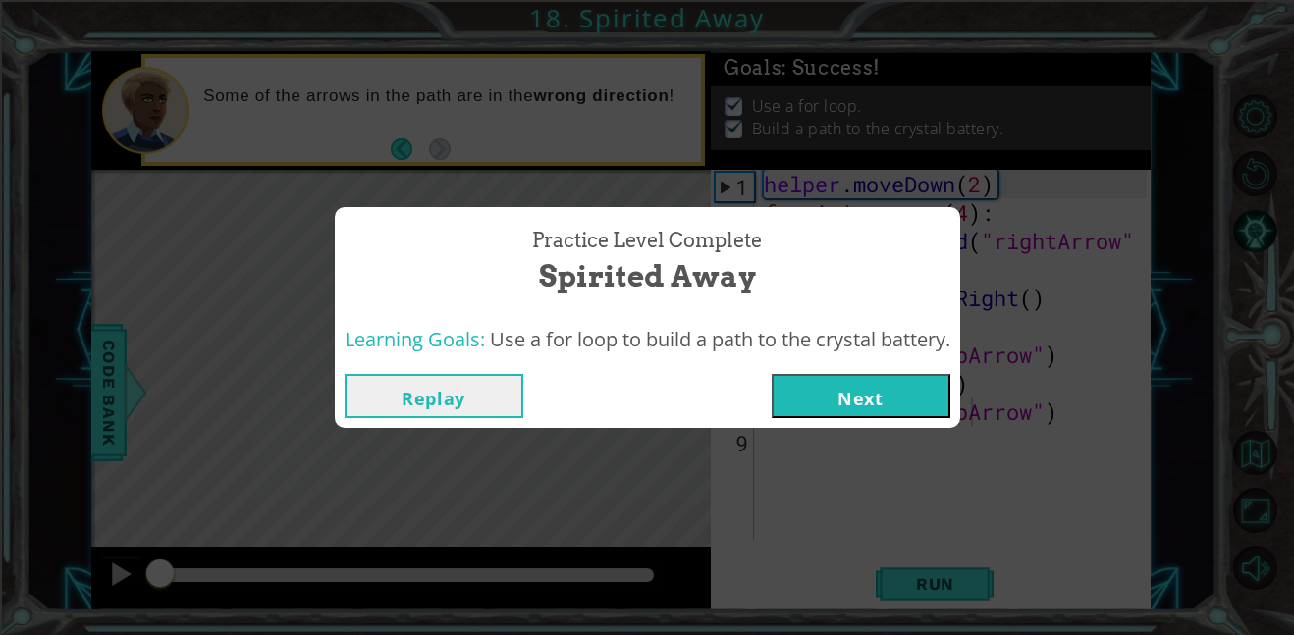
click at [813, 400] on button "Next" at bounding box center [861, 396] width 179 height 44
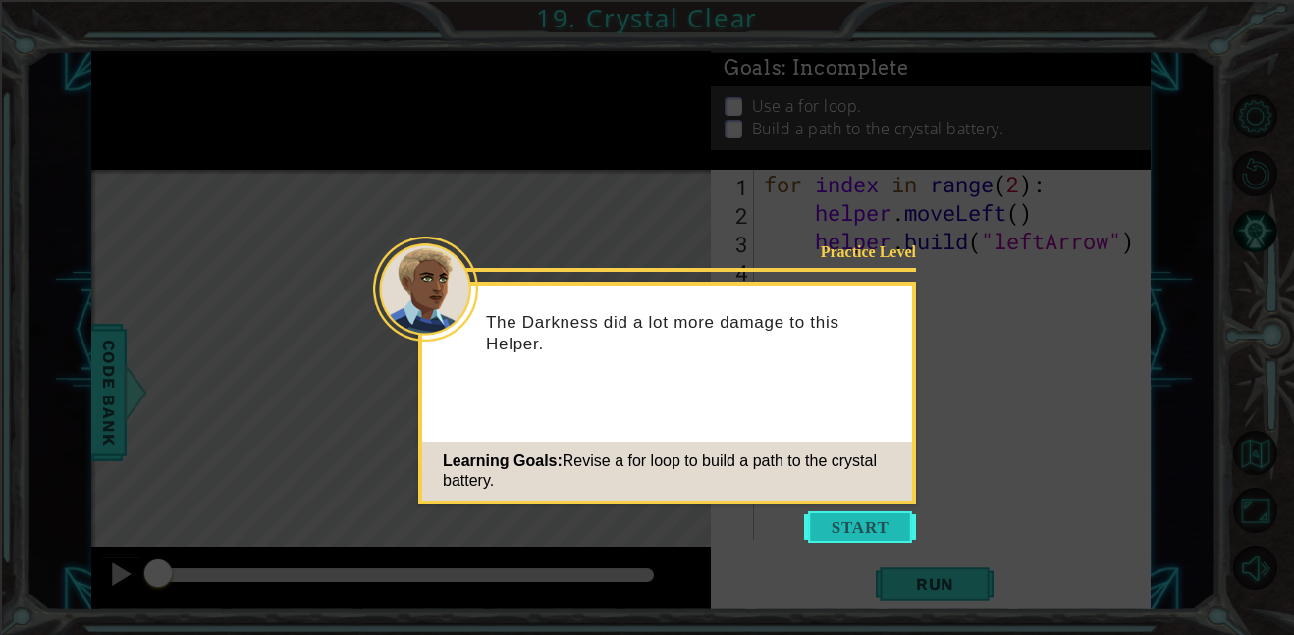
click at [828, 515] on button "Start" at bounding box center [860, 526] width 112 height 31
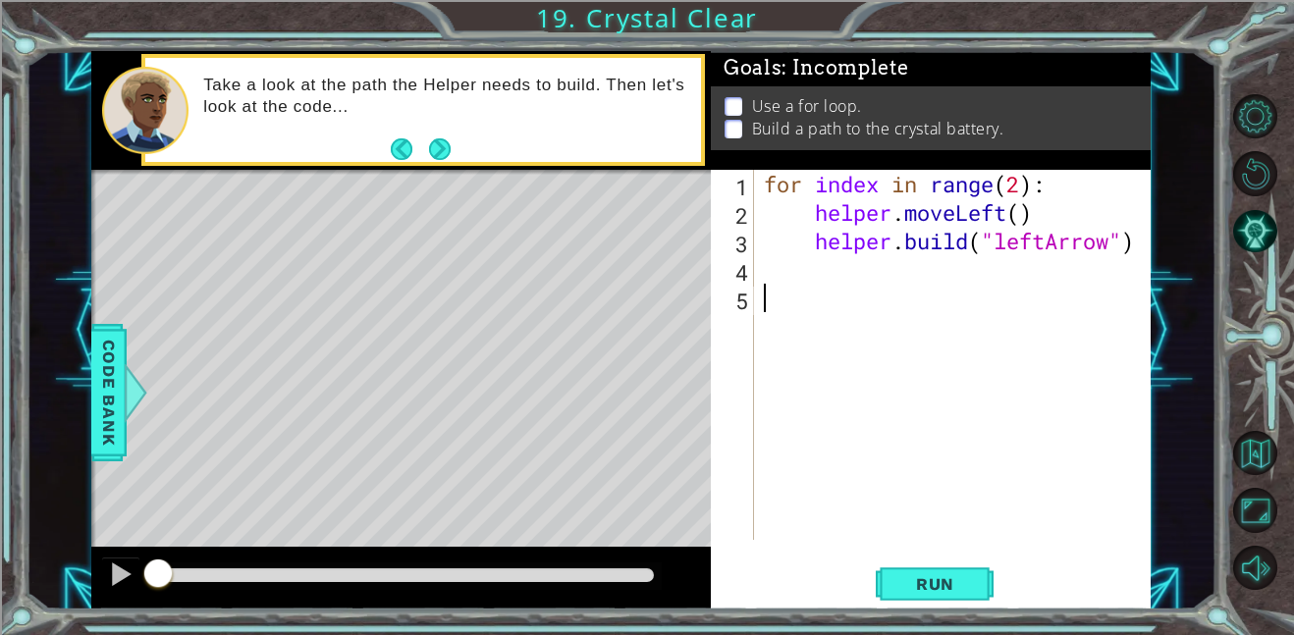
click at [776, 264] on div "for index in range ( 2 ) : helper . moveLeft ( ) helper . build ( "leftArrow" )" at bounding box center [958, 383] width 397 height 427
click at [101, 420] on span "Code Bank" at bounding box center [108, 393] width 31 height 120
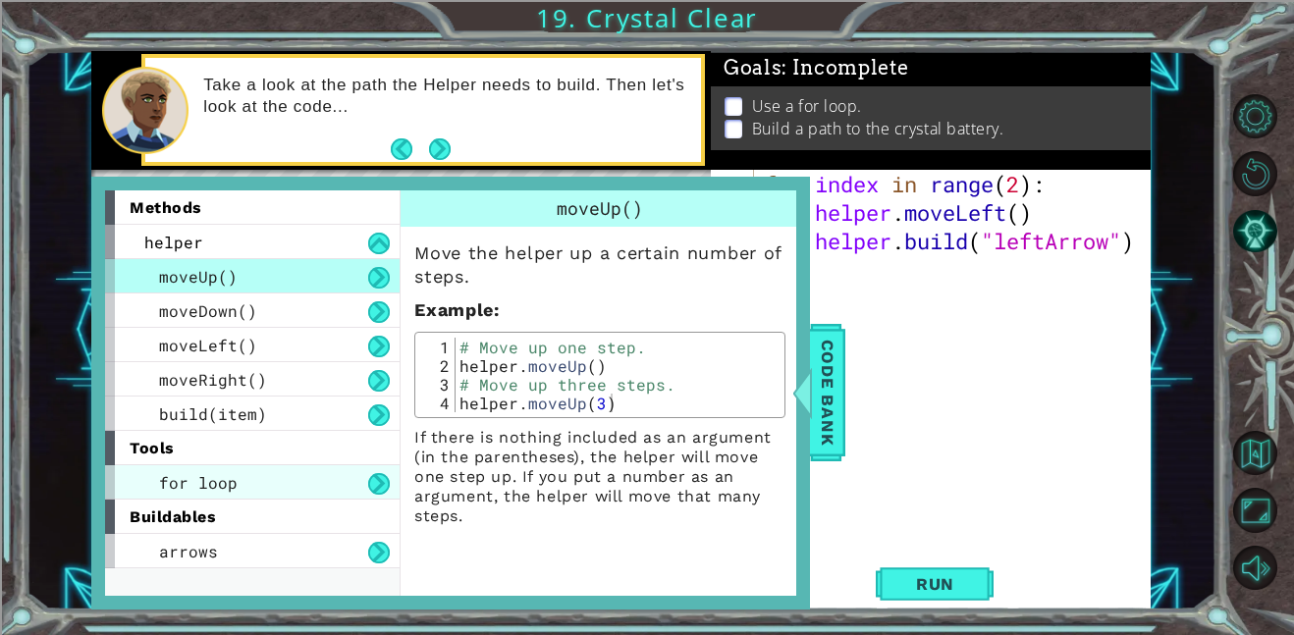
click at [240, 476] on div "for loop" at bounding box center [252, 482] width 295 height 34
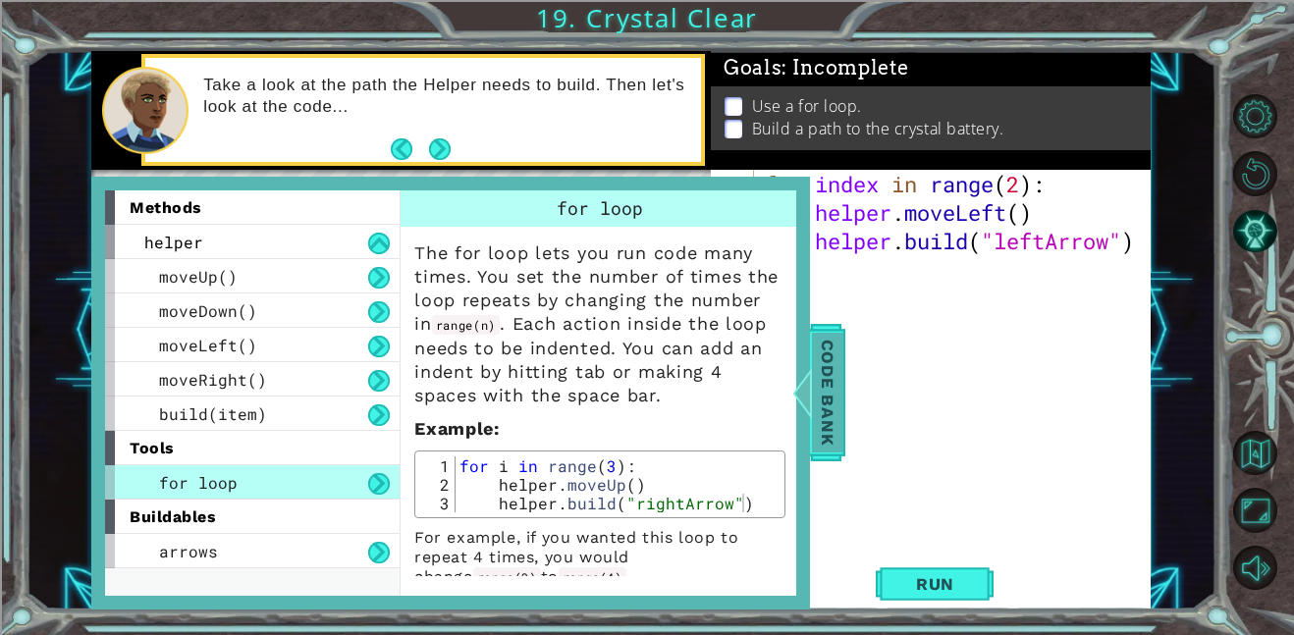
click at [827, 405] on span "Code Bank" at bounding box center [827, 393] width 31 height 120
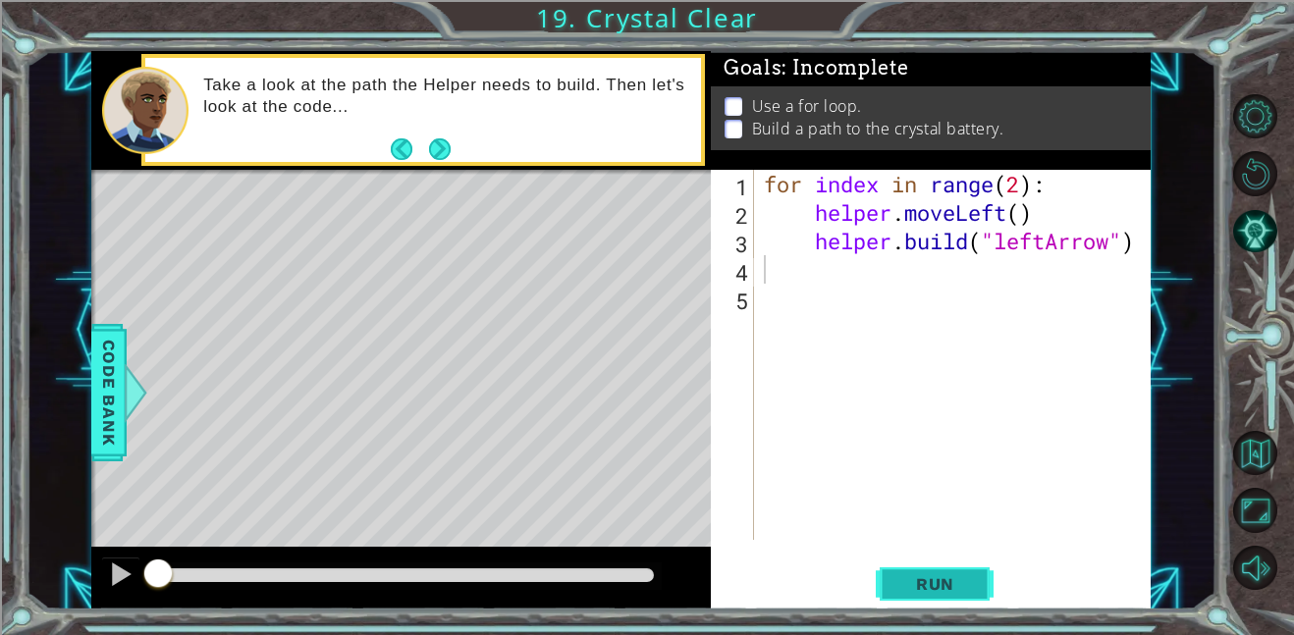
click at [909, 581] on span "Run" at bounding box center [935, 584] width 78 height 20
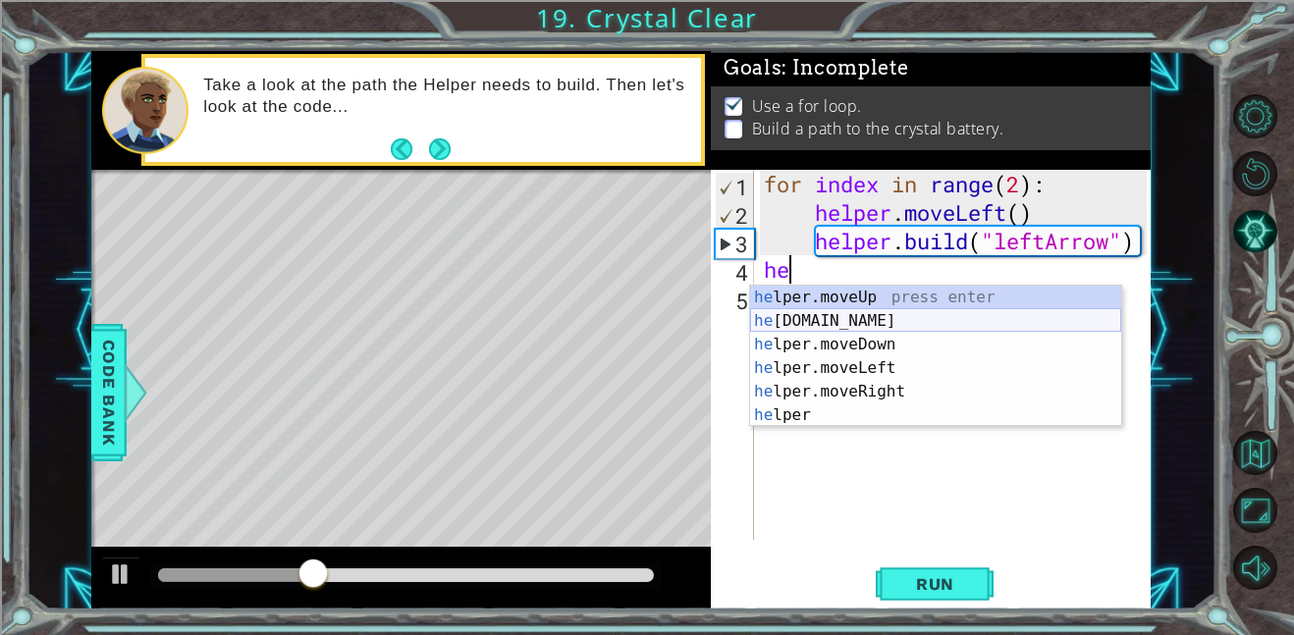
click at [870, 319] on div "he lper.moveUp press enter he lper.build press enter he lper.moveDown press ent…" at bounding box center [935, 380] width 371 height 188
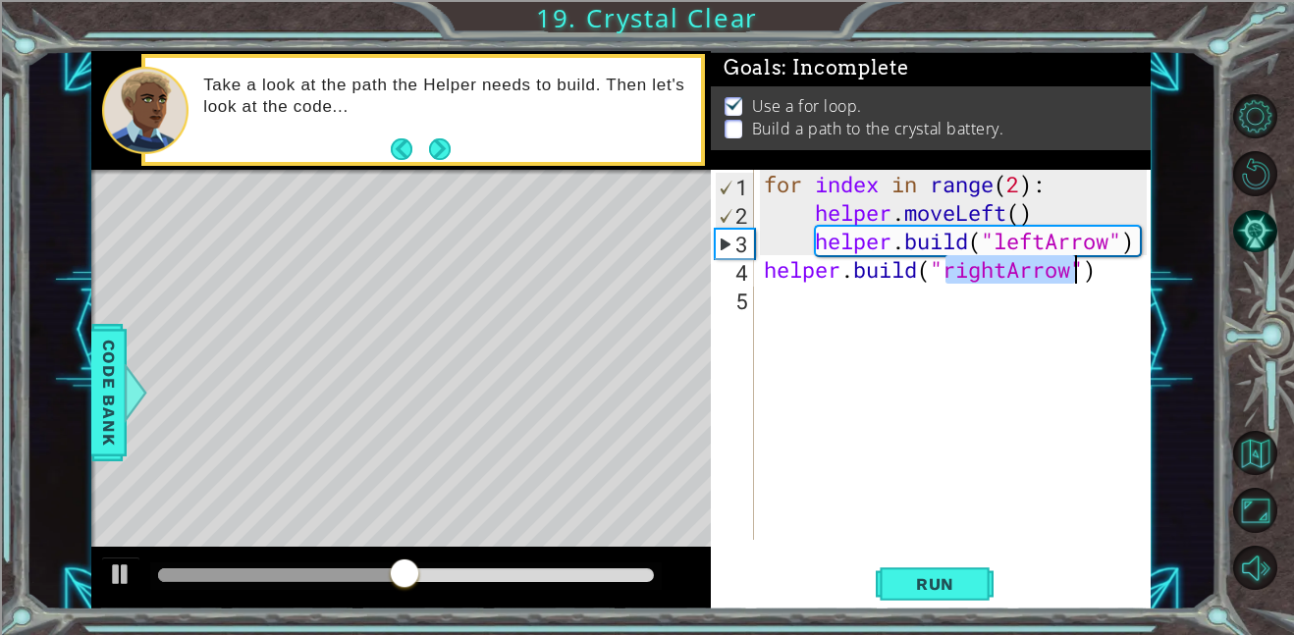
click at [1003, 265] on div "for index in range ( 2 ) : helper . moveLeft ( ) helper . build ( "leftArrow" )…" at bounding box center [953, 355] width 387 height 370
click at [1008, 272] on div "for index in range ( 2 ) : helper . moveLeft ( ) helper . build ( "leftArrow" )…" at bounding box center [958, 383] width 397 height 427
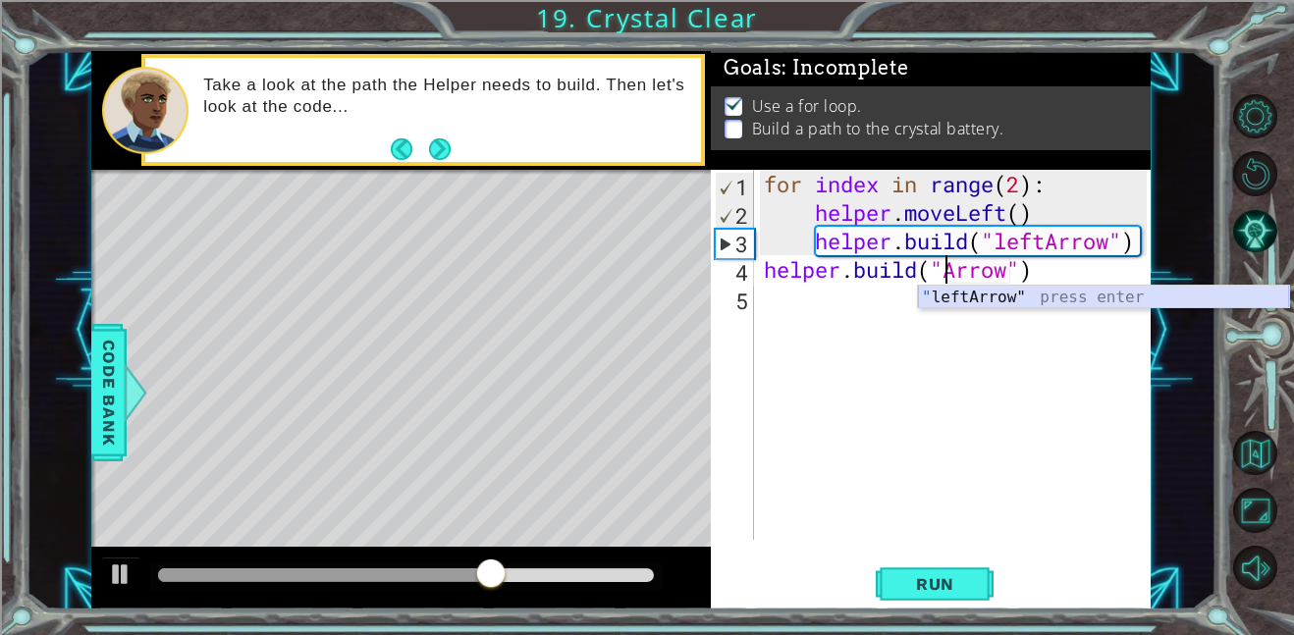
click at [1023, 298] on div "" leftArrow" press enter" at bounding box center [1103, 321] width 371 height 71
type textarea "helper.build("leftArrow")"
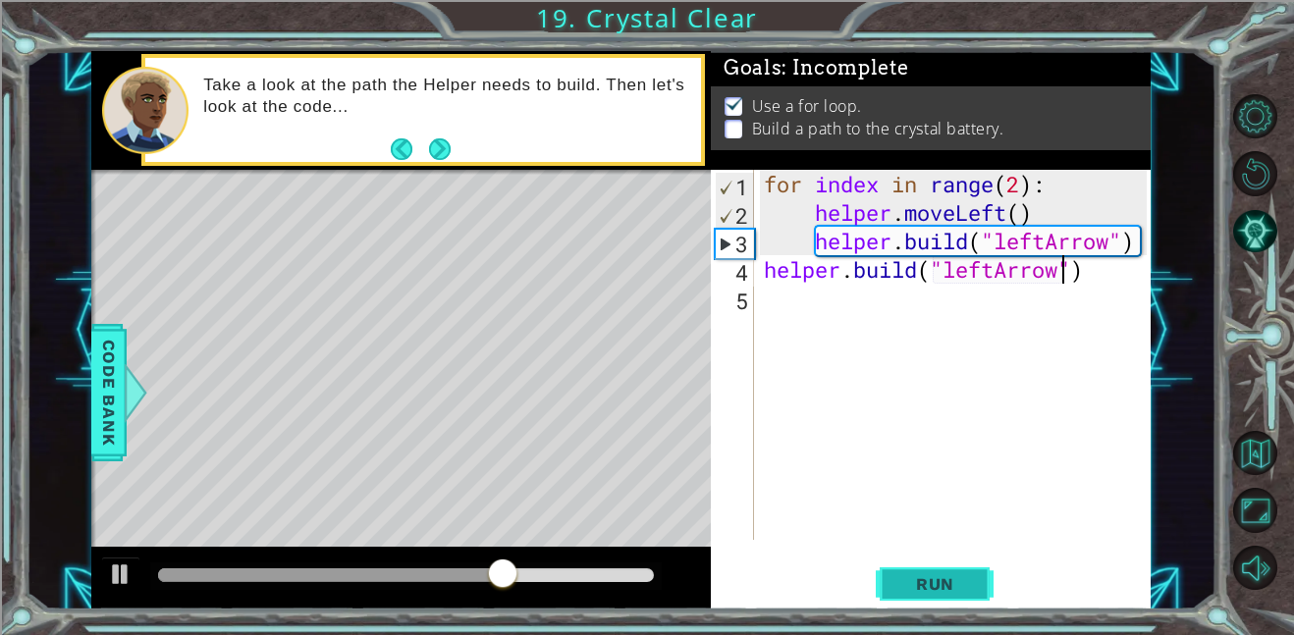
click at [938, 581] on span "Run" at bounding box center [935, 584] width 78 height 20
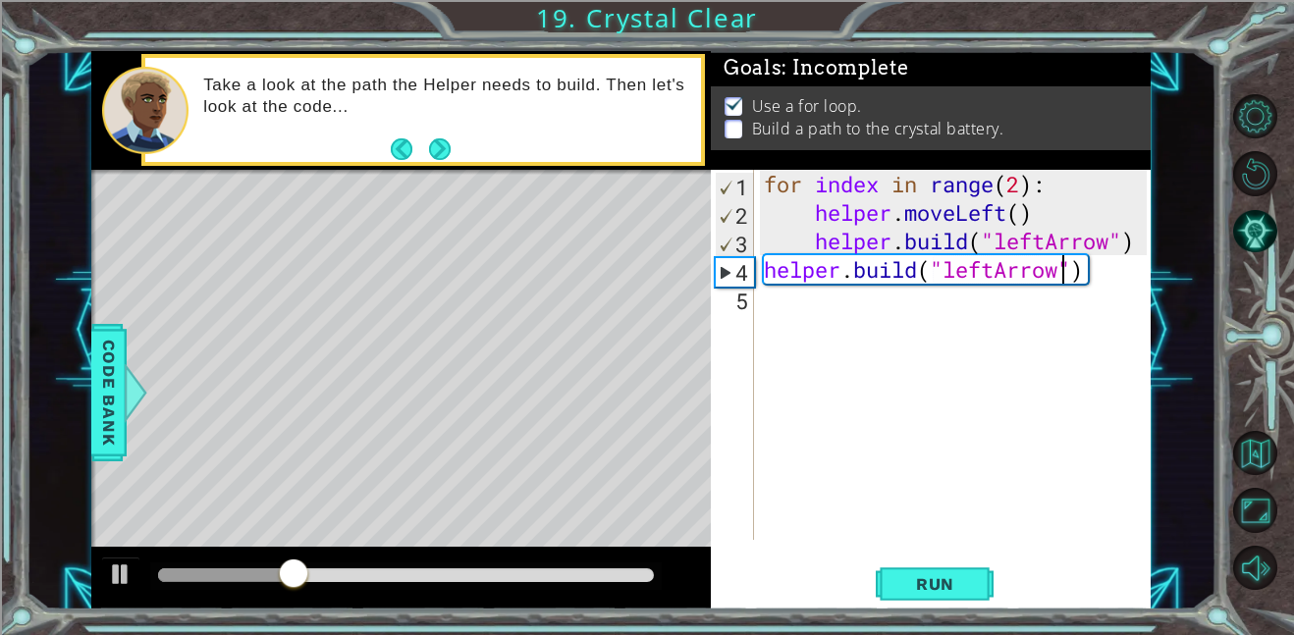
click at [786, 307] on div "for index in range ( 2 ) : helper . moveLeft ( ) helper . build ( "leftArrow" )…" at bounding box center [958, 383] width 397 height 427
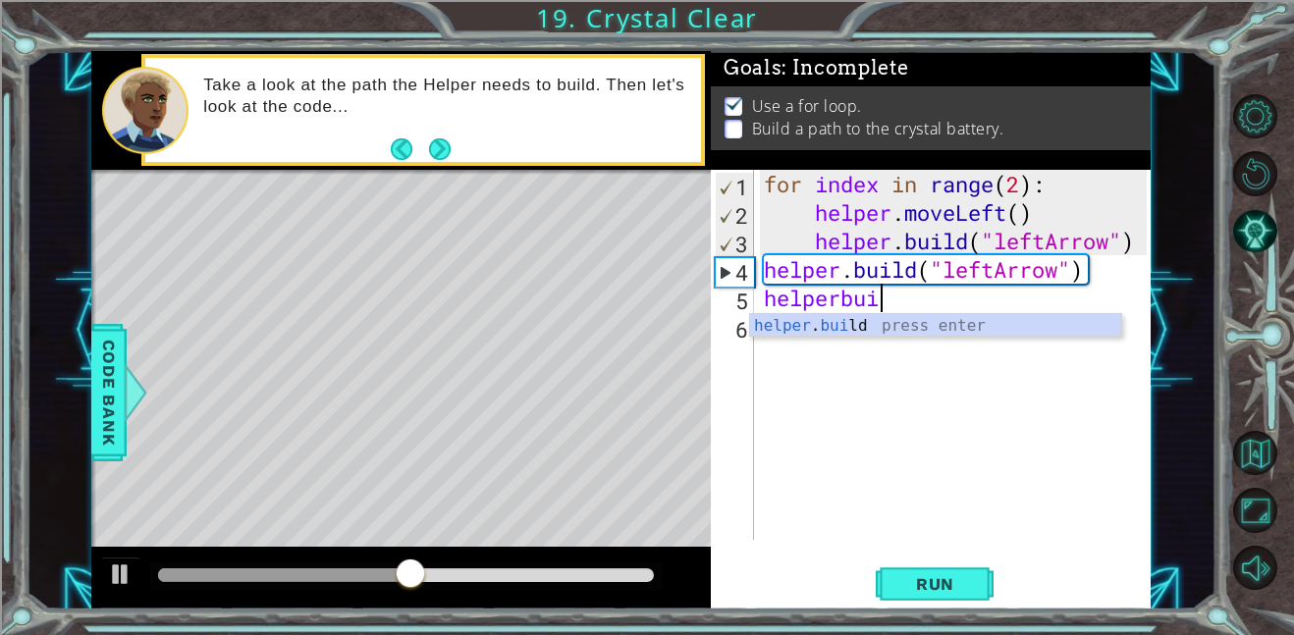
scroll to position [0, 5]
click at [894, 329] on div "helper . buil d press enter" at bounding box center [935, 349] width 371 height 71
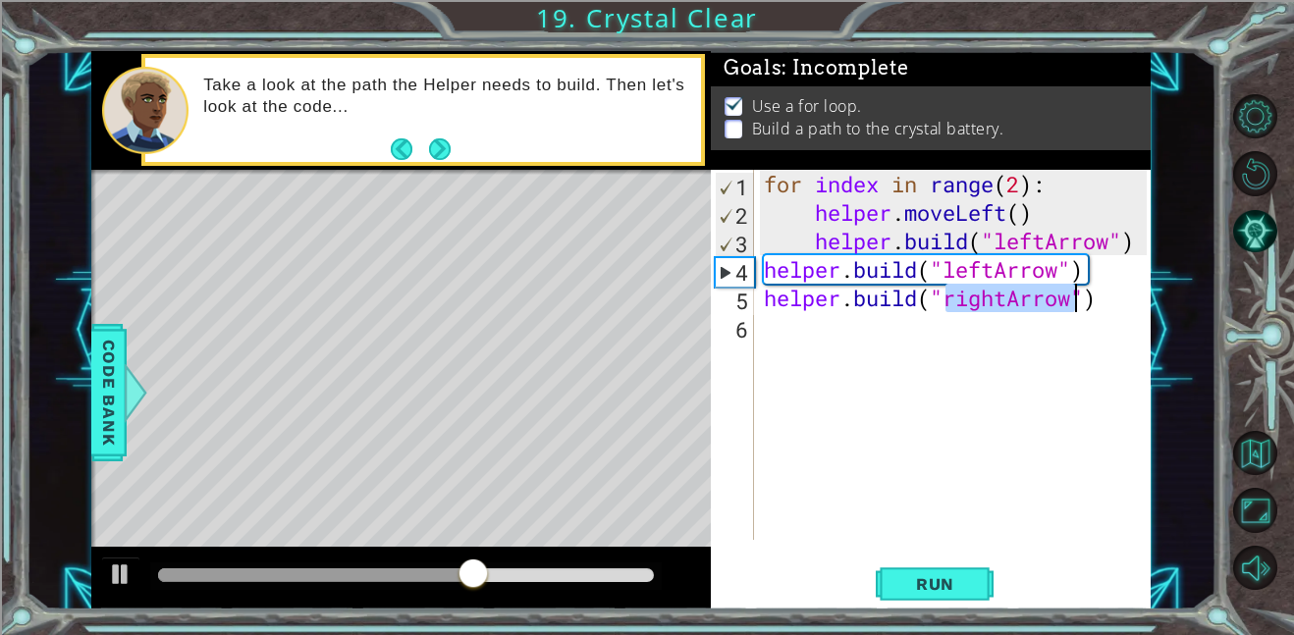
click at [1013, 291] on div "for index in range ( 2 ) : helper . moveLeft ( ) helper . build ( "leftArrow" )…" at bounding box center [953, 355] width 387 height 370
click at [964, 583] on span "Run" at bounding box center [935, 584] width 78 height 20
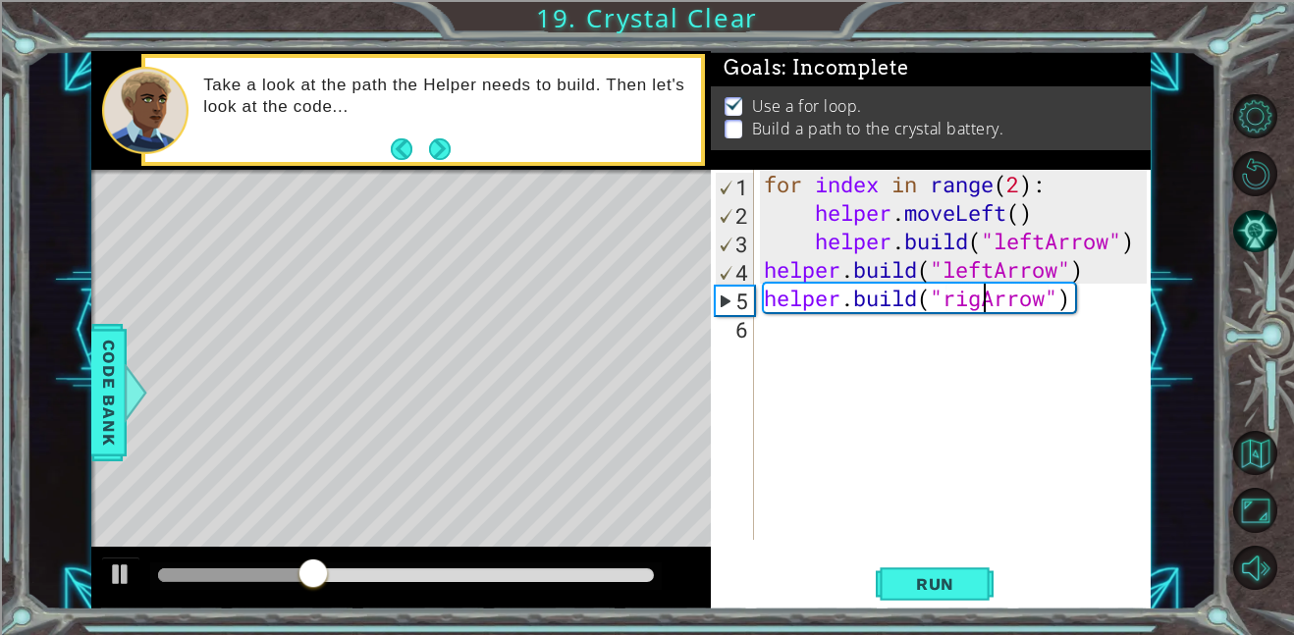
click at [1088, 308] on div "for index in range ( 2 ) : helper . moveLeft ( ) helper . build ( "leftArrow" )…" at bounding box center [958, 383] width 397 height 427
click at [1064, 288] on div "for index in range ( 2 ) : helper . moveLeft ( ) helper . build ( "leftArrow" )…" at bounding box center [958, 383] width 397 height 427
click at [1082, 296] on div "for index in range ( 2 ) : helper . moveLeft ( ) helper . build ( "leftArrow" )…" at bounding box center [958, 383] width 397 height 427
click at [1078, 300] on div "for index in range ( 2 ) : helper . moveLeft ( ) helper . build ( "leftArrow" )…" at bounding box center [958, 383] width 397 height 427
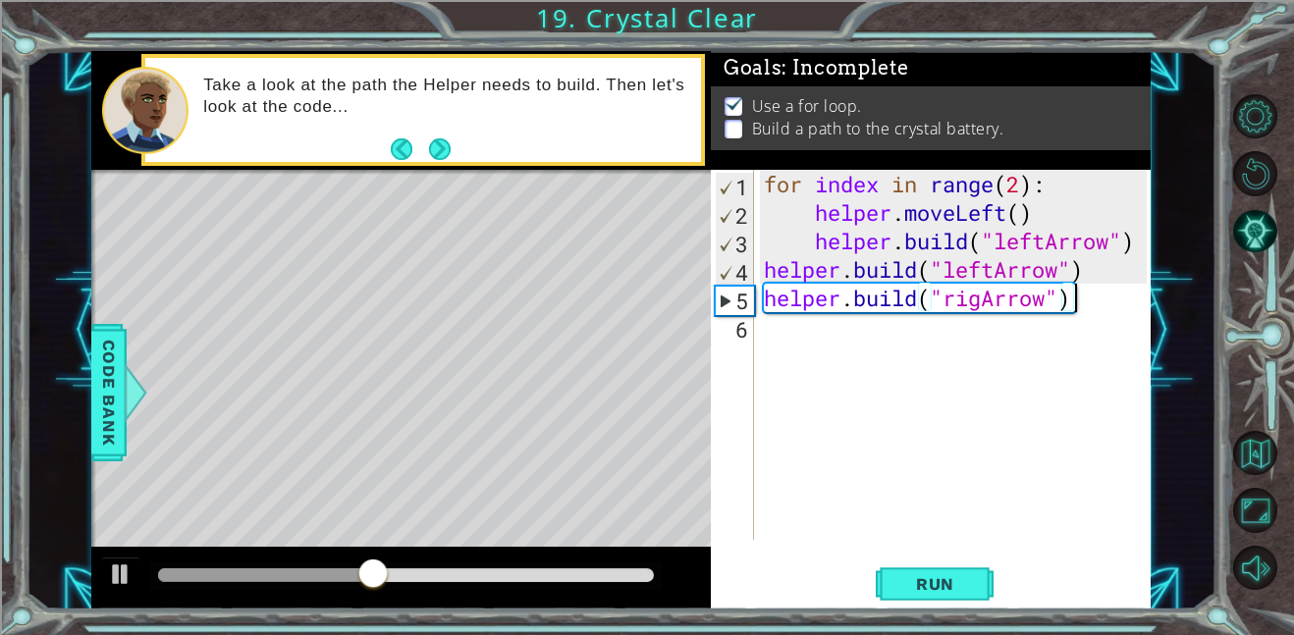
click at [1076, 300] on div "for index in range ( 2 ) : helper . moveLeft ( ) helper . build ( "leftArrow" )…" at bounding box center [958, 383] width 397 height 427
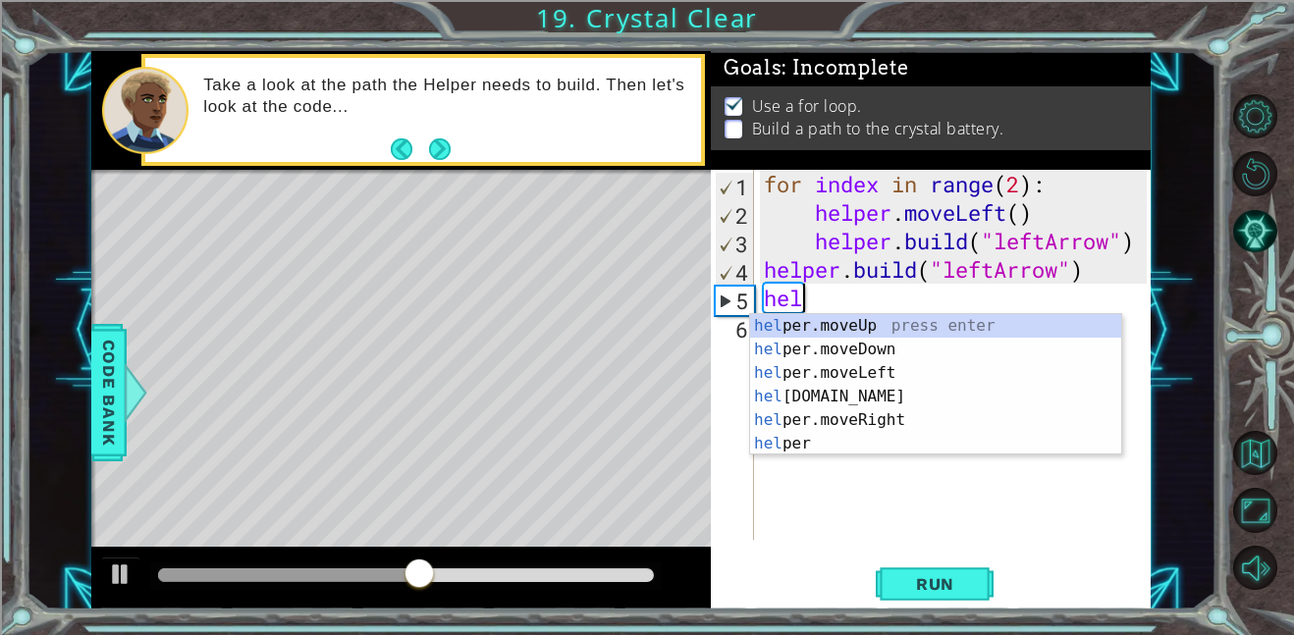
scroll to position [0, 0]
type textarea "h"
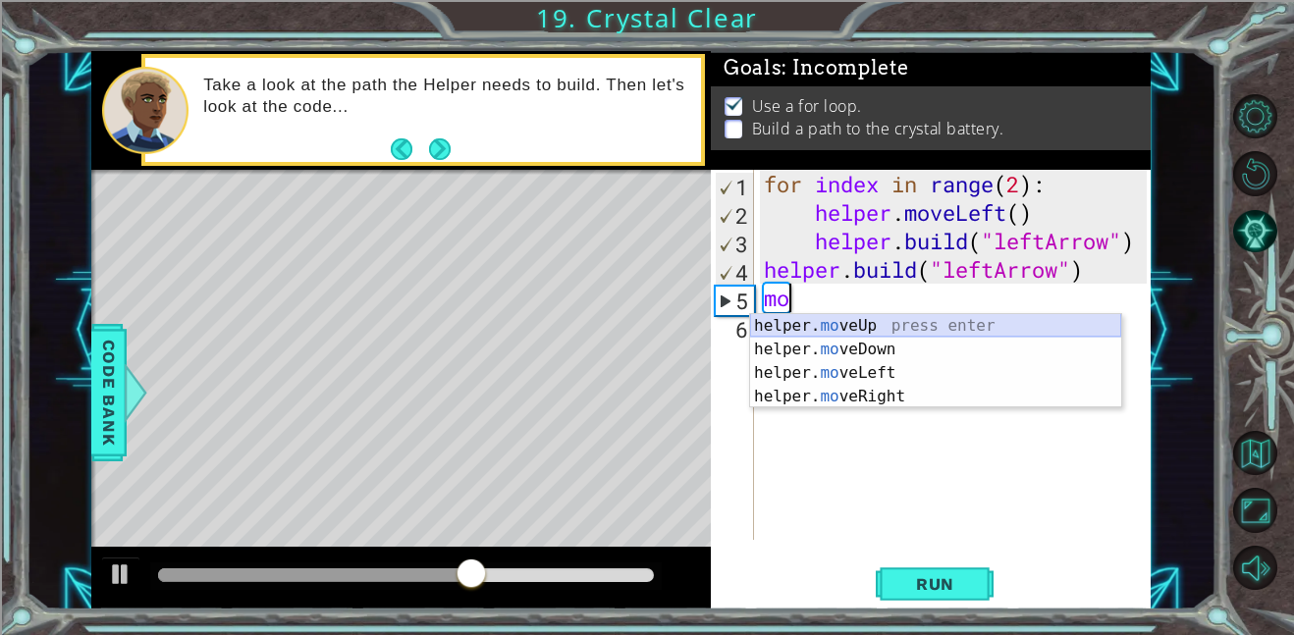
click at [1074, 329] on div "helper. mo veUp press enter helper. mo veDown press enter helper. mo veLeft pre…" at bounding box center [935, 384] width 371 height 141
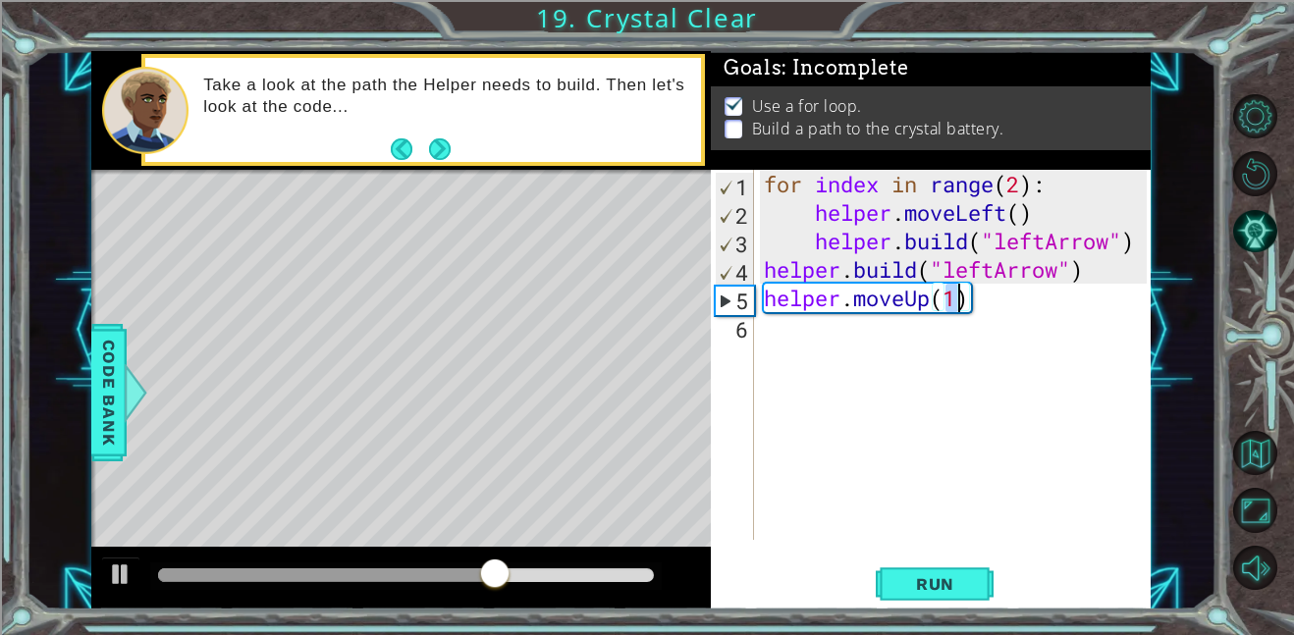
click at [963, 300] on div "for index in range ( 2 ) : helper . moveLeft ( ) helper . build ( "leftArrow" )…" at bounding box center [953, 355] width 387 height 370
type textarea "helper.moveUp(2)"
click at [952, 605] on button "Run" at bounding box center [935, 584] width 118 height 44
click at [840, 337] on div "for index in range ( 2 ) : helper . moveLeft ( ) helper . build ( "leftArrow" )…" at bounding box center [958, 383] width 397 height 427
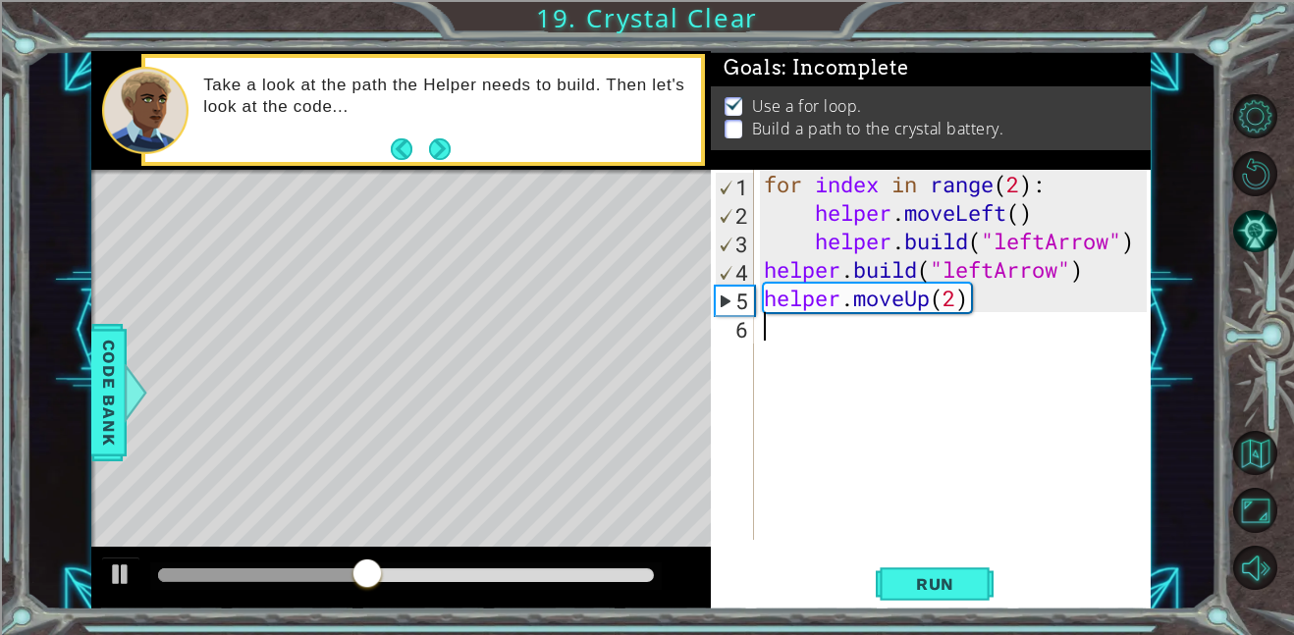
scroll to position [0, 0]
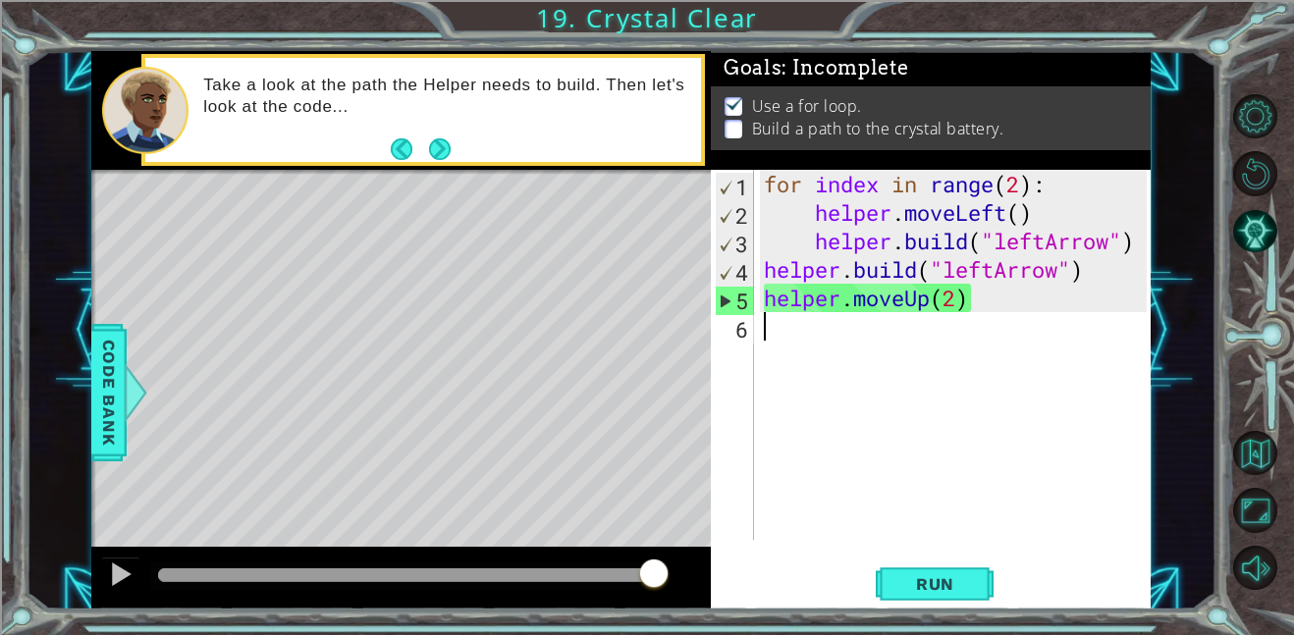
click at [809, 341] on div "for index in range ( 2 ) : helper . moveLeft ( ) helper . build ( "leftArrow" )…" at bounding box center [958, 383] width 397 height 427
click at [969, 595] on button "Run" at bounding box center [935, 584] width 118 height 44
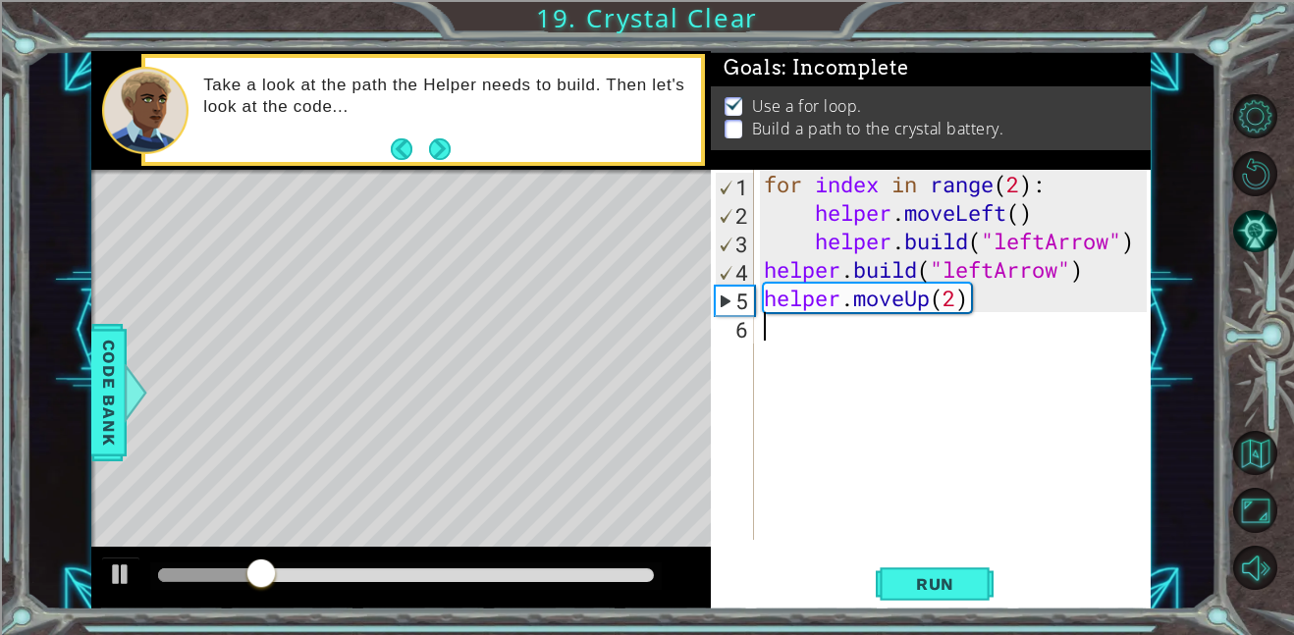
click at [928, 296] on div "for index in range ( 2 ) : helper . moveLeft ( ) helper . build ( "leftArrow" )…" at bounding box center [958, 383] width 397 height 427
type textarea "helper.move(2)"
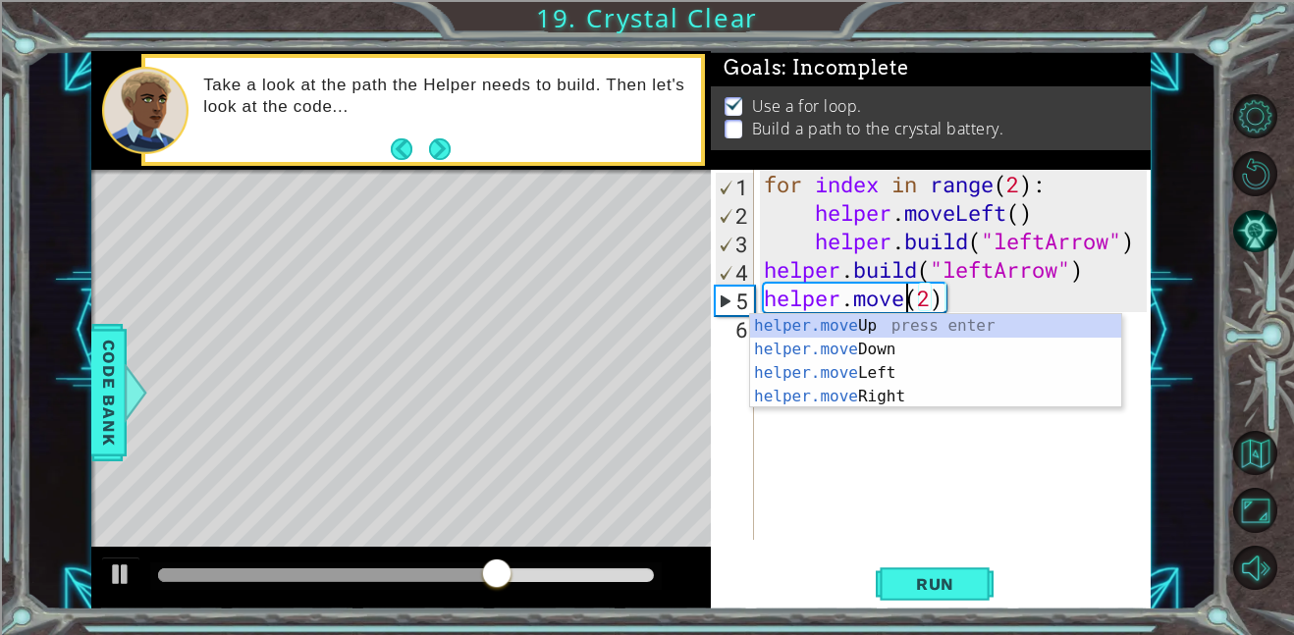
scroll to position [0, 7]
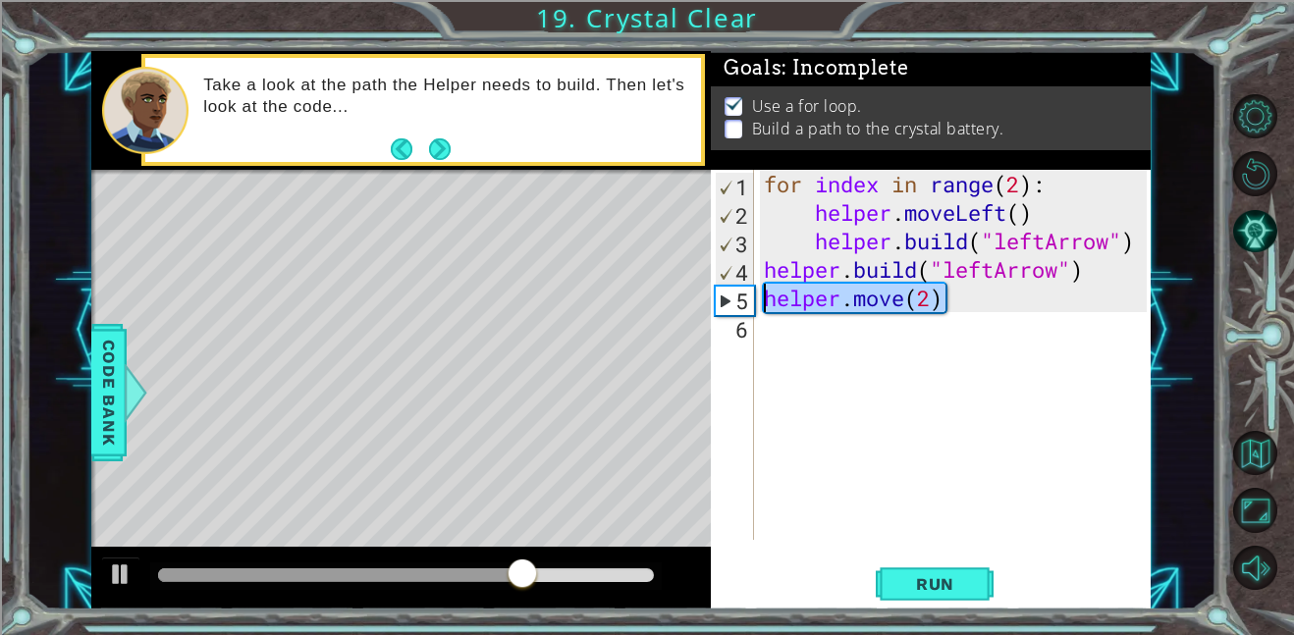
drag, startPoint x: 954, startPoint y: 300, endPoint x: 743, endPoint y: 302, distance: 211.1
click at [743, 302] on div "helper.move(2) 1 2 3 4 5 6 for index in range ( 2 ) : helper . moveLeft ( ) hel…" at bounding box center [929, 355] width 436 height 370
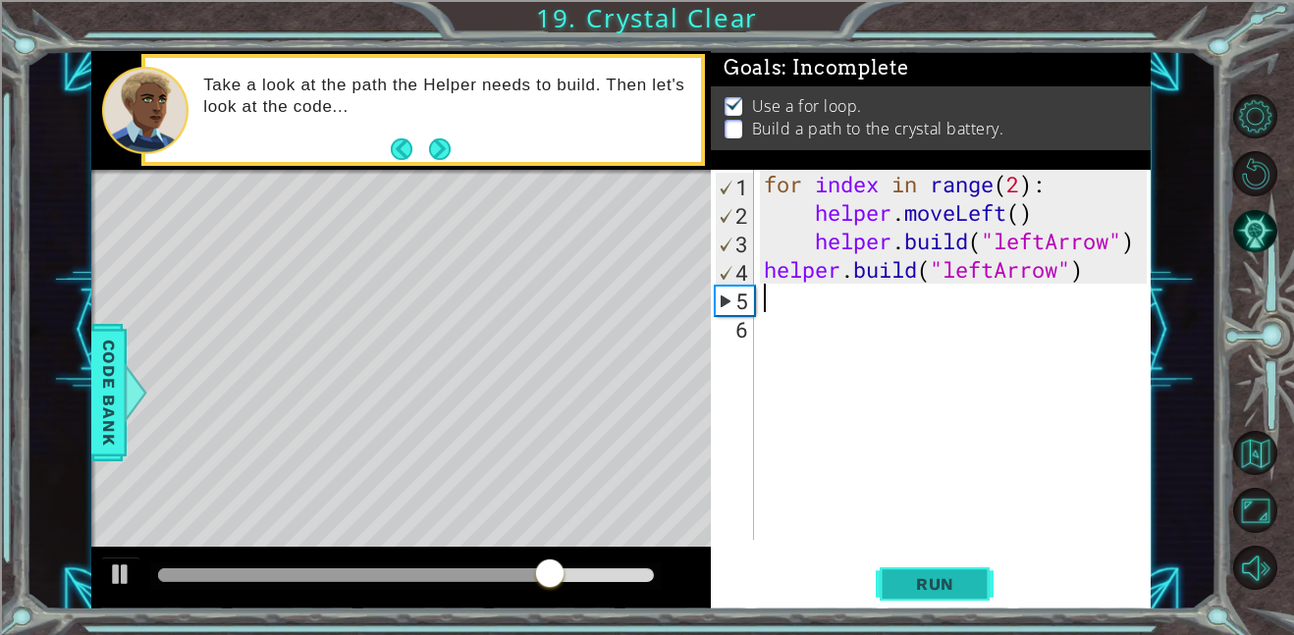
click at [927, 594] on button "Run" at bounding box center [935, 584] width 118 height 44
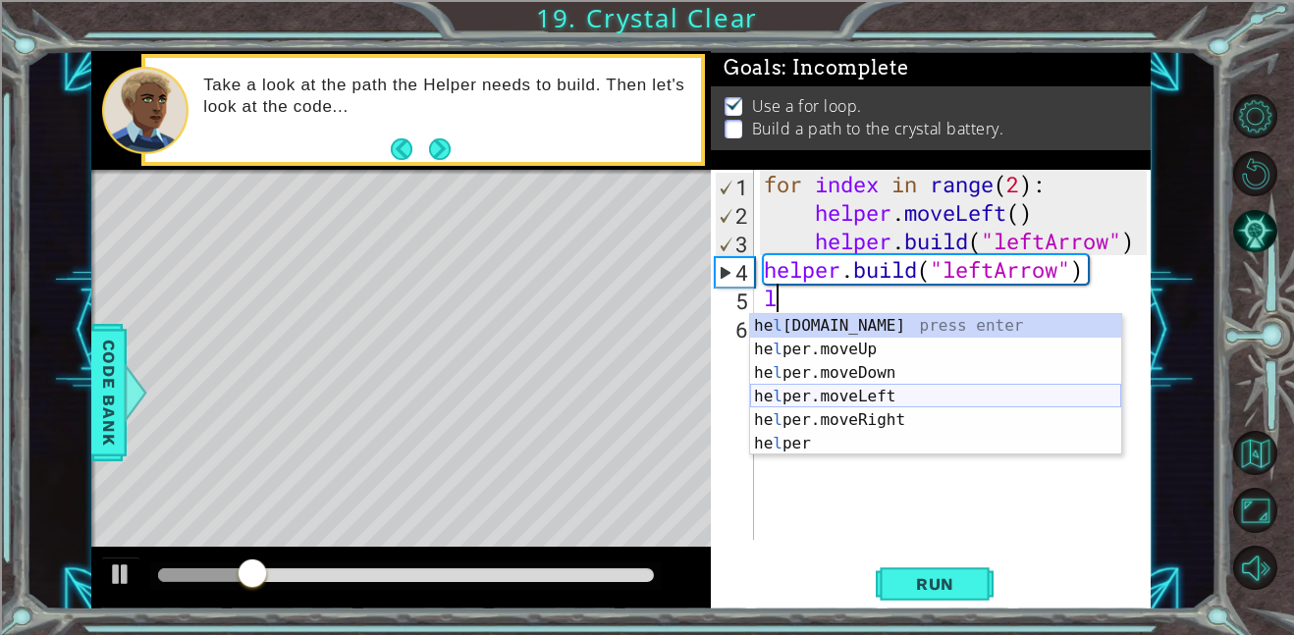
click at [880, 391] on div "he l per.build press enter he l per.moveUp press enter he l per.moveDown press …" at bounding box center [935, 408] width 371 height 188
type textarea "helper.moveLeft(1)"
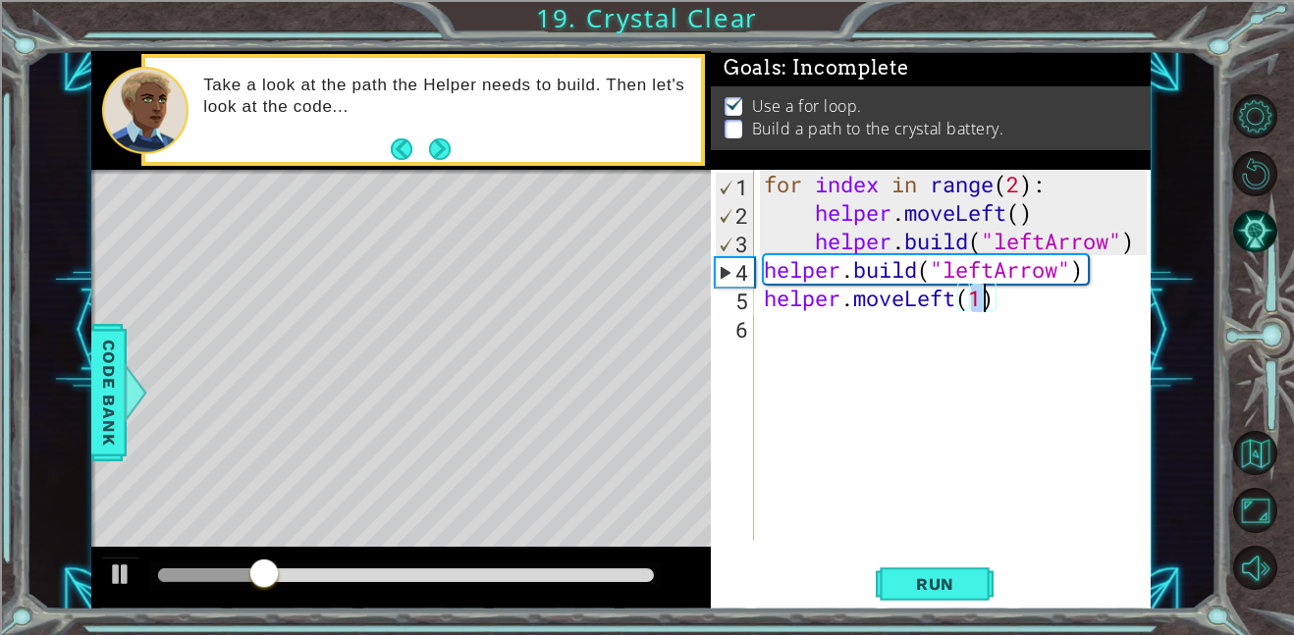
click at [825, 331] on div "for index in range ( 2 ) : helper . moveLeft ( ) helper . build ( "leftArrow" )…" at bounding box center [958, 383] width 397 height 427
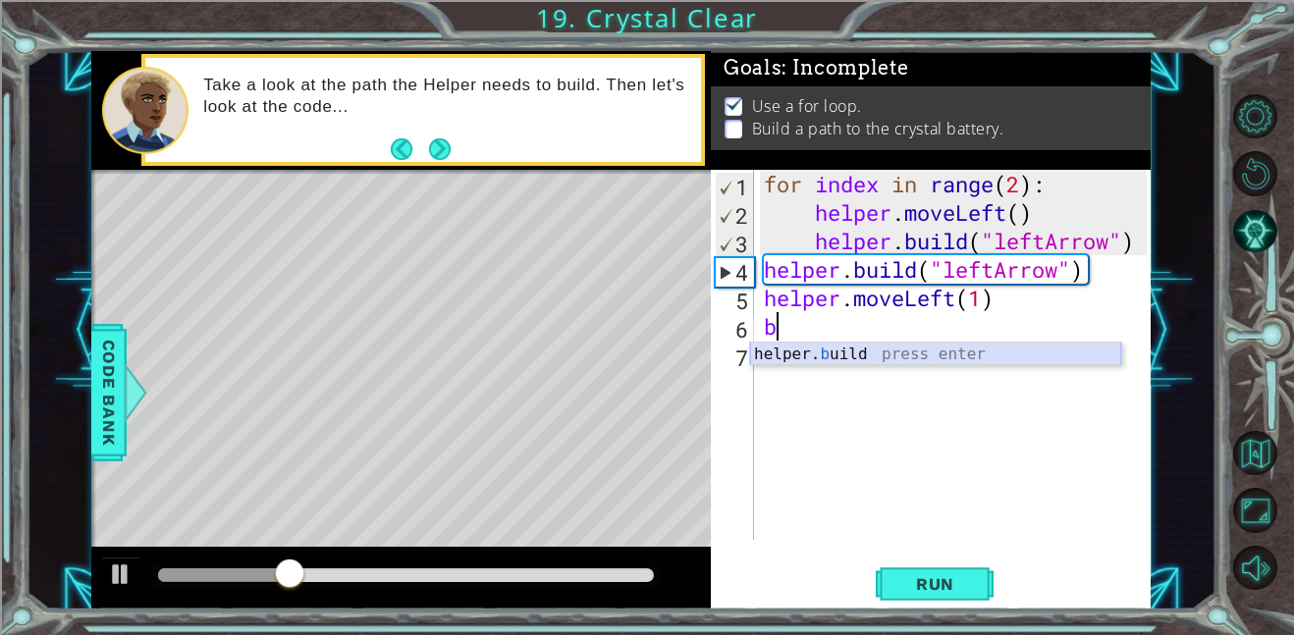
click at [848, 350] on div "helper. b uild press enter" at bounding box center [935, 378] width 371 height 71
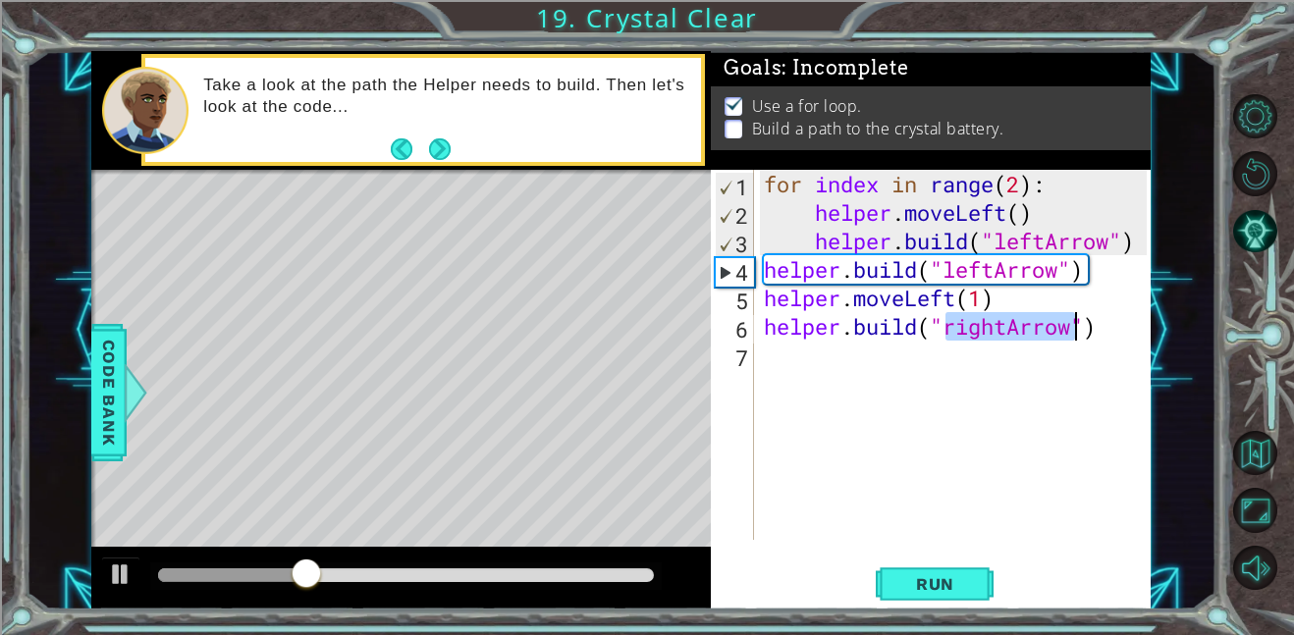
click at [1006, 328] on div "for index in range ( 2 ) : helper . moveLeft ( ) helper . build ( "leftArrow" )…" at bounding box center [953, 355] width 387 height 370
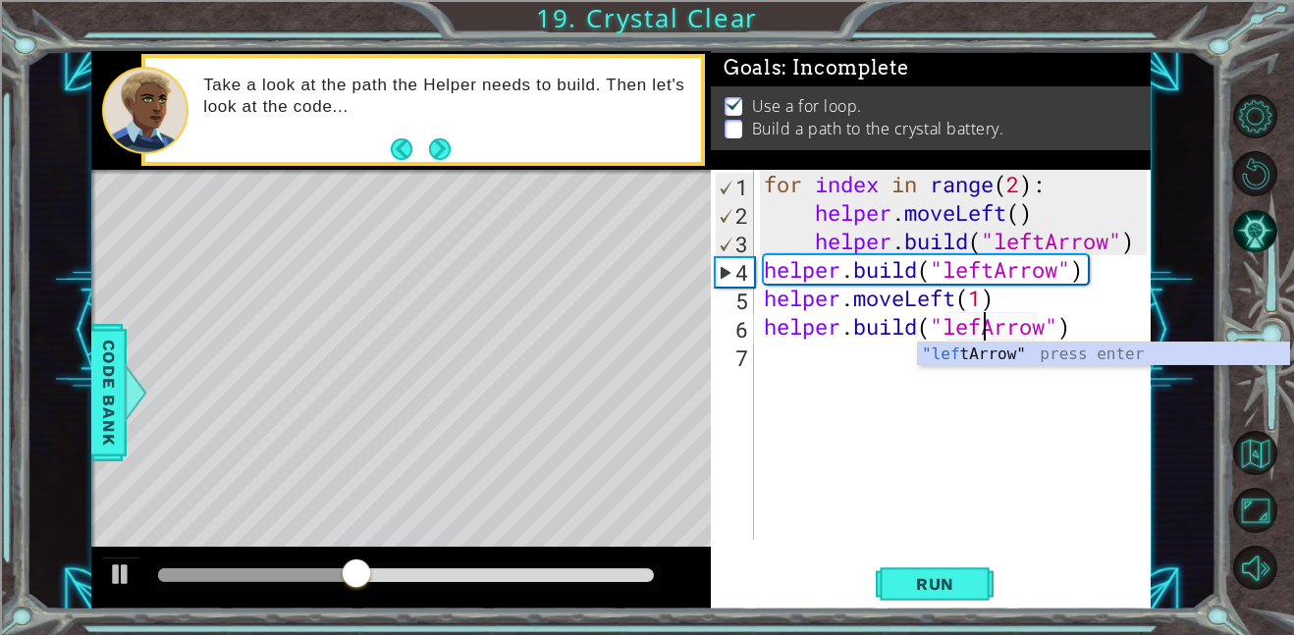
scroll to position [0, 10]
type textarea "helper.build("leftArrow")"
click at [850, 349] on div "for index in range ( 2 ) : helper . moveLeft ( ) helper . build ( "leftArrow" )…" at bounding box center [958, 383] width 397 height 427
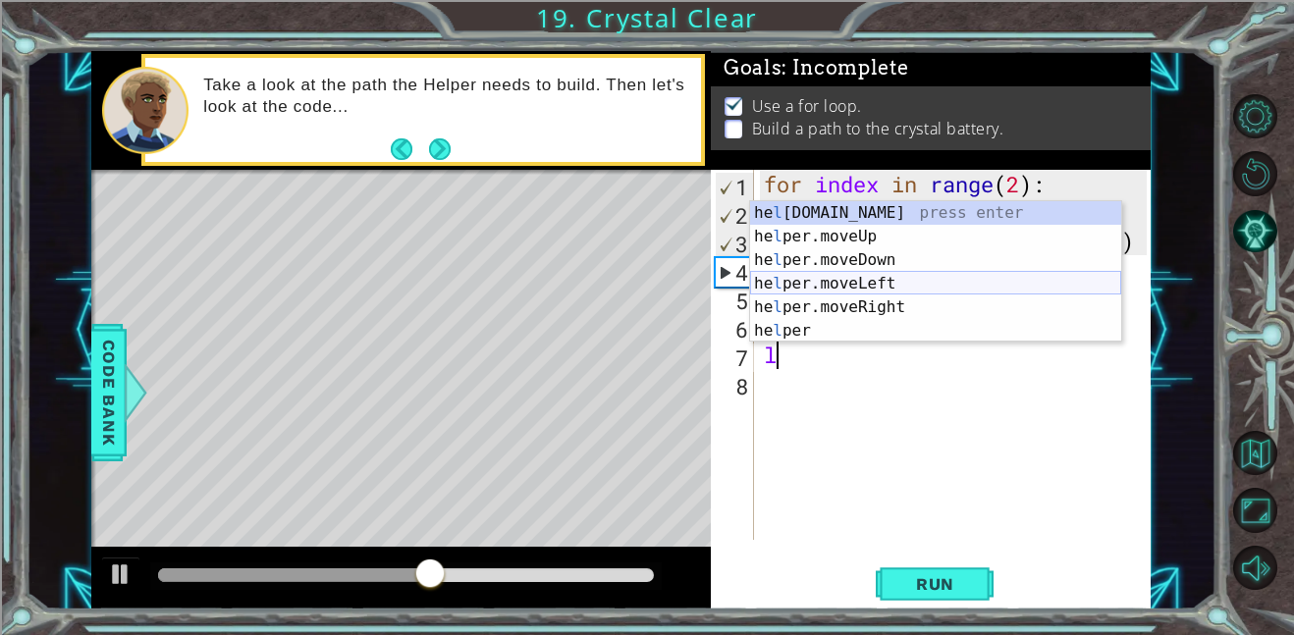
click at [850, 278] on div "he l per.build press enter he l per.moveUp press enter he l per.moveDown press …" at bounding box center [935, 295] width 371 height 188
type textarea "helper.moveLeft(1)"
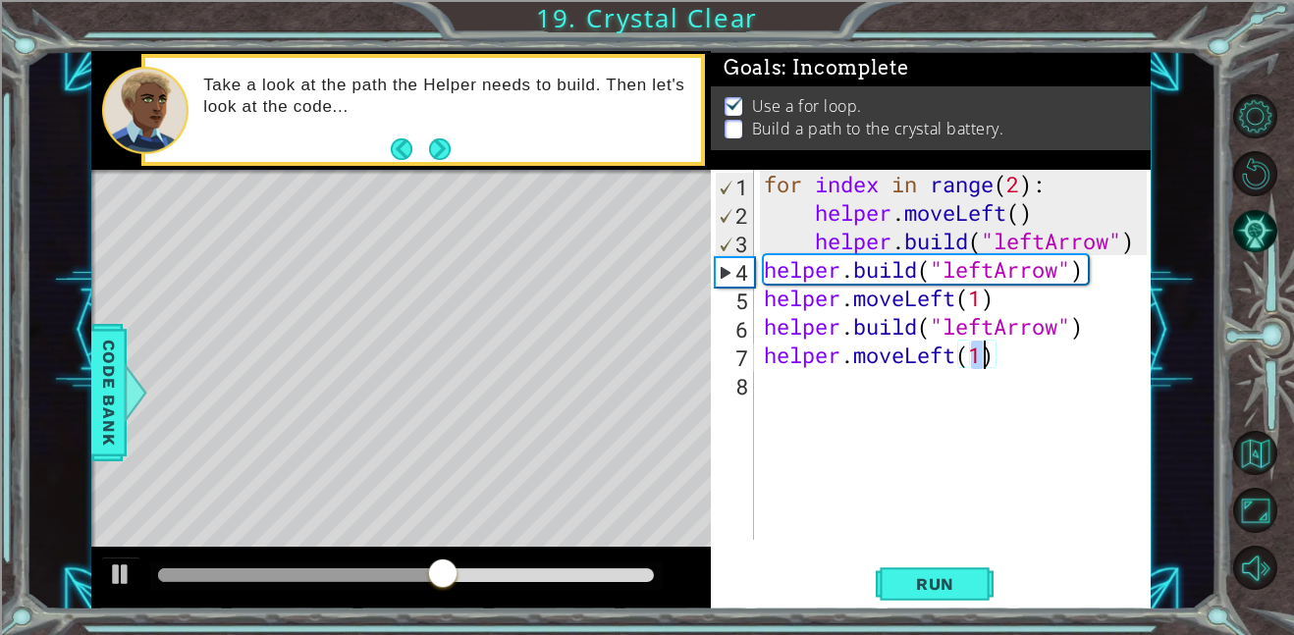
click at [853, 390] on div "for index in range ( 2 ) : helper . moveLeft ( ) helper . build ( "leftArrow" )…" at bounding box center [958, 383] width 397 height 427
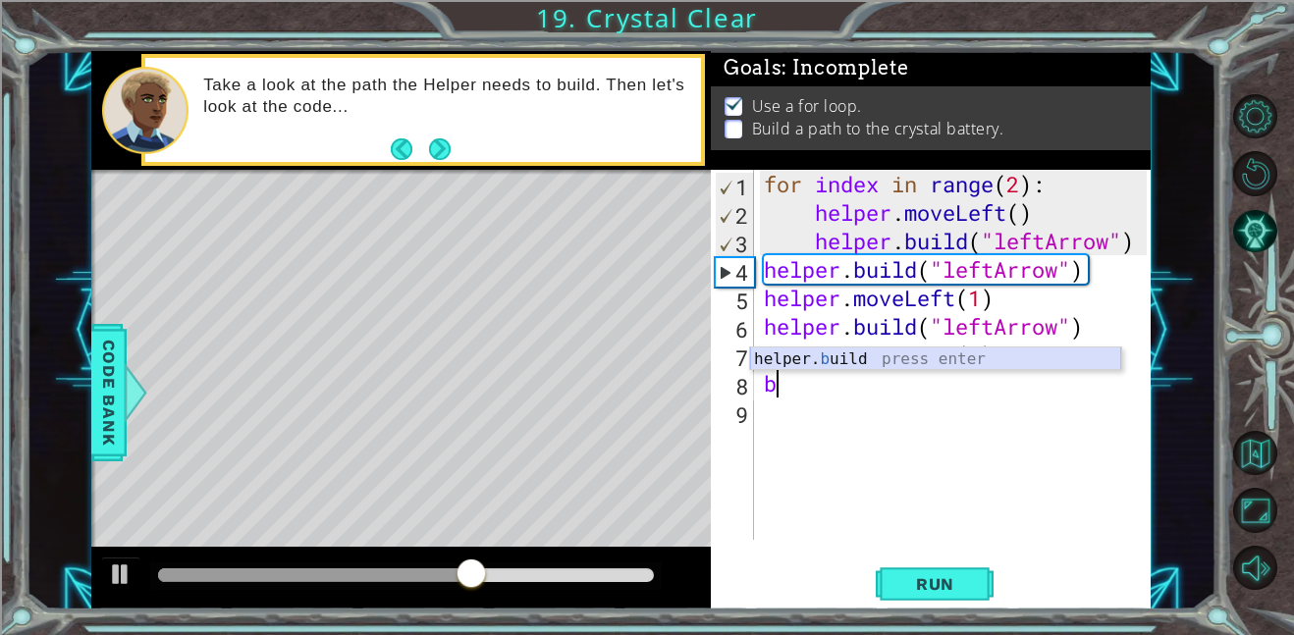
click at [855, 355] on div "helper. b uild press enter" at bounding box center [935, 383] width 371 height 71
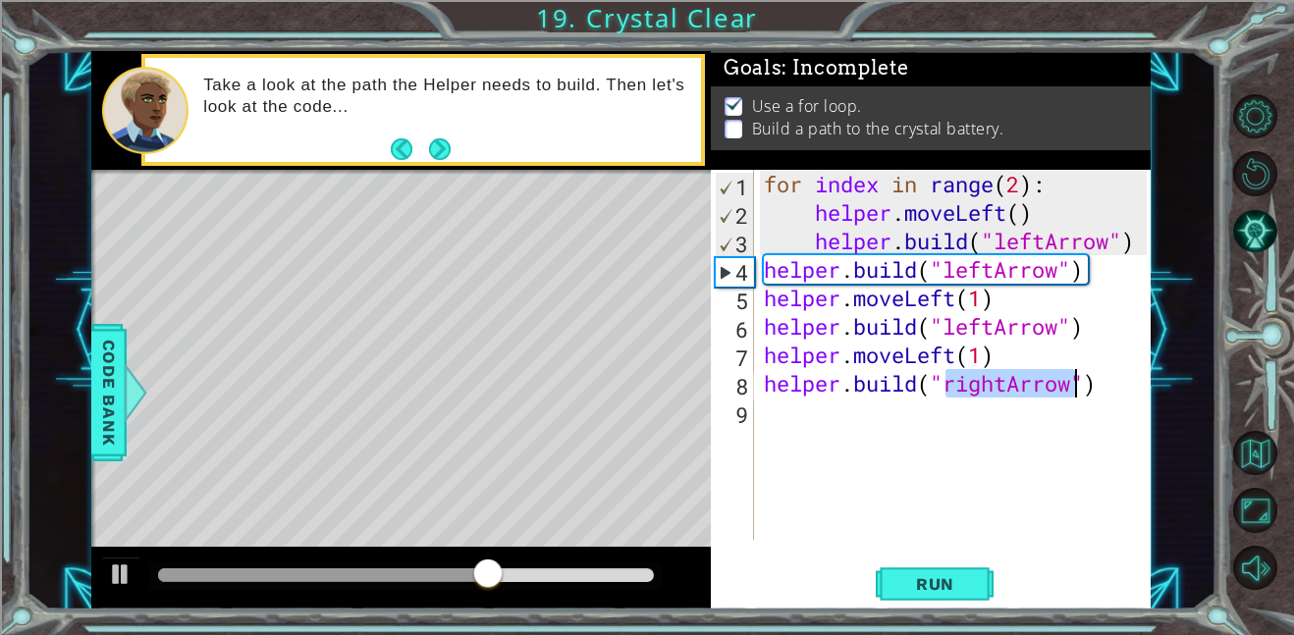
click at [1001, 383] on div "for index in range ( 2 ) : helper . moveLeft ( ) helper . build ( "leftArrow" )…" at bounding box center [953, 355] width 387 height 370
click at [1008, 385] on div "for index in range ( 2 ) : helper . moveLeft ( ) helper . build ( "leftArrow" )…" at bounding box center [958, 383] width 397 height 427
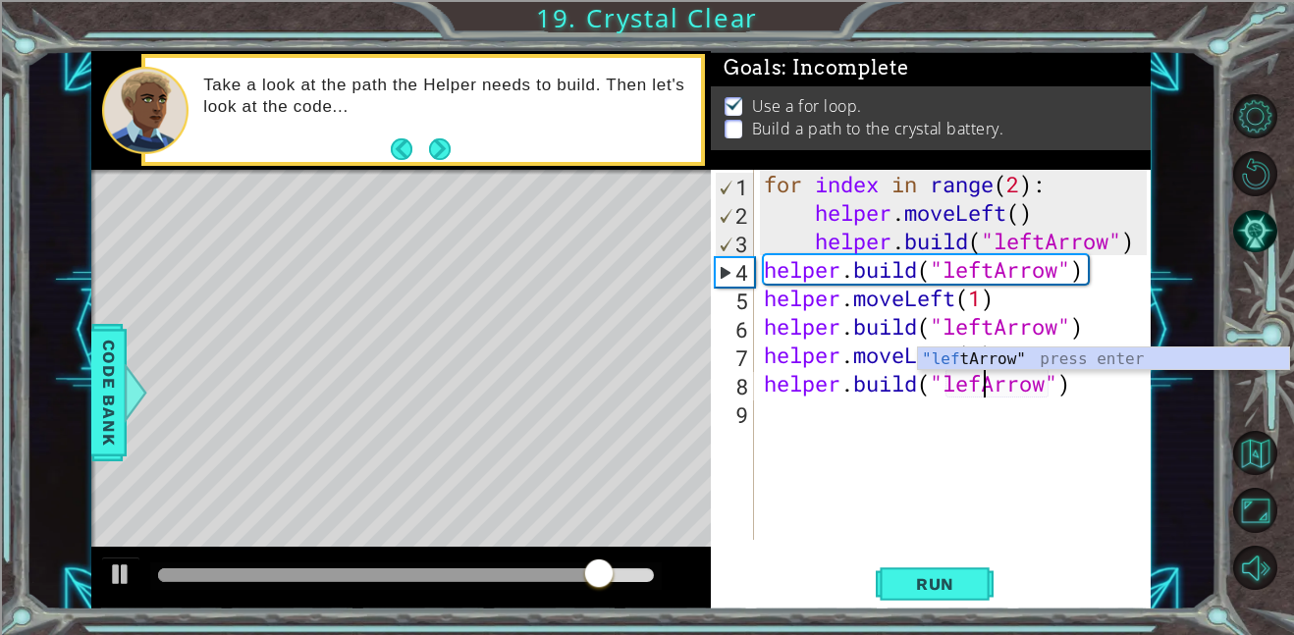
scroll to position [0, 10]
type textarea "helper.build("leftArrow")"
click at [962, 577] on span "Run" at bounding box center [935, 584] width 78 height 20
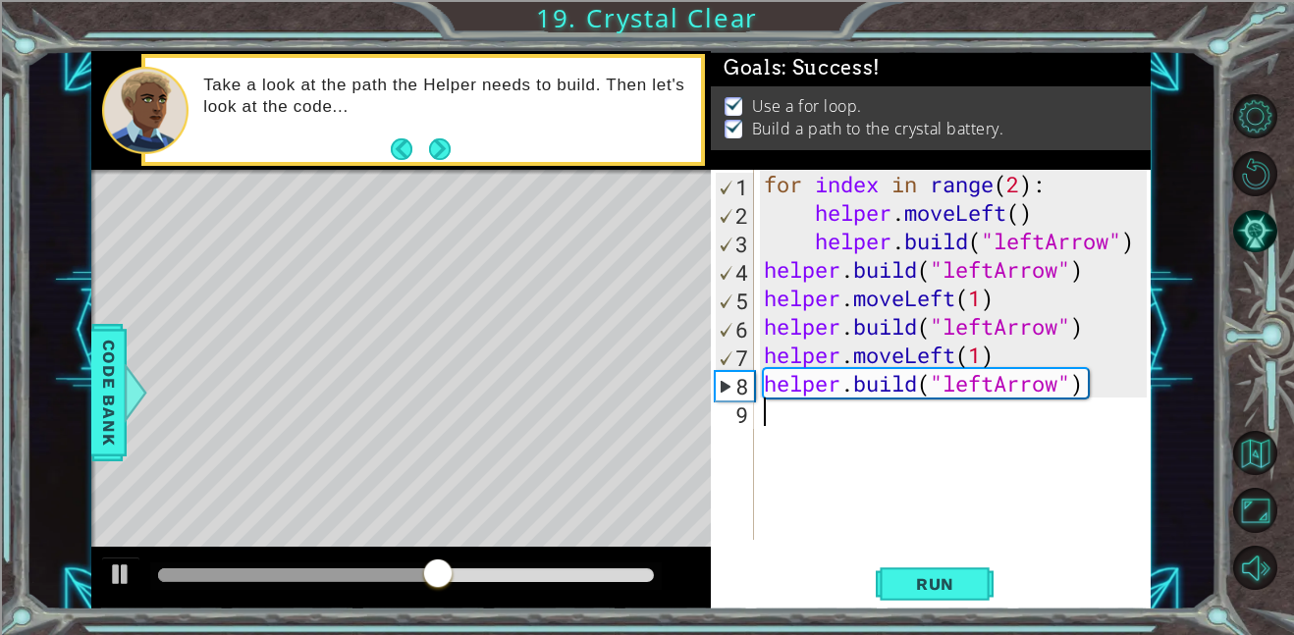
click at [794, 423] on div "for index in range ( 2 ) : helper . moveLeft ( ) helper . build ( "leftArrow" )…" at bounding box center [958, 383] width 397 height 427
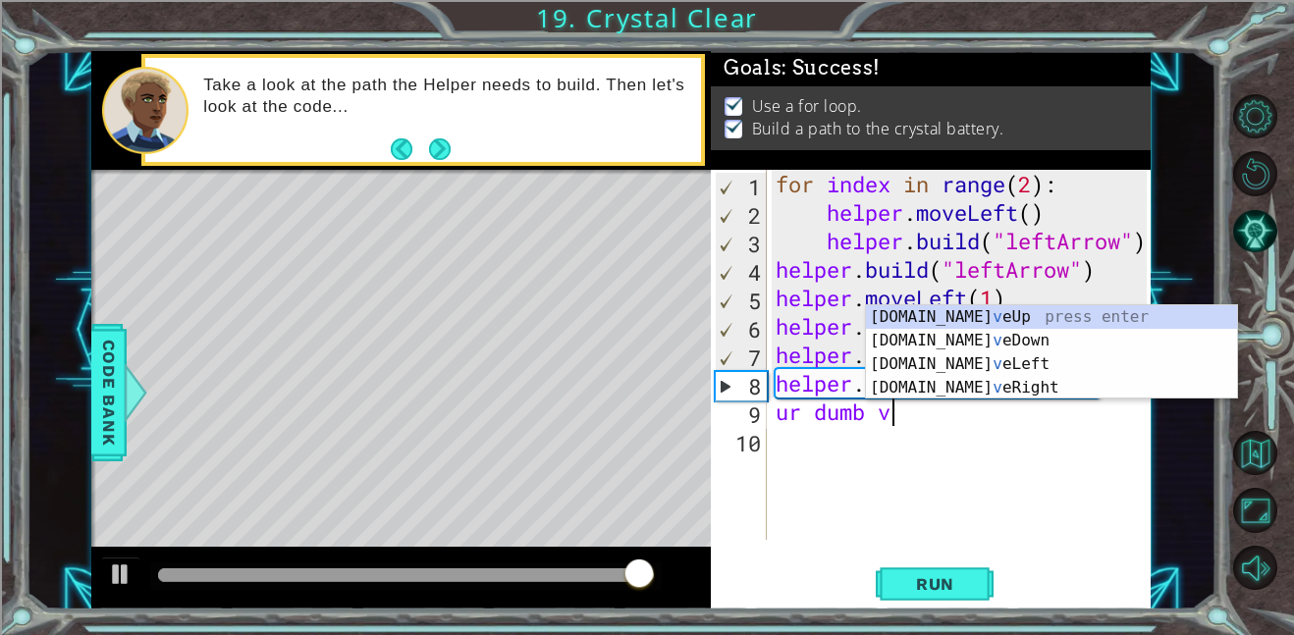
scroll to position [0, 4]
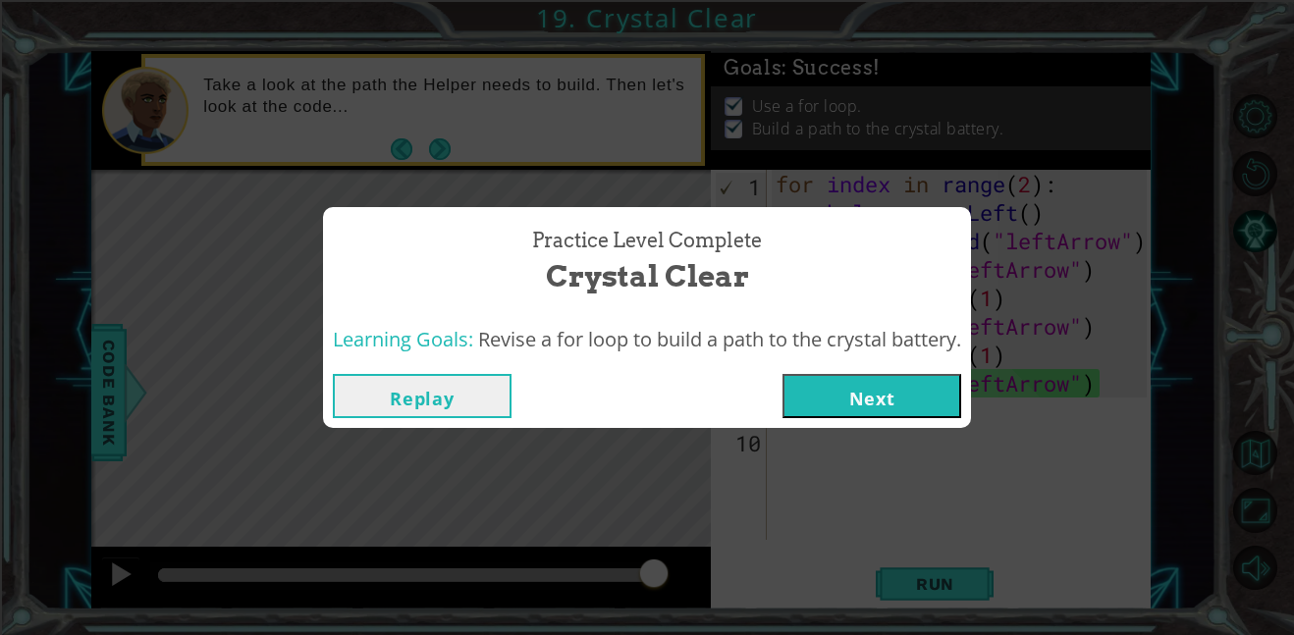
click at [533, 396] on div "Replay Next" at bounding box center [647, 396] width 628 height 44
click at [497, 390] on button "Replay" at bounding box center [422, 396] width 179 height 44
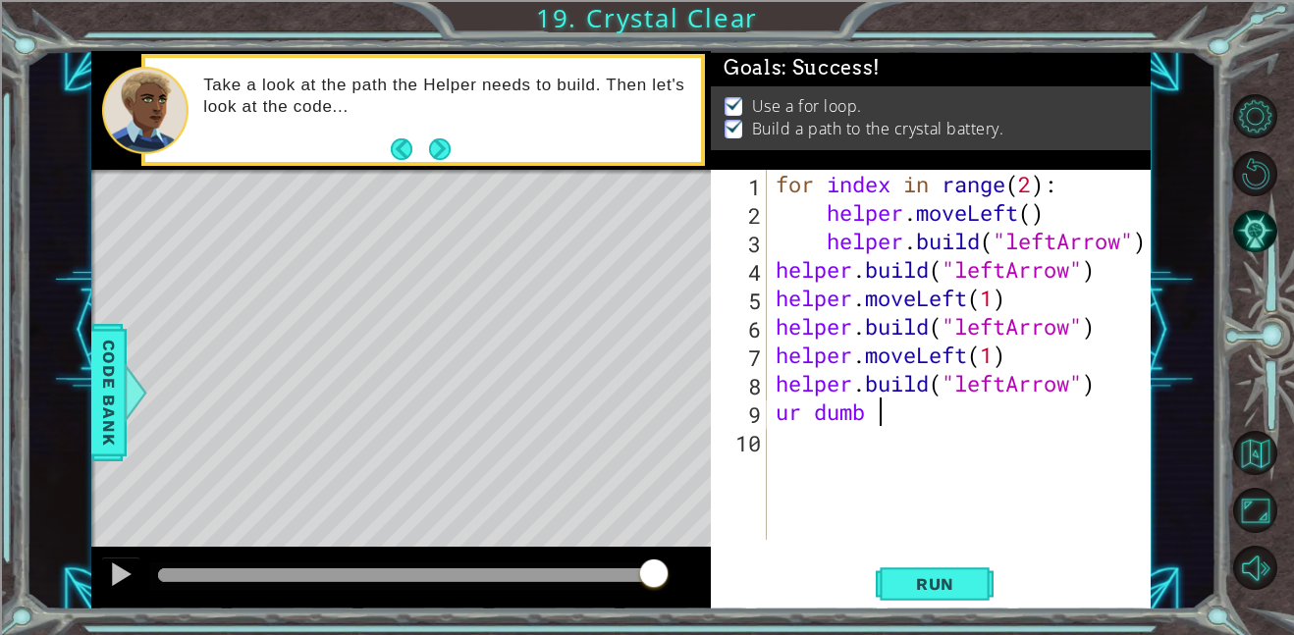
scroll to position [0, 1]
type textarea "u"
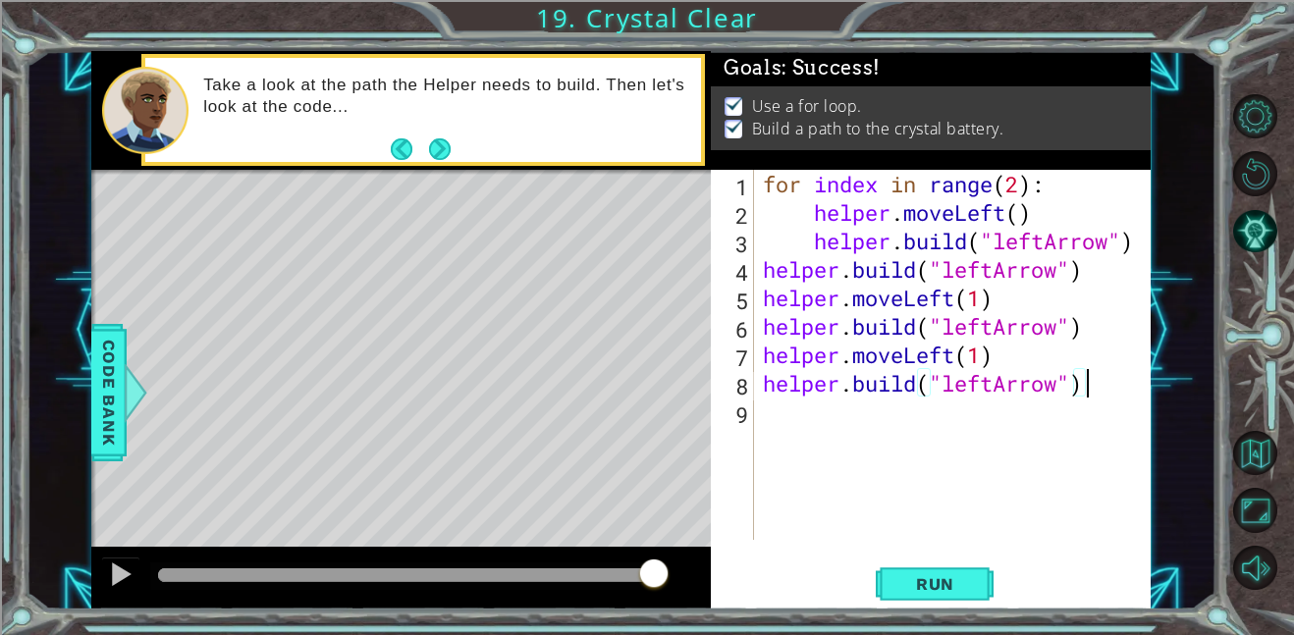
type textarea "helper.build("leftArrow")"
